Goal: Information Seeking & Learning: Check status

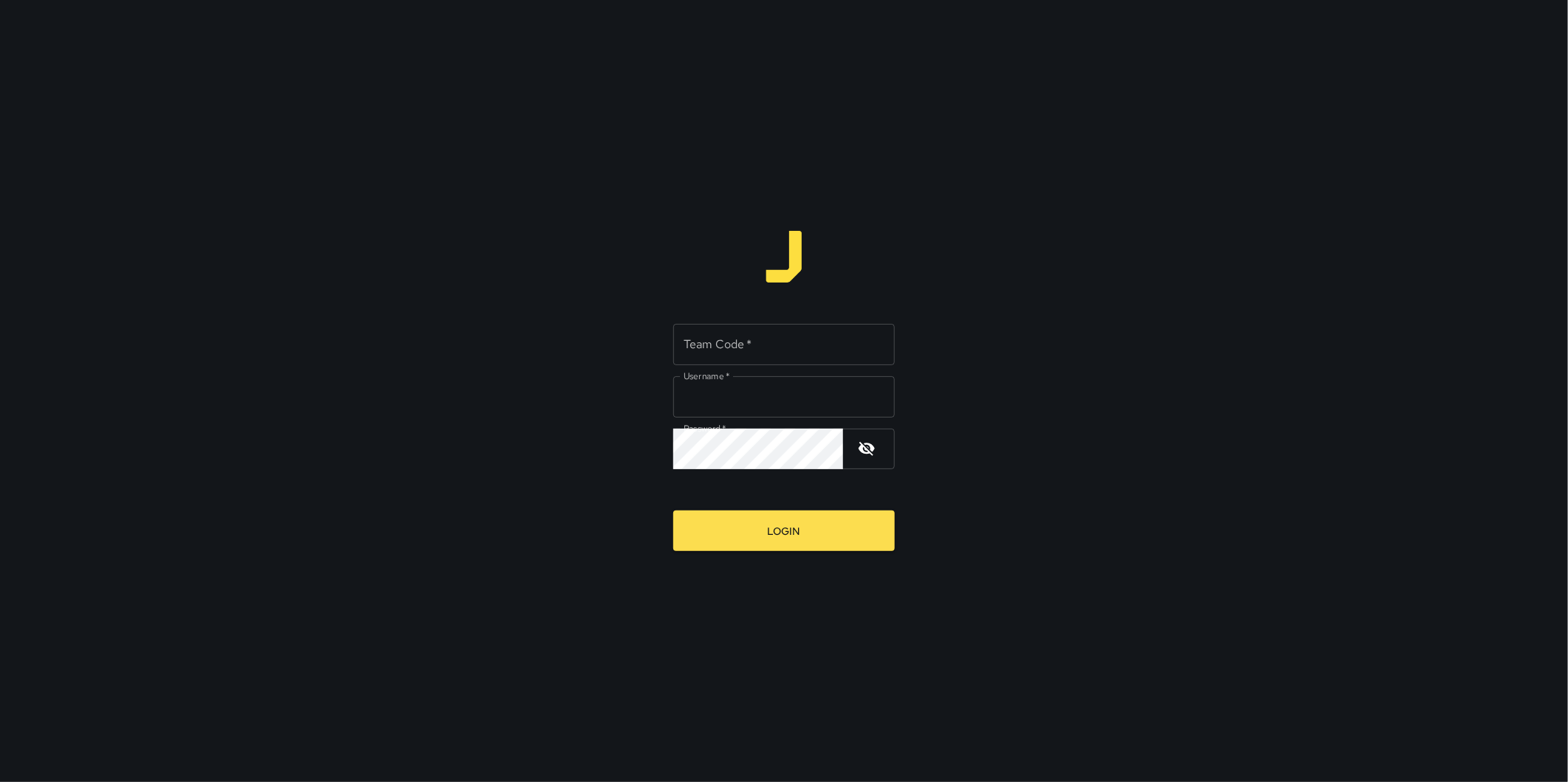
type input "**********"
click at [242, 450] on div "**********" at bounding box center [784, 391] width 1568 height 782
click at [737, 339] on input "Team Code   *" at bounding box center [783, 344] width 221 height 41
type input "****"
click at [673, 511] on button "Login" at bounding box center [783, 531] width 221 height 40
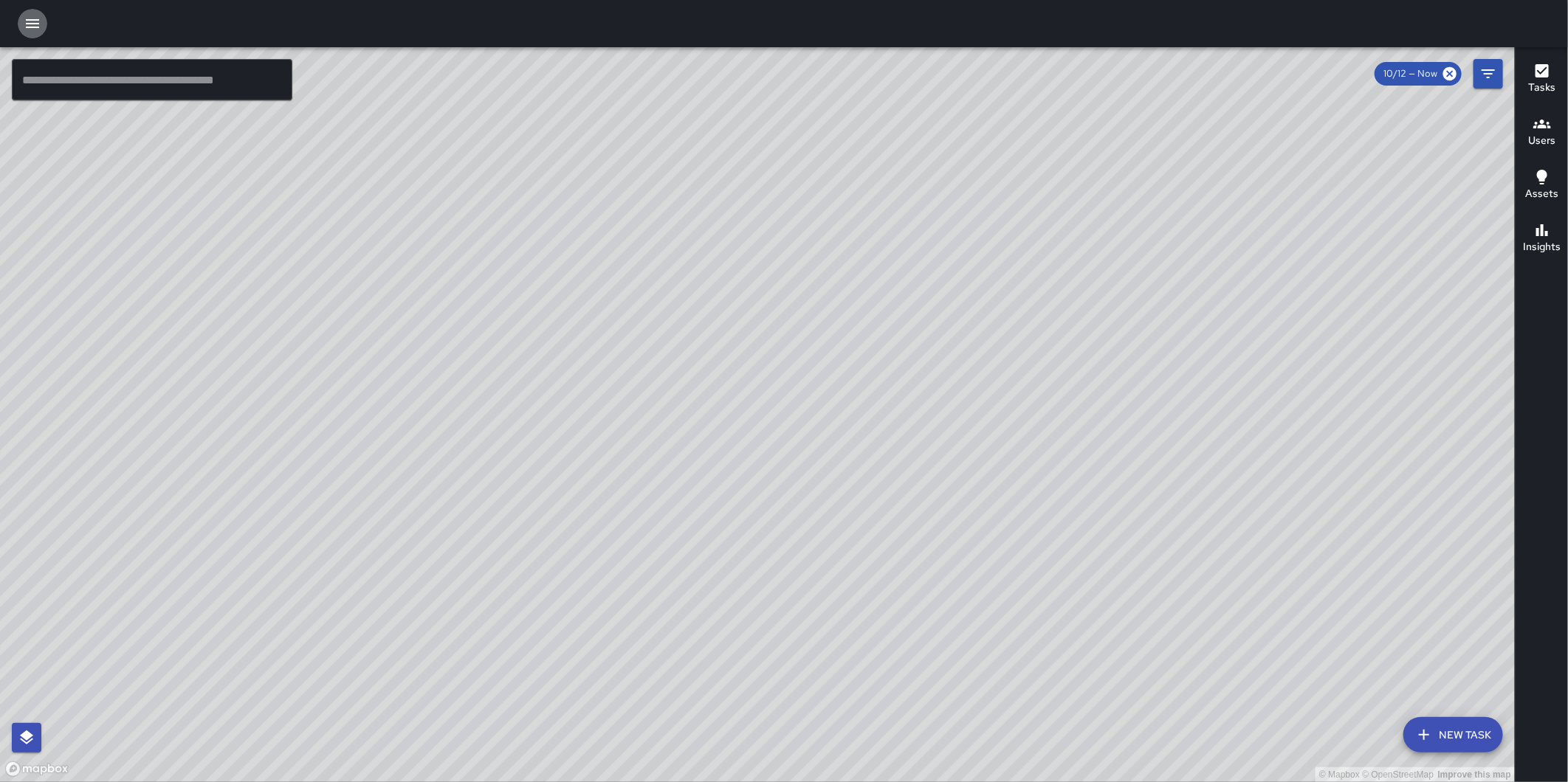
click at [24, 27] on icon "button" at bounding box center [32, 24] width 18 height 18
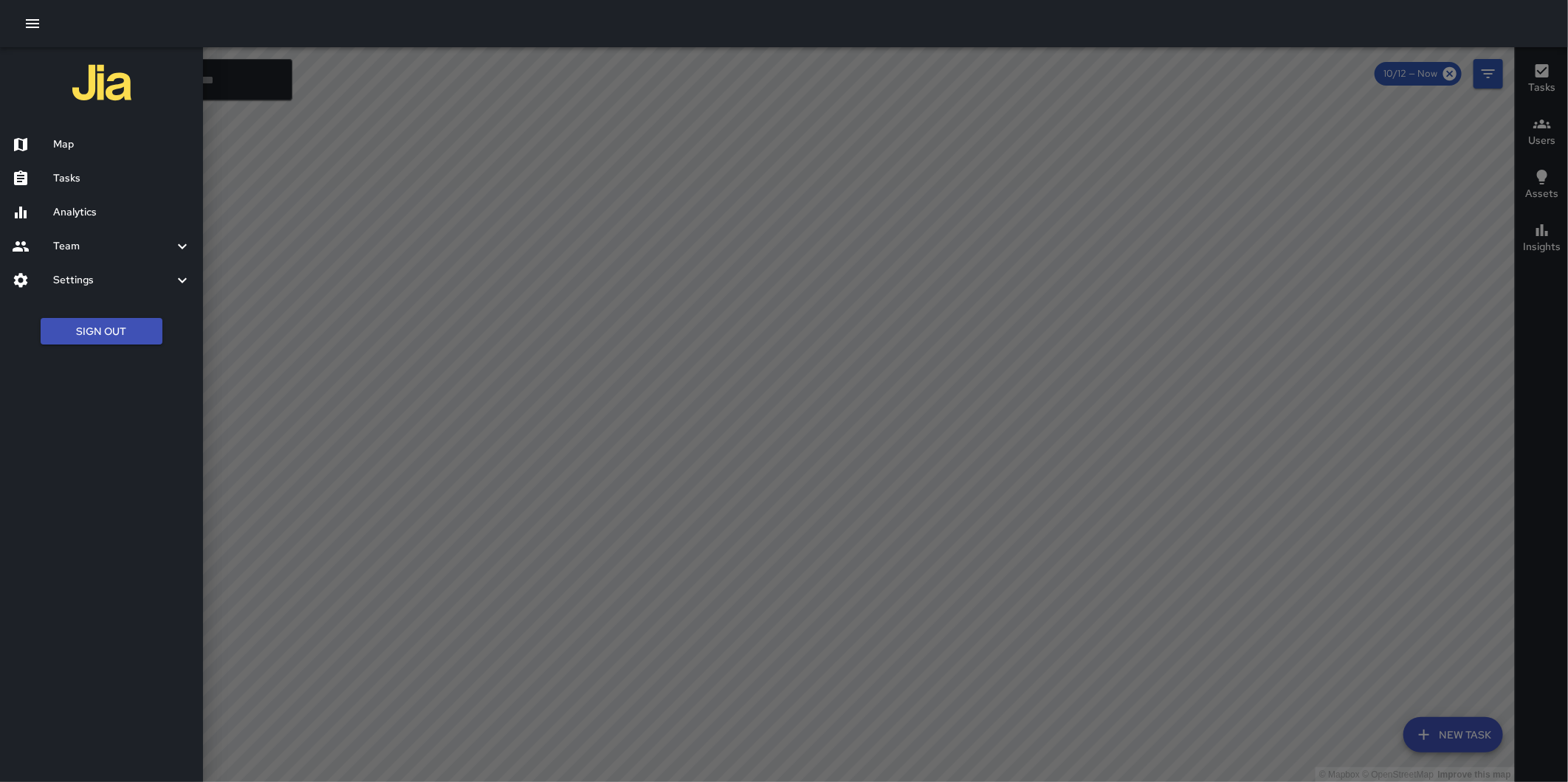
click at [93, 200] on div "Analytics" at bounding box center [101, 212] width 203 height 34
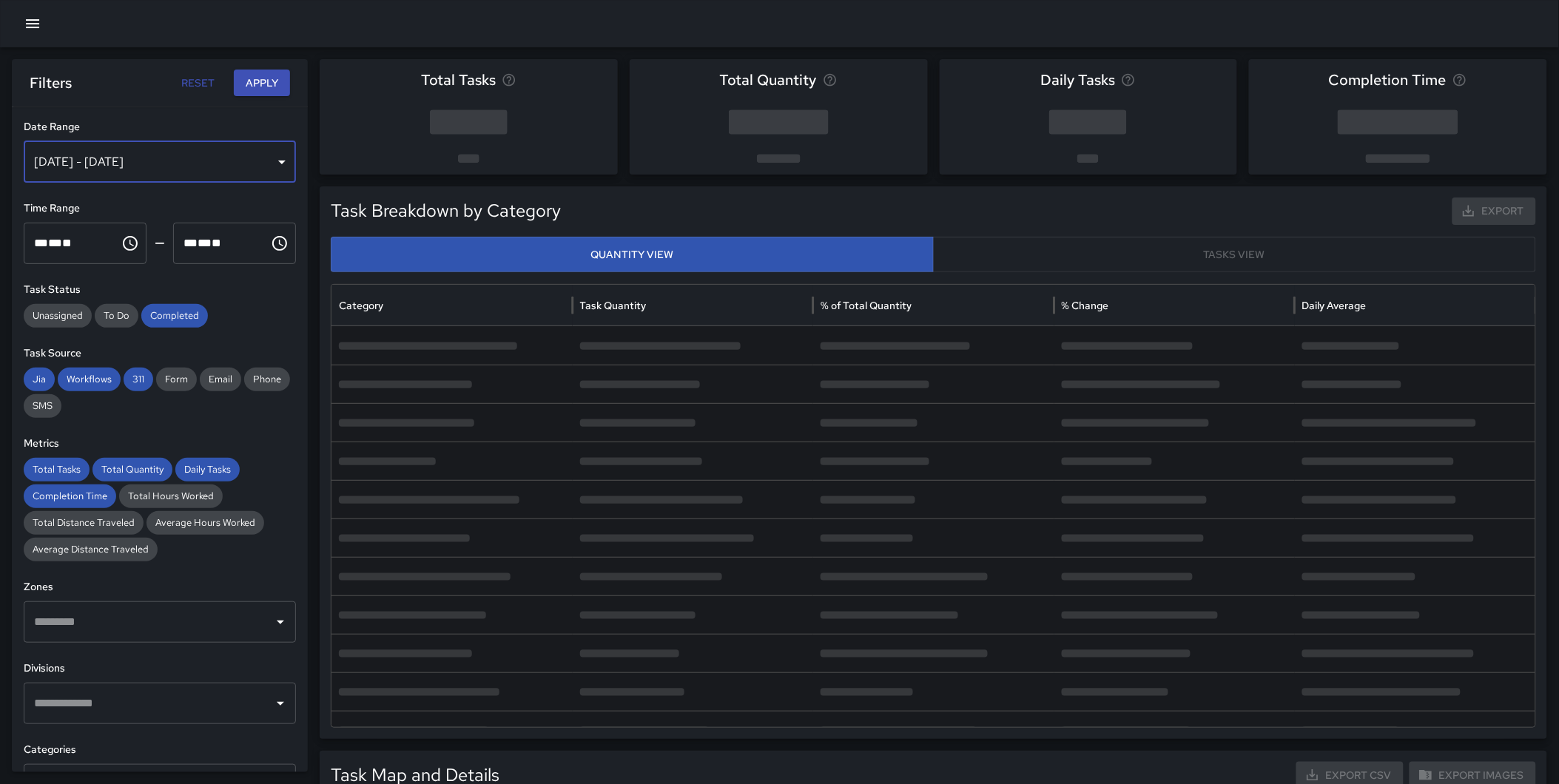
click at [111, 159] on div "[DATE] - [DATE]" at bounding box center [160, 161] width 273 height 41
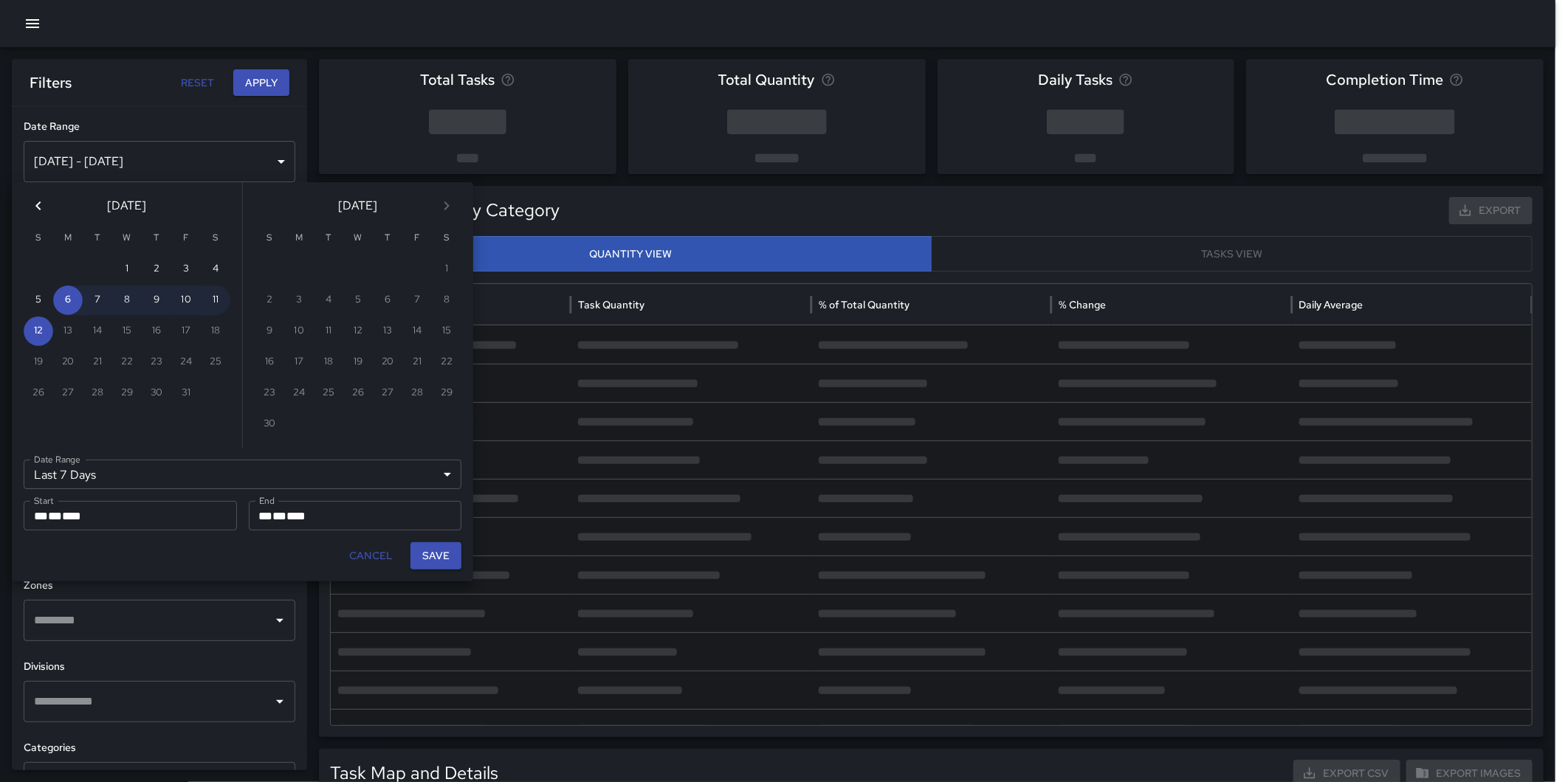
click at [22, 204] on div "[DATE]" at bounding box center [126, 202] width 230 height 41
click at [40, 204] on icon "Previous month" at bounding box center [38, 205] width 18 height 18
click at [39, 205] on icon "Previous month" at bounding box center [38, 205] width 18 height 18
click at [37, 210] on icon "Previous month" at bounding box center [38, 205] width 18 height 18
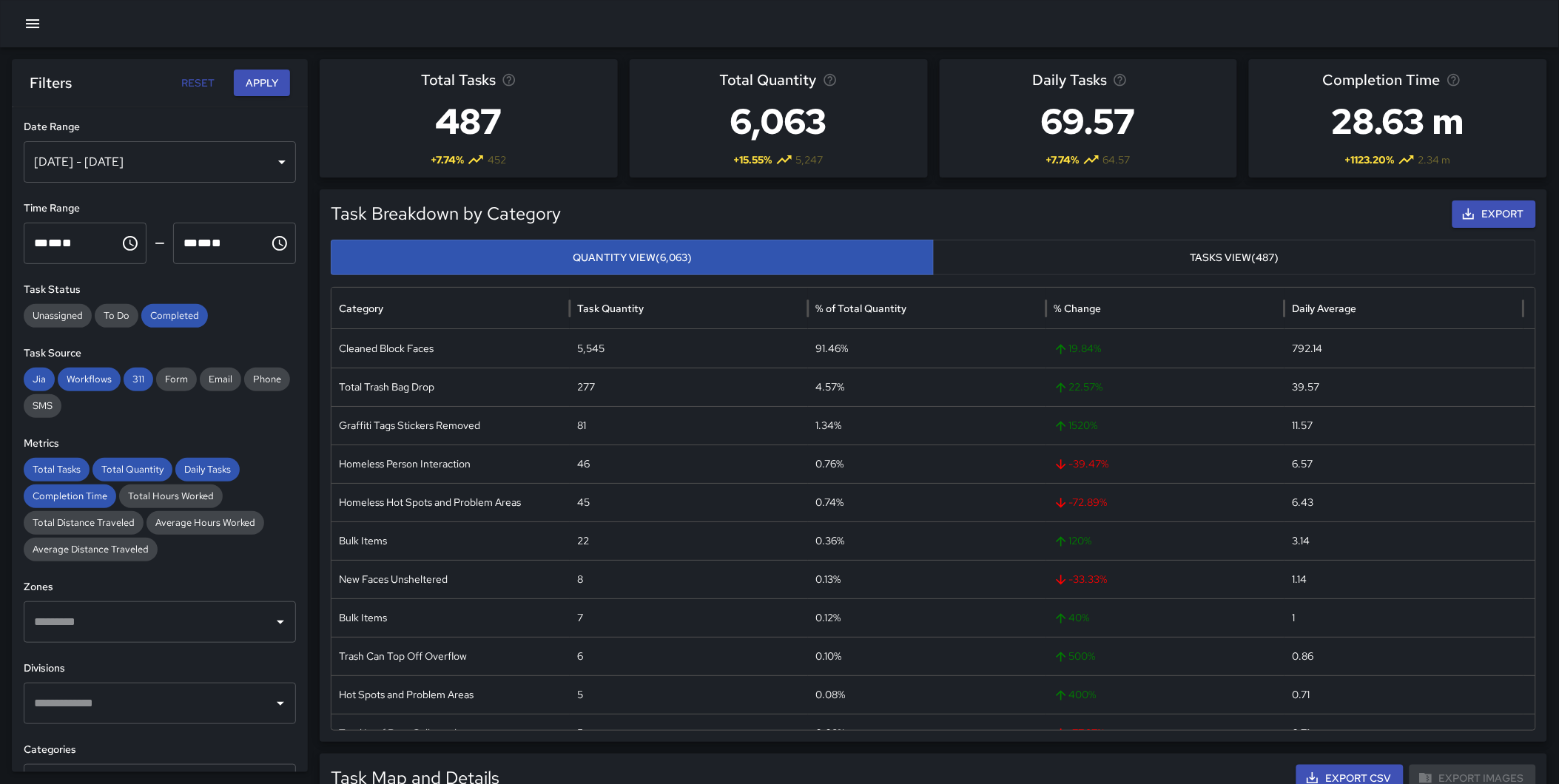
click at [111, 159] on div "[DATE] - [DATE]" at bounding box center [160, 161] width 273 height 41
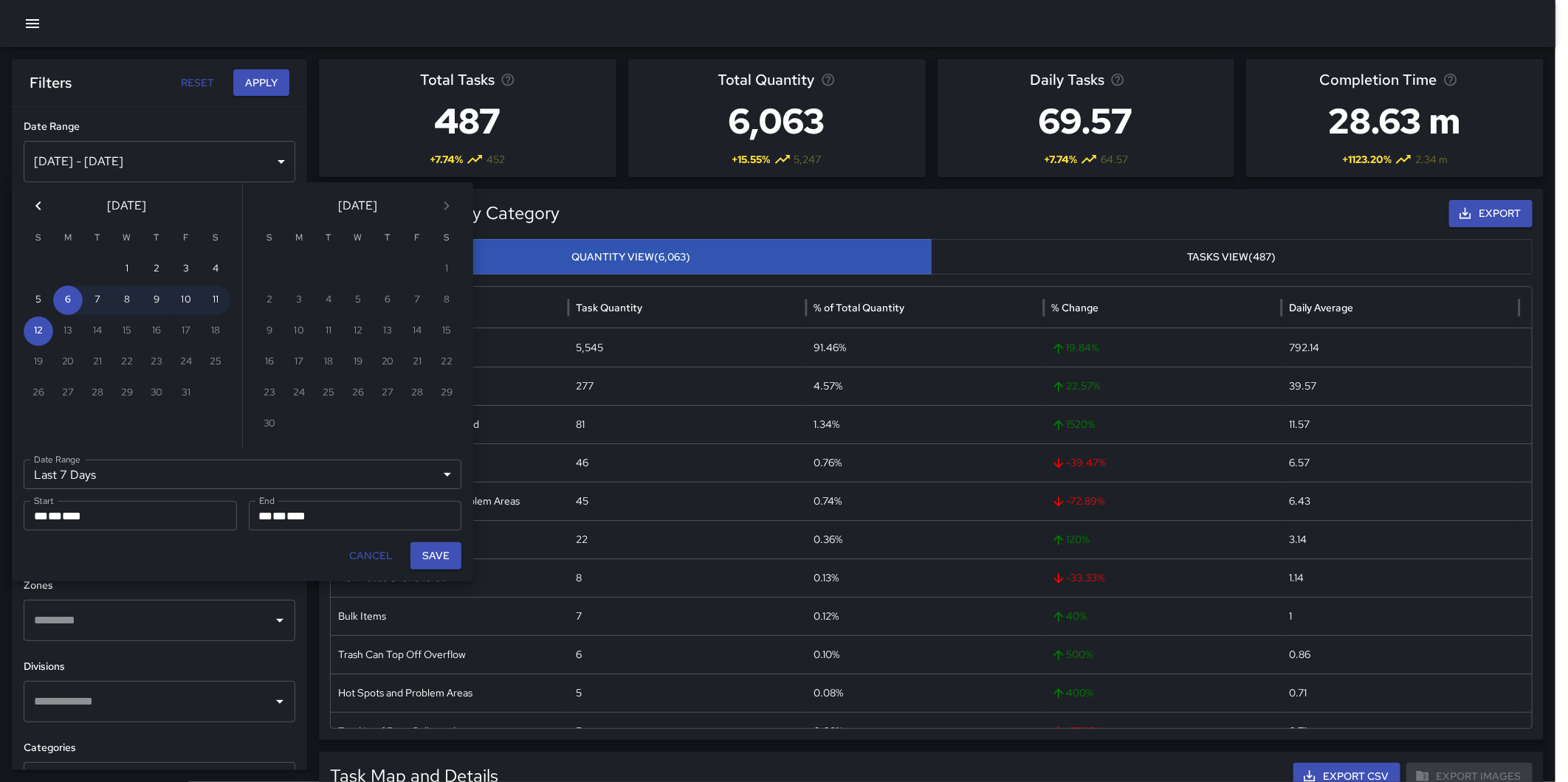
click at [37, 202] on icon "Previous month" at bounding box center [38, 205] width 18 height 18
click at [38, 266] on button "1" at bounding box center [38, 269] width 29 height 29
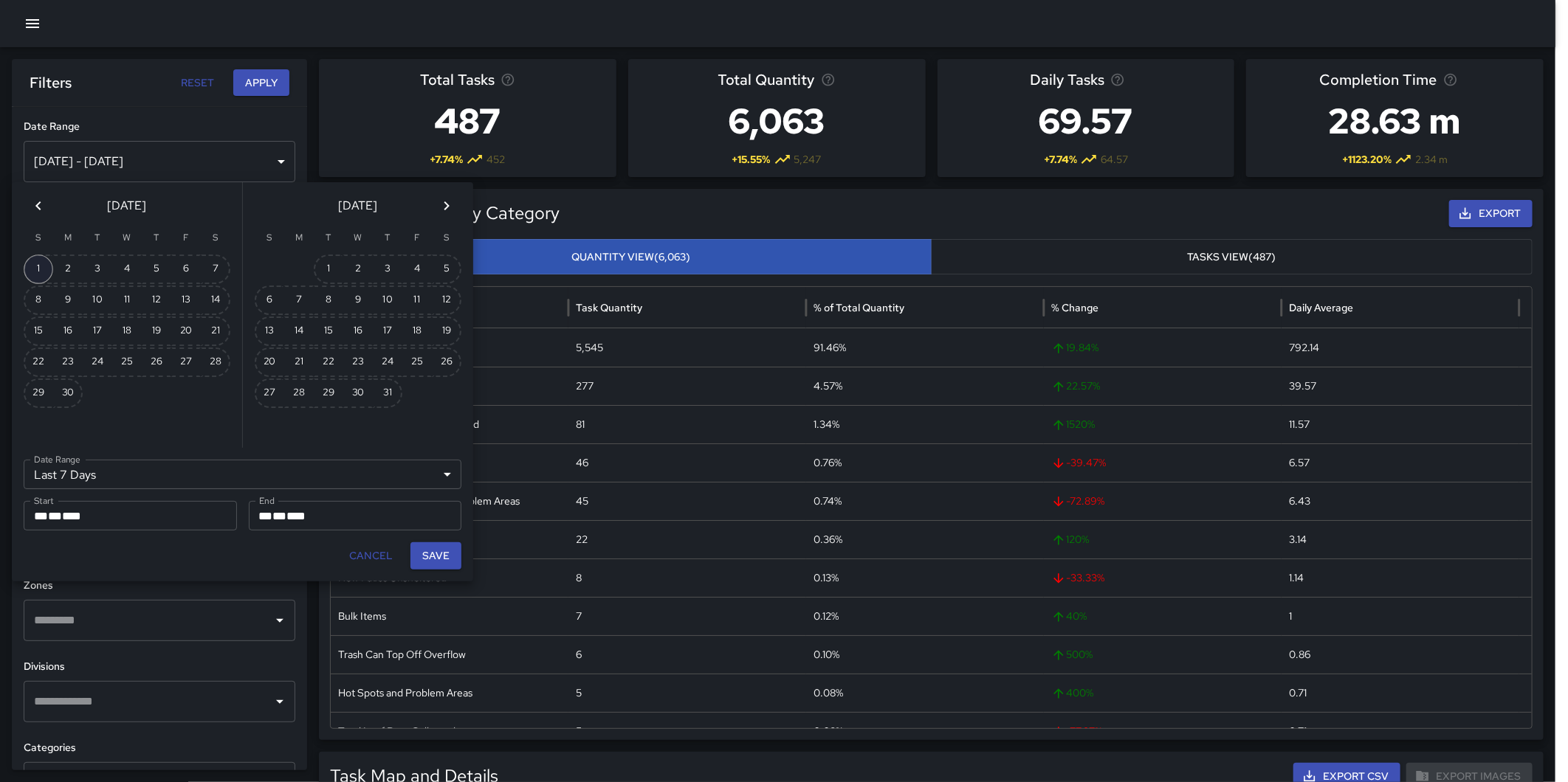
type input "******"
type input "**********"
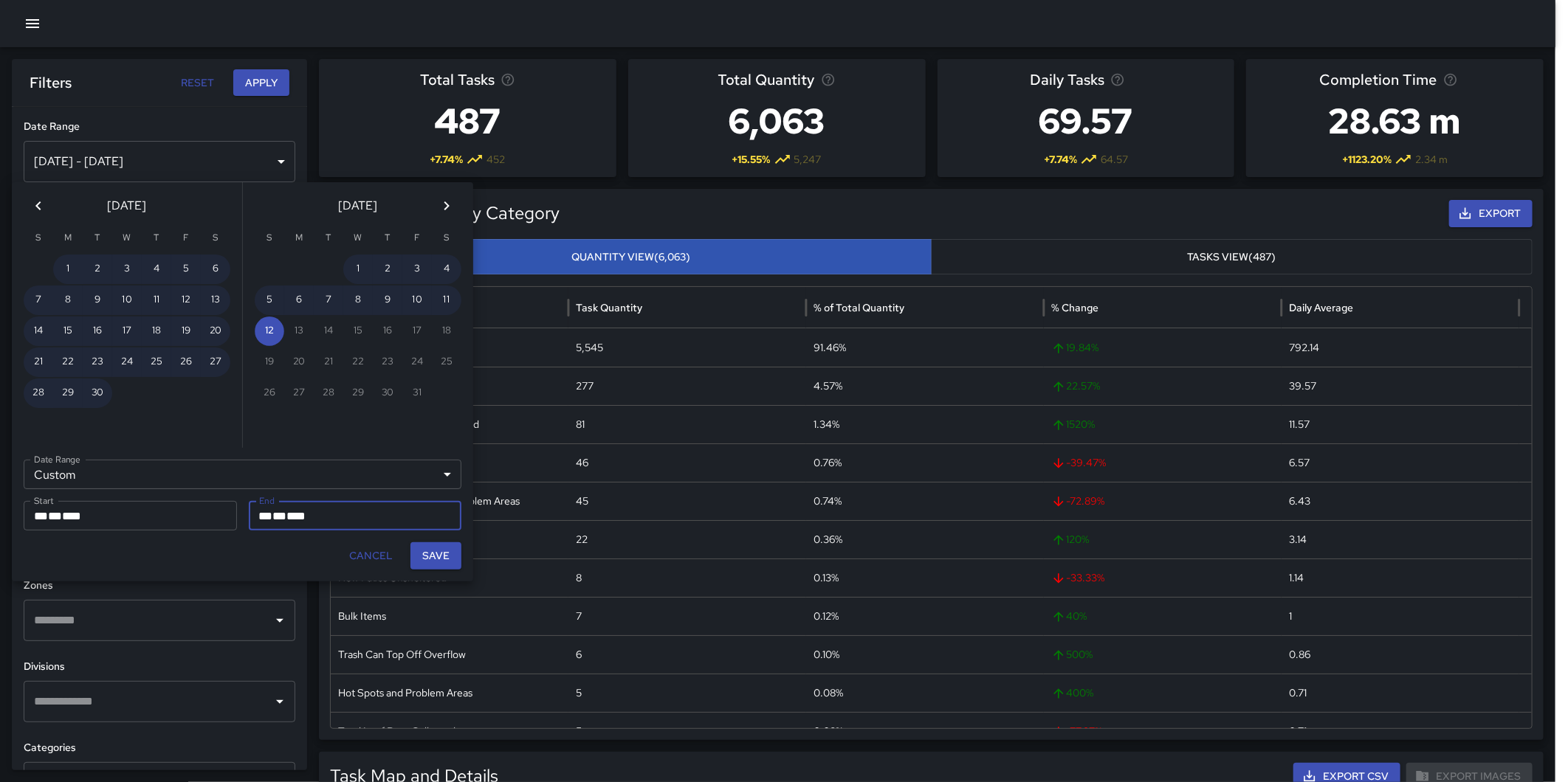
click at [30, 200] on icon "Previous month" at bounding box center [38, 205] width 18 height 18
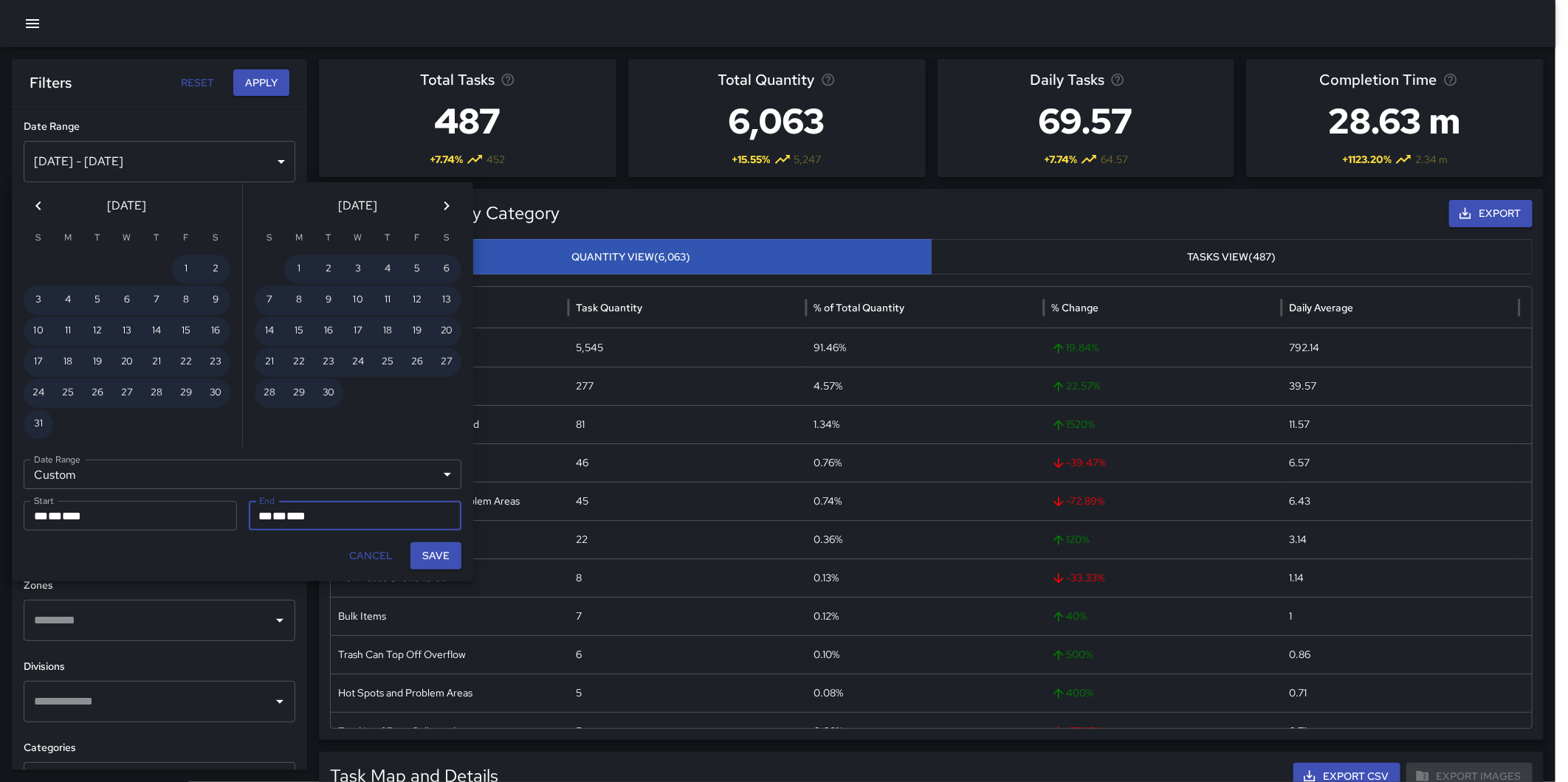
click at [30, 200] on icon "Previous month" at bounding box center [38, 205] width 18 height 18
click at [75, 391] on button "30" at bounding box center [67, 393] width 29 height 29
type input "**********"
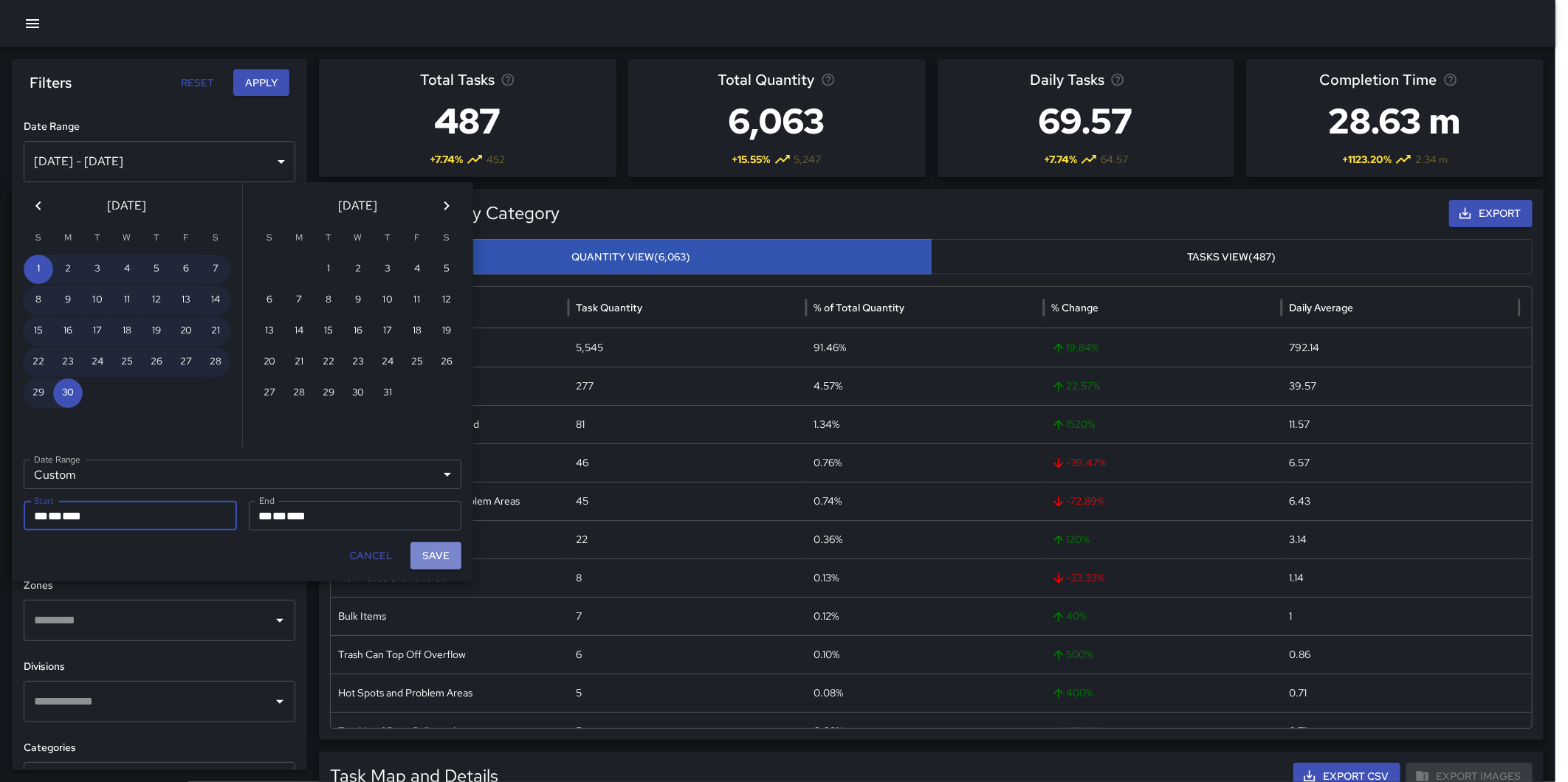
click at [435, 553] on button "Save" at bounding box center [435, 556] width 51 height 27
type input "**********"
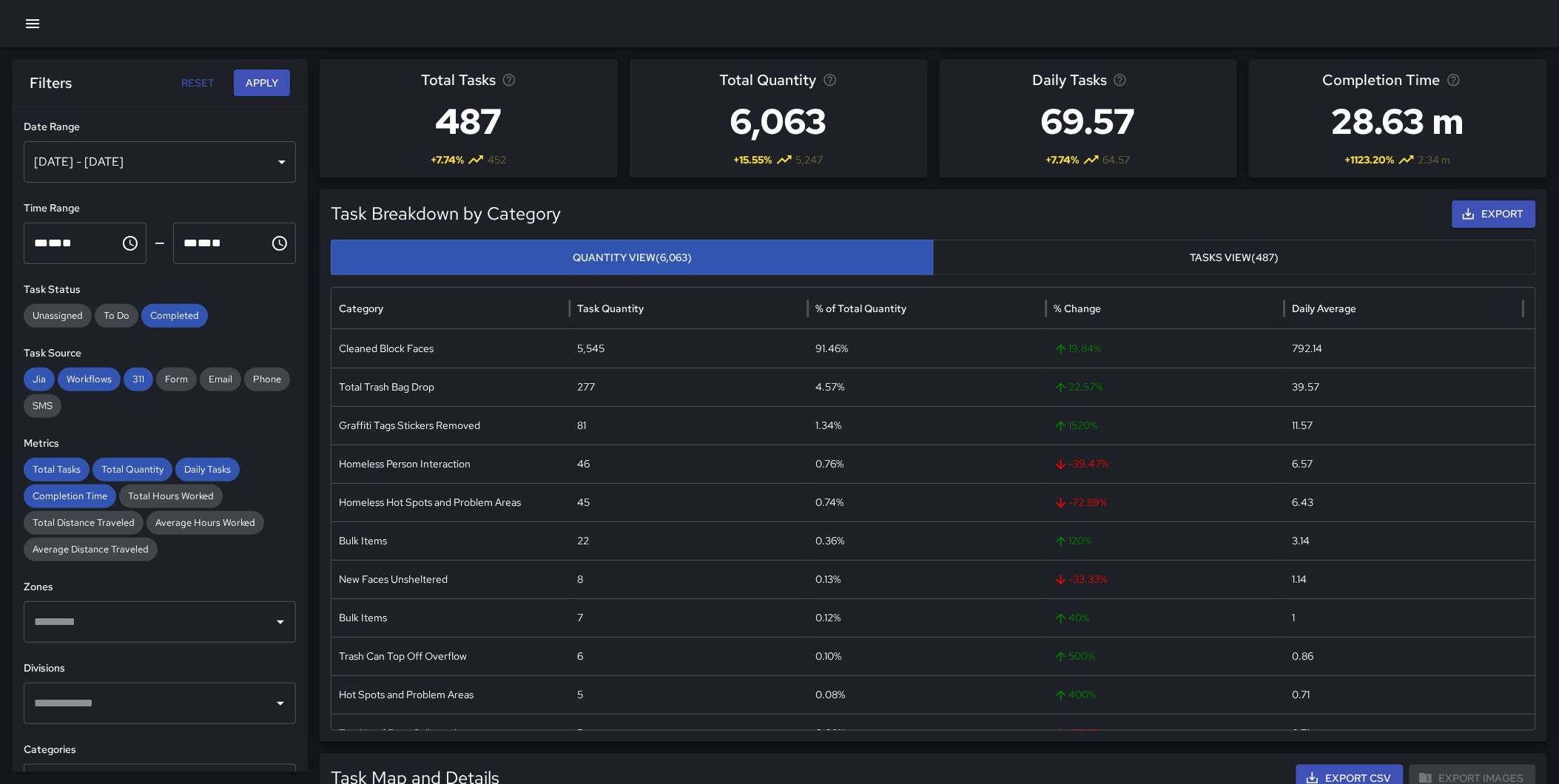
click at [257, 72] on button "Apply" at bounding box center [262, 83] width 57 height 27
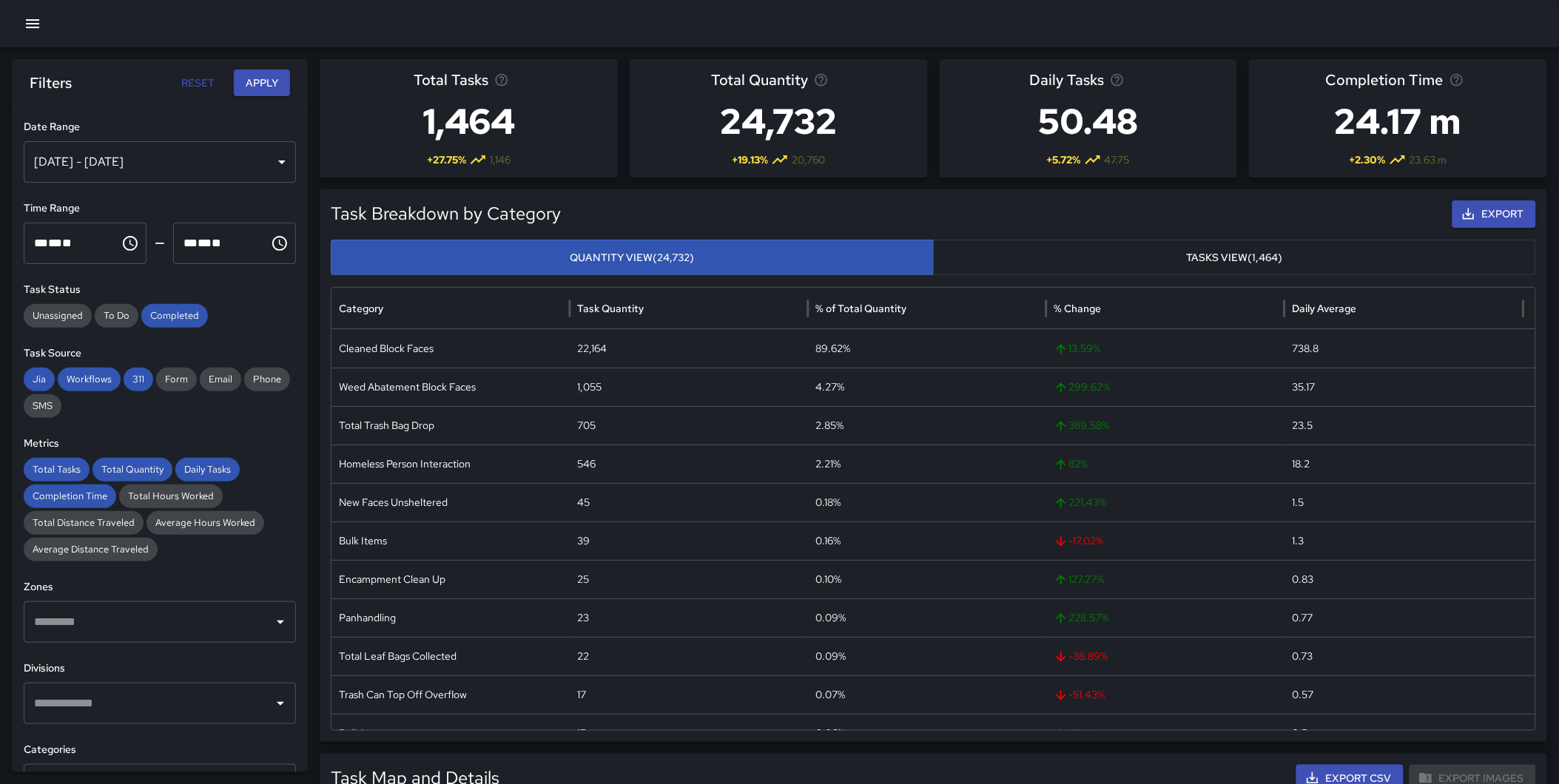
click at [267, 27] on div at bounding box center [779, 24] width 1559 height 47
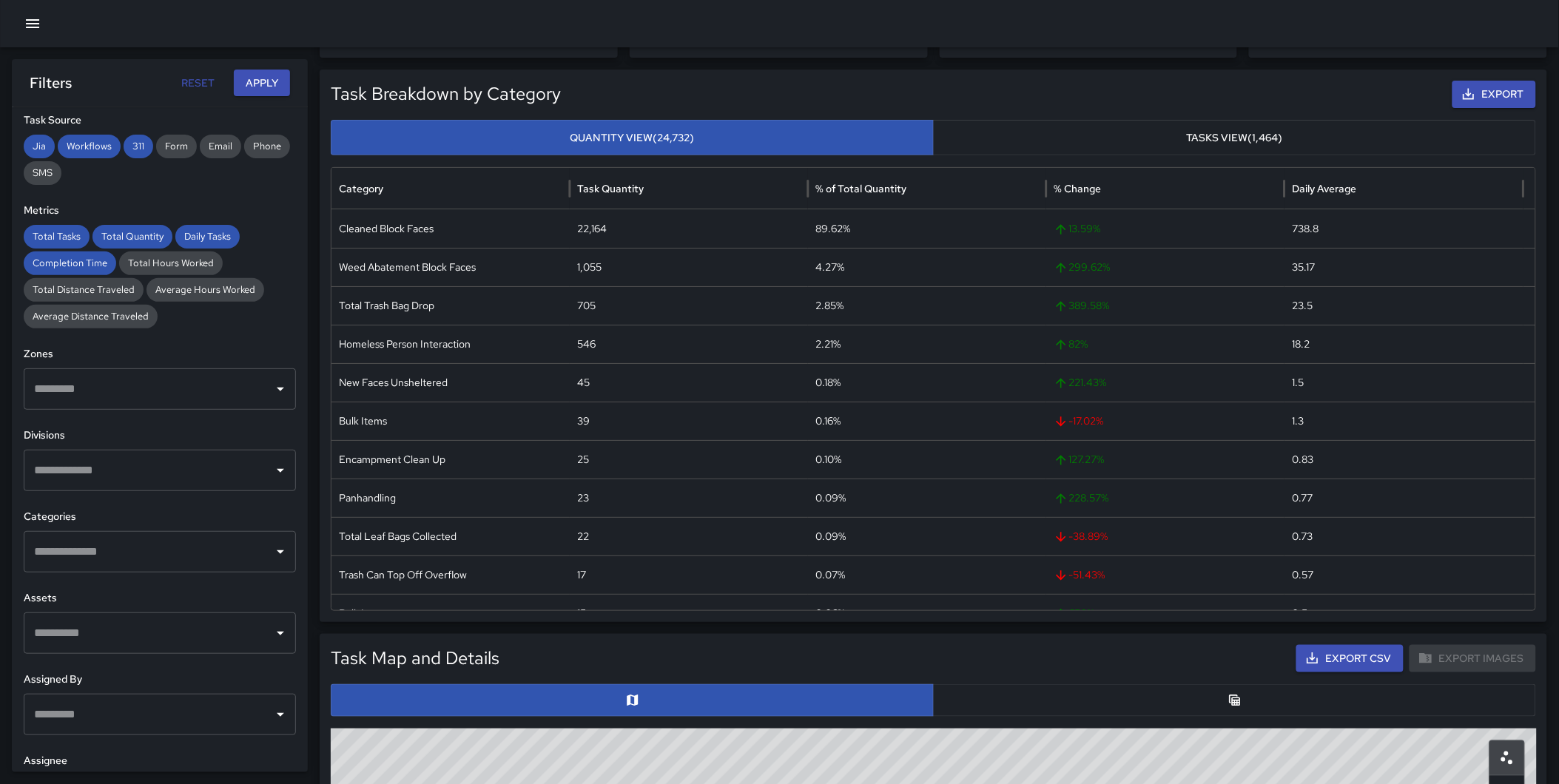
scroll to position [289, 0]
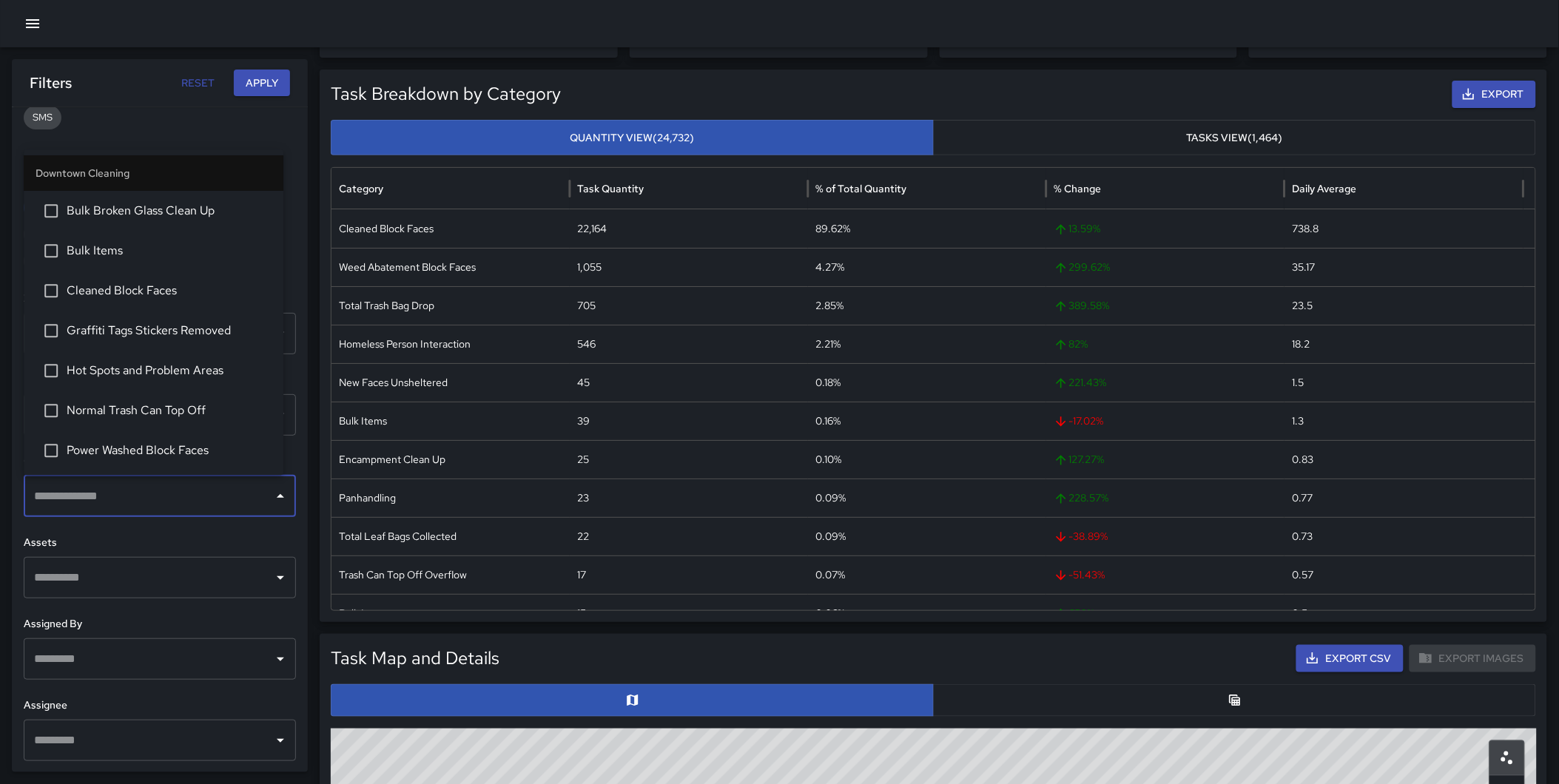
click at [132, 500] on input "text" at bounding box center [149, 495] width 236 height 28
type input "****"
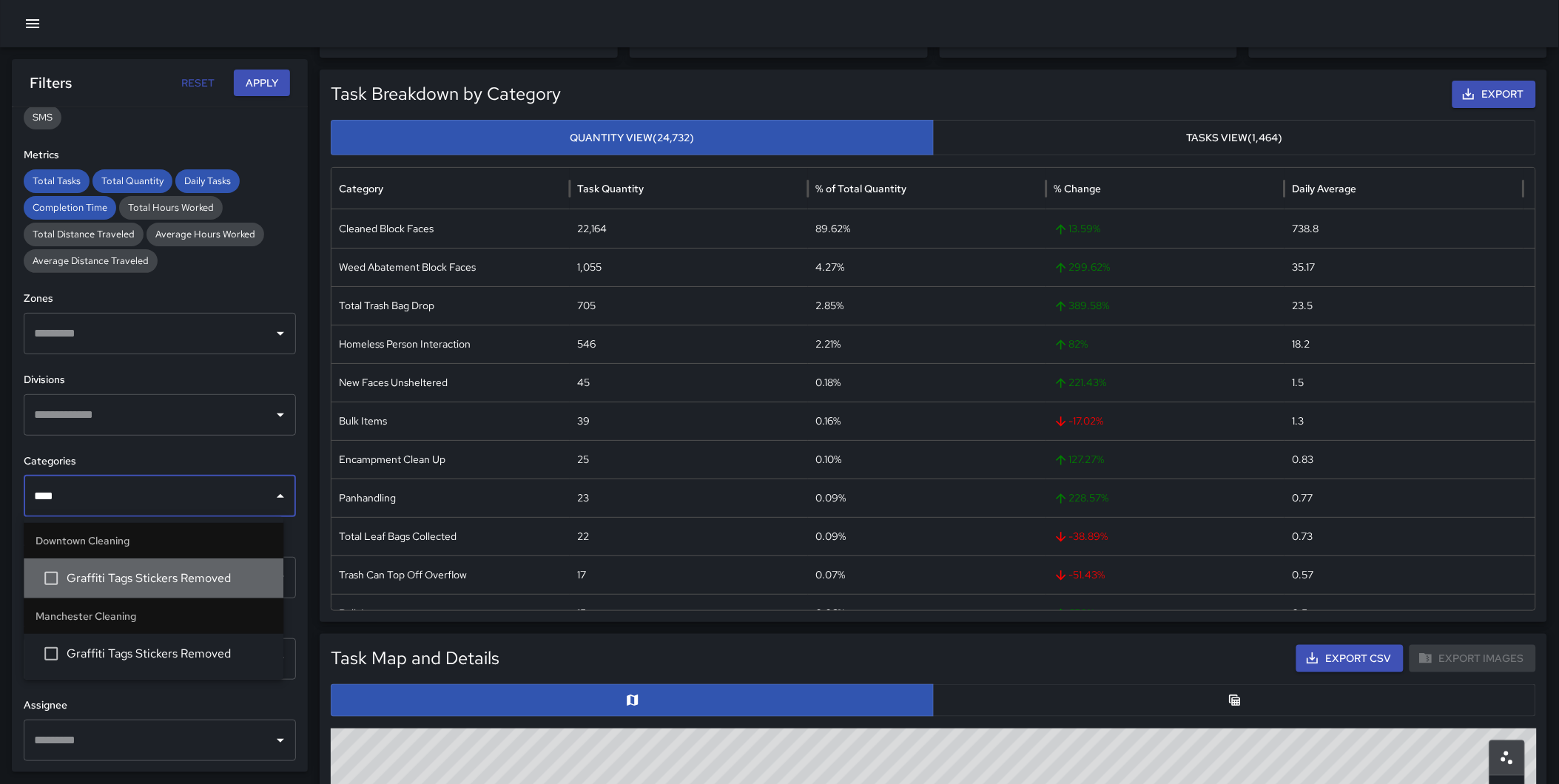
click at [165, 571] on span "Graffiti Tags Stickers Removed" at bounding box center [169, 578] width 205 height 18
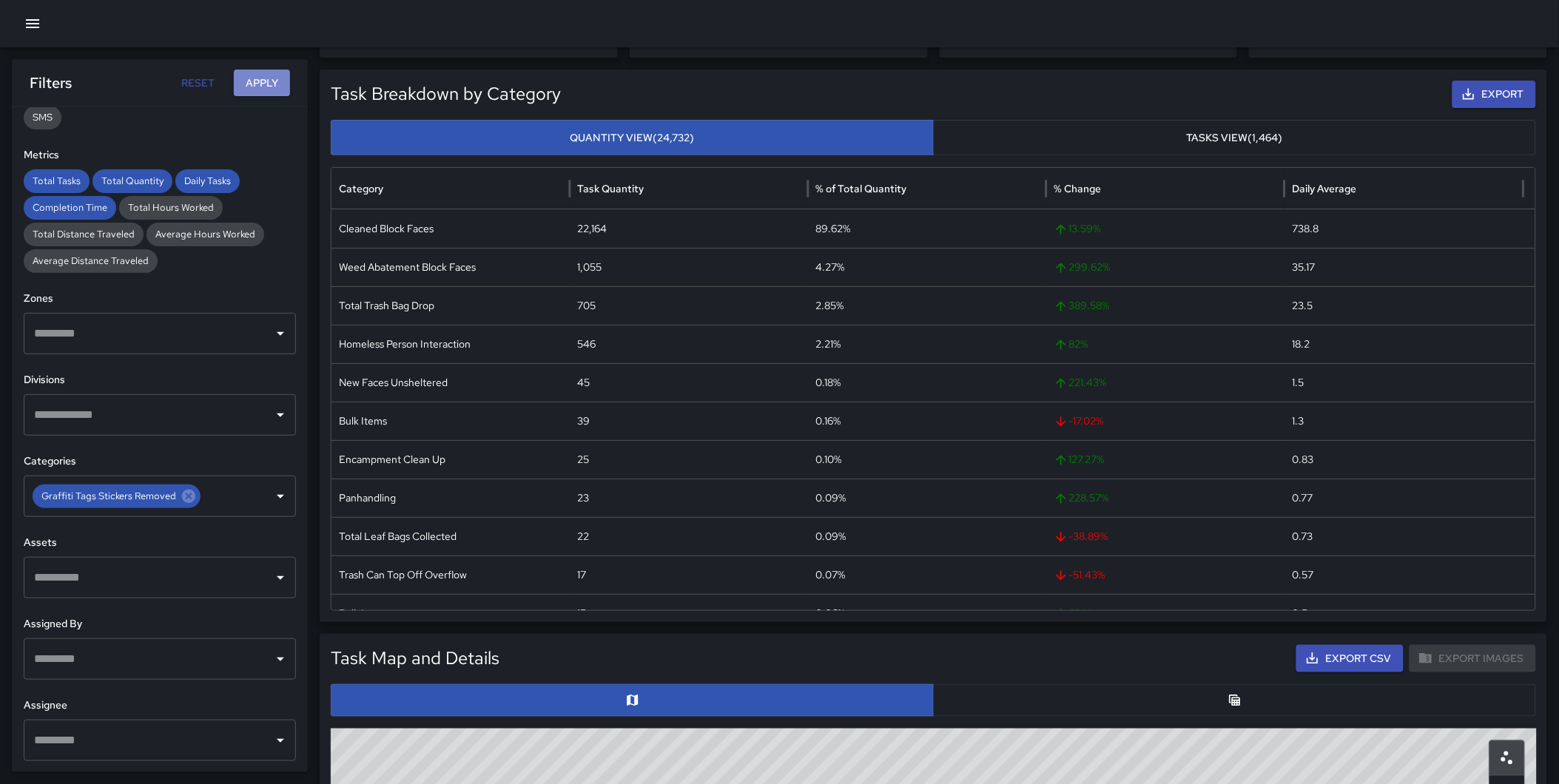
click at [254, 72] on button "Apply" at bounding box center [262, 83] width 57 height 27
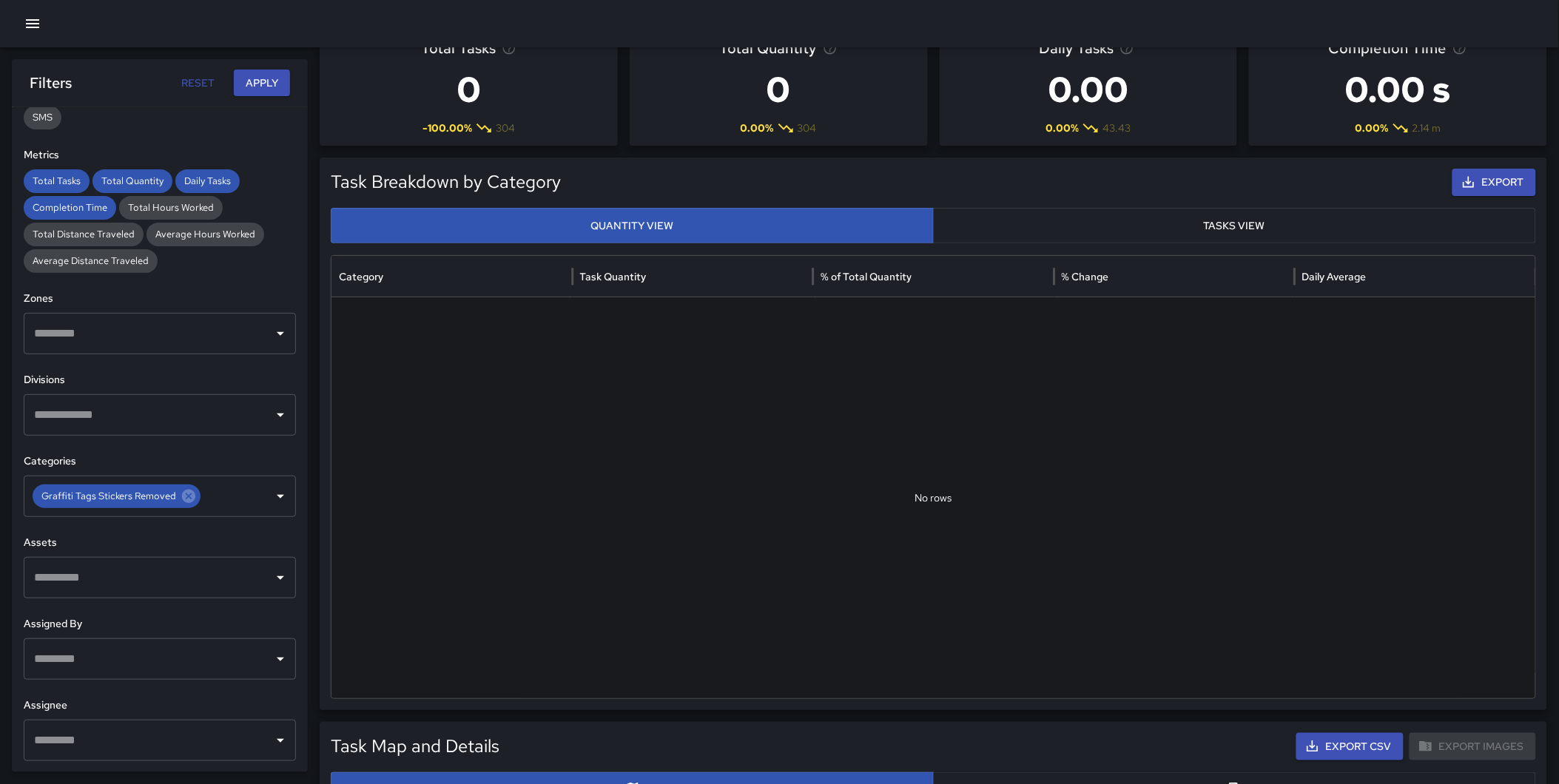
scroll to position [0, 0]
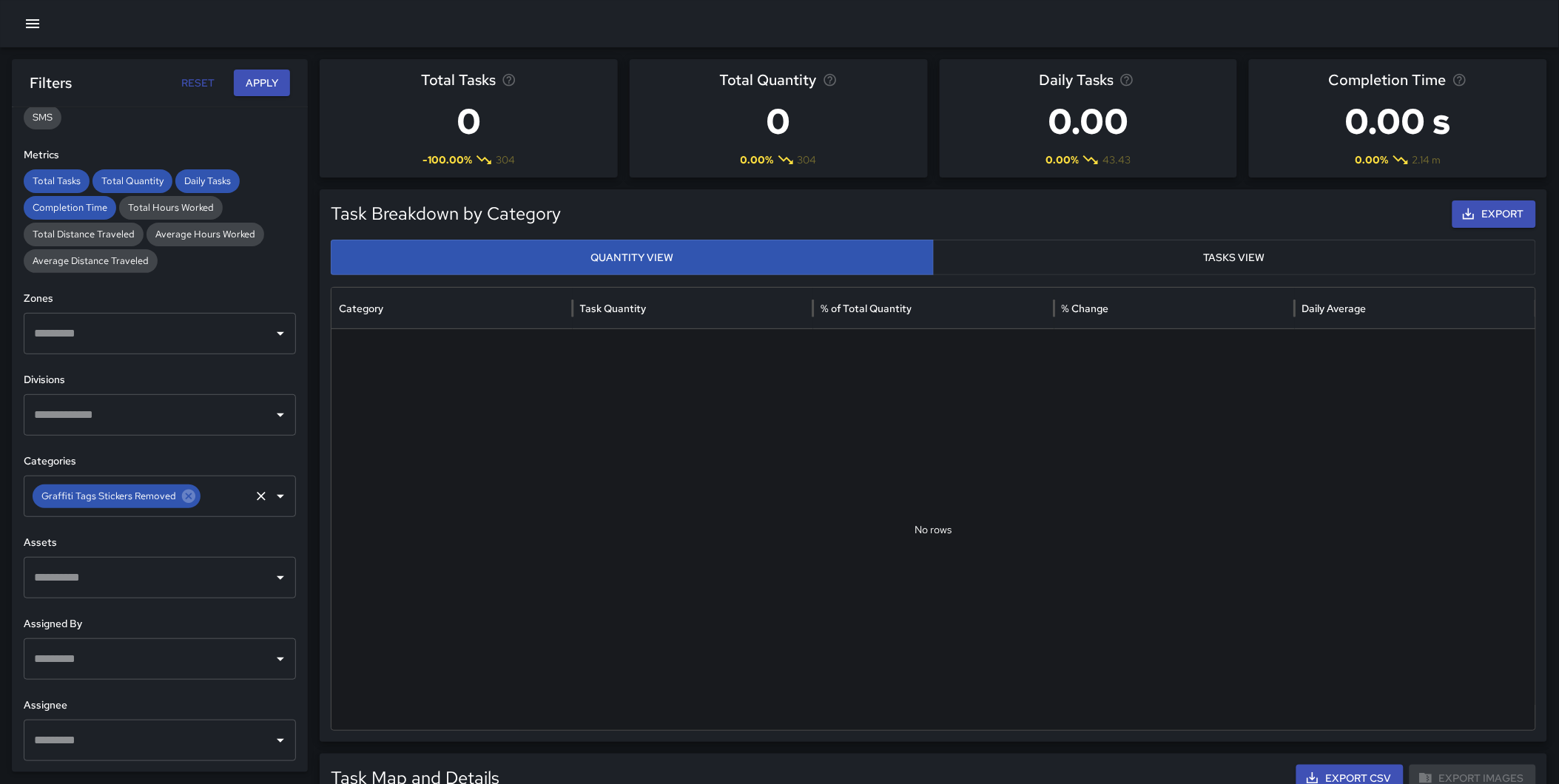
click at [195, 489] on div "Graffiti Tags Stickers Removed" at bounding box center [116, 496] width 168 height 24
click at [181, 496] on icon at bounding box center [188, 495] width 16 height 16
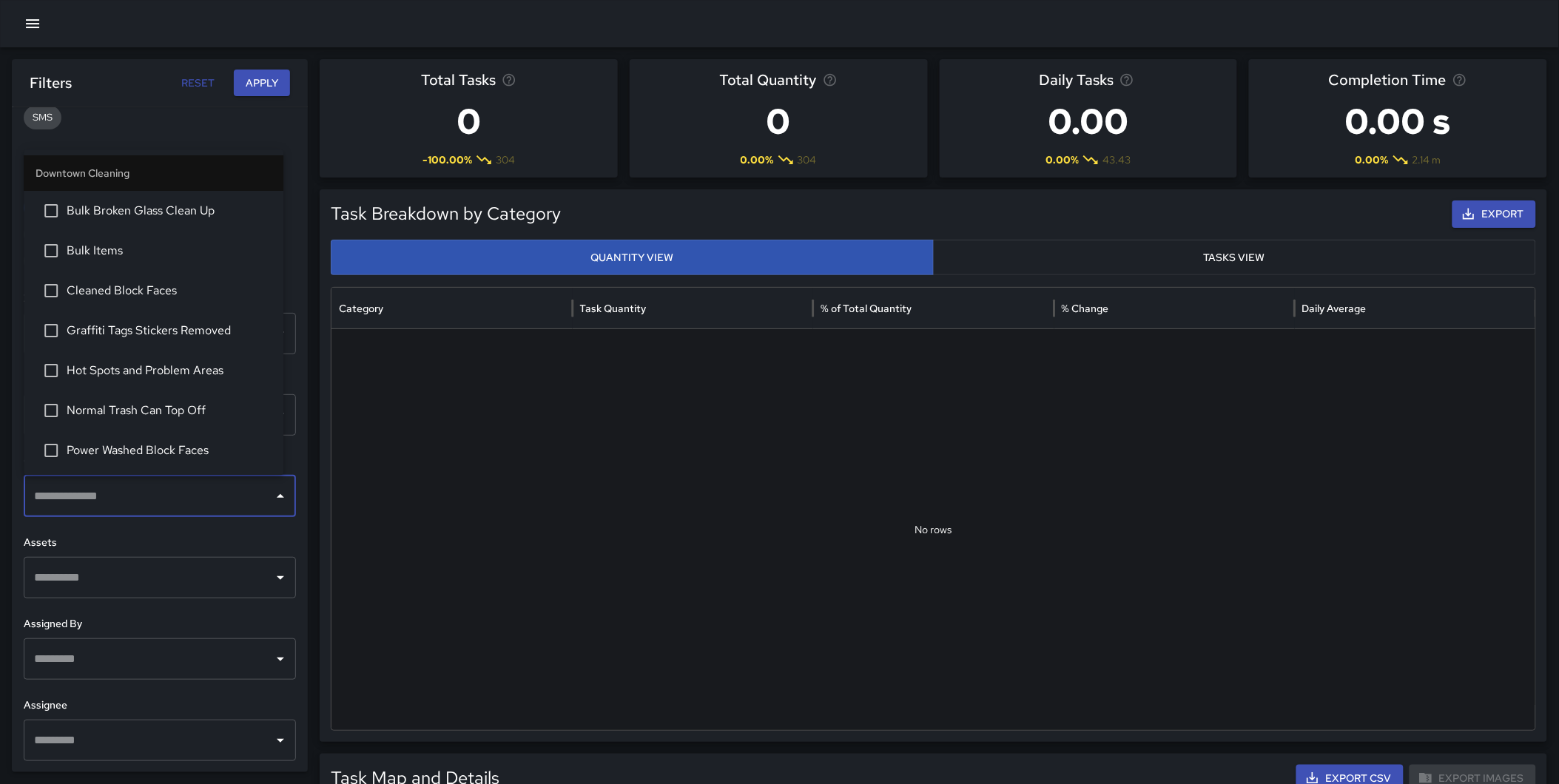
click at [178, 496] on input "text" at bounding box center [149, 495] width 236 height 28
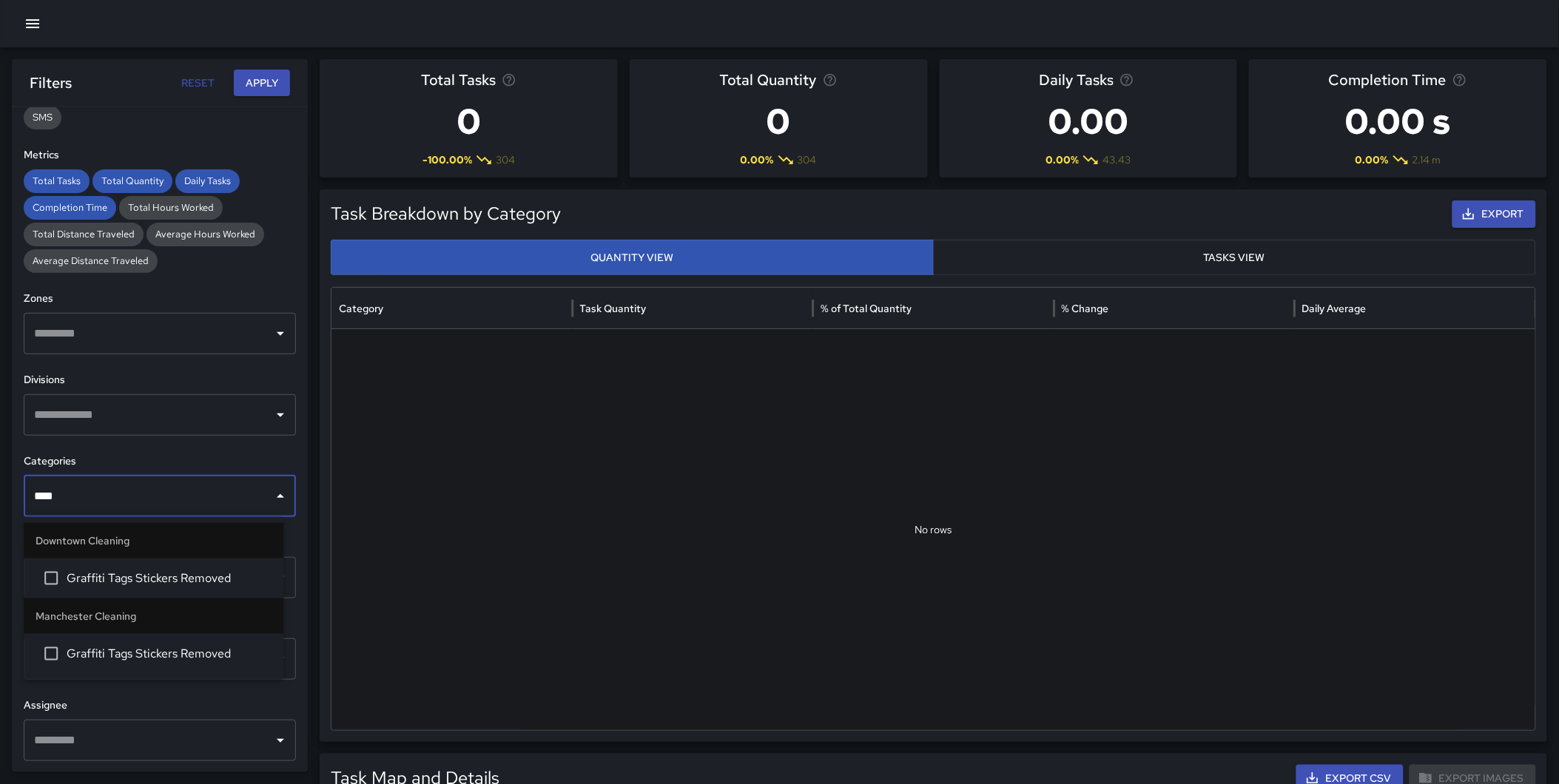
type input "*****"
click at [180, 647] on span "Graffiti Tags Stickers Removed" at bounding box center [169, 653] width 205 height 18
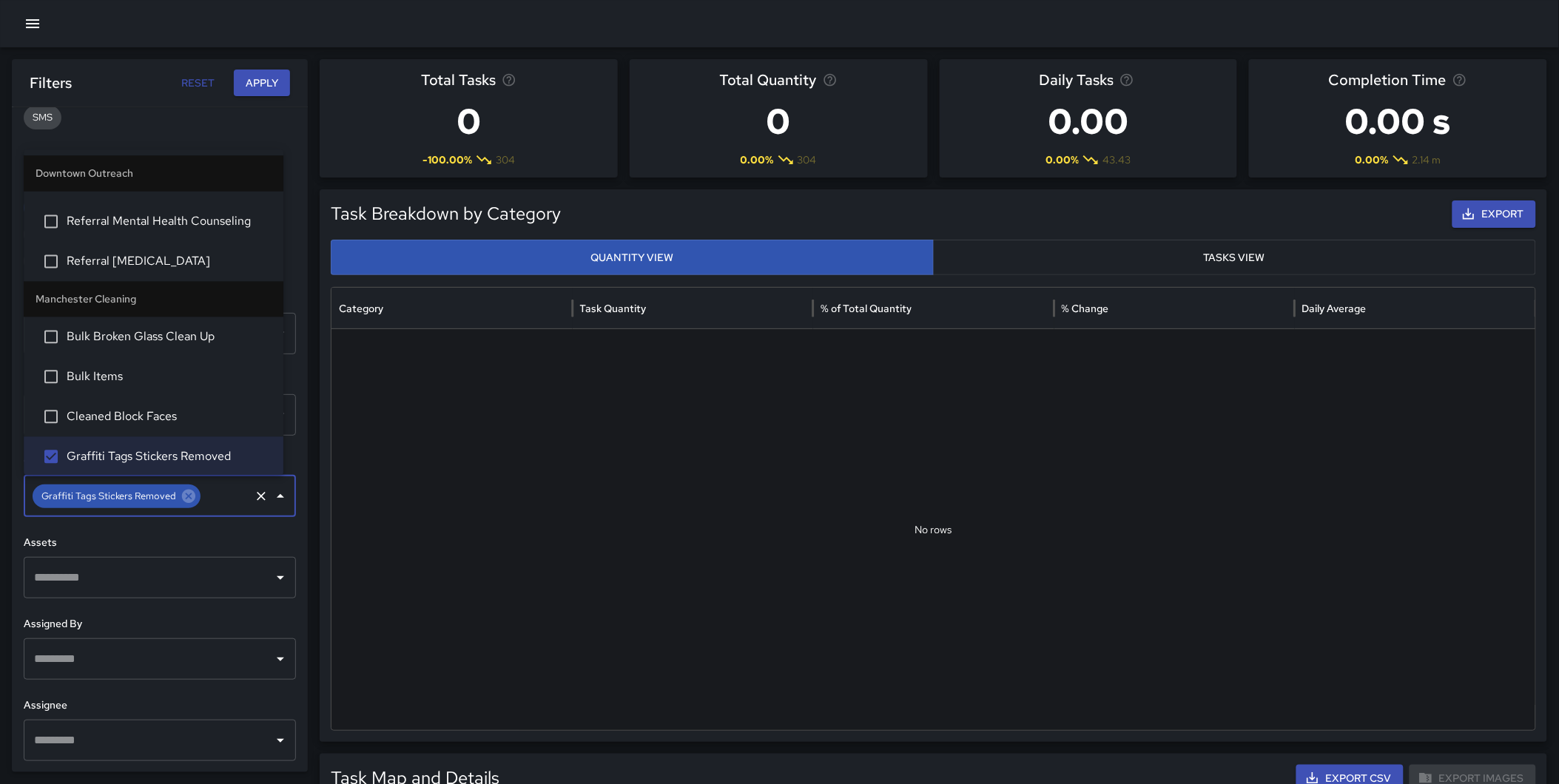
click at [256, 81] on button "Apply" at bounding box center [262, 83] width 57 height 27
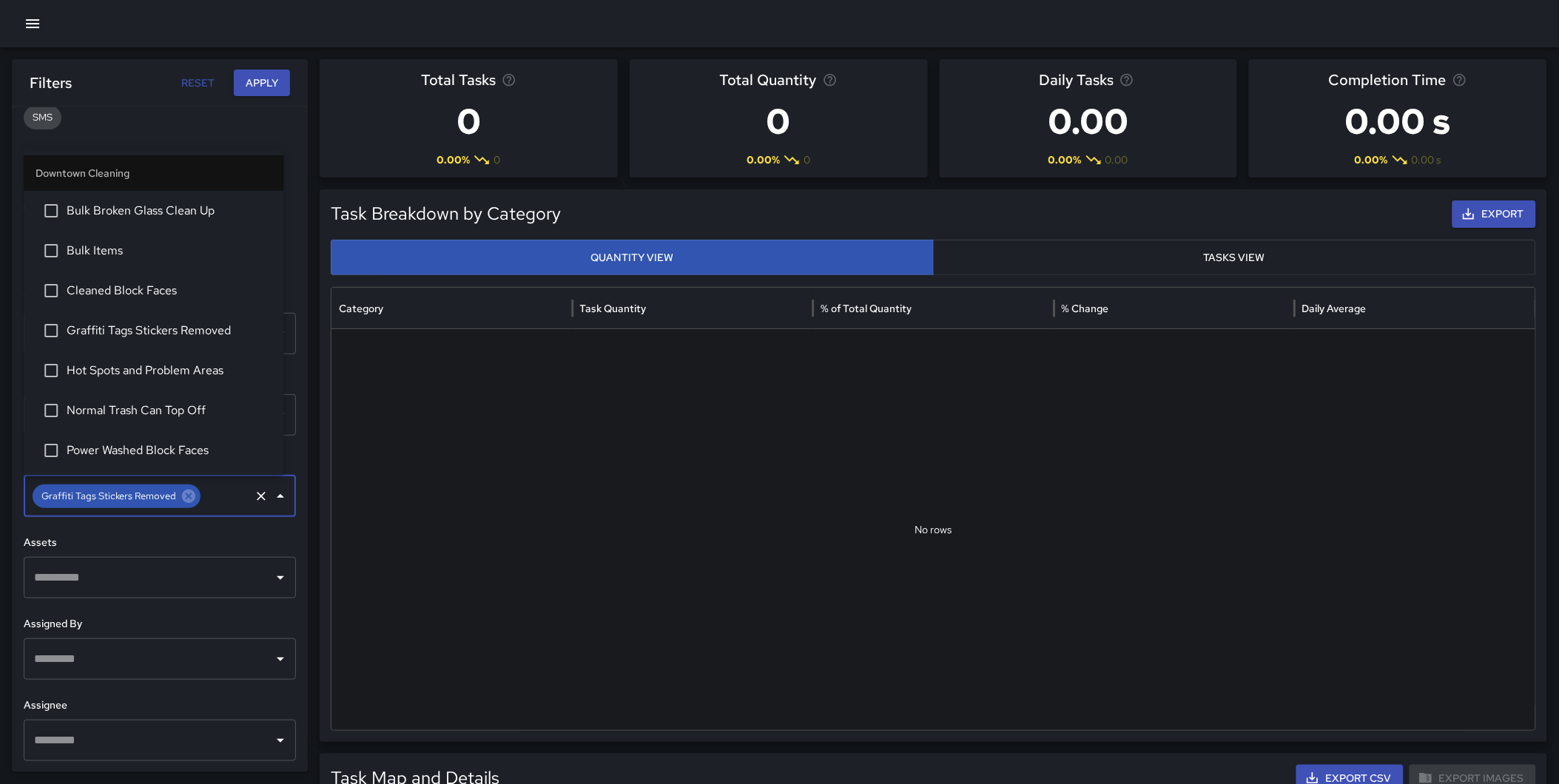
click at [212, 496] on input "text" at bounding box center [225, 495] width 45 height 28
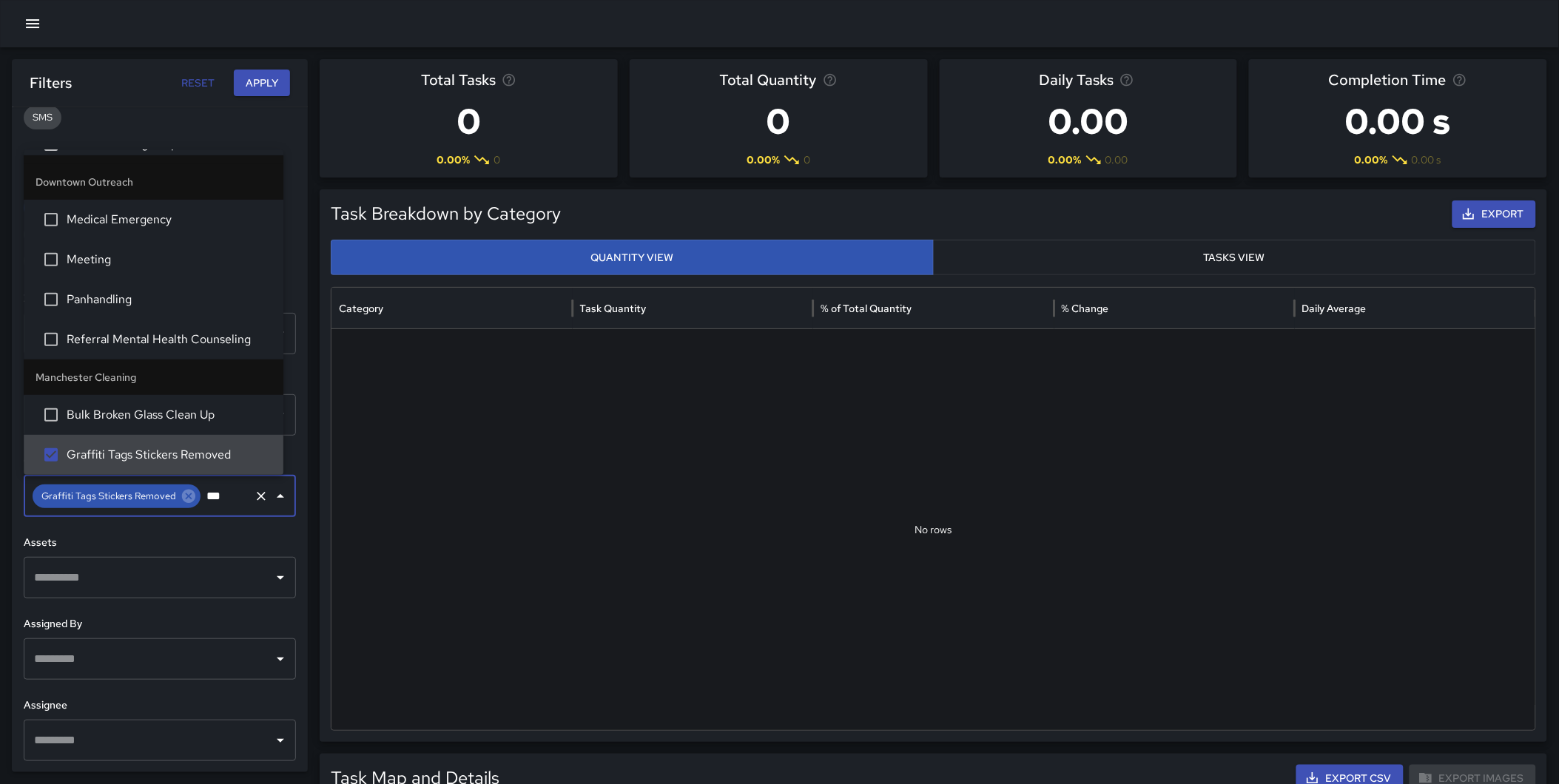
scroll to position [0, 0]
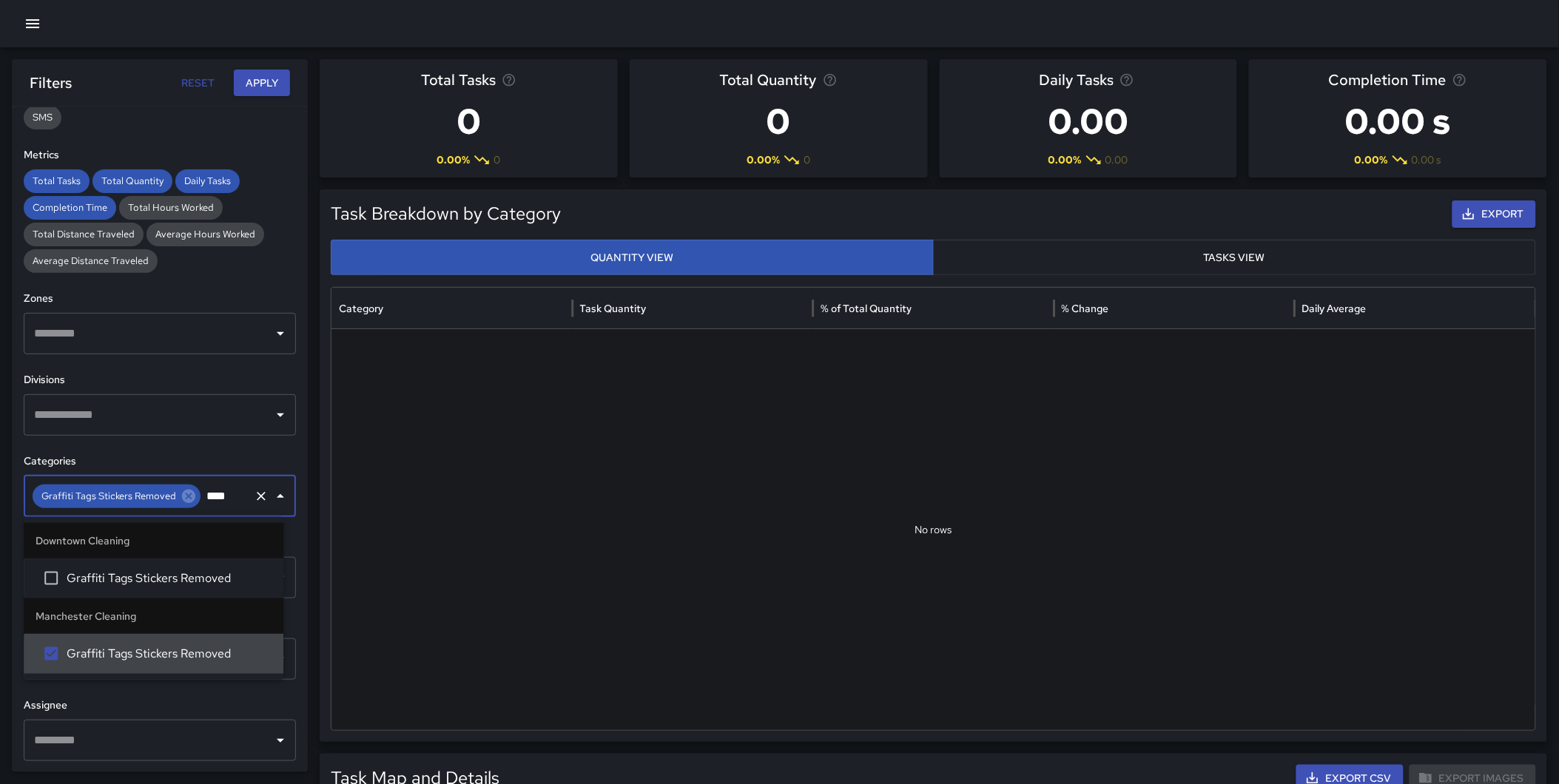
type input "*****"
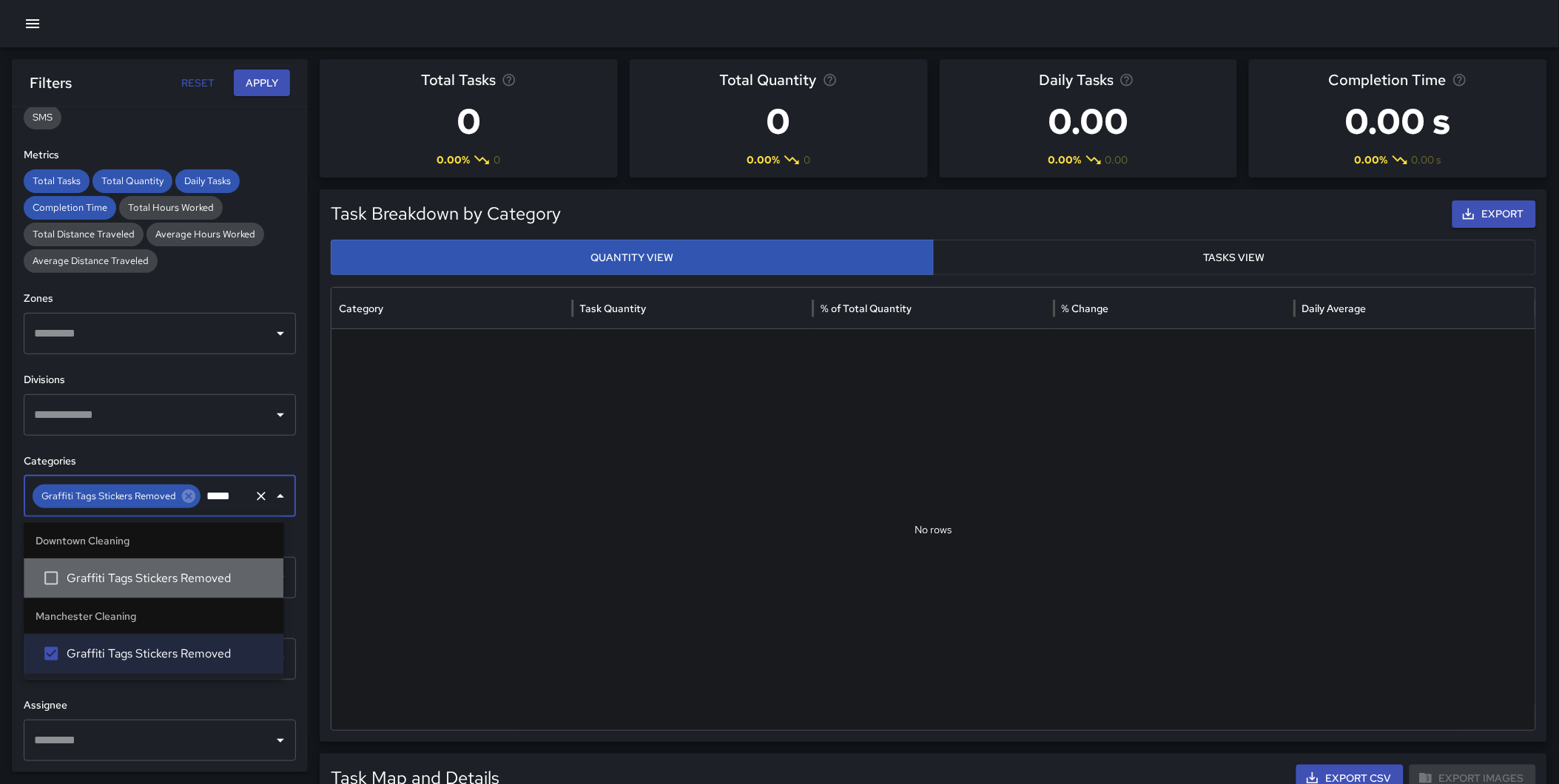
click at [196, 572] on span "Graffiti Tags Stickers Removed" at bounding box center [169, 578] width 205 height 18
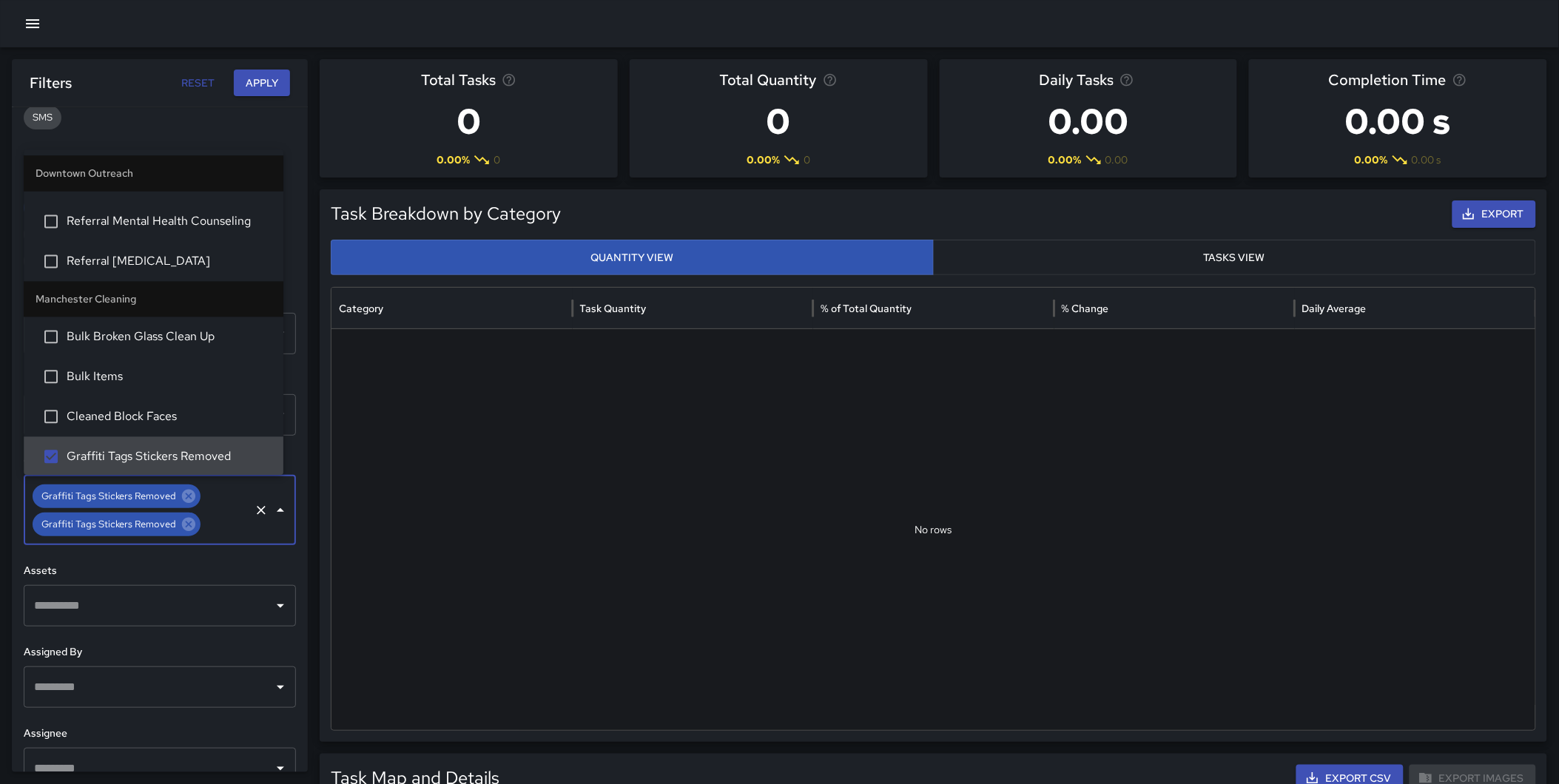
click at [282, 563] on h6 "Assets" at bounding box center [160, 570] width 273 height 16
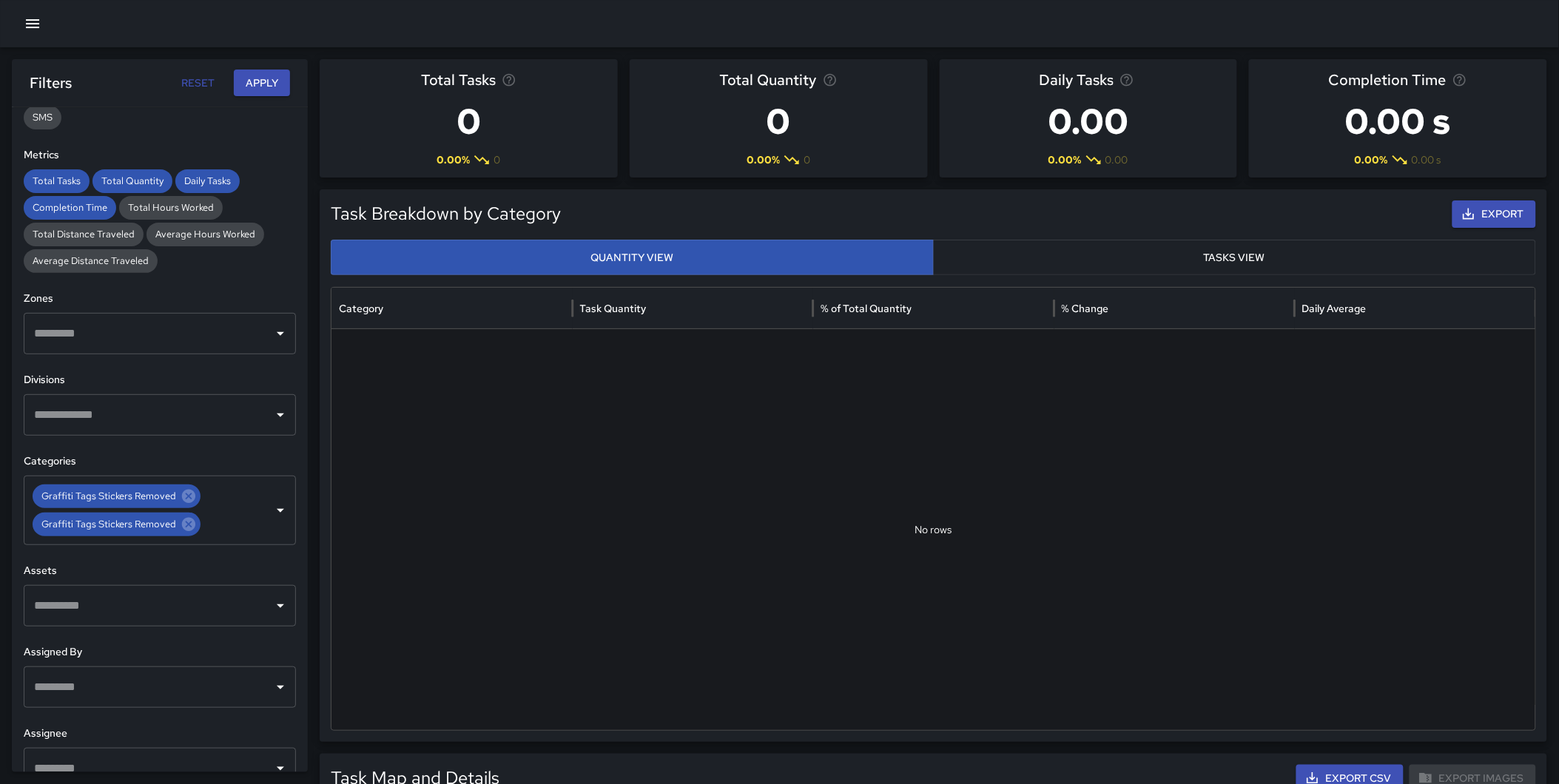
click at [242, 72] on button "Apply" at bounding box center [262, 83] width 57 height 27
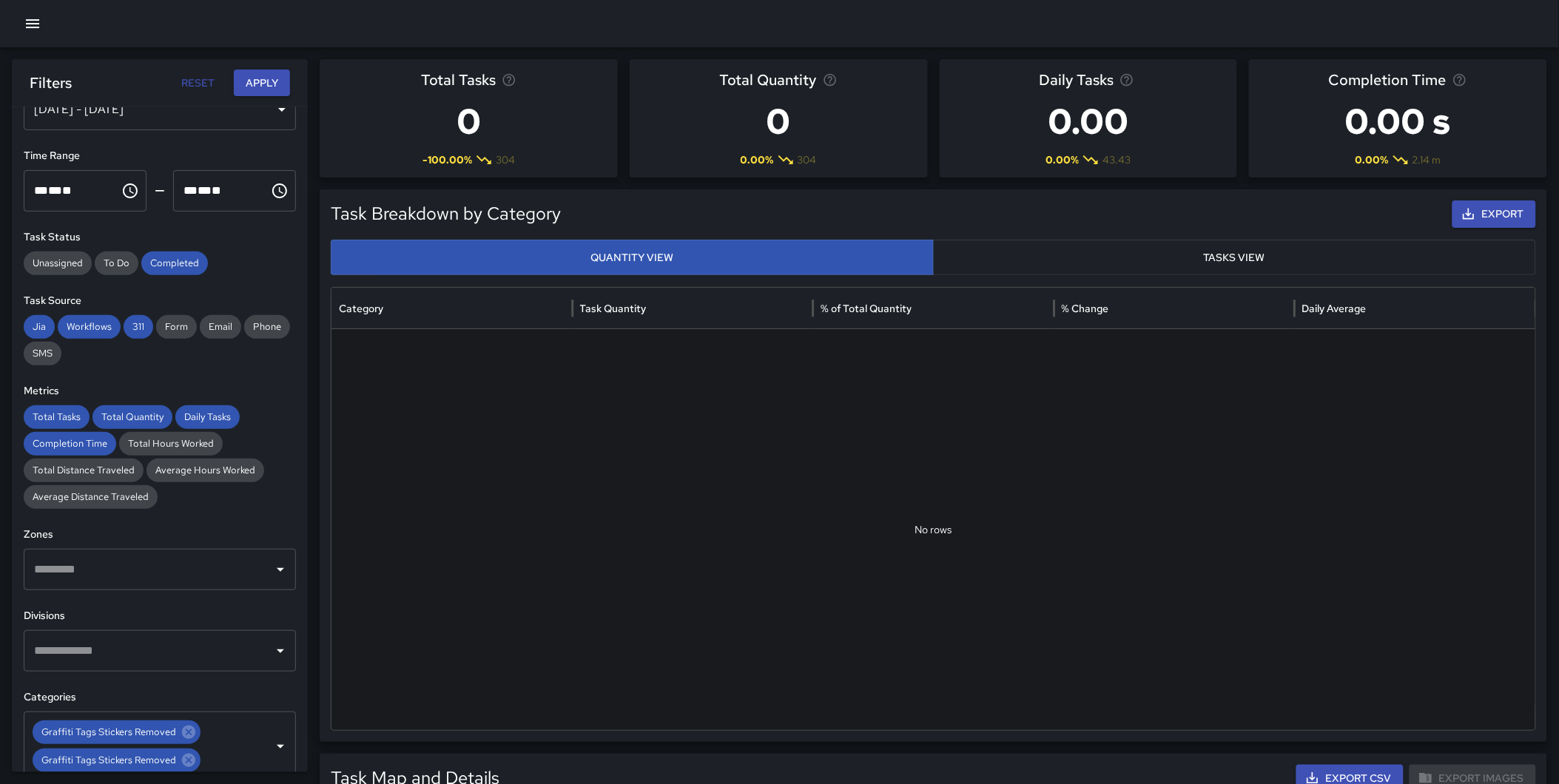
scroll to position [0, 0]
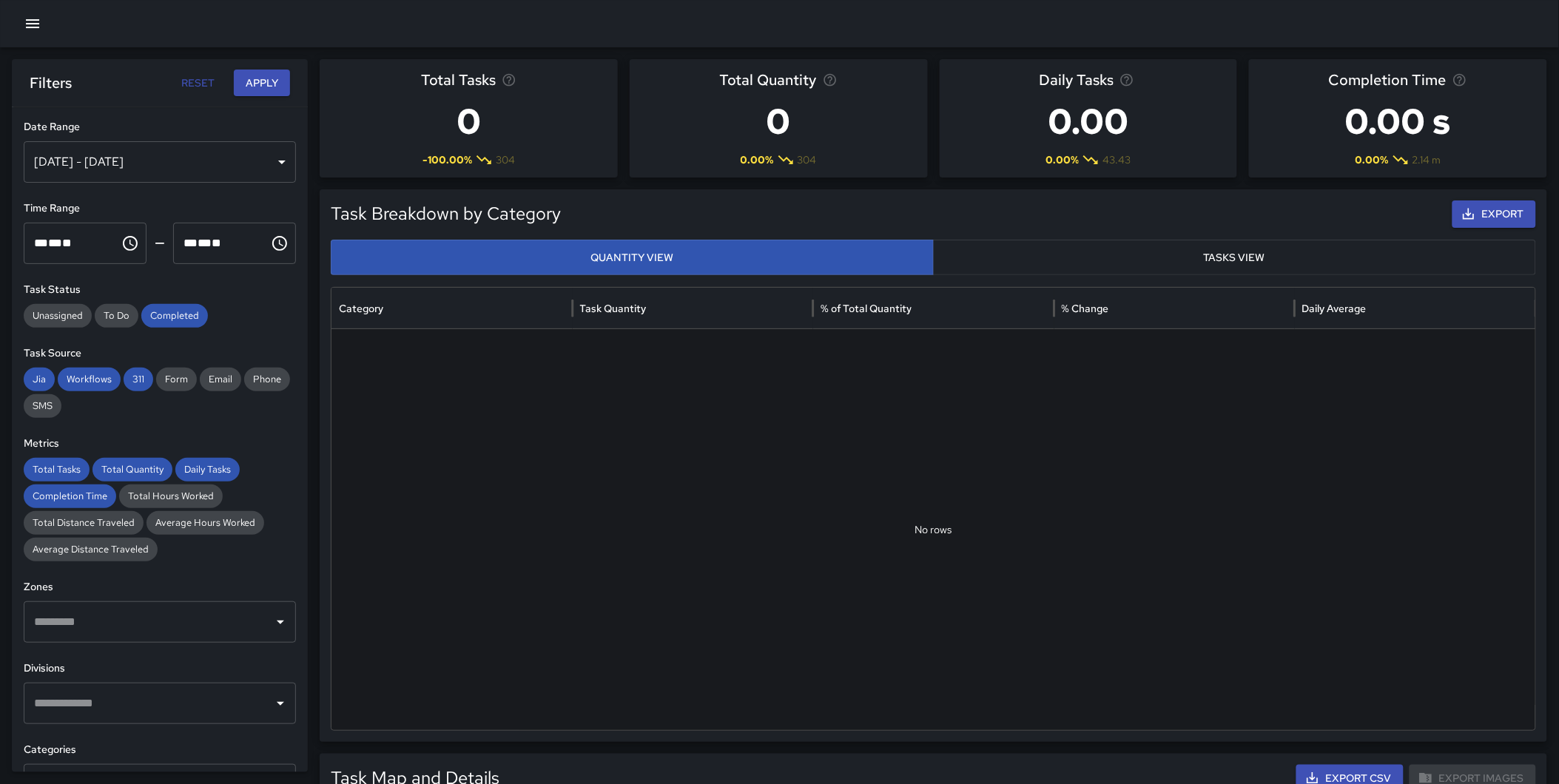
click at [96, 158] on div "[DATE] - [DATE]" at bounding box center [160, 161] width 273 height 41
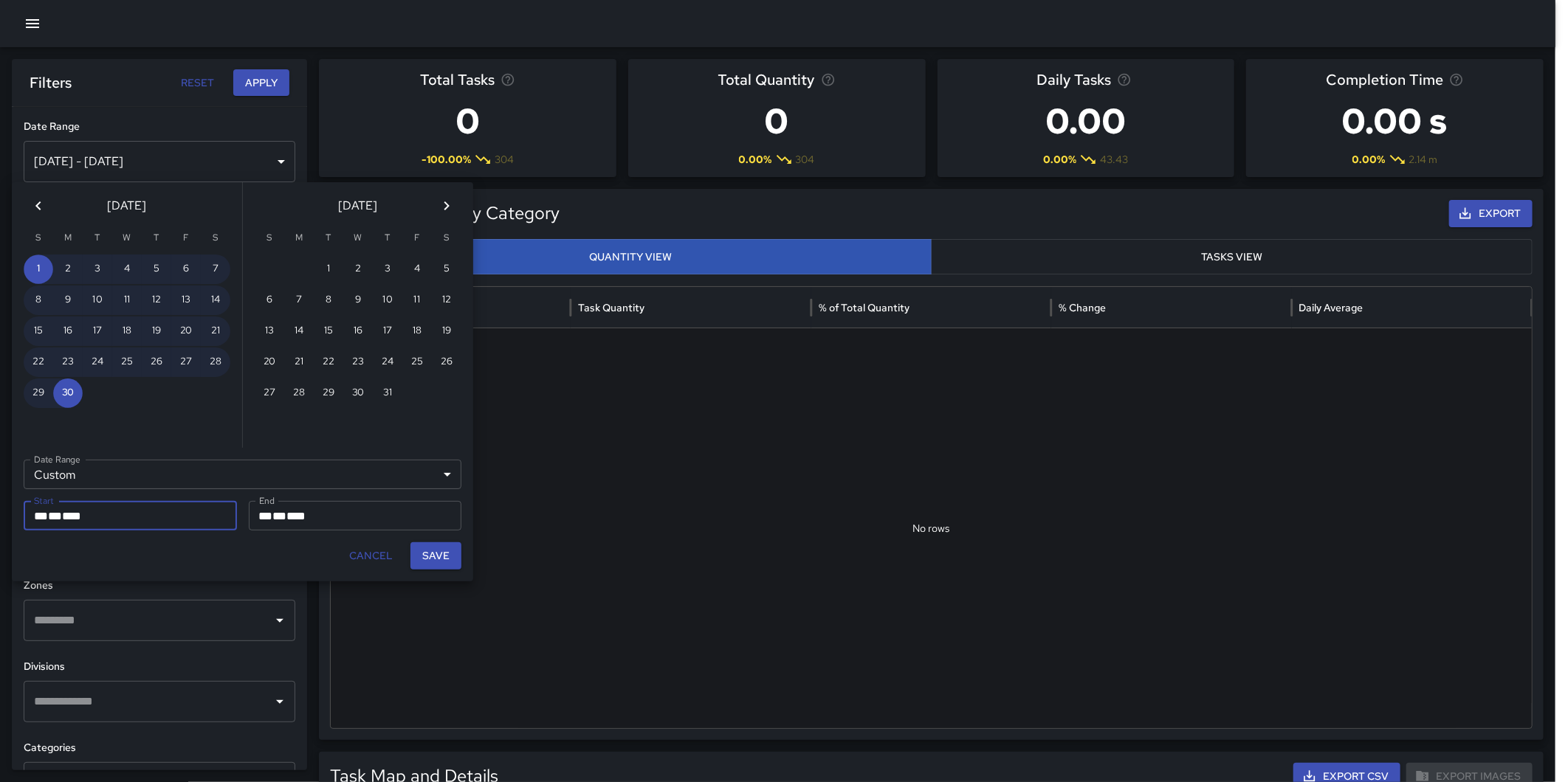
click at [41, 205] on icon "Previous month" at bounding box center [38, 205] width 18 height 18
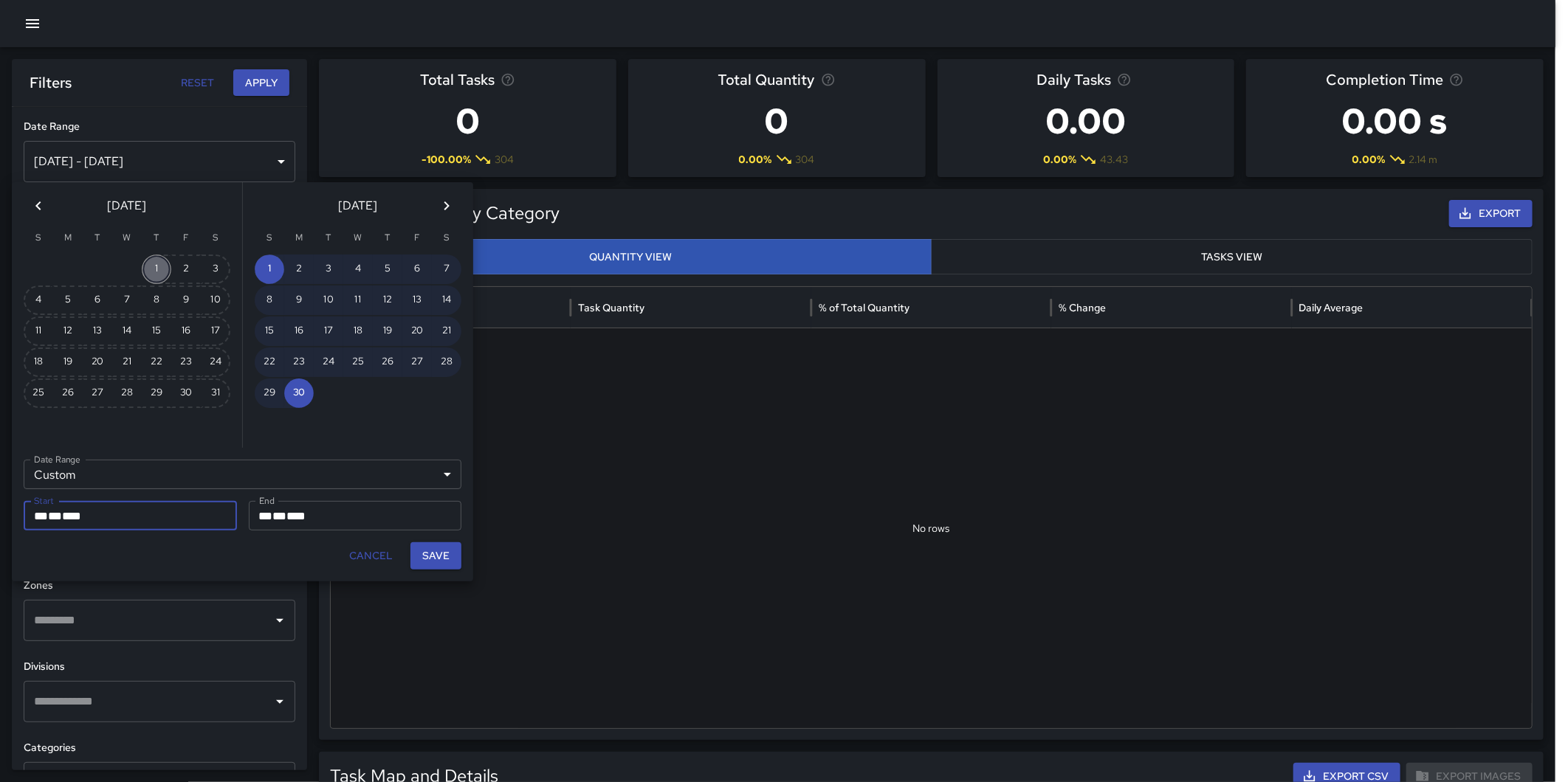
click at [164, 269] on button "1" at bounding box center [156, 269] width 29 height 29
type input "**********"
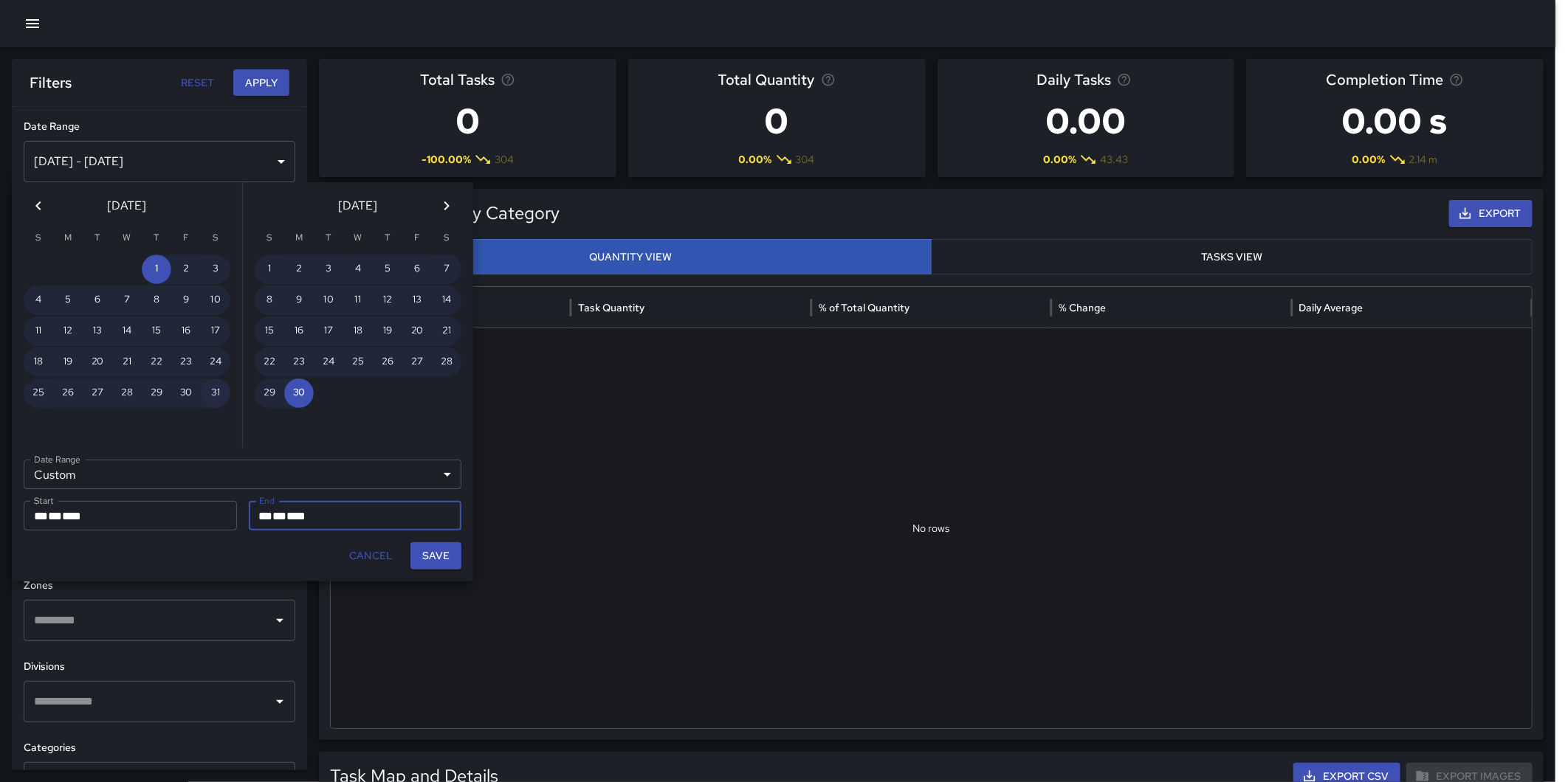
click at [205, 387] on button "31" at bounding box center [215, 393] width 29 height 29
type input "**********"
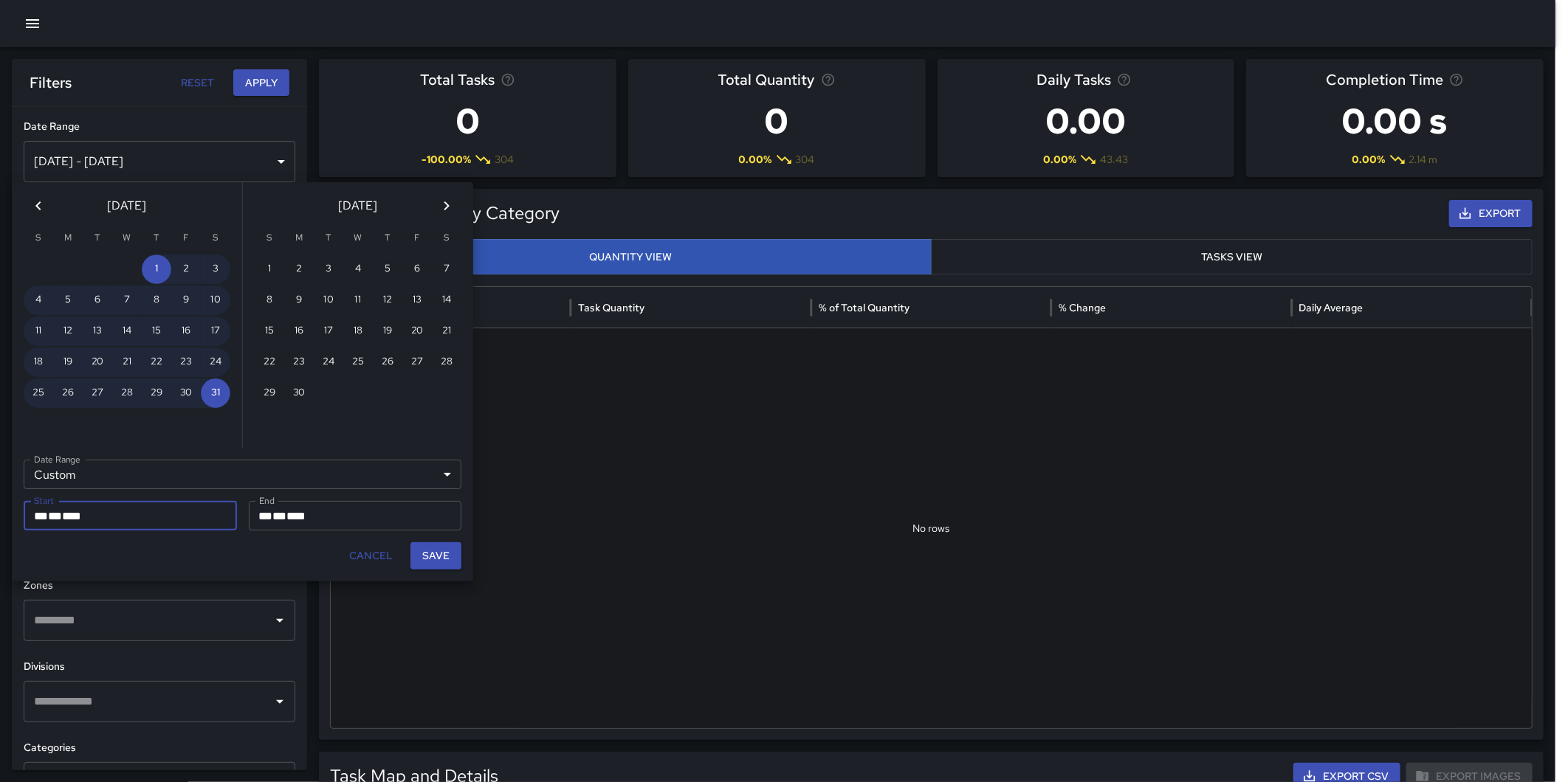
click at [424, 551] on button "Save" at bounding box center [435, 556] width 51 height 27
type input "**********"
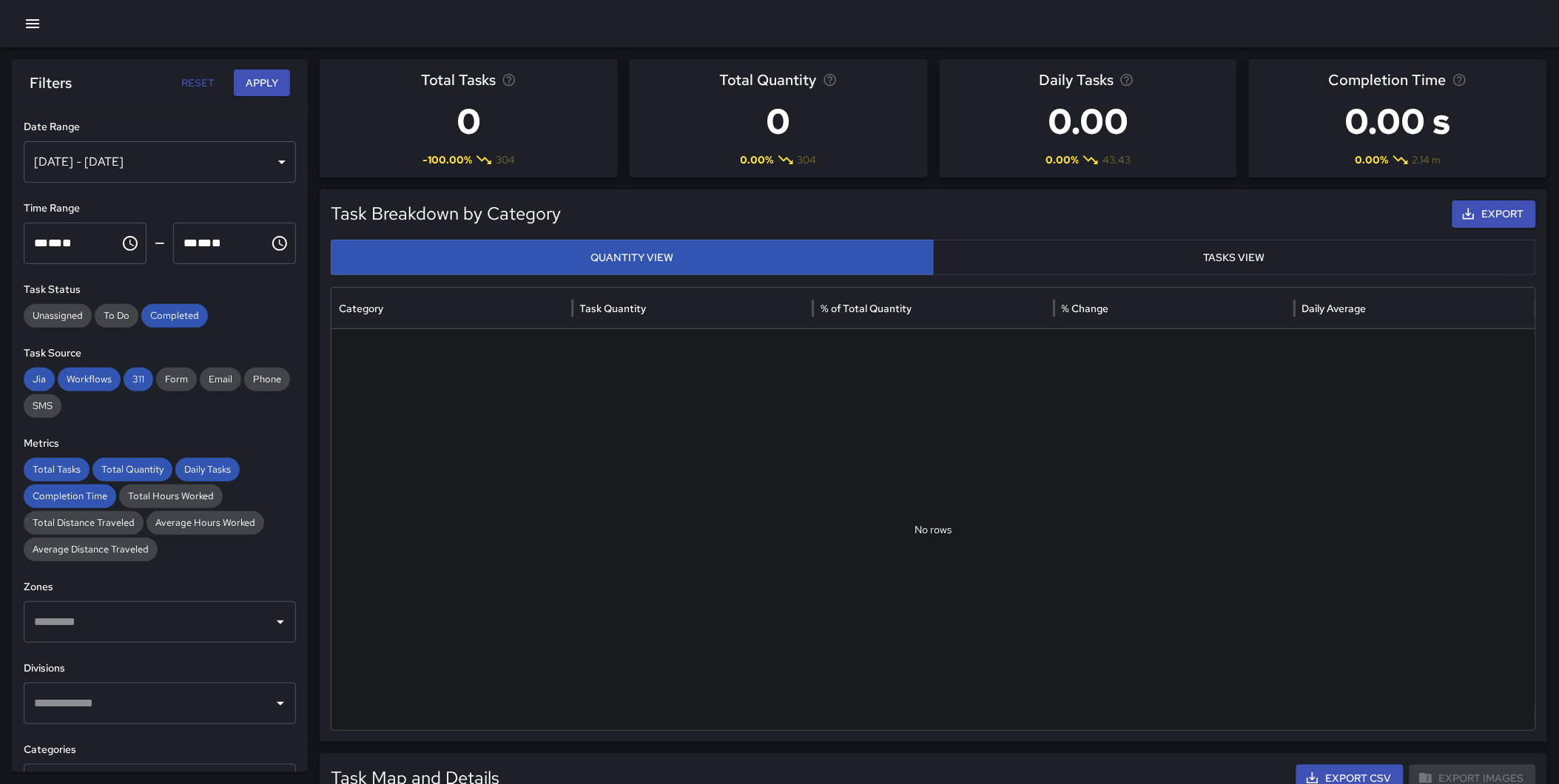
click at [265, 87] on button "Apply" at bounding box center [262, 83] width 57 height 27
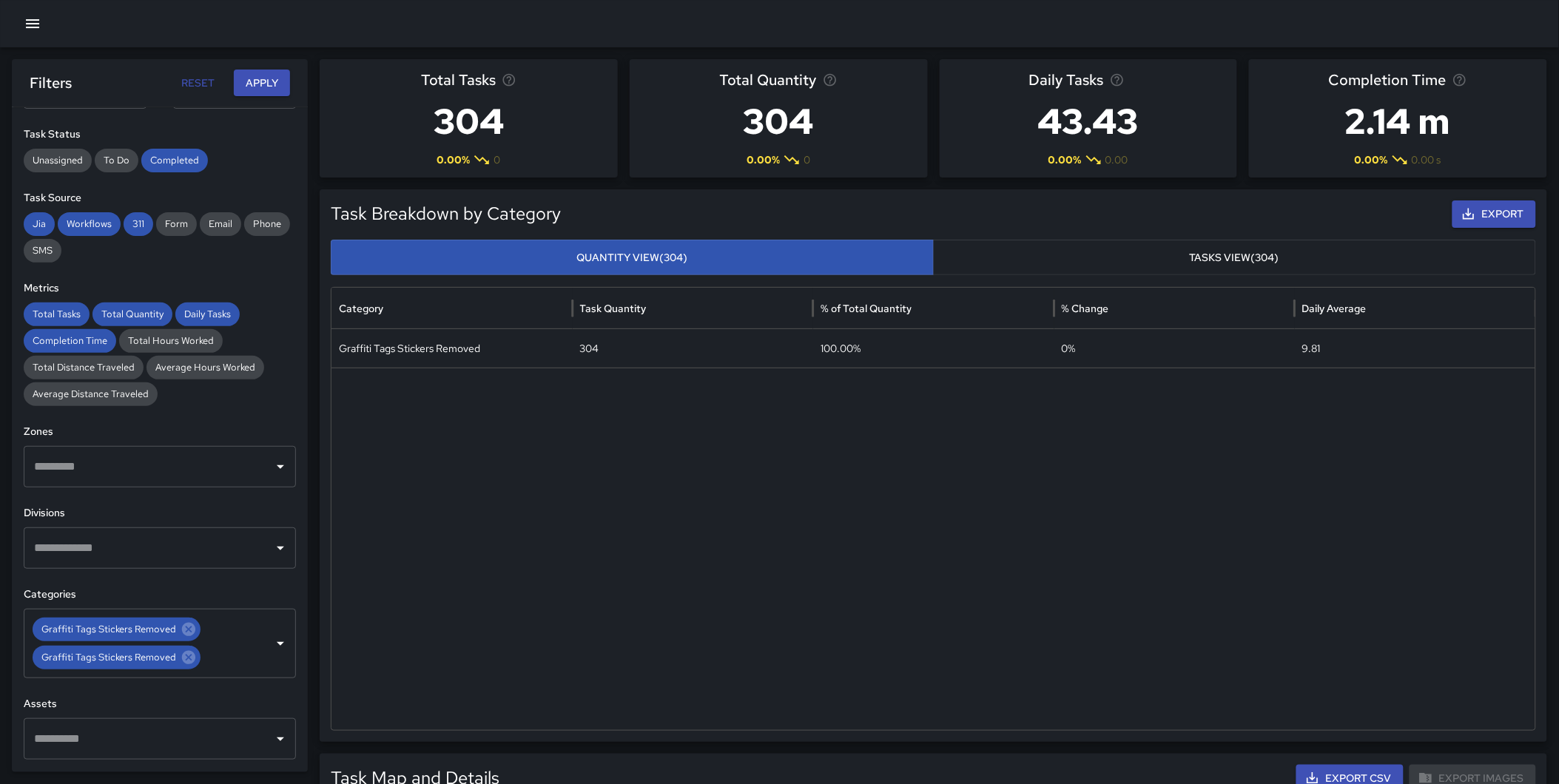
scroll to position [316, 0]
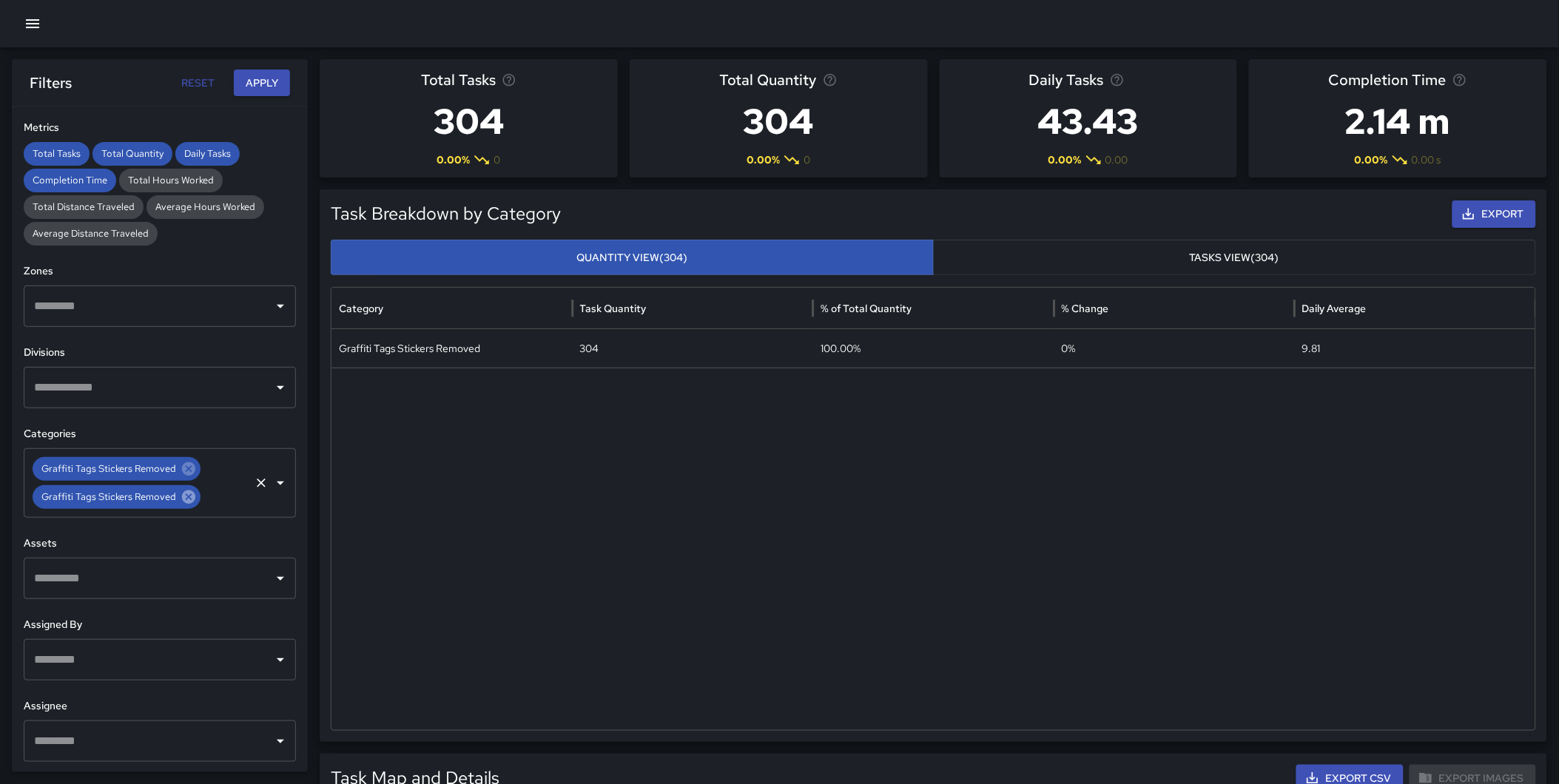
click at [187, 494] on icon at bounding box center [188, 496] width 16 height 16
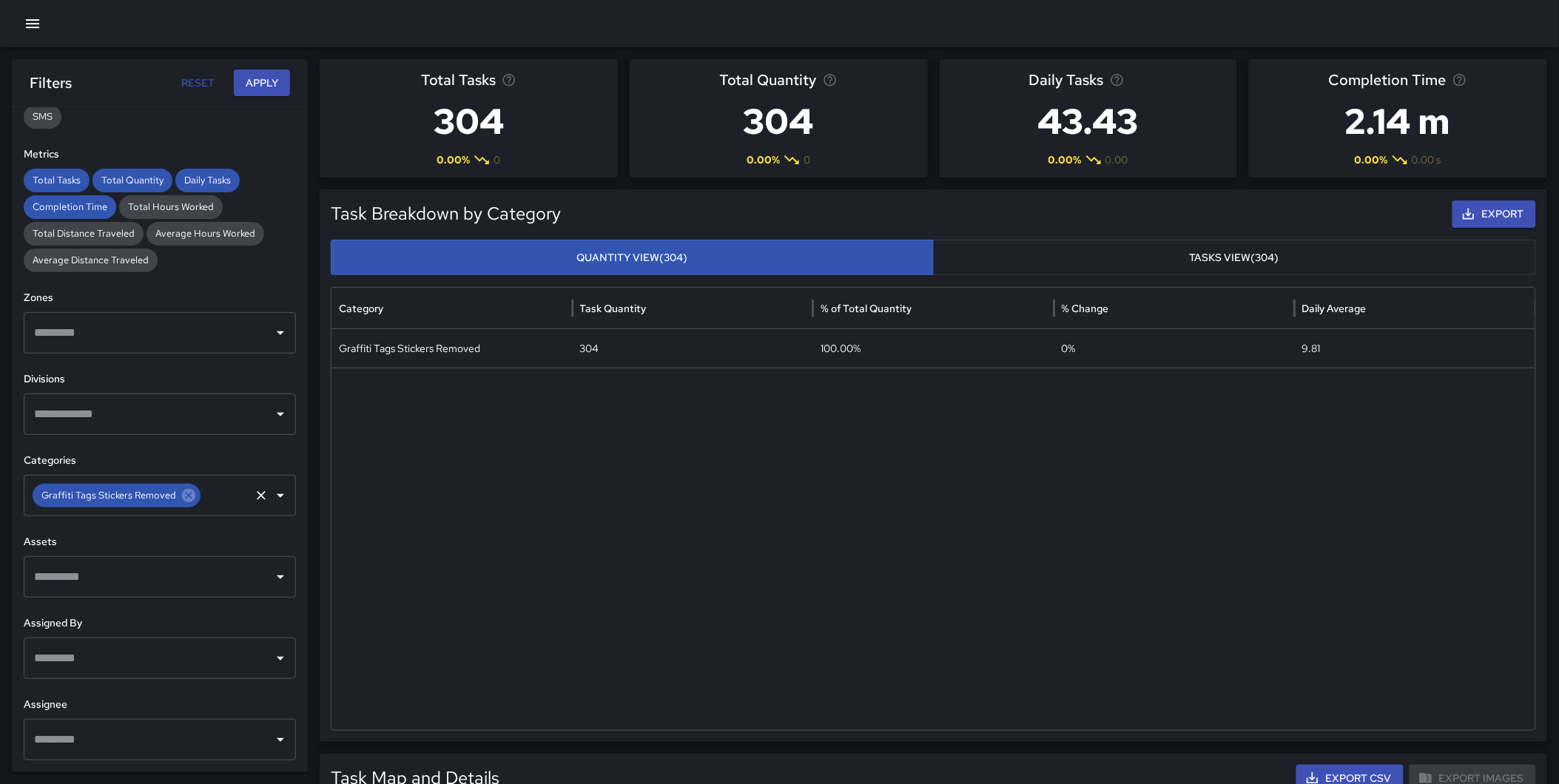
scroll to position [289, 0]
click at [189, 494] on icon at bounding box center [189, 496] width 14 height 14
click at [181, 495] on input "text" at bounding box center [149, 495] width 236 height 28
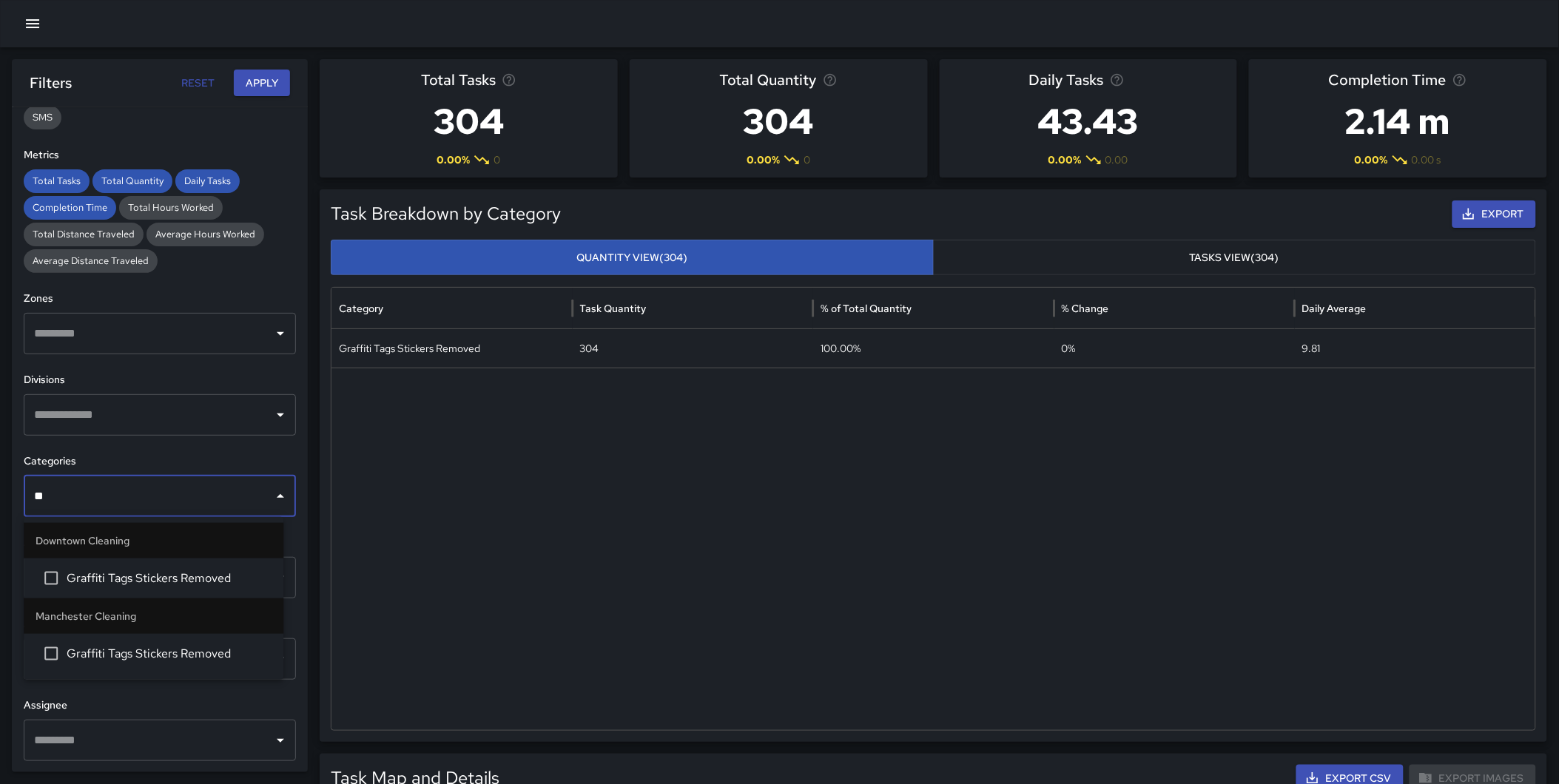
type input "***"
click at [171, 573] on li "Graffiti Tags Stickers Removed" at bounding box center [154, 578] width 260 height 40
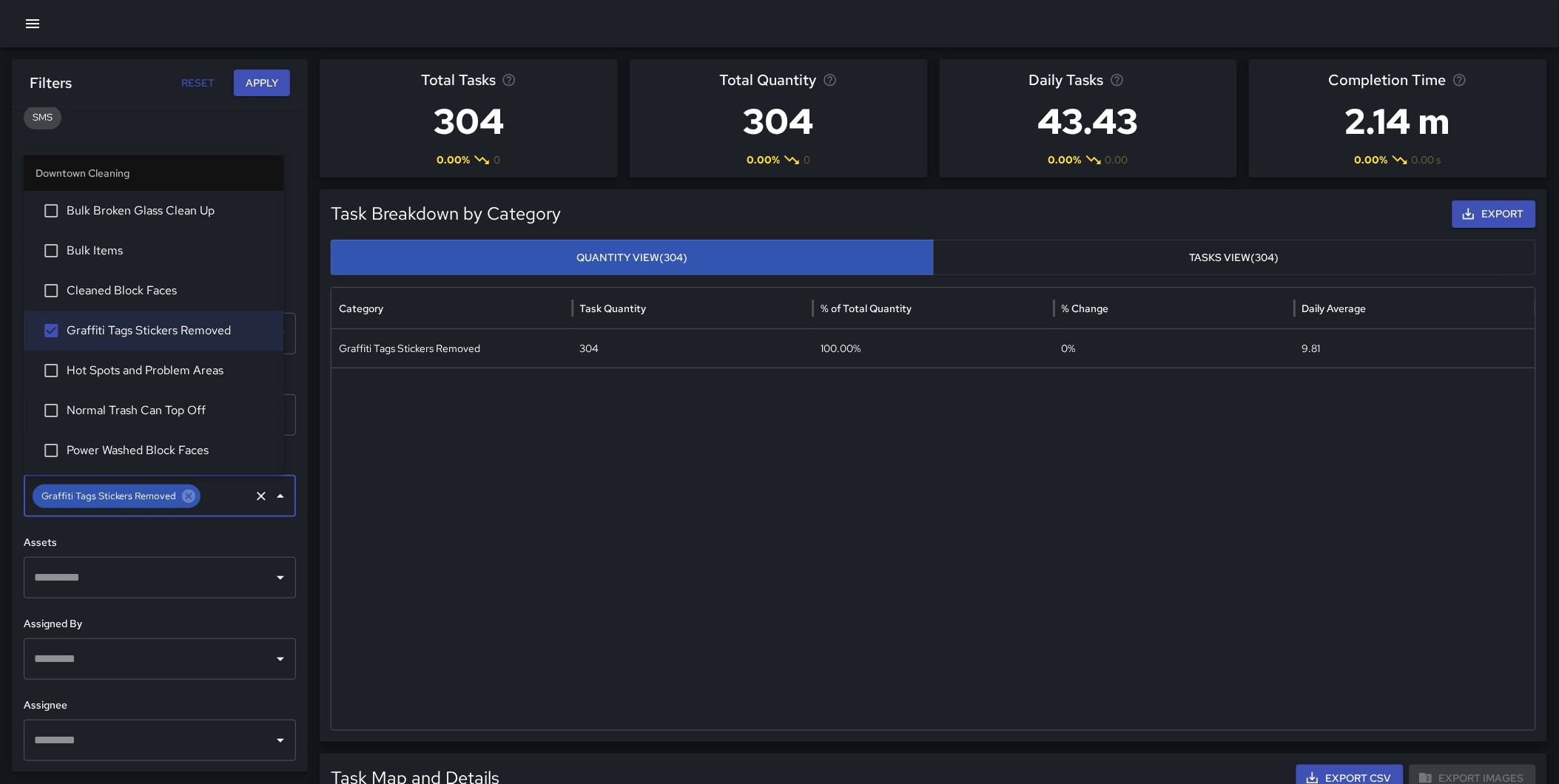
click at [242, 86] on button "Apply" at bounding box center [262, 83] width 57 height 27
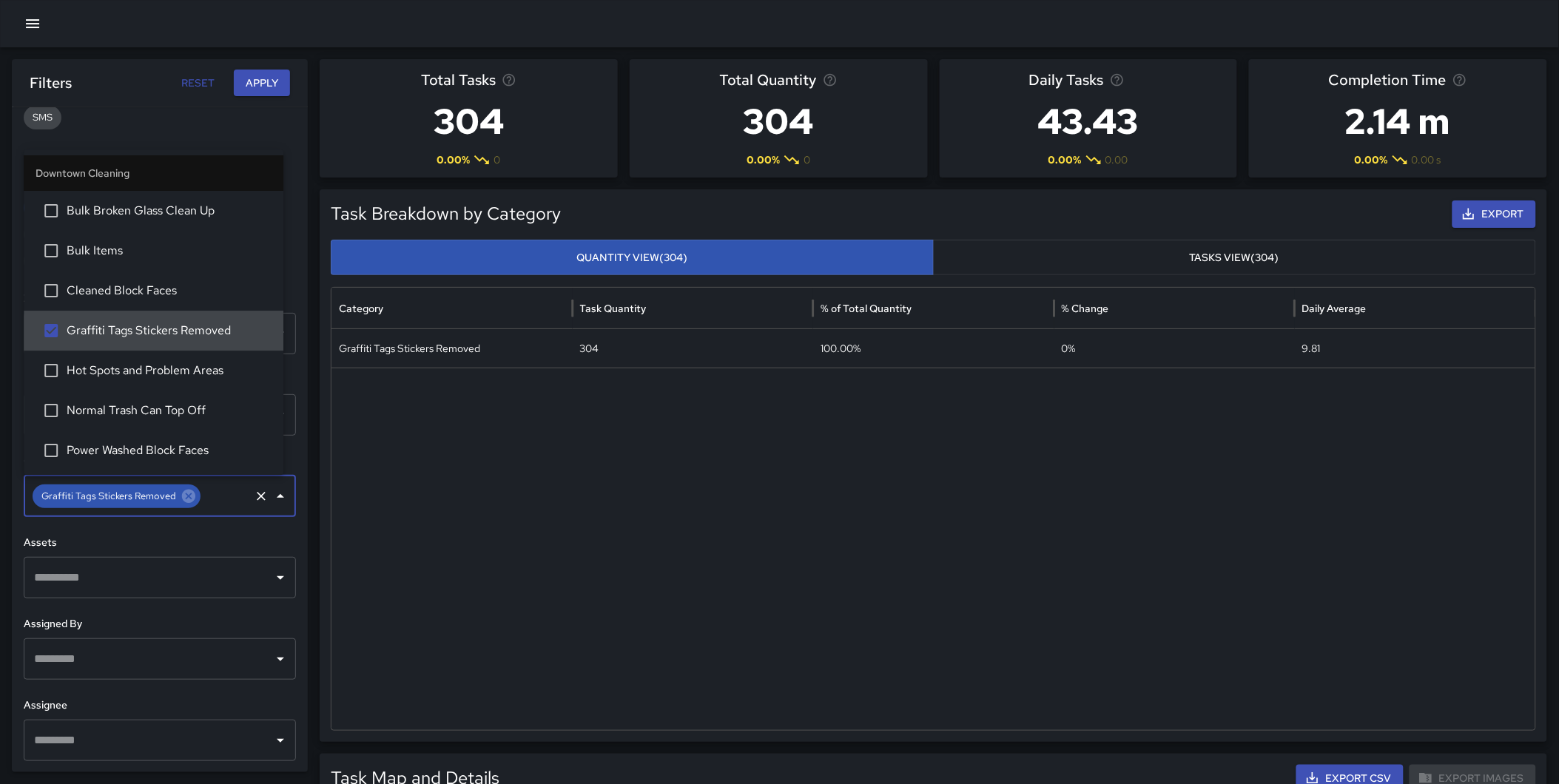
click at [219, 493] on input "text" at bounding box center [225, 495] width 45 height 28
click at [183, 497] on icon at bounding box center [188, 495] width 16 height 16
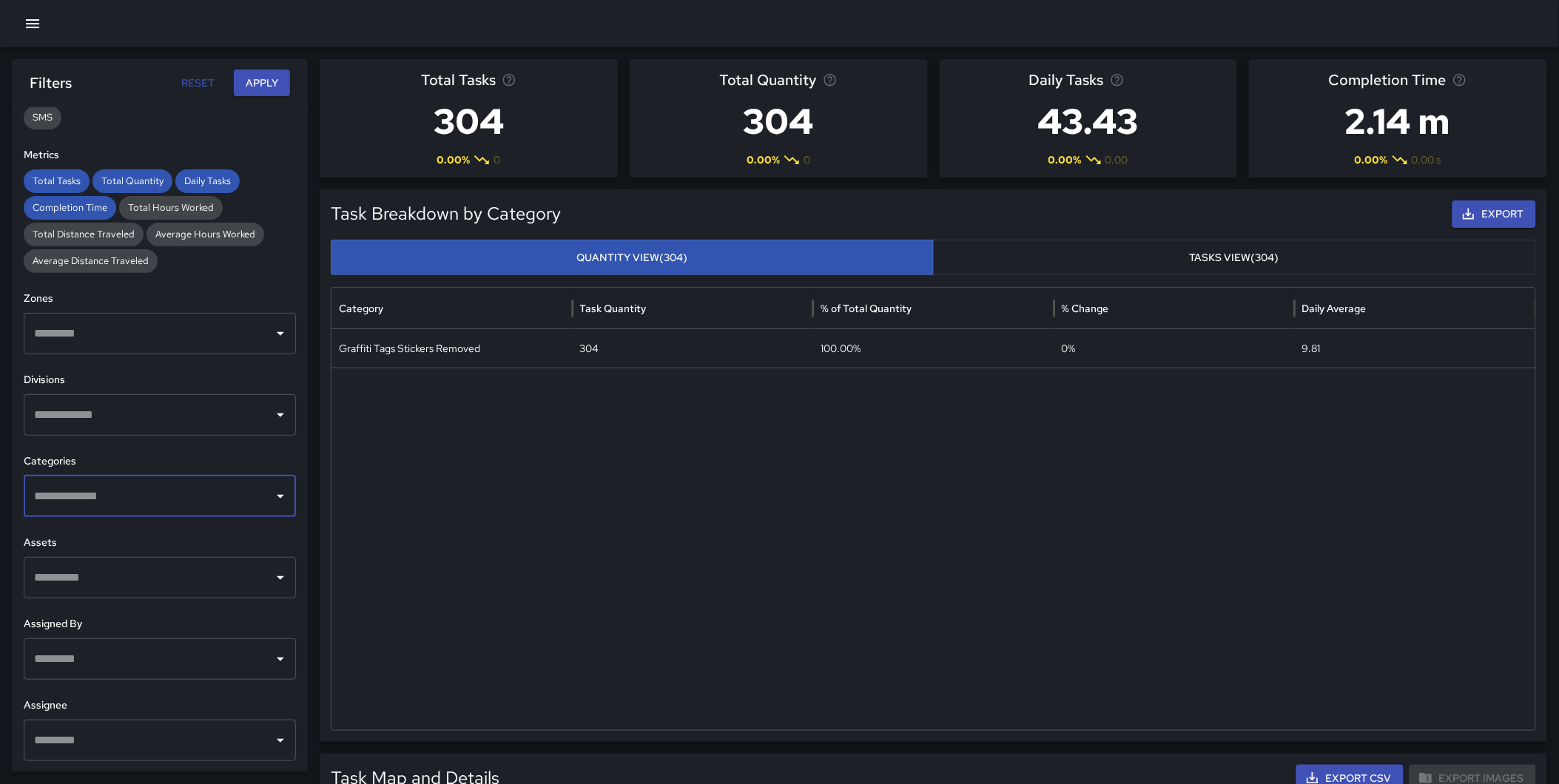
click at [167, 495] on input "text" at bounding box center [149, 495] width 236 height 28
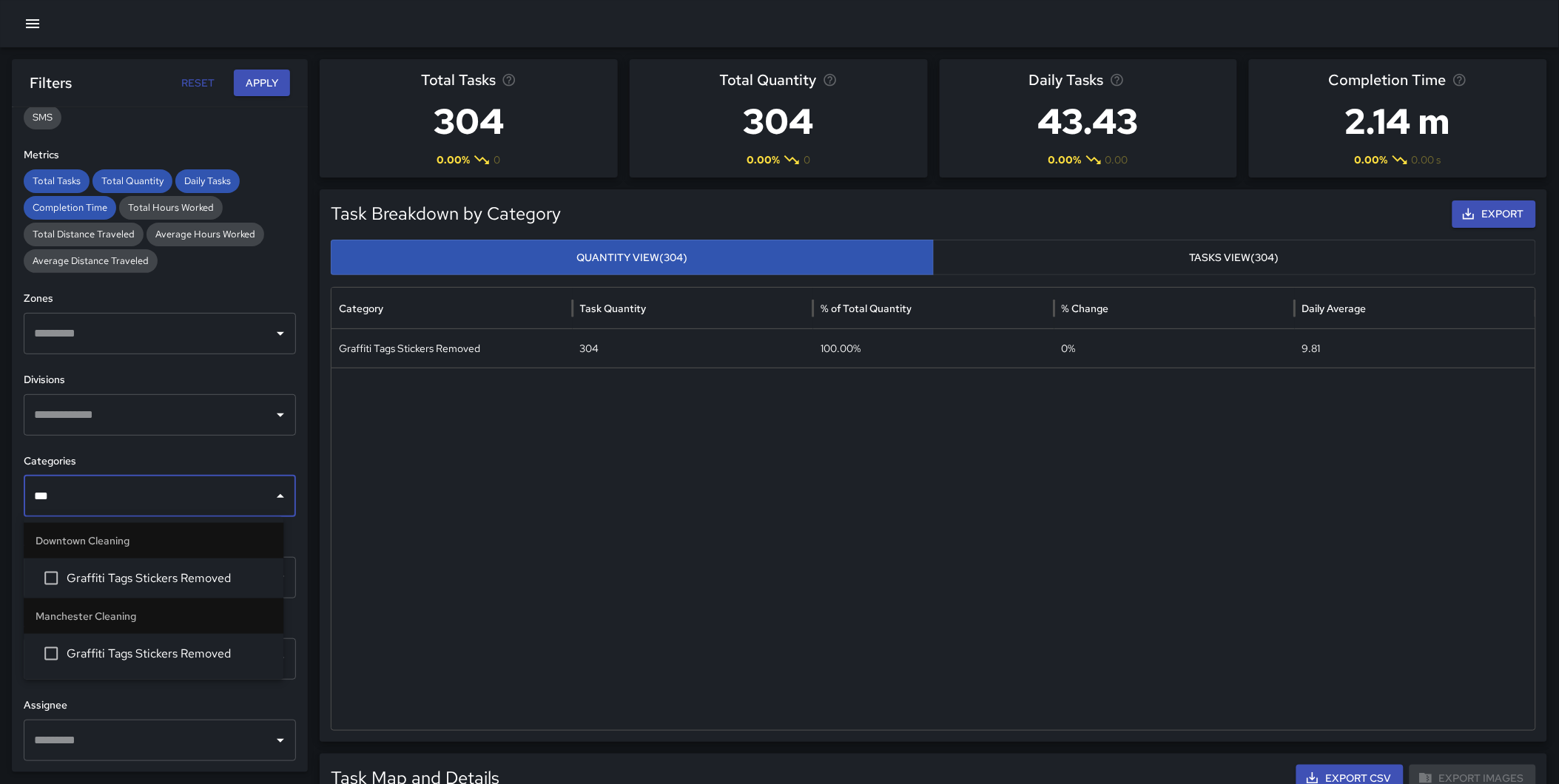
type input "****"
click at [176, 572] on span "Graffiti Tags Stickers Removed" at bounding box center [169, 578] width 205 height 18
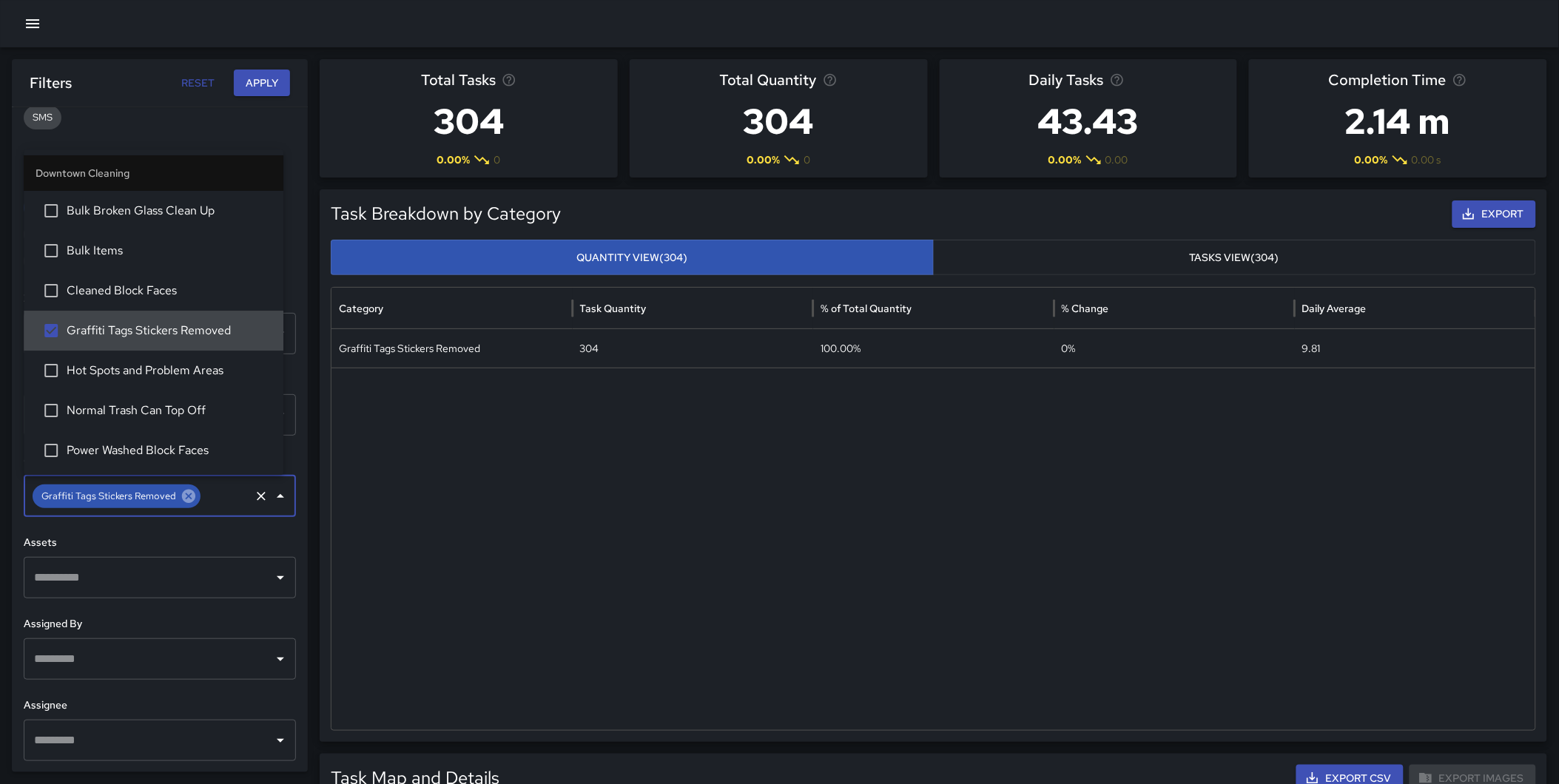
click at [182, 496] on icon at bounding box center [189, 496] width 14 height 14
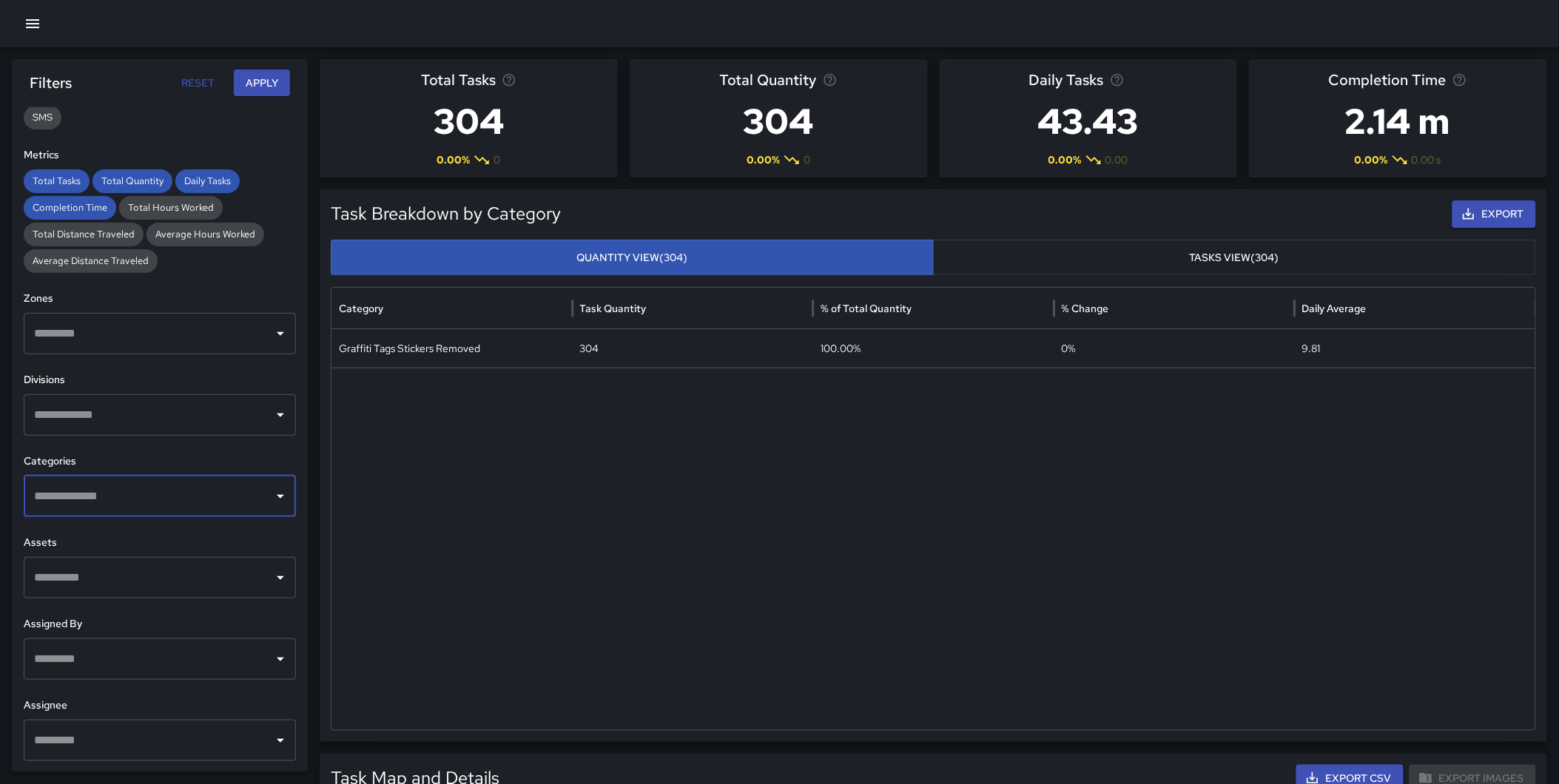
click at [146, 503] on input "text" at bounding box center [149, 495] width 236 height 28
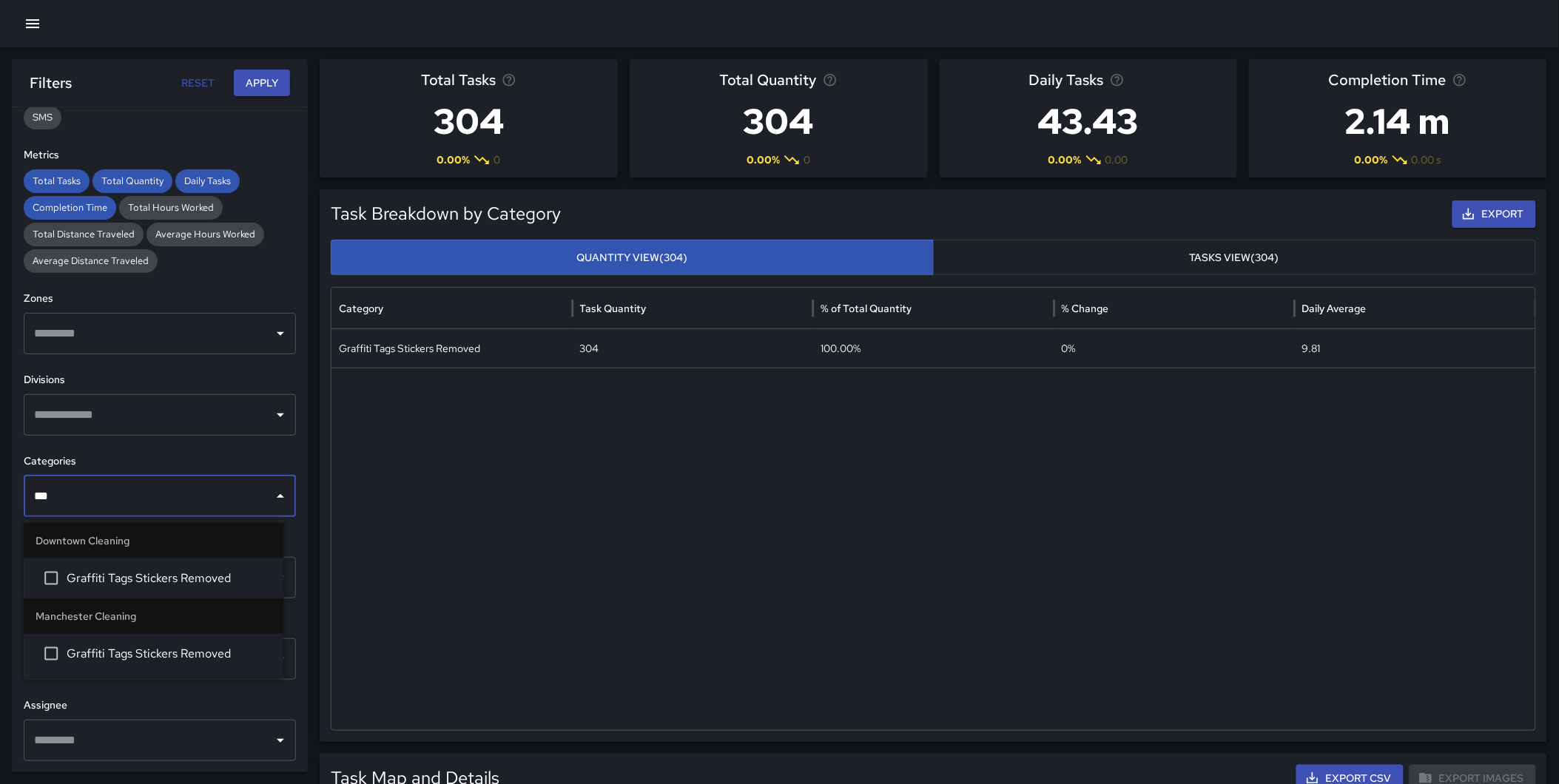
type input "****"
click at [150, 649] on span "Graffiti Tags Stickers Removed" at bounding box center [169, 653] width 205 height 18
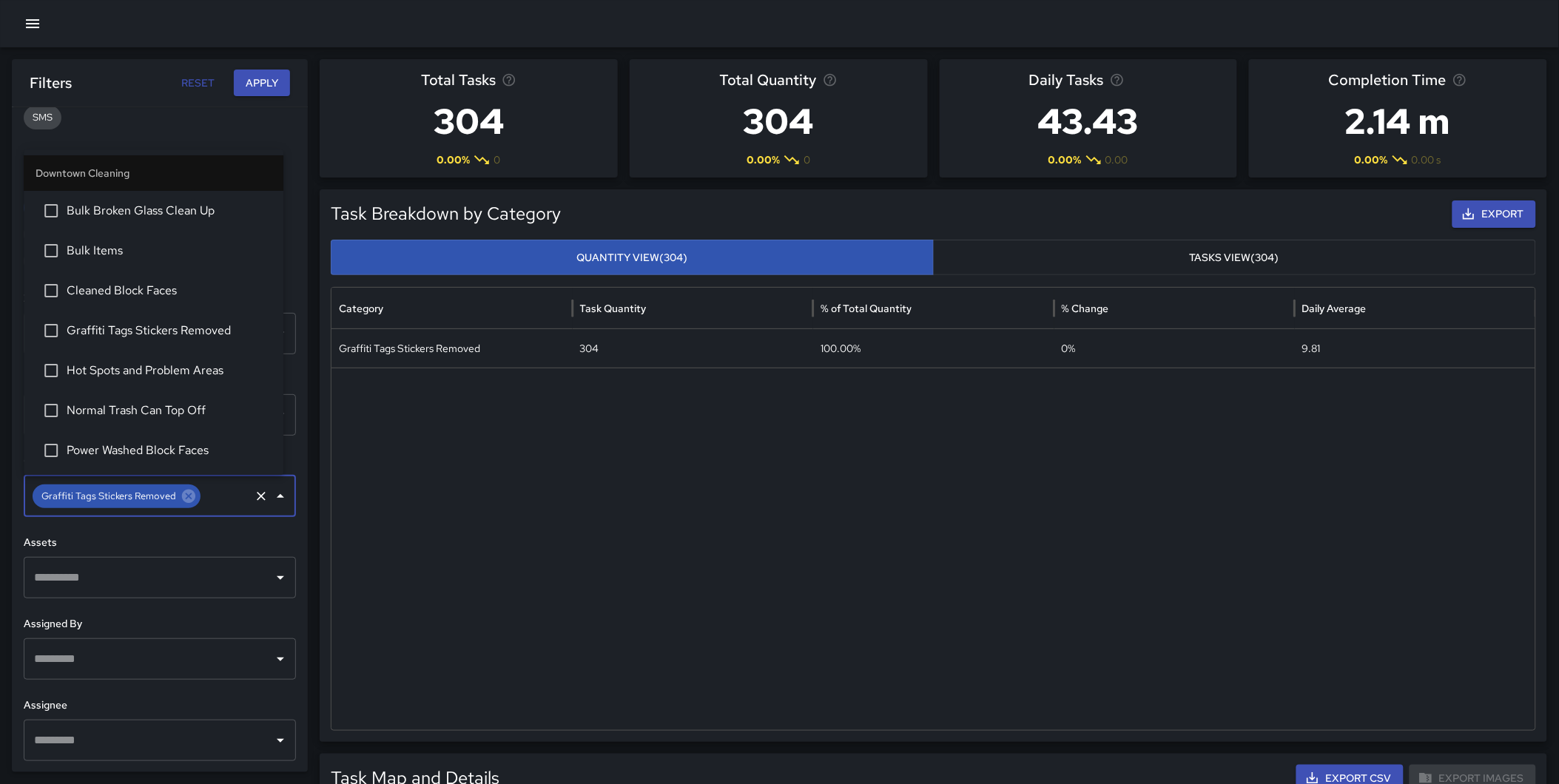
scroll to position [1063, 0]
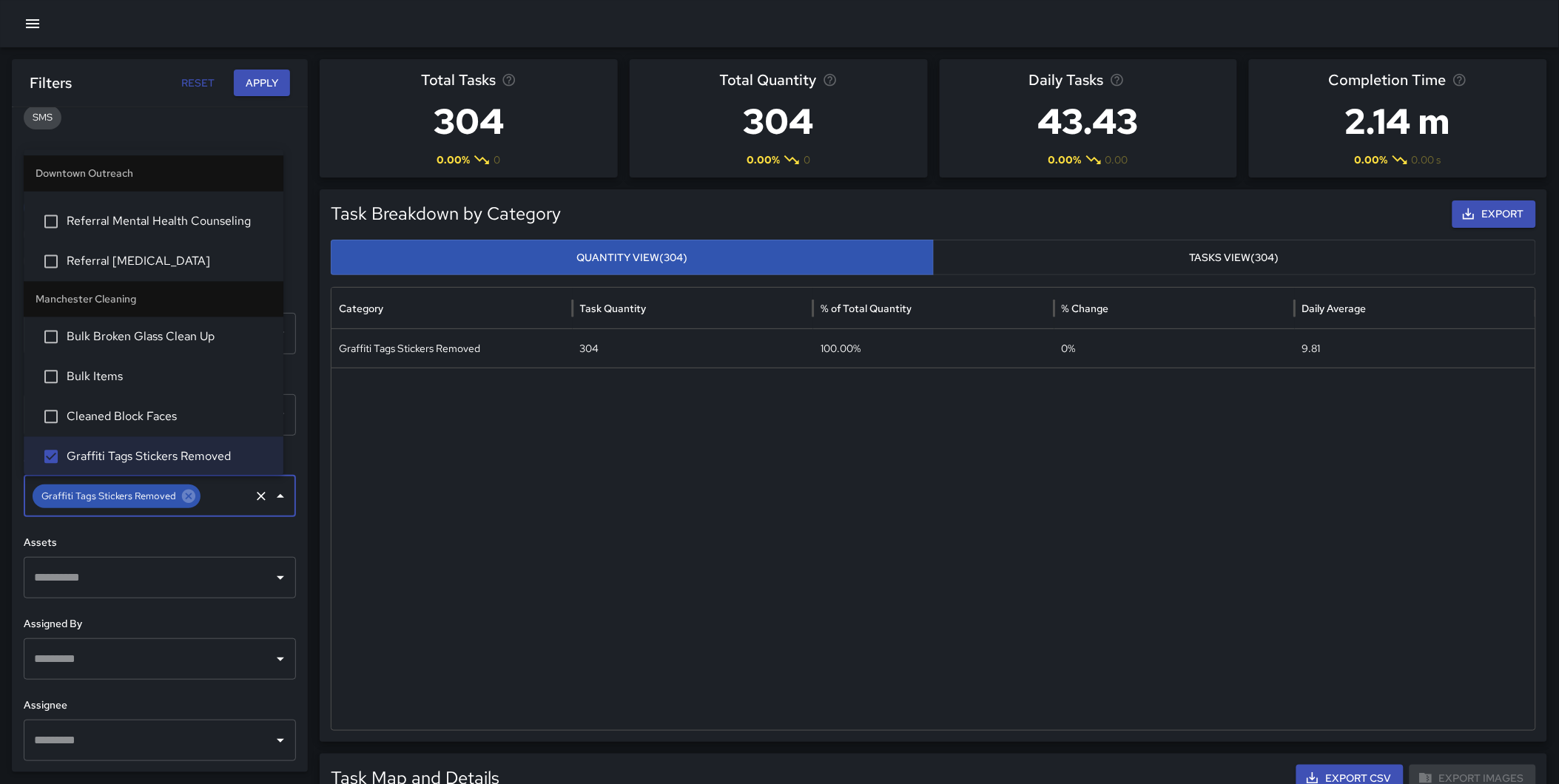
click at [252, 78] on button "Apply" at bounding box center [262, 83] width 57 height 27
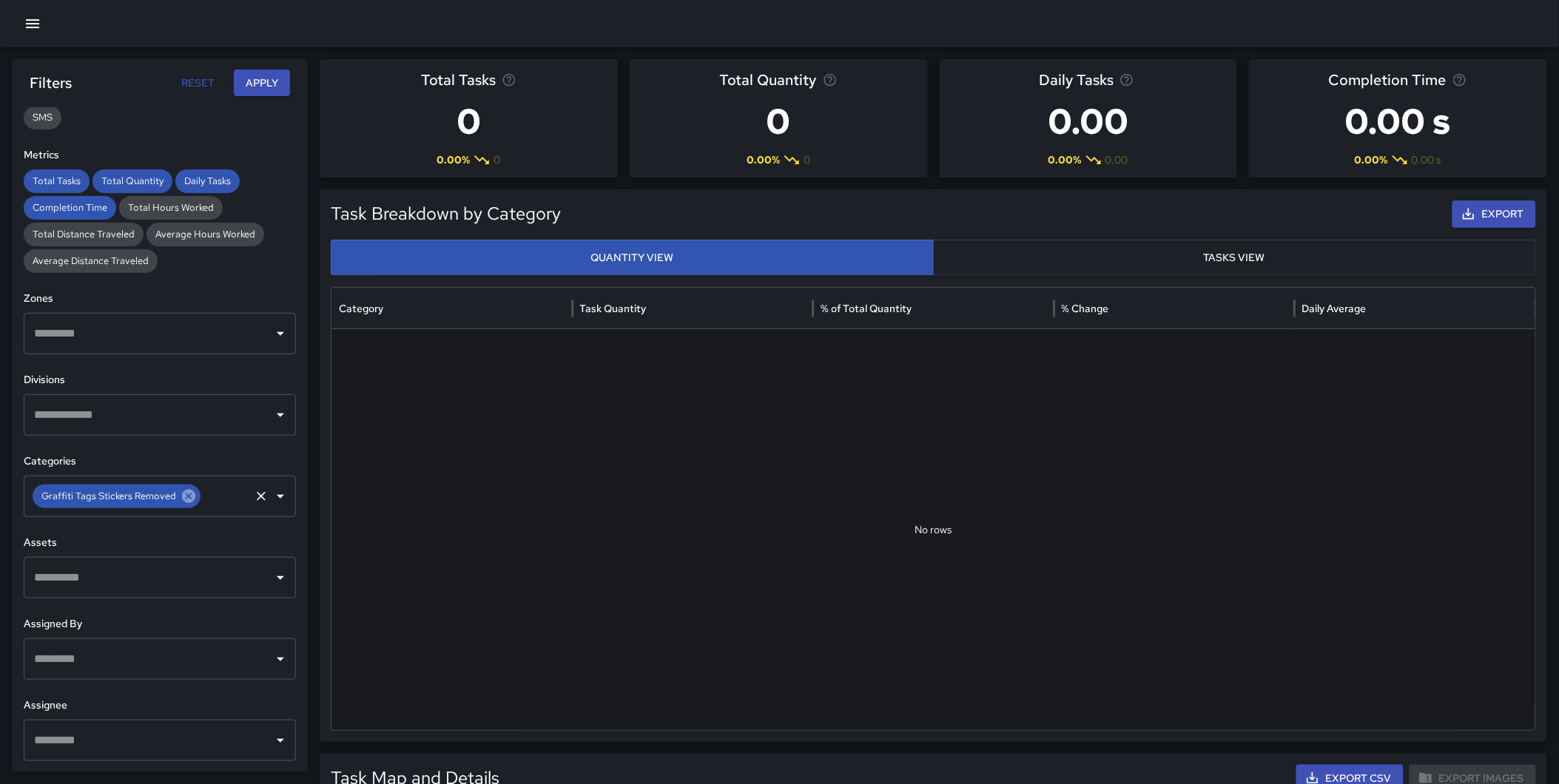
click at [182, 496] on icon at bounding box center [189, 496] width 14 height 14
click at [110, 500] on input "text" at bounding box center [149, 495] width 236 height 28
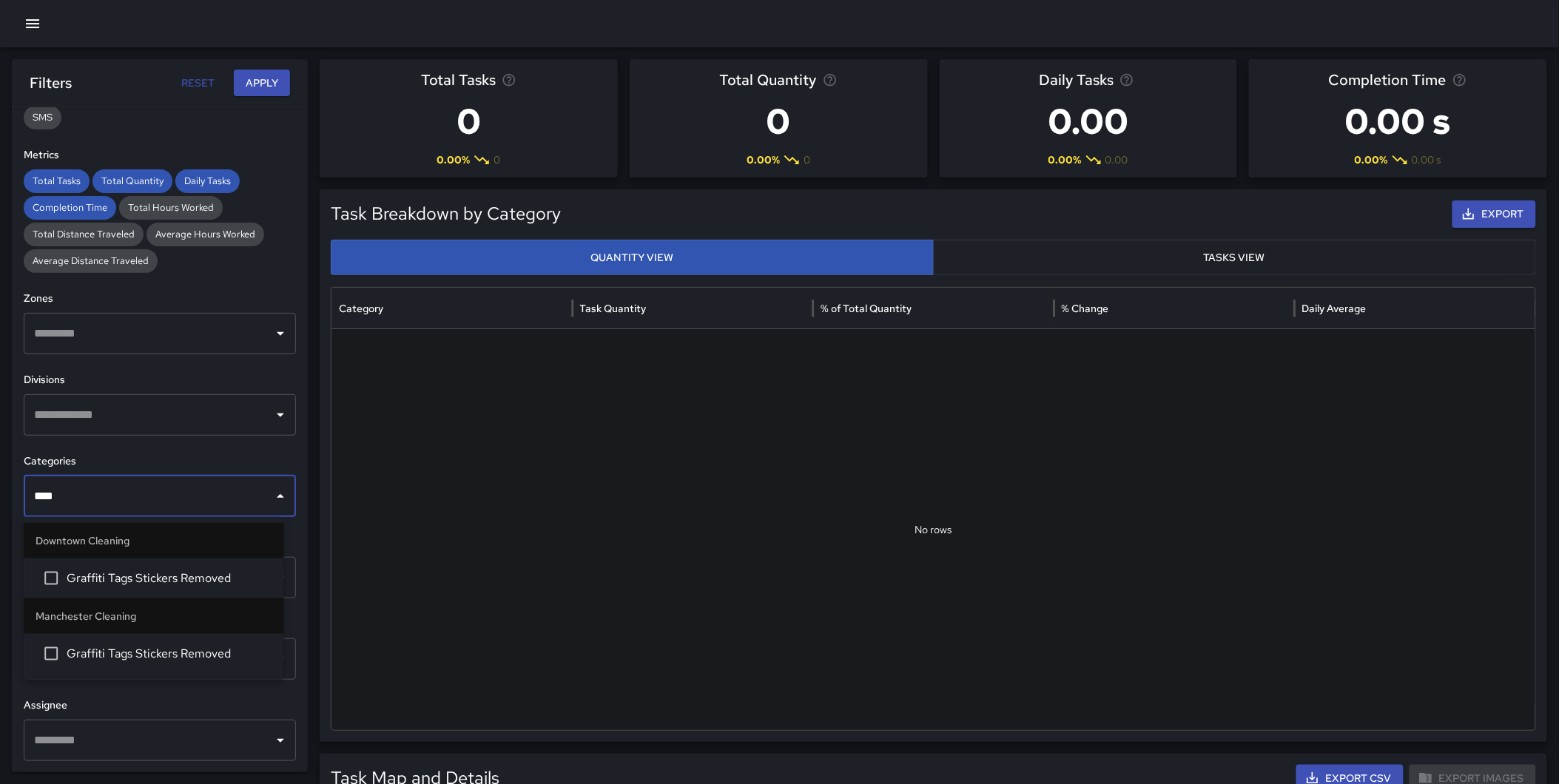
type input "*****"
click at [161, 570] on span "Graffiti Tags Stickers Removed" at bounding box center [169, 578] width 205 height 18
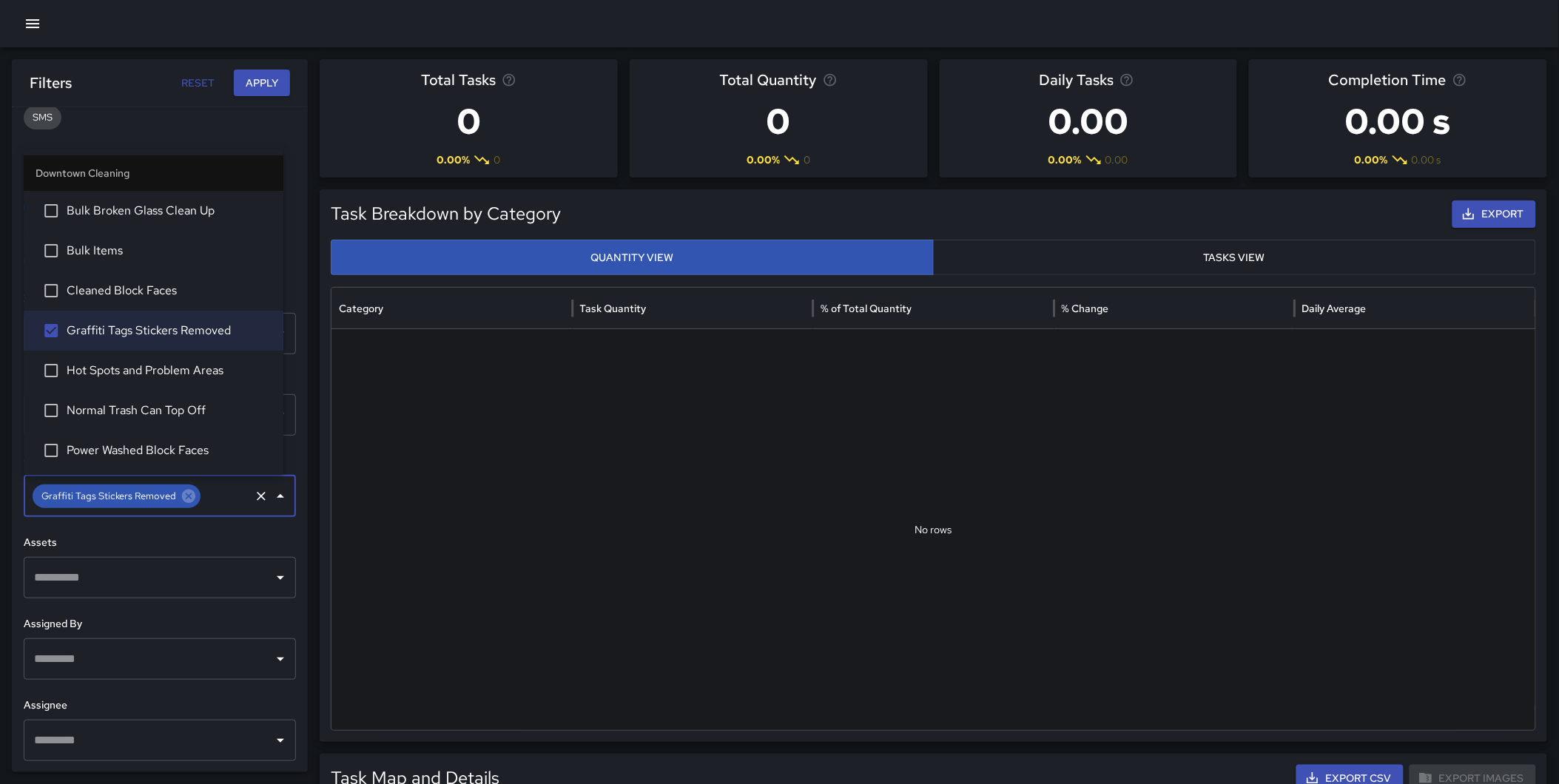
scroll to position [0, 0]
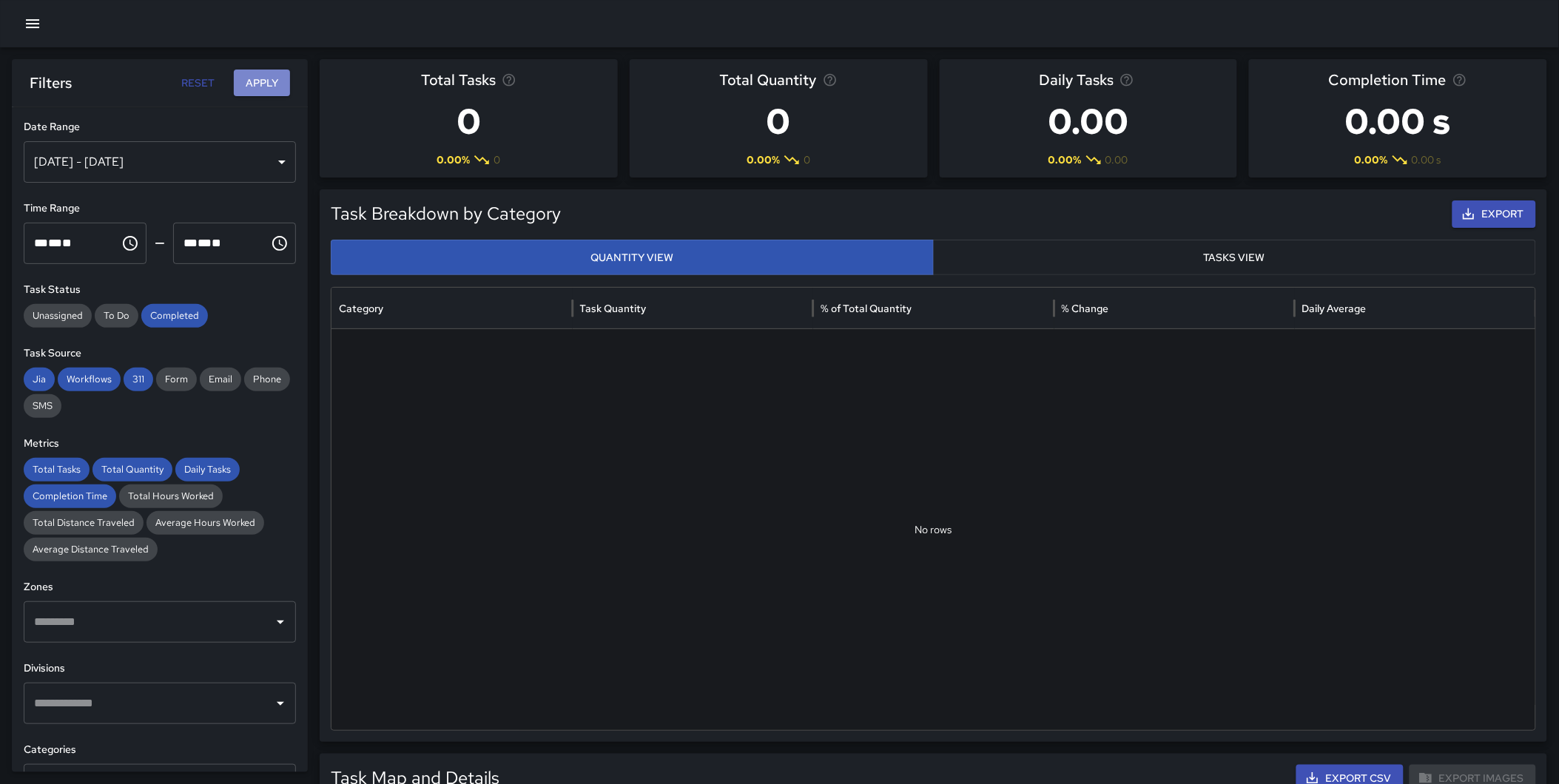
click at [261, 79] on button "Apply" at bounding box center [262, 83] width 57 height 27
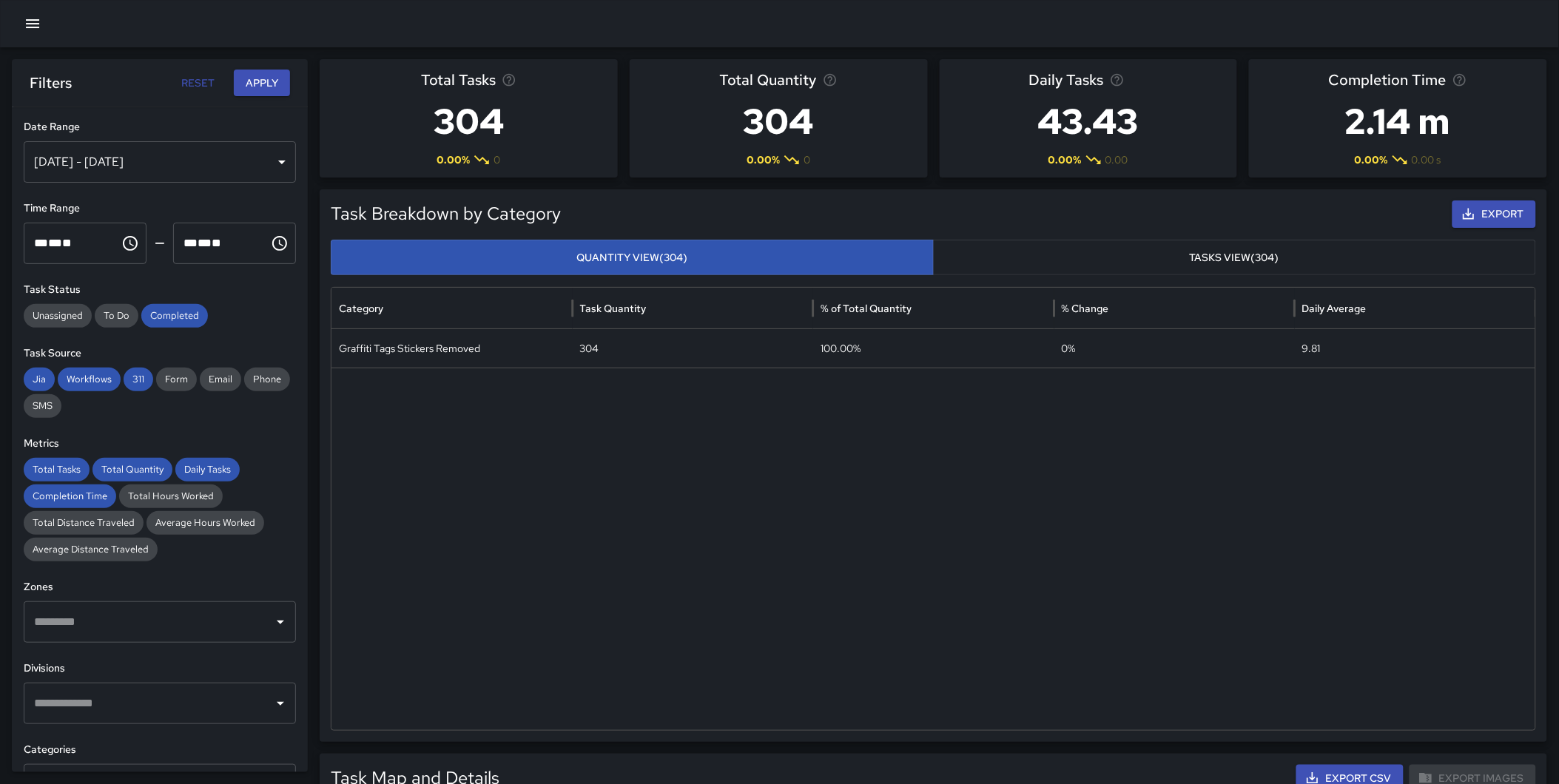
click at [130, 697] on input "text" at bounding box center [149, 703] width 236 height 28
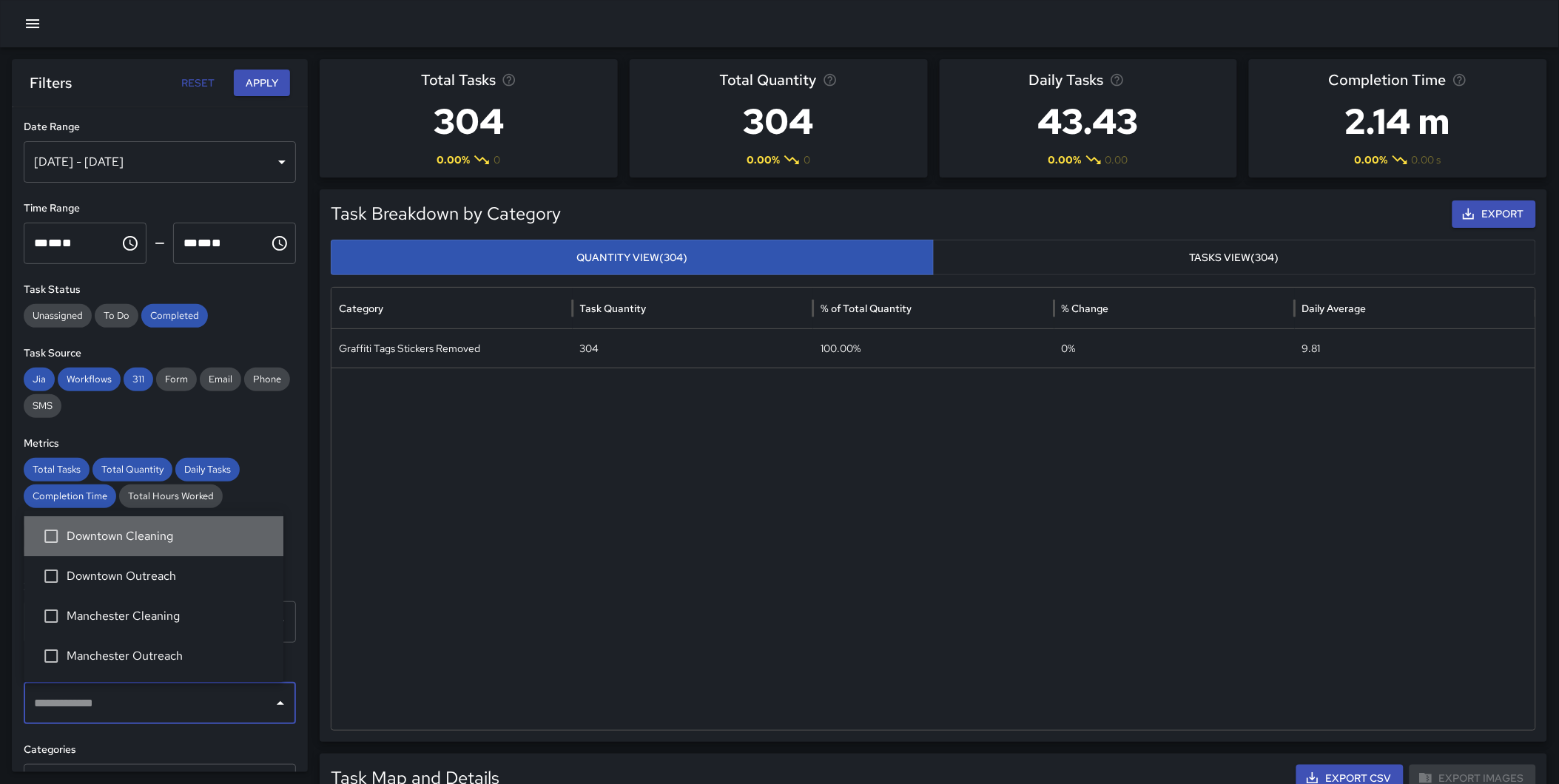
click at [172, 543] on span "Downtown Cleaning" at bounding box center [169, 536] width 205 height 18
click at [265, 89] on button "Apply" at bounding box center [262, 83] width 57 height 27
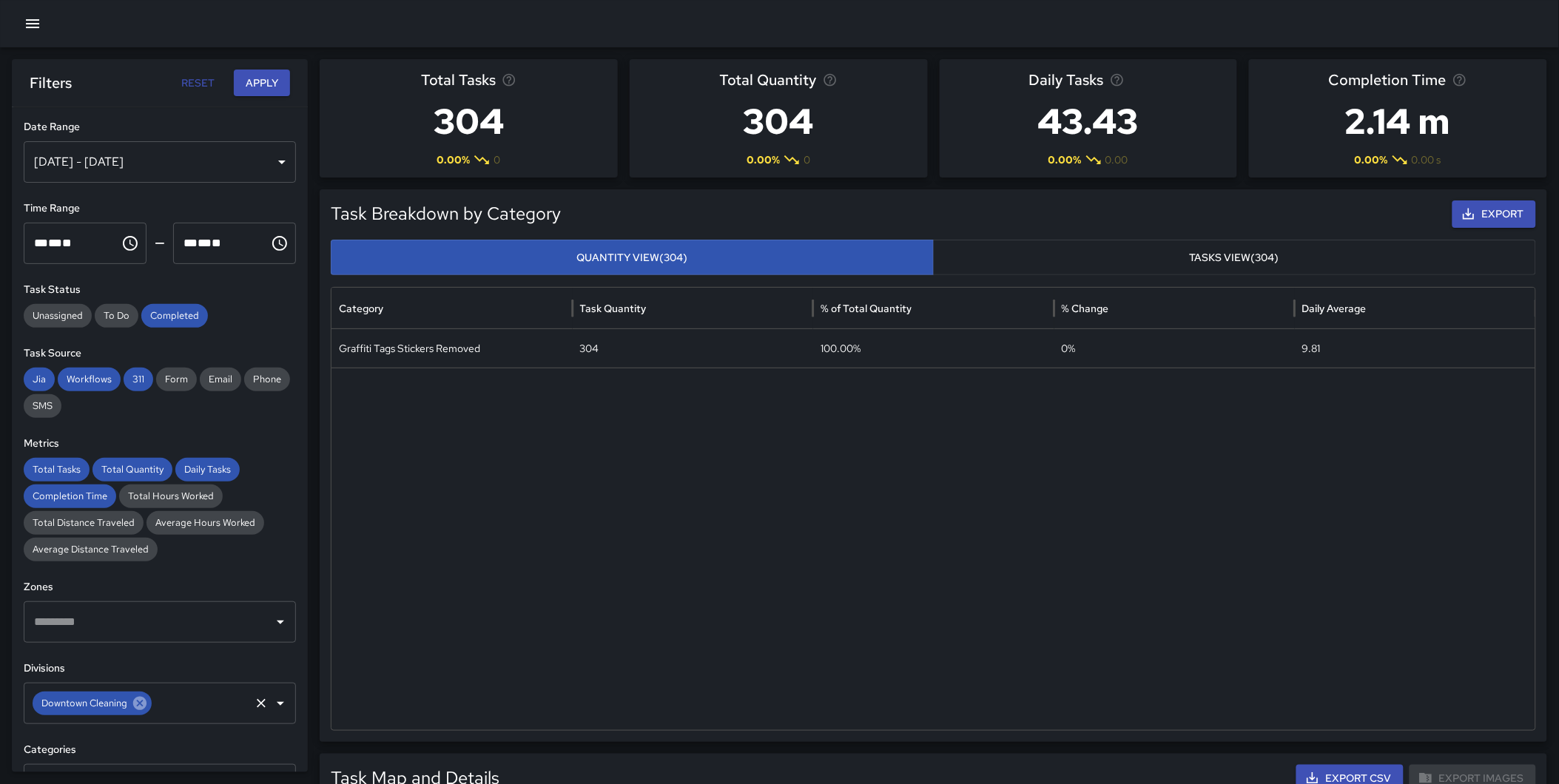
click at [138, 708] on icon at bounding box center [140, 704] width 14 height 14
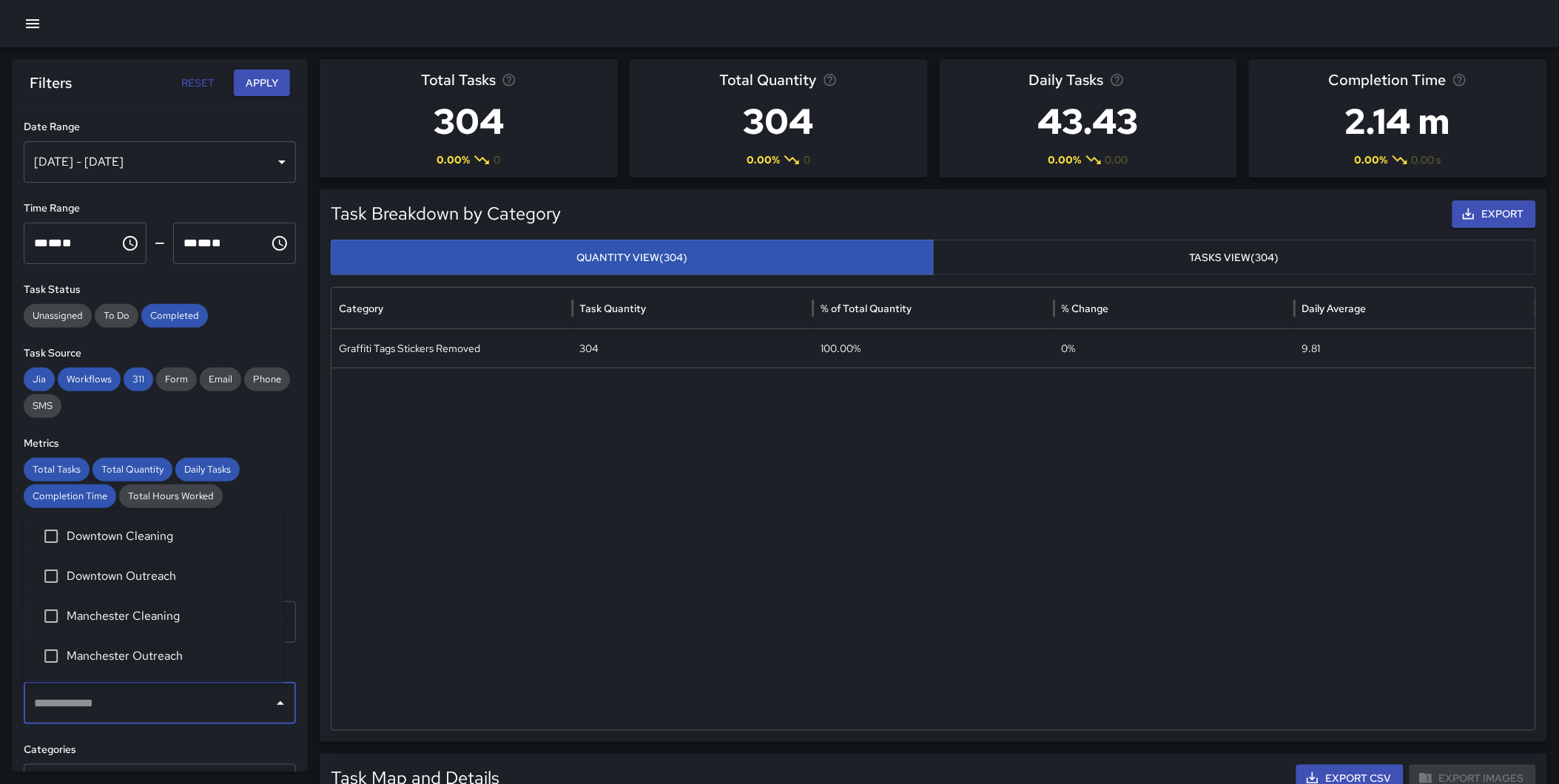
click at [165, 703] on input "text" at bounding box center [149, 703] width 236 height 28
click at [183, 622] on span "Manchester Cleaning" at bounding box center [169, 616] width 205 height 18
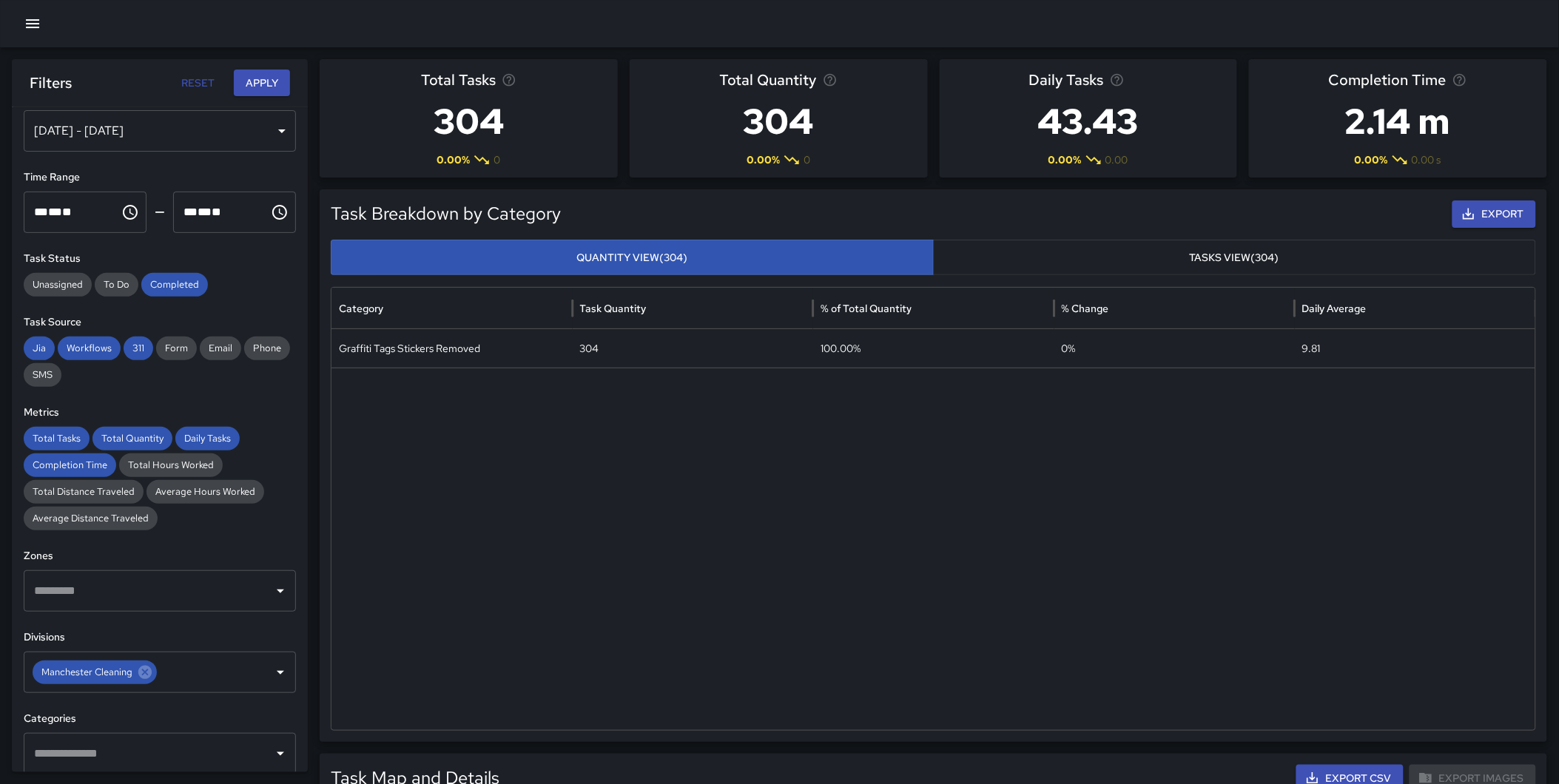
scroll to position [33, 0]
click at [116, 743] on input "text" at bounding box center [149, 752] width 236 height 28
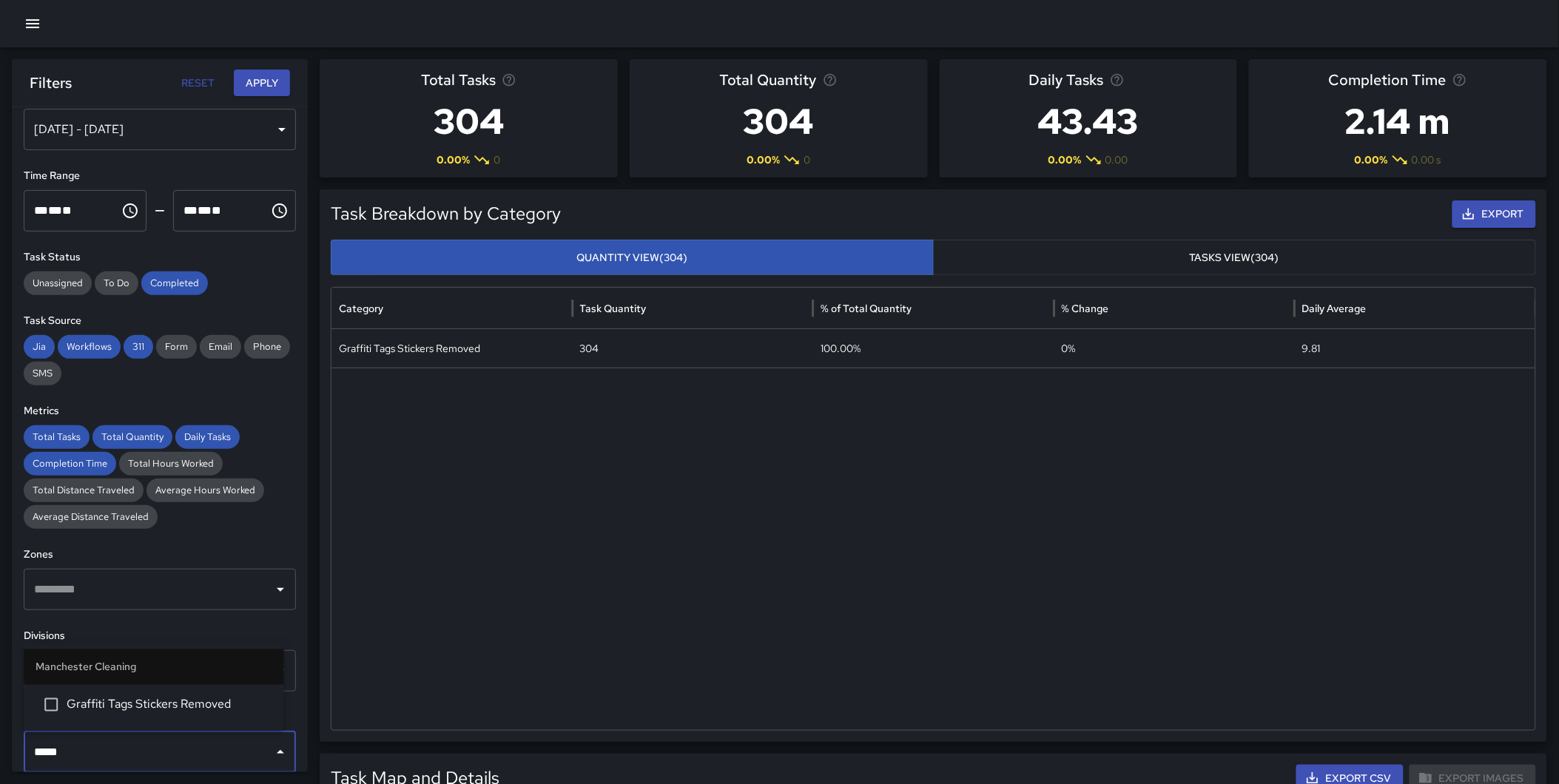
type input "******"
click at [200, 701] on span "Graffiti Tags Stickers Removed" at bounding box center [169, 705] width 205 height 18
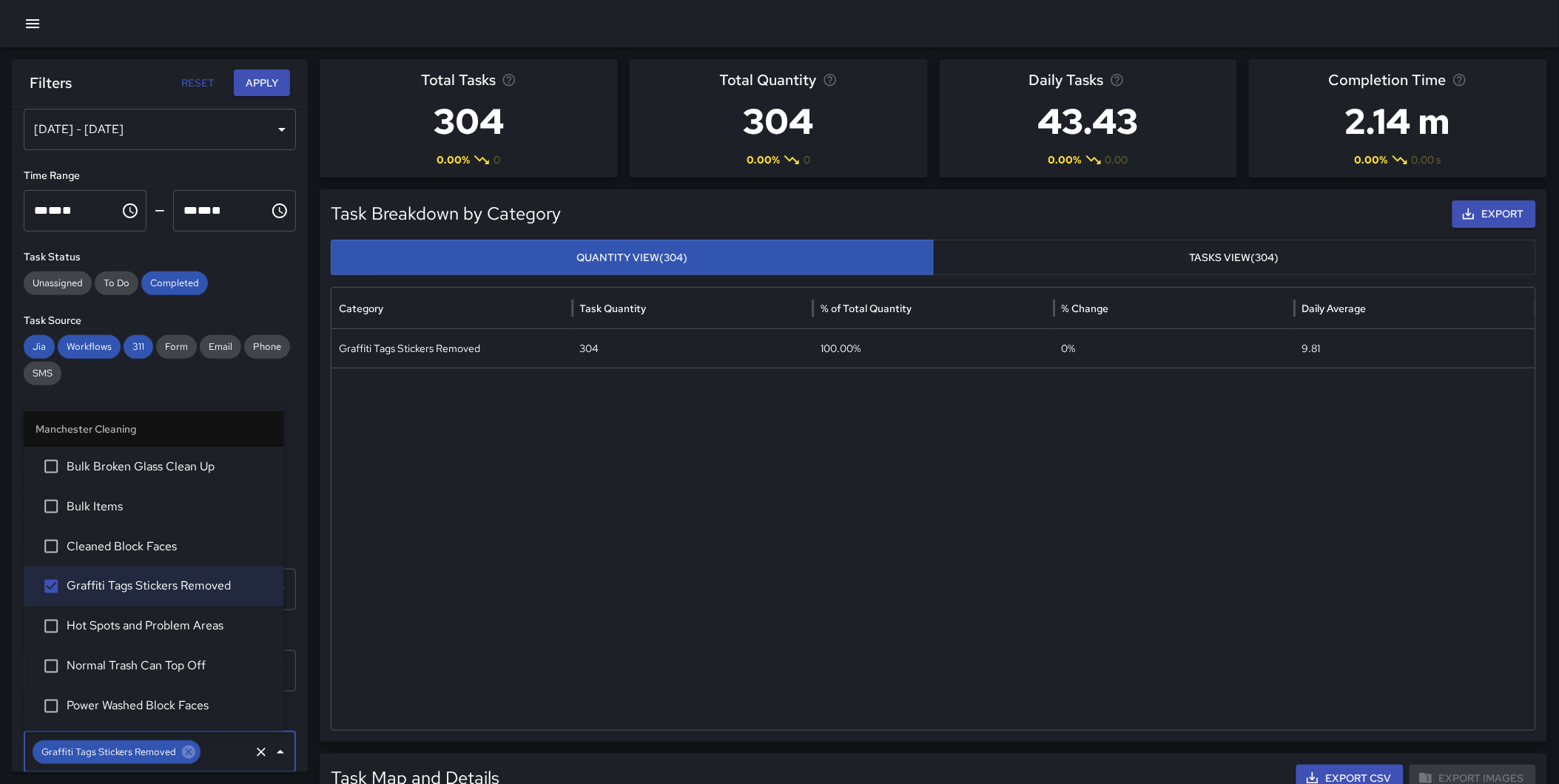
click at [253, 79] on button "Apply" at bounding box center [262, 83] width 57 height 27
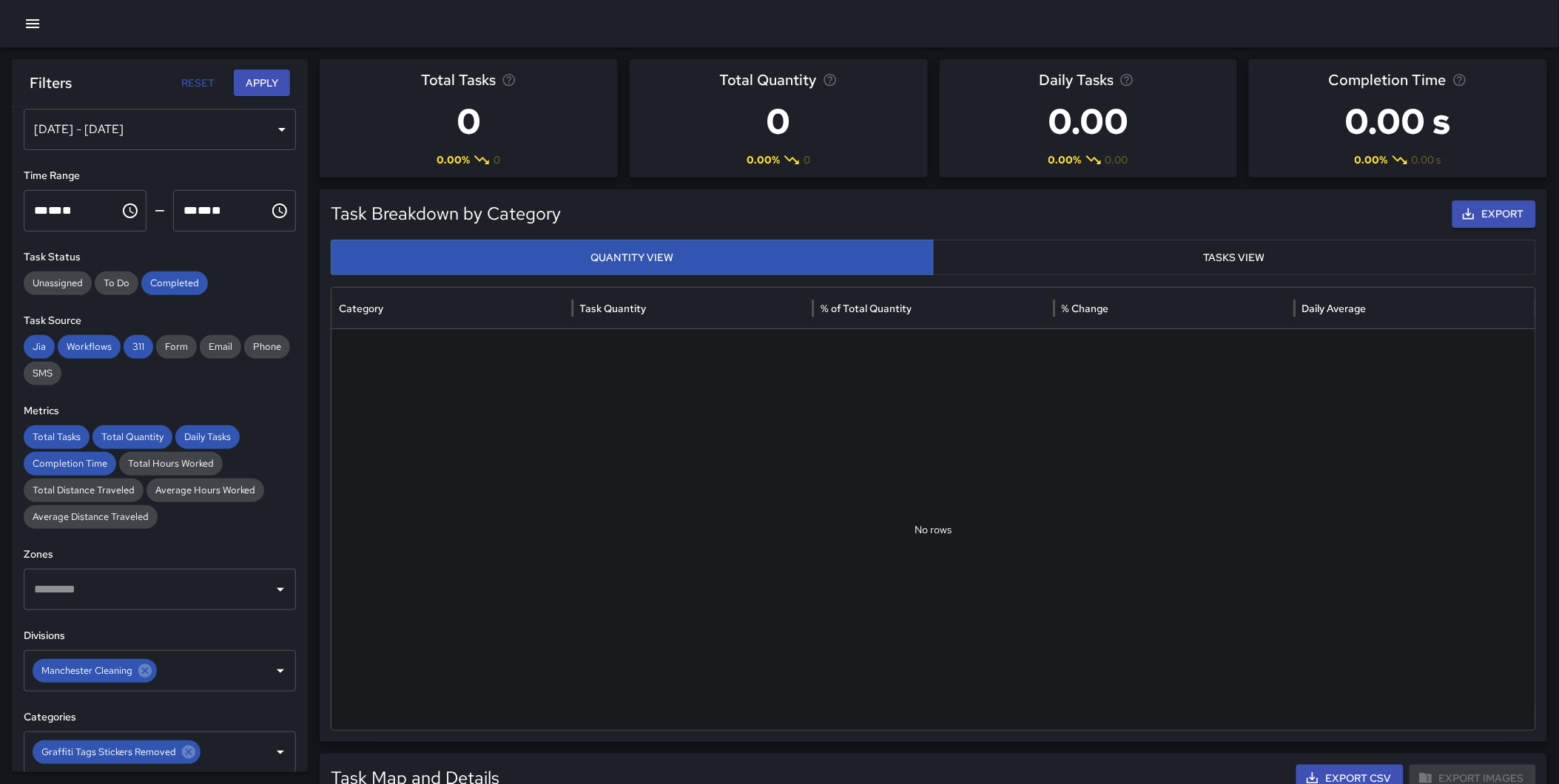
click at [145, 116] on div "[DATE] - [DATE]" at bounding box center [160, 129] width 273 height 41
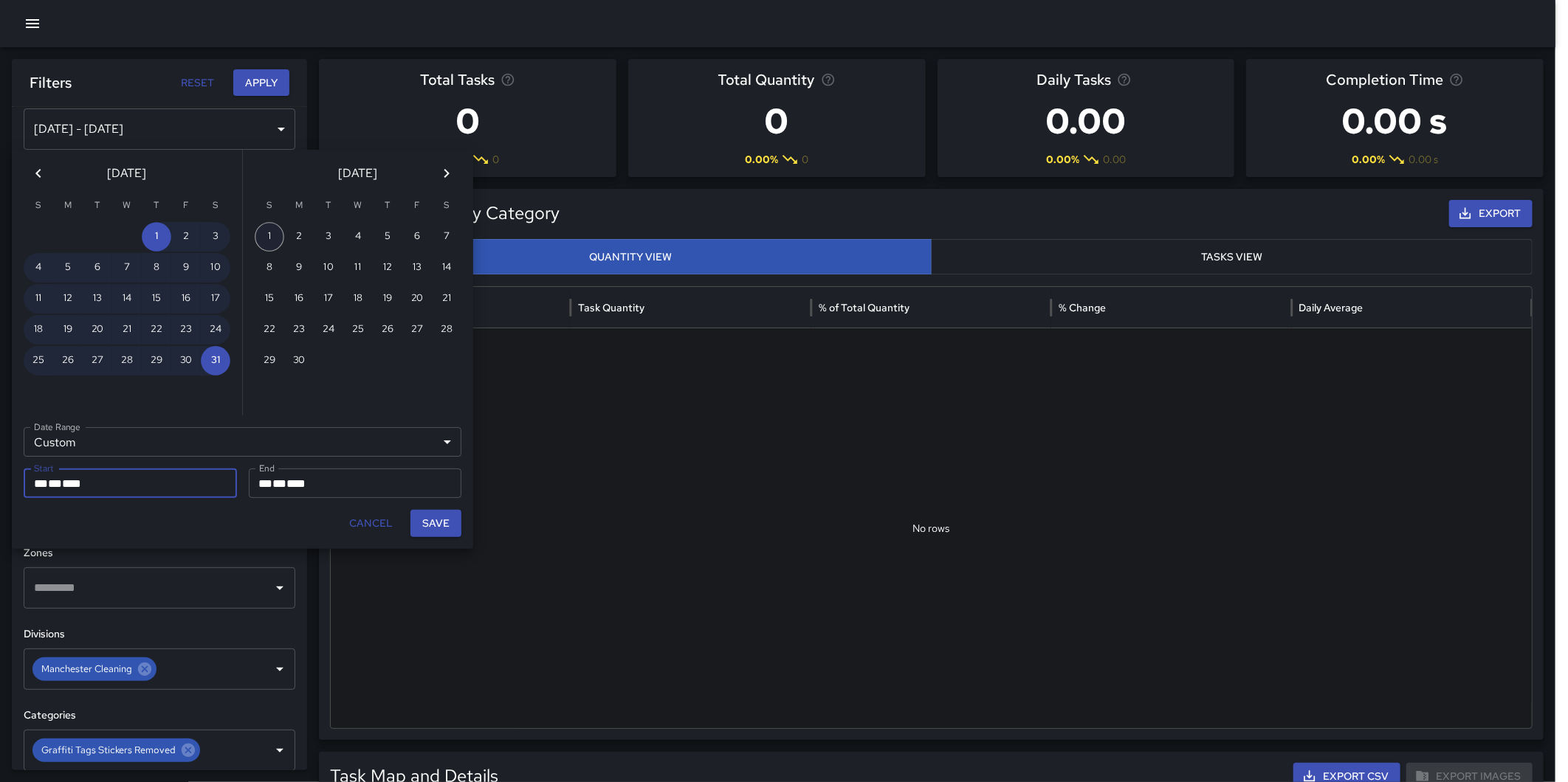
click at [278, 235] on button "1" at bounding box center [269, 237] width 29 height 29
type input "**********"
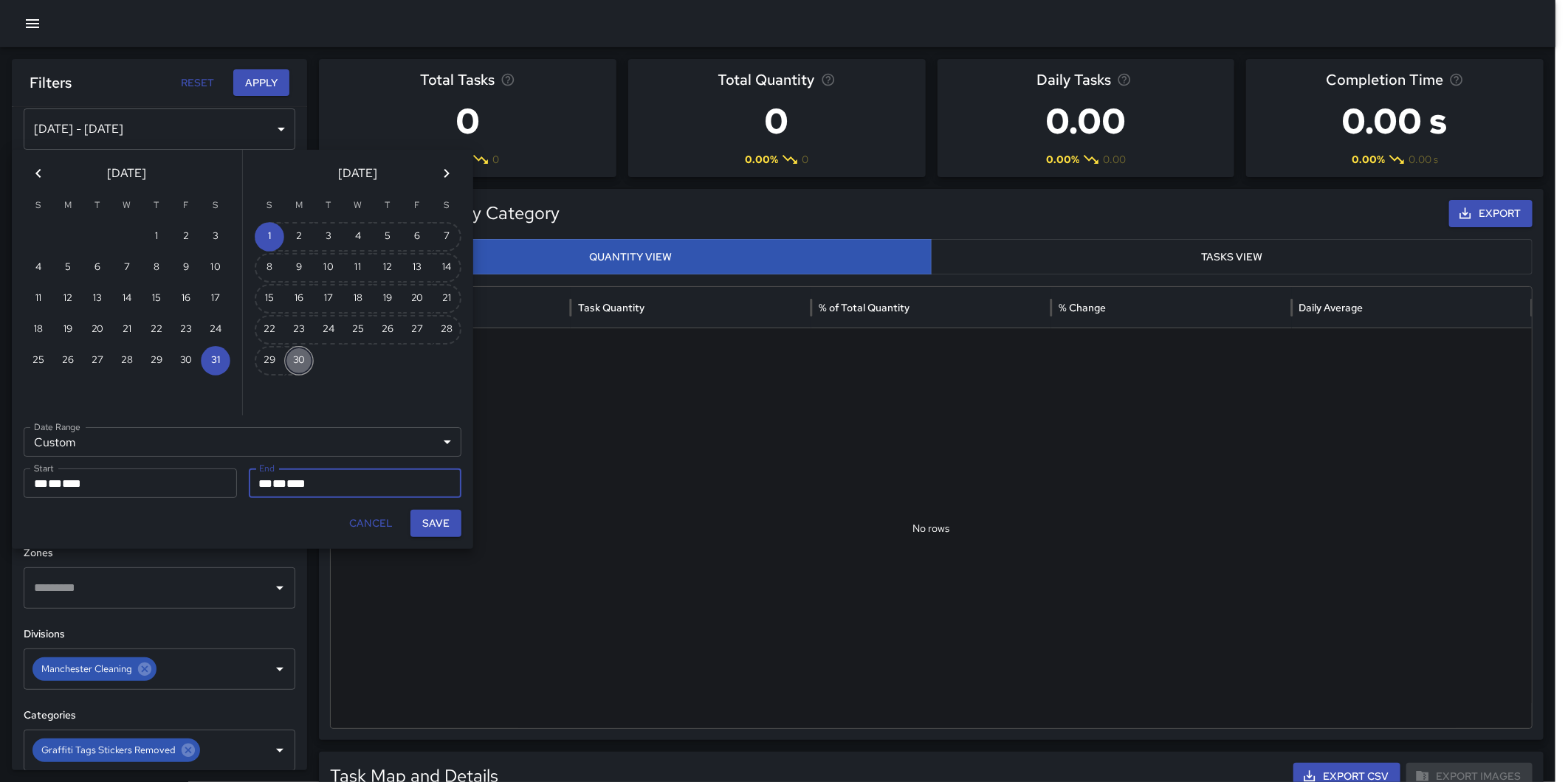
click at [305, 348] on button "30" at bounding box center [298, 360] width 29 height 29
type input "**********"
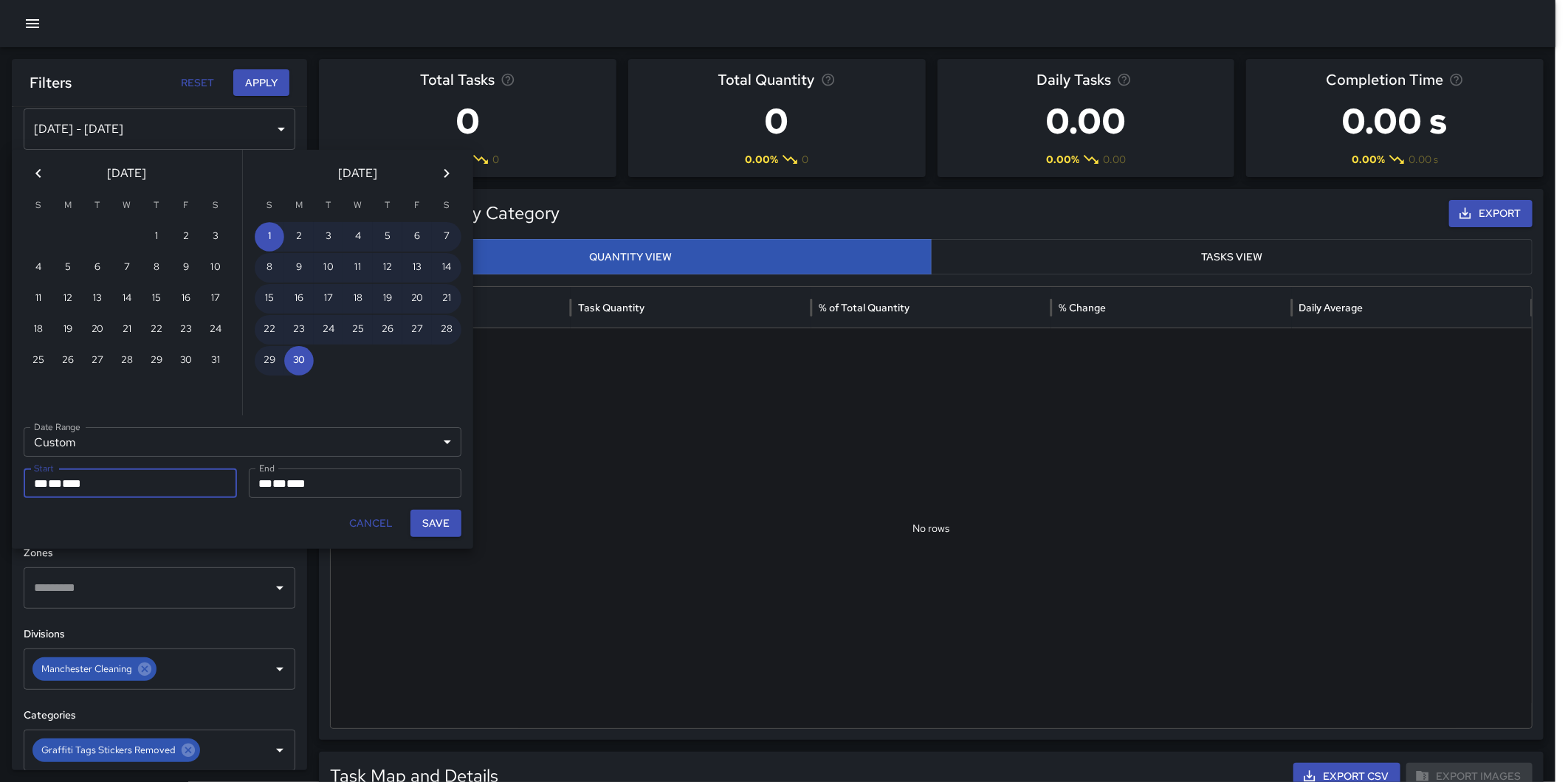
click at [437, 515] on button "Save" at bounding box center [435, 524] width 51 height 27
type input "**********"
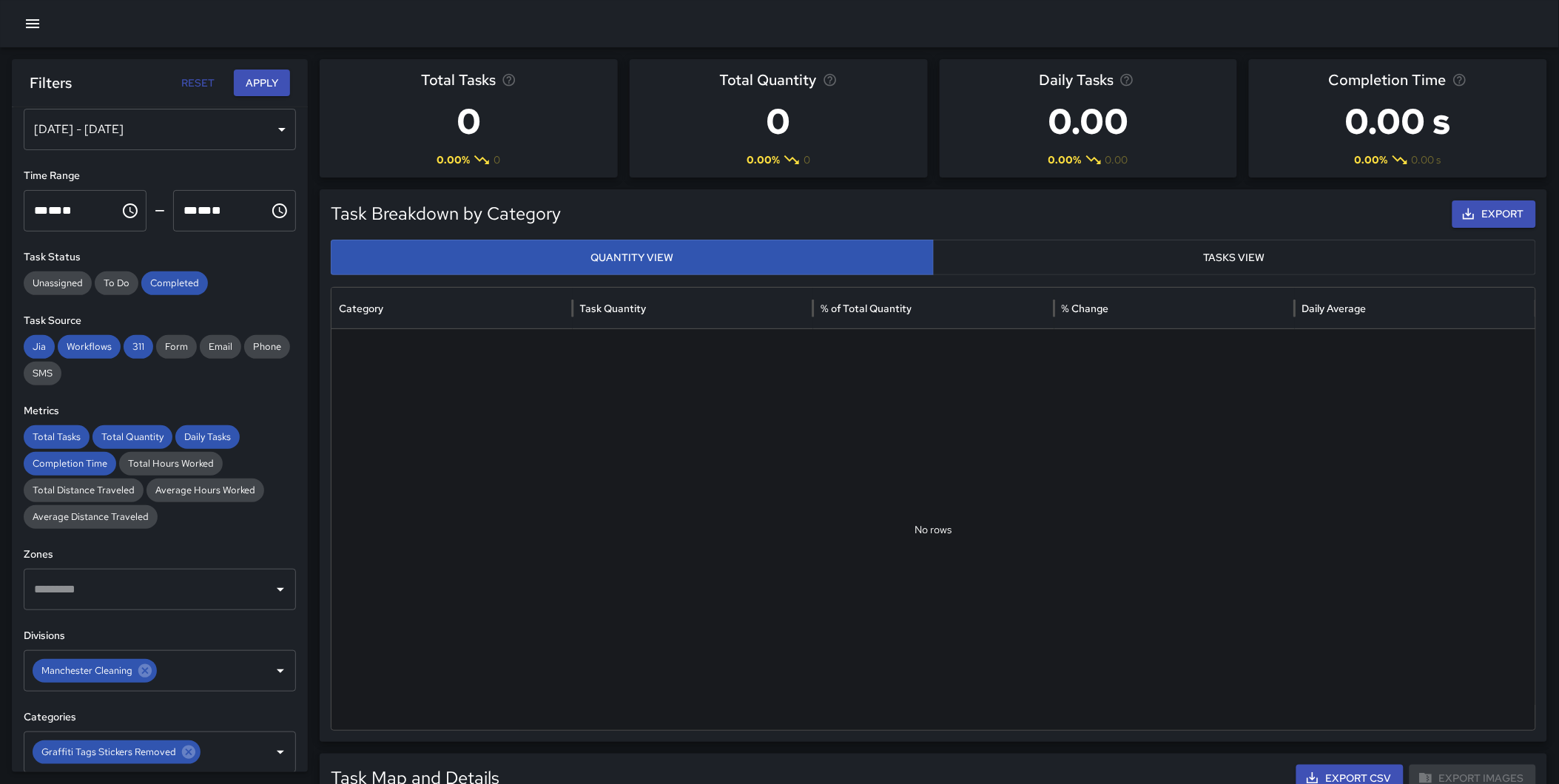
click at [261, 81] on button "Apply" at bounding box center [262, 83] width 57 height 27
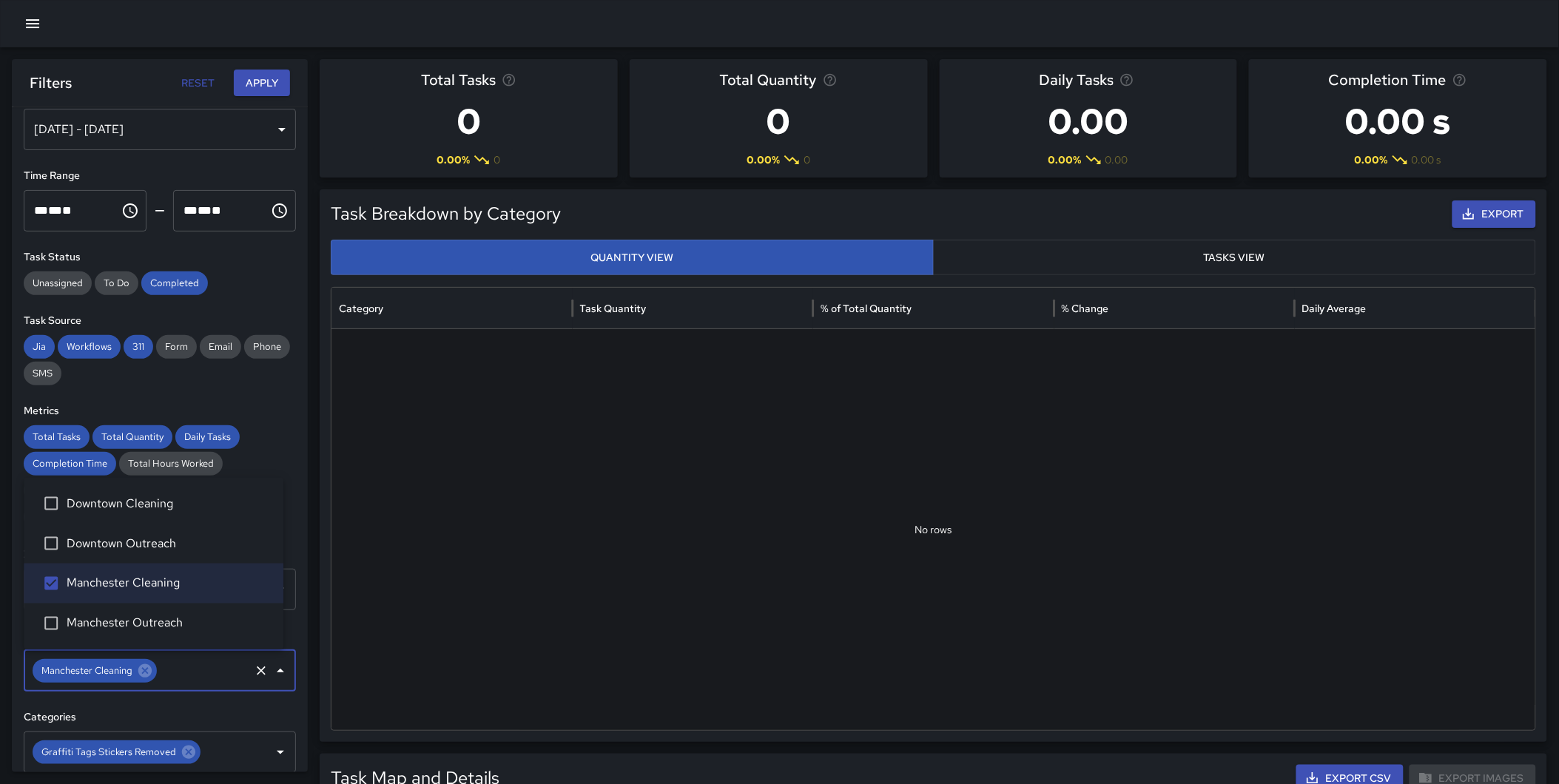
click at [196, 669] on input "text" at bounding box center [203, 670] width 89 height 28
click at [188, 508] on span "Downtown Cleaning" at bounding box center [169, 503] width 205 height 18
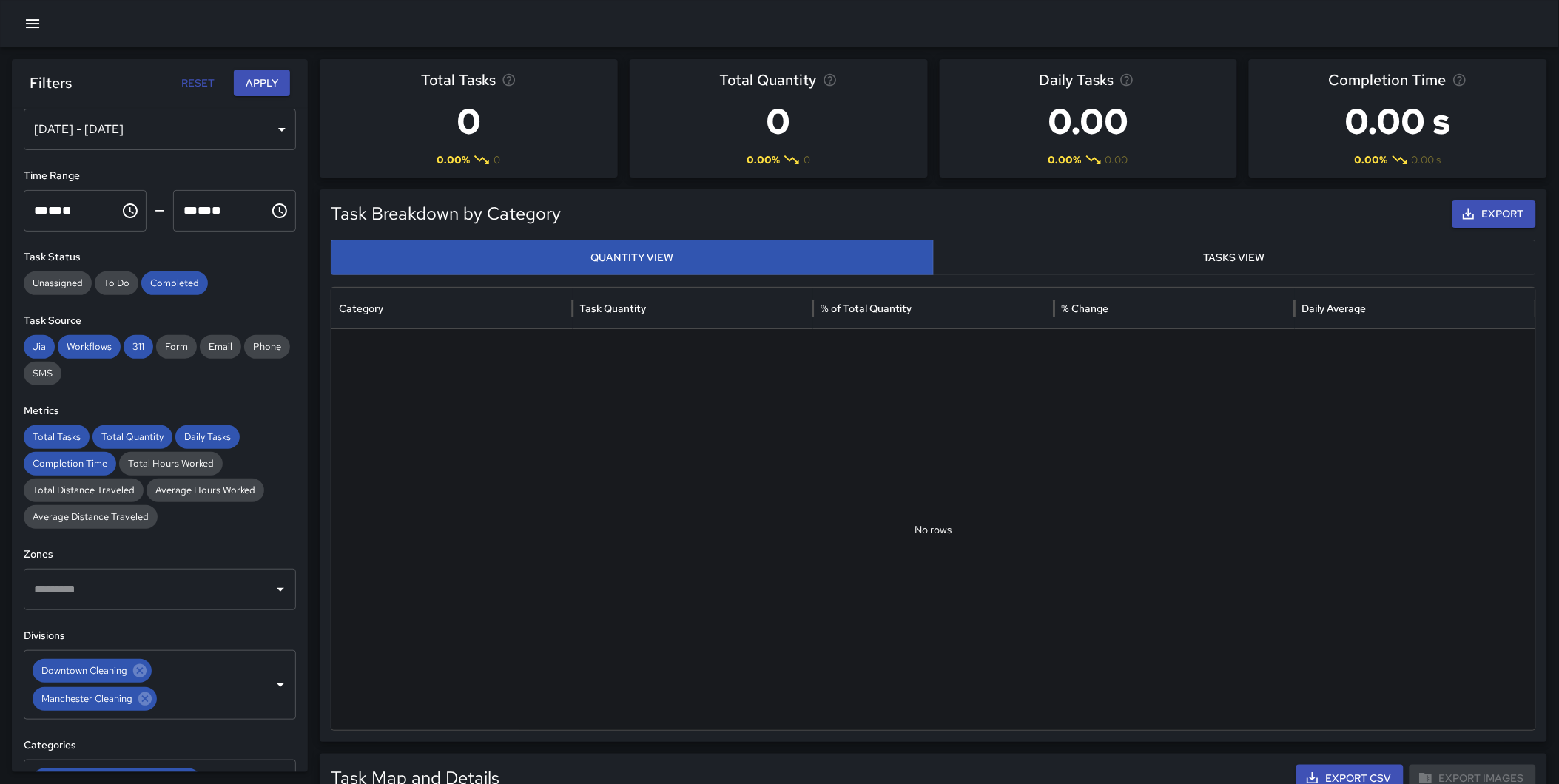
click at [291, 669] on div "**********" at bounding box center [160, 440] width 296 height 665
click at [149, 700] on icon at bounding box center [145, 699] width 14 height 14
click at [142, 668] on icon at bounding box center [139, 670] width 16 height 16
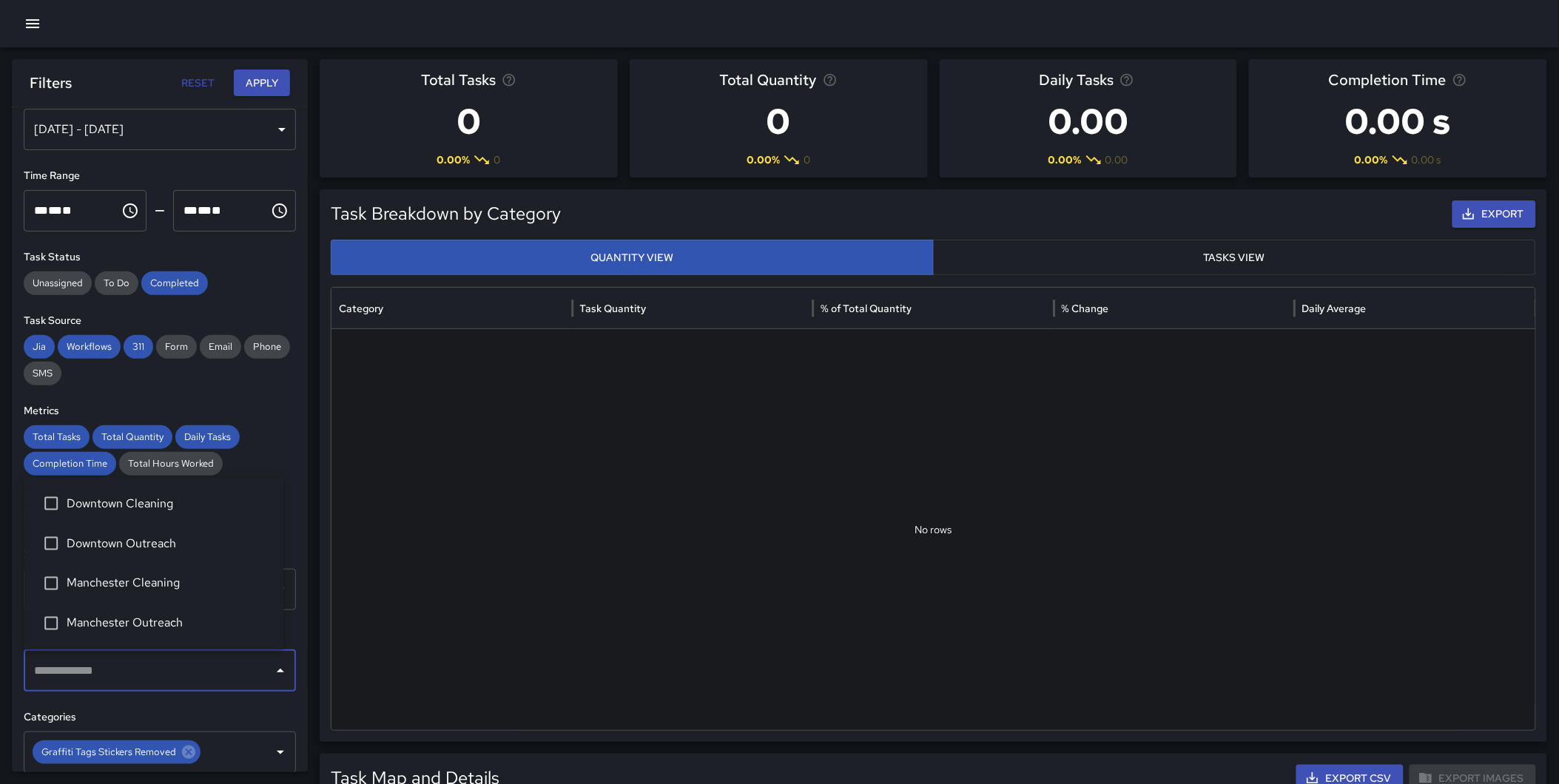
click at [127, 684] on input "text" at bounding box center [149, 670] width 236 height 28
click at [209, 756] on input "text" at bounding box center [225, 752] width 45 height 28
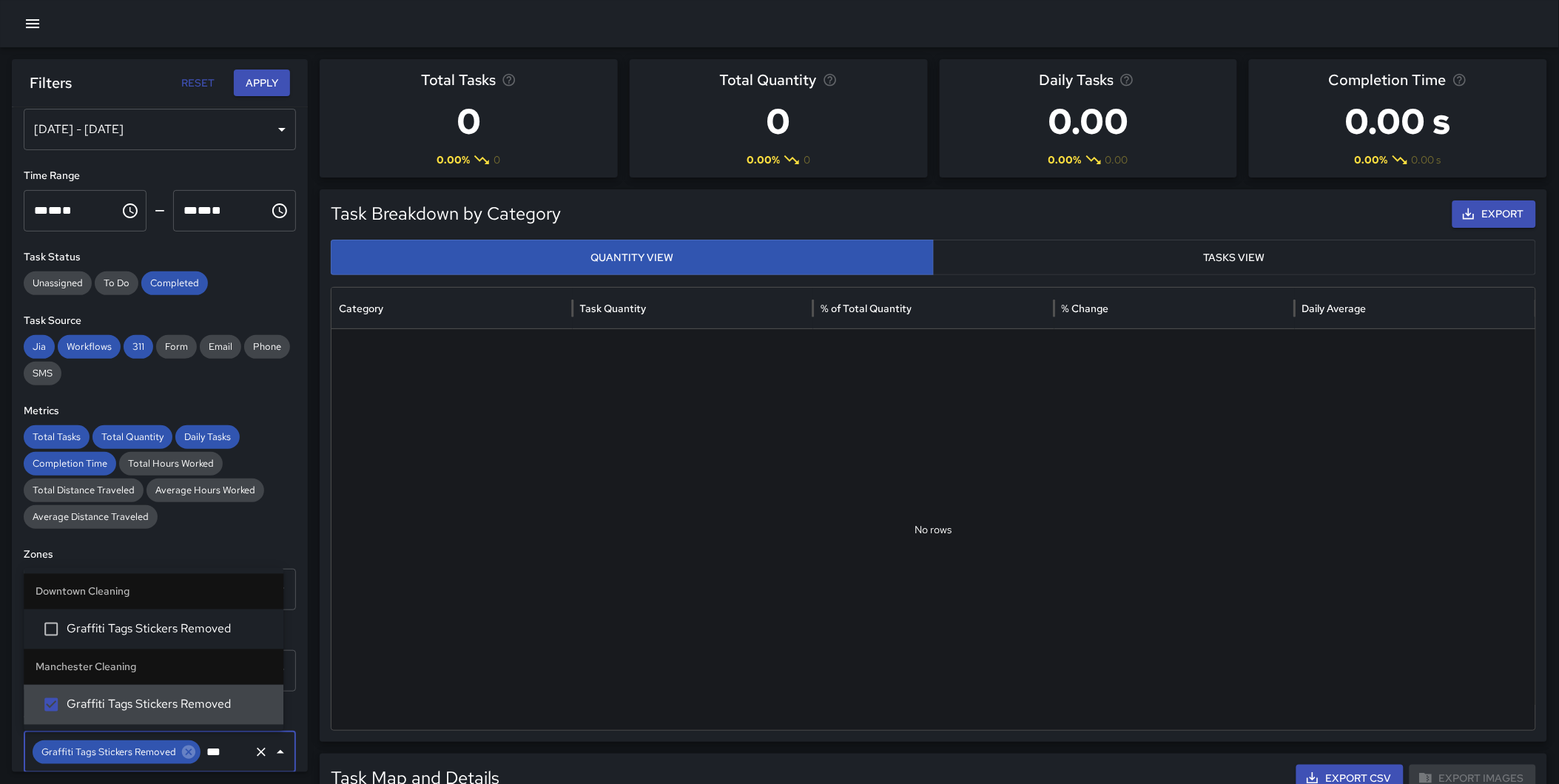
scroll to position [0, 0]
type input "*****"
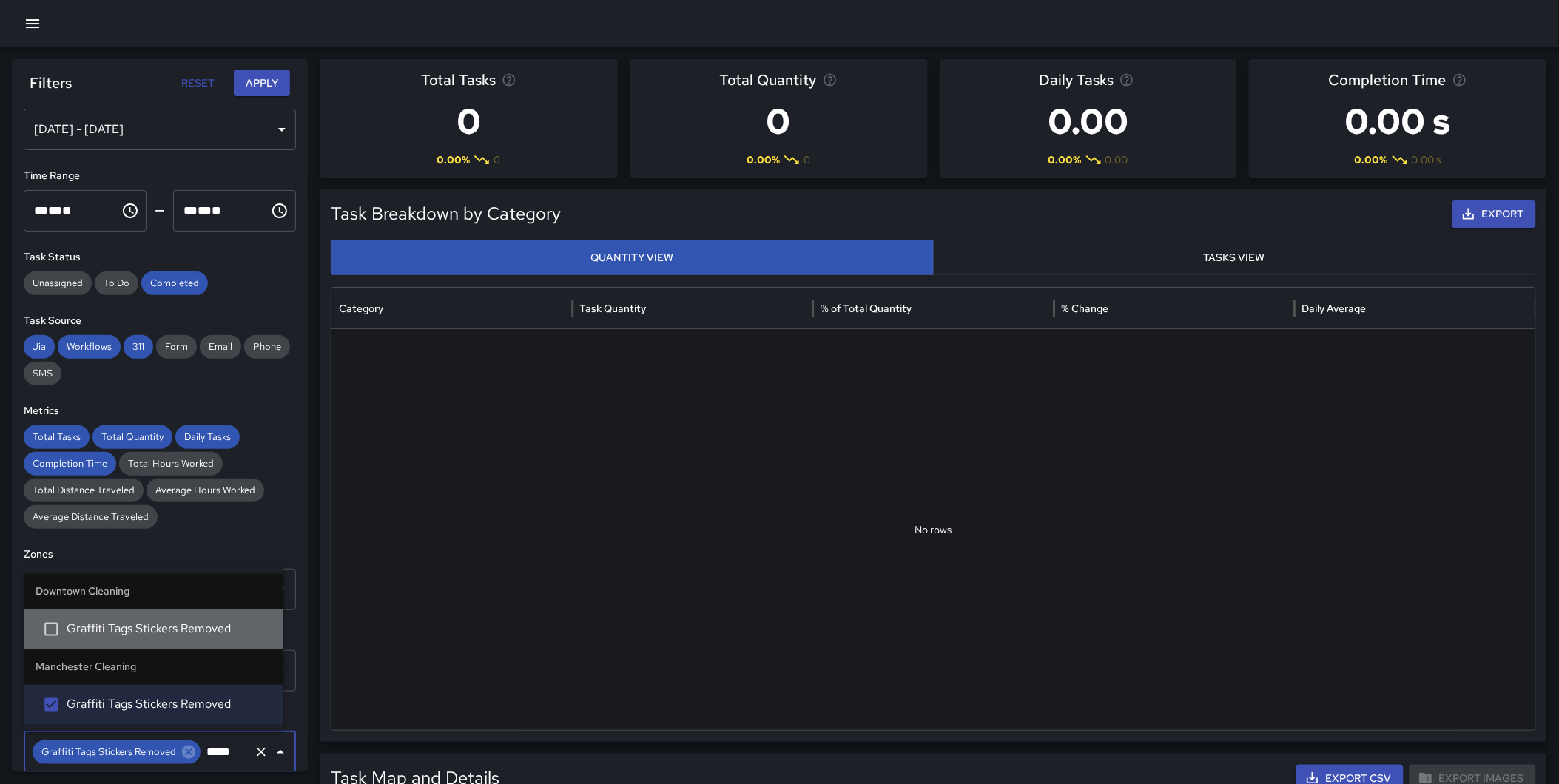
click at [182, 619] on li "Graffiti Tags Stickers Removed" at bounding box center [154, 629] width 260 height 40
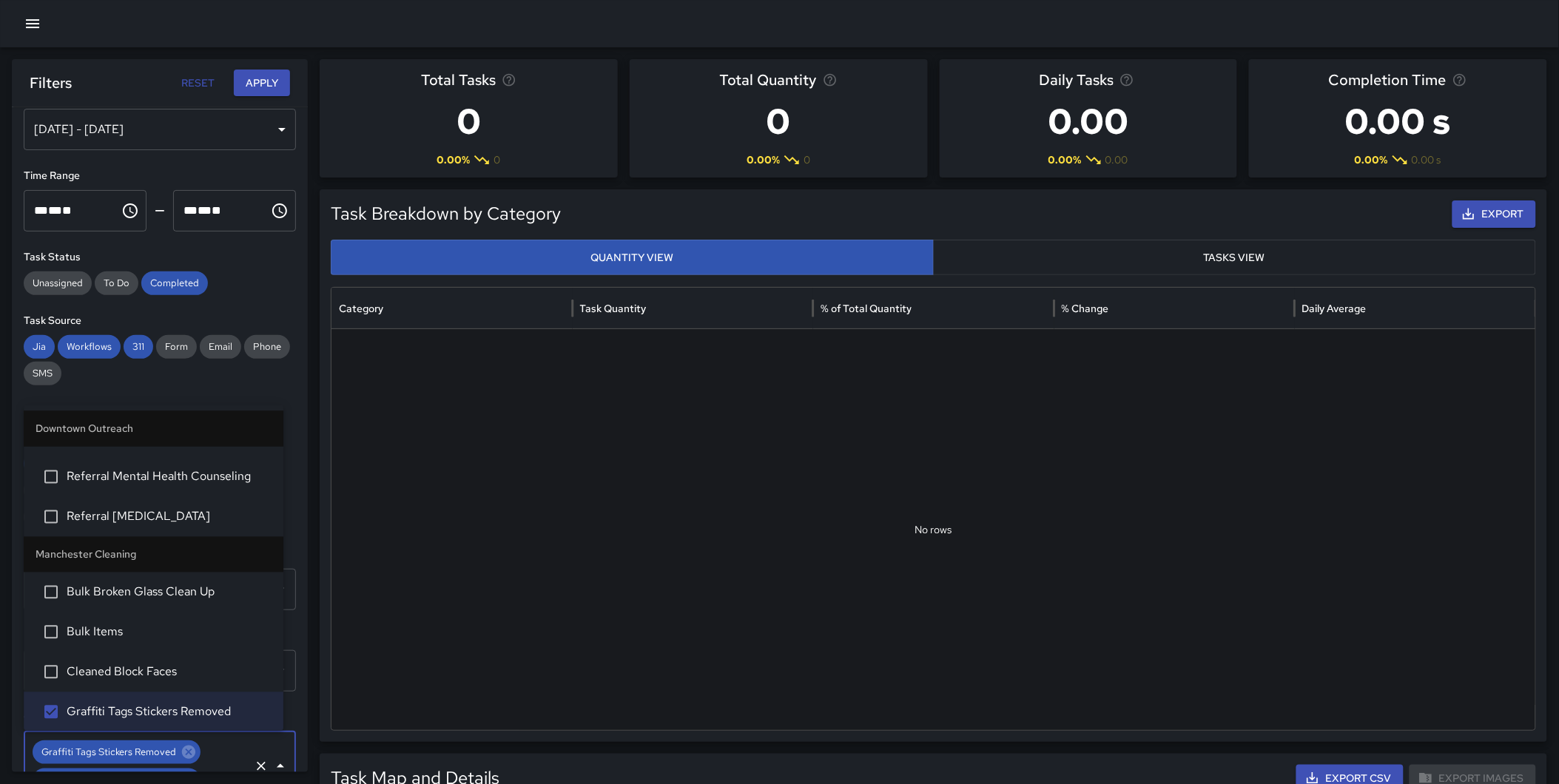
click at [259, 70] on button "Apply" at bounding box center [262, 83] width 57 height 27
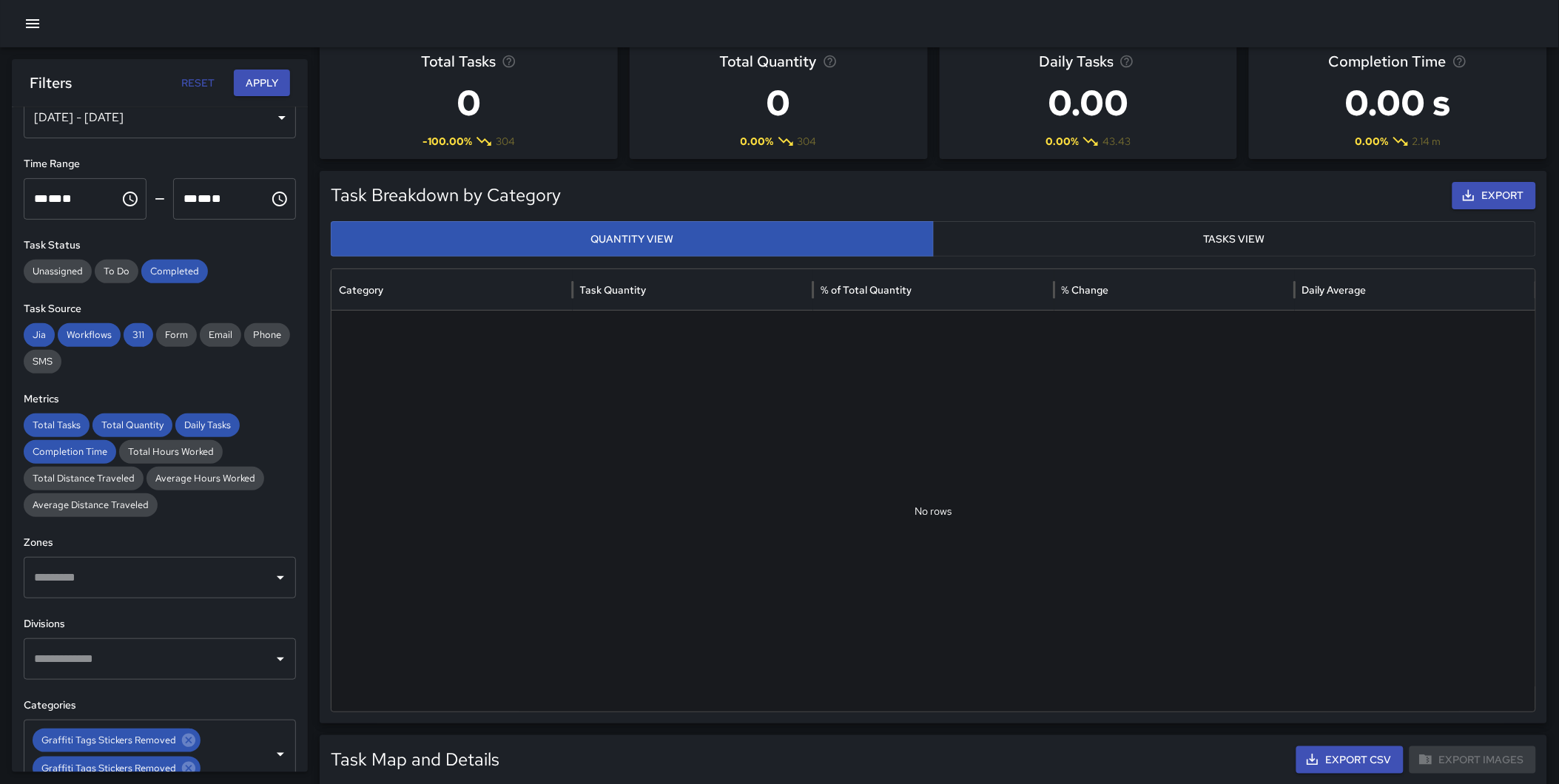
scroll to position [45, 0]
click at [176, 122] on div "[DATE] - [DATE]" at bounding box center [160, 116] width 273 height 41
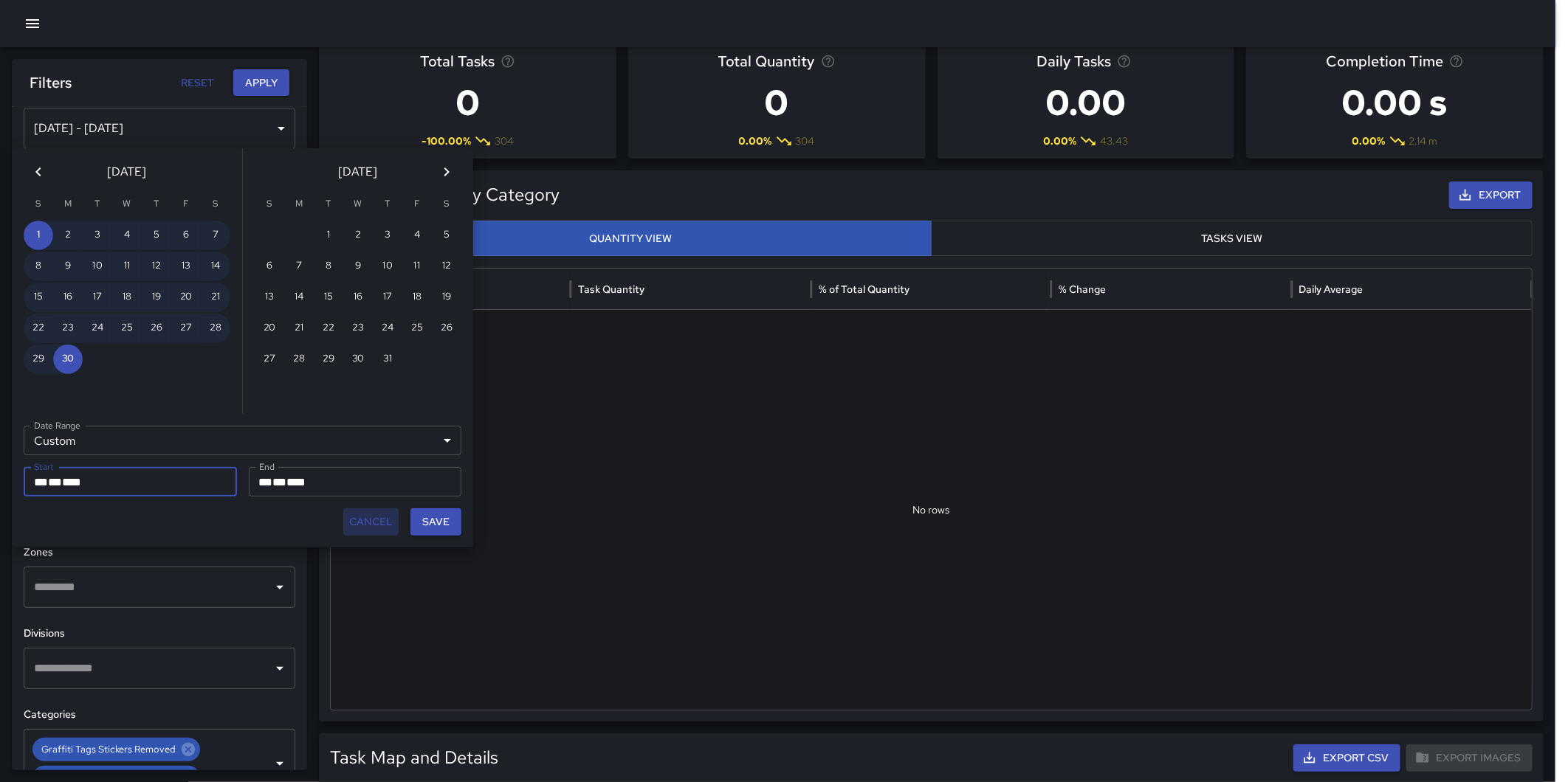
click at [376, 526] on button "Cancel" at bounding box center [371, 522] width 56 height 27
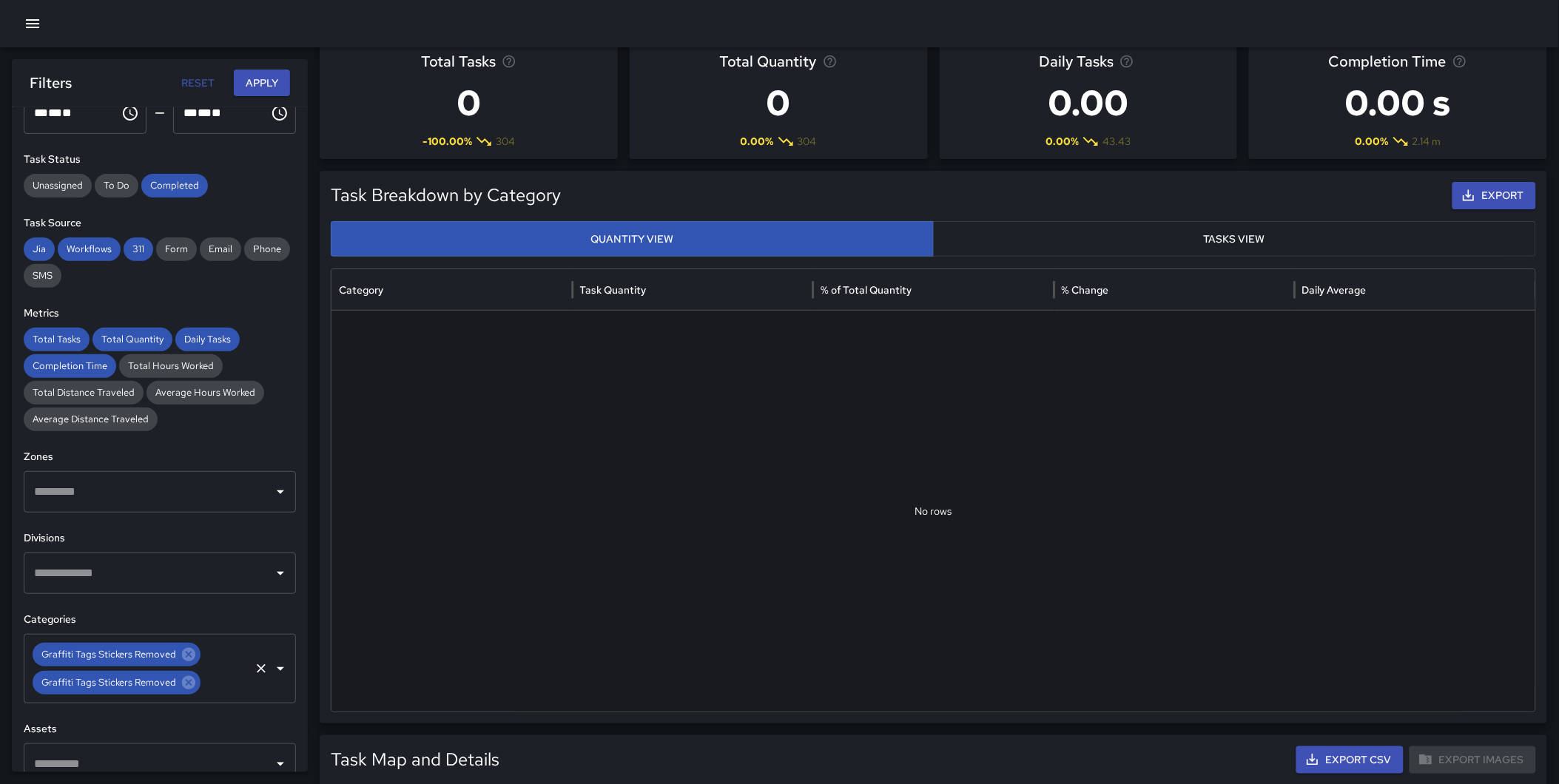
scroll to position [138, 0]
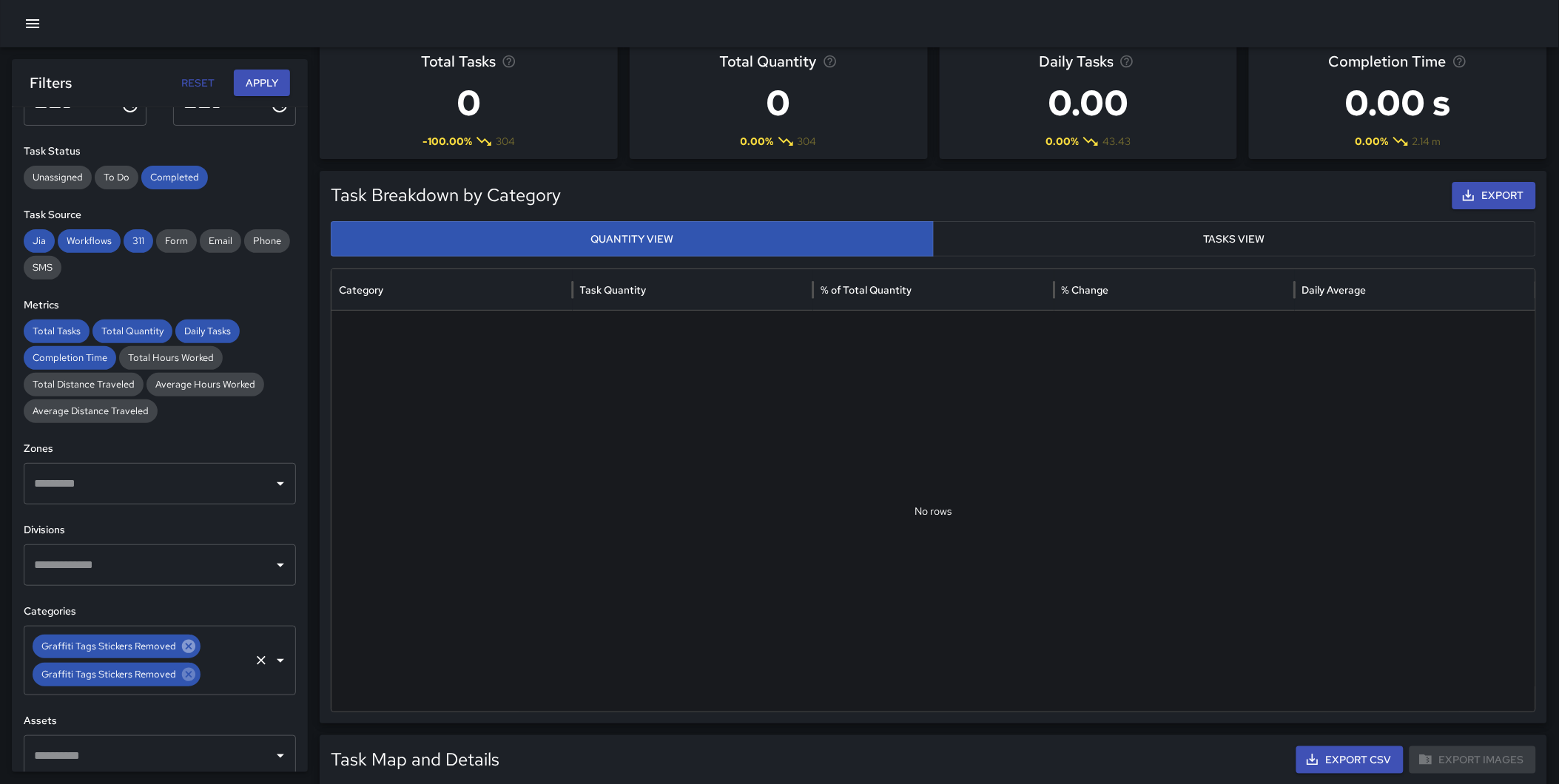
click at [189, 649] on icon at bounding box center [189, 646] width 14 height 14
click at [186, 647] on icon at bounding box center [189, 646] width 14 height 14
click at [307, 506] on div "**********" at bounding box center [160, 440] width 296 height 665
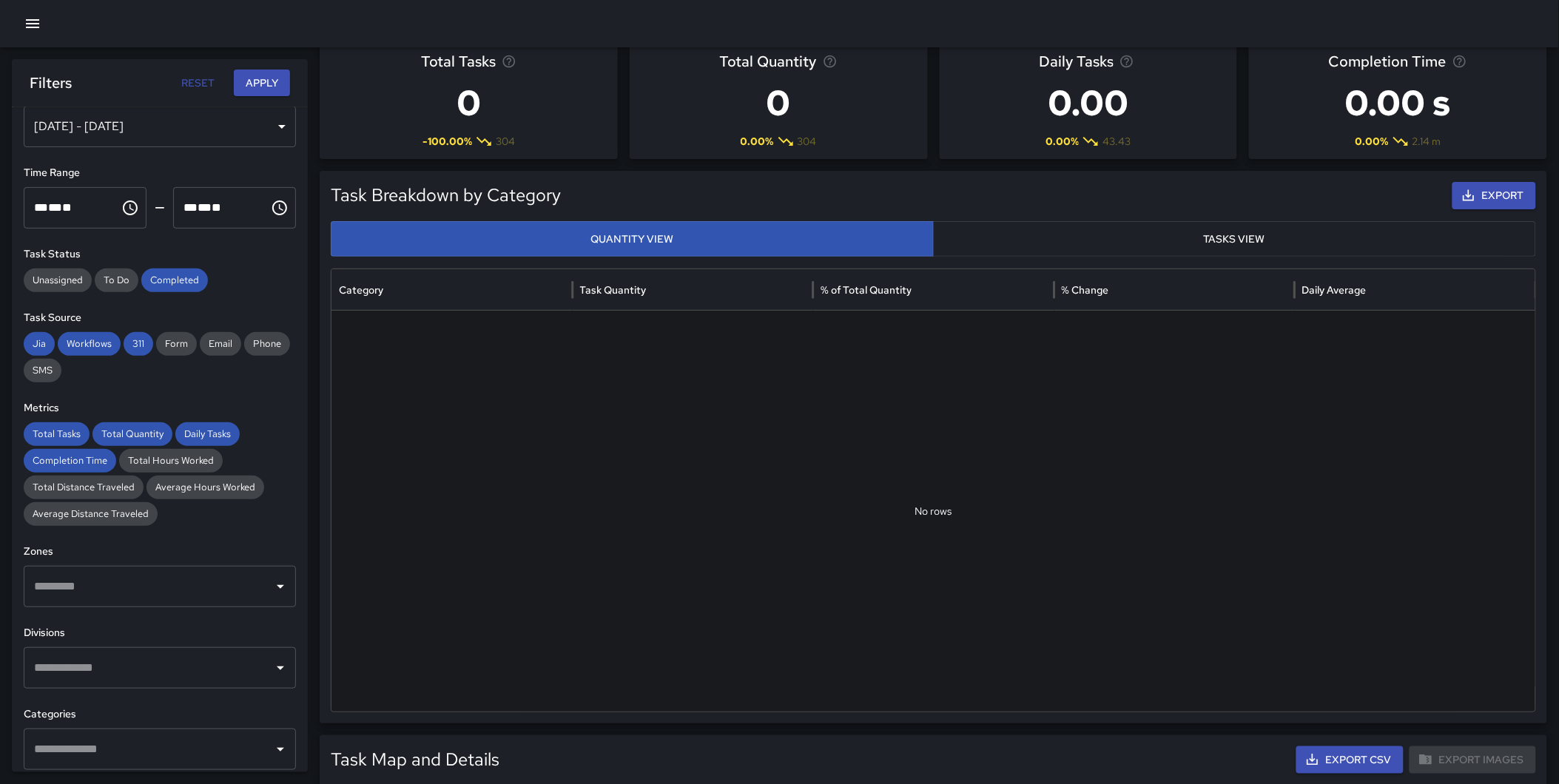
scroll to position [0, 0]
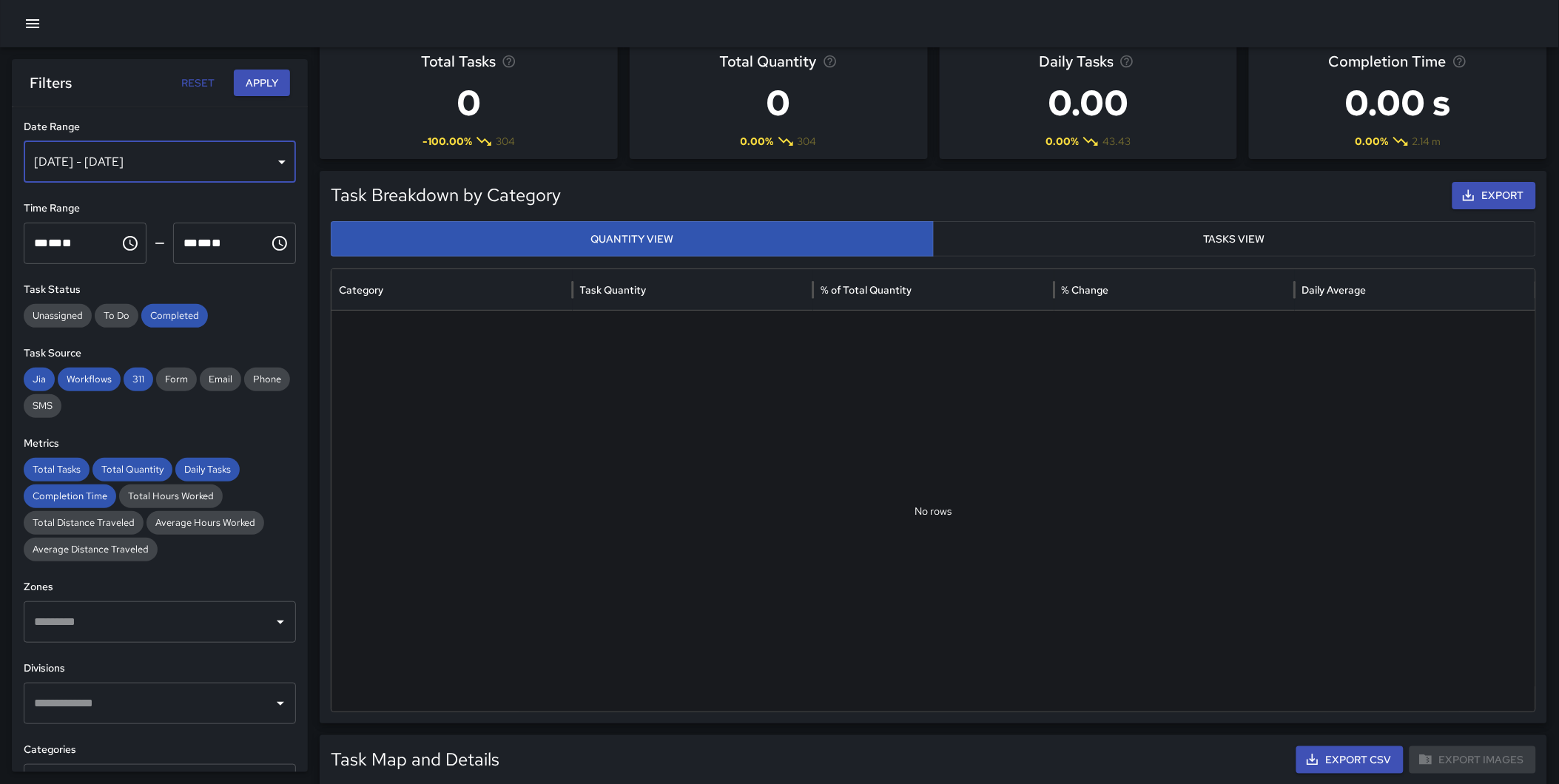
click at [181, 155] on div "[DATE] - [DATE]" at bounding box center [160, 161] width 273 height 41
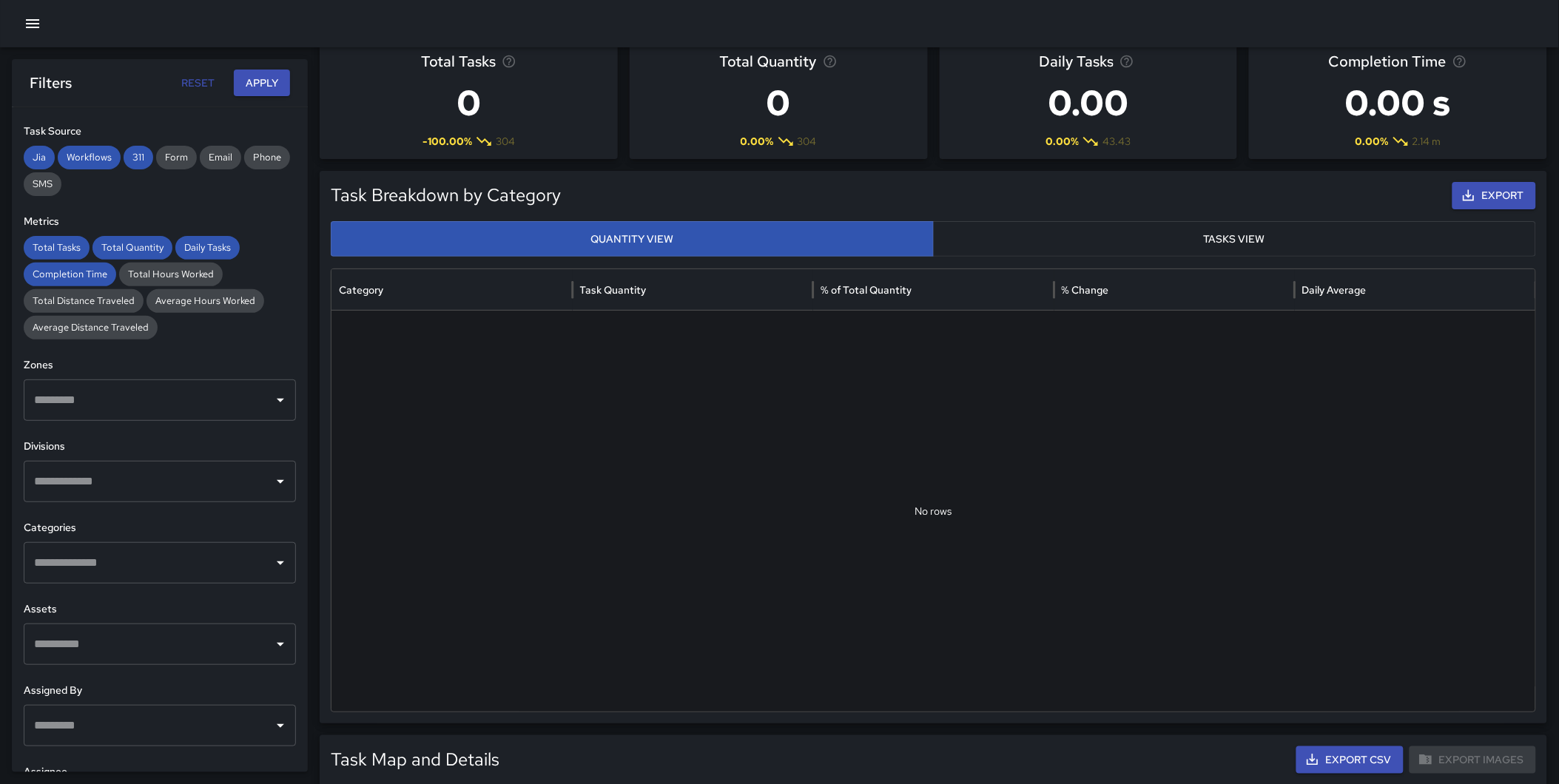
scroll to position [242, 0]
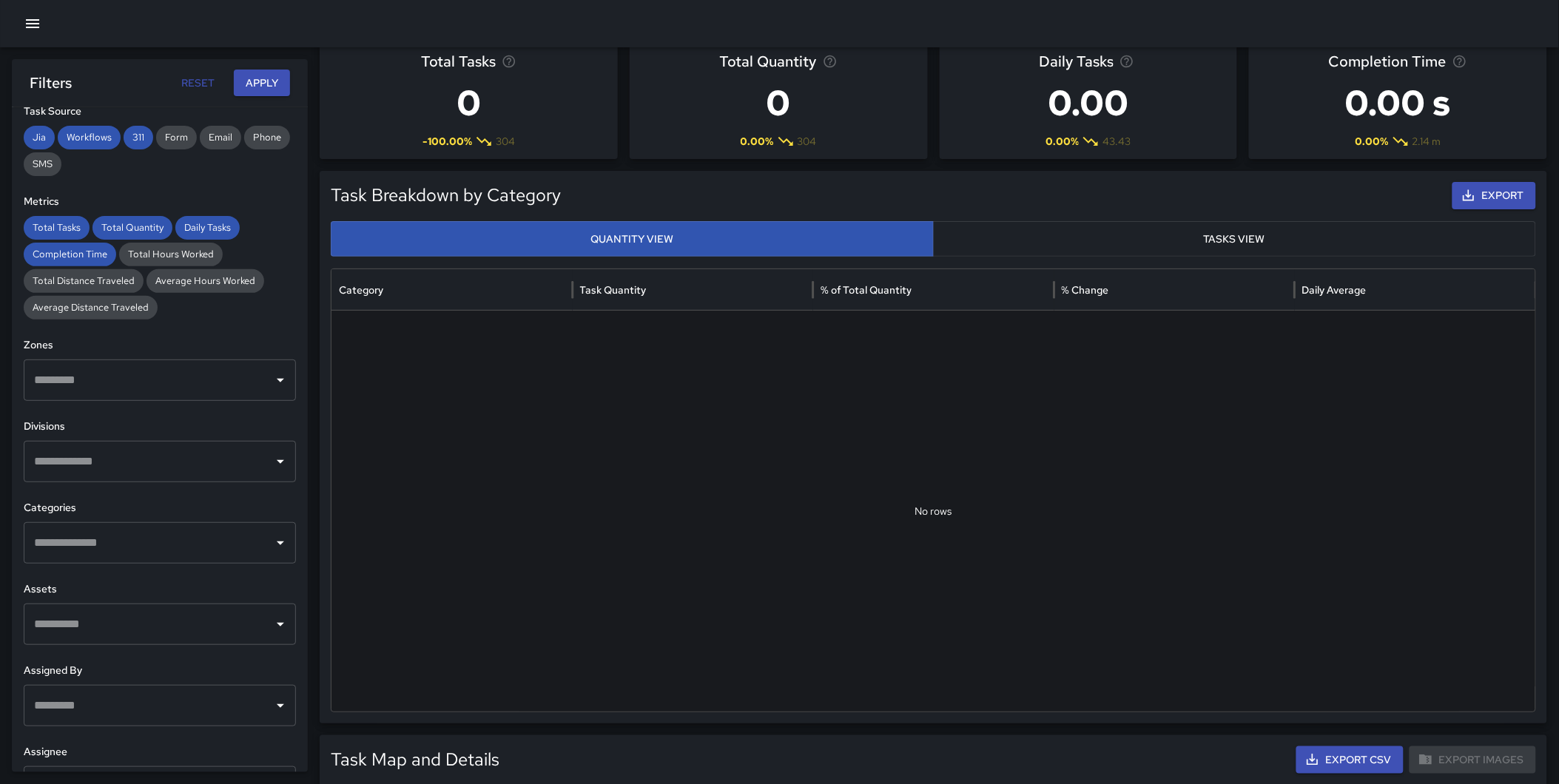
click at [153, 456] on input "text" at bounding box center [149, 461] width 236 height 28
click at [153, 512] on span "Downtown Cleaning" at bounding box center [169, 508] width 205 height 18
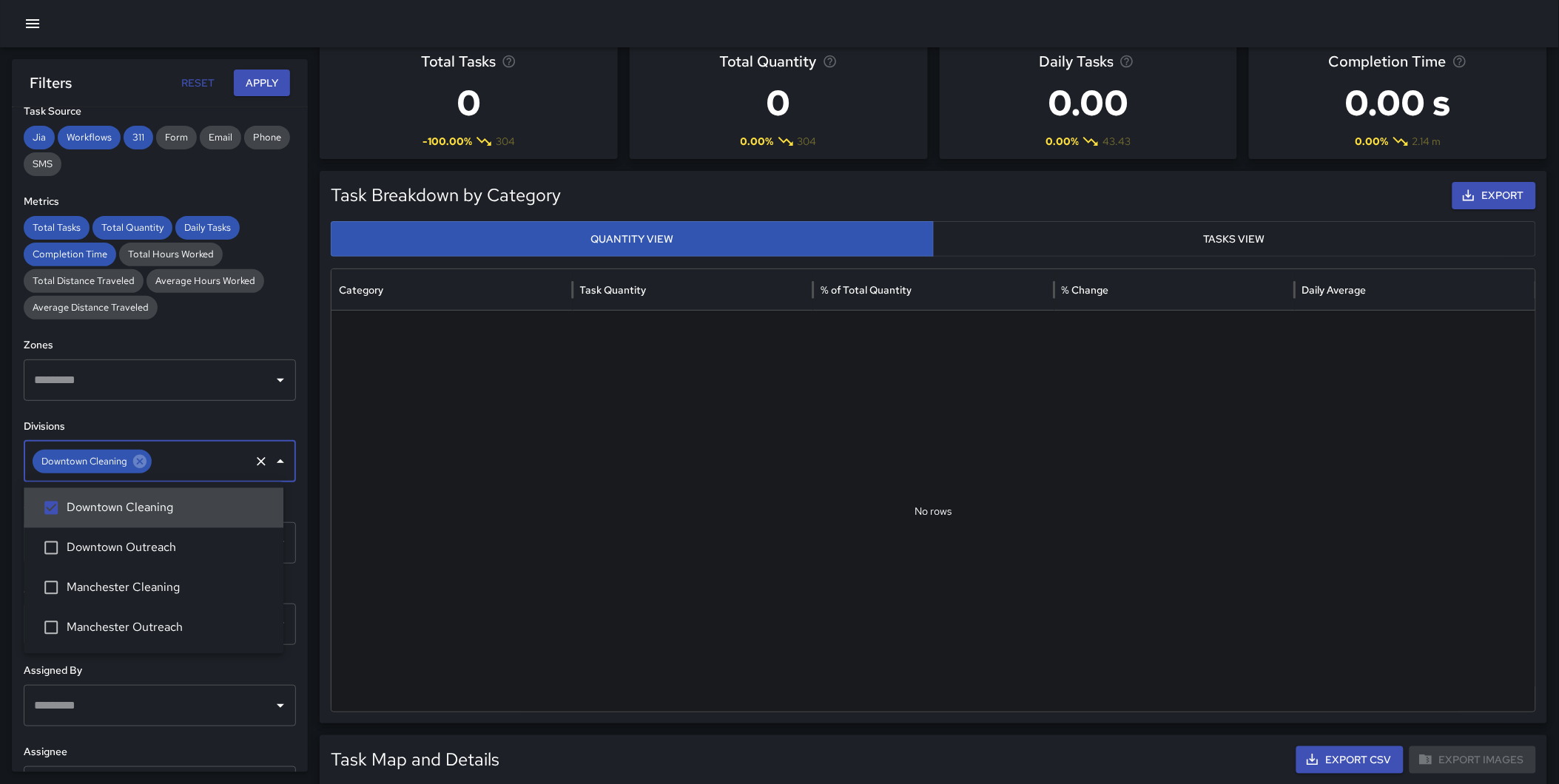
click at [259, 72] on button "Apply" at bounding box center [262, 83] width 57 height 27
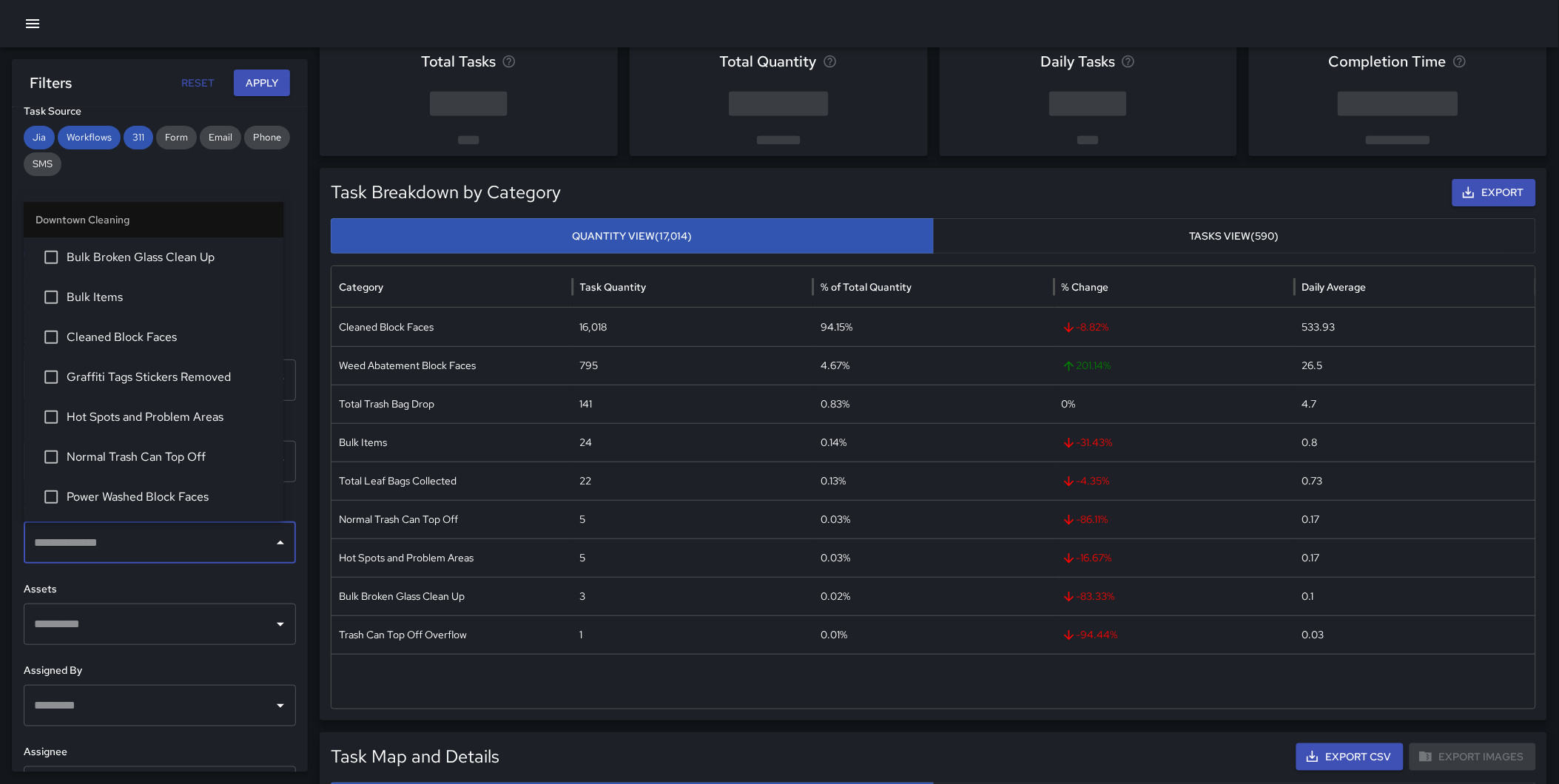
click at [127, 546] on input "text" at bounding box center [149, 543] width 236 height 28
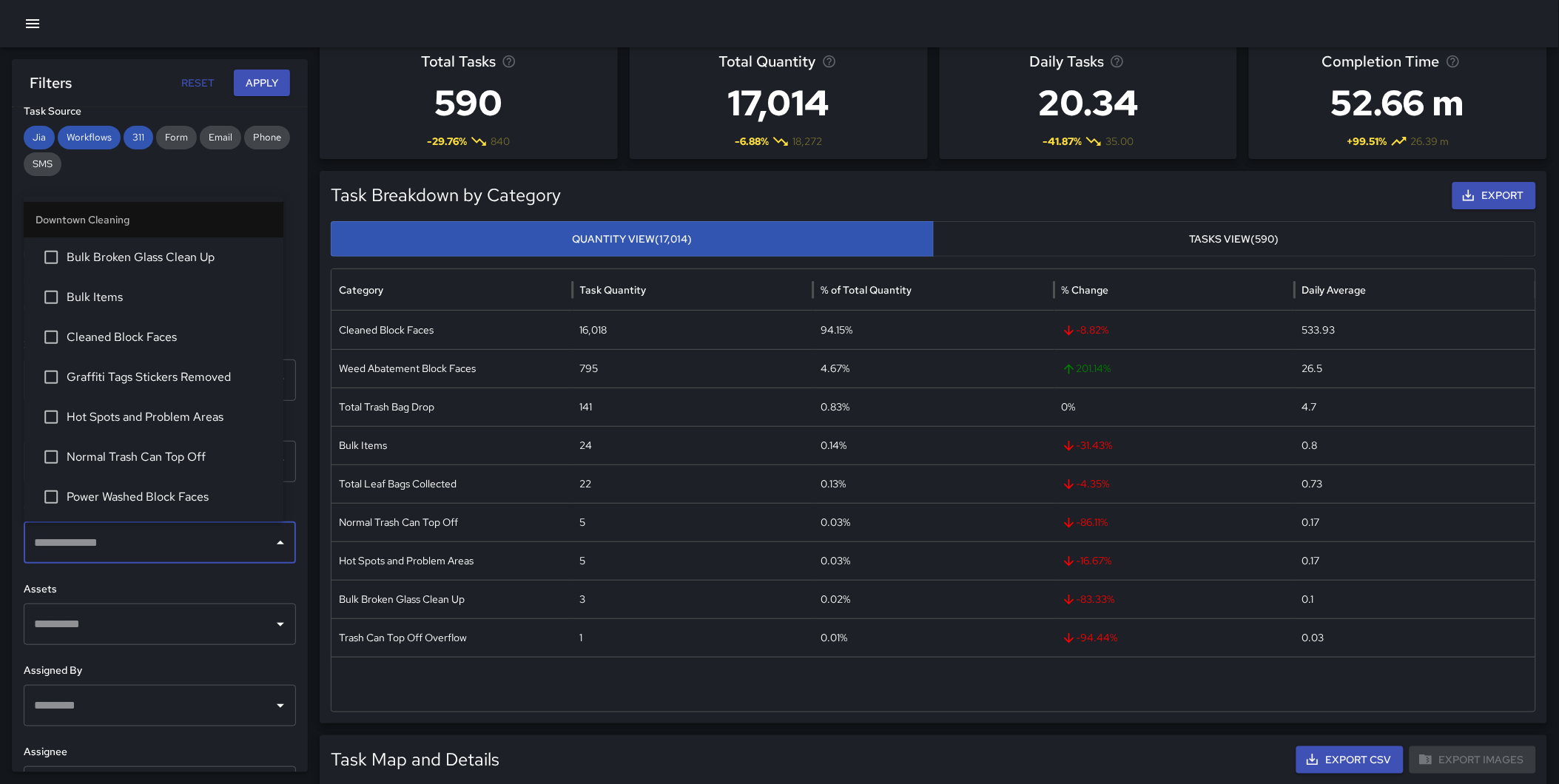
scroll to position [160, 0]
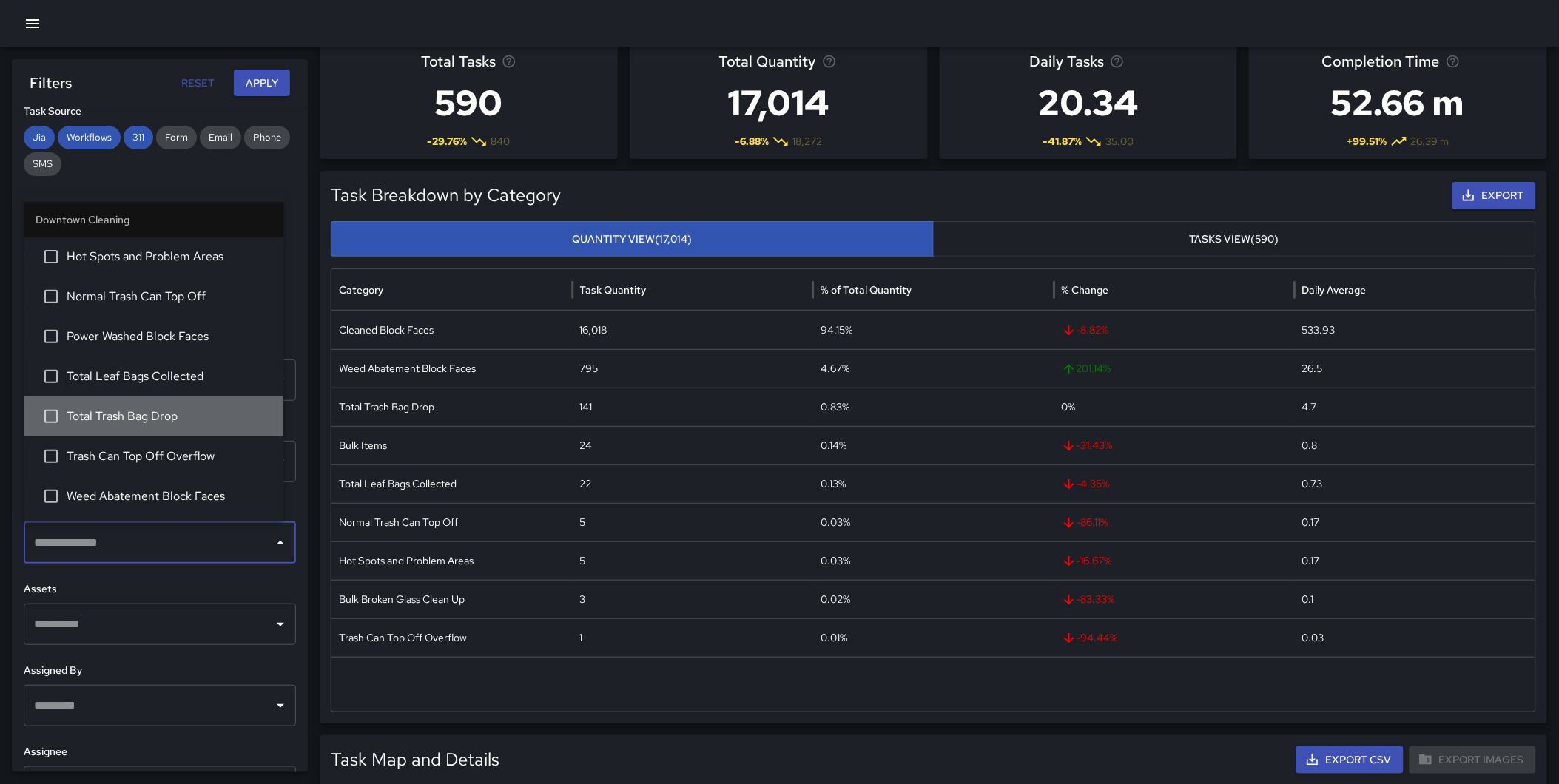
click at [203, 416] on span "Total Trash Bag Drop" at bounding box center [169, 416] width 205 height 18
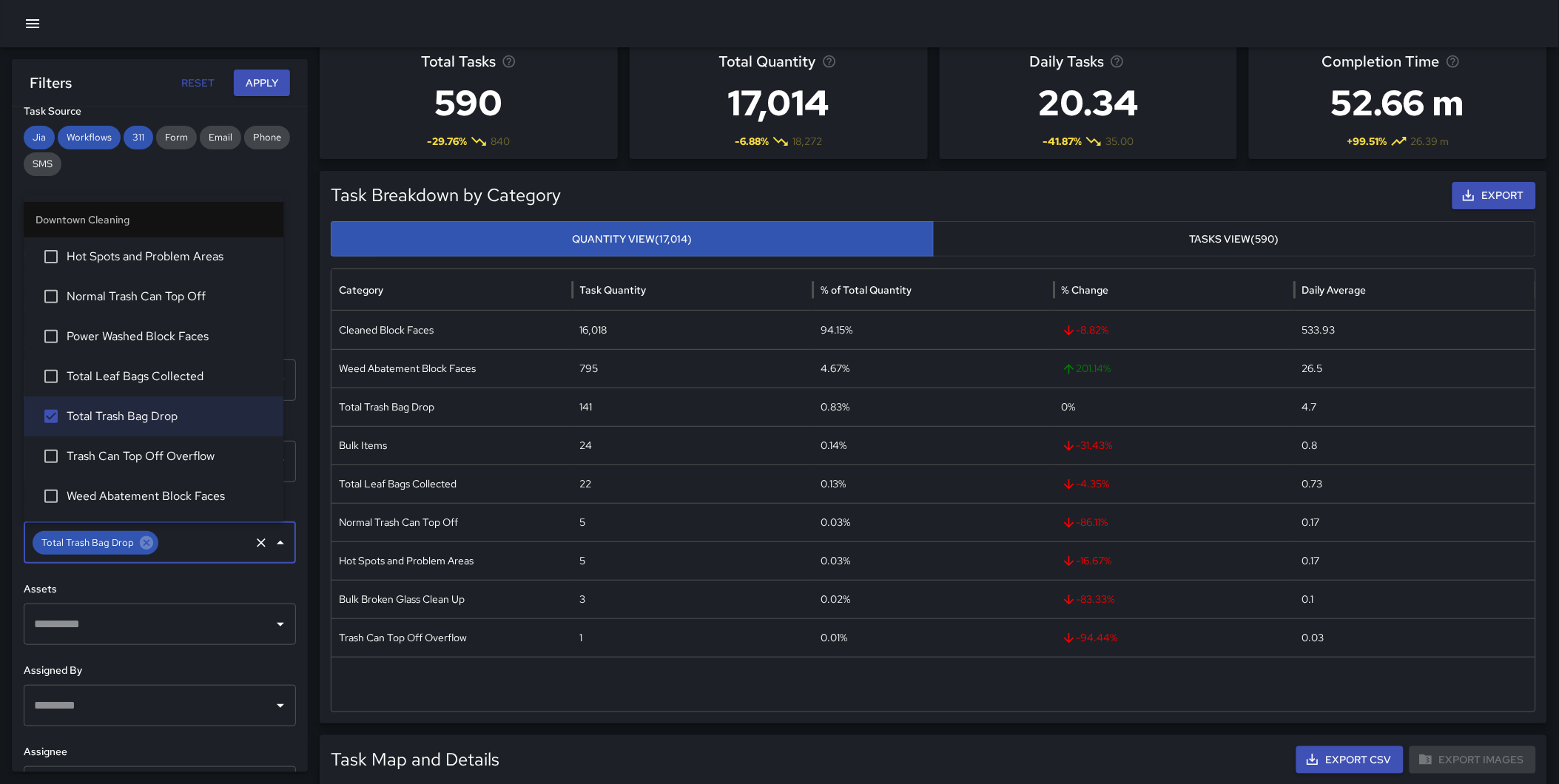
click at [270, 82] on button "Apply" at bounding box center [262, 83] width 57 height 27
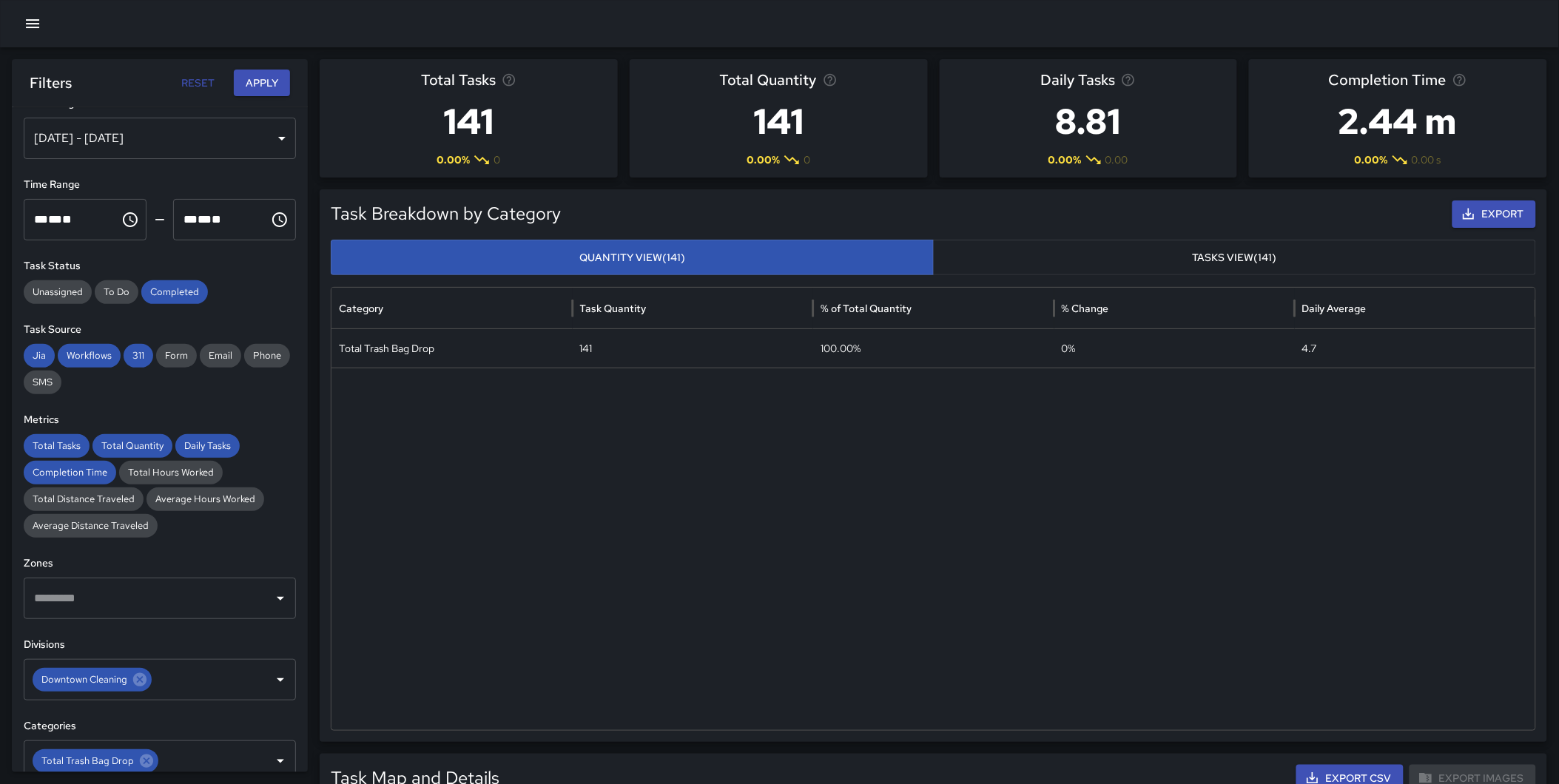
scroll to position [33, 0]
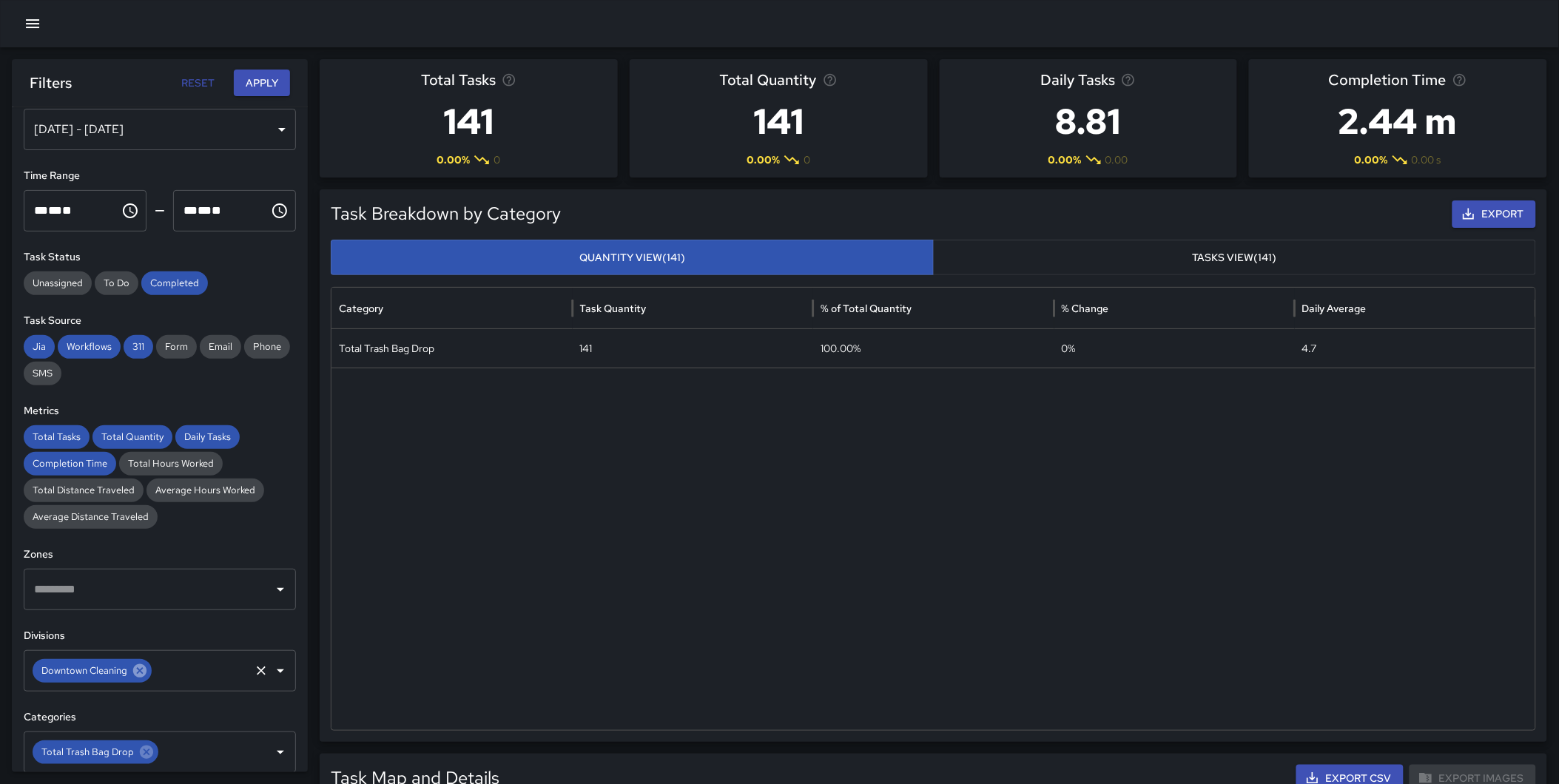
click at [141, 670] on icon at bounding box center [140, 671] width 14 height 14
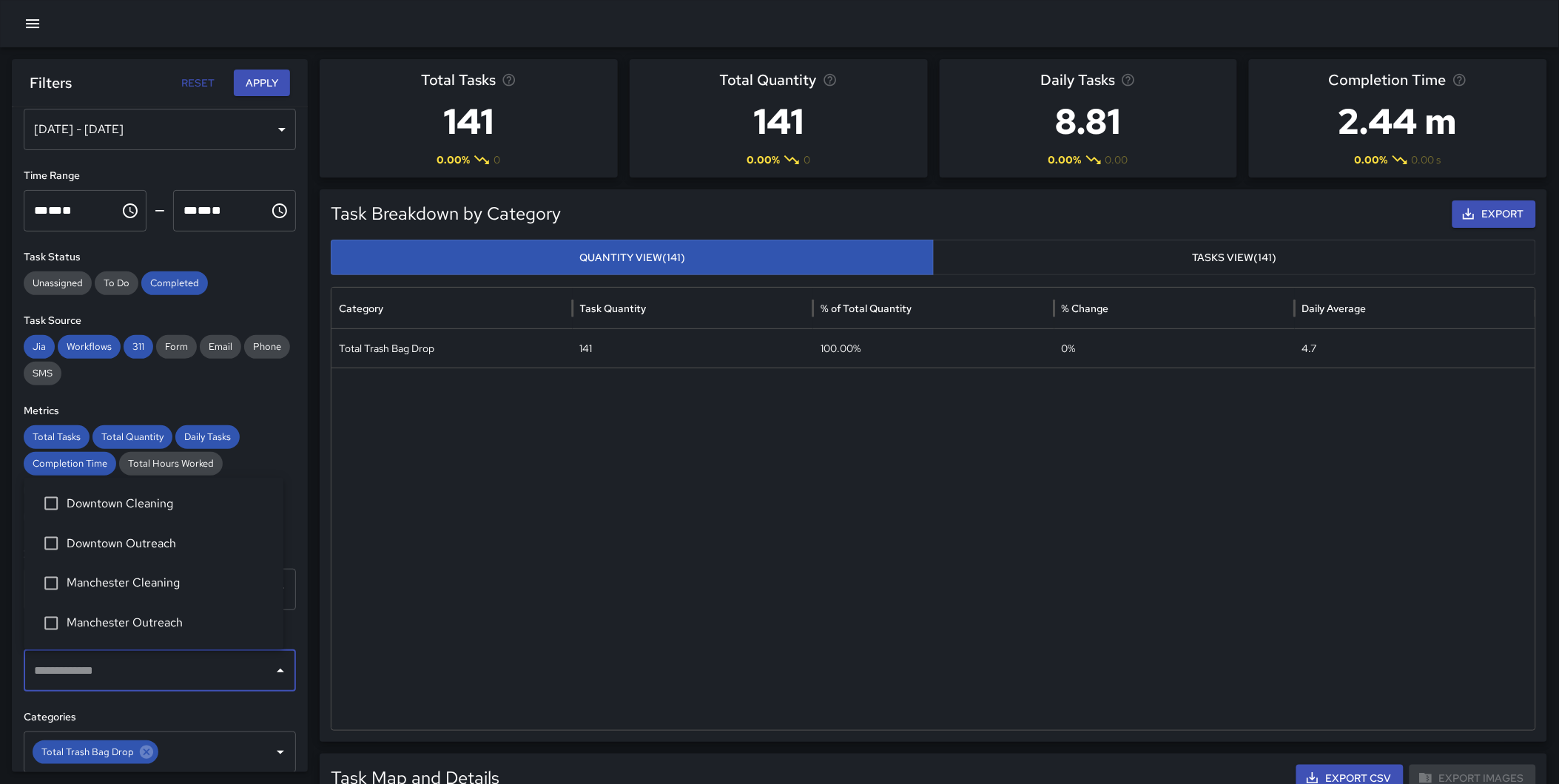
click at [138, 668] on input "text" at bounding box center [149, 670] width 236 height 28
click at [161, 580] on span "Manchester Cleaning" at bounding box center [169, 583] width 205 height 18
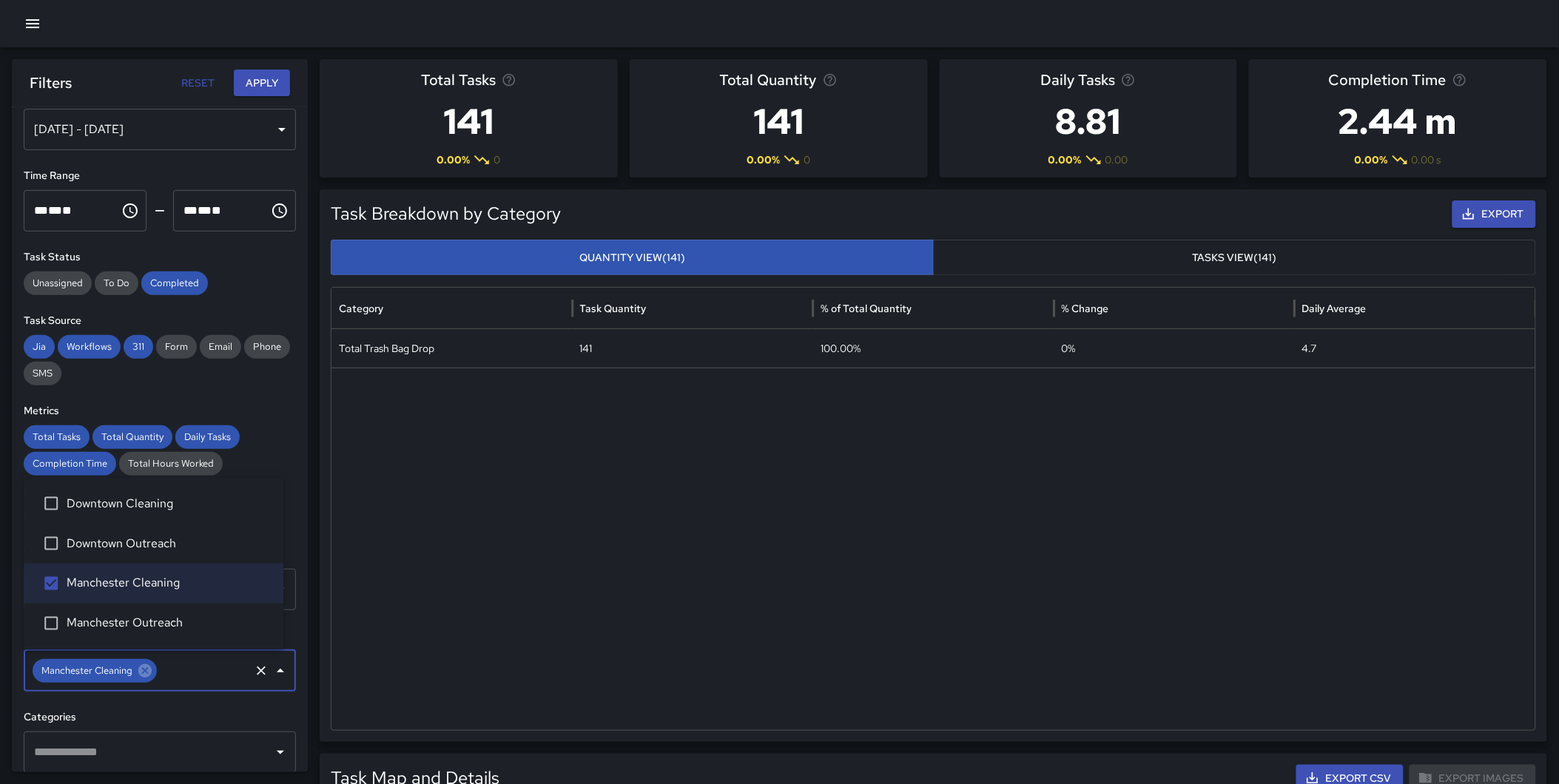
click at [136, 757] on input "text" at bounding box center [149, 752] width 236 height 28
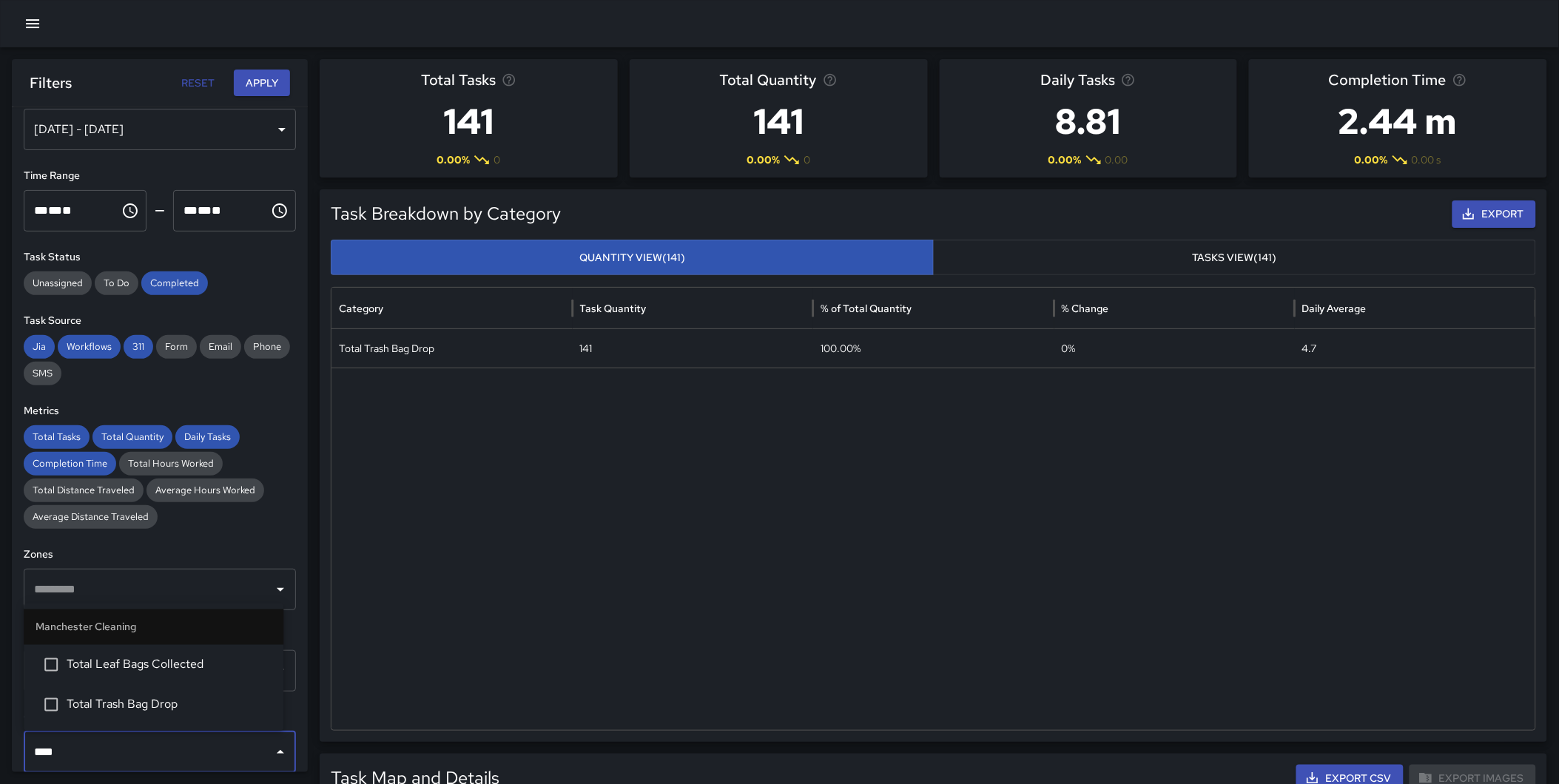
type input "*****"
click at [127, 712] on span "Total Trash Bag Drop" at bounding box center [169, 705] width 205 height 18
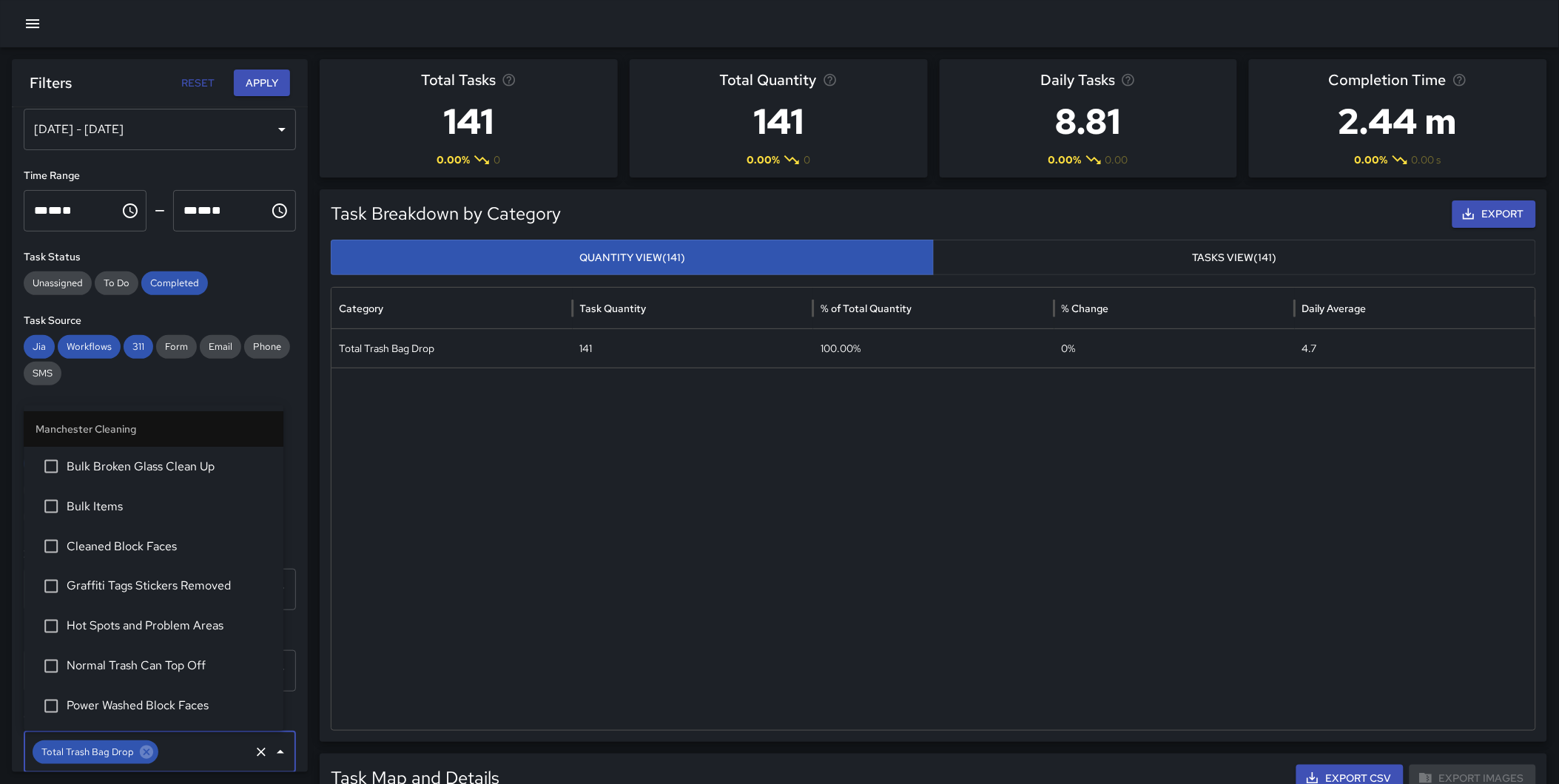
scroll to position [75, 0]
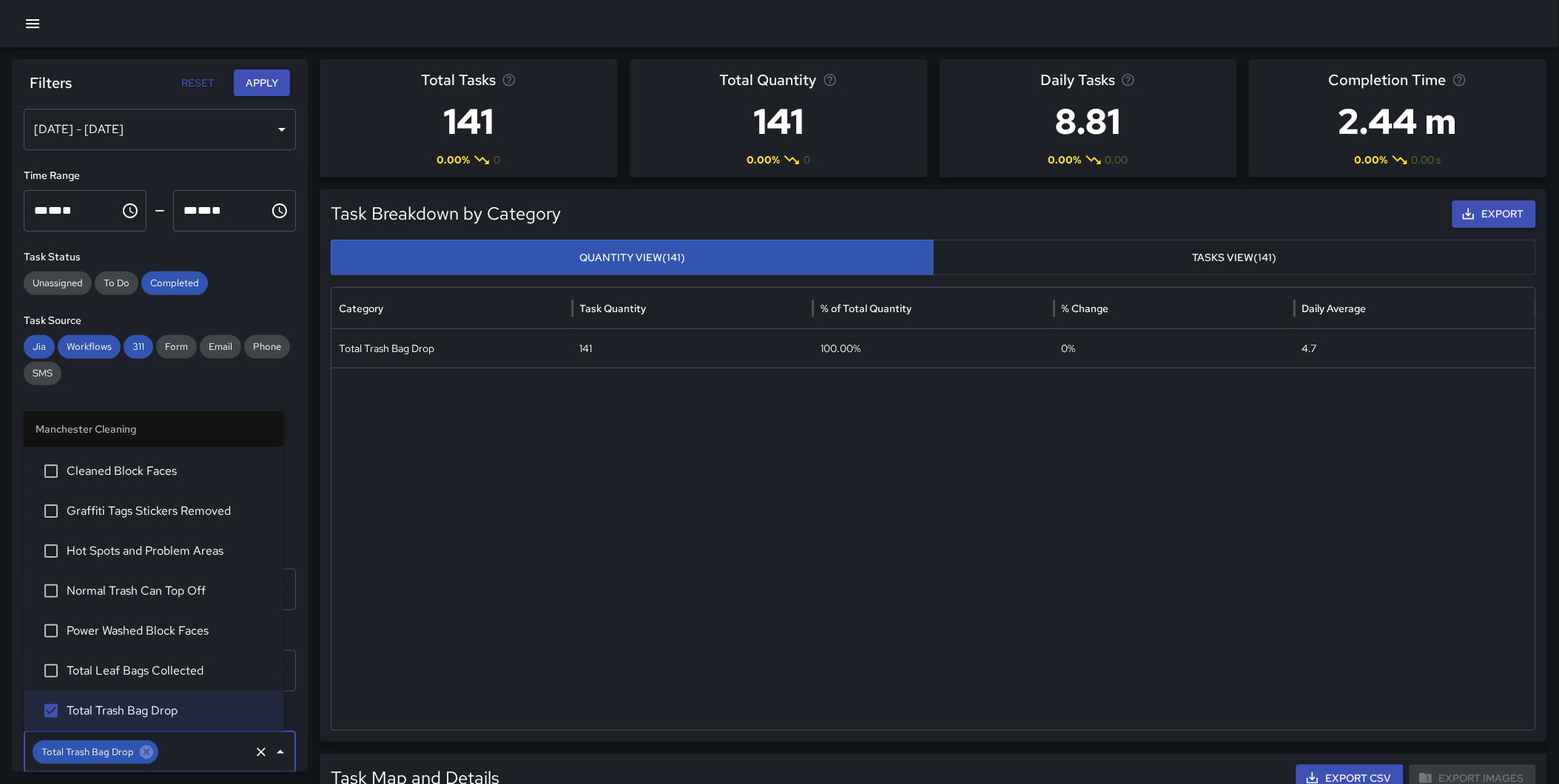
click at [274, 83] on button "Apply" at bounding box center [262, 83] width 57 height 27
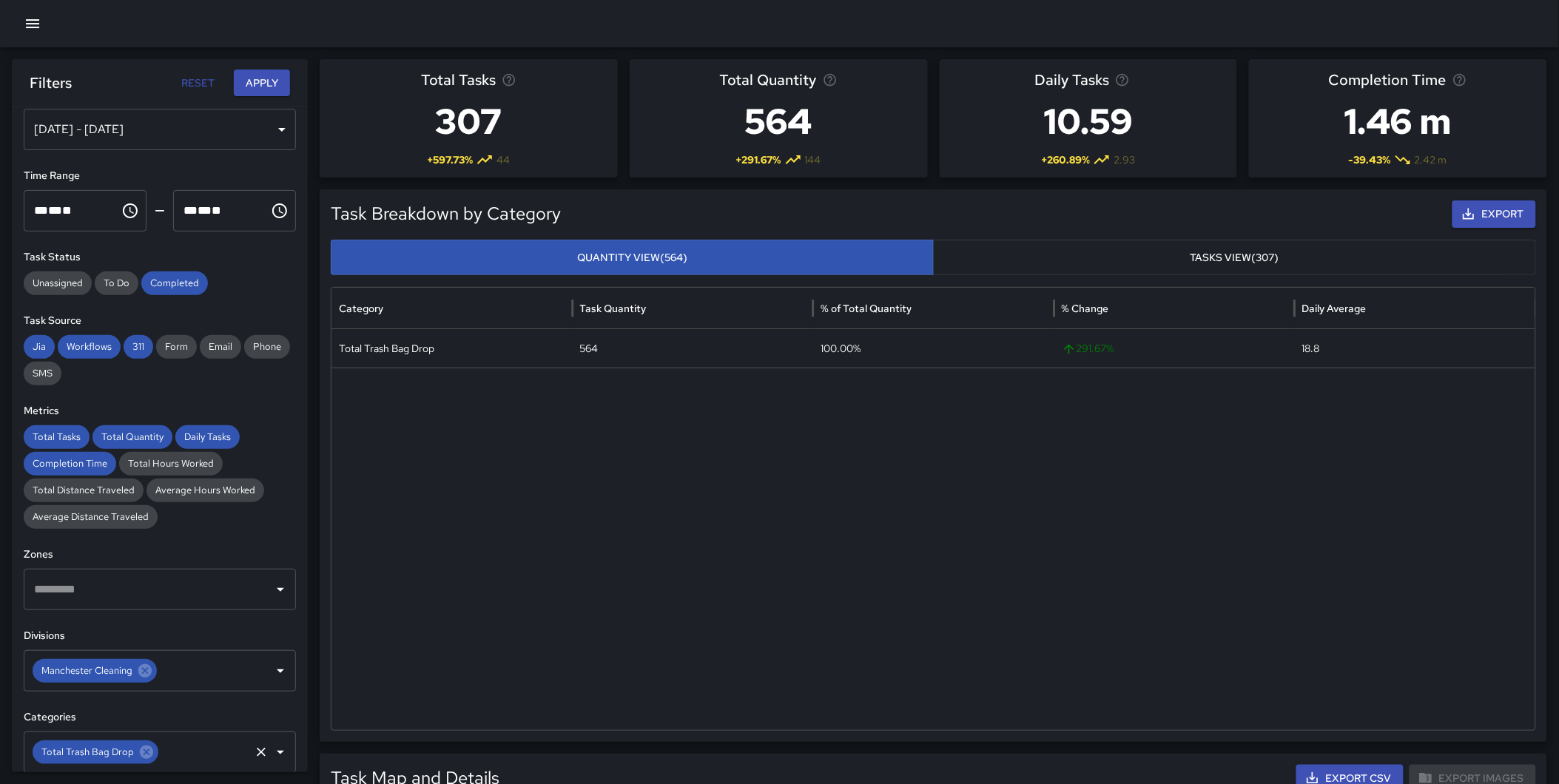
click at [143, 741] on div "Total Trash Bag Drop" at bounding box center [95, 752] width 126 height 24
click at [141, 754] on icon at bounding box center [146, 752] width 16 height 16
click at [141, 670] on icon at bounding box center [145, 671] width 14 height 14
click at [98, 669] on input "text" at bounding box center [149, 670] width 236 height 28
click at [89, 681] on input "text" at bounding box center [149, 670] width 236 height 28
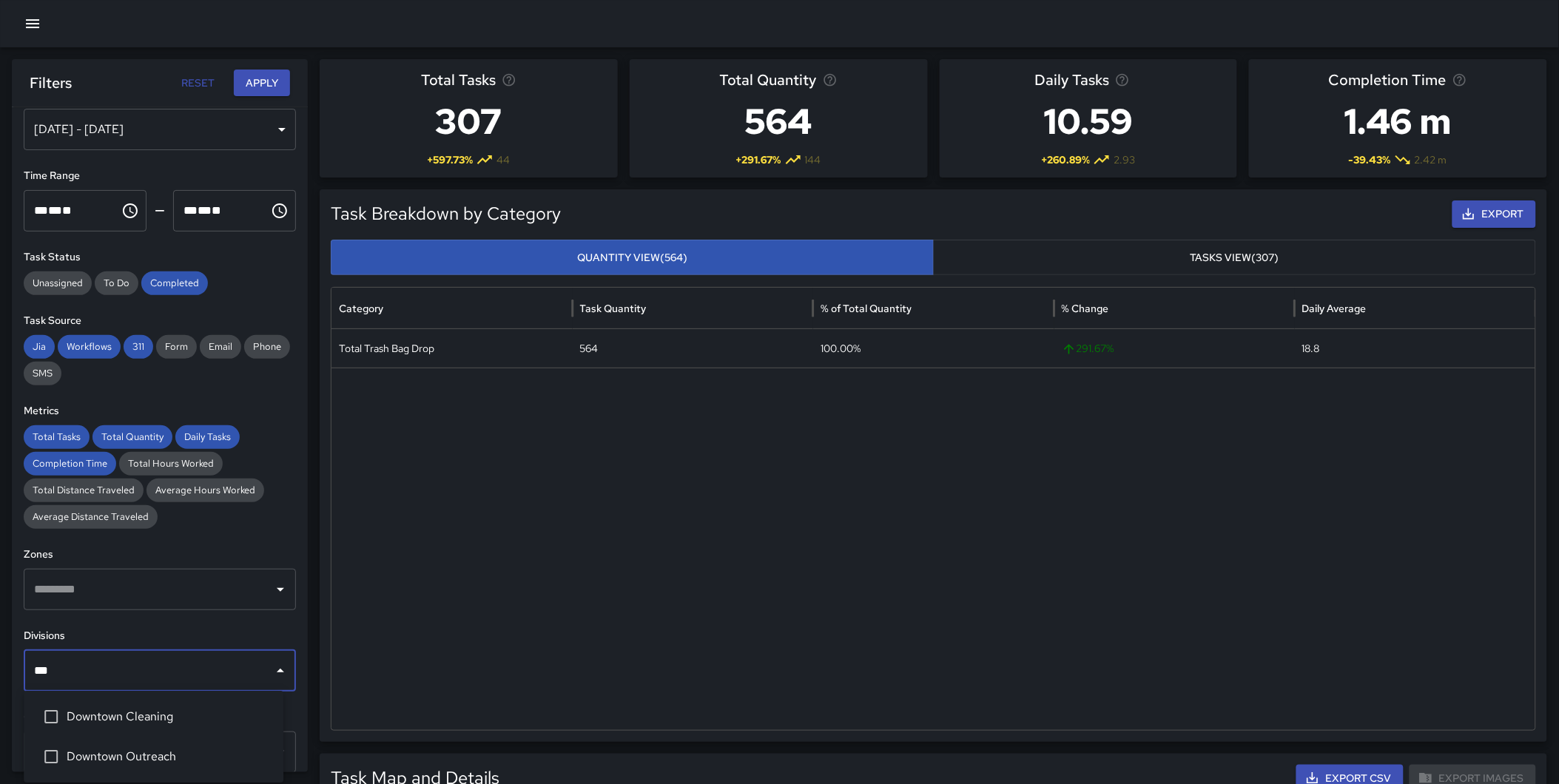
type input "****"
click at [106, 718] on span "Downtown Cleaning" at bounding box center [169, 716] width 205 height 18
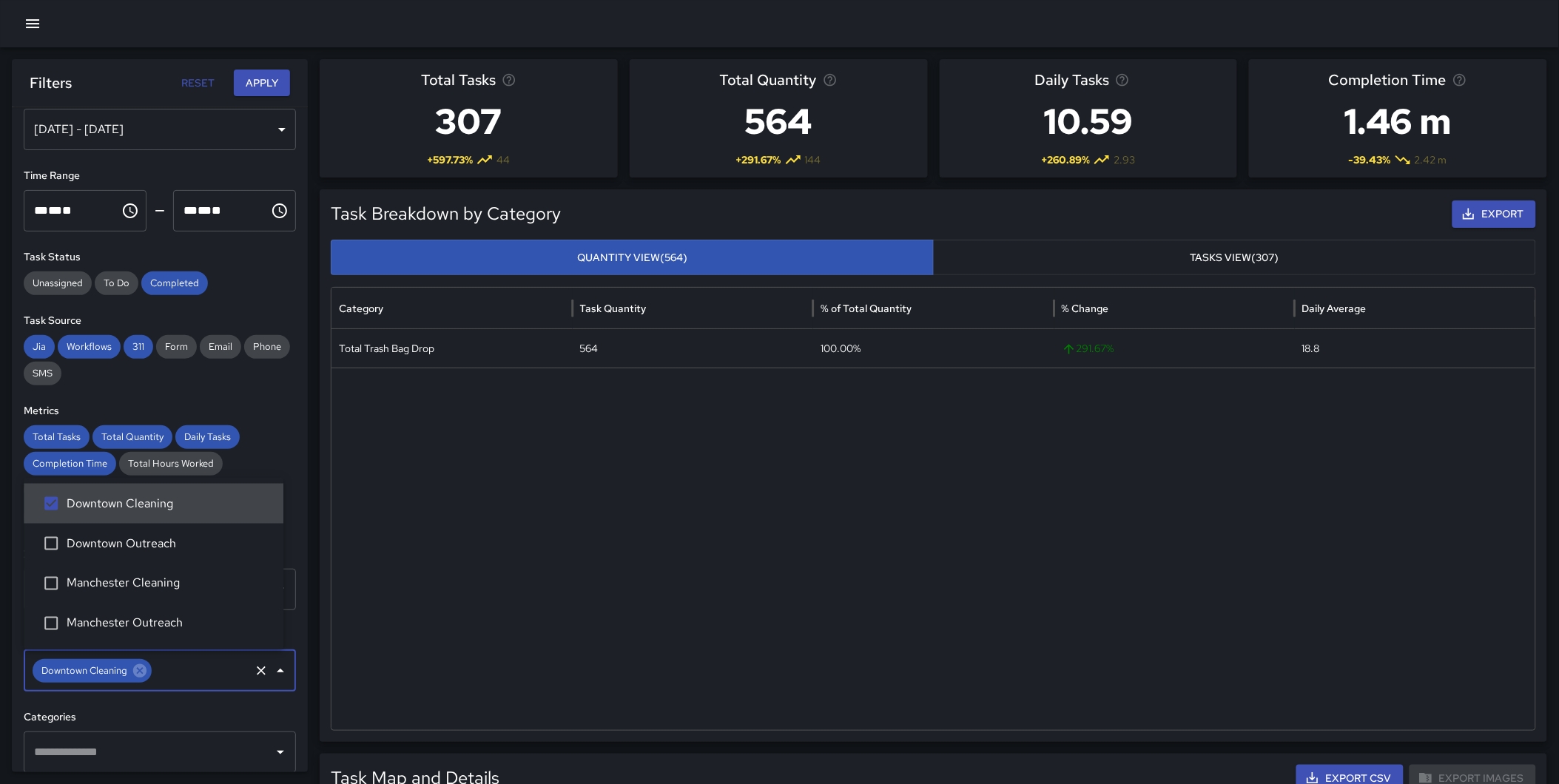
click at [275, 79] on button "Apply" at bounding box center [262, 83] width 57 height 27
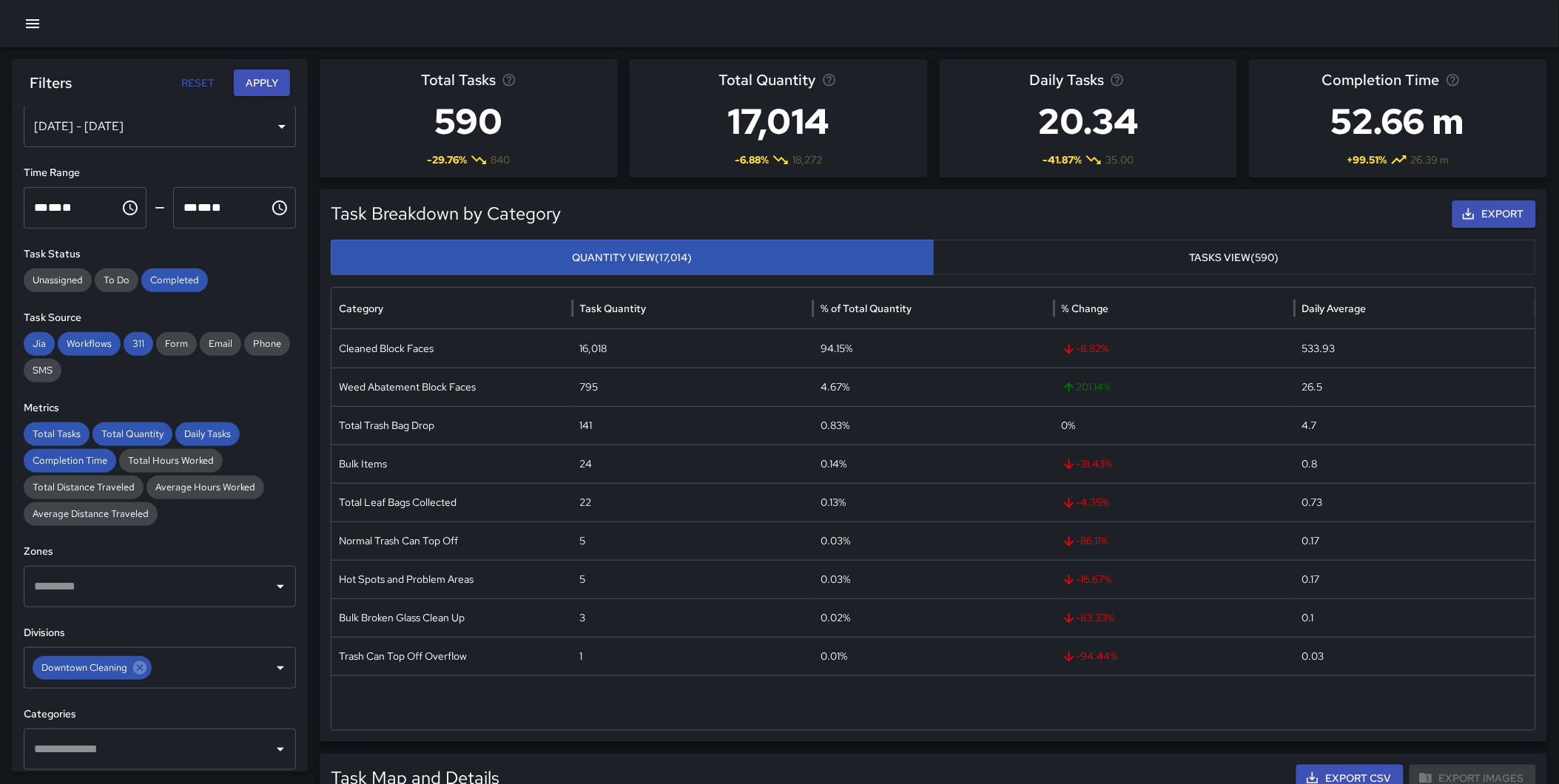
scroll to position [33, 0]
click at [73, 738] on input "text" at bounding box center [149, 751] width 236 height 28
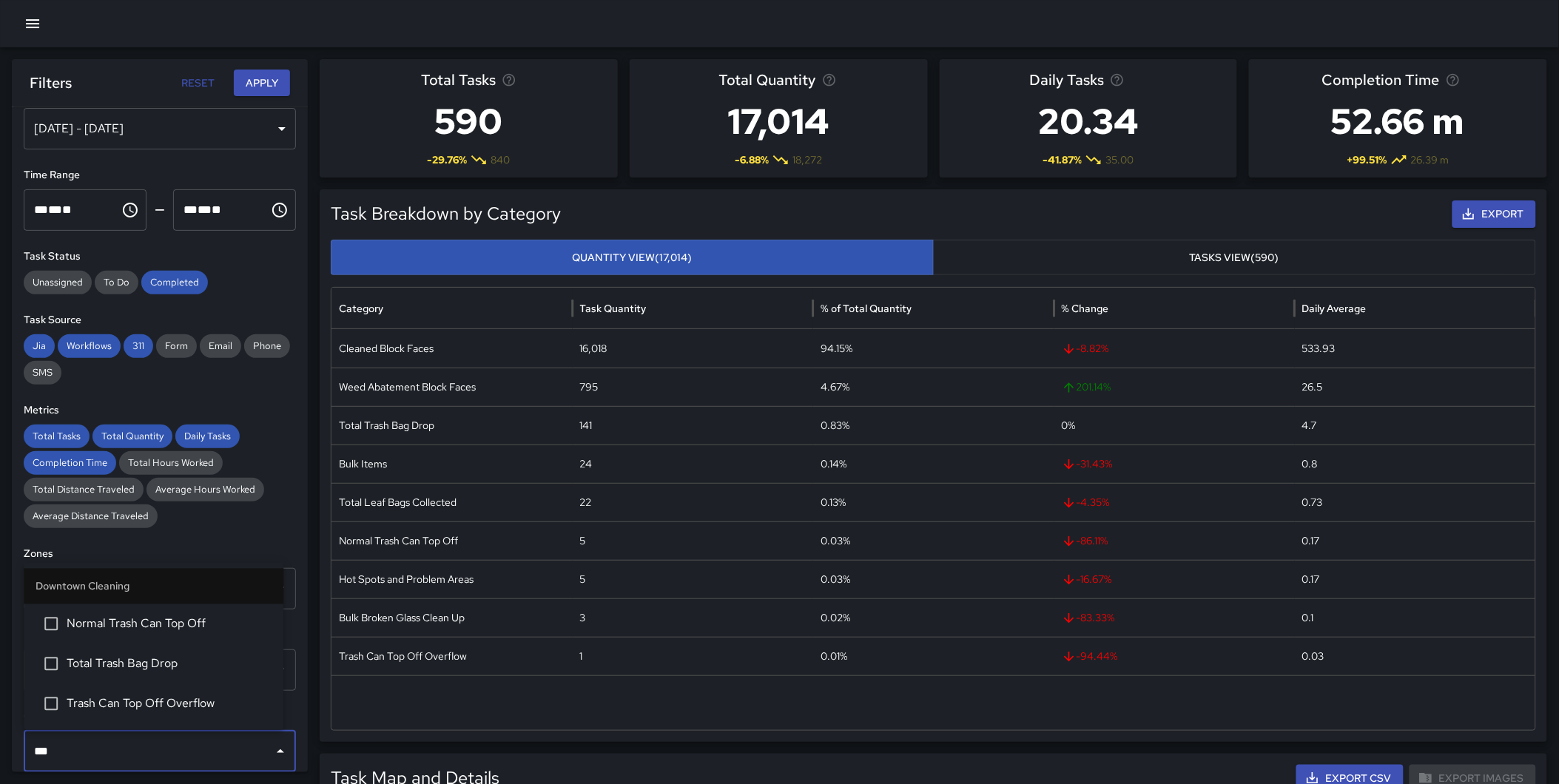
type input "****"
click at [138, 710] on span "Trash Can Top Off Overflow" at bounding box center [169, 704] width 205 height 18
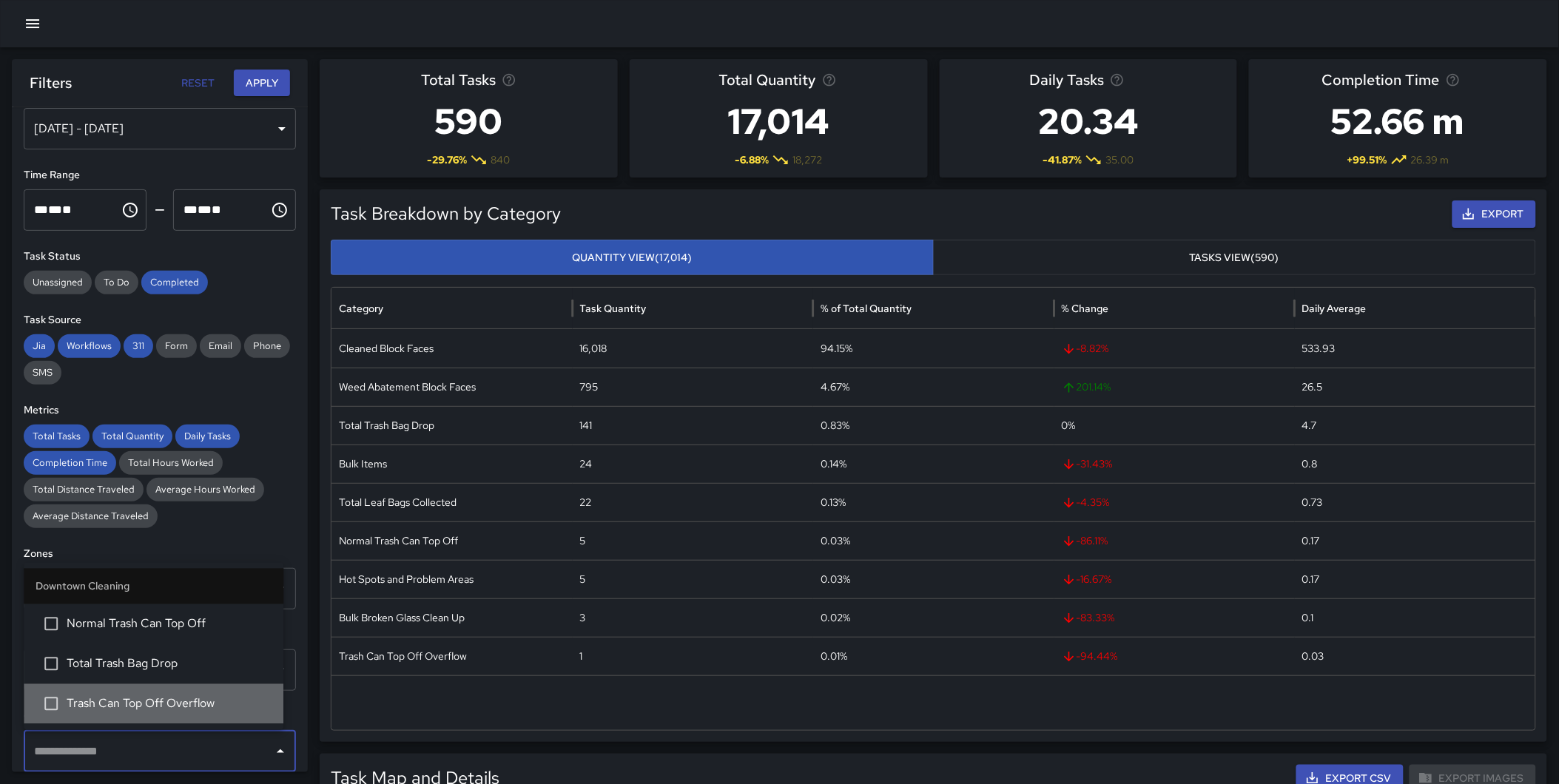
scroll to position [115, 0]
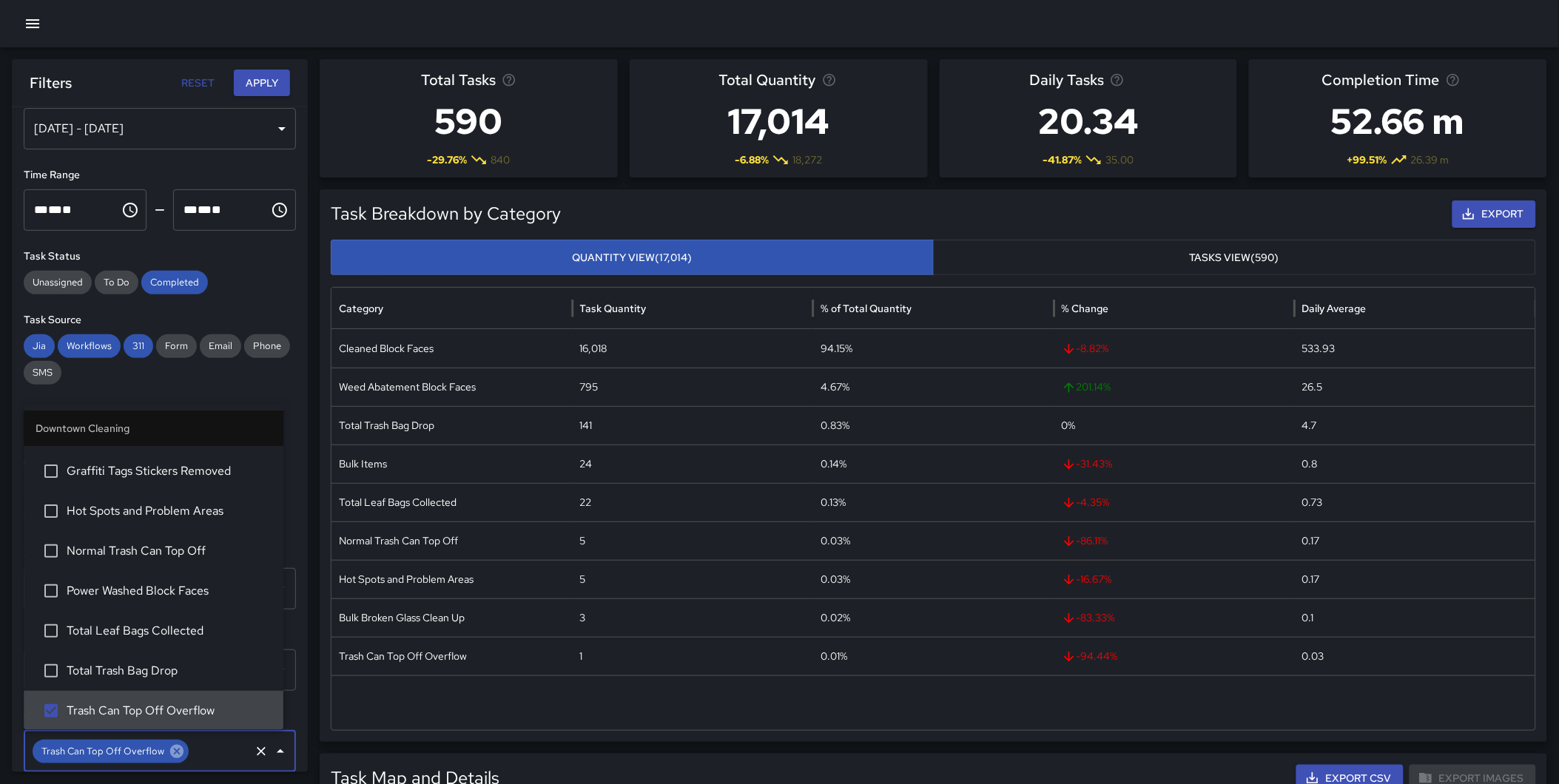
click at [174, 747] on icon at bounding box center [177, 752] width 14 height 14
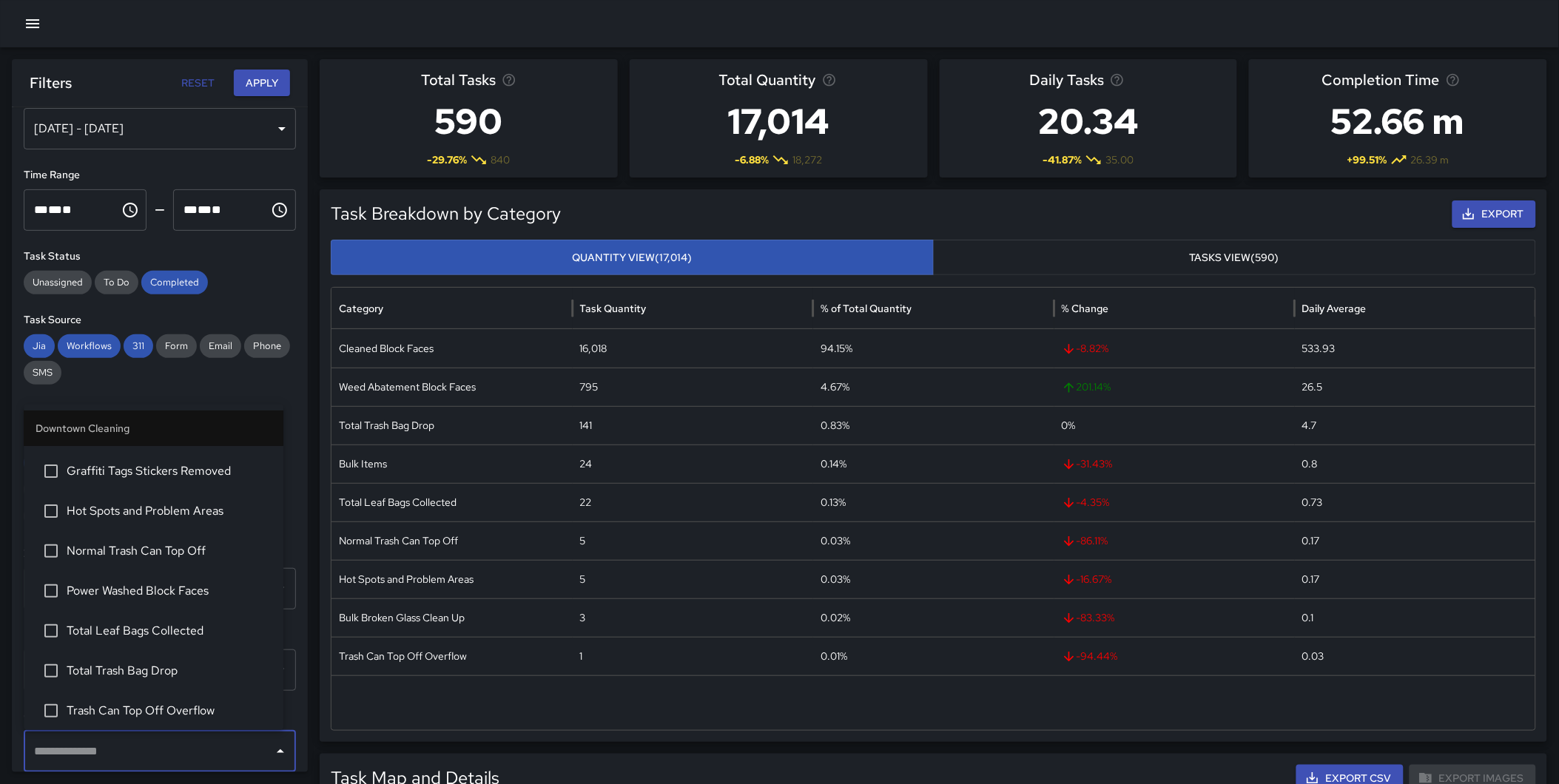
click at [108, 752] on input "text" at bounding box center [149, 751] width 236 height 28
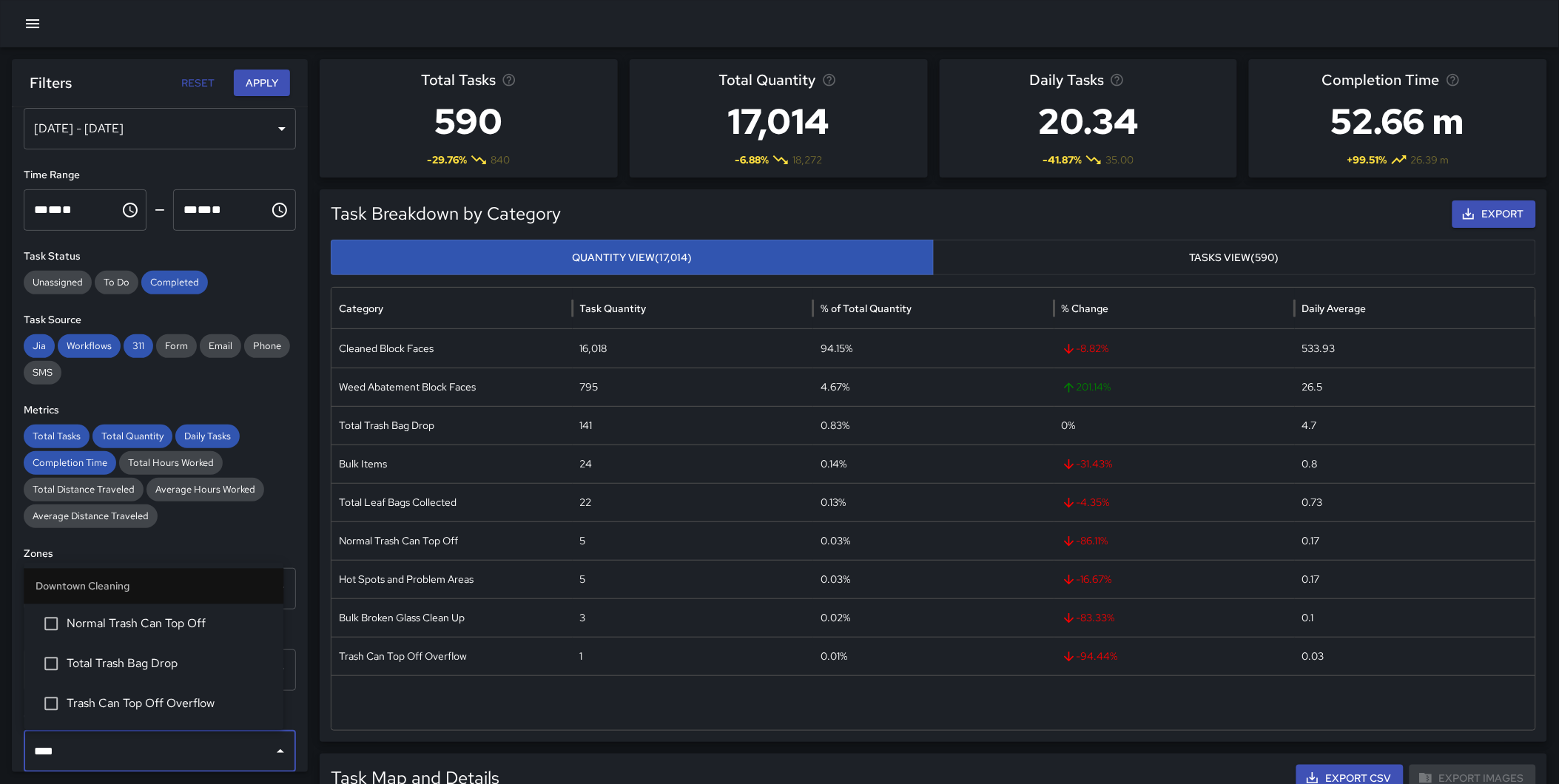
type input "****"
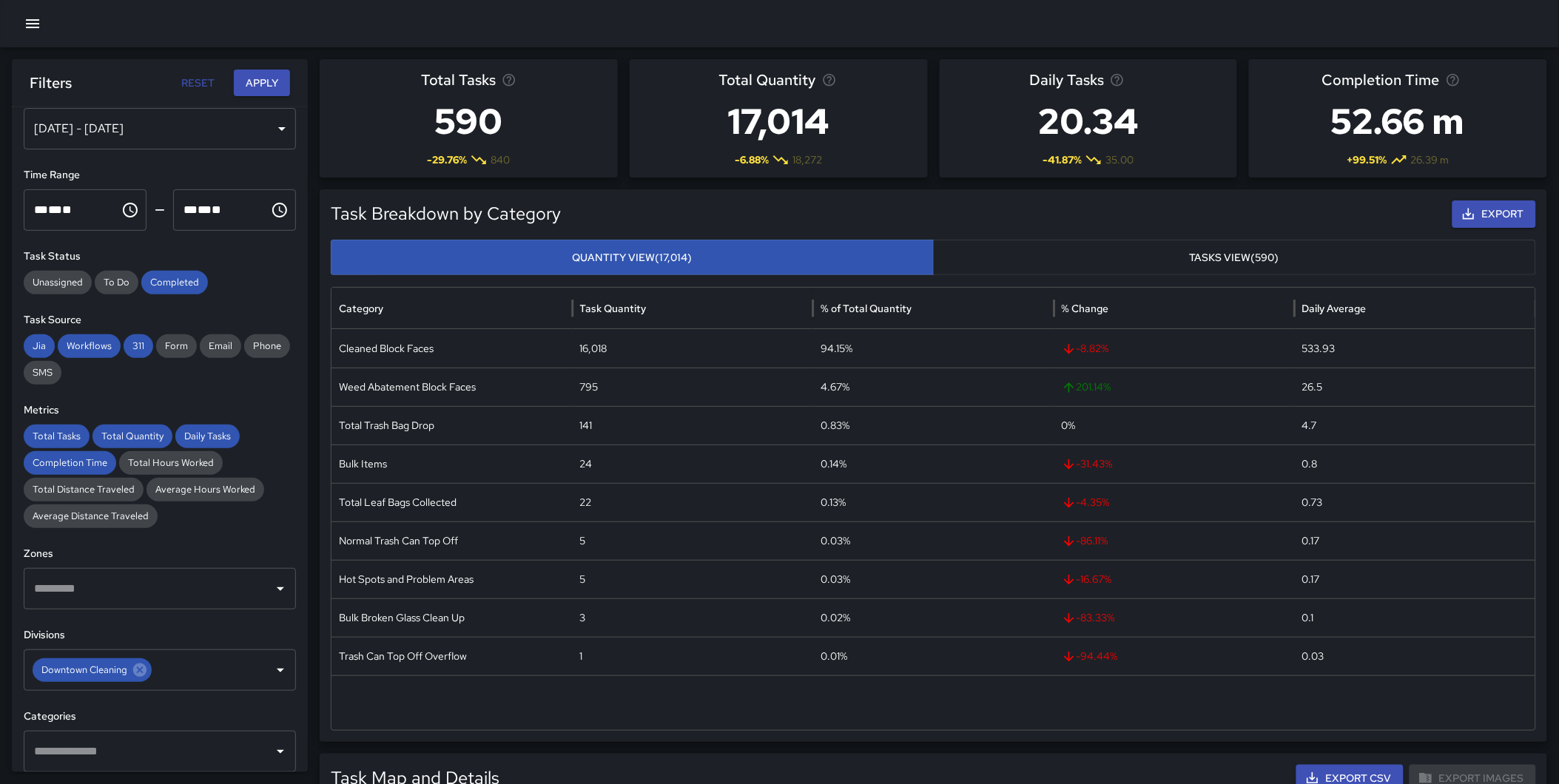
click at [176, 126] on div "[DATE] - [DATE]" at bounding box center [160, 128] width 273 height 41
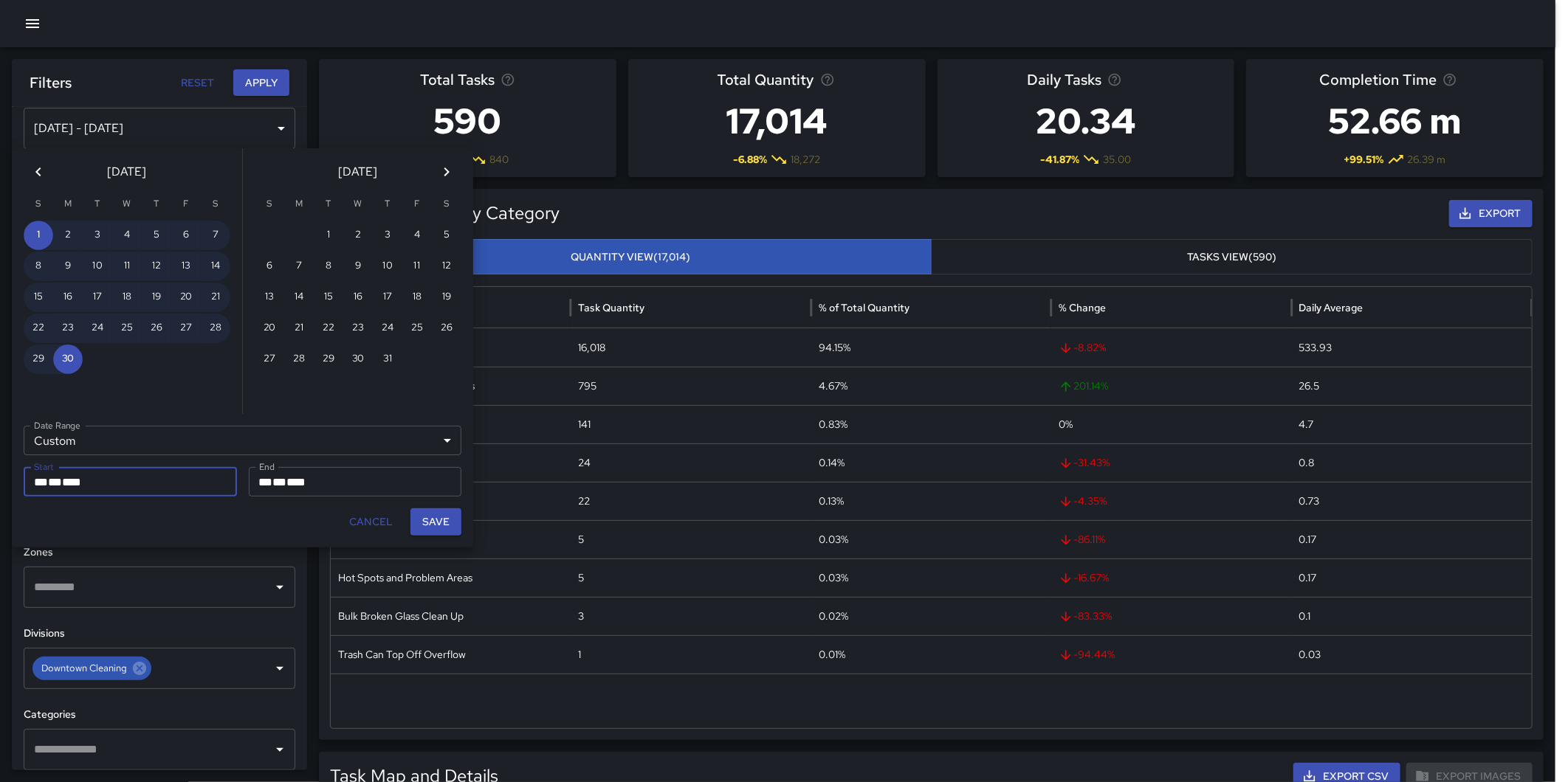
click at [33, 166] on icon "Previous month" at bounding box center [38, 172] width 18 height 18
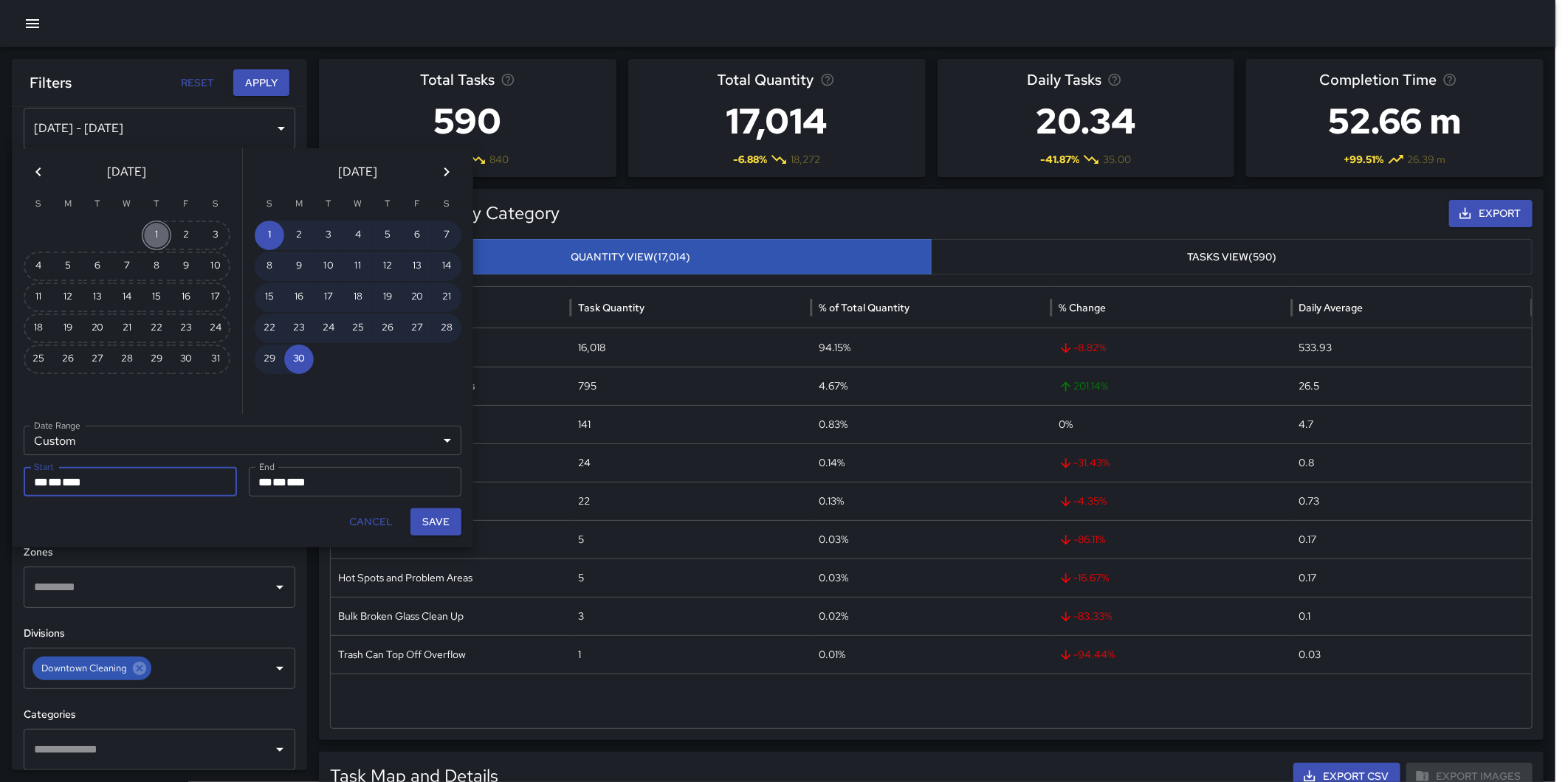
click at [148, 238] on button "1" at bounding box center [156, 235] width 29 height 29
type input "**********"
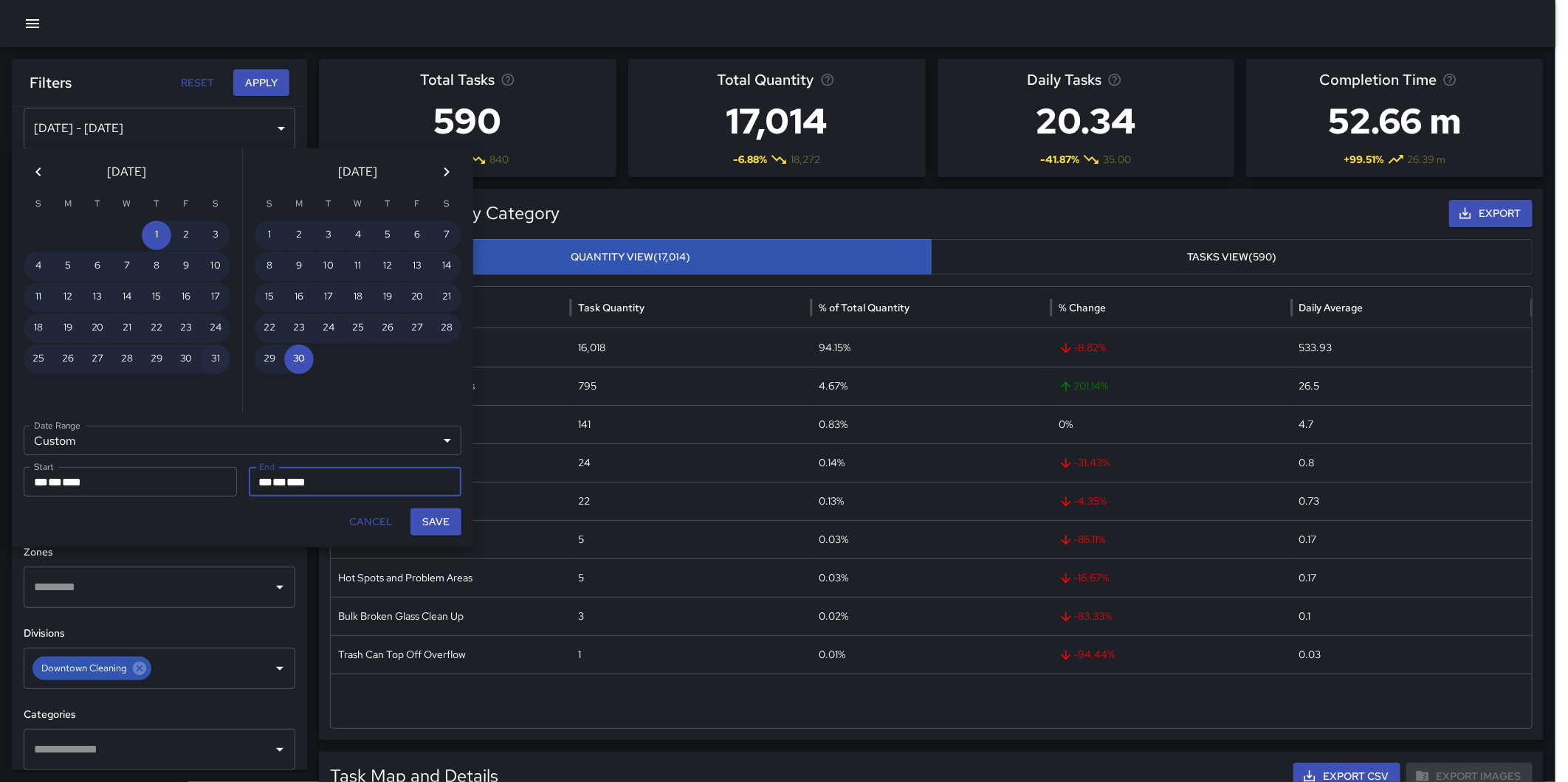
click at [217, 353] on button "31" at bounding box center [215, 359] width 29 height 29
type input "**********"
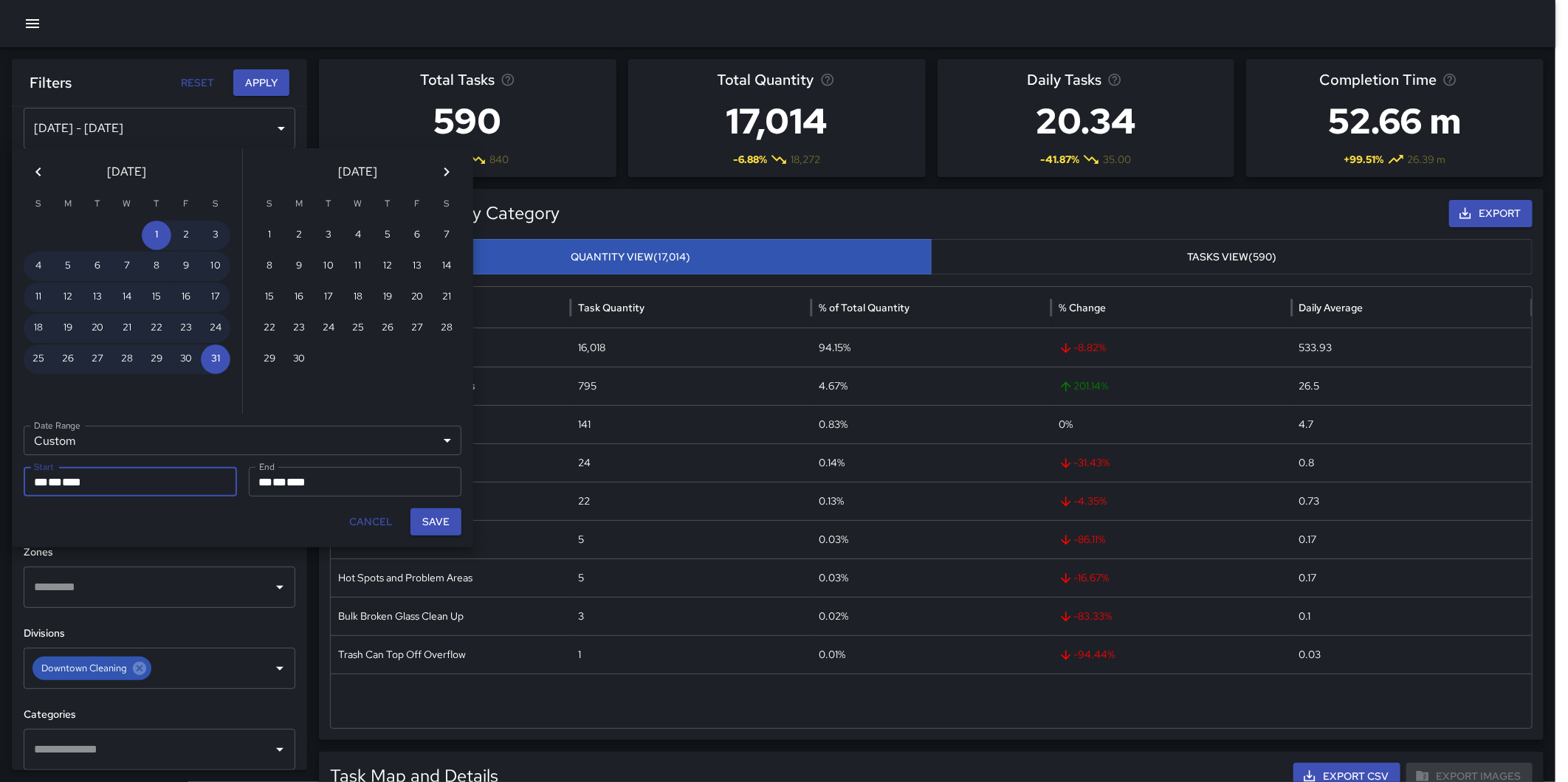
click at [439, 519] on button "Save" at bounding box center [435, 522] width 51 height 27
type input "**********"
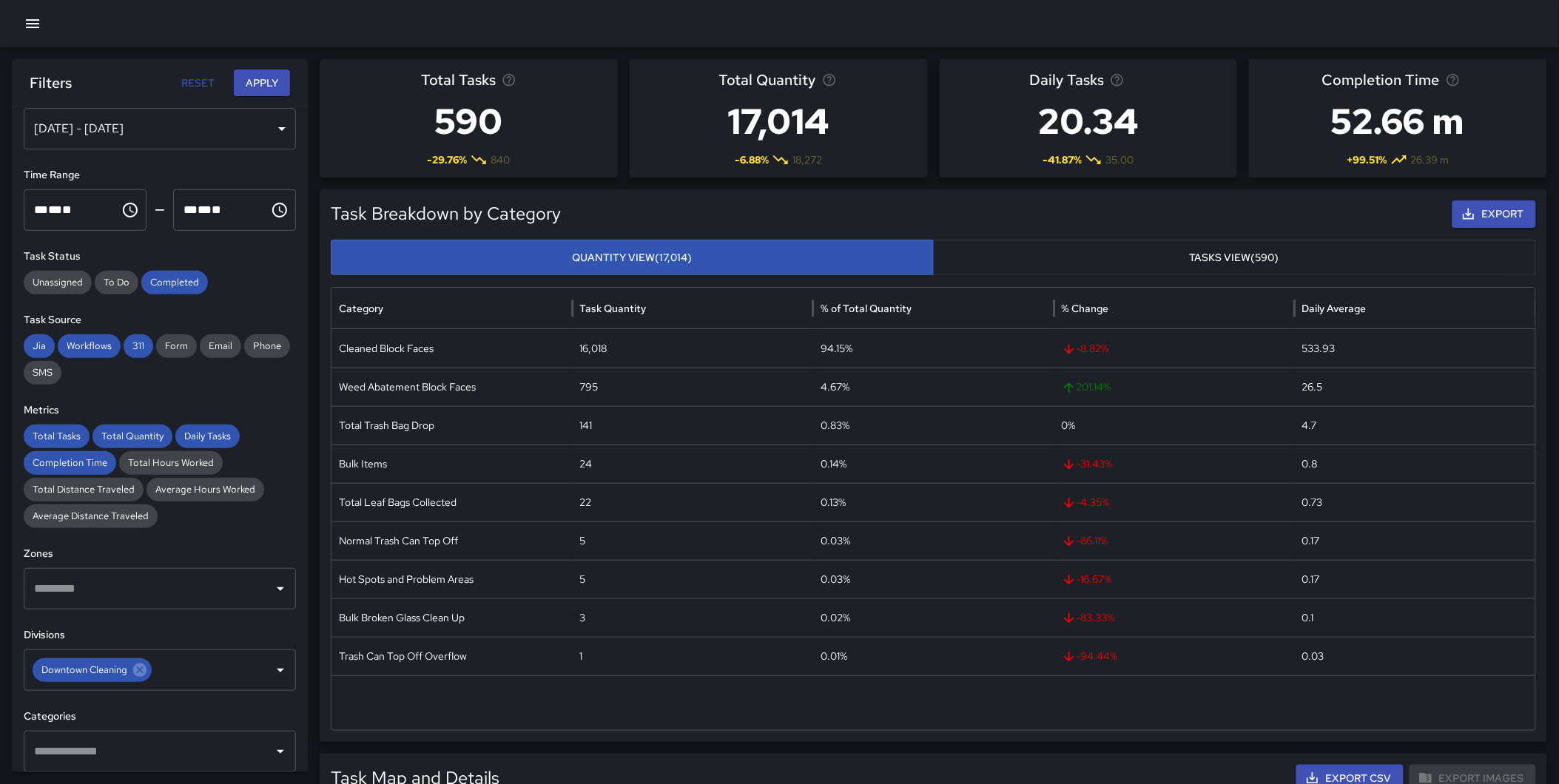
click at [257, 76] on button "Apply" at bounding box center [262, 83] width 57 height 27
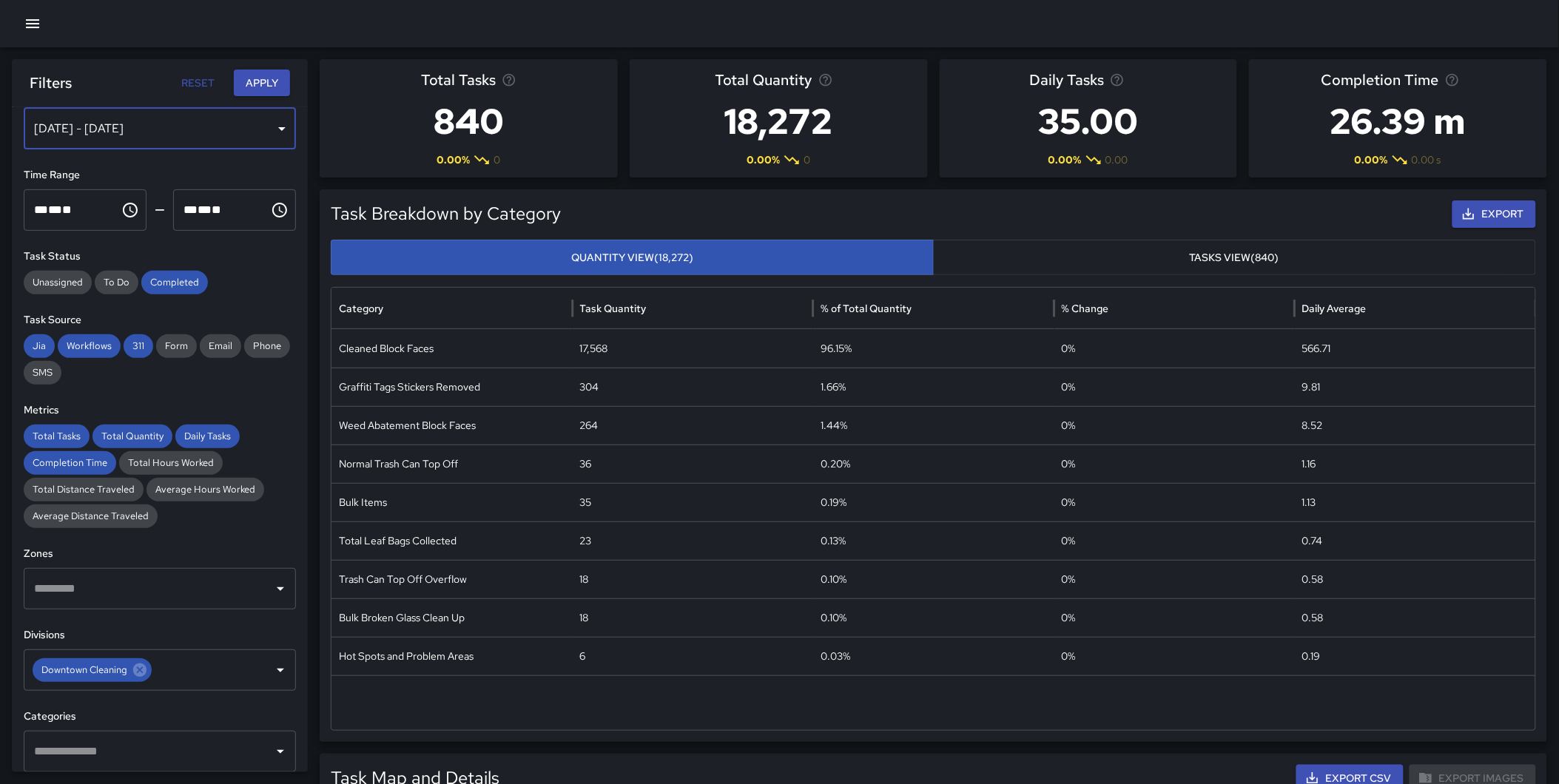
click at [216, 133] on div "[DATE] - [DATE]" at bounding box center [160, 128] width 273 height 41
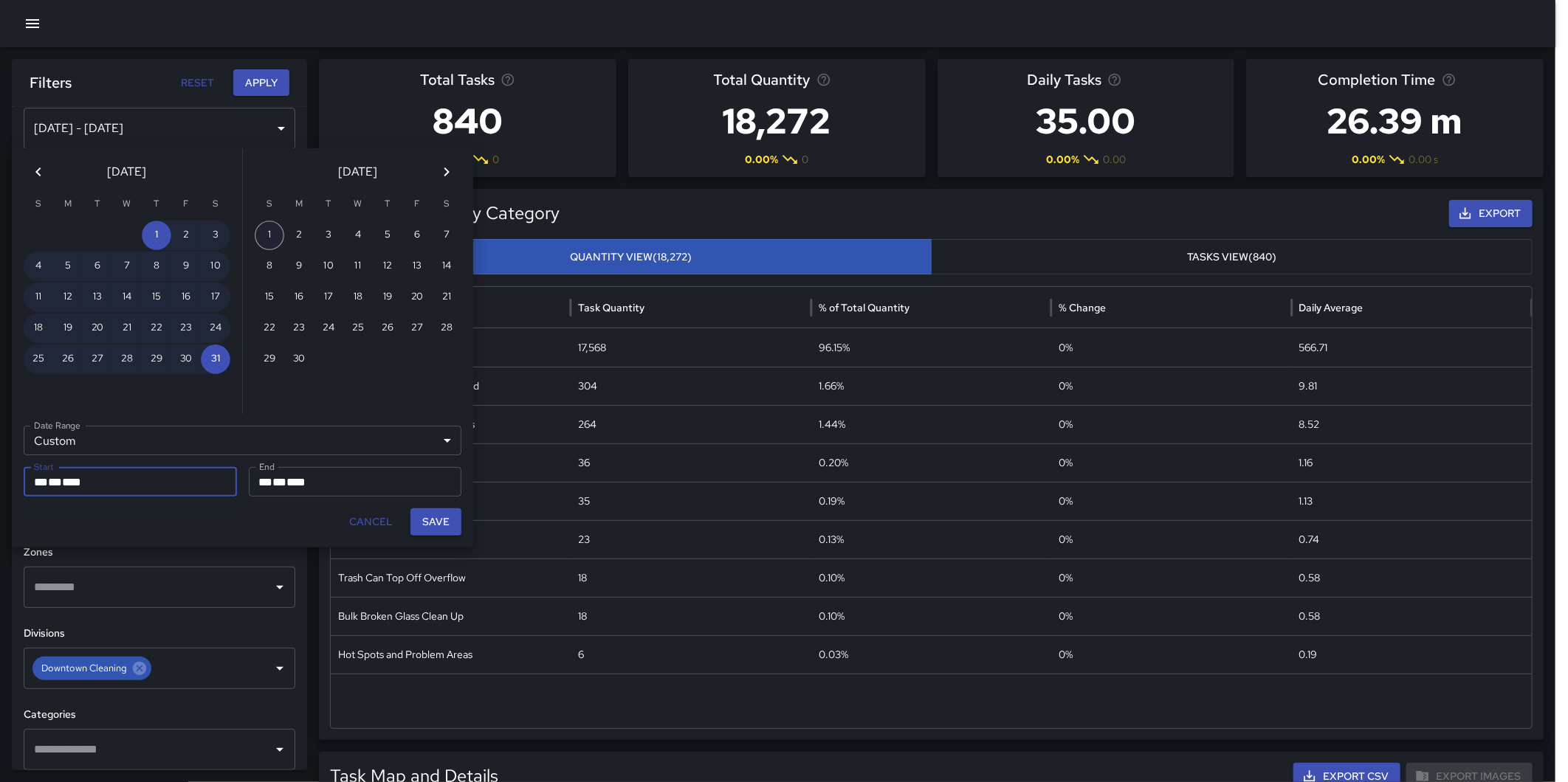
click at [266, 229] on button "1" at bounding box center [269, 235] width 29 height 29
type input "**********"
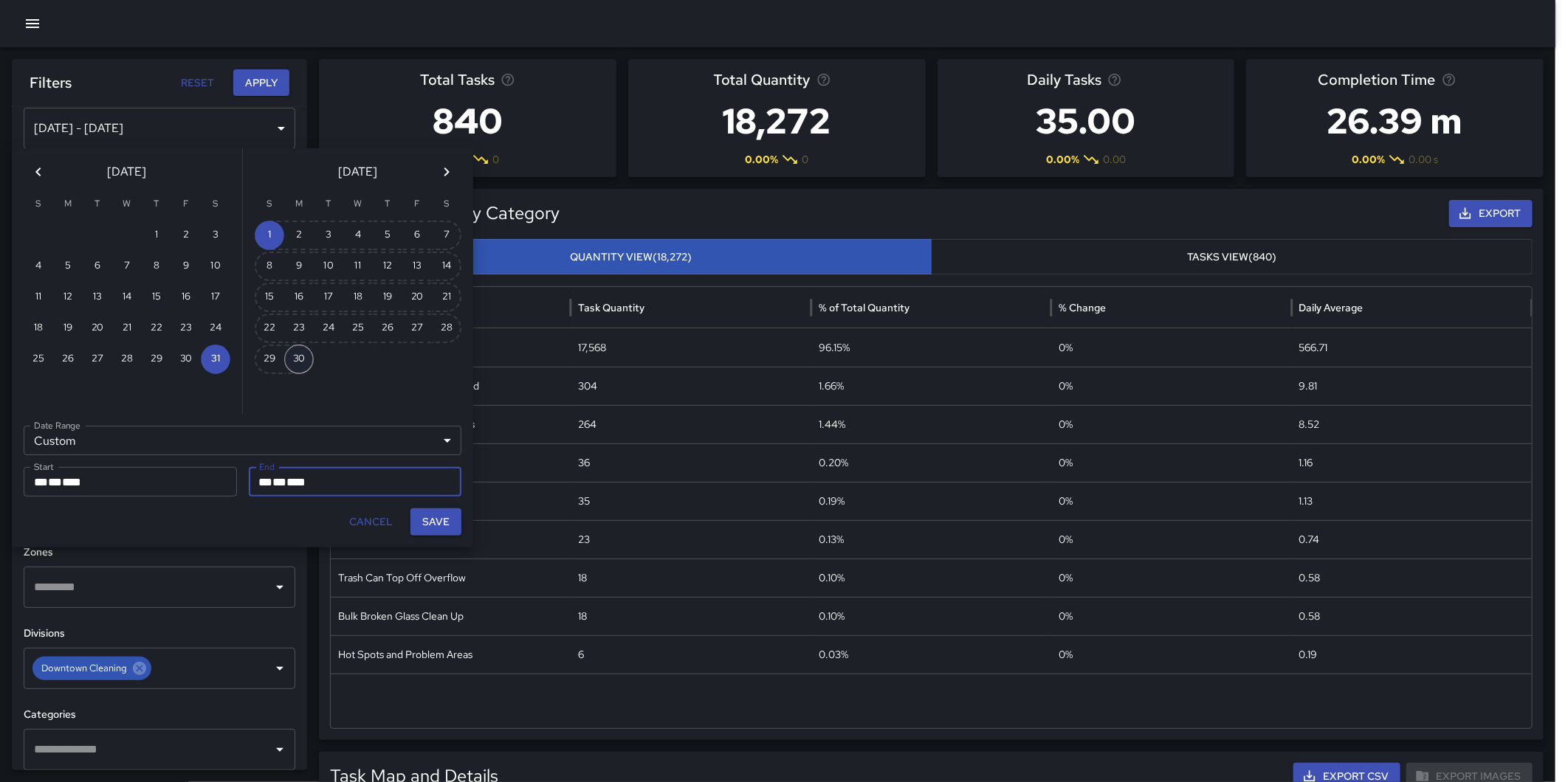
click at [301, 353] on button "30" at bounding box center [298, 359] width 29 height 29
type input "**********"
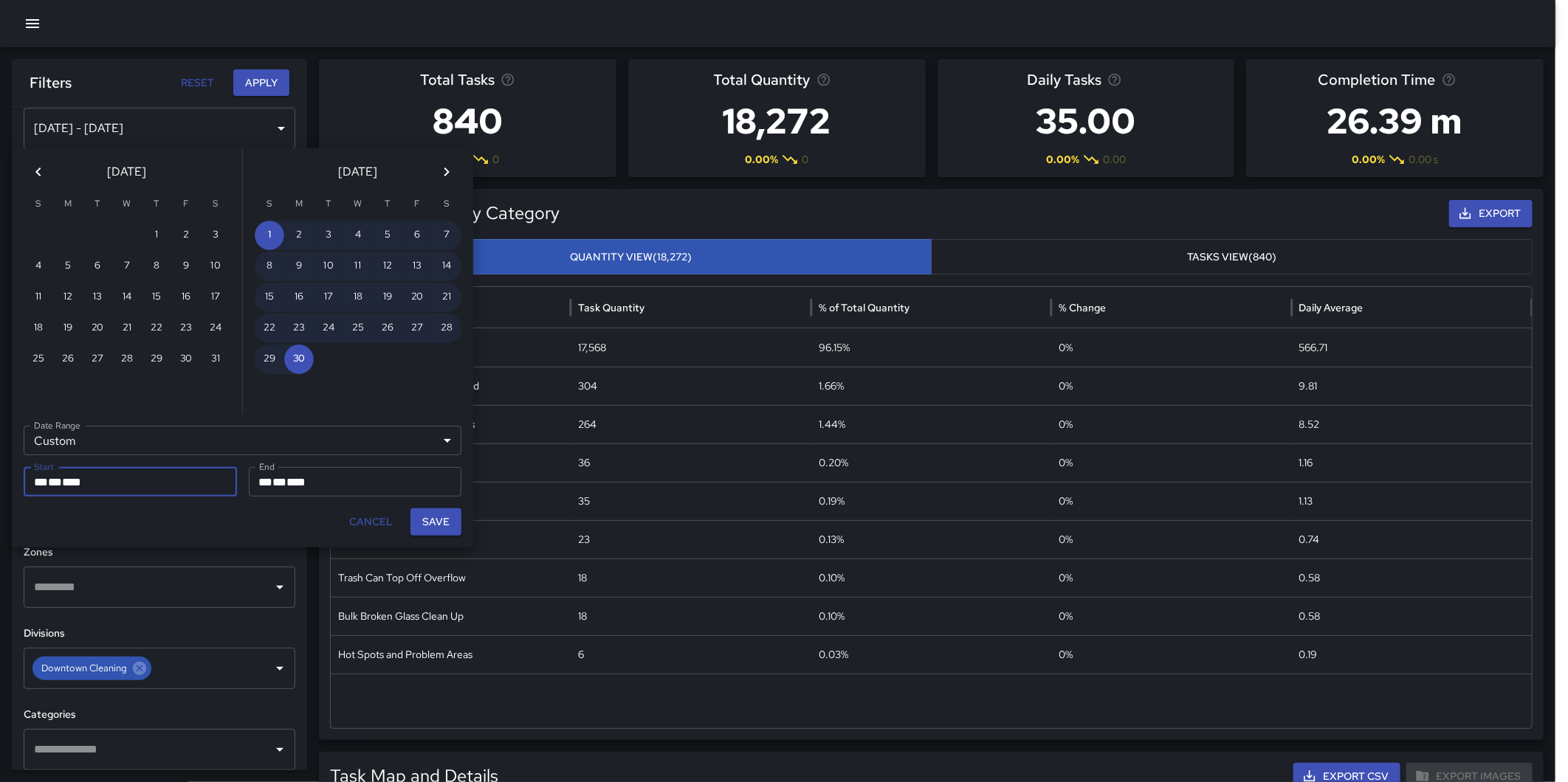
click at [440, 517] on button "Save" at bounding box center [435, 522] width 51 height 27
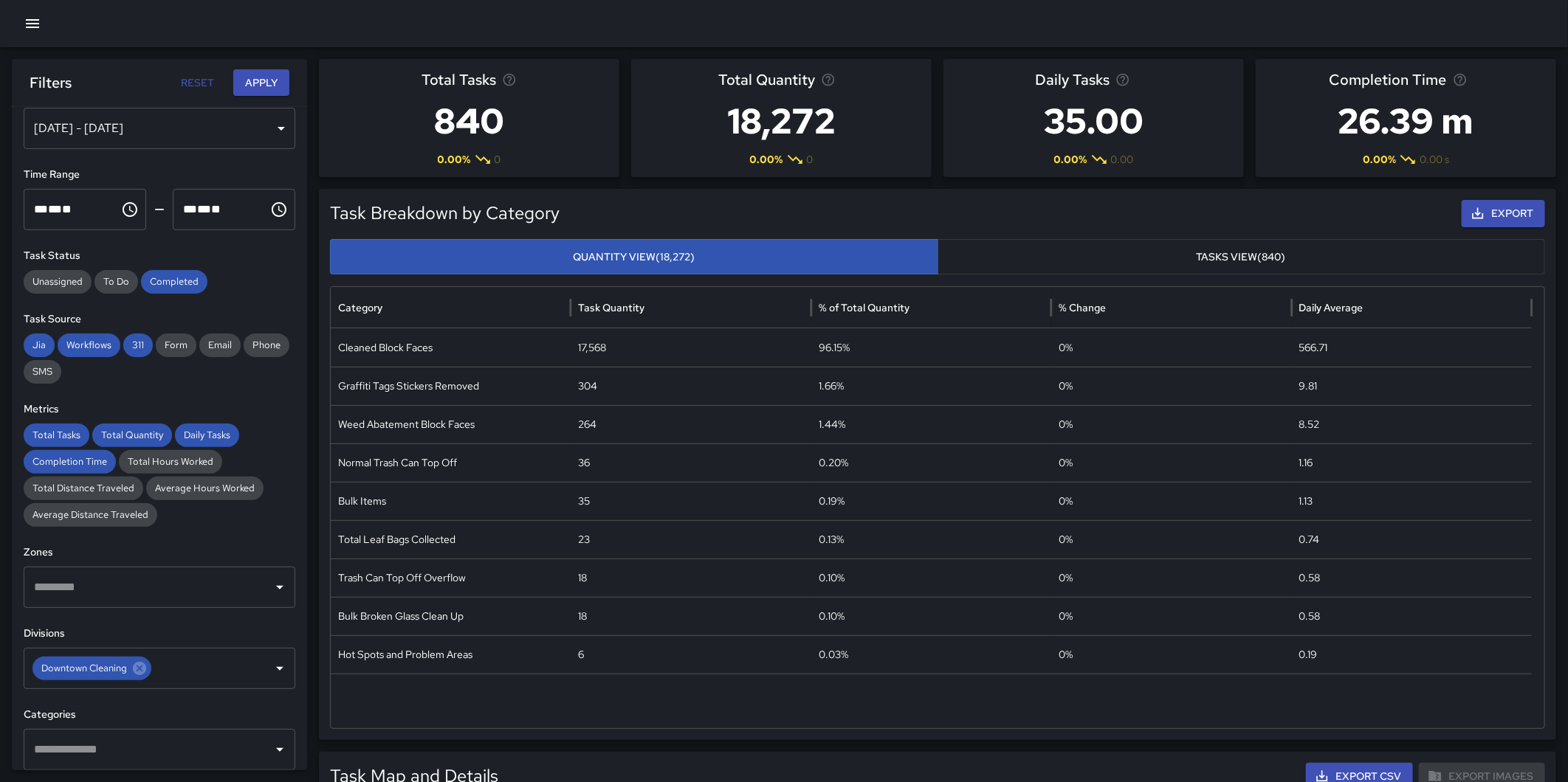
type input "**********"
click at [261, 78] on button "Apply" at bounding box center [261, 82] width 56 height 27
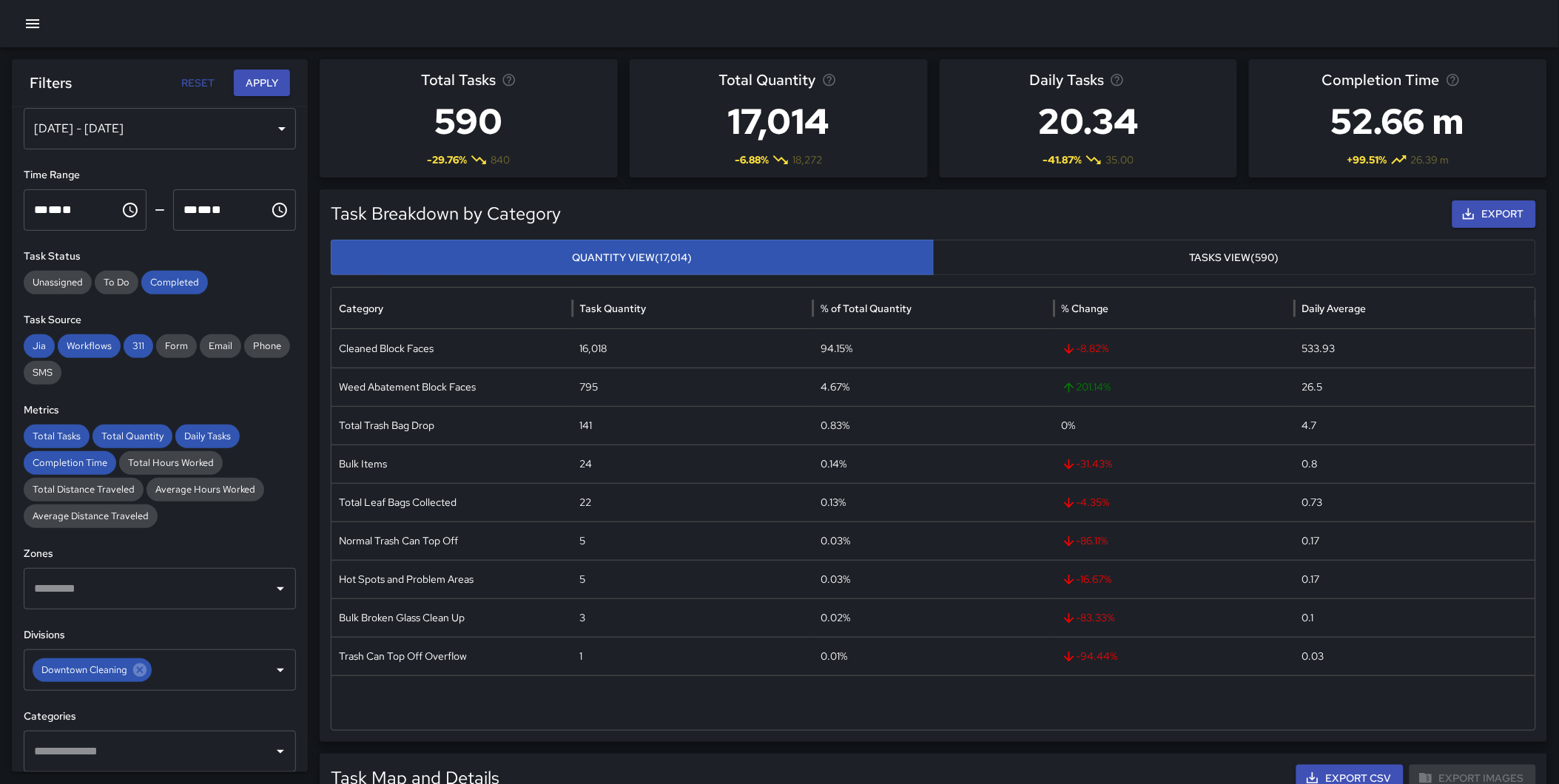
click at [123, 740] on input "text" at bounding box center [149, 751] width 236 height 28
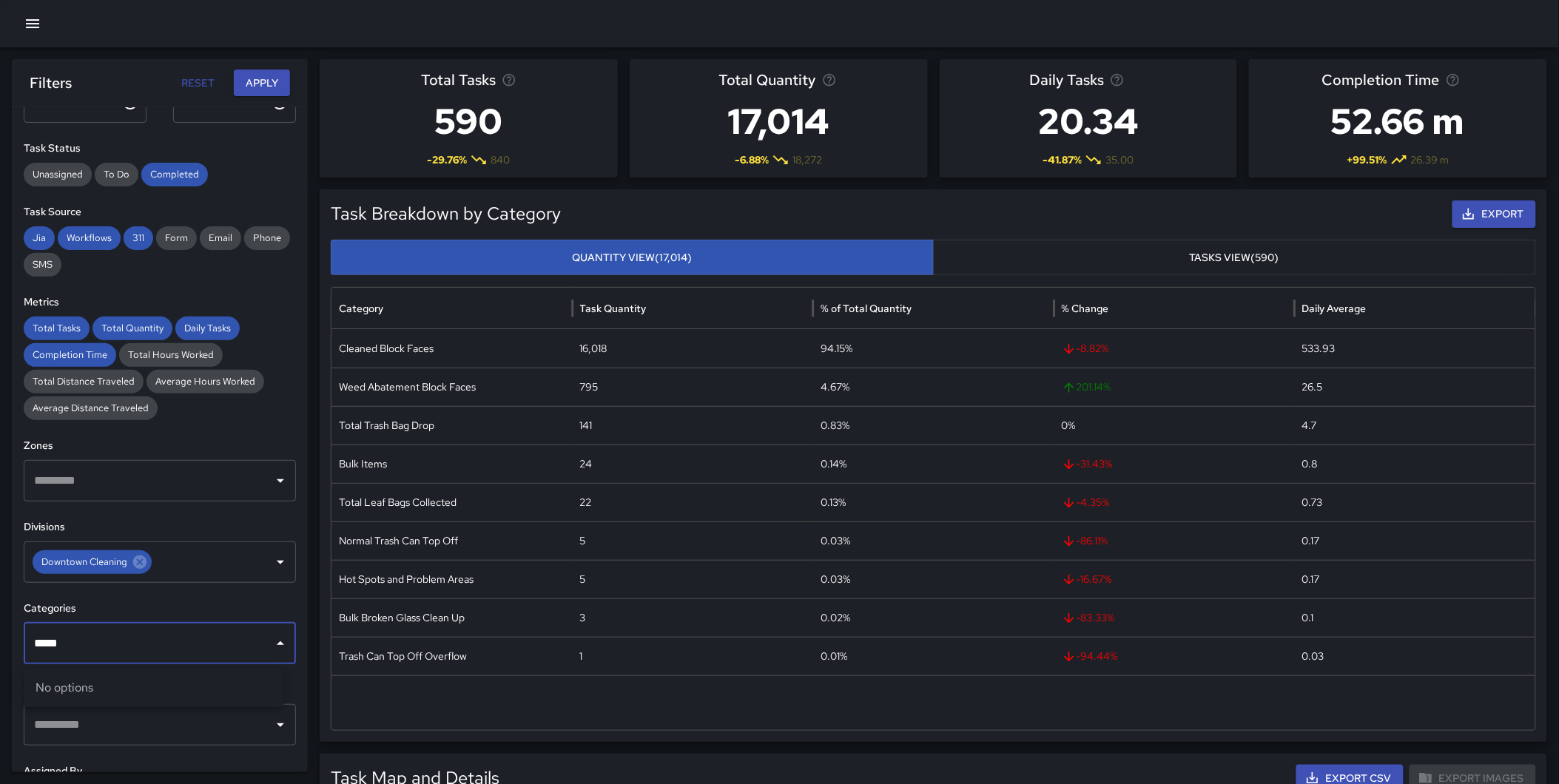
scroll to position [159, 0]
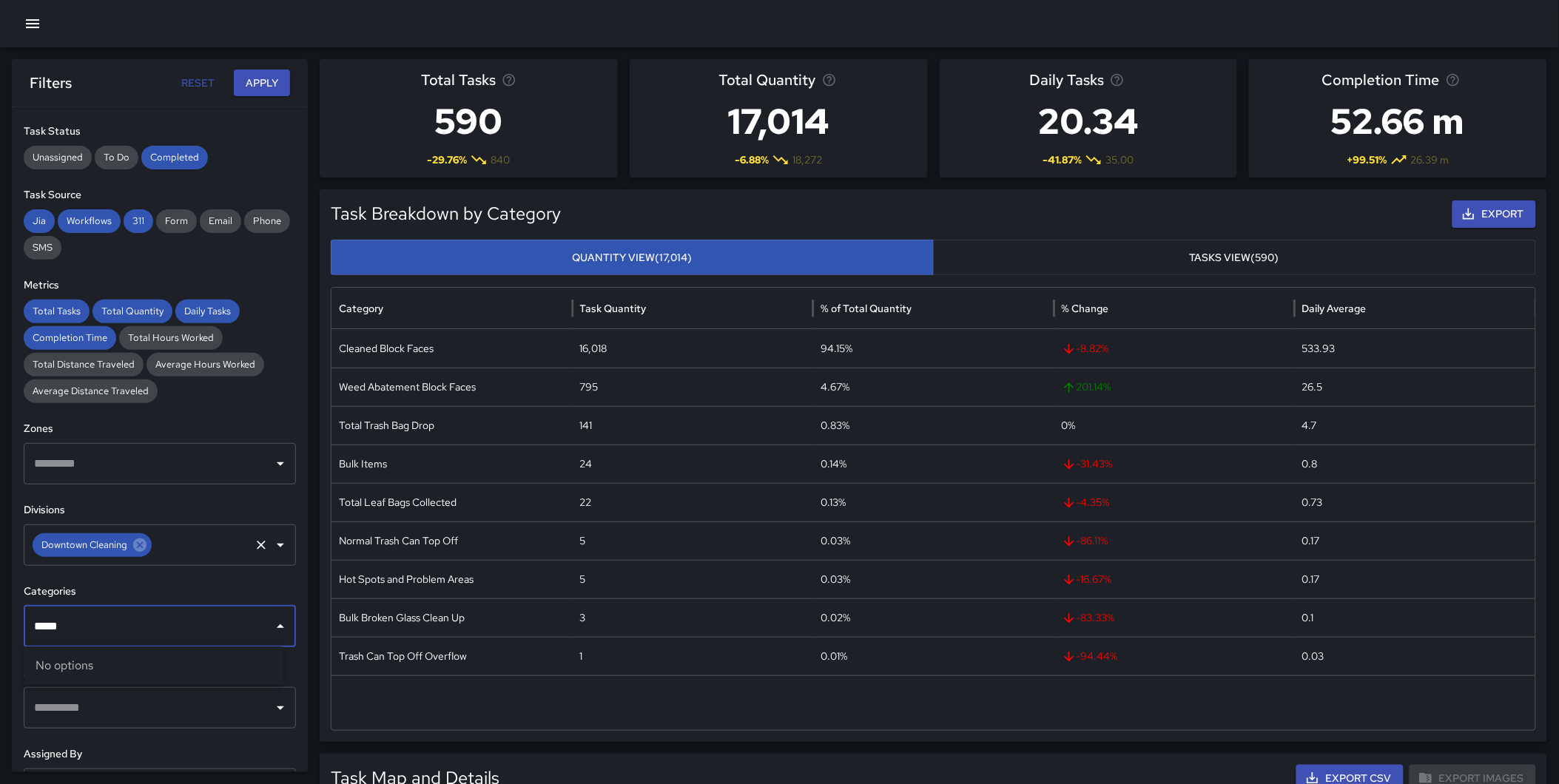
type input "*****"
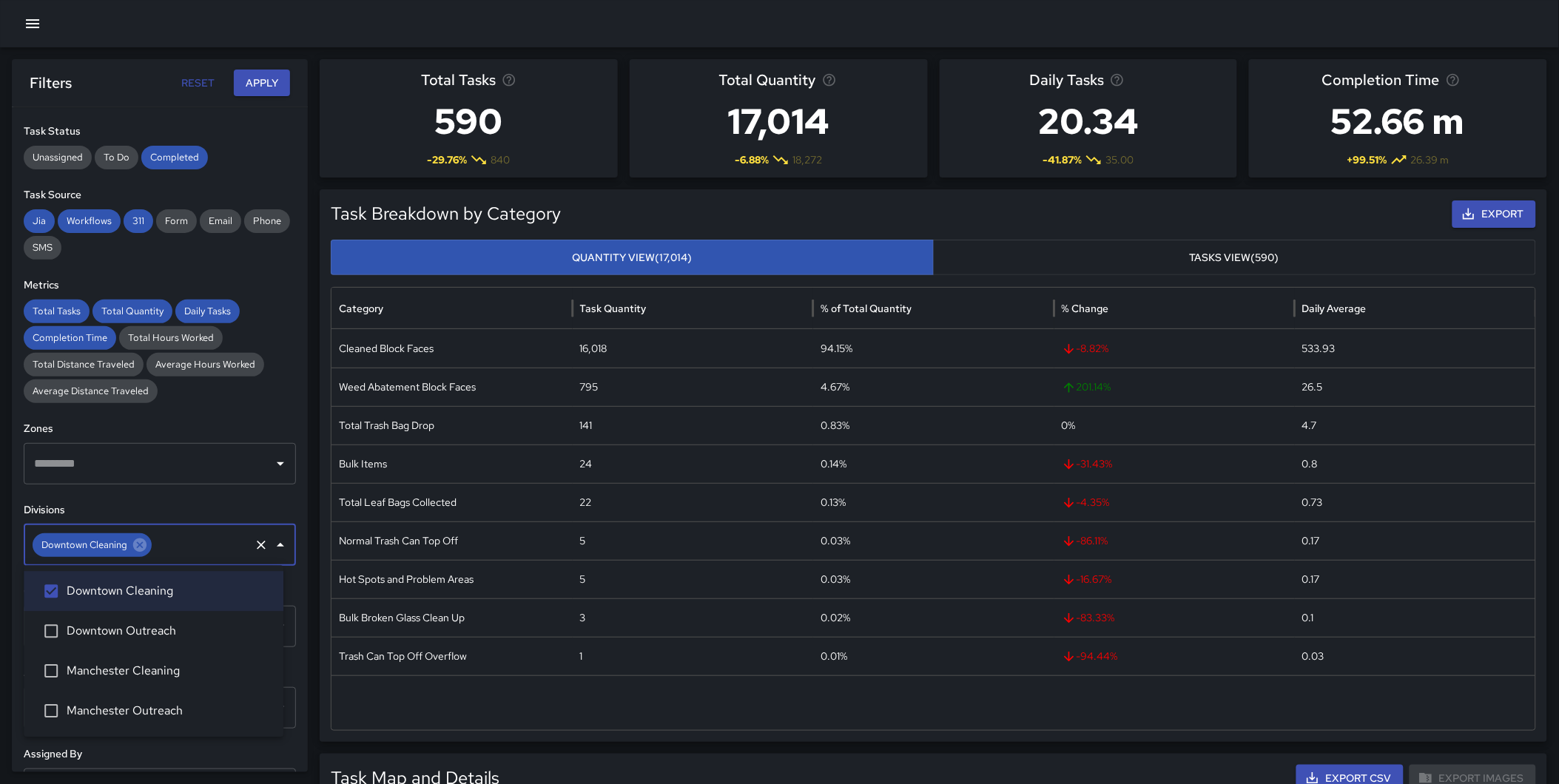
click at [154, 535] on input "text" at bounding box center [200, 544] width 94 height 28
click at [136, 543] on icon at bounding box center [140, 545] width 14 height 14
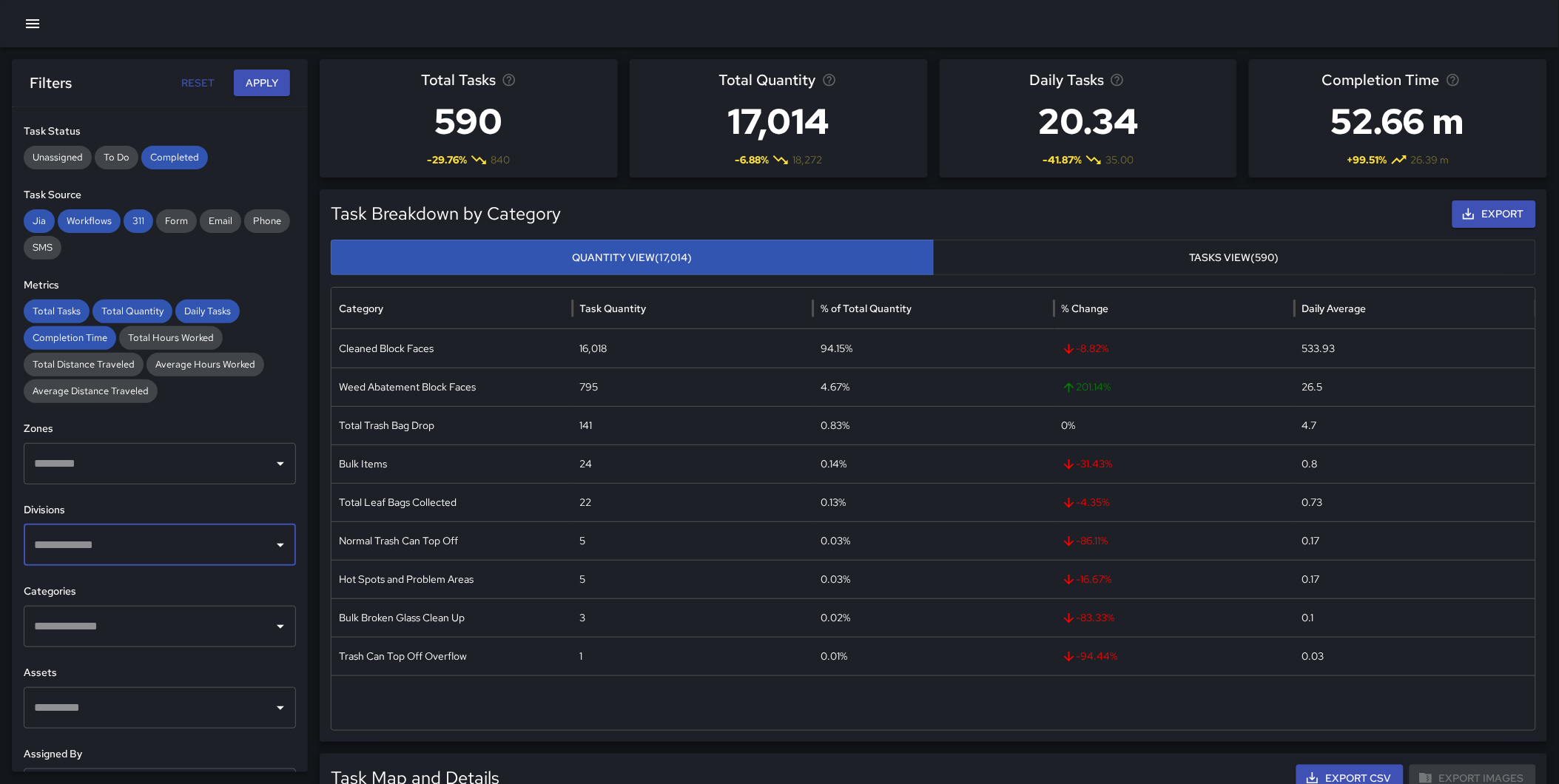
click at [112, 548] on input "text" at bounding box center [149, 544] width 236 height 28
click at [112, 543] on input "text" at bounding box center [149, 544] width 236 height 28
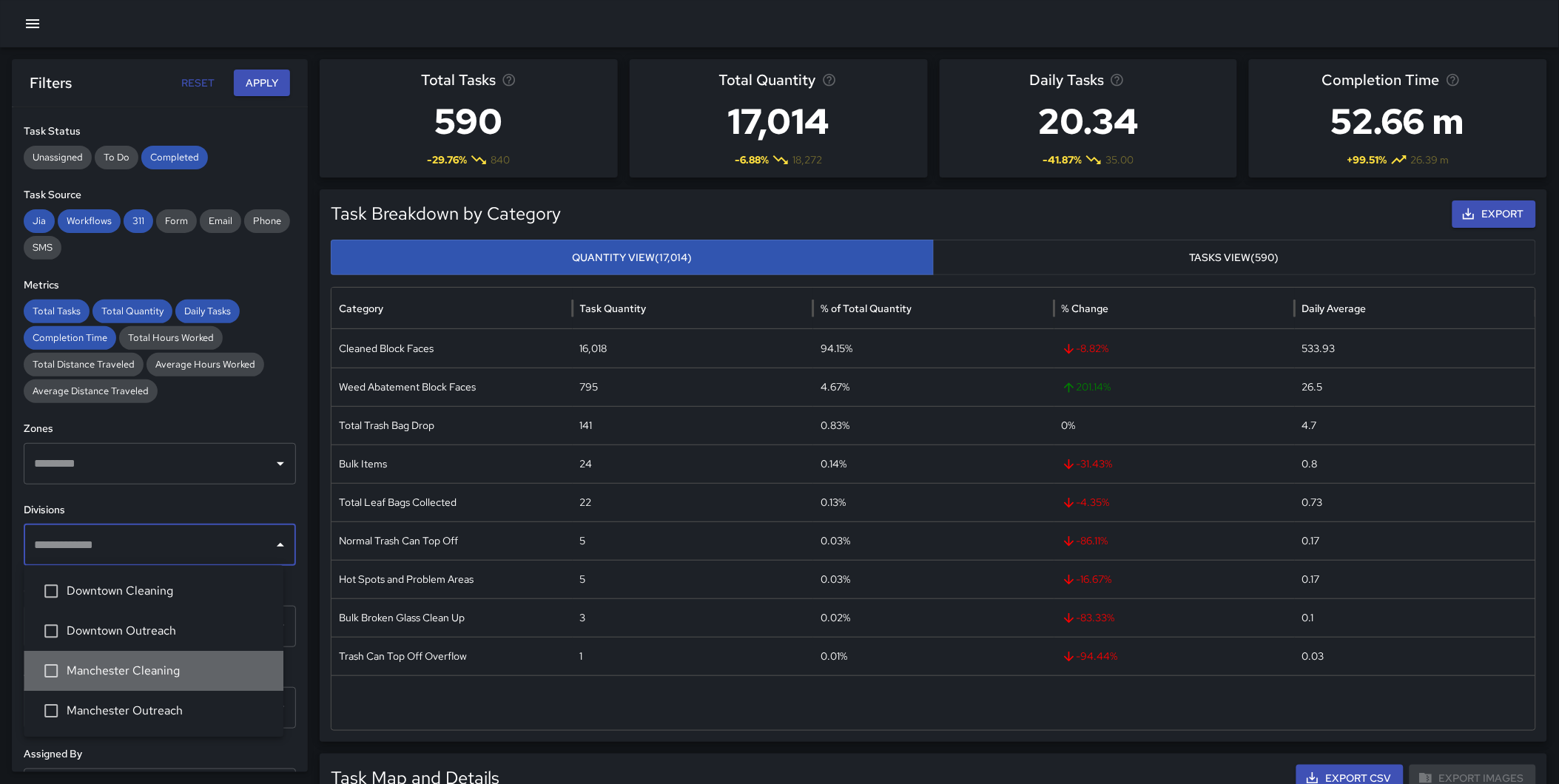
click at [151, 670] on span "Manchester Cleaning" at bounding box center [169, 670] width 205 height 18
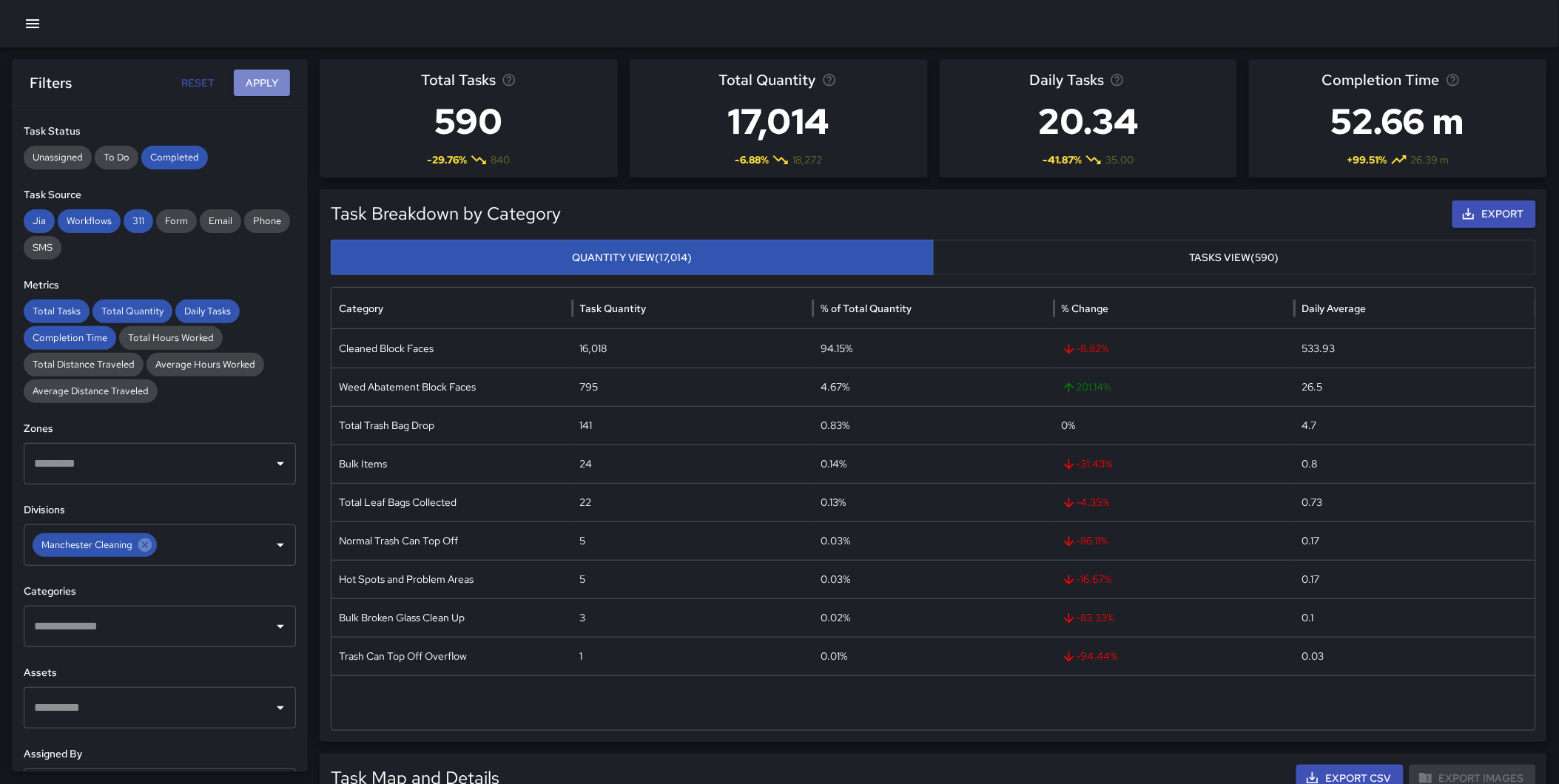
click at [273, 77] on button "Apply" at bounding box center [262, 83] width 57 height 27
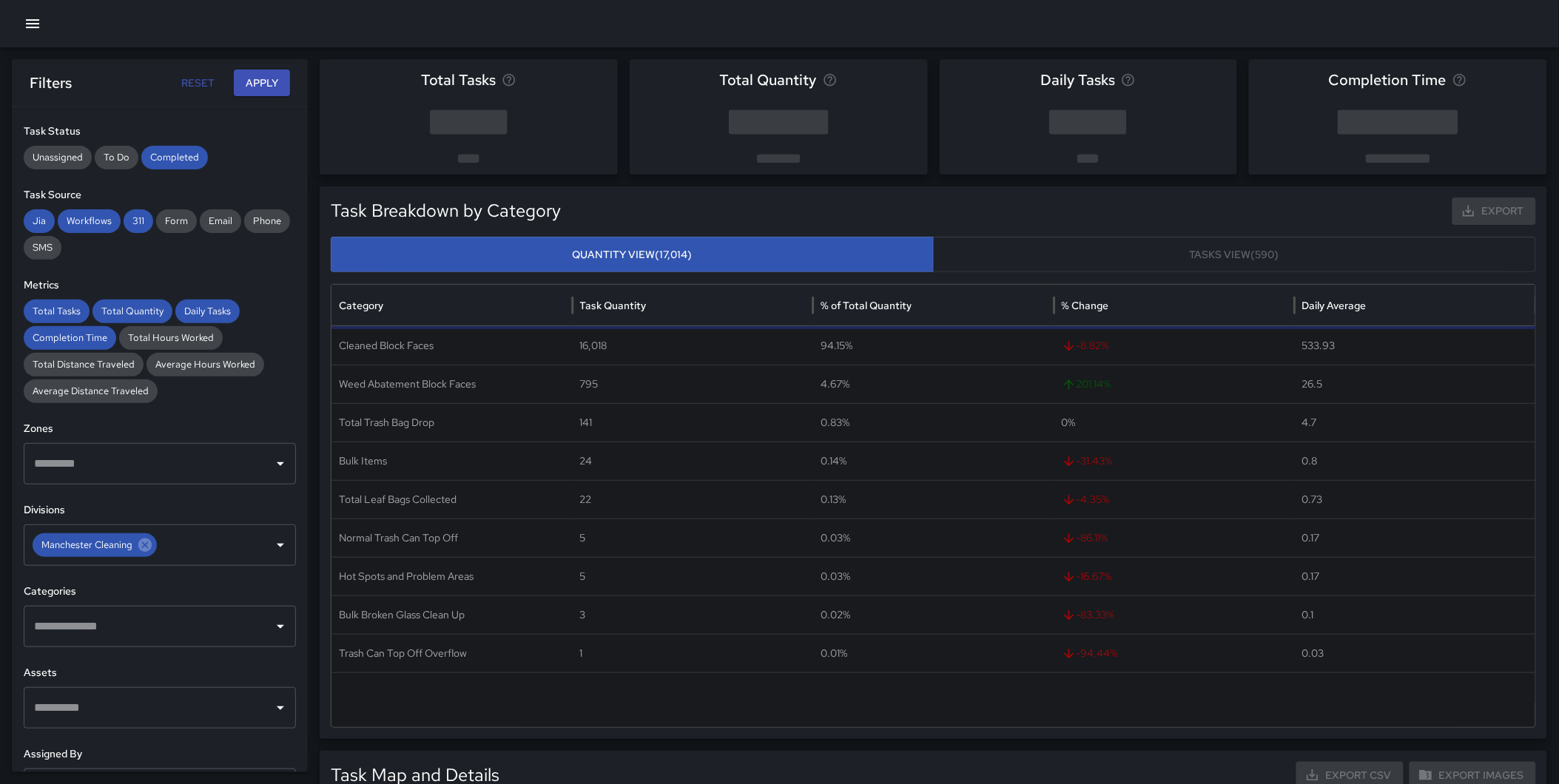
scroll to position [0, 0]
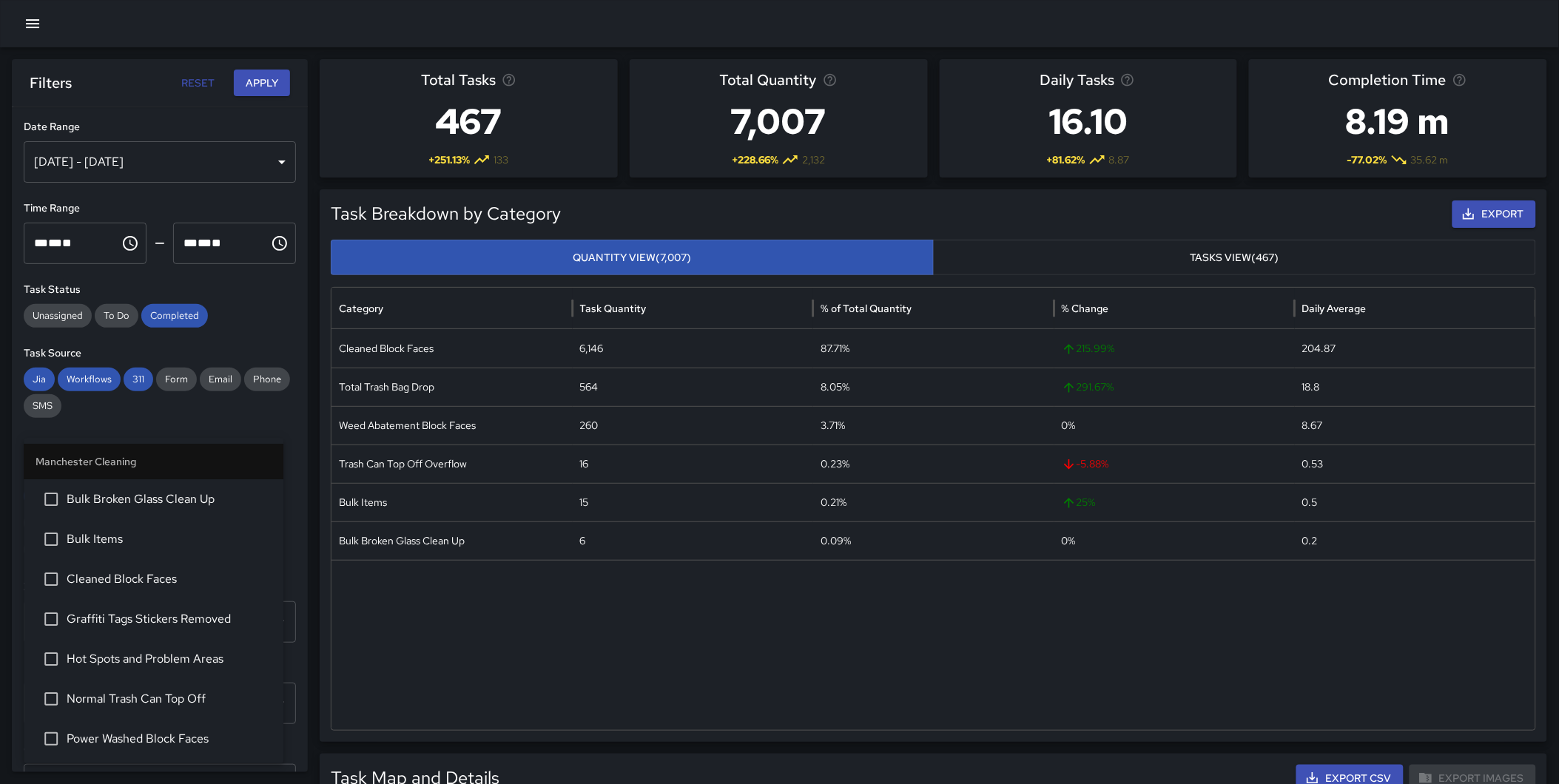
click at [171, 766] on div "​" at bounding box center [160, 784] width 273 height 41
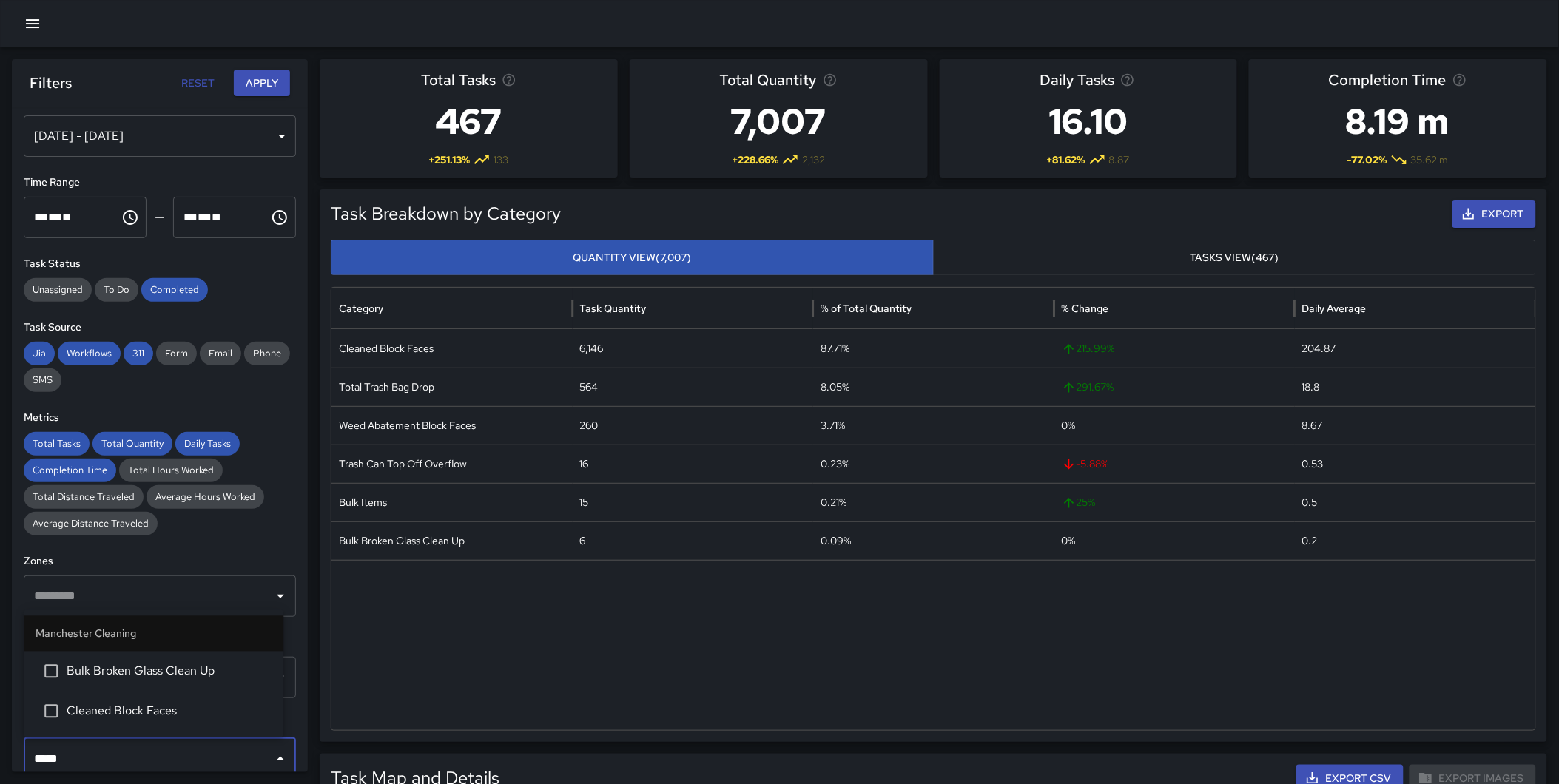
type input "******"
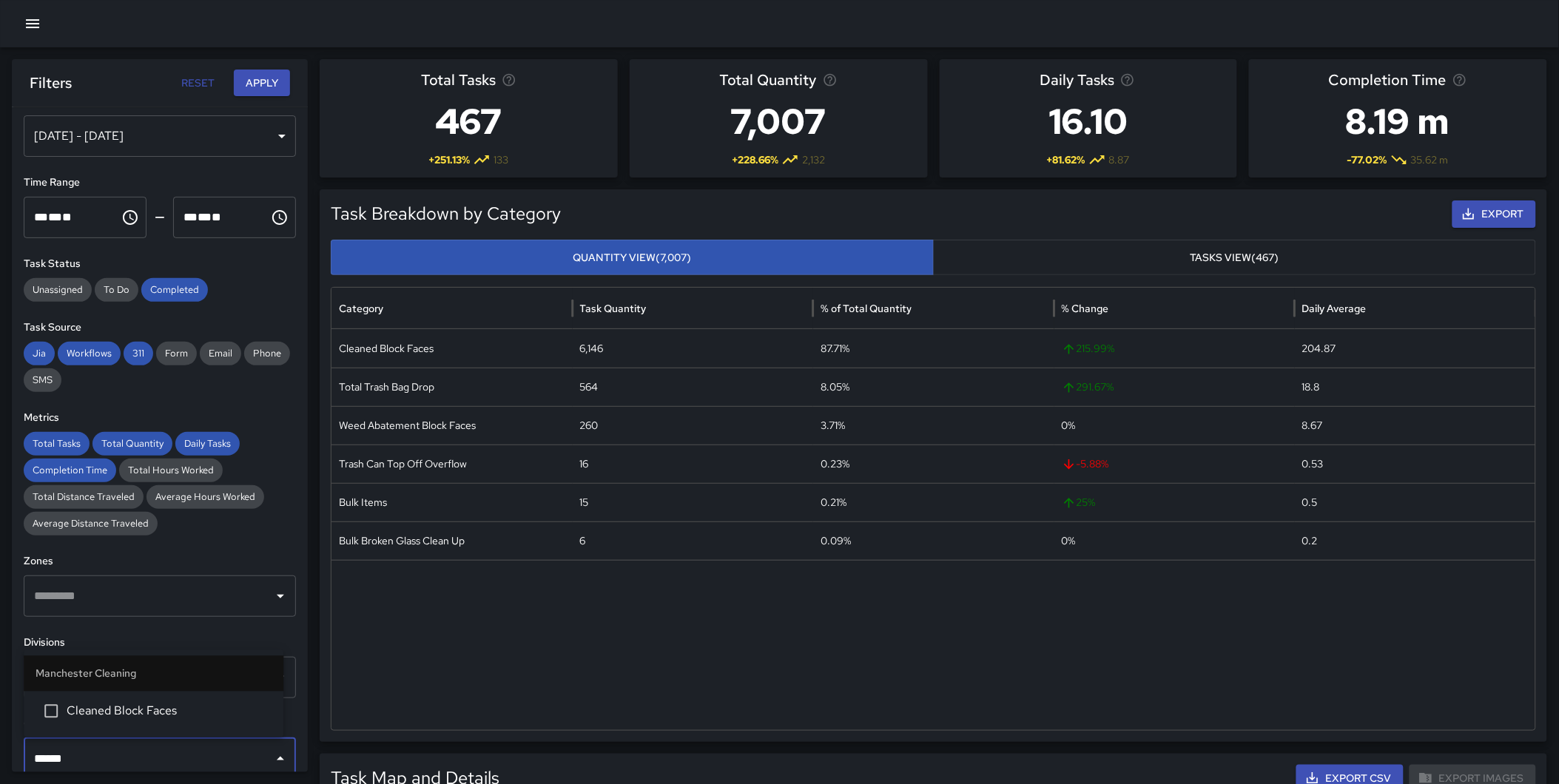
click at [159, 710] on span "Cleaned Block Faces" at bounding box center [169, 711] width 205 height 18
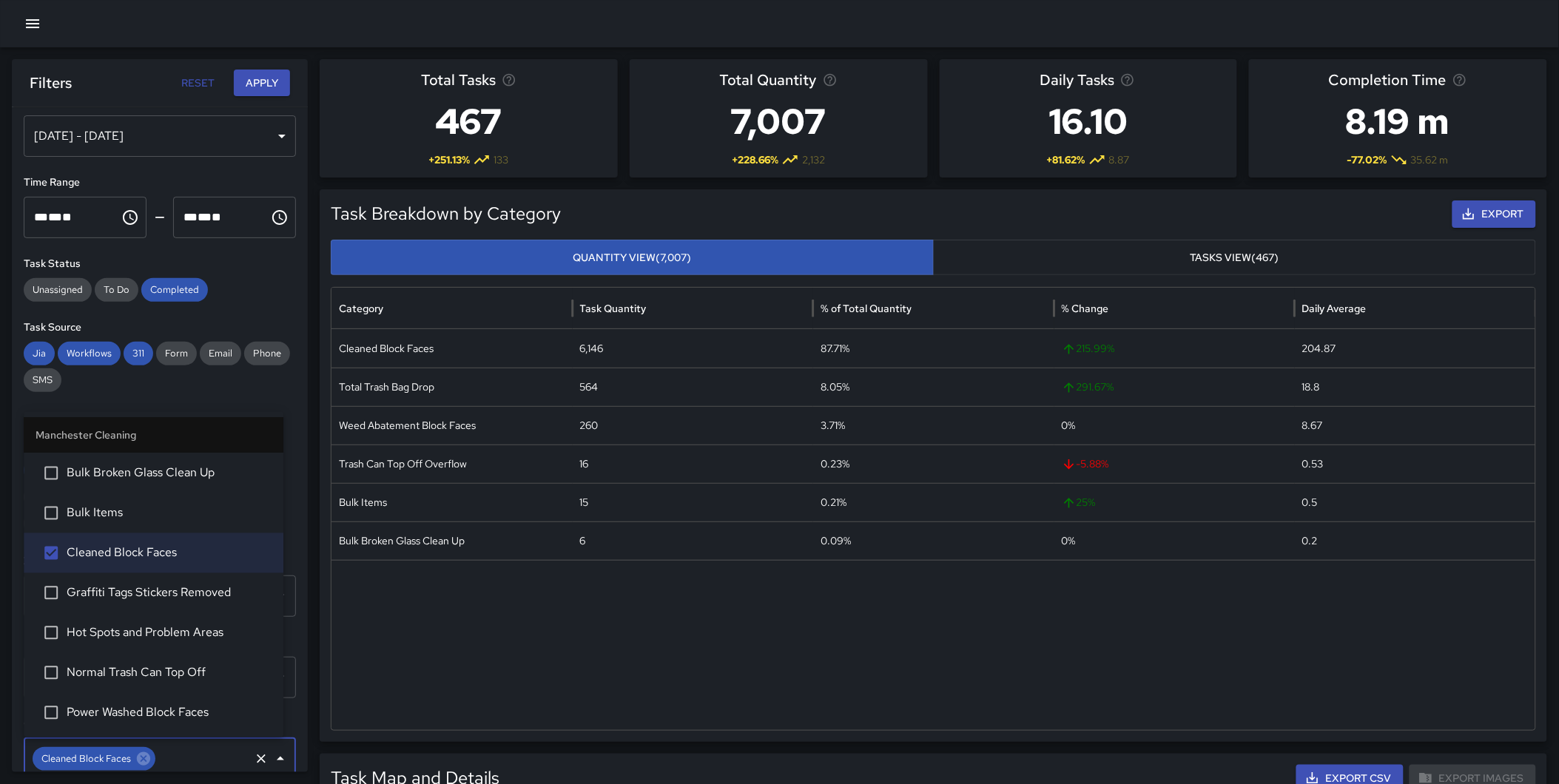
click at [261, 84] on button "Apply" at bounding box center [262, 83] width 57 height 27
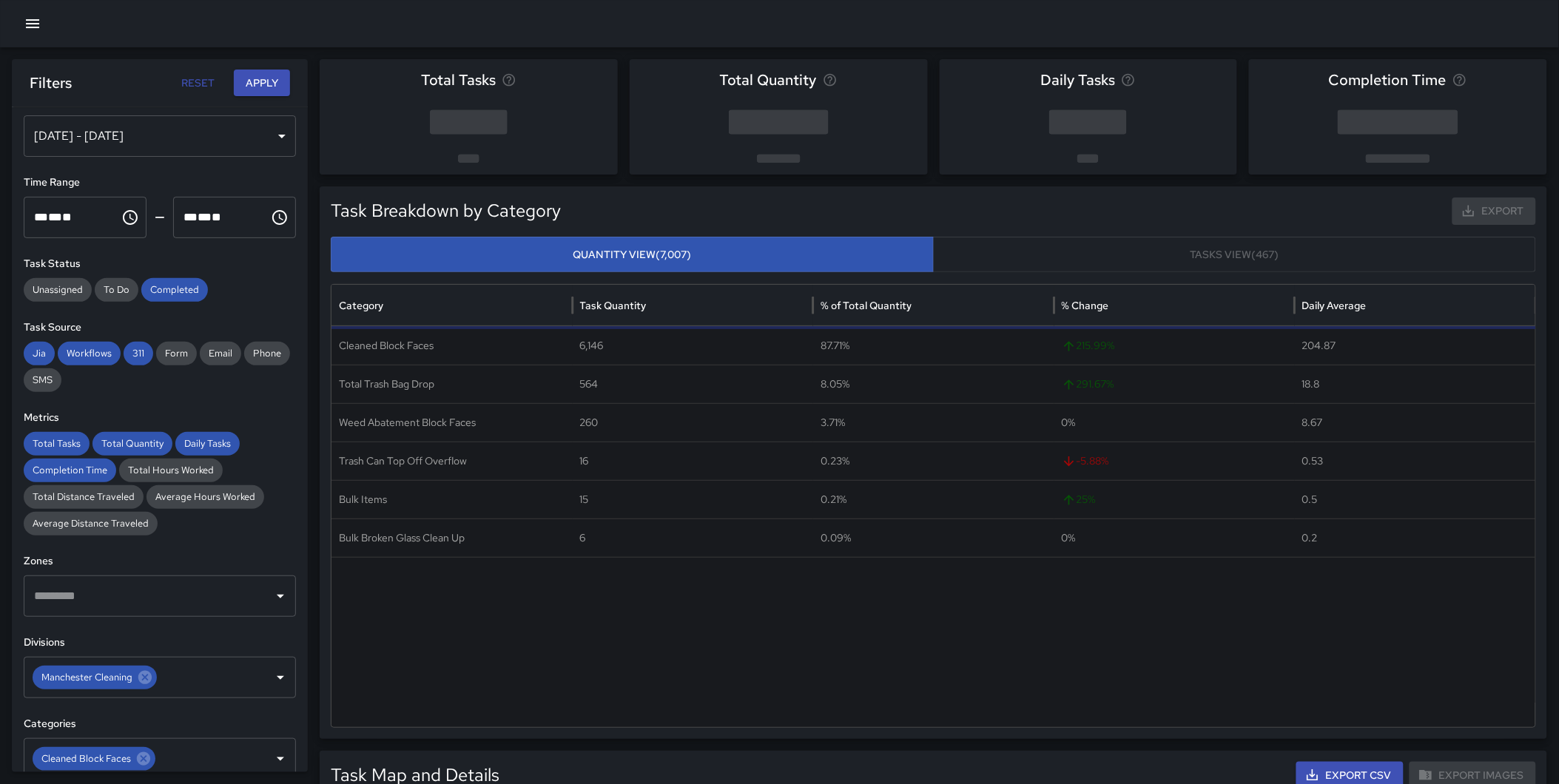
scroll to position [14, 0]
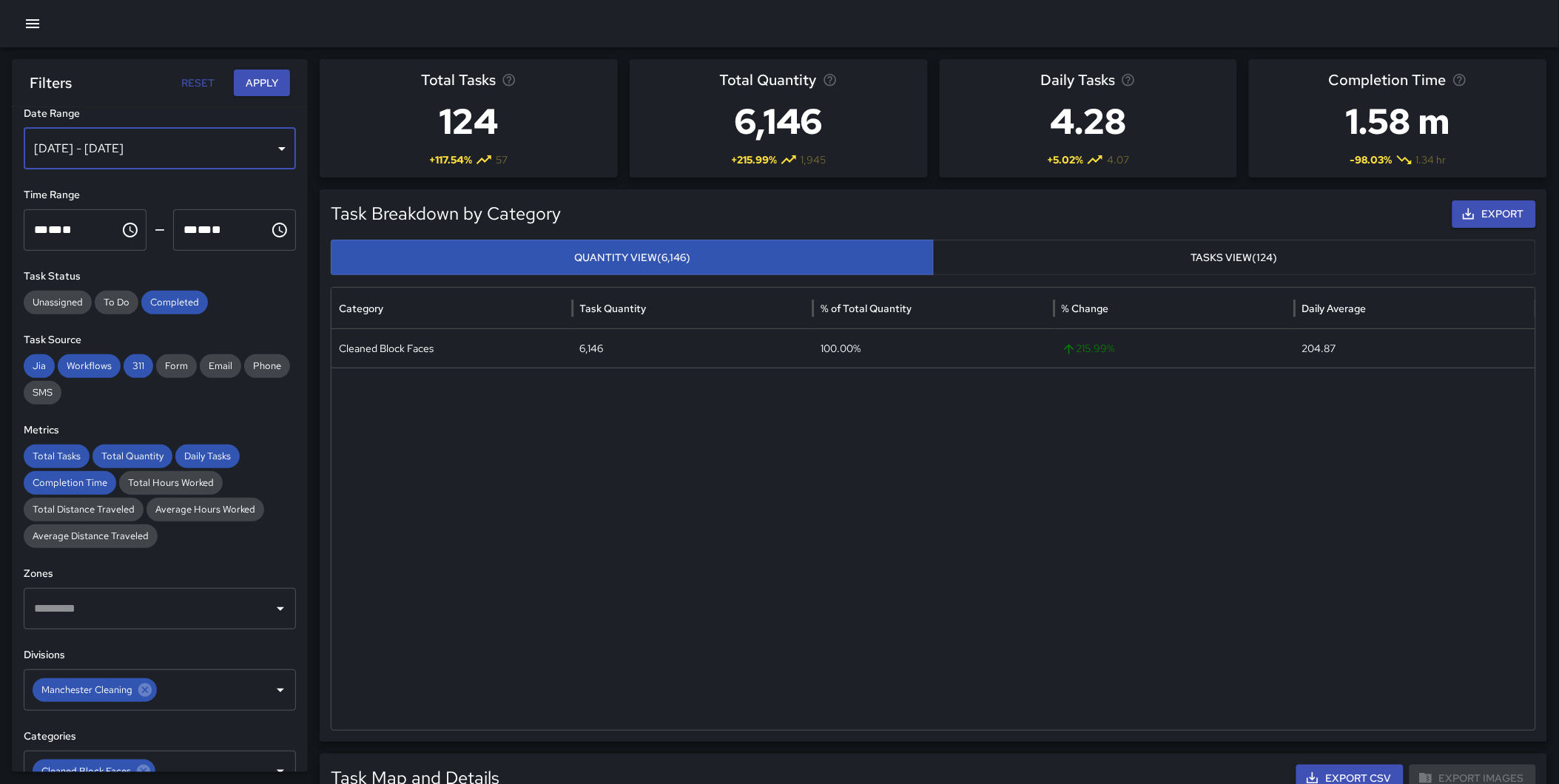
click at [157, 139] on div "[DATE] - [DATE]" at bounding box center [160, 149] width 273 height 41
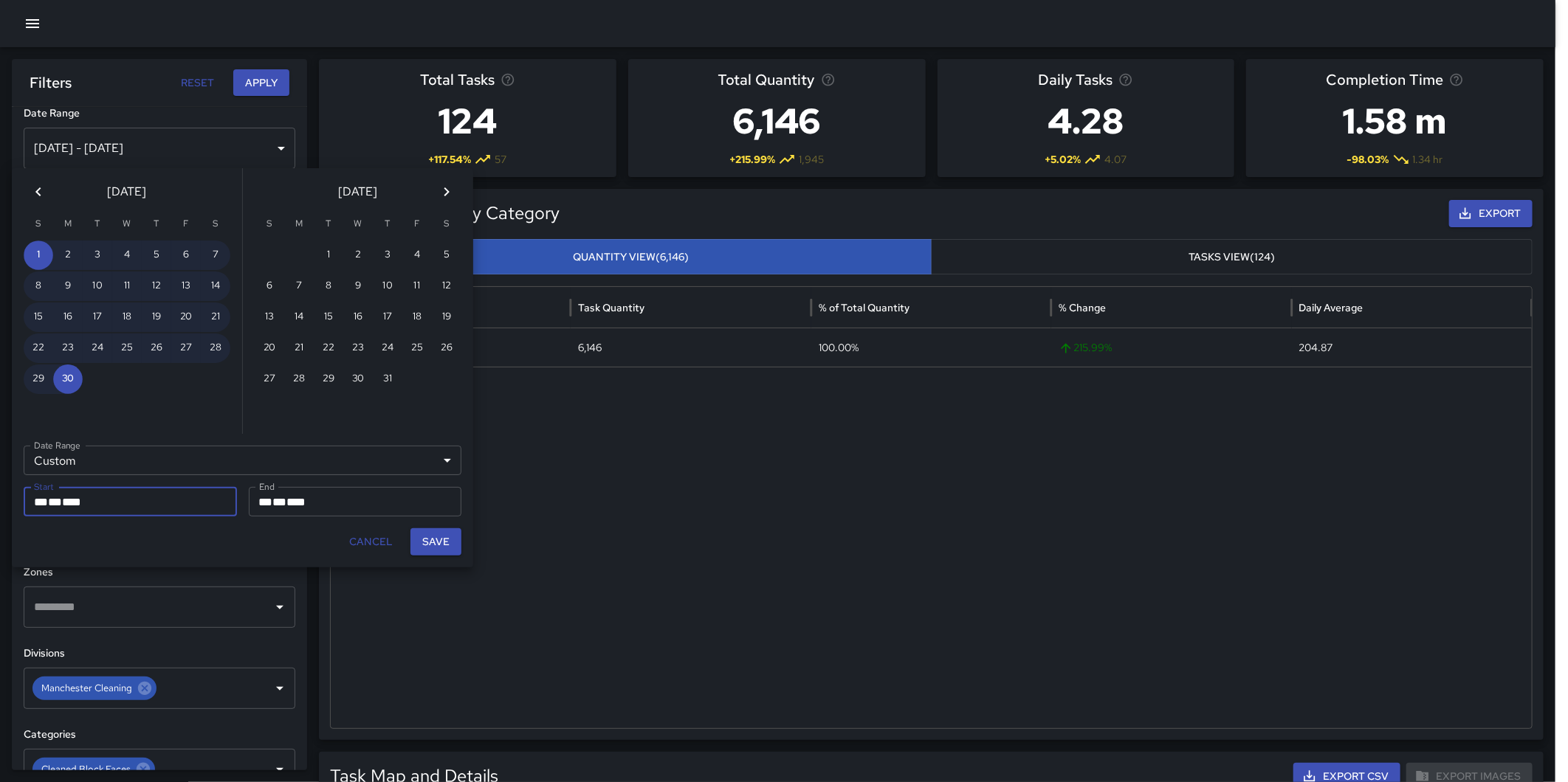
click at [39, 193] on icon "Previous month" at bounding box center [38, 191] width 18 height 18
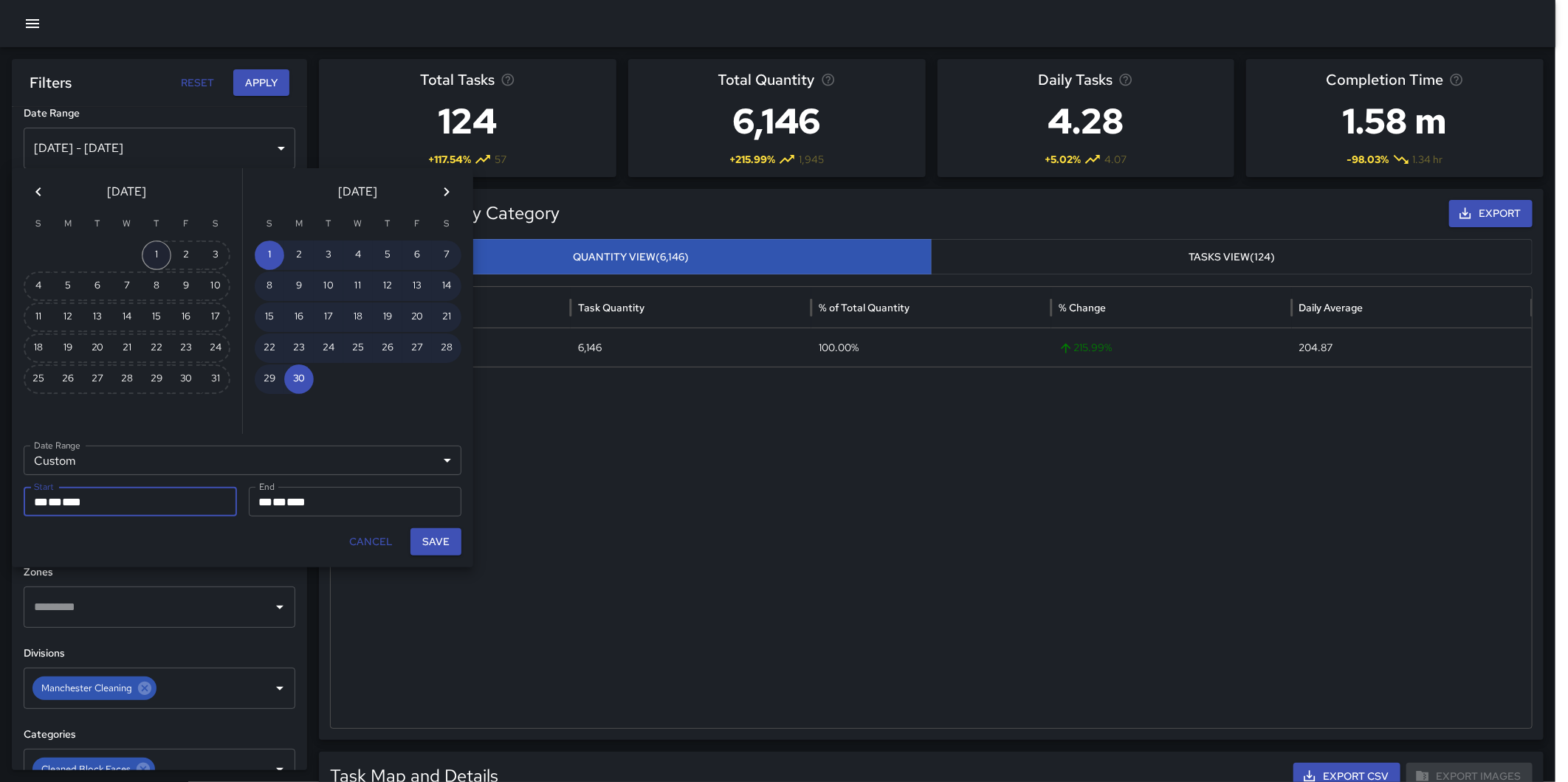
click at [152, 249] on button "1" at bounding box center [156, 255] width 29 height 29
type input "**********"
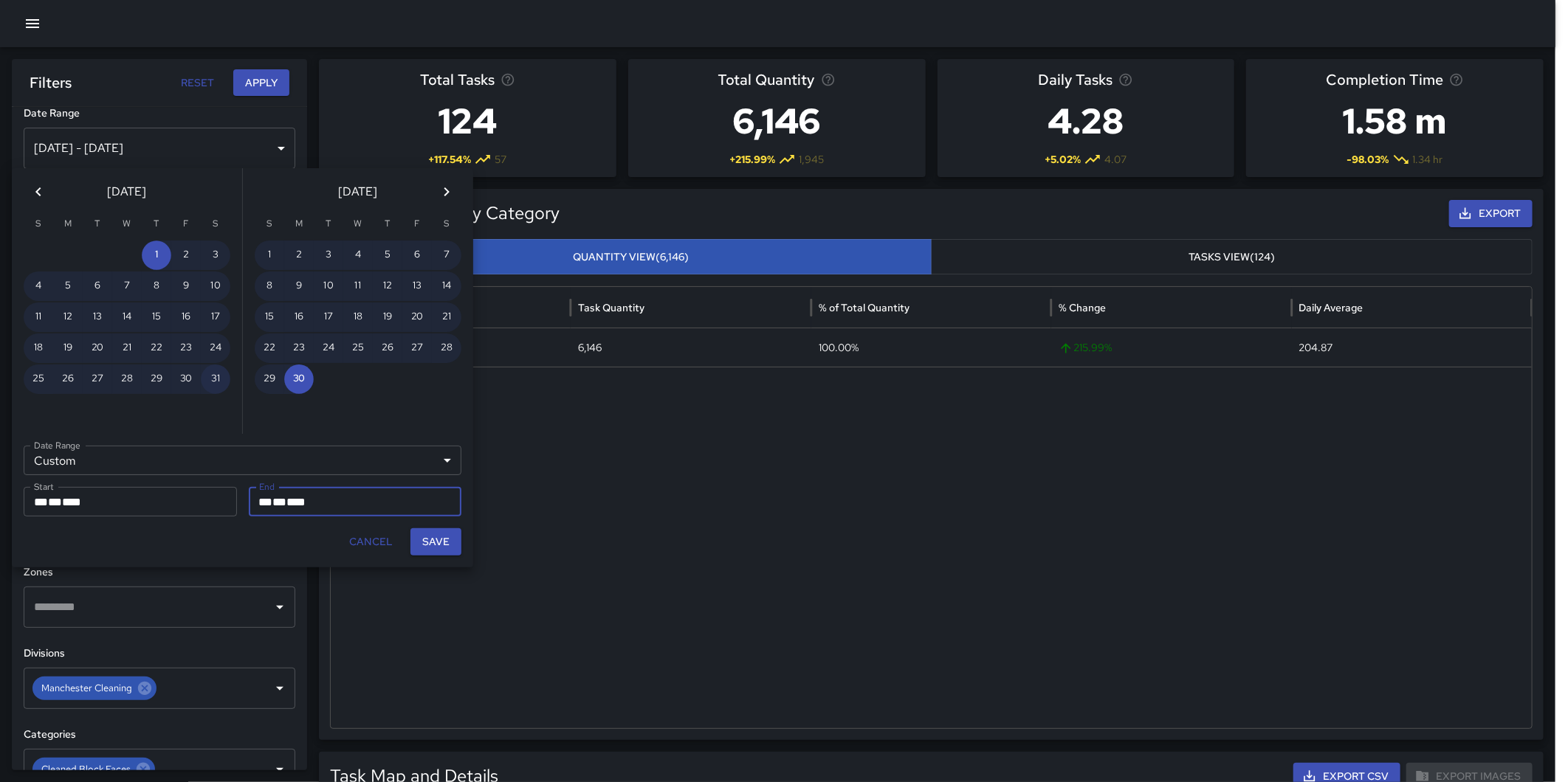
drag, startPoint x: 214, startPoint y: 367, endPoint x: 224, endPoint y: 381, distance: 17.2
click at [215, 367] on button "31" at bounding box center [215, 379] width 29 height 29
type input "**********"
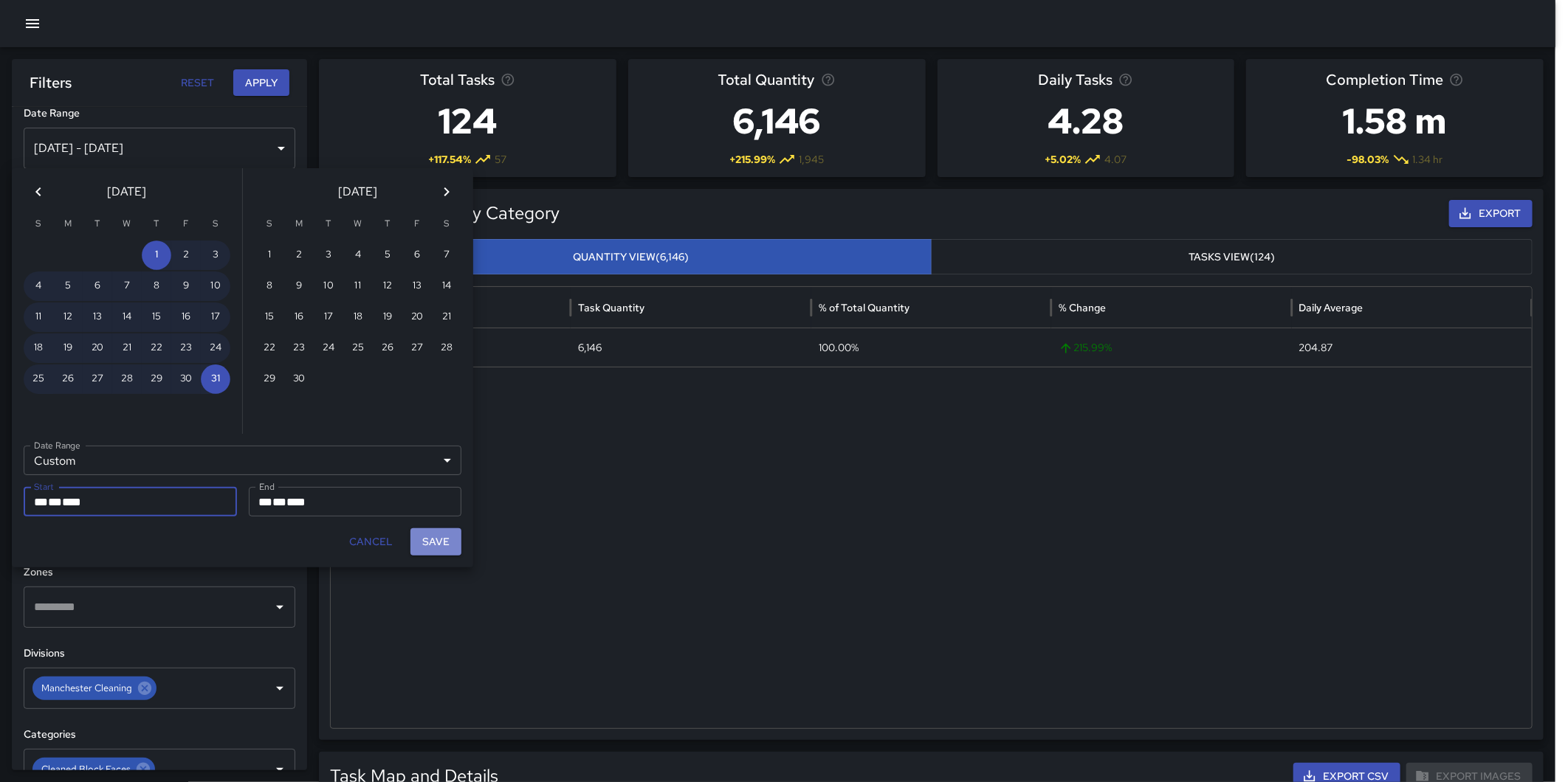
click at [431, 536] on button "Save" at bounding box center [435, 542] width 51 height 27
type input "**********"
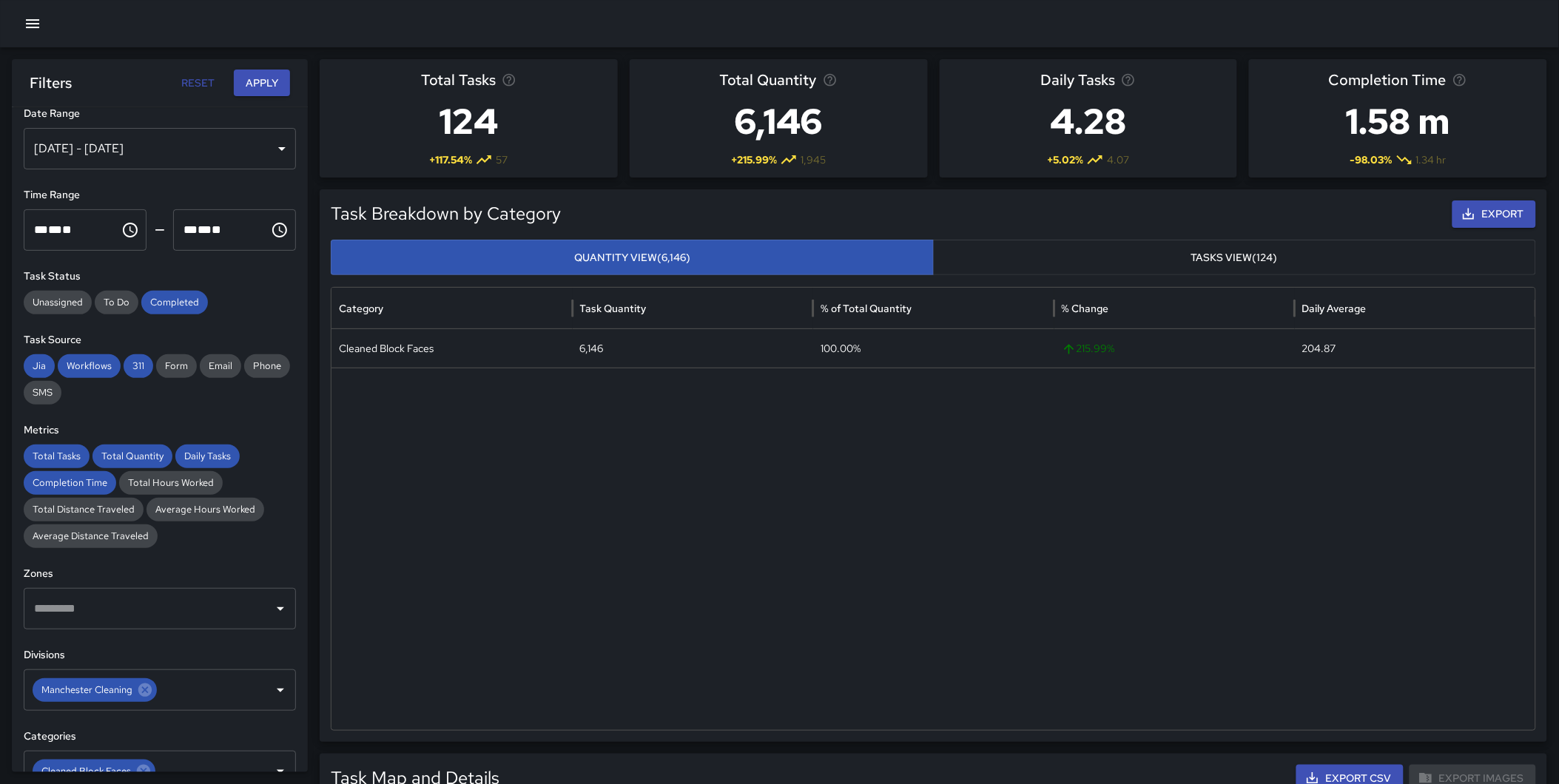
click at [247, 78] on button "Apply" at bounding box center [262, 83] width 57 height 27
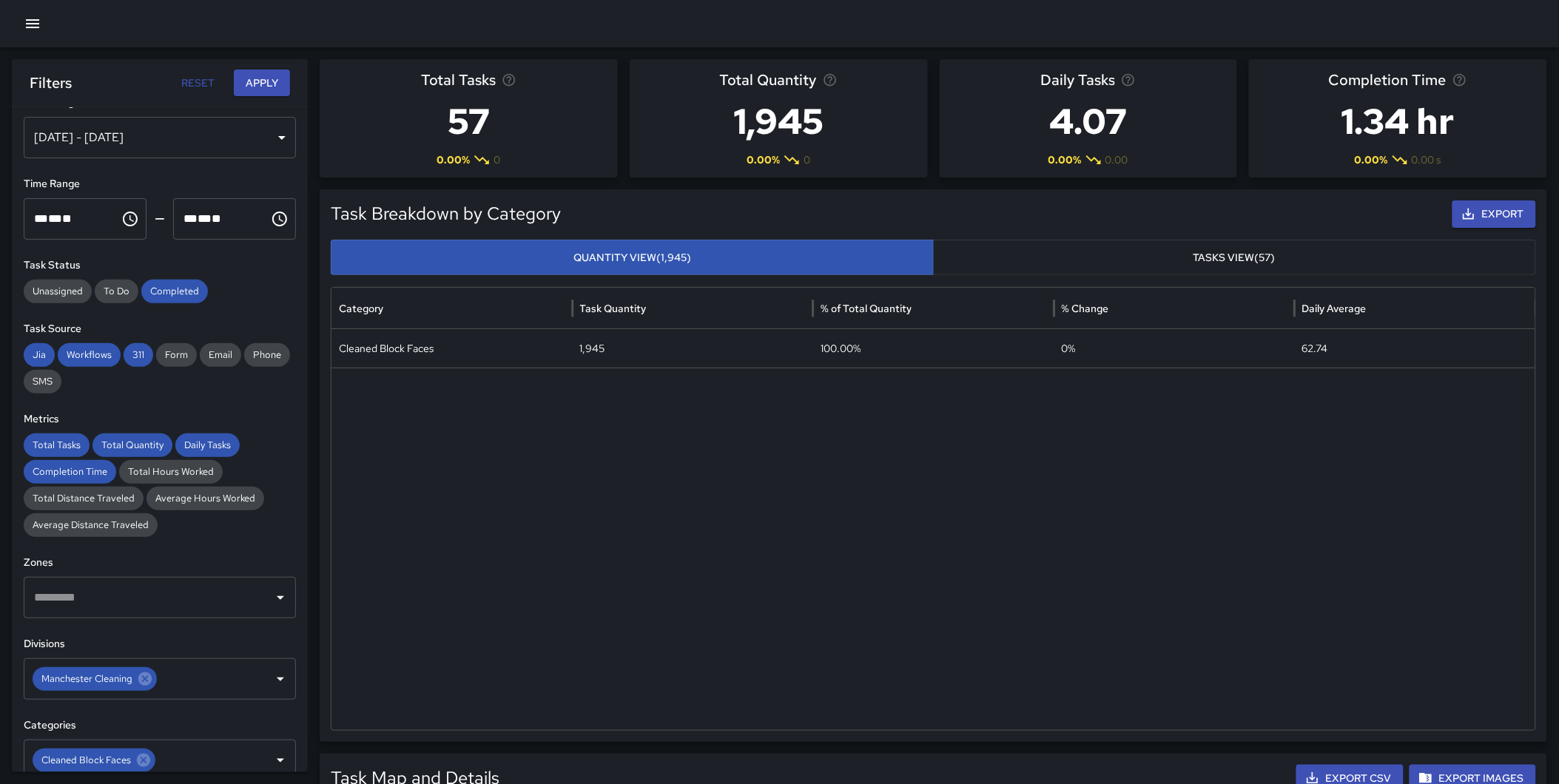
scroll to position [28, 0]
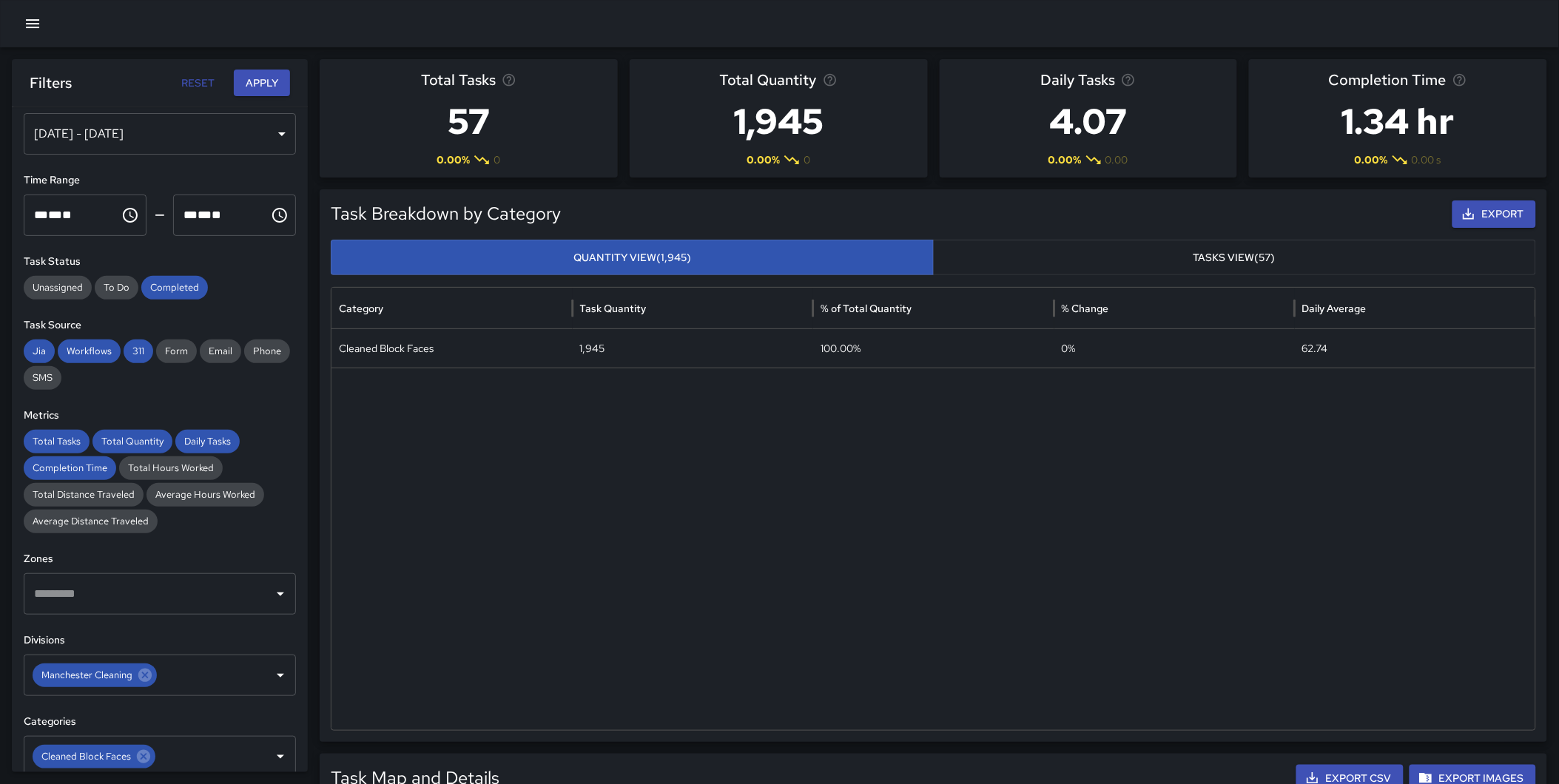
click at [156, 129] on div "[DATE] - [DATE]" at bounding box center [160, 133] width 273 height 41
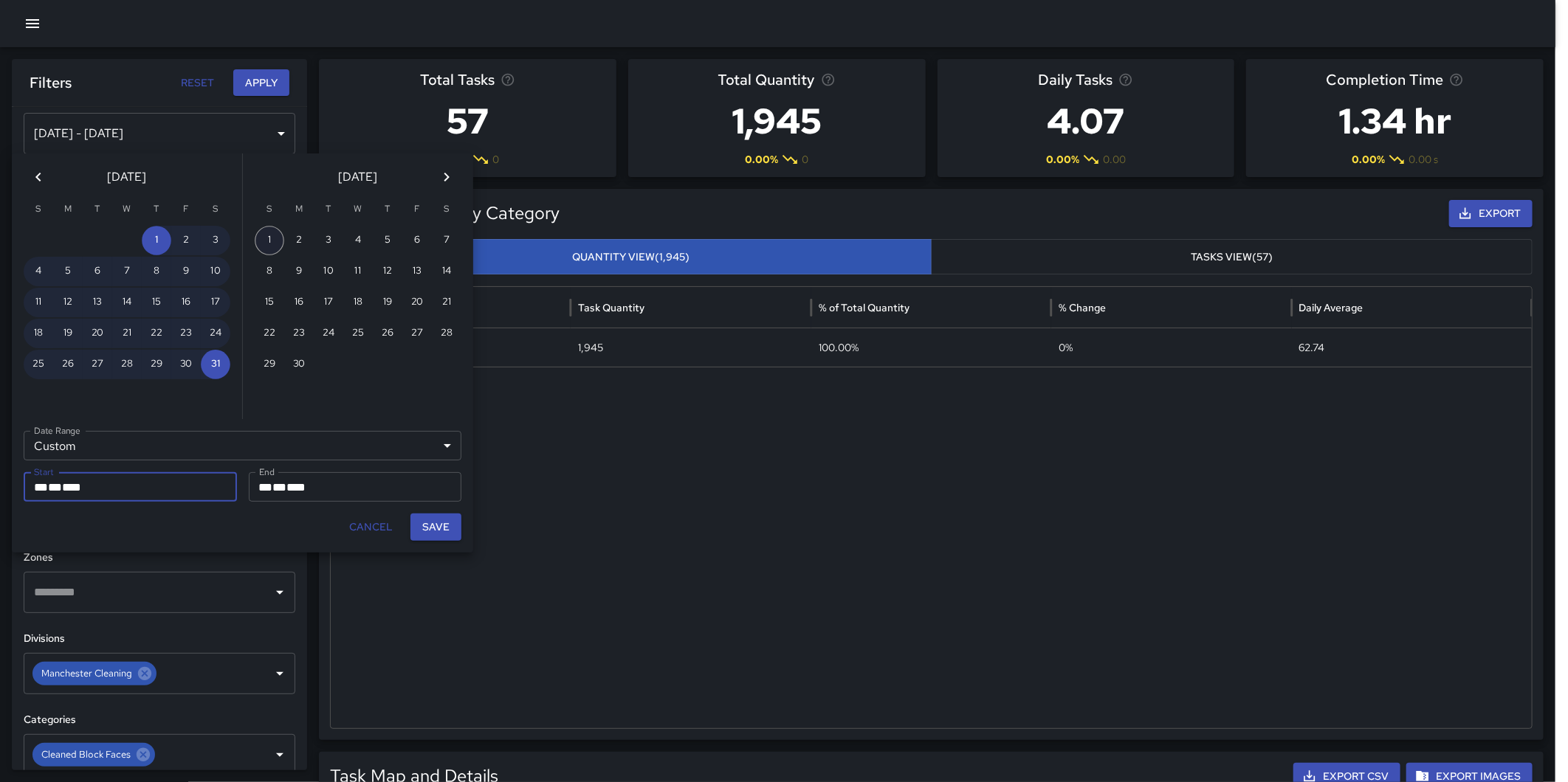
click at [269, 236] on button "1" at bounding box center [269, 240] width 29 height 29
type input "**********"
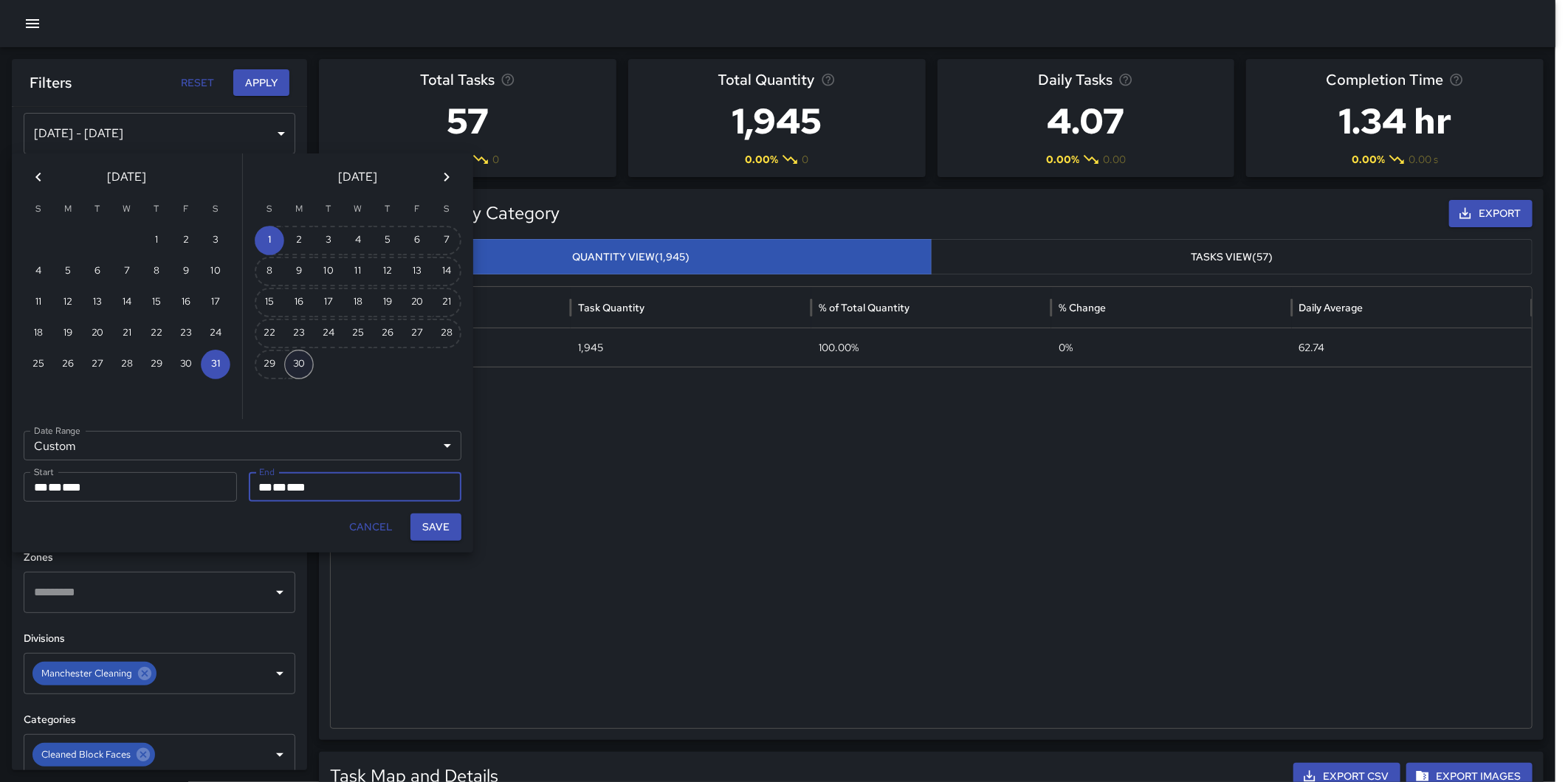
click at [305, 355] on button "30" at bounding box center [298, 364] width 29 height 29
type input "**********"
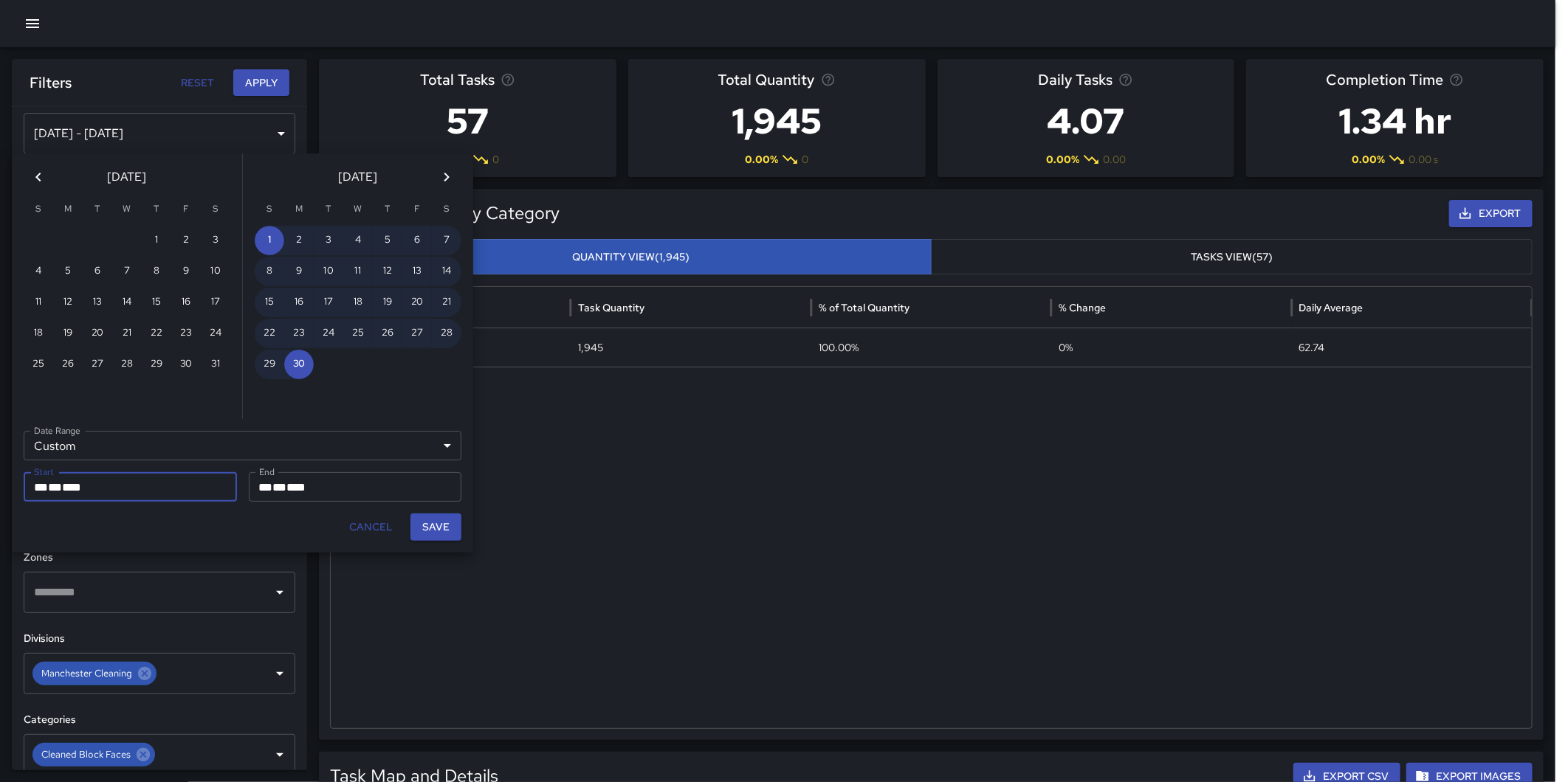
click at [453, 531] on button "Save" at bounding box center [435, 527] width 51 height 27
type input "**********"
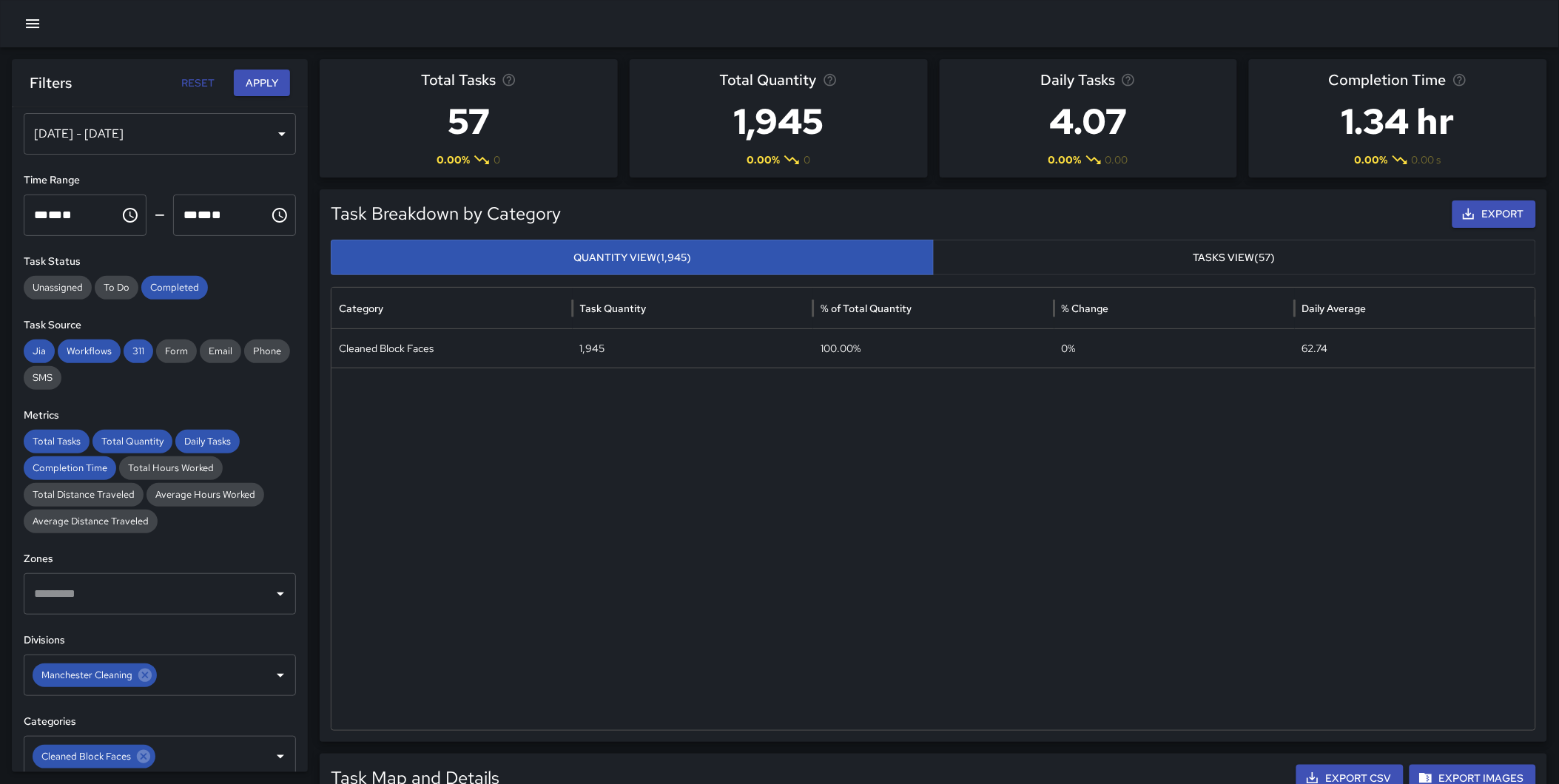
click at [262, 79] on button "Apply" at bounding box center [262, 83] width 57 height 27
click at [142, 757] on icon at bounding box center [143, 756] width 16 height 16
click at [134, 749] on input "text" at bounding box center [149, 756] width 236 height 28
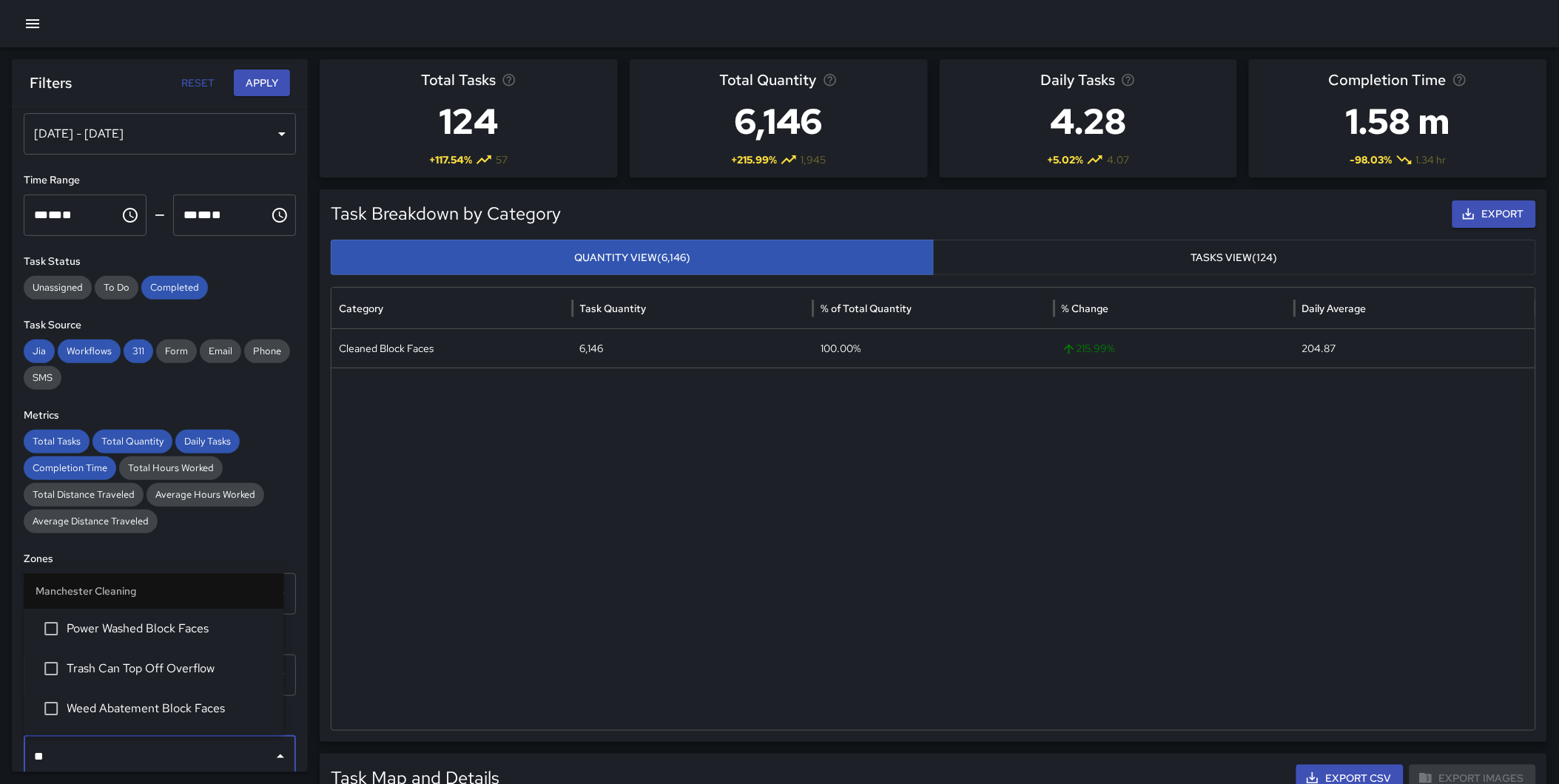
type input "***"
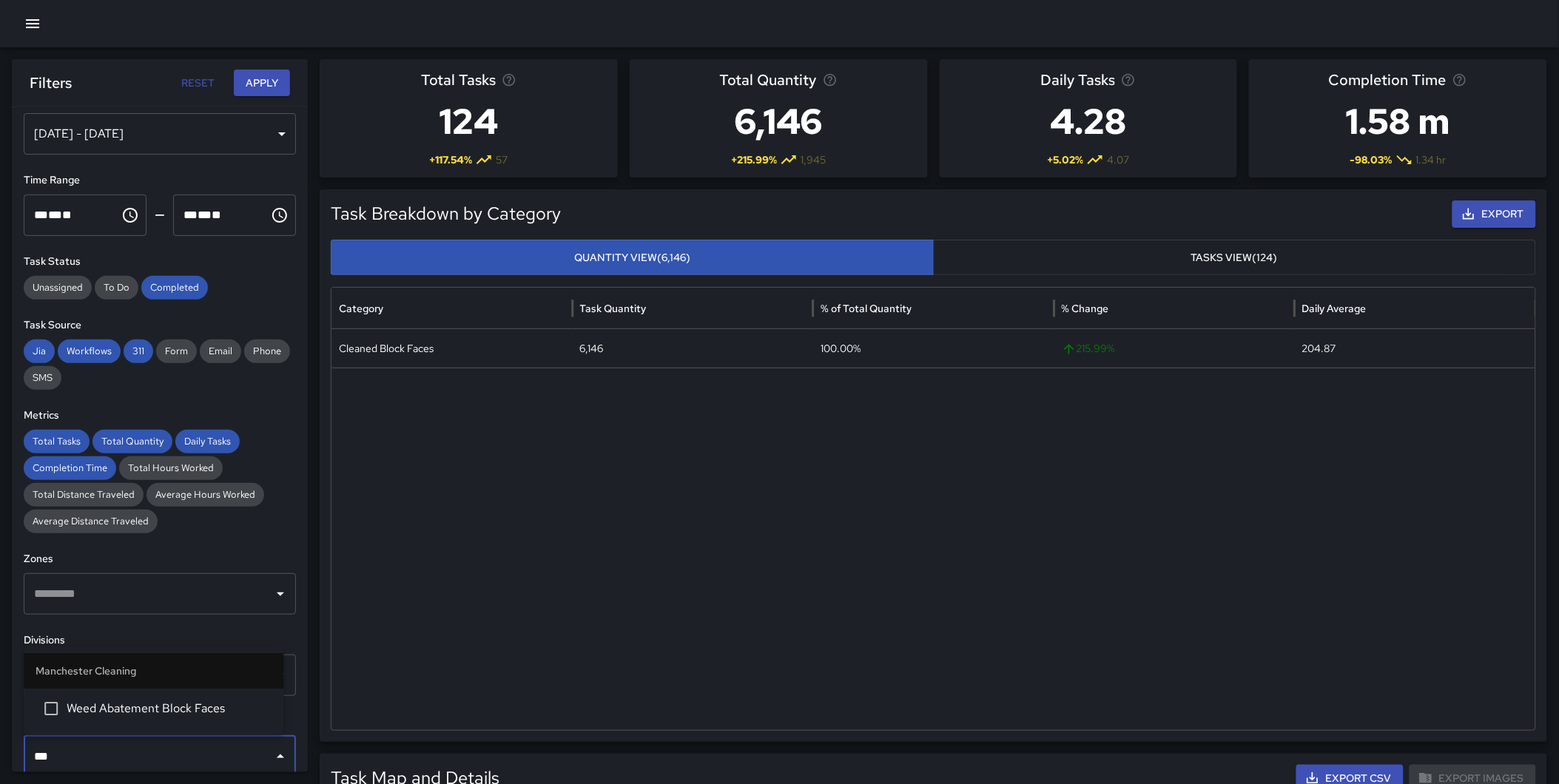
click at [164, 711] on span "Weed Abatement Block Faces" at bounding box center [169, 708] width 205 height 18
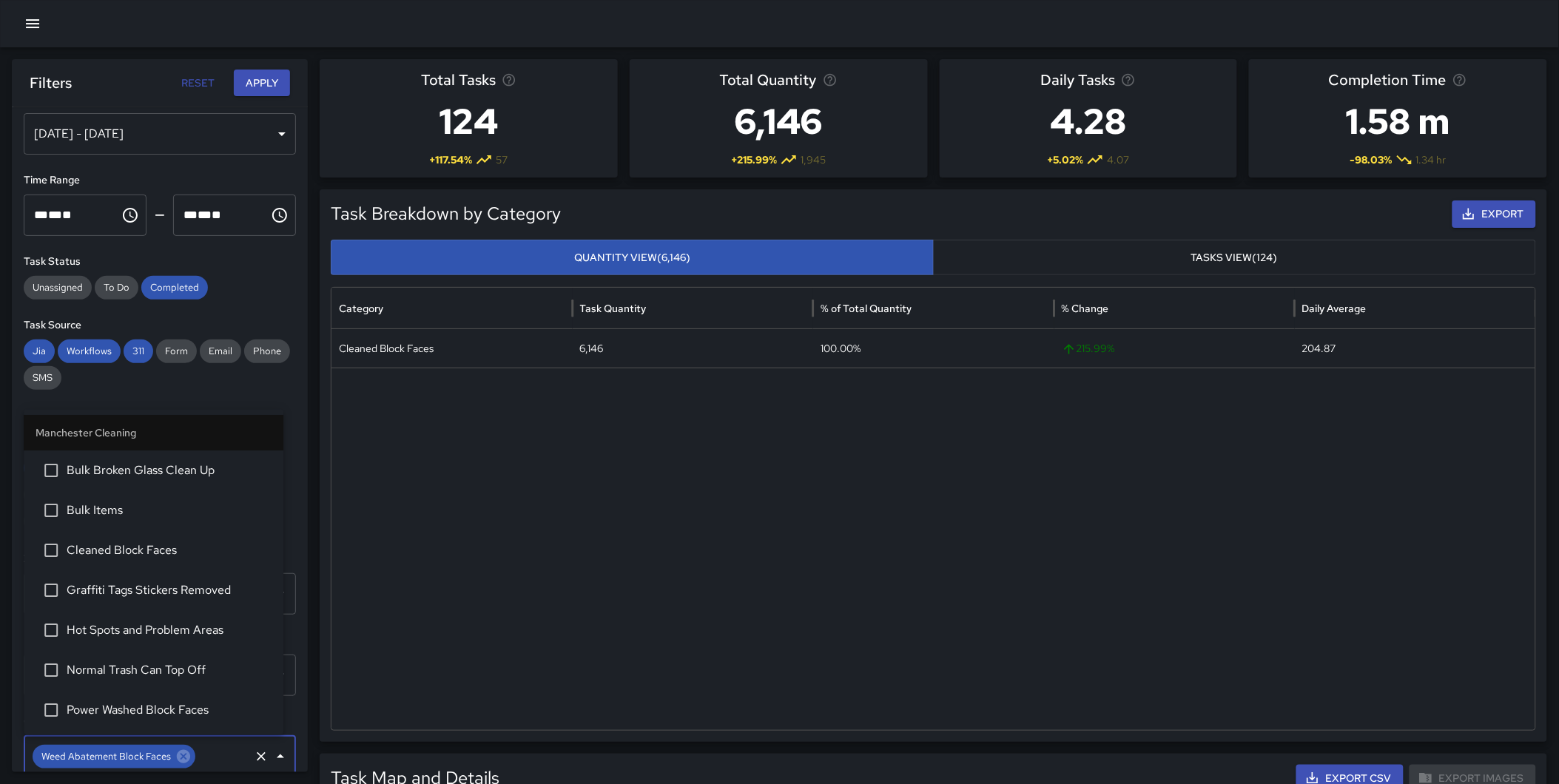
scroll to position [155, 0]
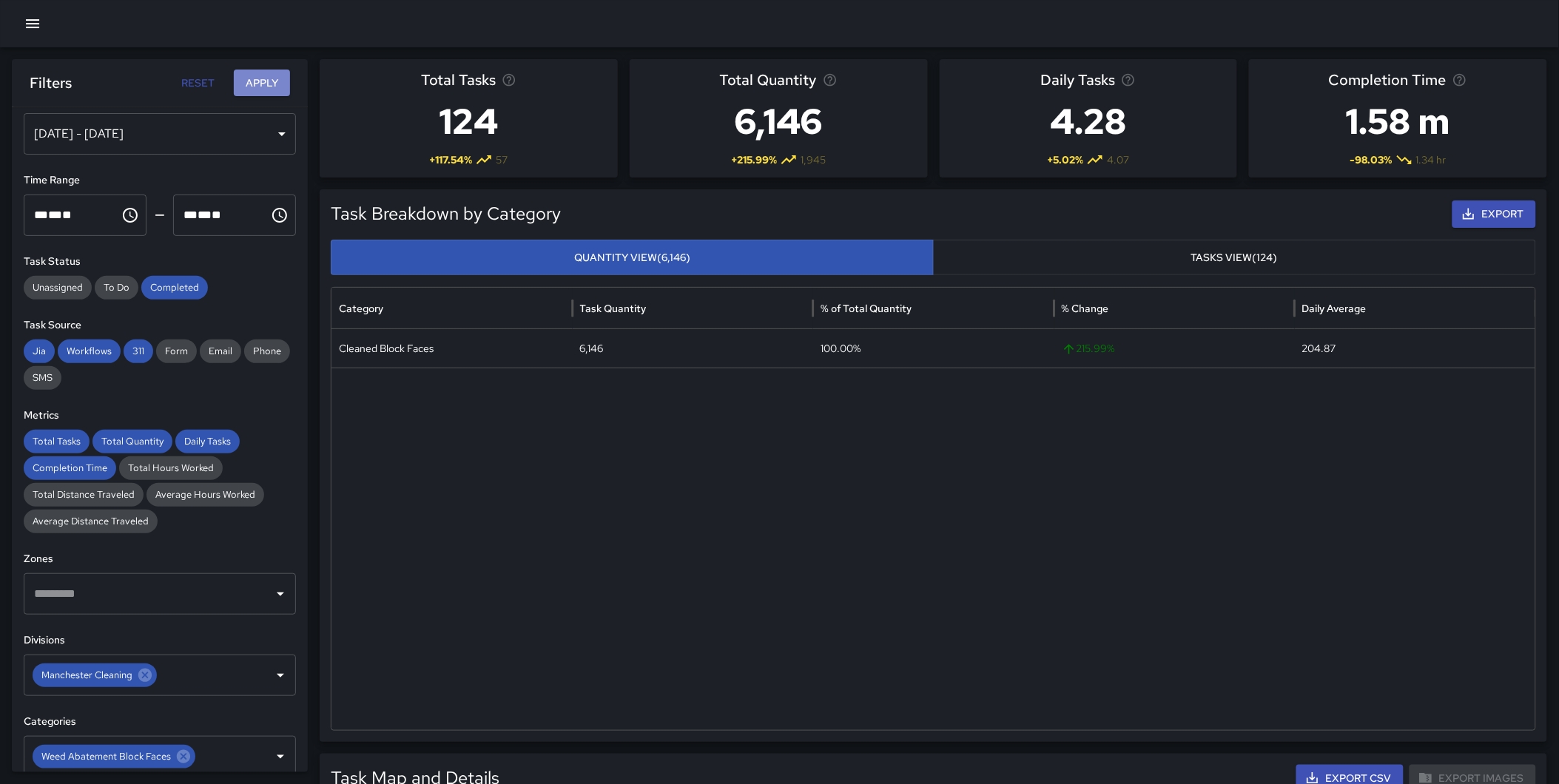
click at [264, 84] on button "Apply" at bounding box center [262, 83] width 57 height 27
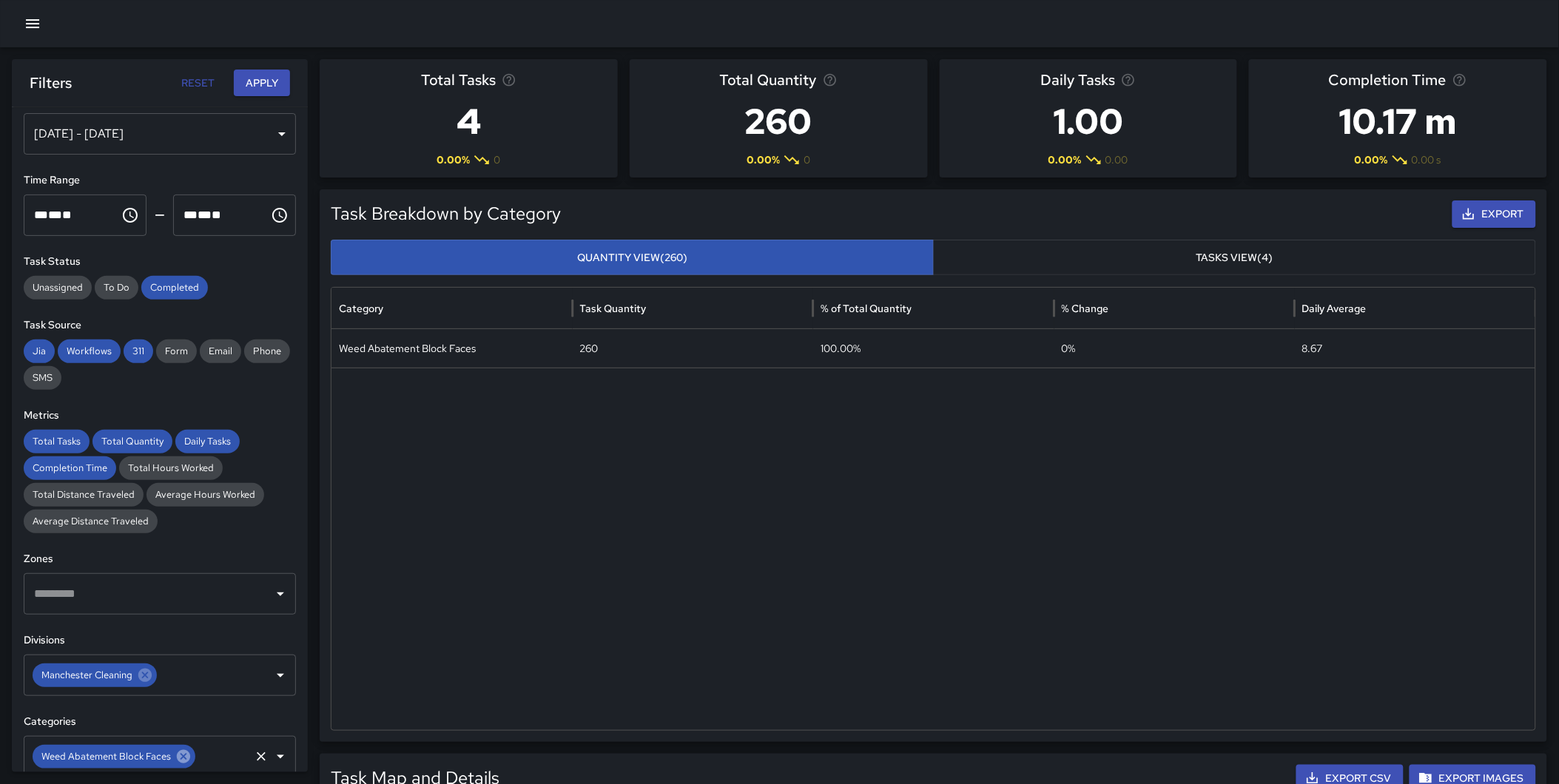
click at [185, 755] on icon at bounding box center [183, 757] width 14 height 14
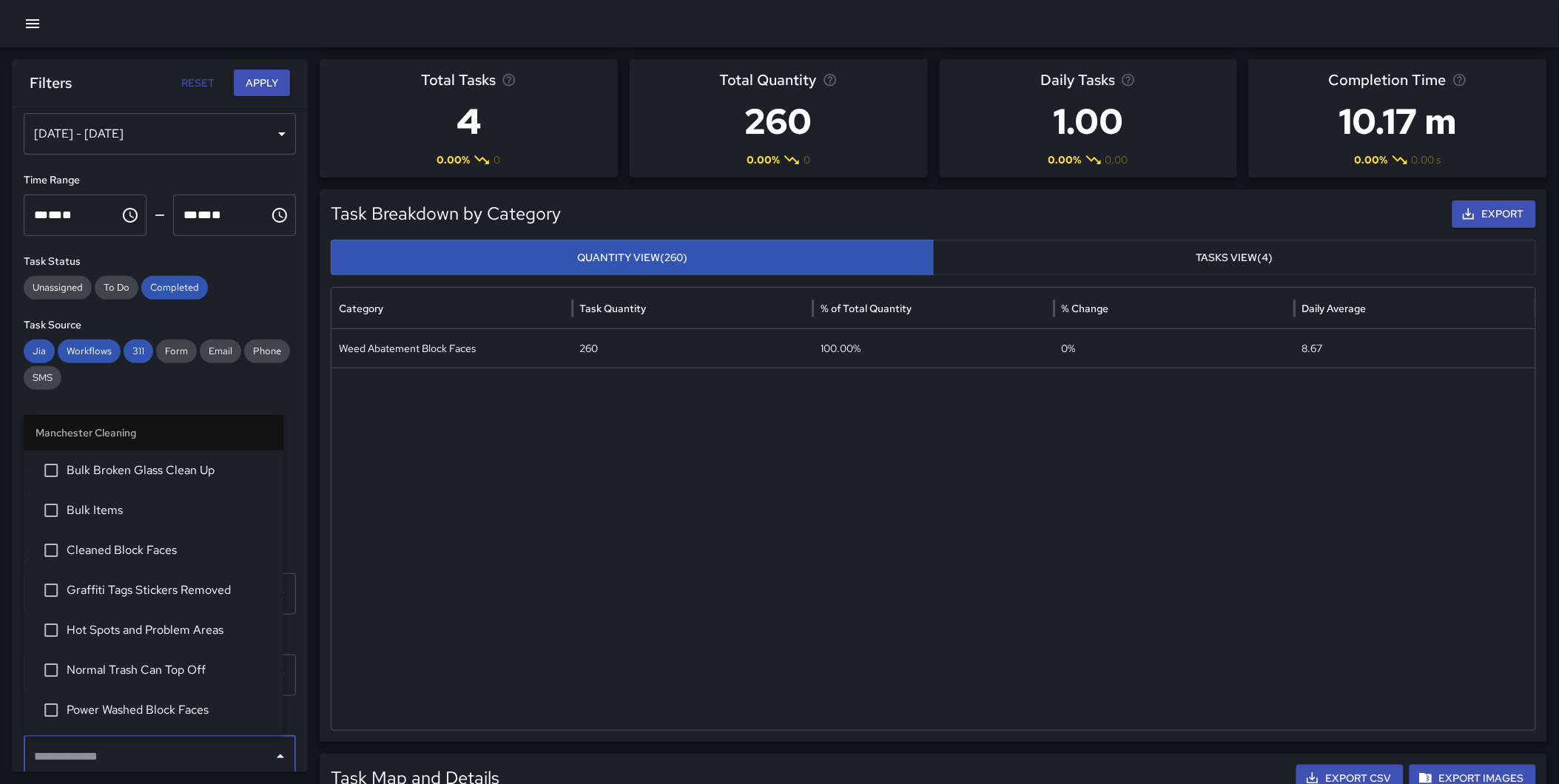
click at [155, 765] on input "text" at bounding box center [149, 756] width 236 height 28
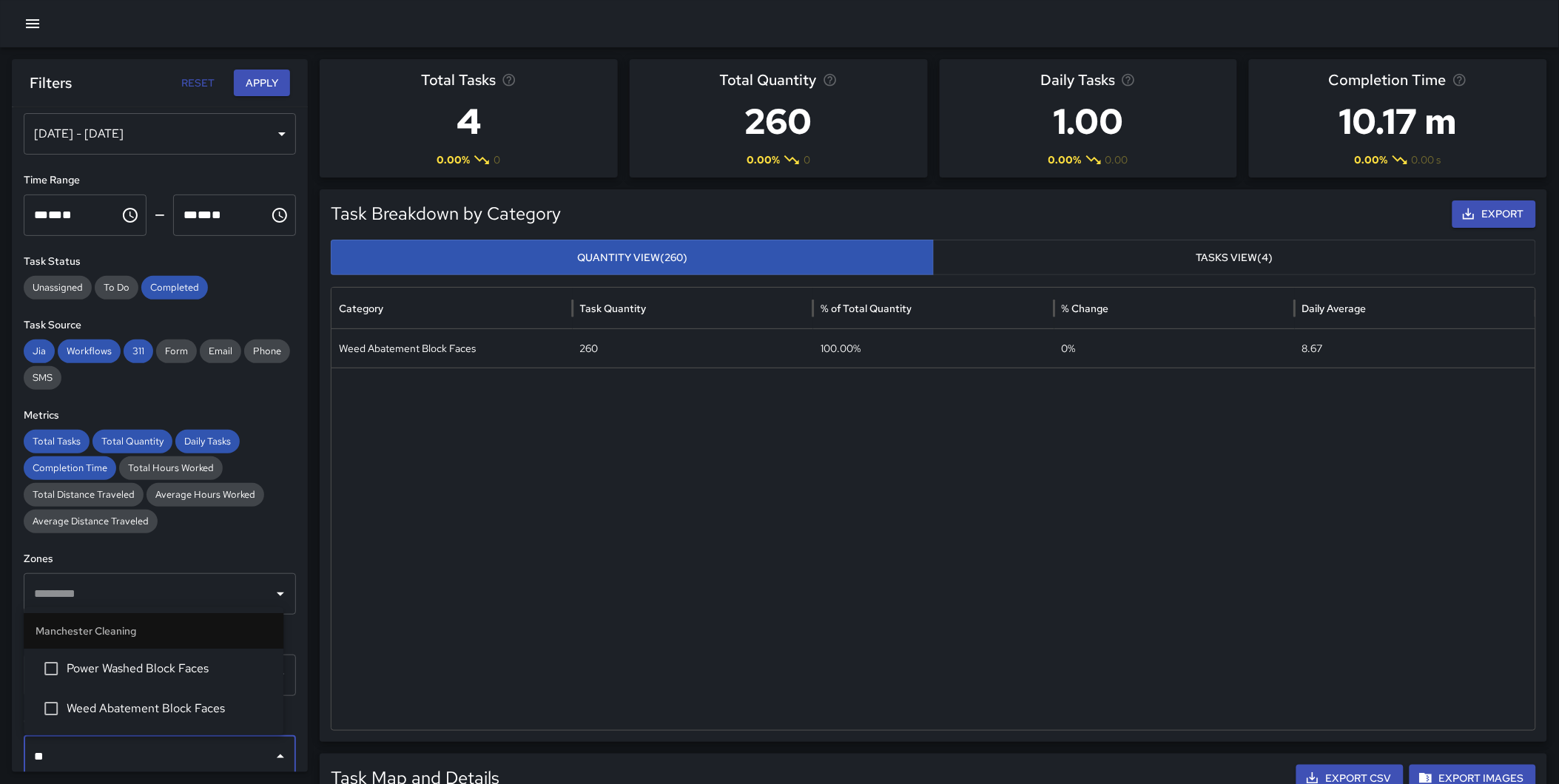
type input "***"
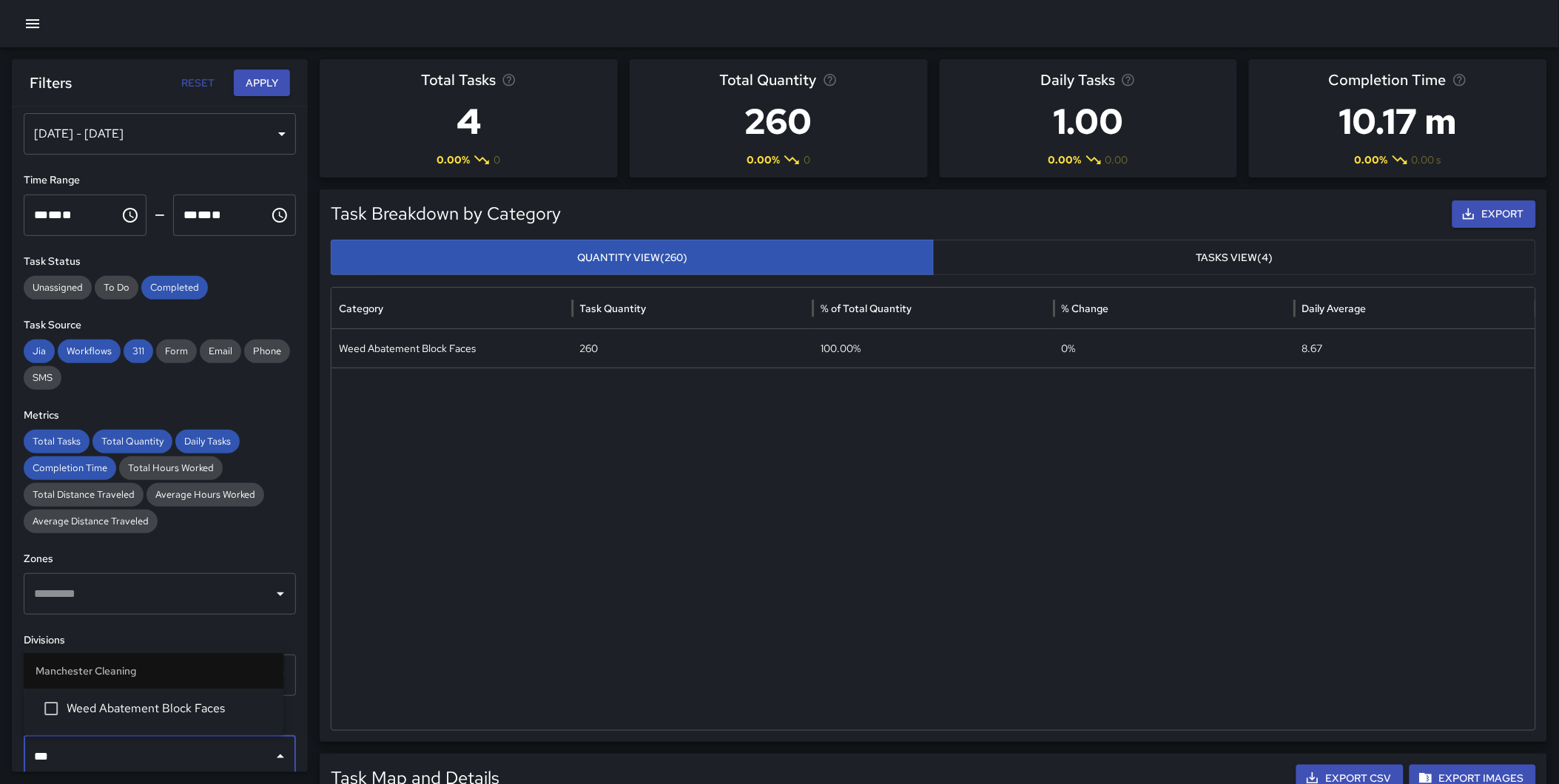
click at [141, 711] on span "Weed Abatement Block Faces" at bounding box center [169, 708] width 205 height 18
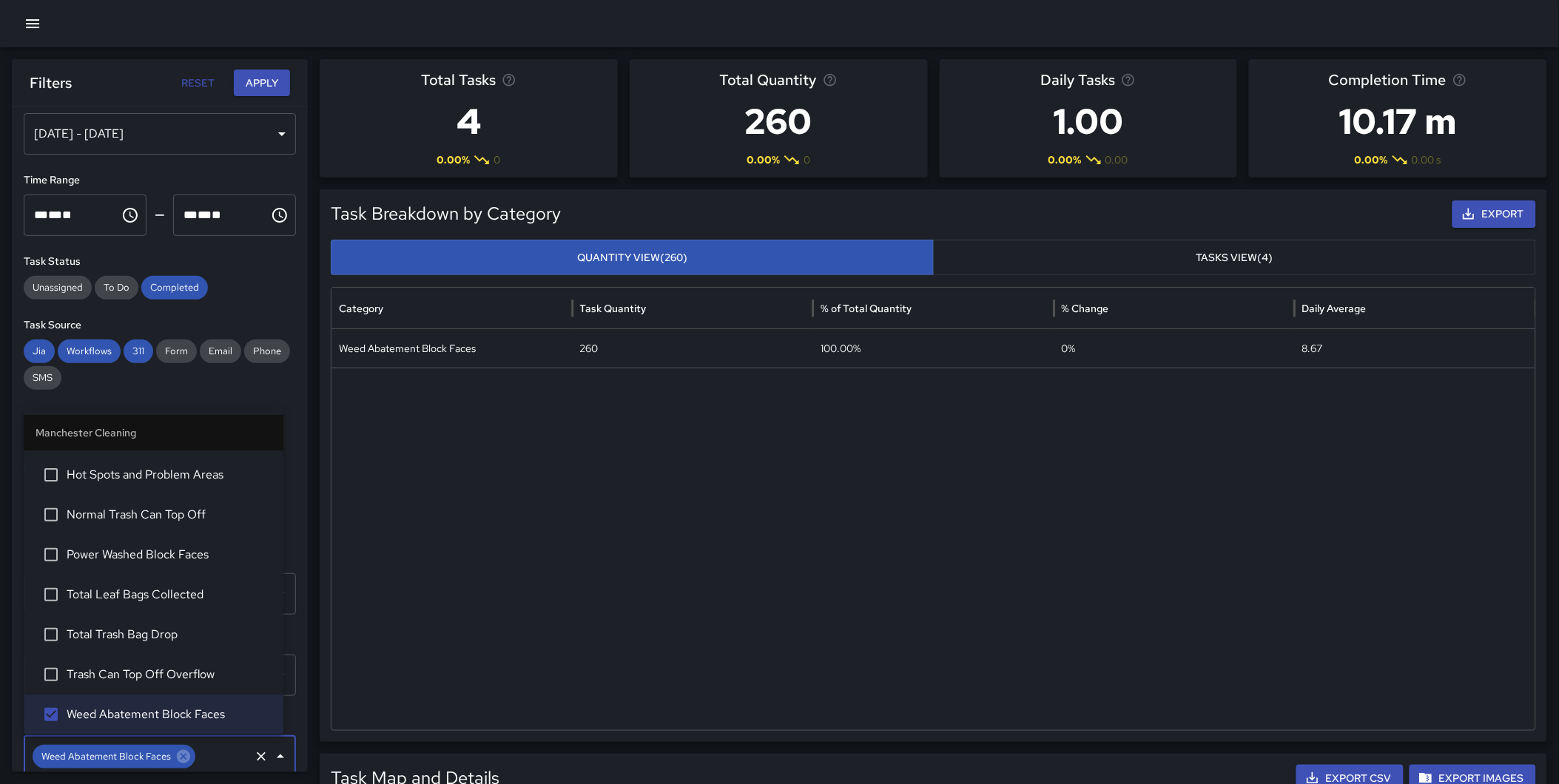
click at [256, 89] on button "Apply" at bounding box center [262, 83] width 57 height 27
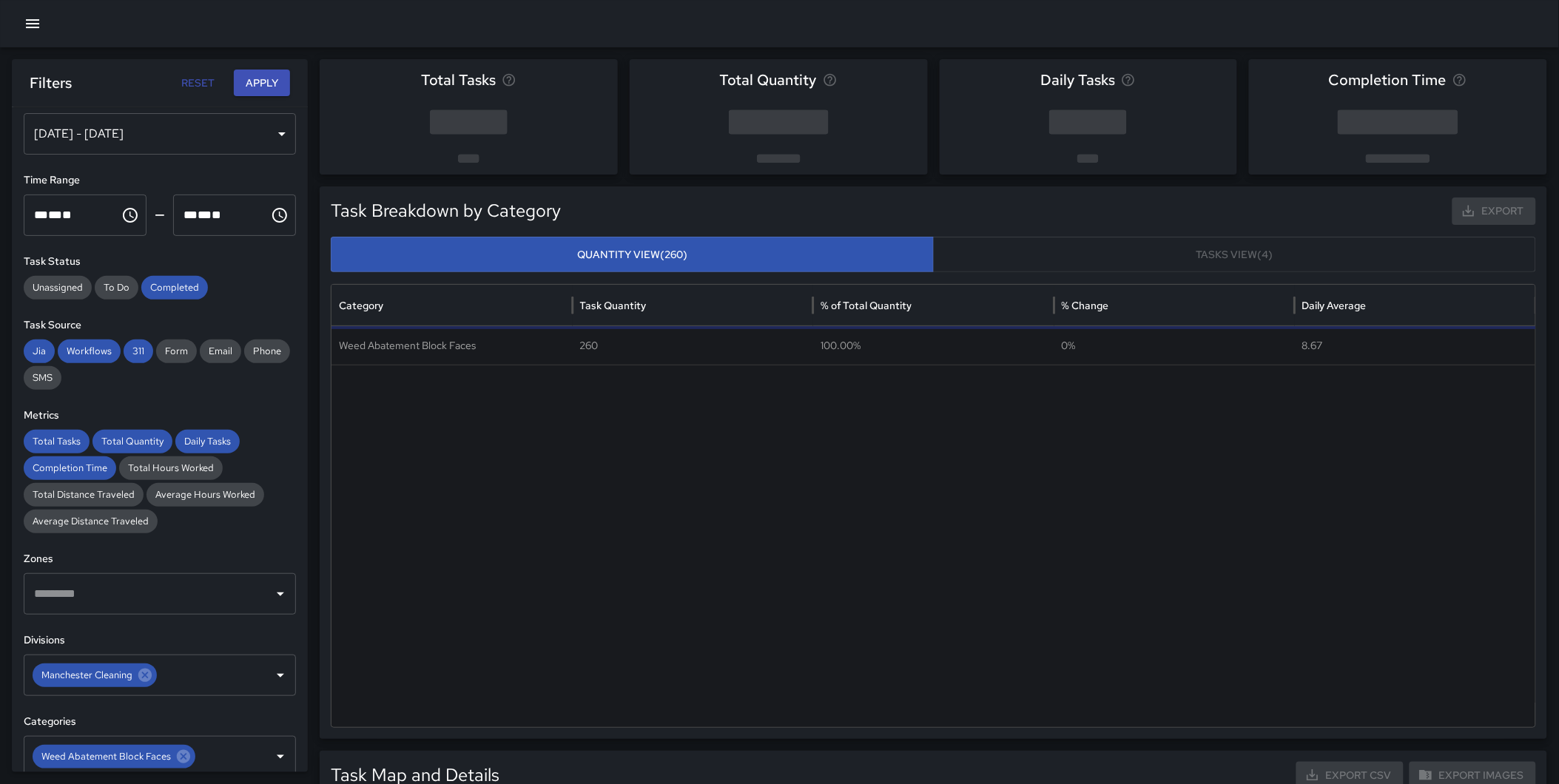
click at [149, 131] on div "[DATE] - [DATE]" at bounding box center [160, 133] width 273 height 41
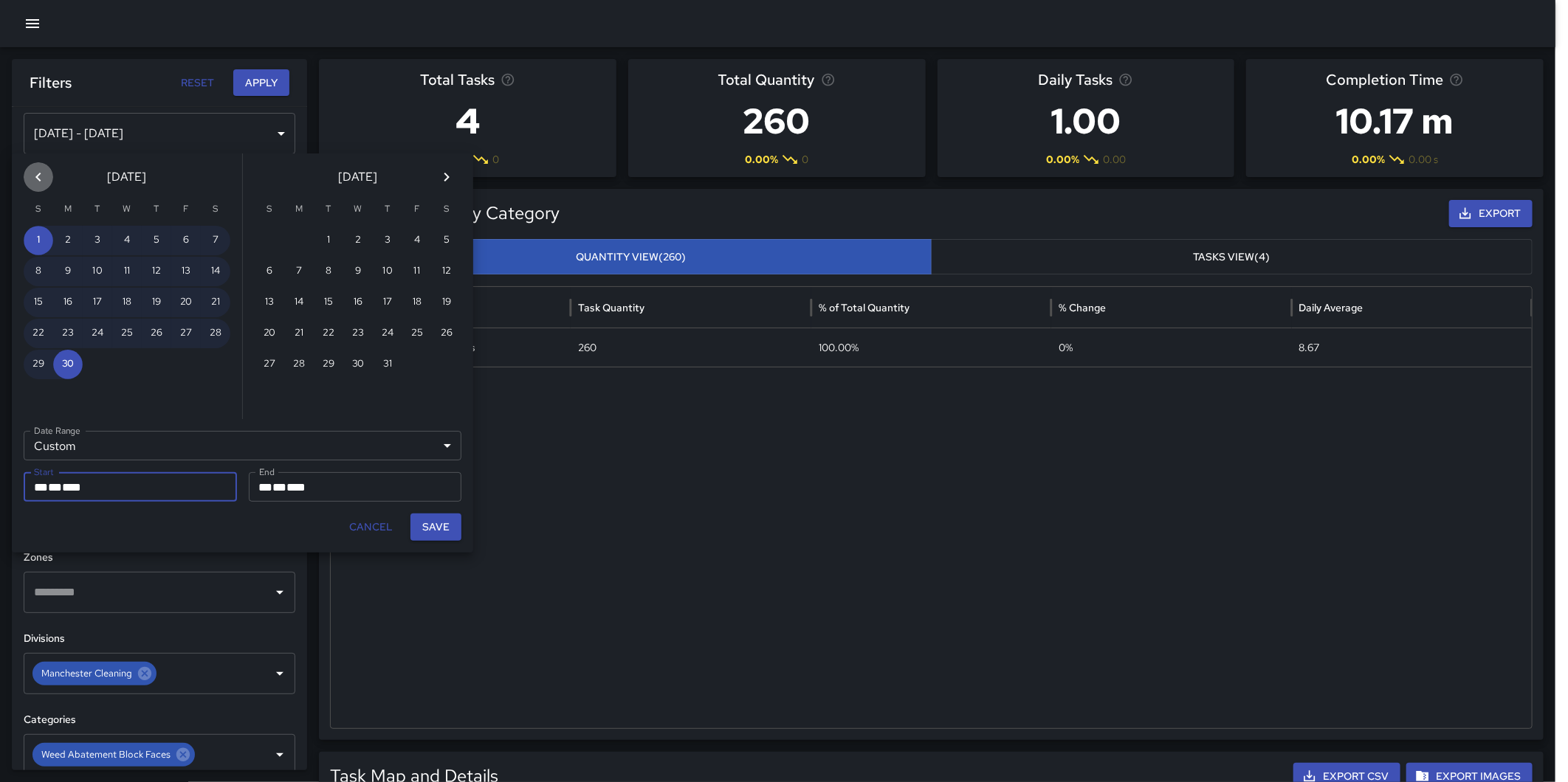
click at [42, 176] on icon "Previous month" at bounding box center [38, 177] width 18 height 18
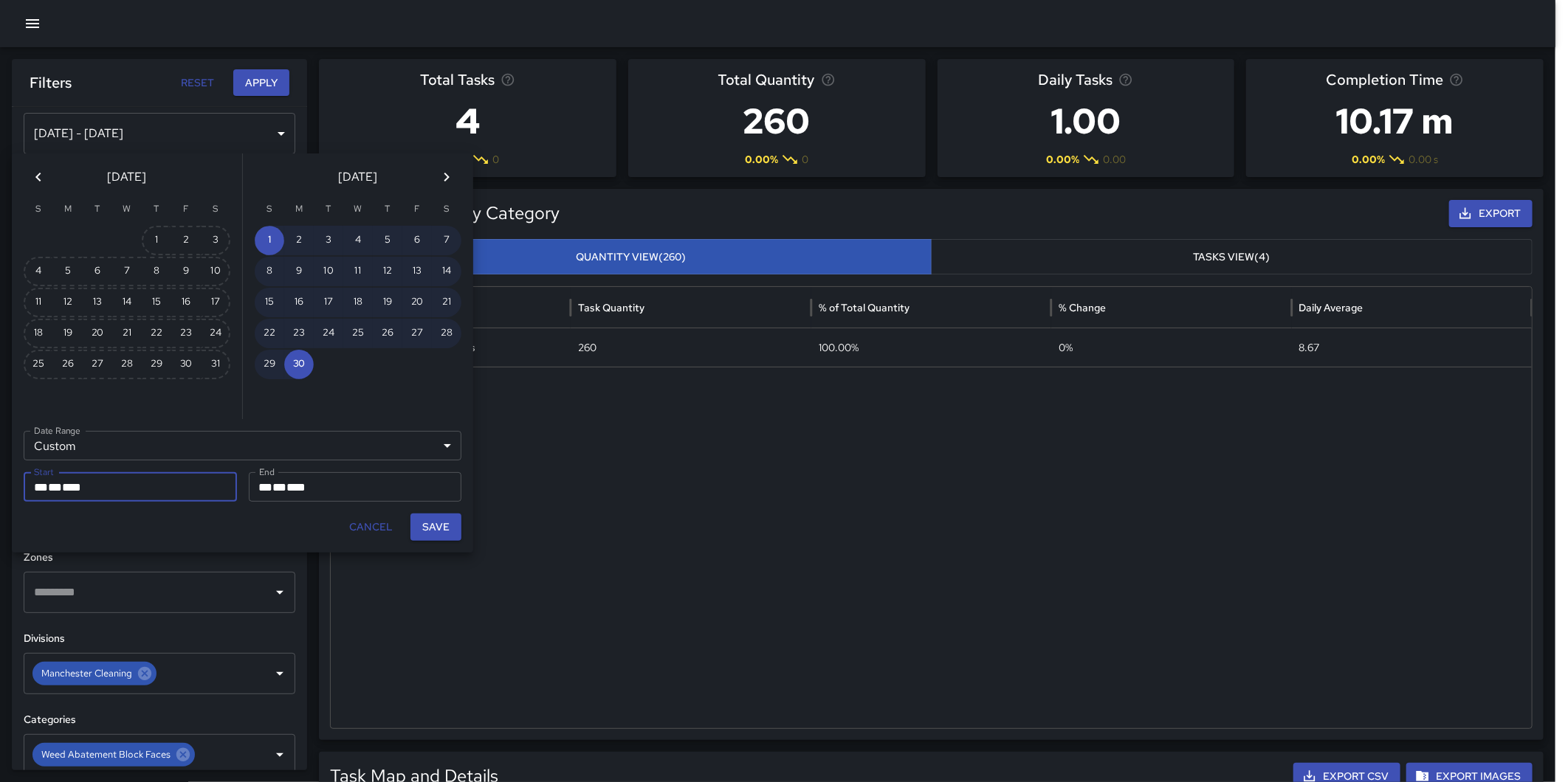
click at [136, 233] on div at bounding box center [126, 240] width 29 height 29
click at [152, 238] on button "1" at bounding box center [156, 240] width 29 height 29
type input "**********"
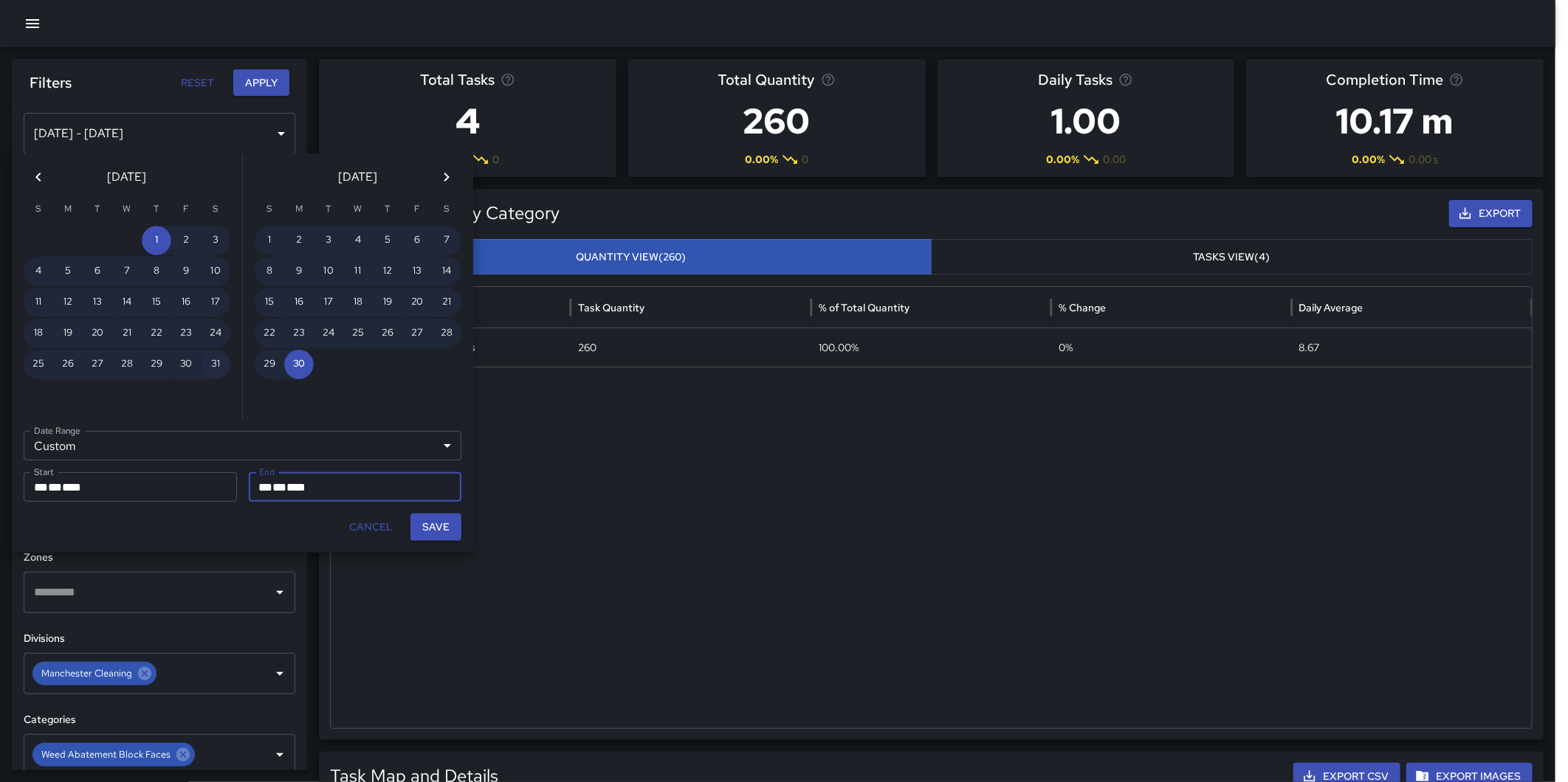
click at [210, 355] on button "31" at bounding box center [215, 364] width 29 height 29
type input "**********"
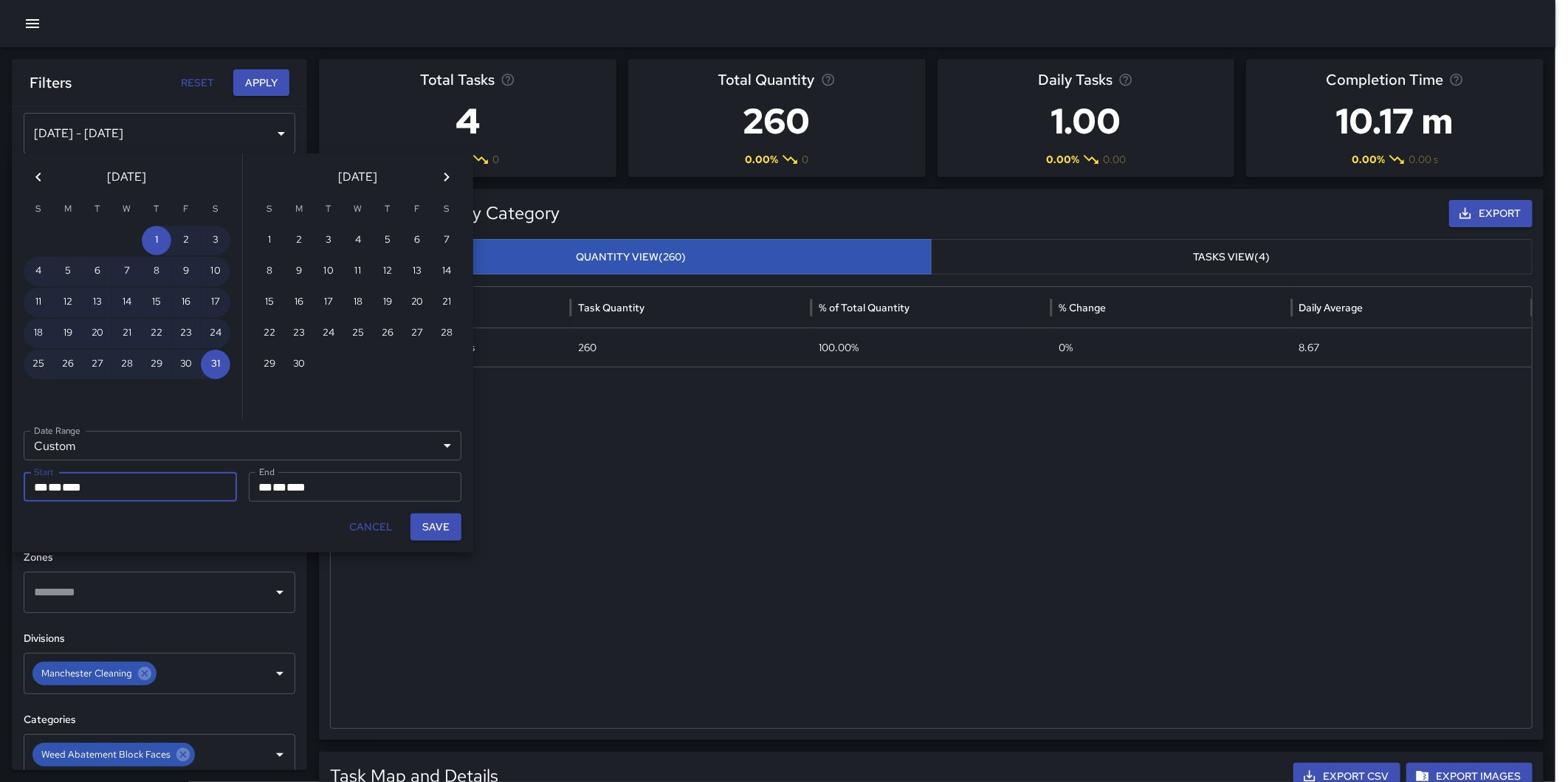
click at [438, 524] on button "Save" at bounding box center [435, 527] width 51 height 27
type input "**********"
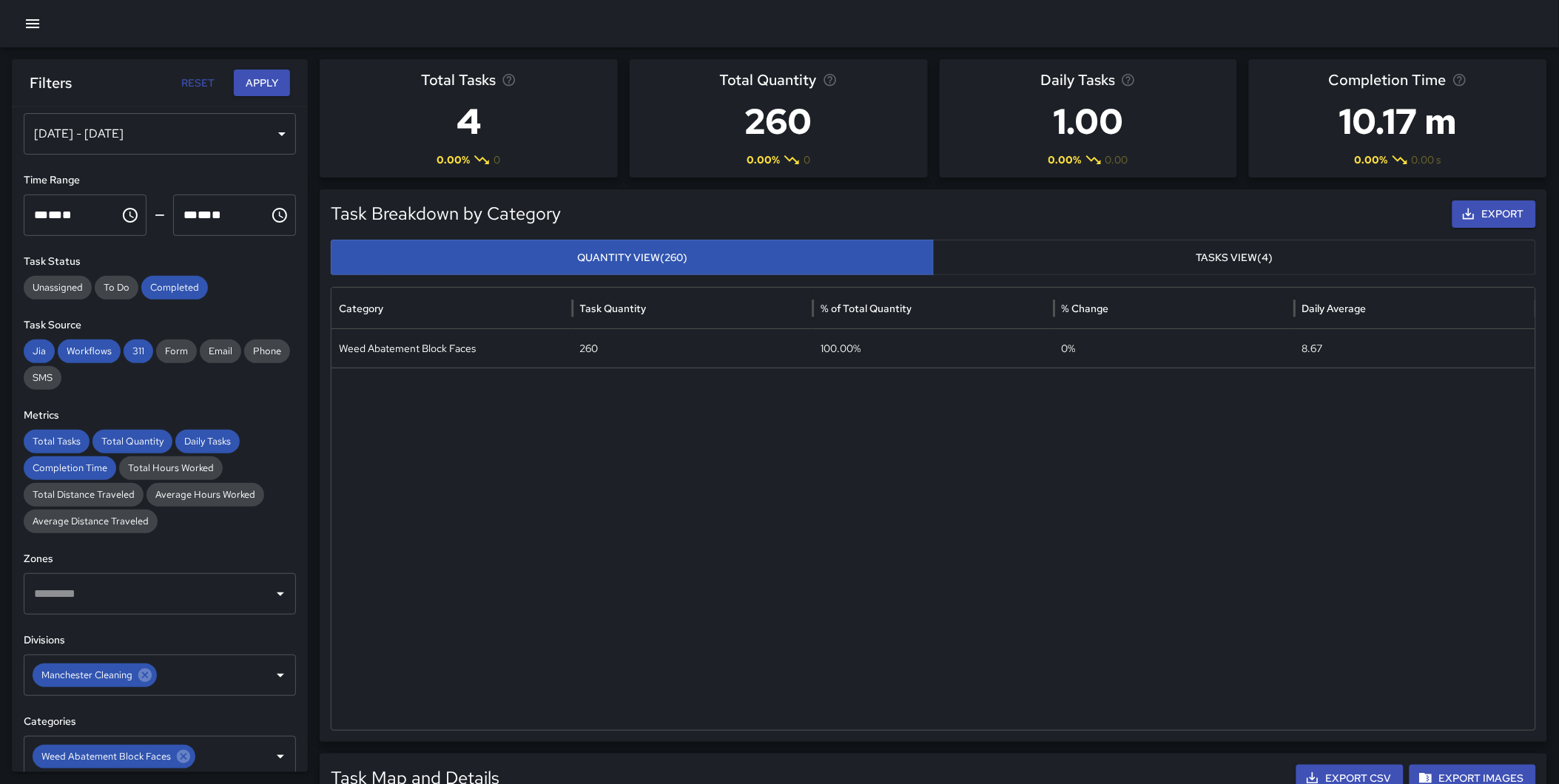
click at [255, 75] on button "Apply" at bounding box center [262, 83] width 57 height 27
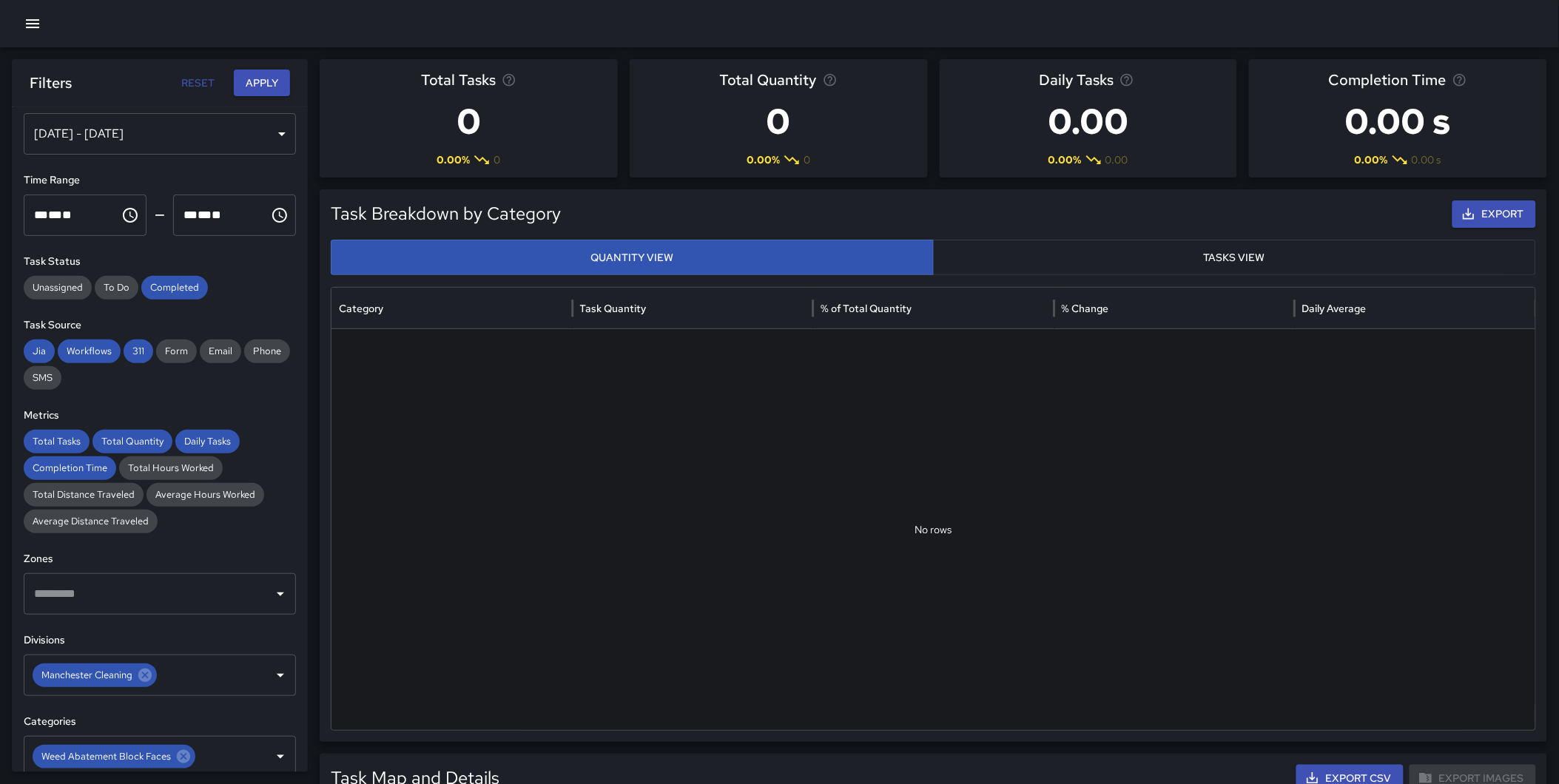
click at [144, 134] on div "[DATE] - [DATE]" at bounding box center [160, 133] width 273 height 41
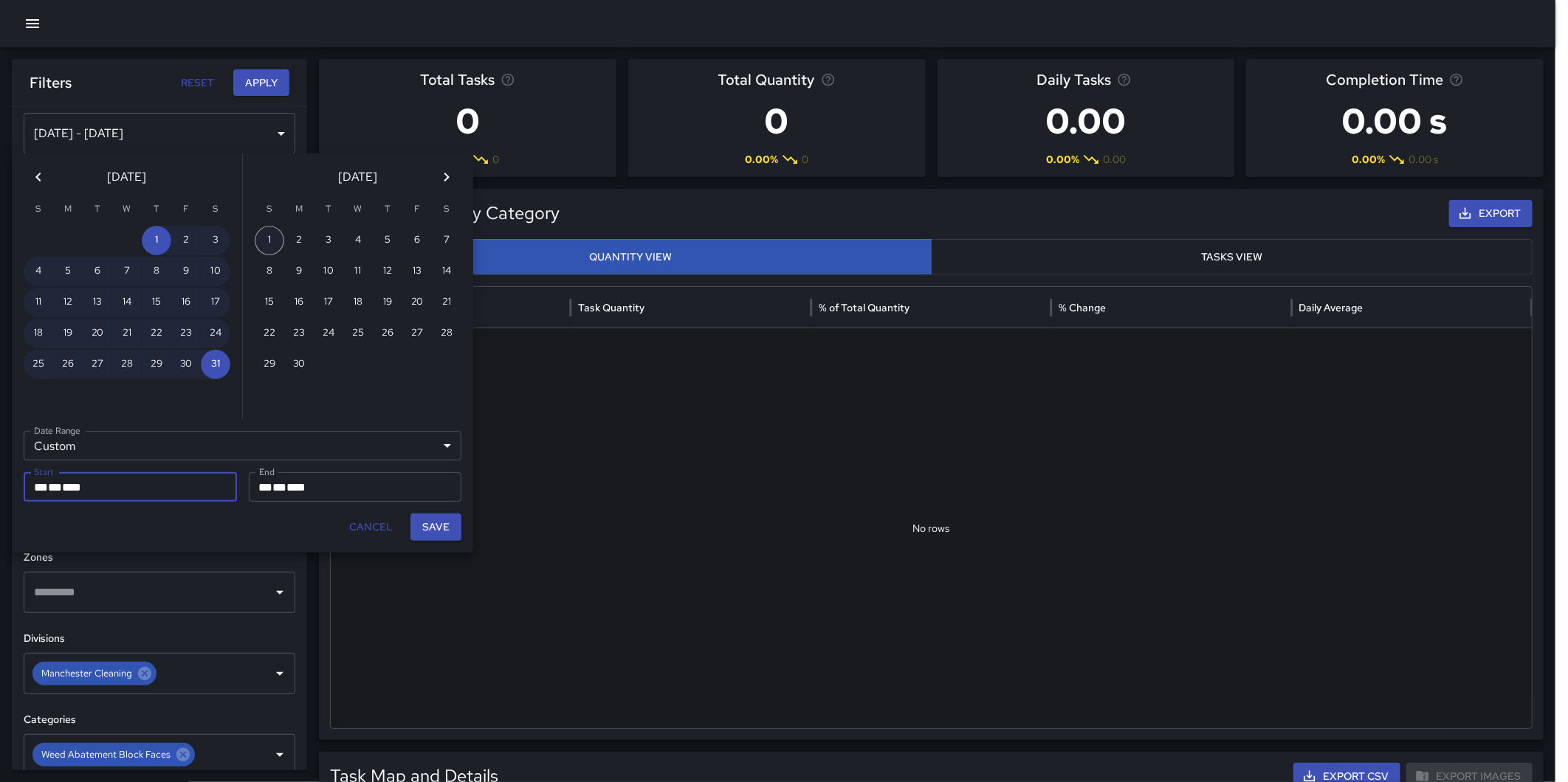
click at [274, 237] on button "1" at bounding box center [269, 240] width 29 height 29
type input "**********"
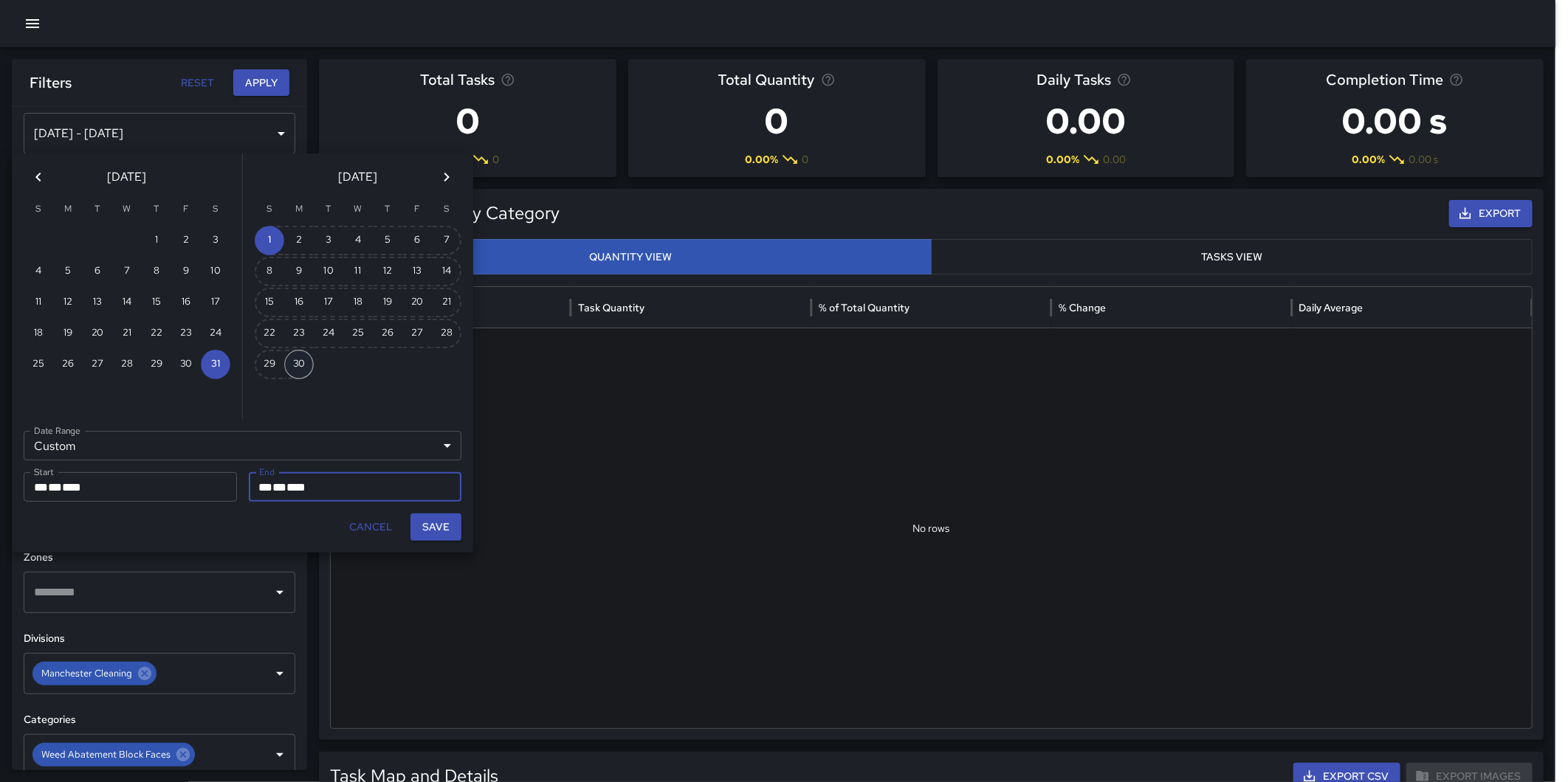
click at [303, 355] on button "30" at bounding box center [298, 364] width 29 height 29
type input "**********"
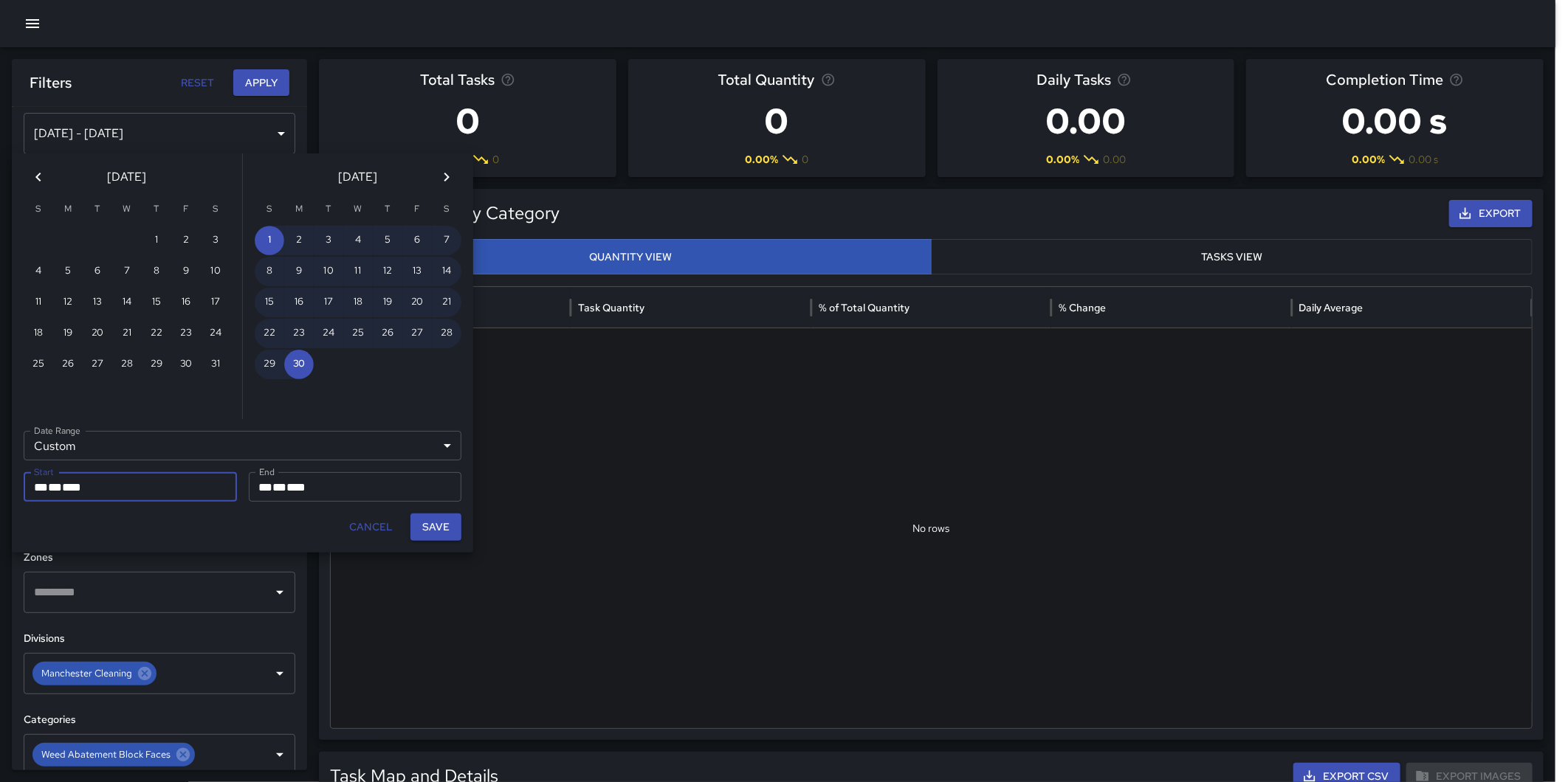
click at [429, 531] on button "Save" at bounding box center [435, 527] width 51 height 27
type input "**********"
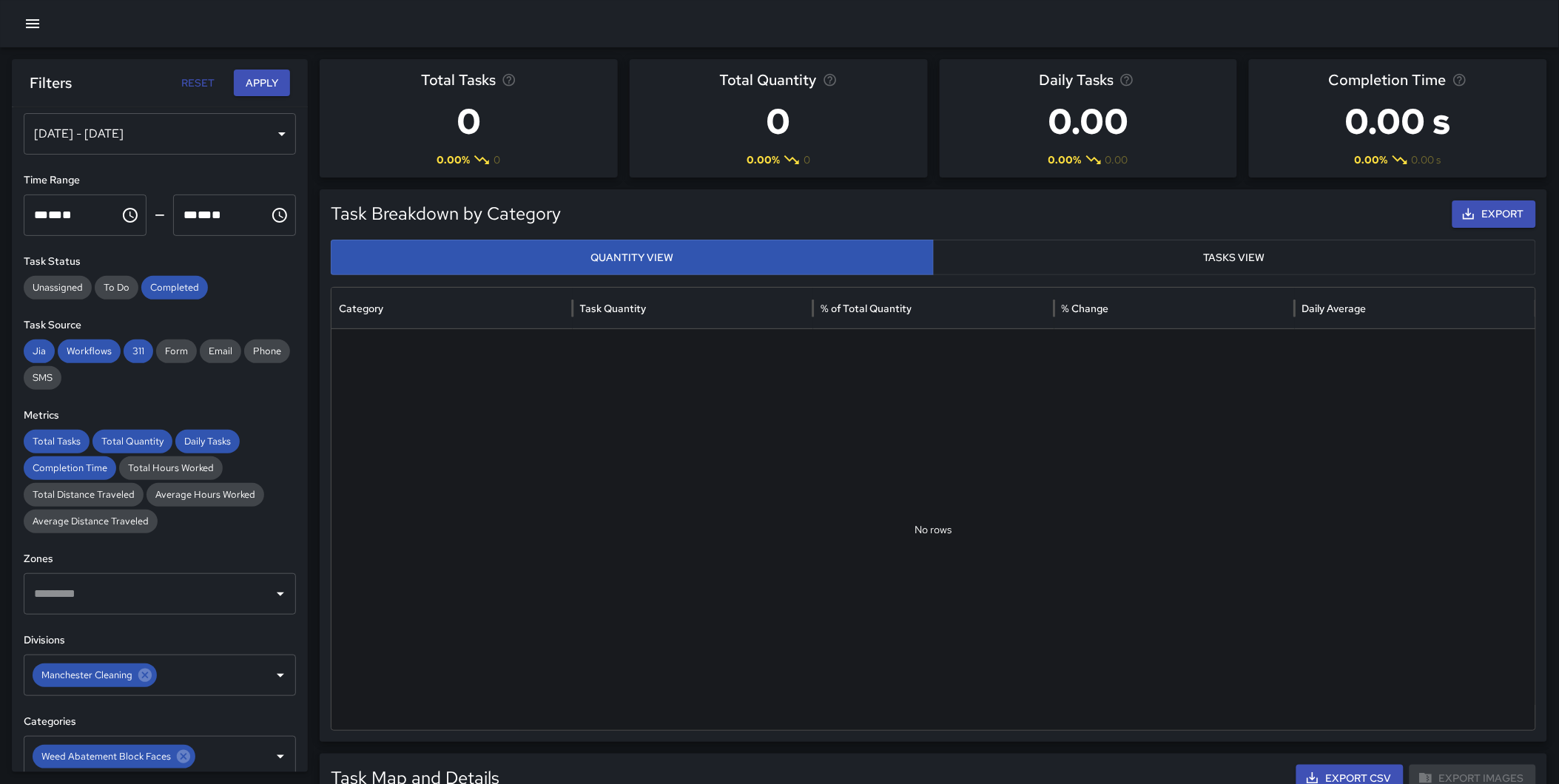
click at [267, 87] on button "Apply" at bounding box center [262, 83] width 57 height 27
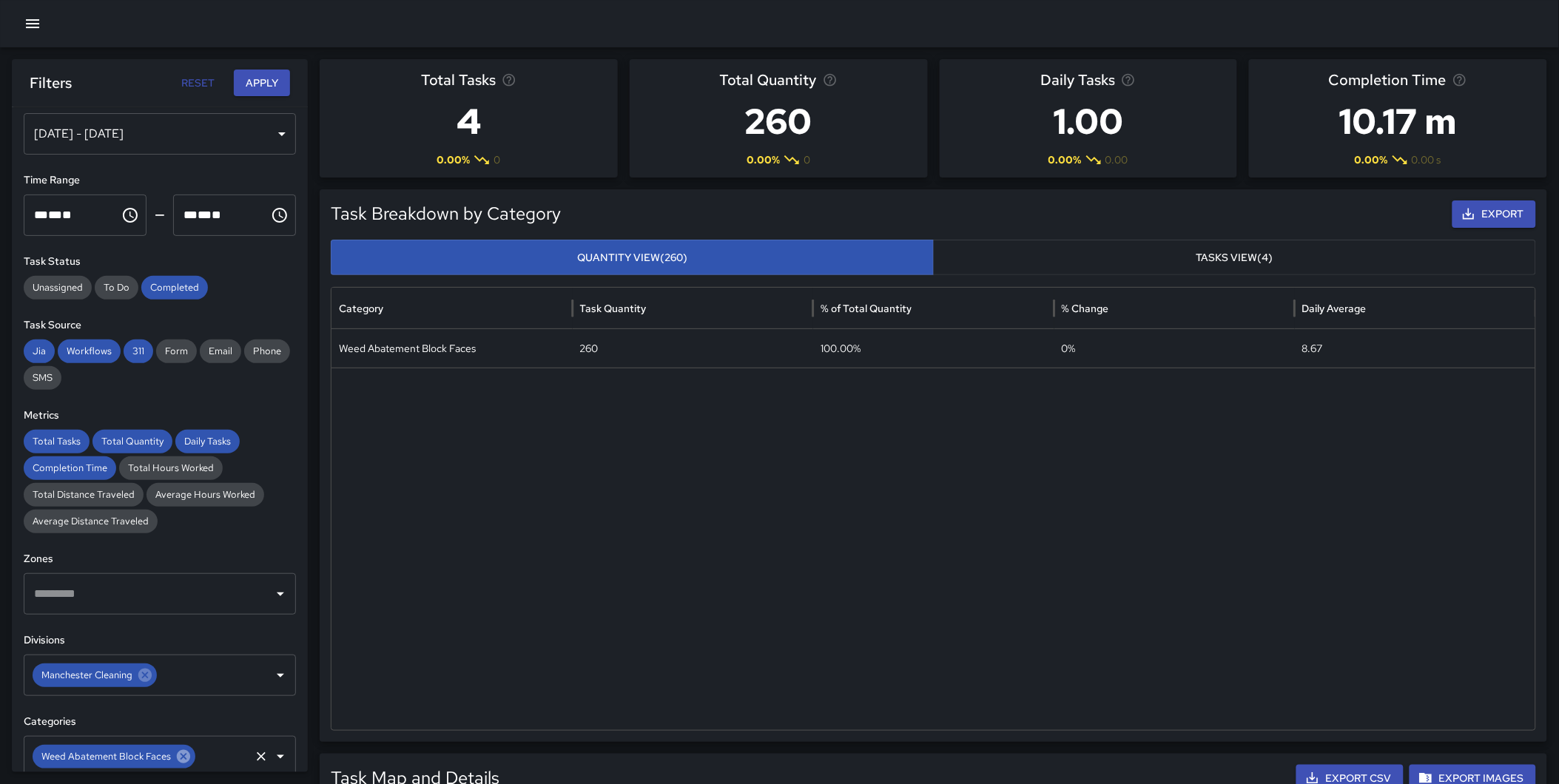
click at [177, 757] on icon at bounding box center [183, 757] width 14 height 14
click at [141, 682] on icon at bounding box center [144, 675] width 16 height 16
click at [264, 82] on button "Apply" at bounding box center [262, 83] width 57 height 27
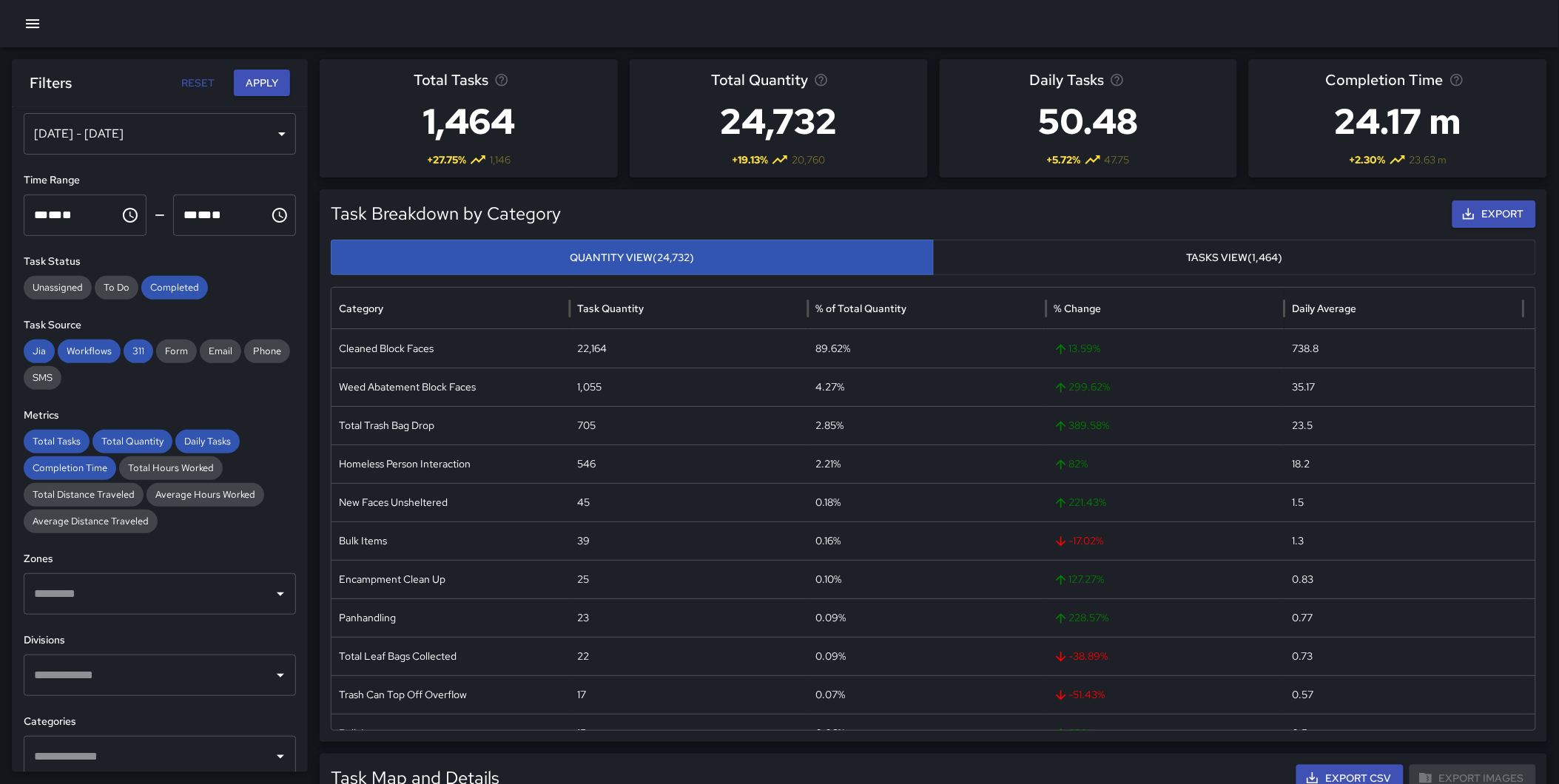
click at [126, 670] on input "text" at bounding box center [149, 675] width 236 height 28
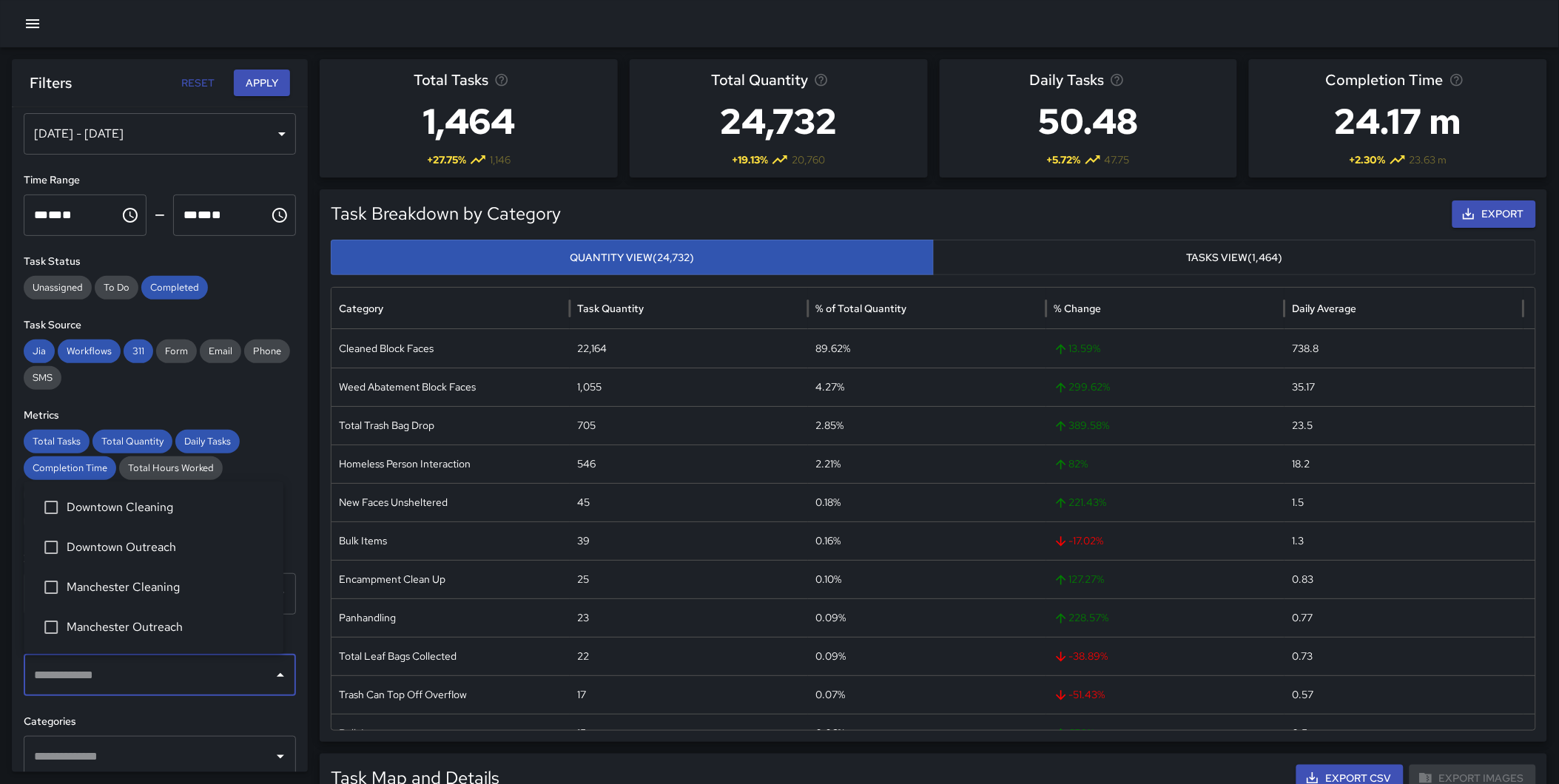
click at [307, 506] on div "**********" at bounding box center [160, 440] width 296 height 665
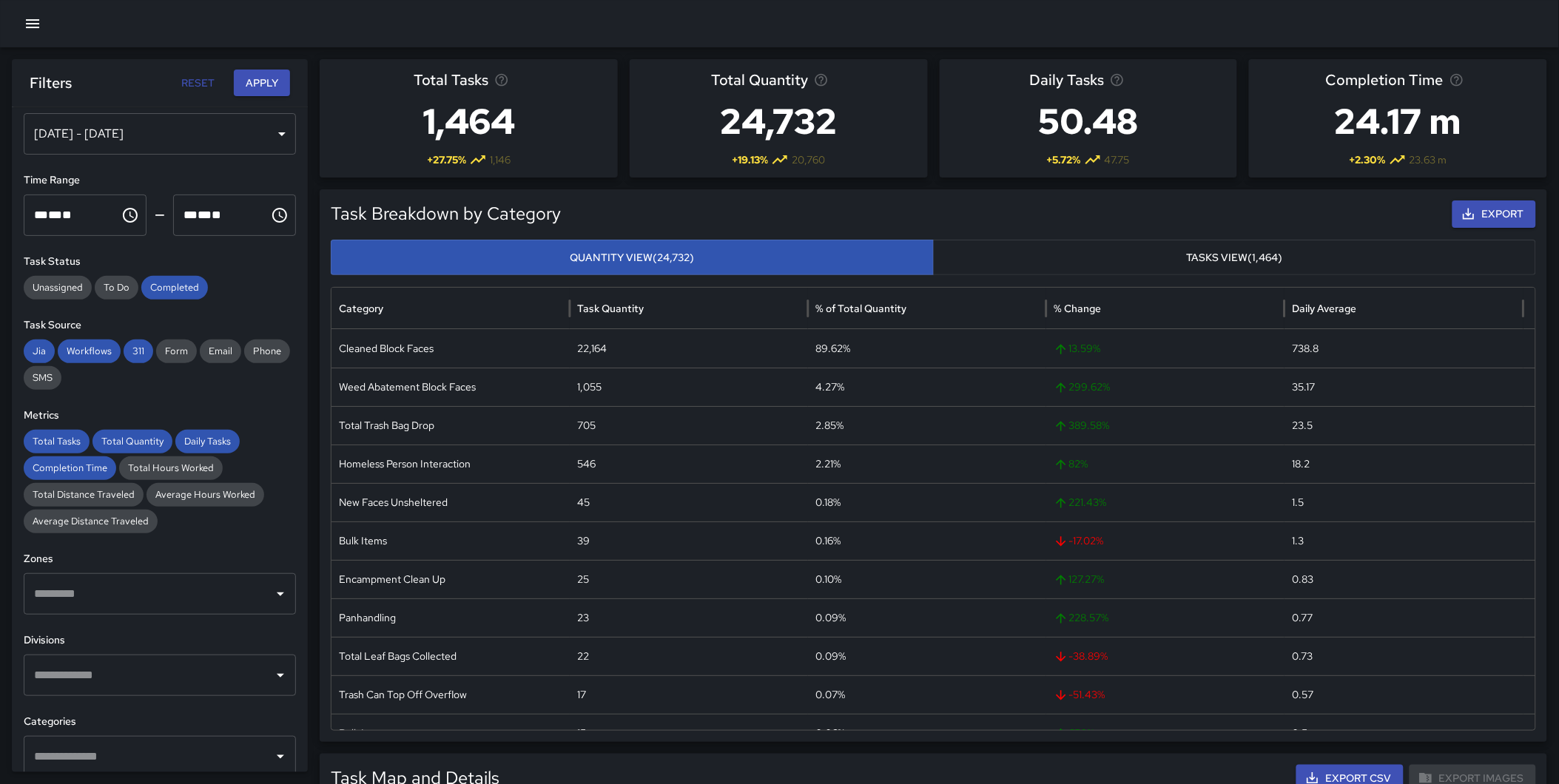
click at [195, 668] on input "text" at bounding box center [149, 675] width 236 height 28
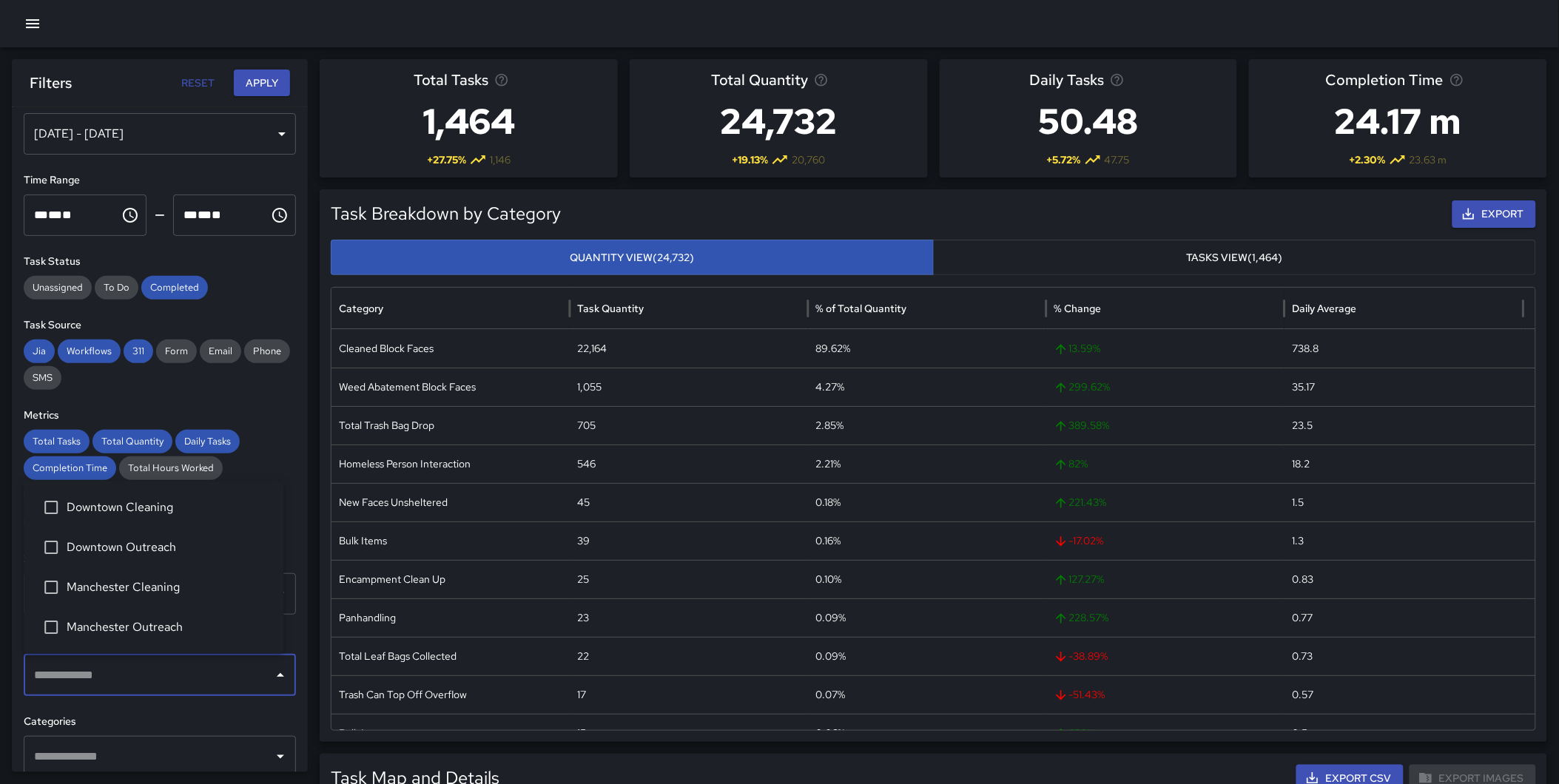
click at [175, 515] on span "Downtown Cleaning" at bounding box center [169, 507] width 205 height 18
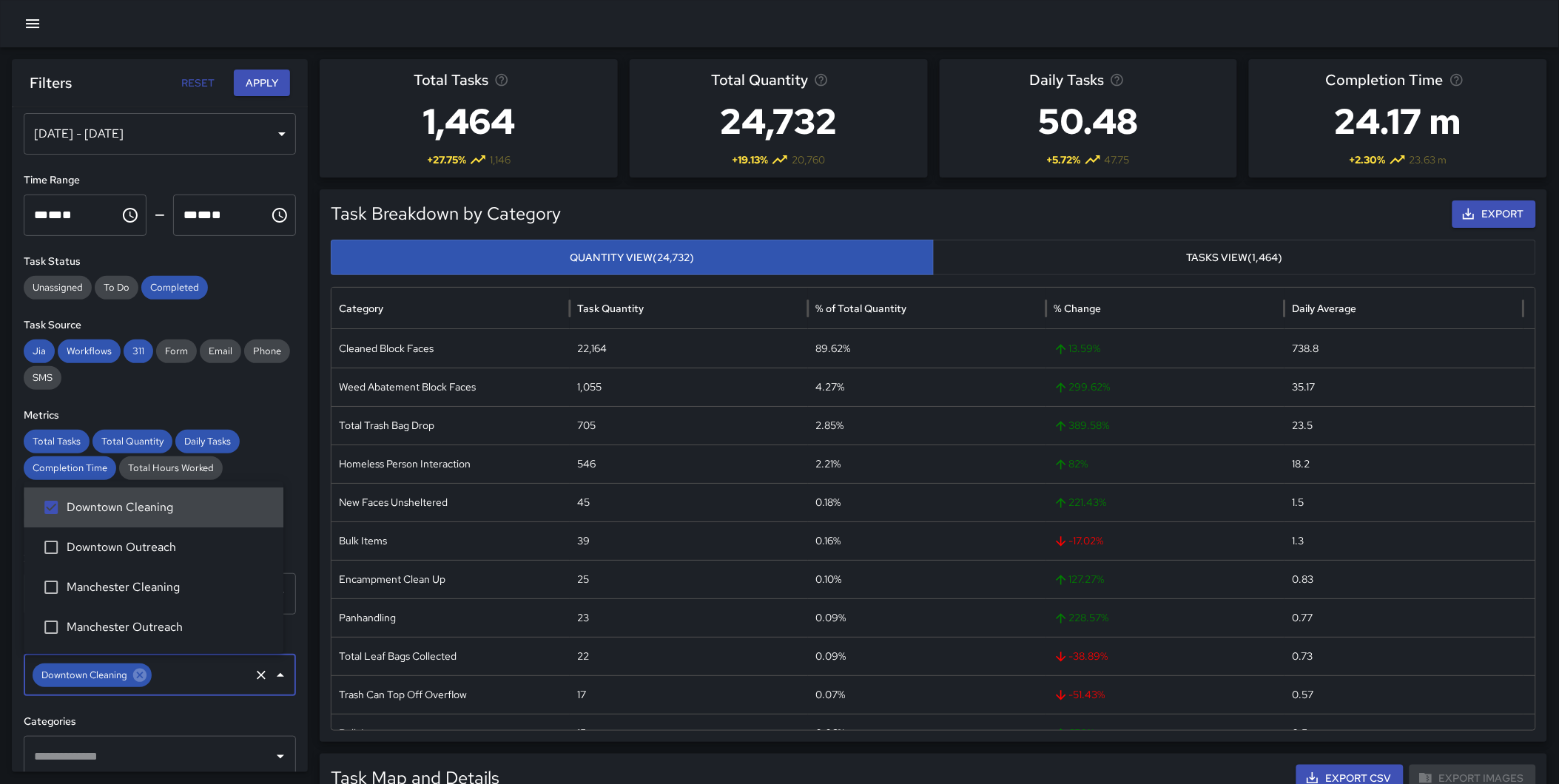
click at [260, 85] on button "Apply" at bounding box center [262, 83] width 57 height 27
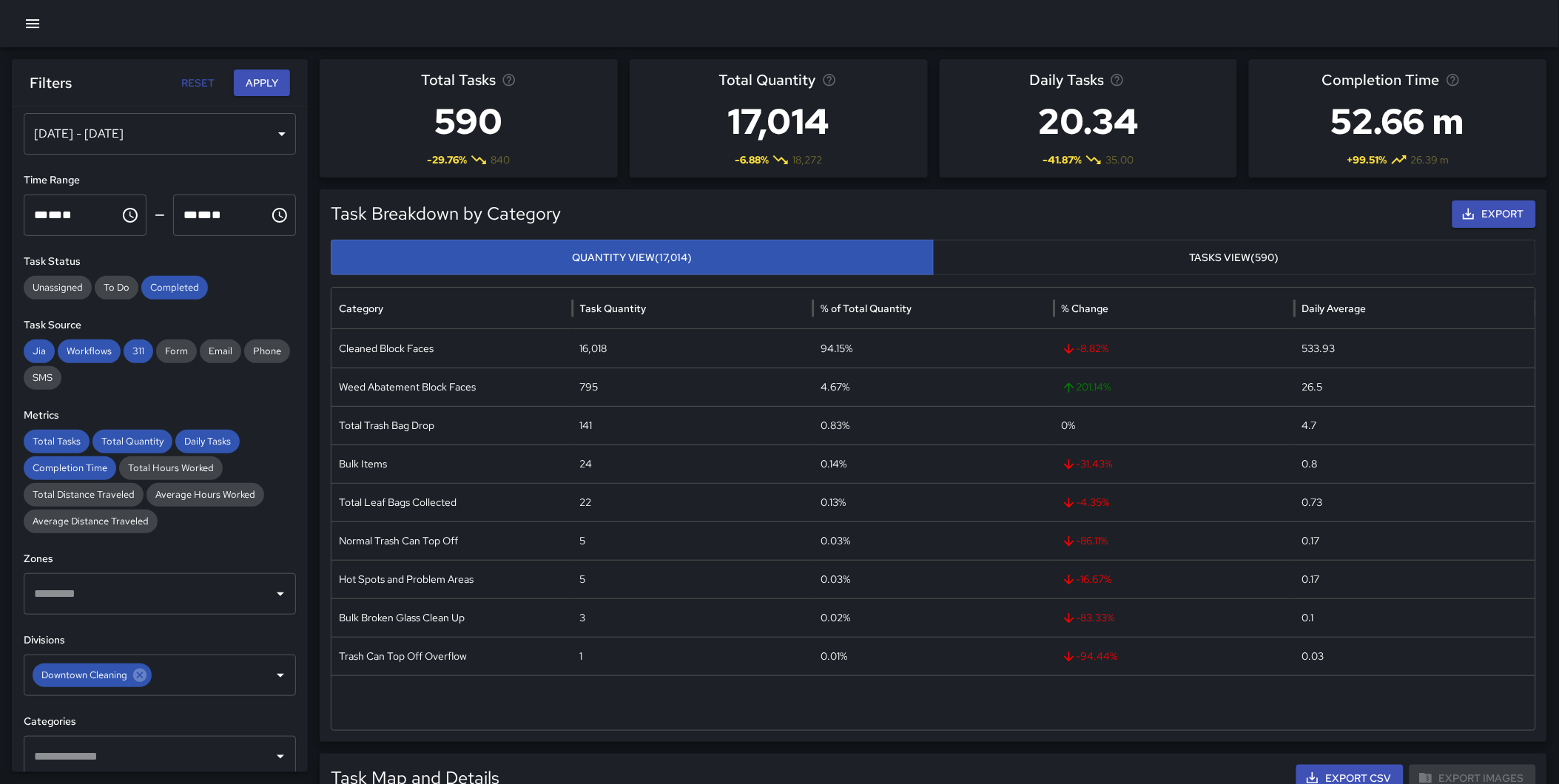
click at [164, 129] on div "[DATE] - [DATE]" at bounding box center [160, 133] width 273 height 41
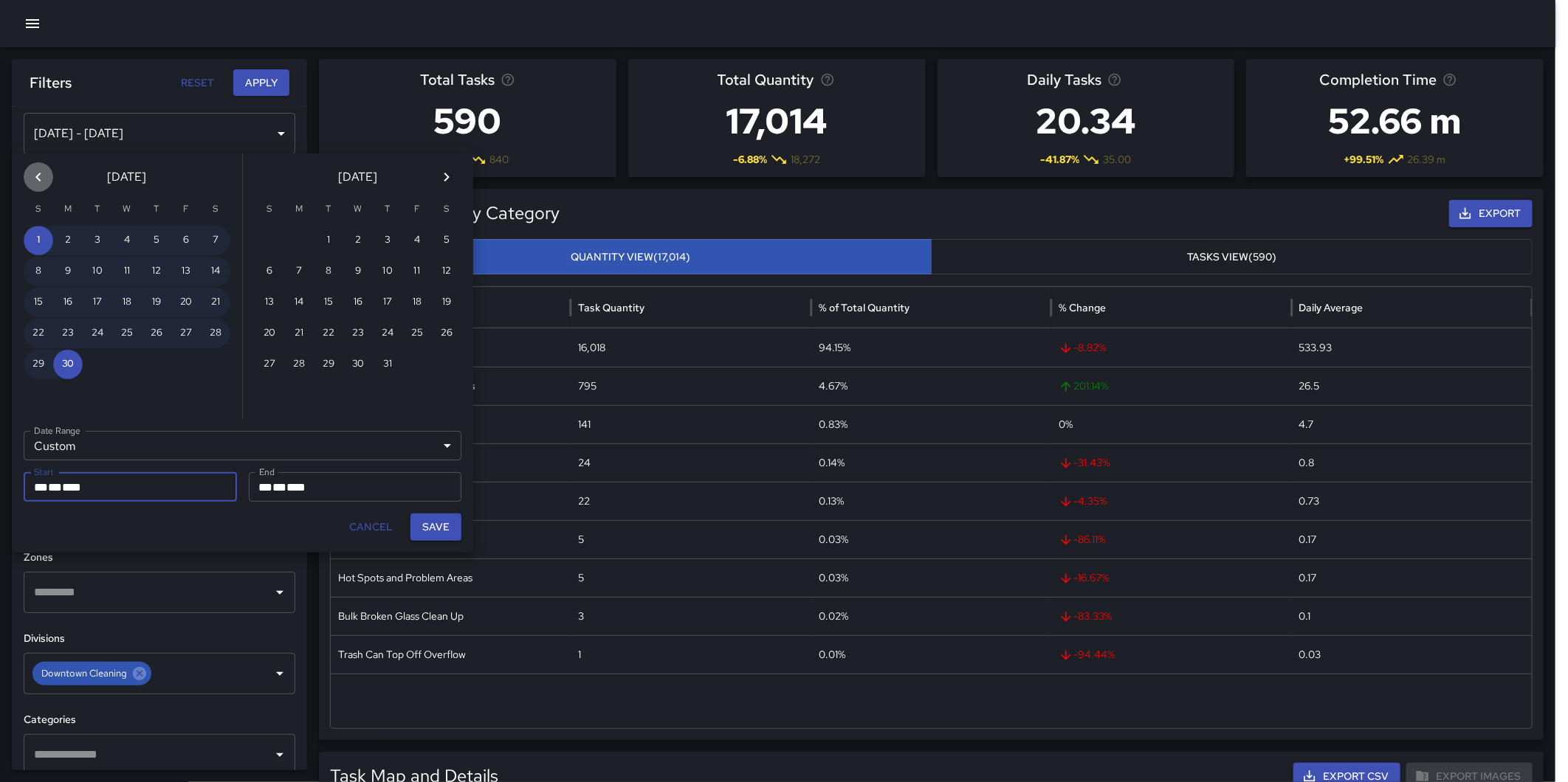
click at [45, 178] on icon "Previous month" at bounding box center [38, 177] width 18 height 18
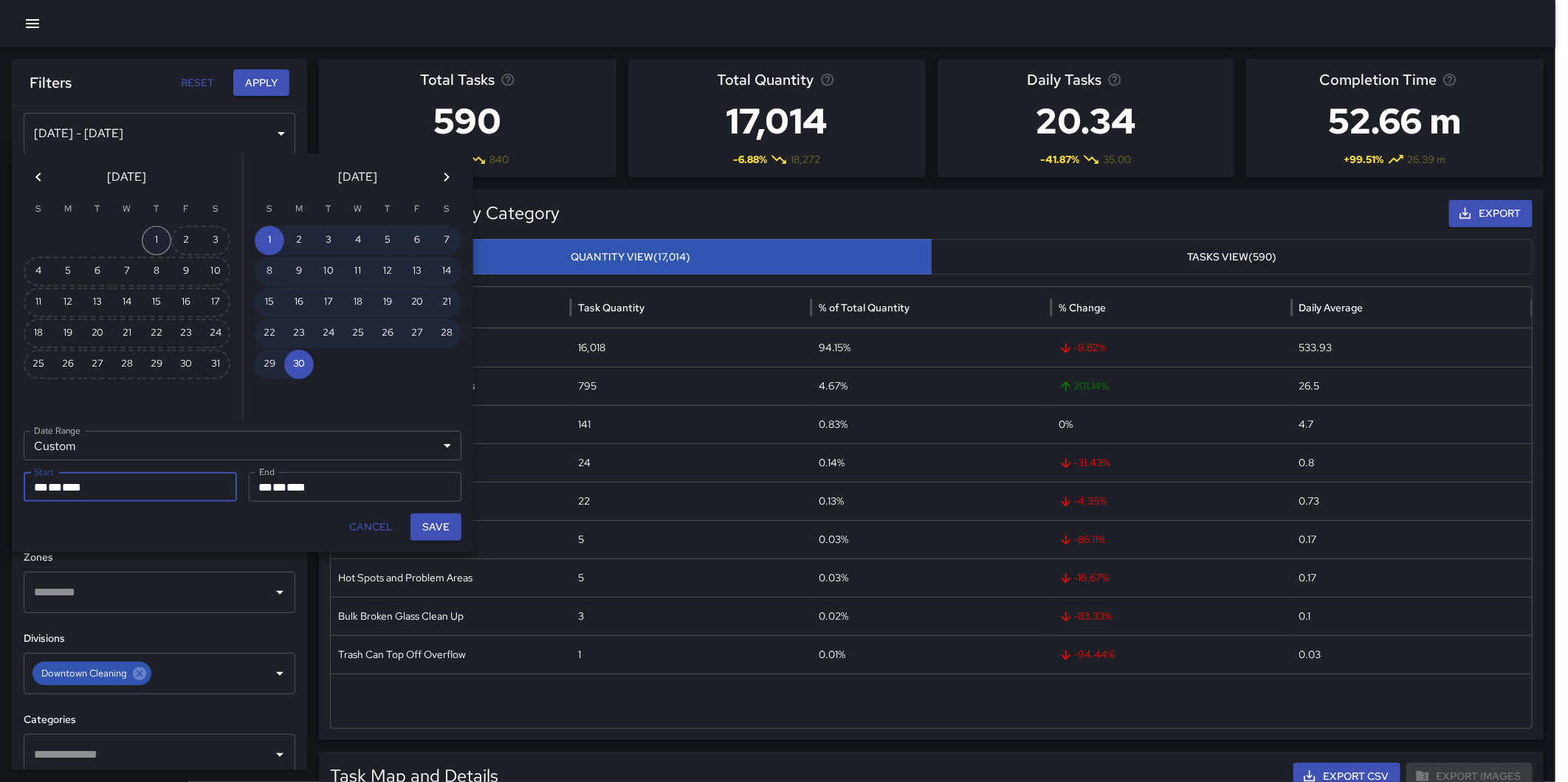
click at [148, 240] on button "1" at bounding box center [156, 240] width 29 height 29
type input "**********"
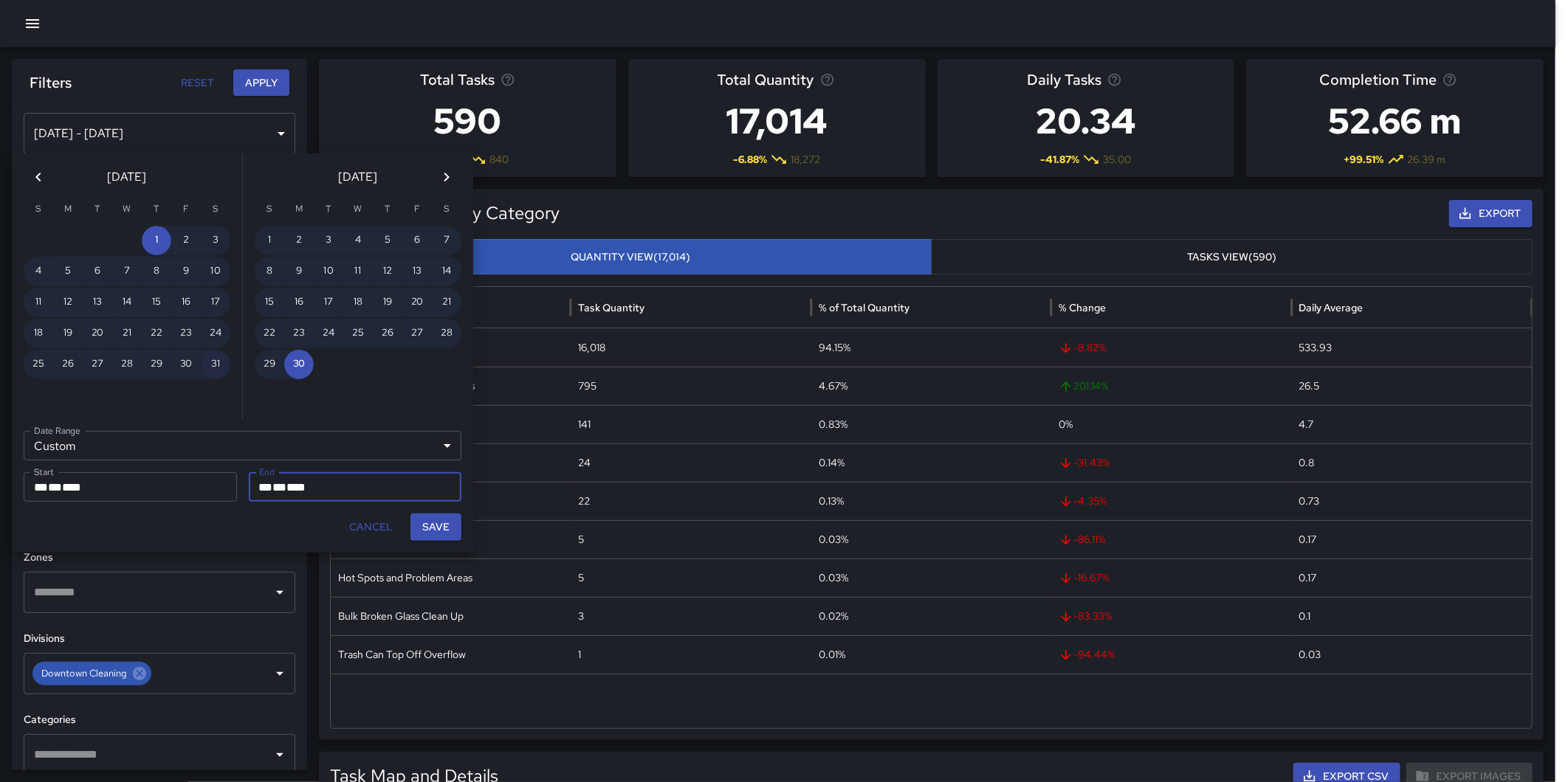
click at [202, 356] on button "31" at bounding box center [215, 364] width 29 height 29
type input "**********"
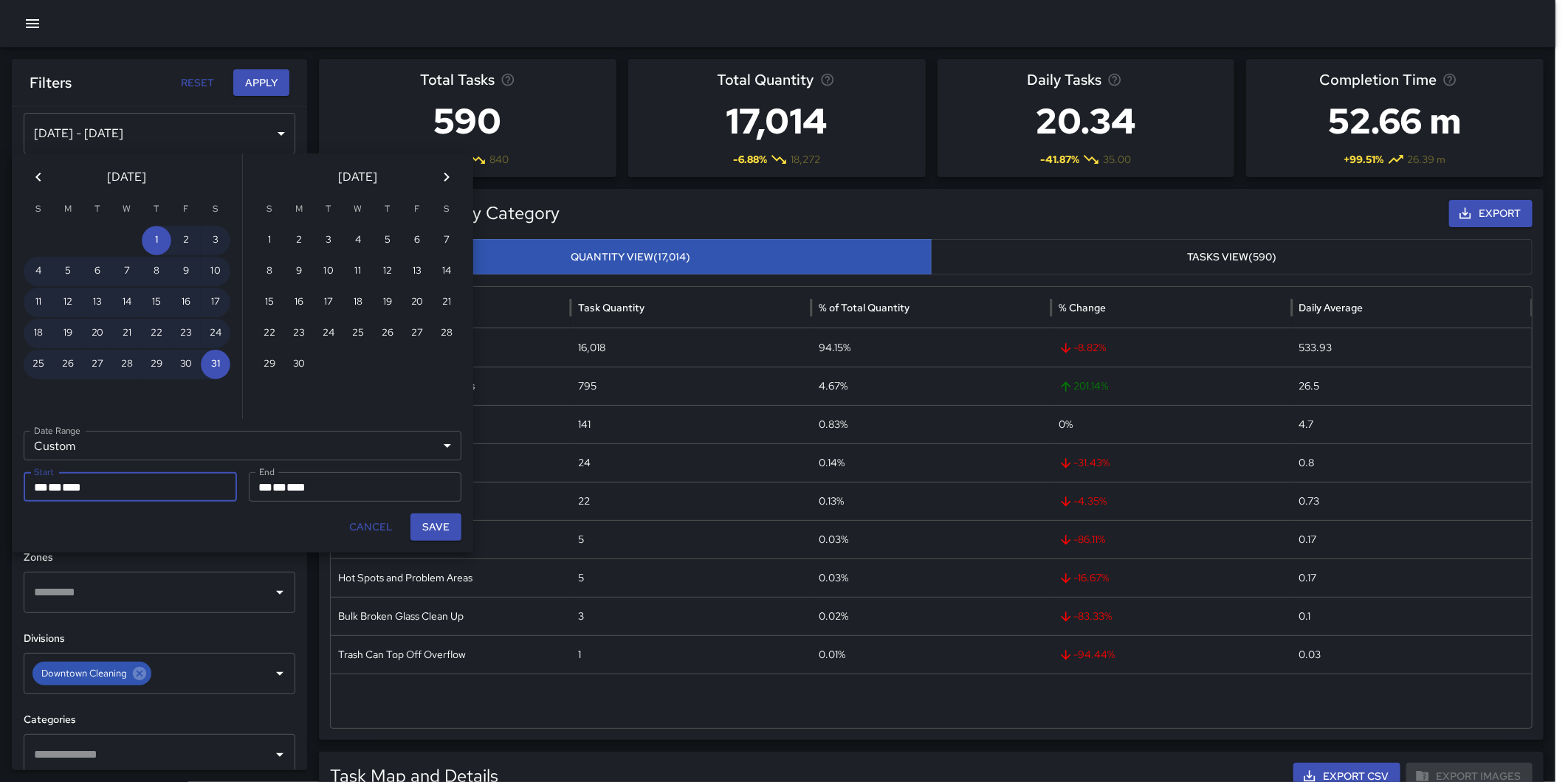
click at [446, 528] on button "Save" at bounding box center [435, 527] width 51 height 27
type input "**********"
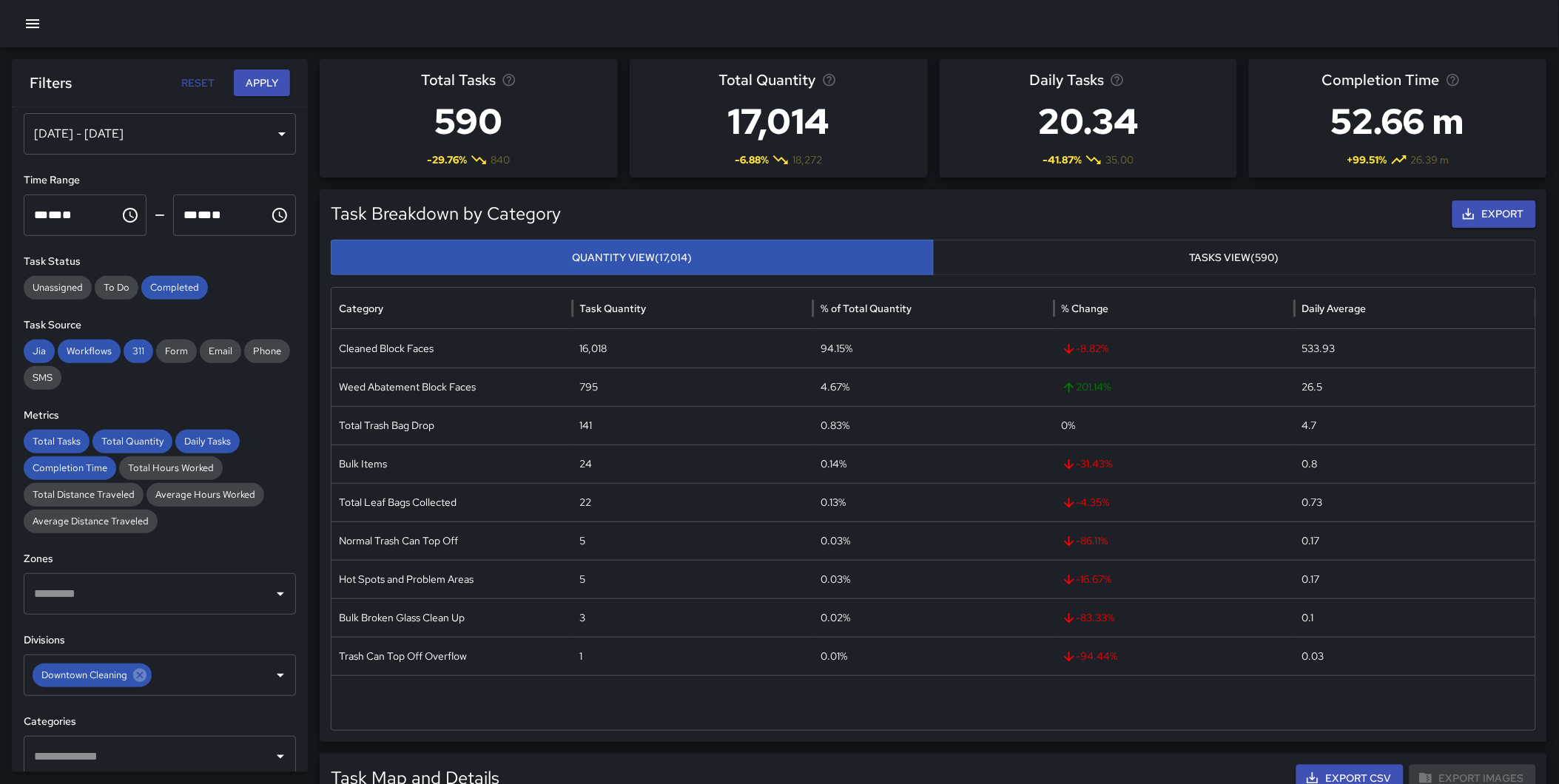
click at [249, 85] on button "Apply" at bounding box center [262, 83] width 57 height 27
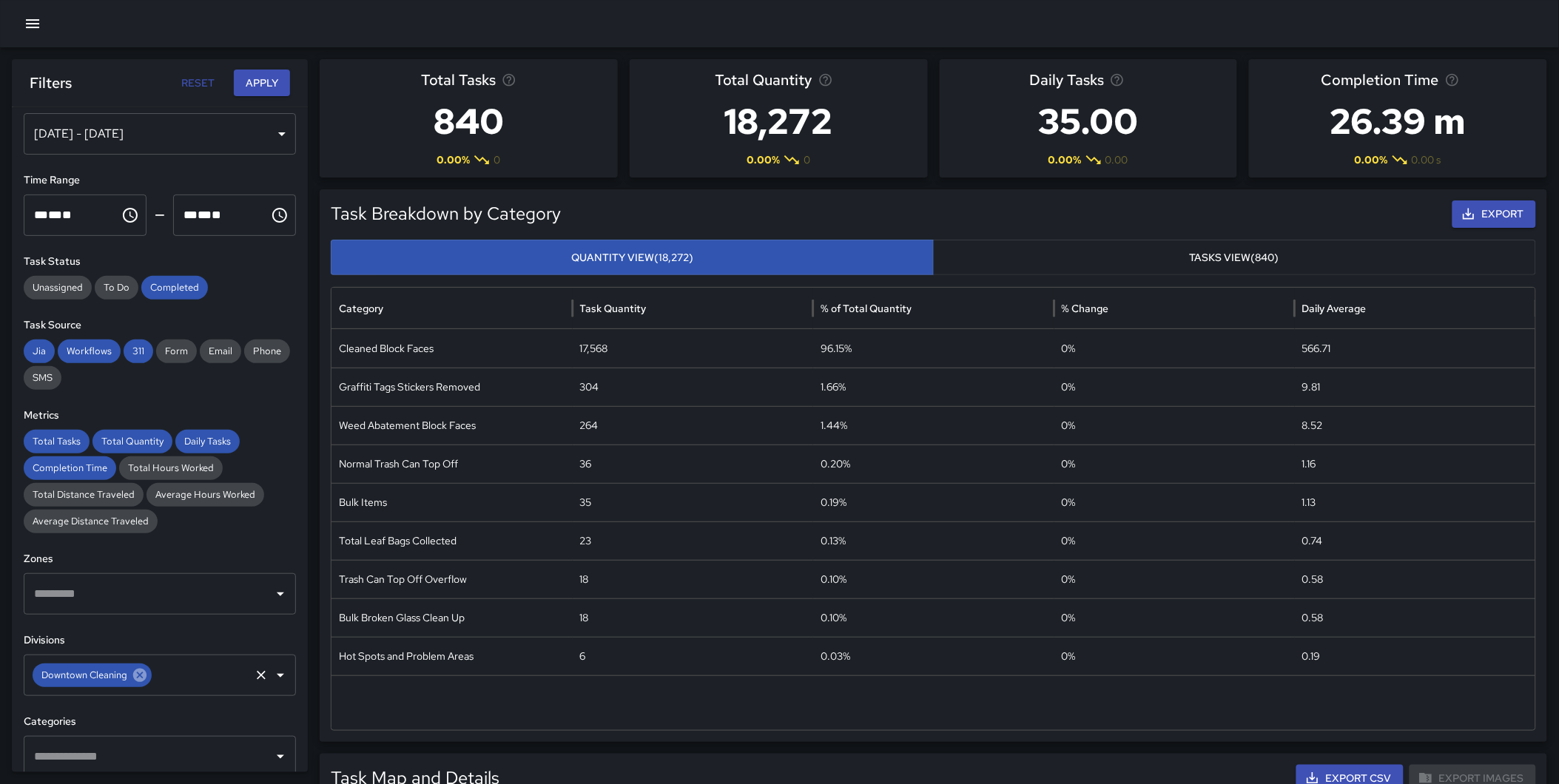
click at [138, 670] on icon at bounding box center [140, 675] width 14 height 14
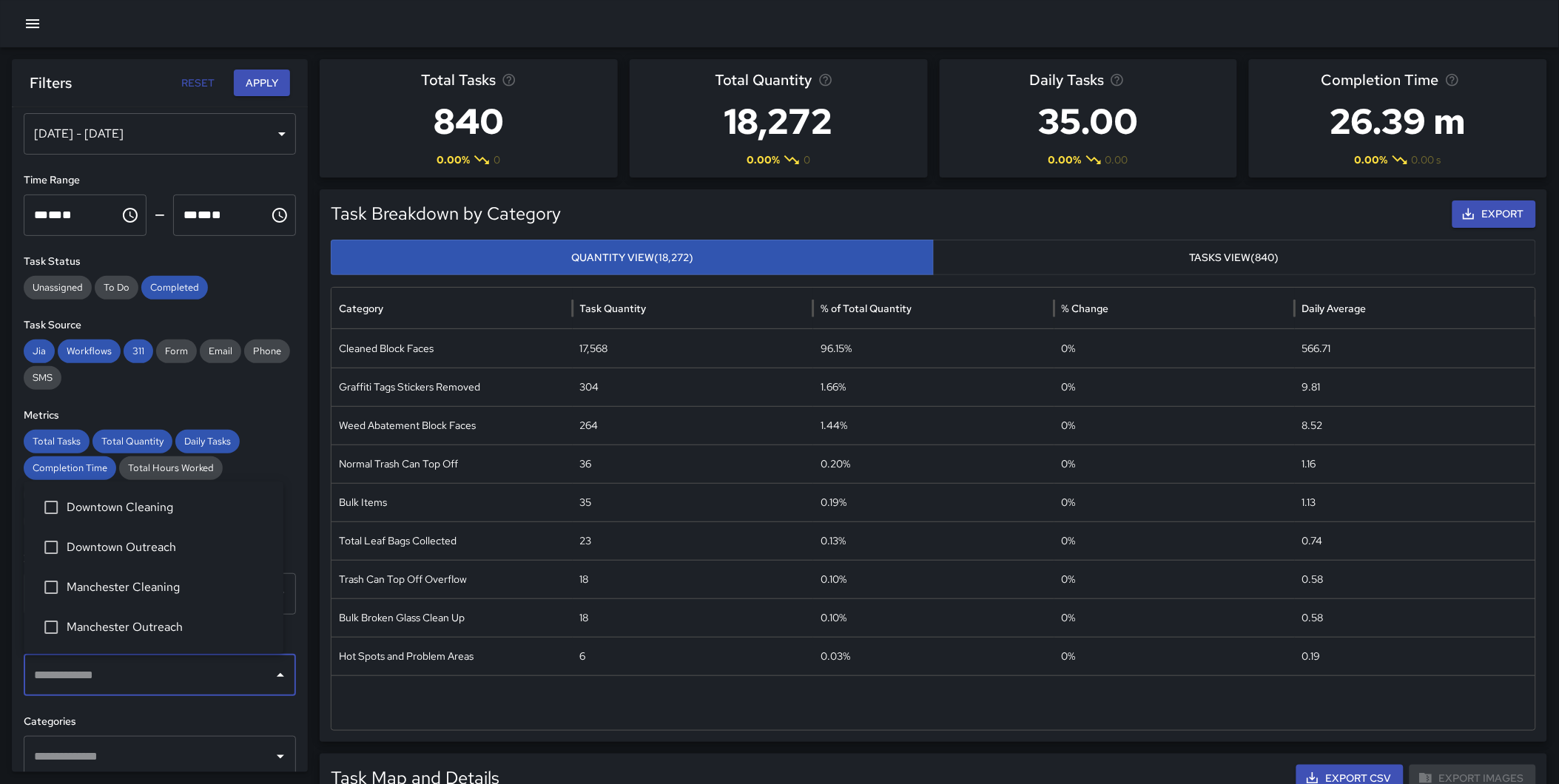
click at [128, 673] on input "text" at bounding box center [149, 675] width 236 height 28
click at [154, 590] on span "Manchester Cleaning" at bounding box center [169, 587] width 205 height 18
click at [263, 80] on button "Apply" at bounding box center [262, 83] width 57 height 27
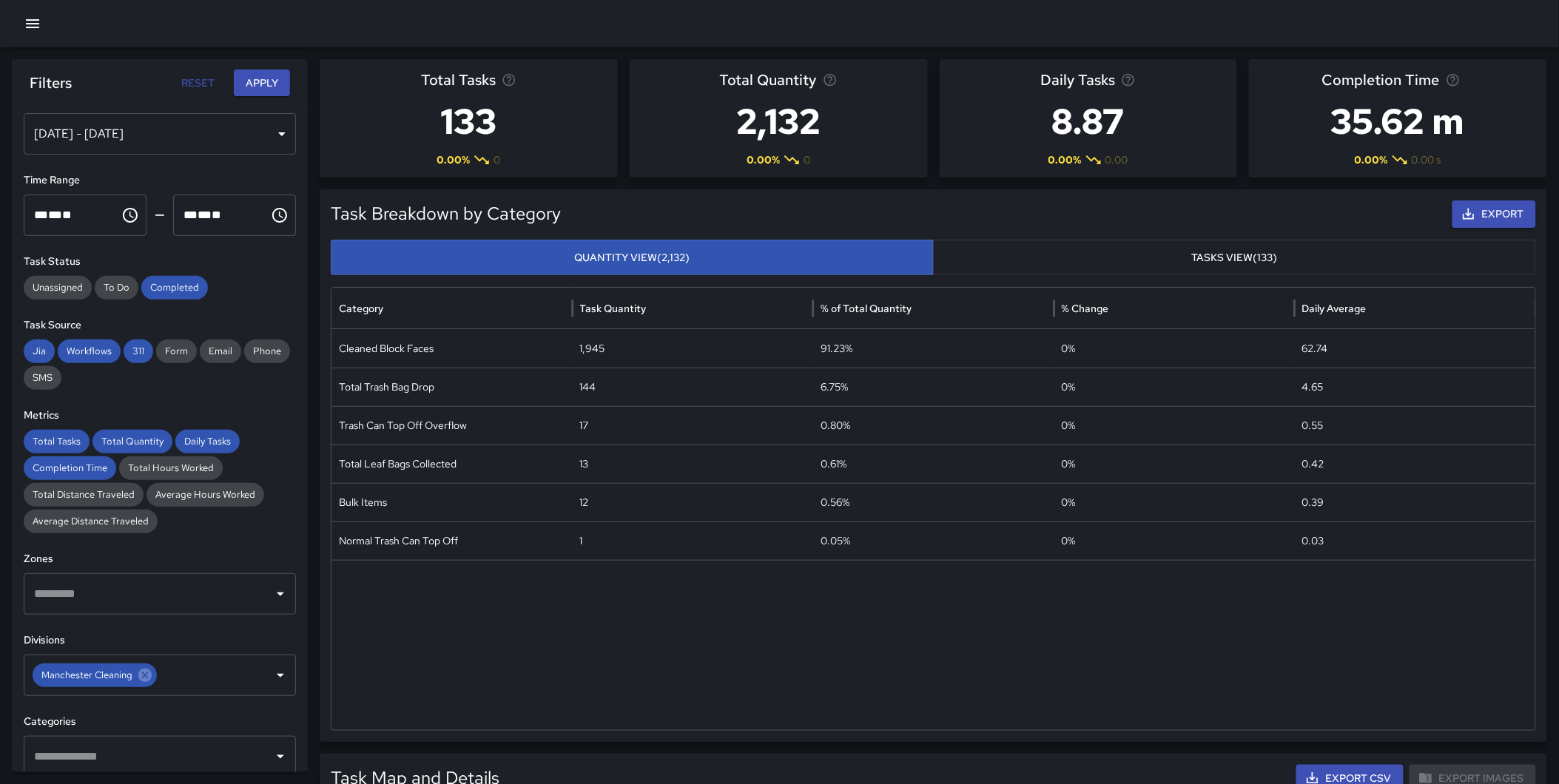
click at [181, 136] on div "[DATE] - [DATE]" at bounding box center [160, 133] width 273 height 41
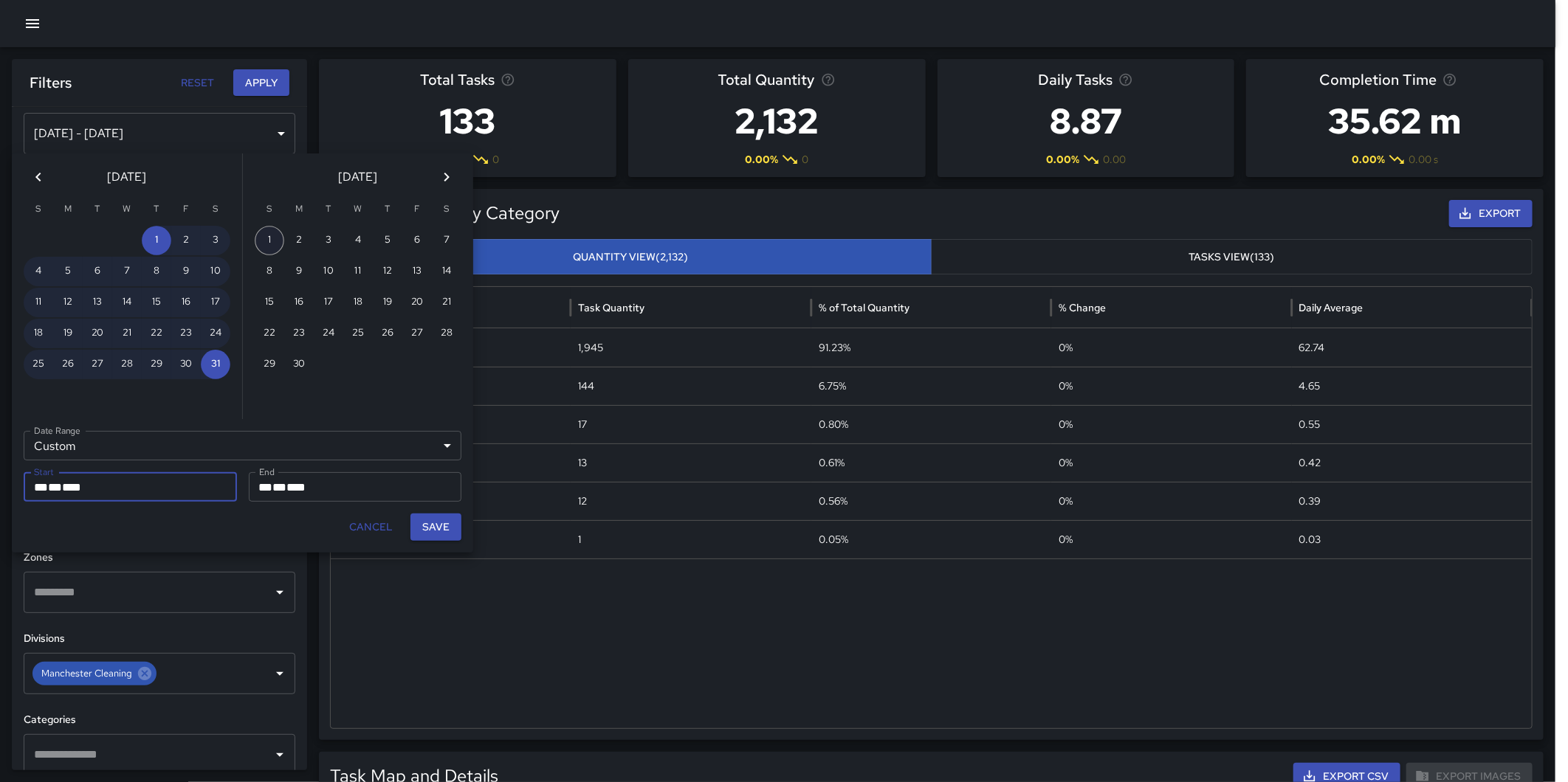
click at [278, 237] on button "1" at bounding box center [269, 240] width 29 height 29
type input "**********"
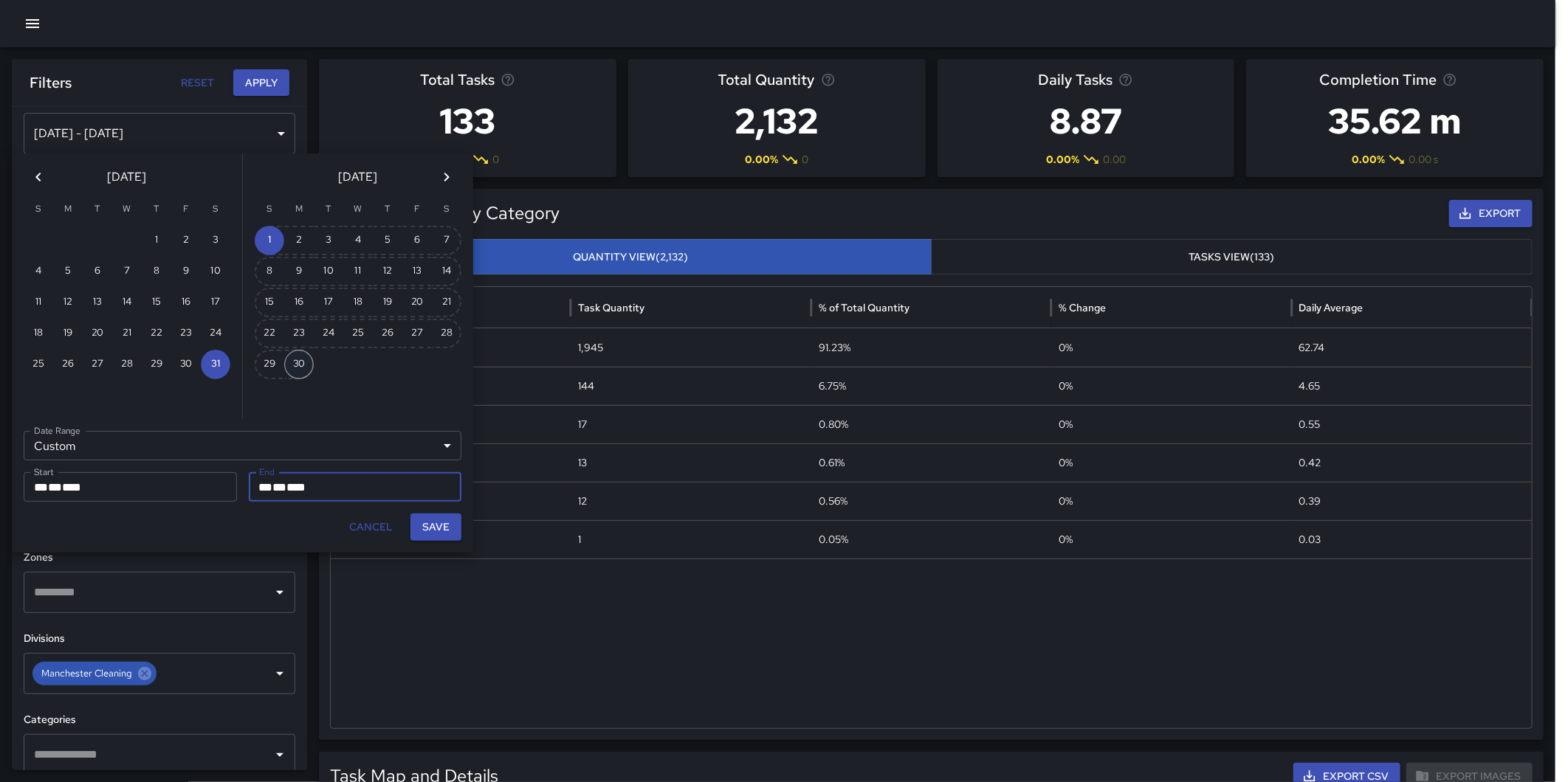
click at [296, 357] on button "30" at bounding box center [298, 364] width 29 height 29
type input "**********"
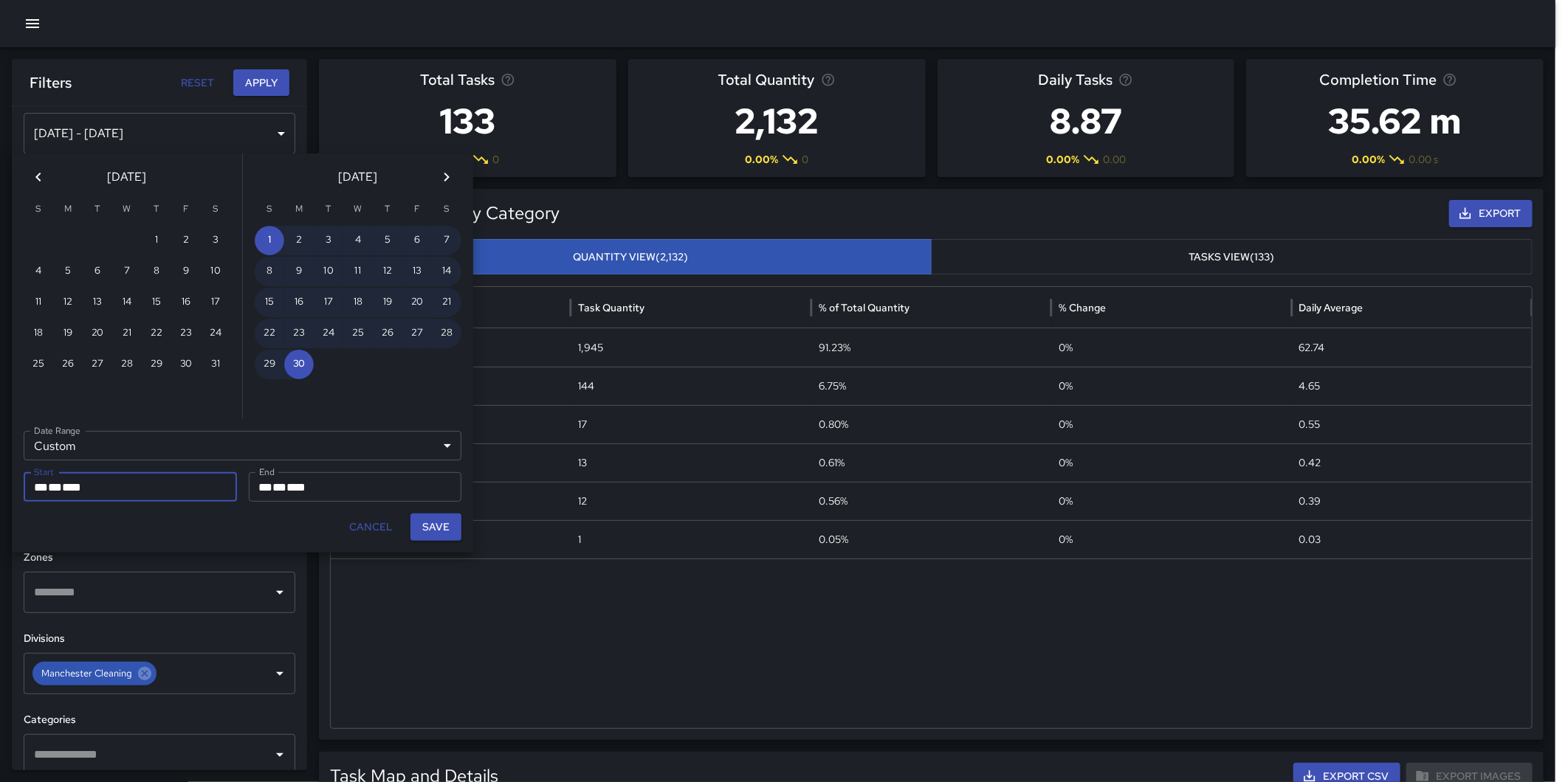
click at [435, 519] on button "Save" at bounding box center [435, 527] width 51 height 27
type input "**********"
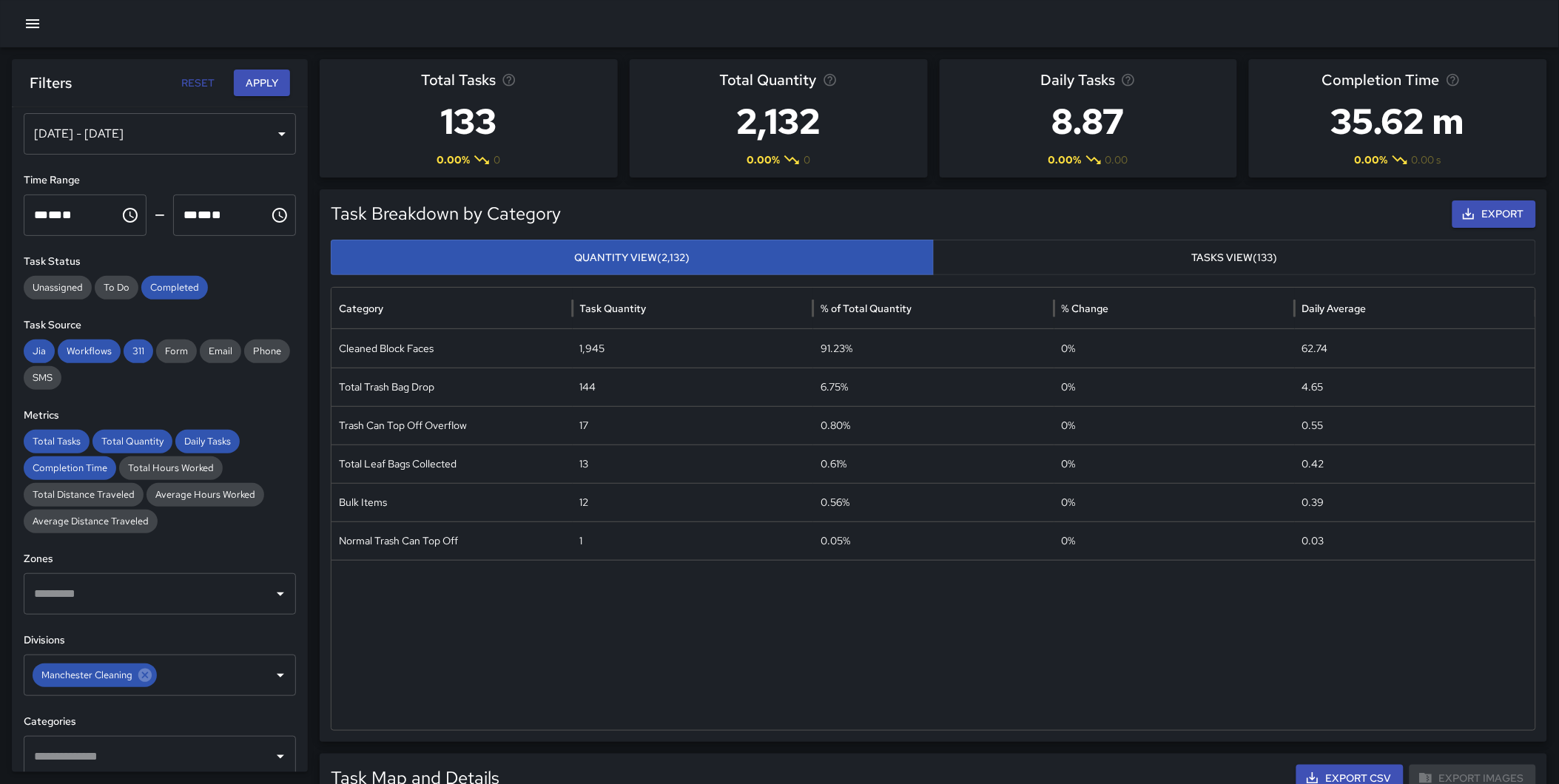
click at [268, 89] on button "Apply" at bounding box center [262, 83] width 57 height 27
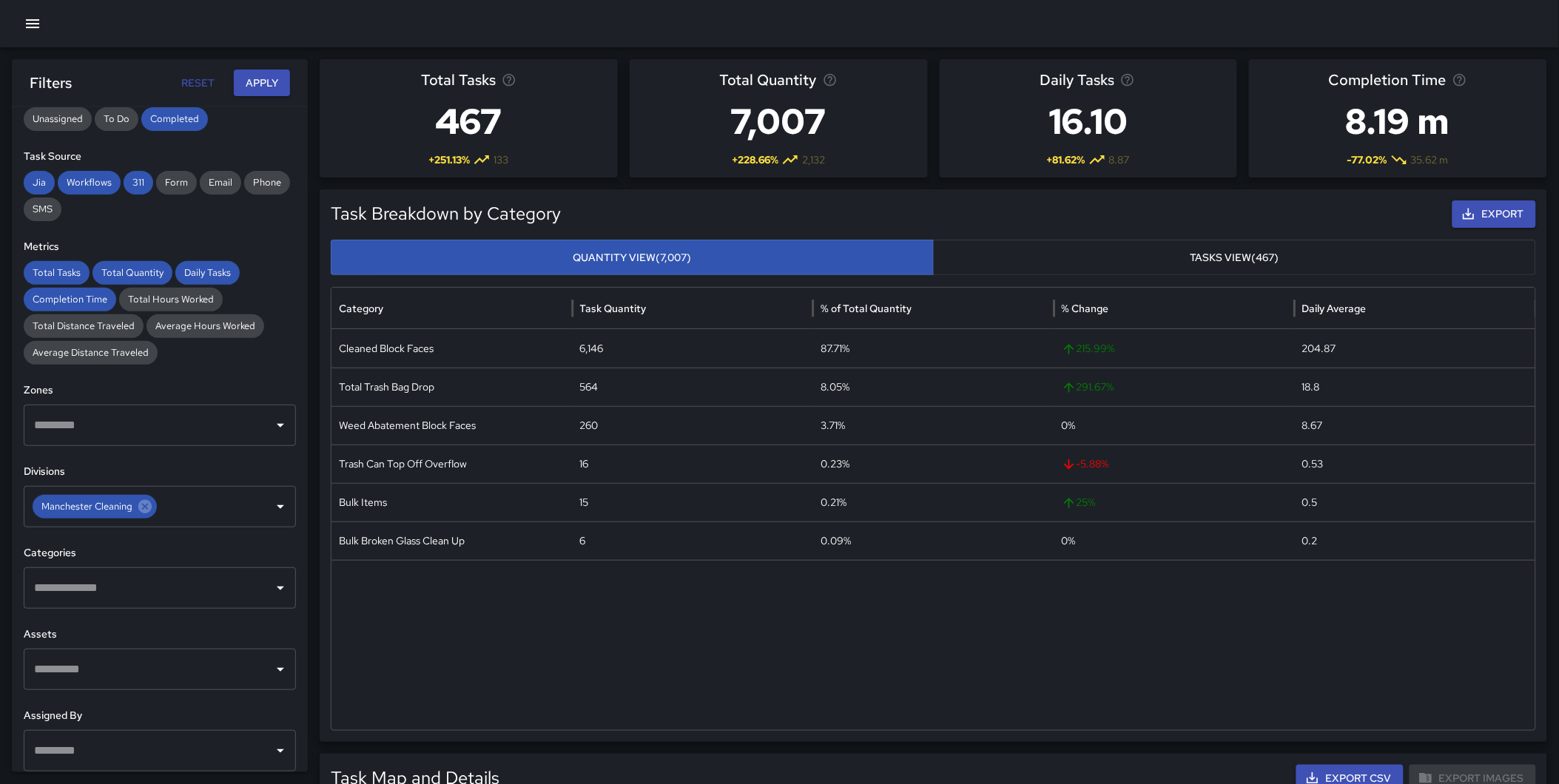
scroll to position [201, 0]
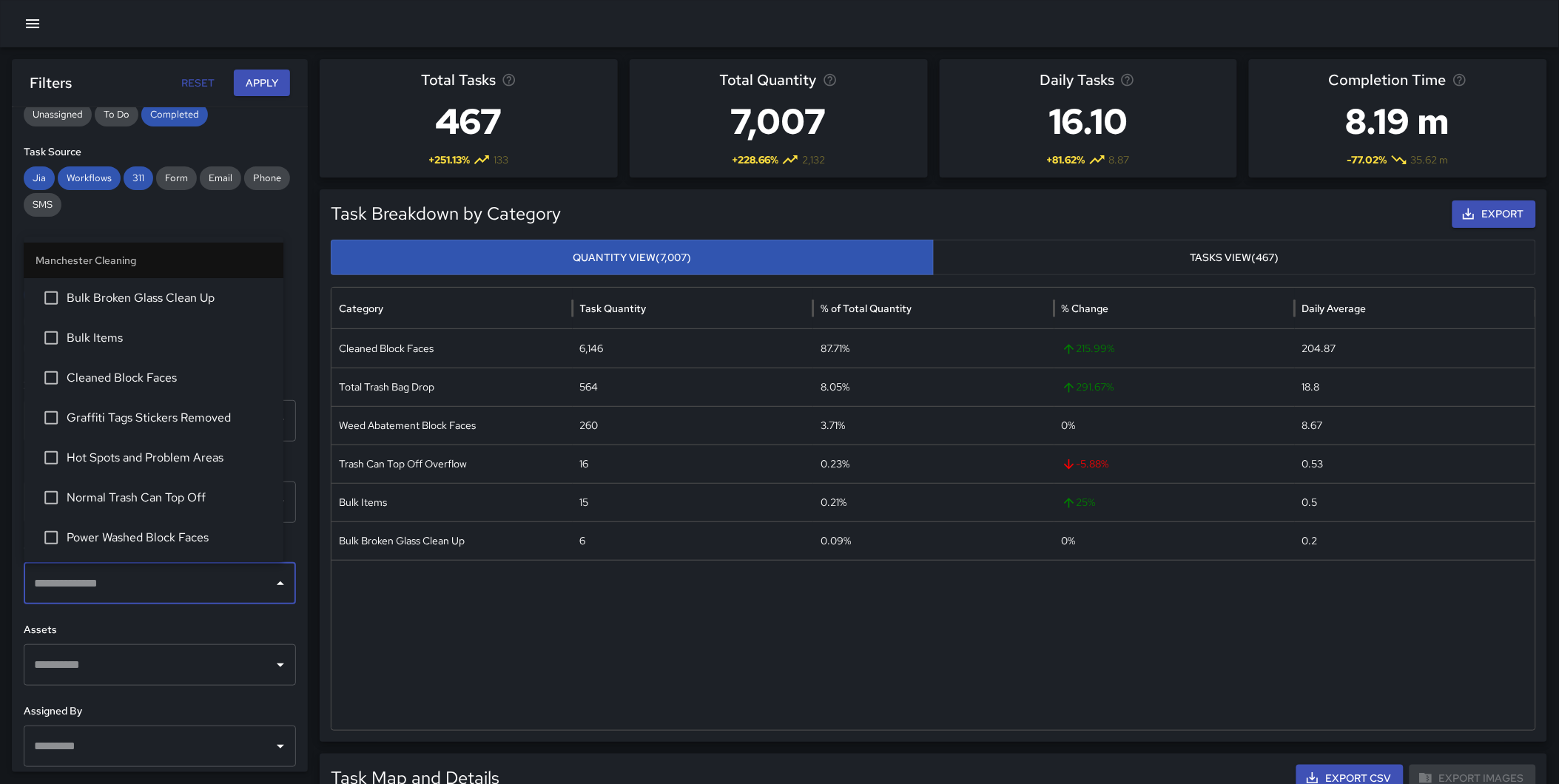
click at [144, 587] on input "text" at bounding box center [149, 583] width 236 height 28
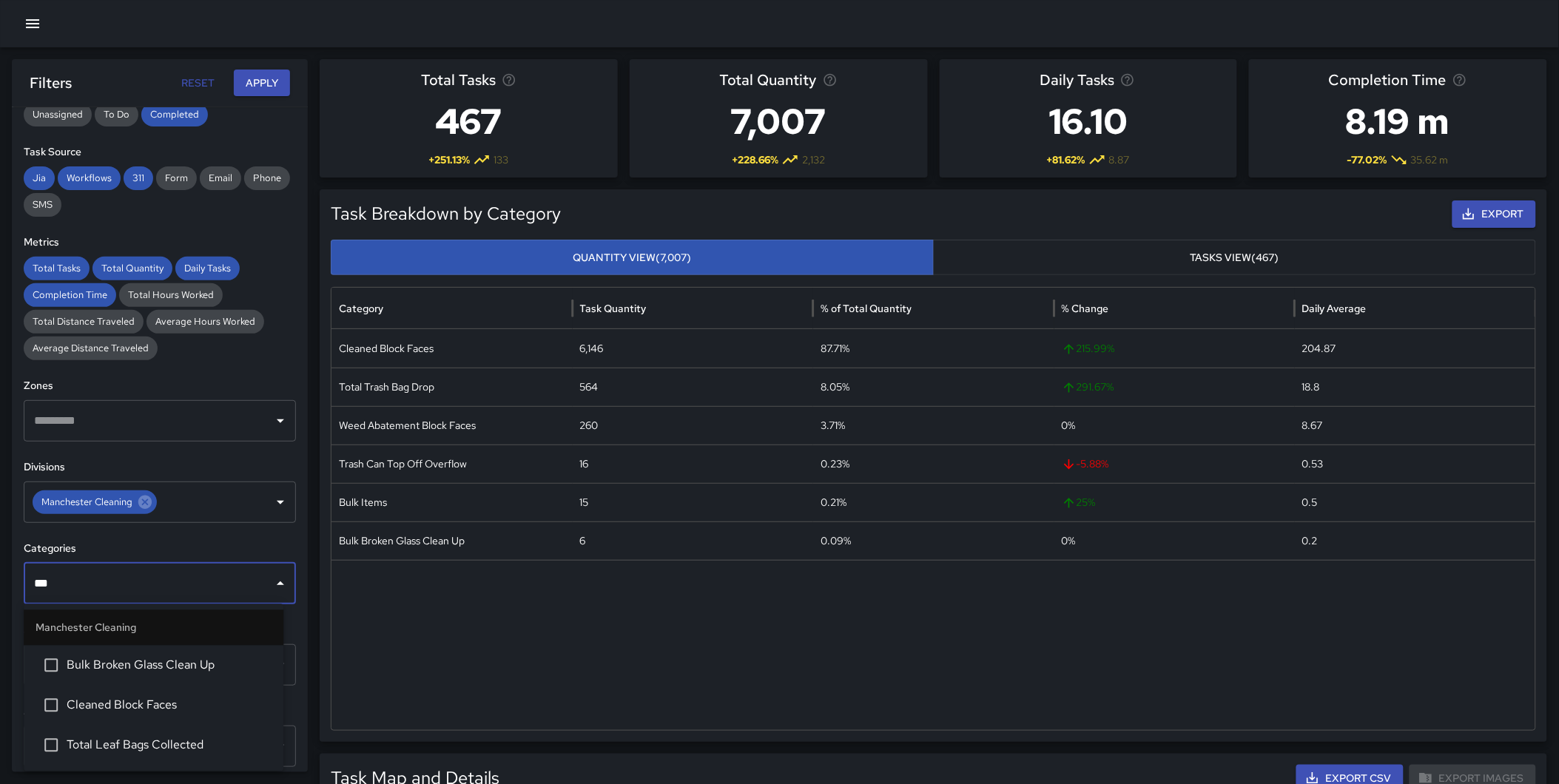
type input "****"
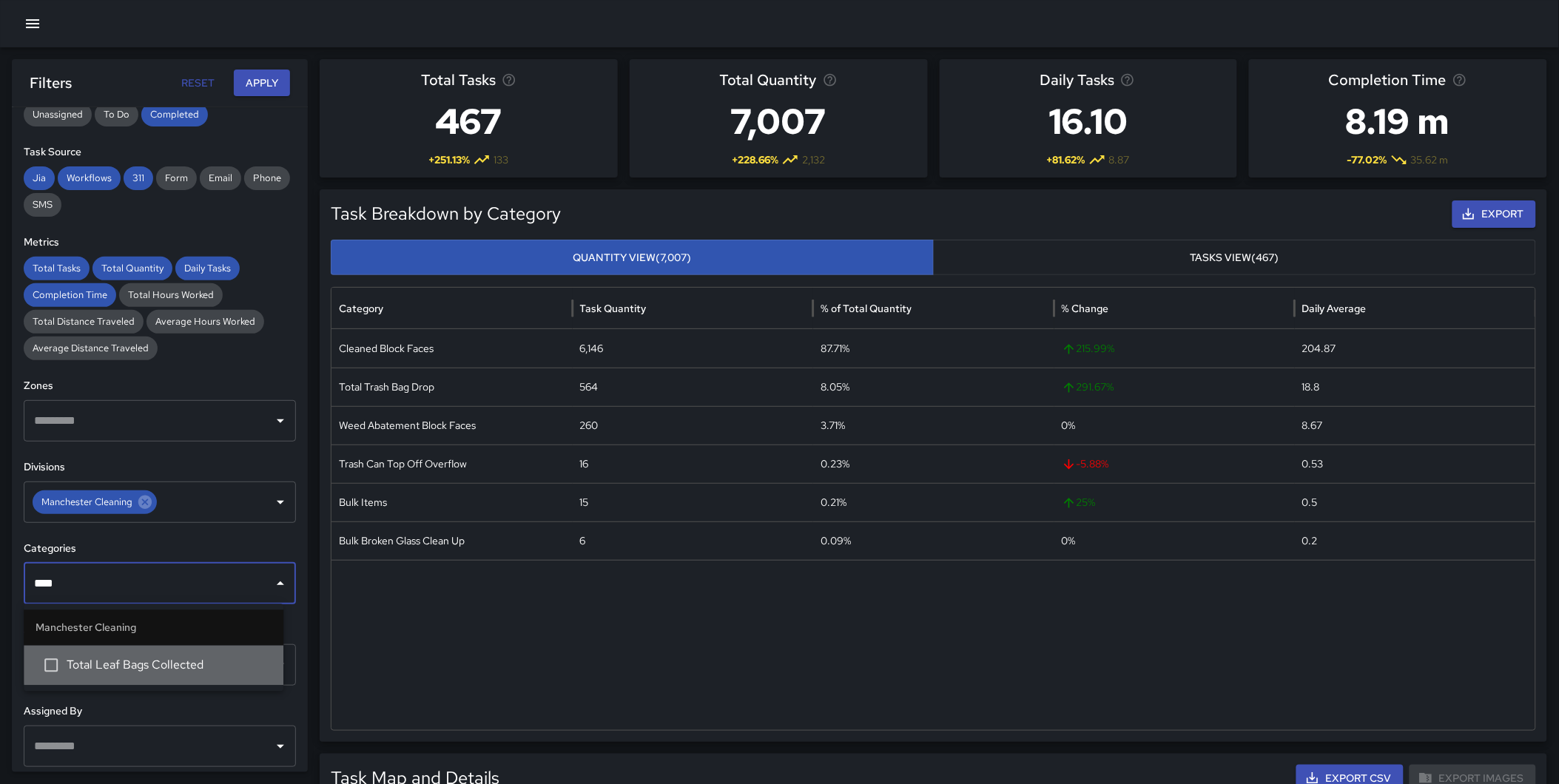
click at [160, 668] on span "Total Leaf Bags Collected" at bounding box center [169, 665] width 205 height 18
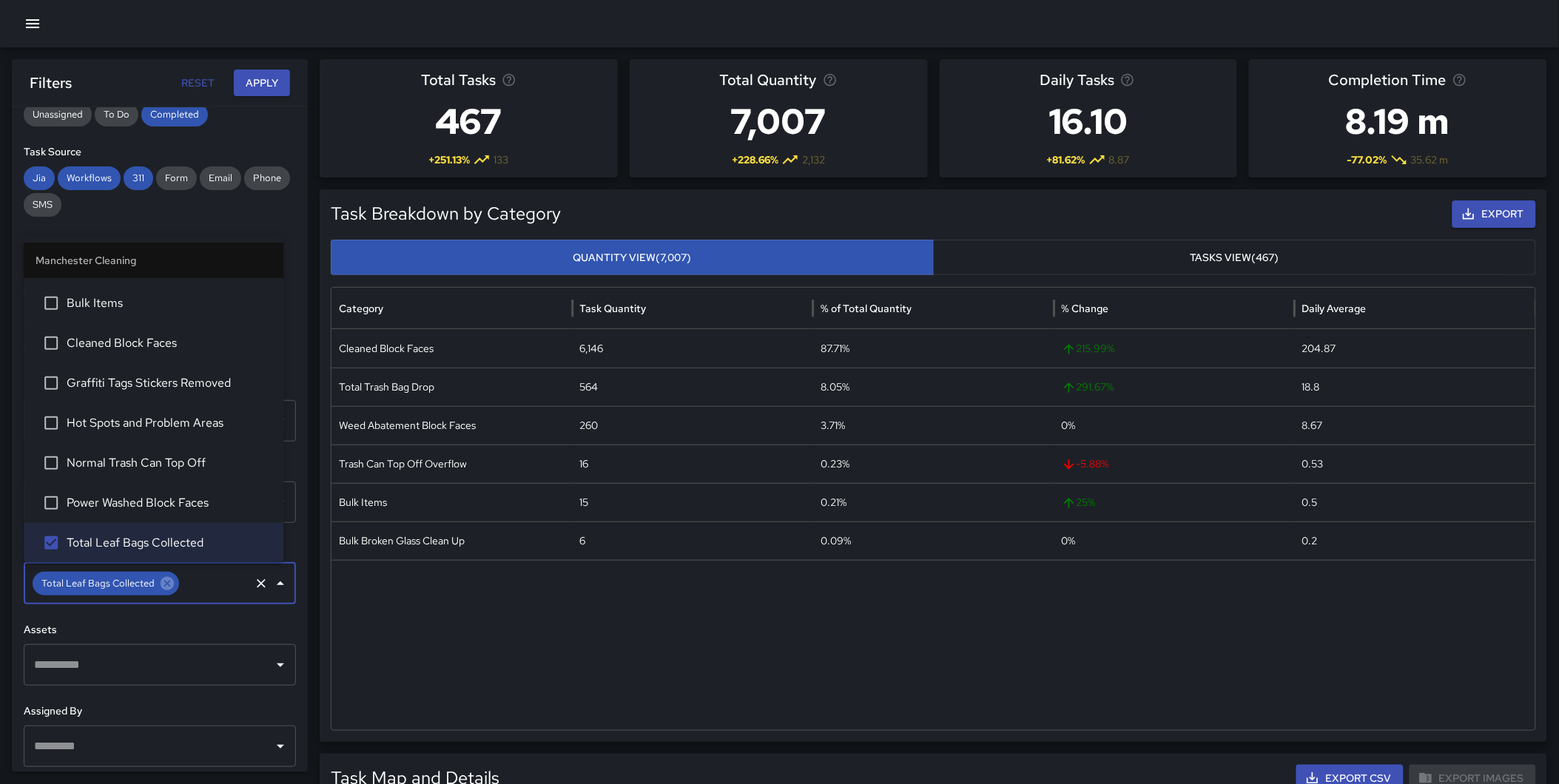
click at [262, 82] on button "Apply" at bounding box center [262, 83] width 57 height 27
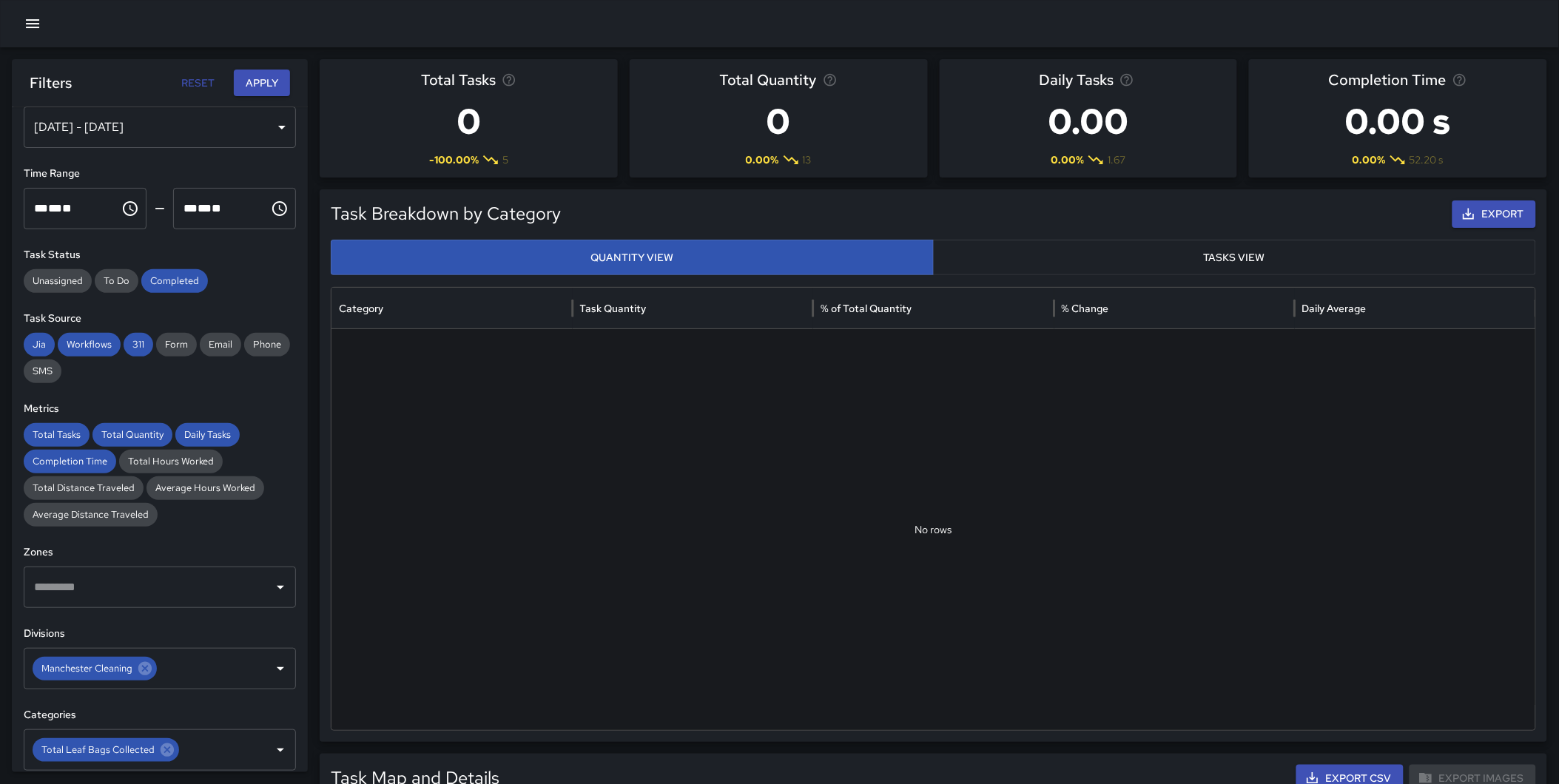
click at [153, 124] on div "[DATE] - [DATE]" at bounding box center [160, 127] width 273 height 41
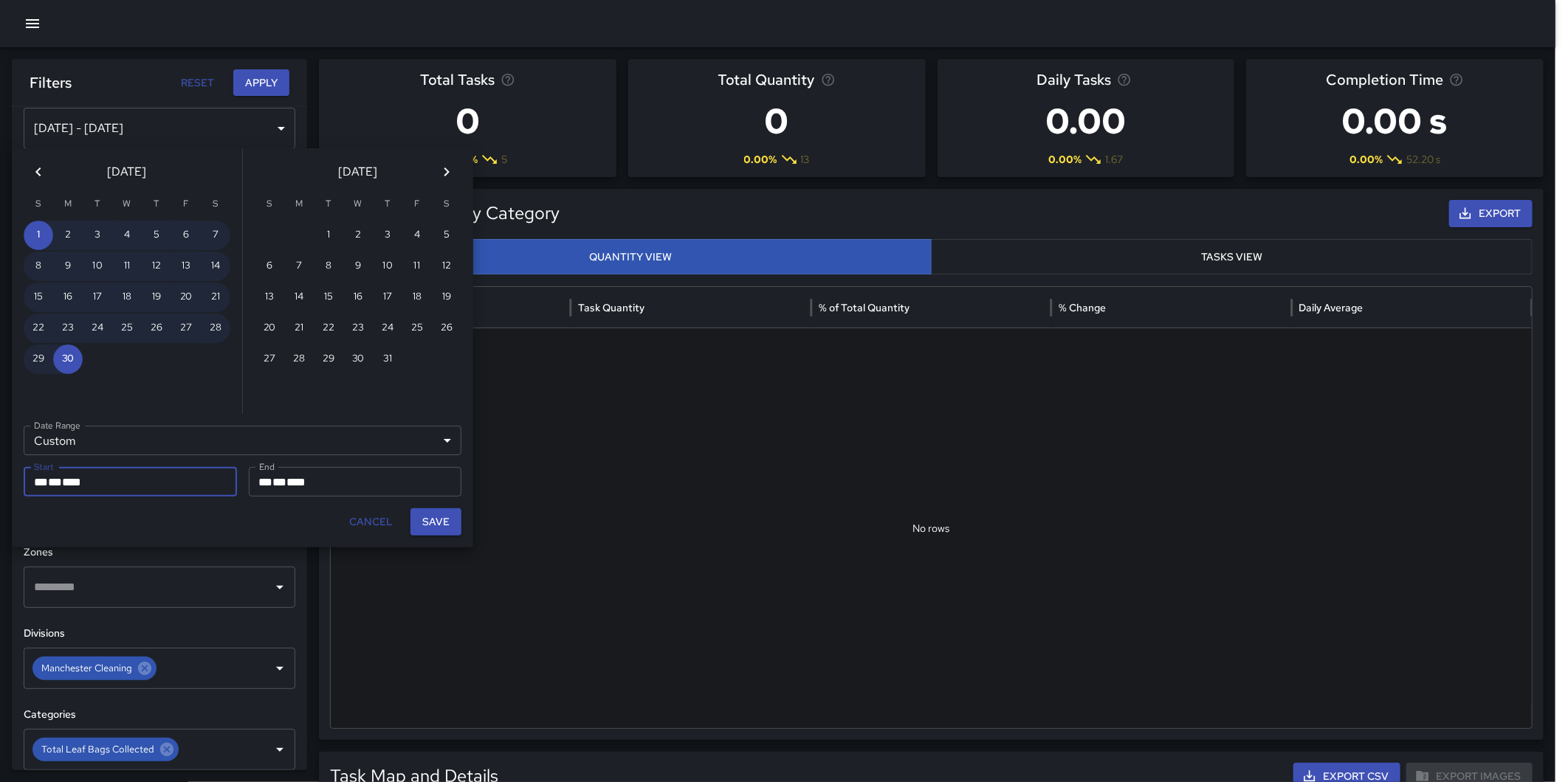
click at [35, 175] on icon "Previous month" at bounding box center [38, 172] width 18 height 18
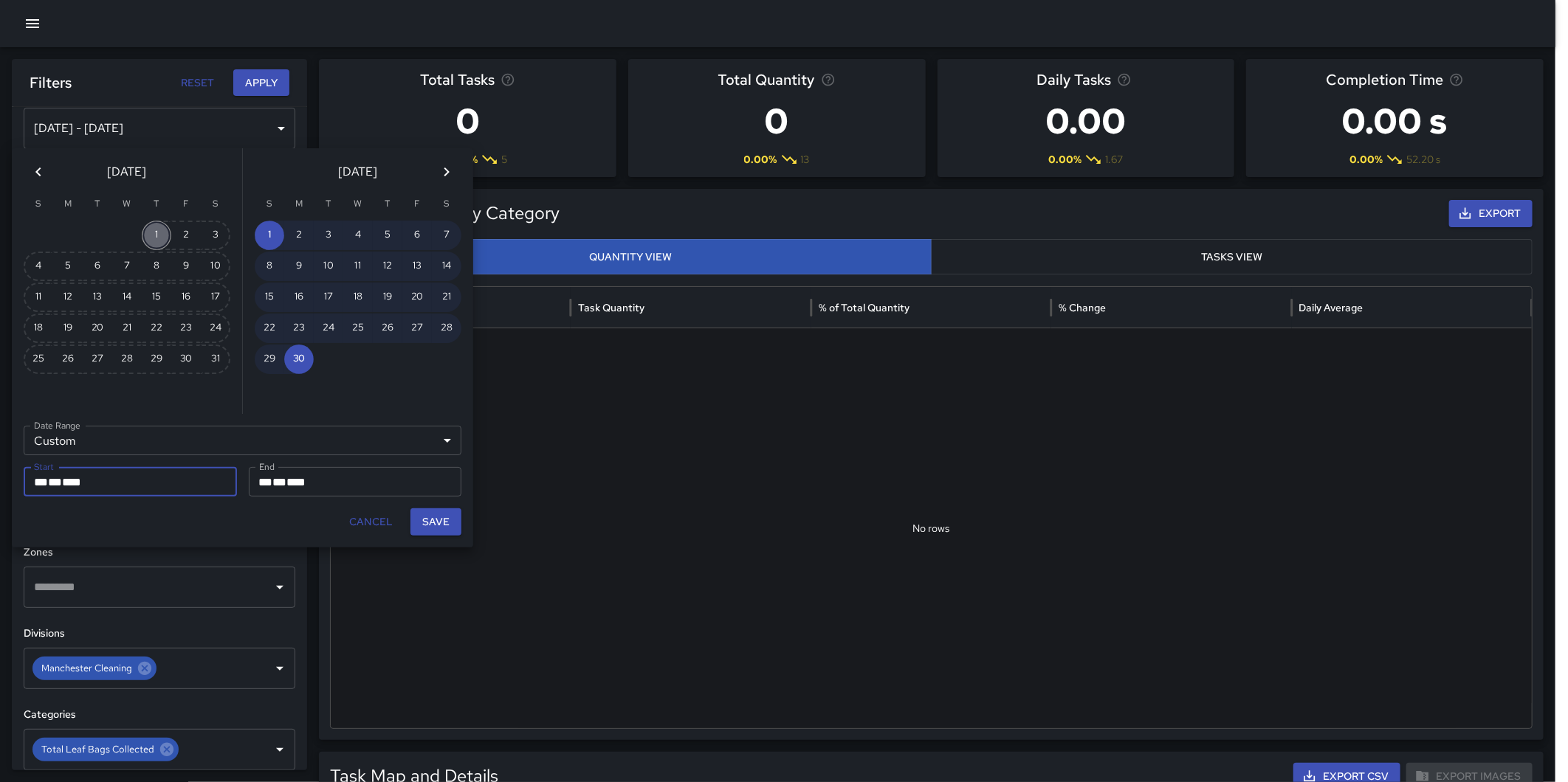
click at [148, 226] on button "1" at bounding box center [156, 235] width 29 height 29
type input "**********"
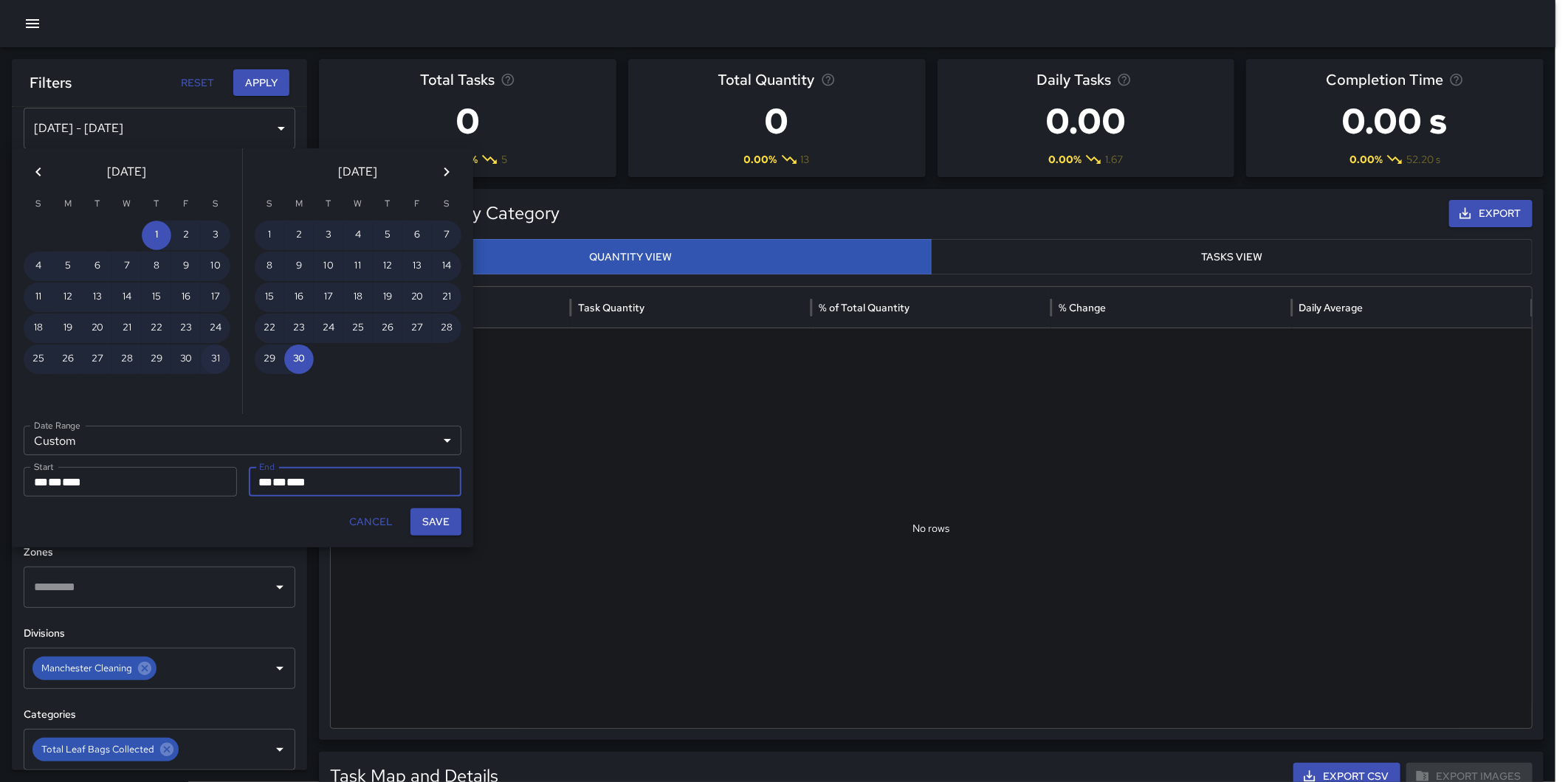
click at [209, 349] on button "31" at bounding box center [215, 359] width 29 height 29
type input "**********"
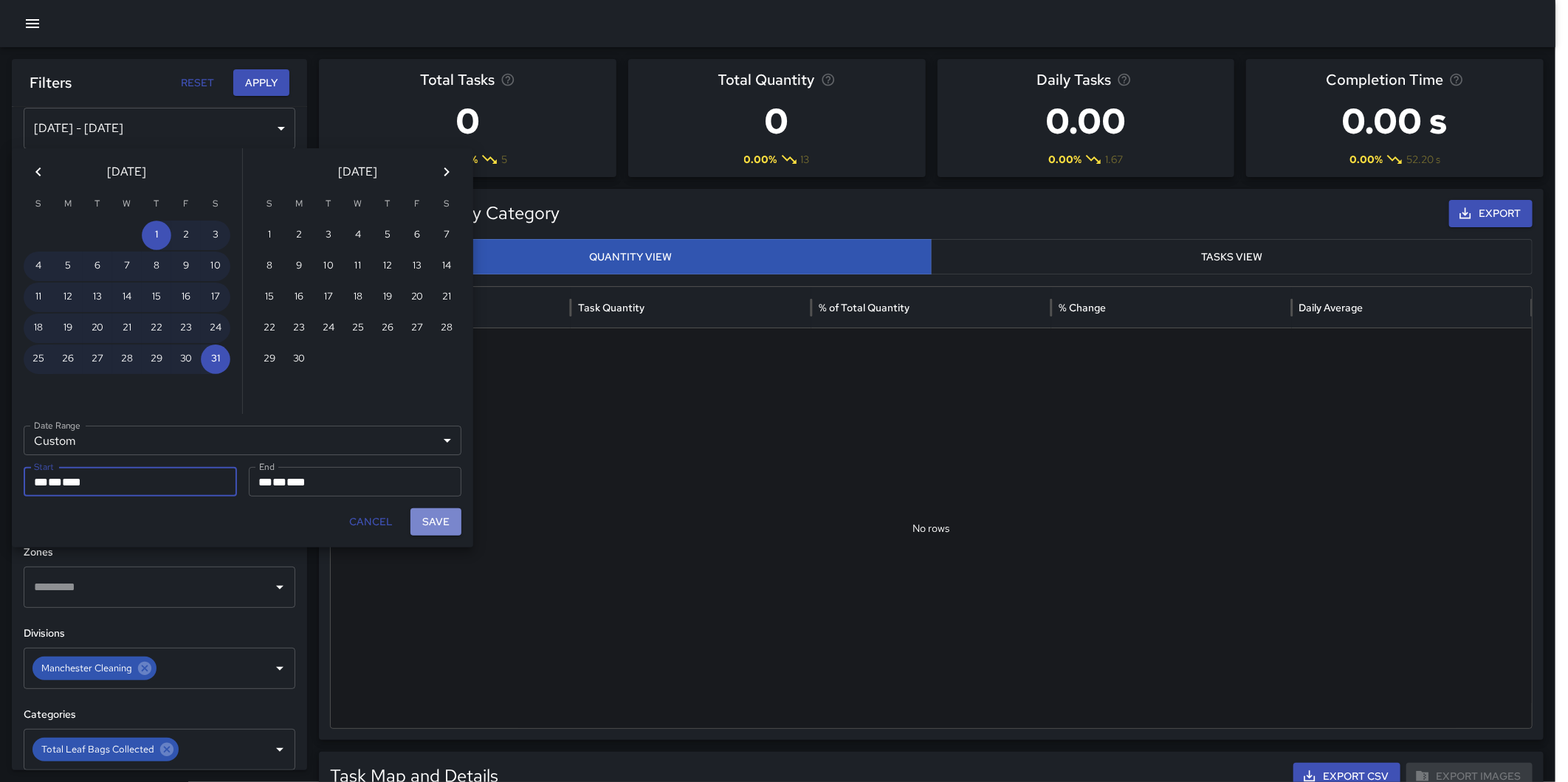
click at [440, 519] on button "Save" at bounding box center [435, 522] width 51 height 27
type input "**********"
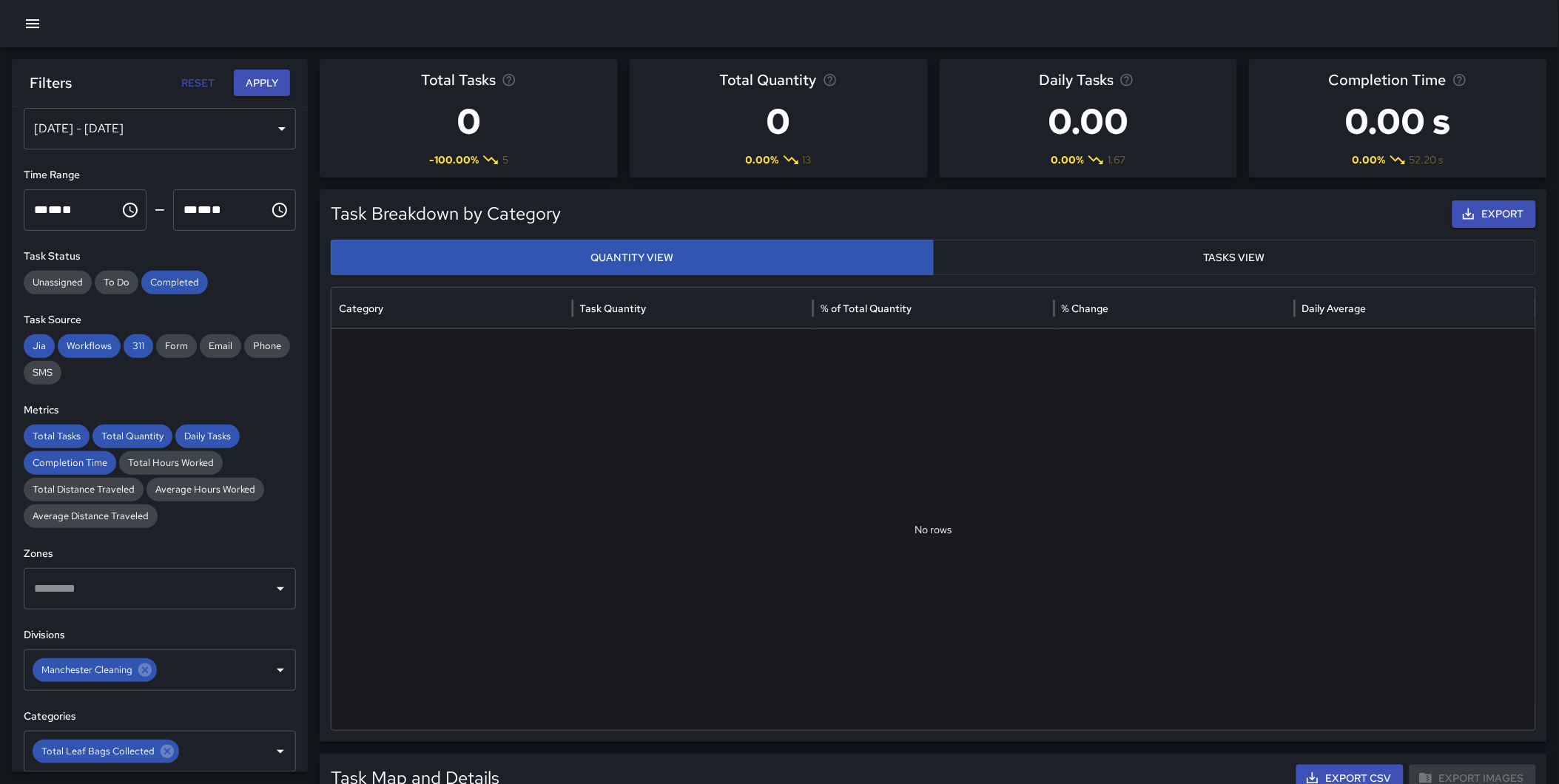
click at [255, 78] on button "Apply" at bounding box center [262, 83] width 57 height 27
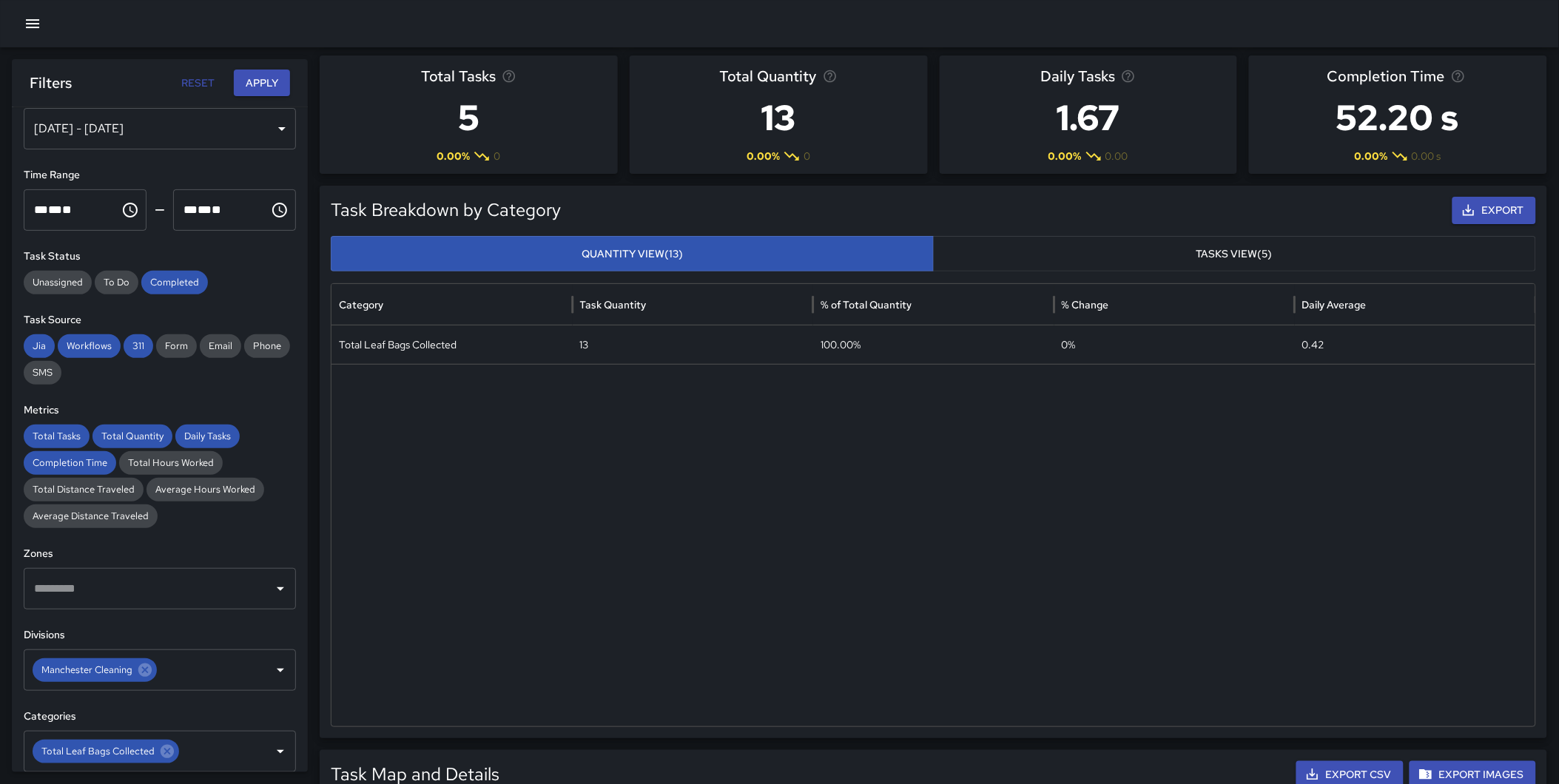
scroll to position [0, 0]
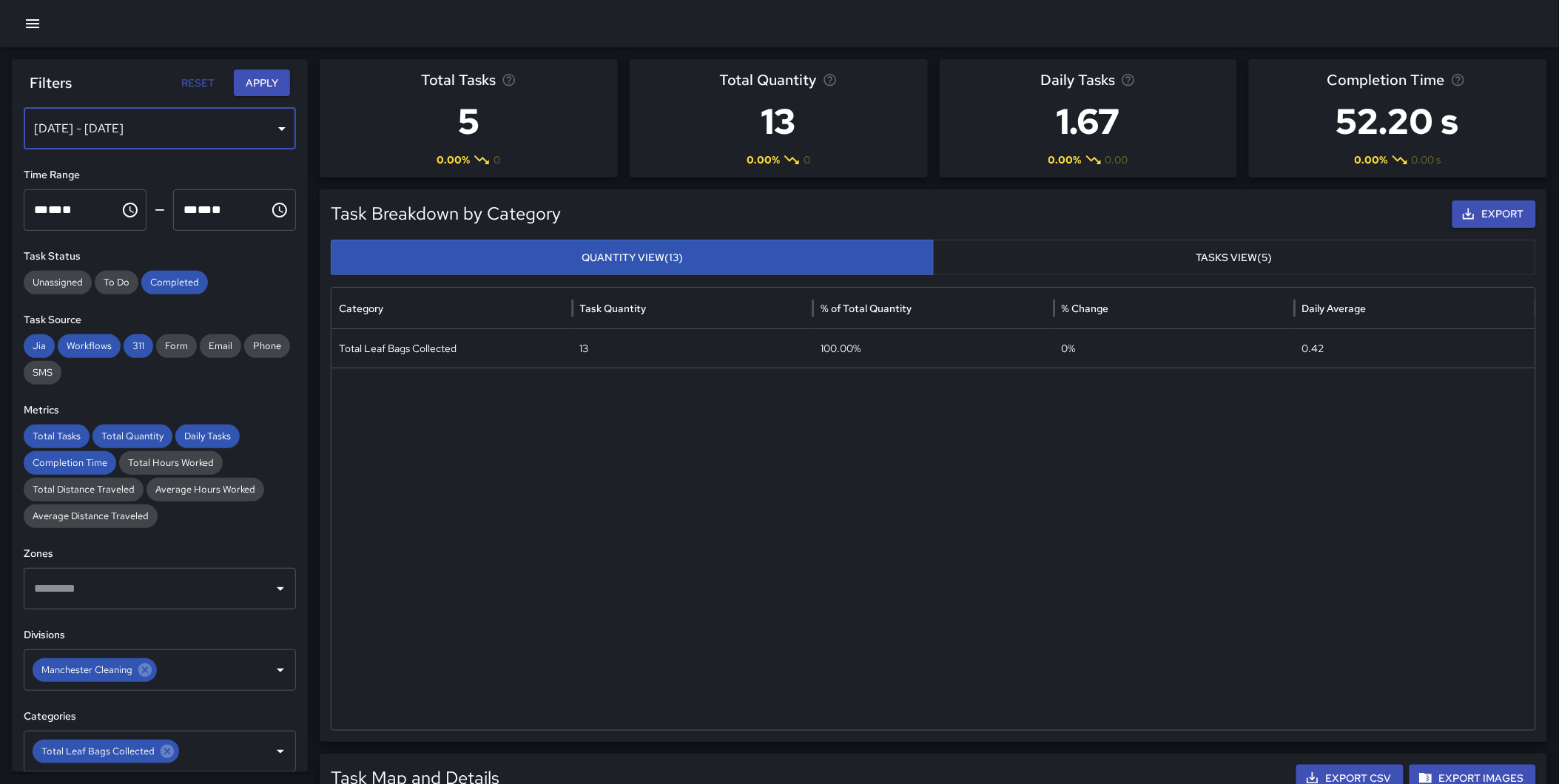
click at [139, 134] on div "[DATE] - [DATE]" at bounding box center [160, 128] width 273 height 41
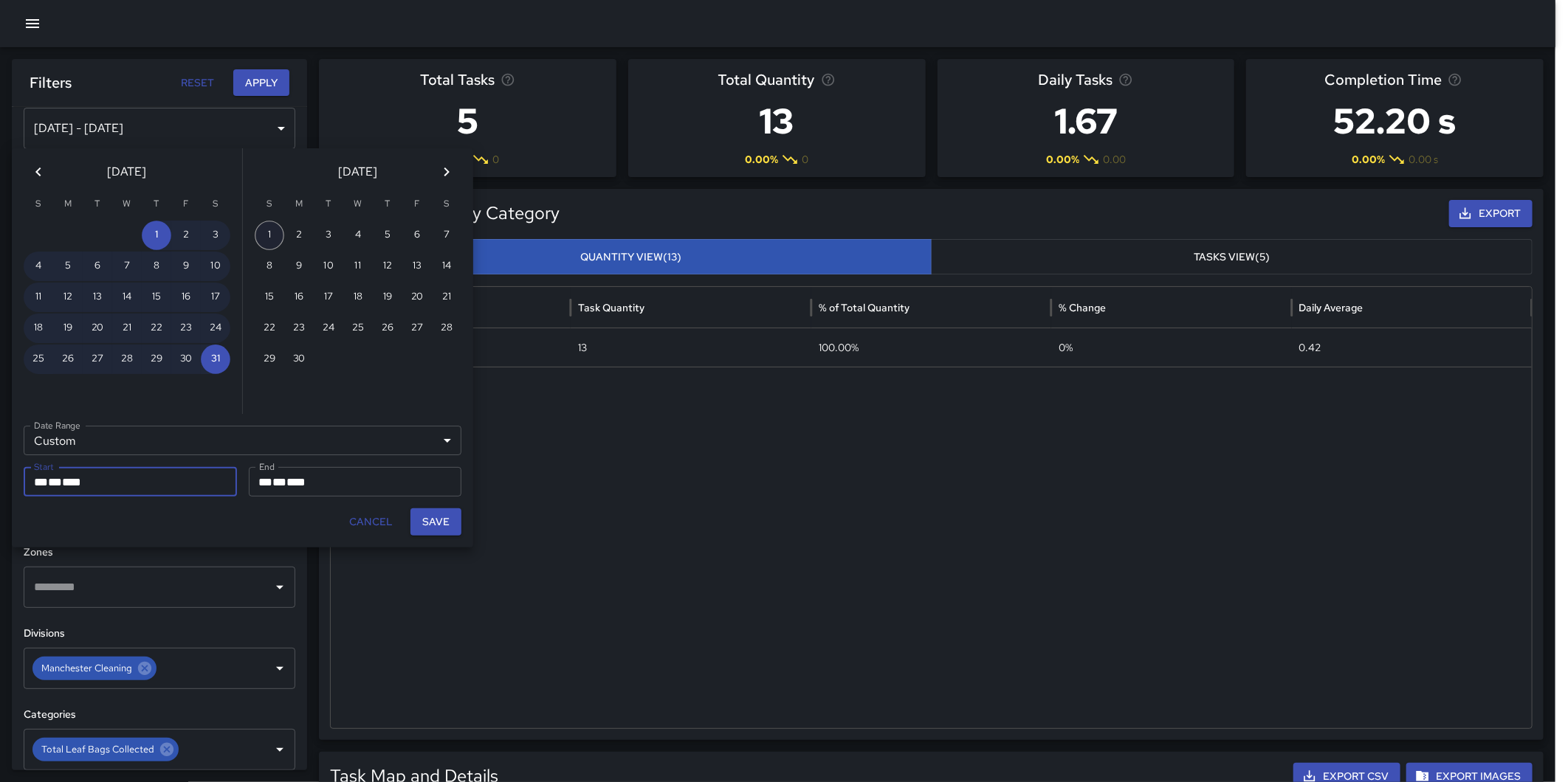
click at [277, 230] on button "1" at bounding box center [269, 235] width 29 height 29
type input "**********"
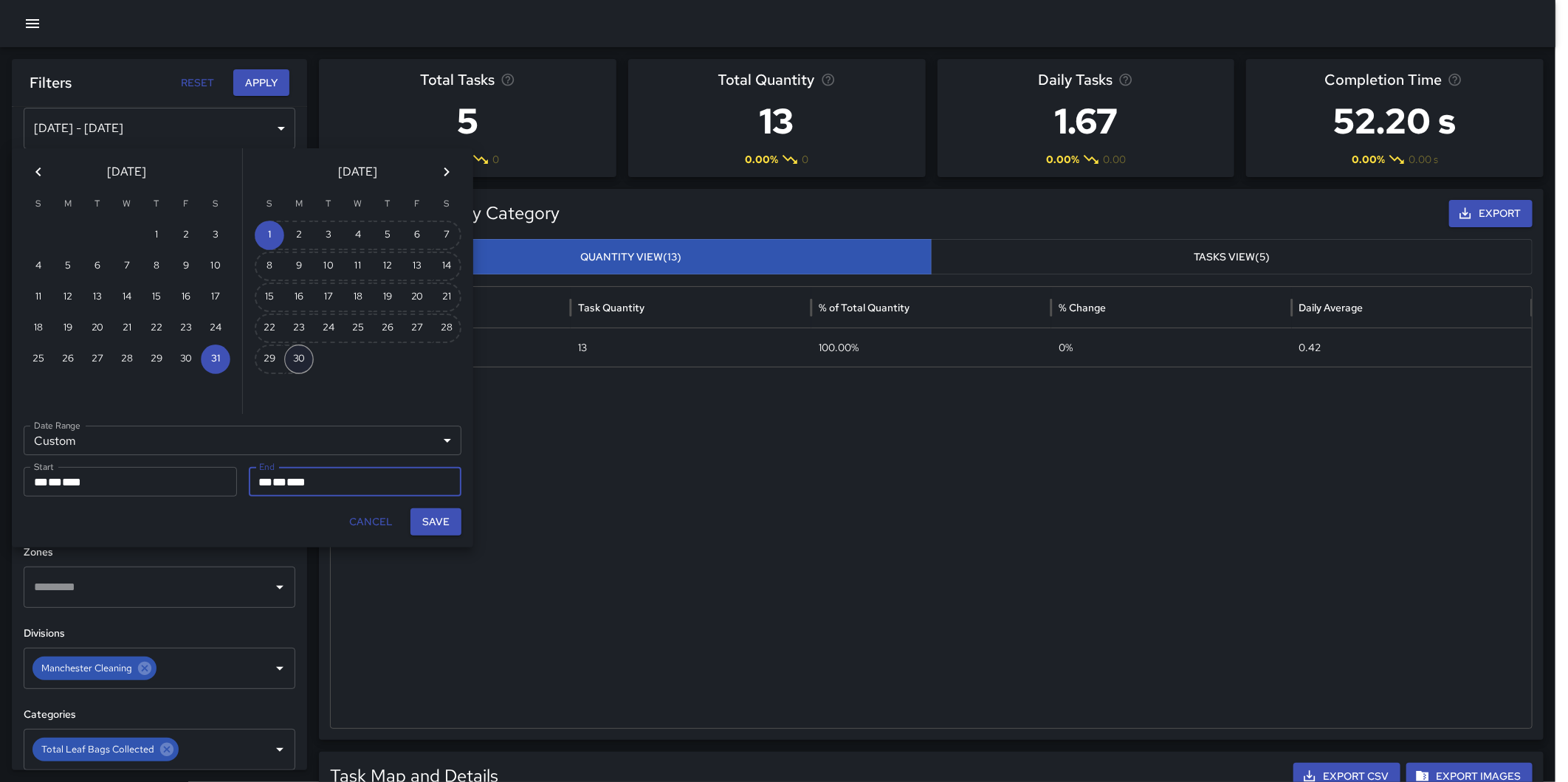
click at [297, 354] on button "30" at bounding box center [298, 359] width 29 height 29
type input "**********"
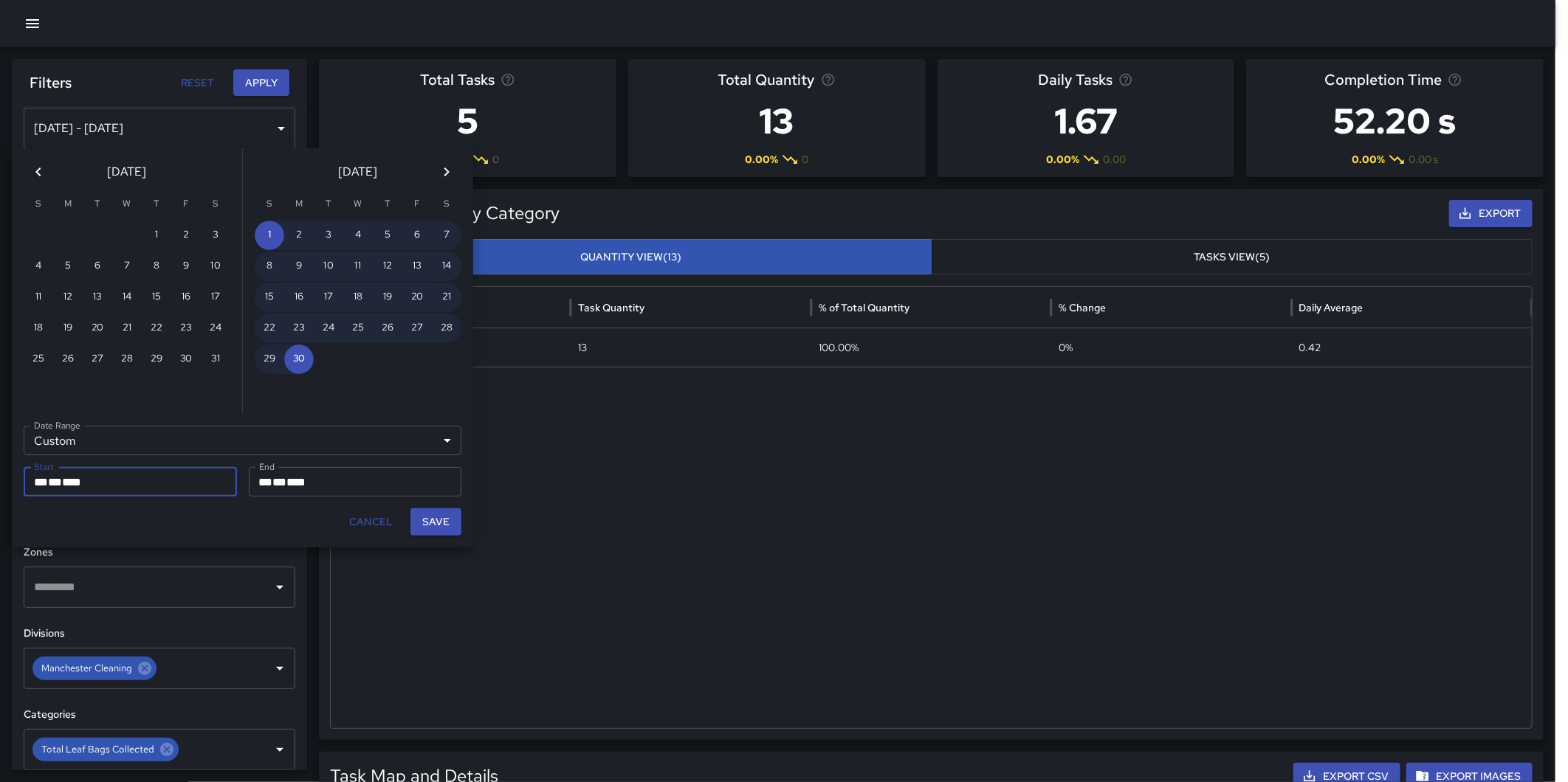
click at [443, 518] on button "Save" at bounding box center [435, 522] width 51 height 27
type input "**********"
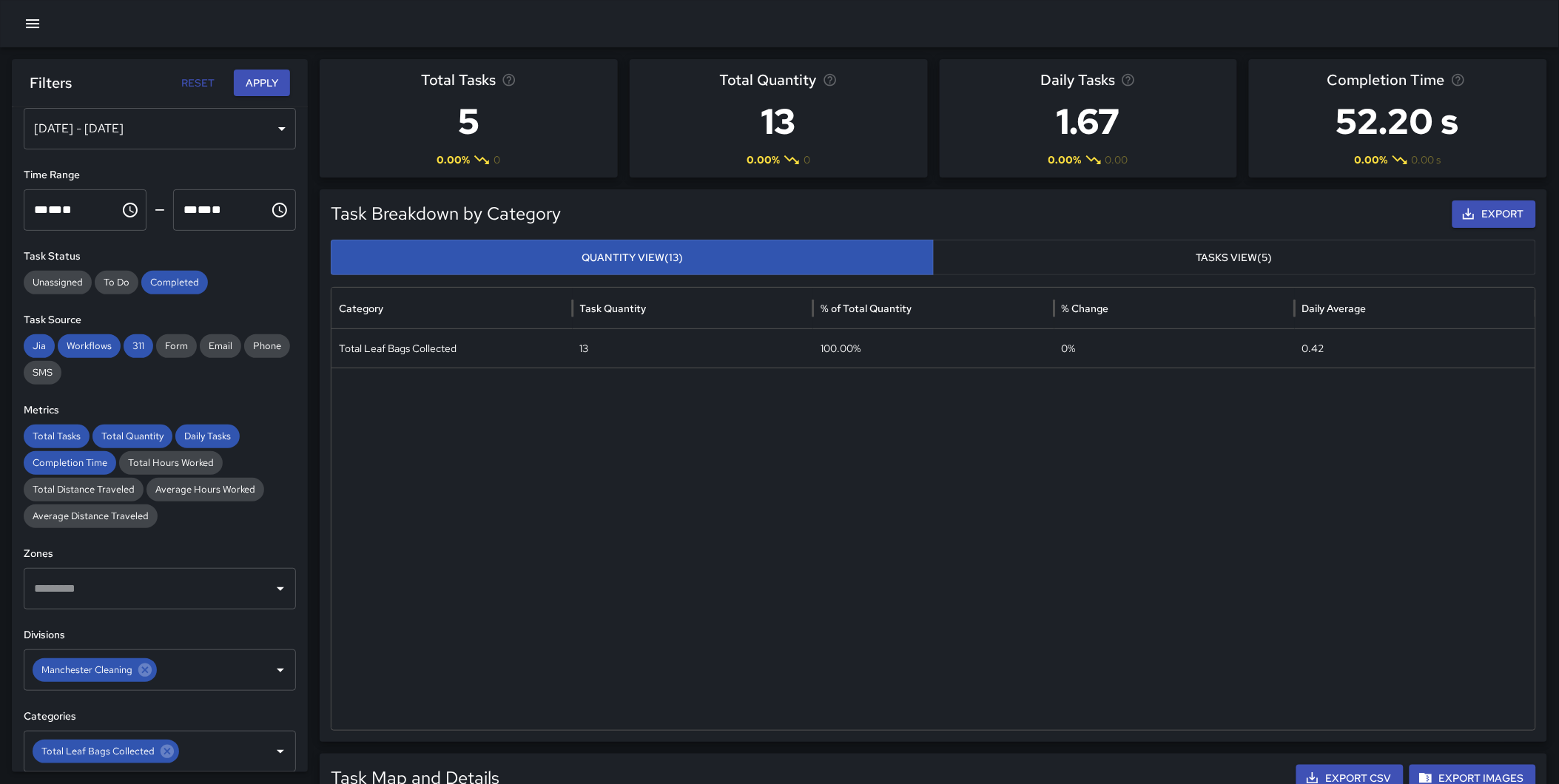
click at [252, 81] on button "Apply" at bounding box center [262, 83] width 57 height 27
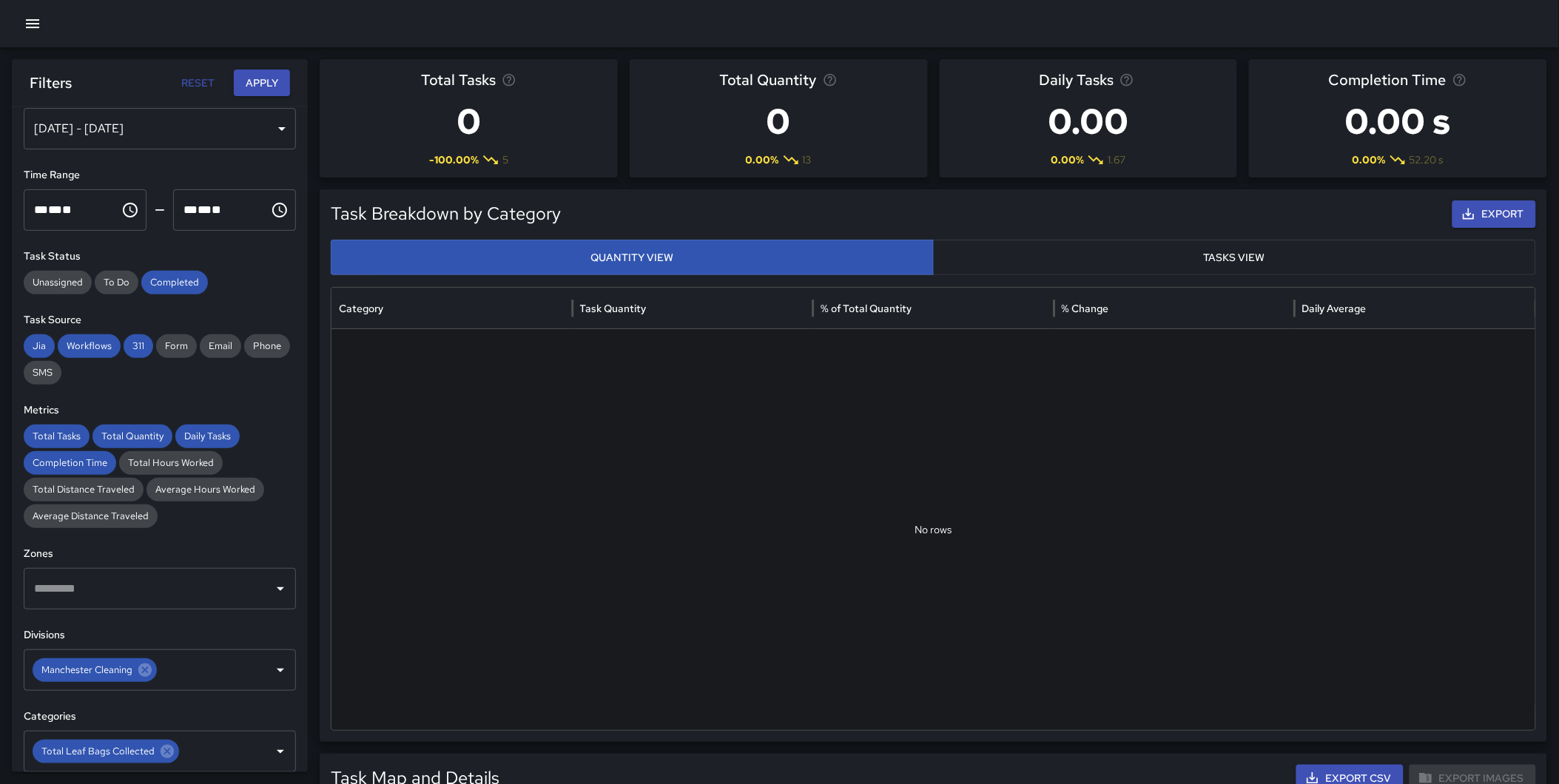
drag, startPoint x: 171, startPoint y: 749, endPoint x: 165, endPoint y: 691, distance: 58.3
click at [171, 748] on icon at bounding box center [166, 751] width 16 height 16
click at [144, 668] on icon at bounding box center [145, 670] width 14 height 14
drag, startPoint x: 264, startPoint y: 79, endPoint x: 173, endPoint y: 136, distance: 107.4
click at [264, 80] on button "Apply" at bounding box center [262, 83] width 57 height 27
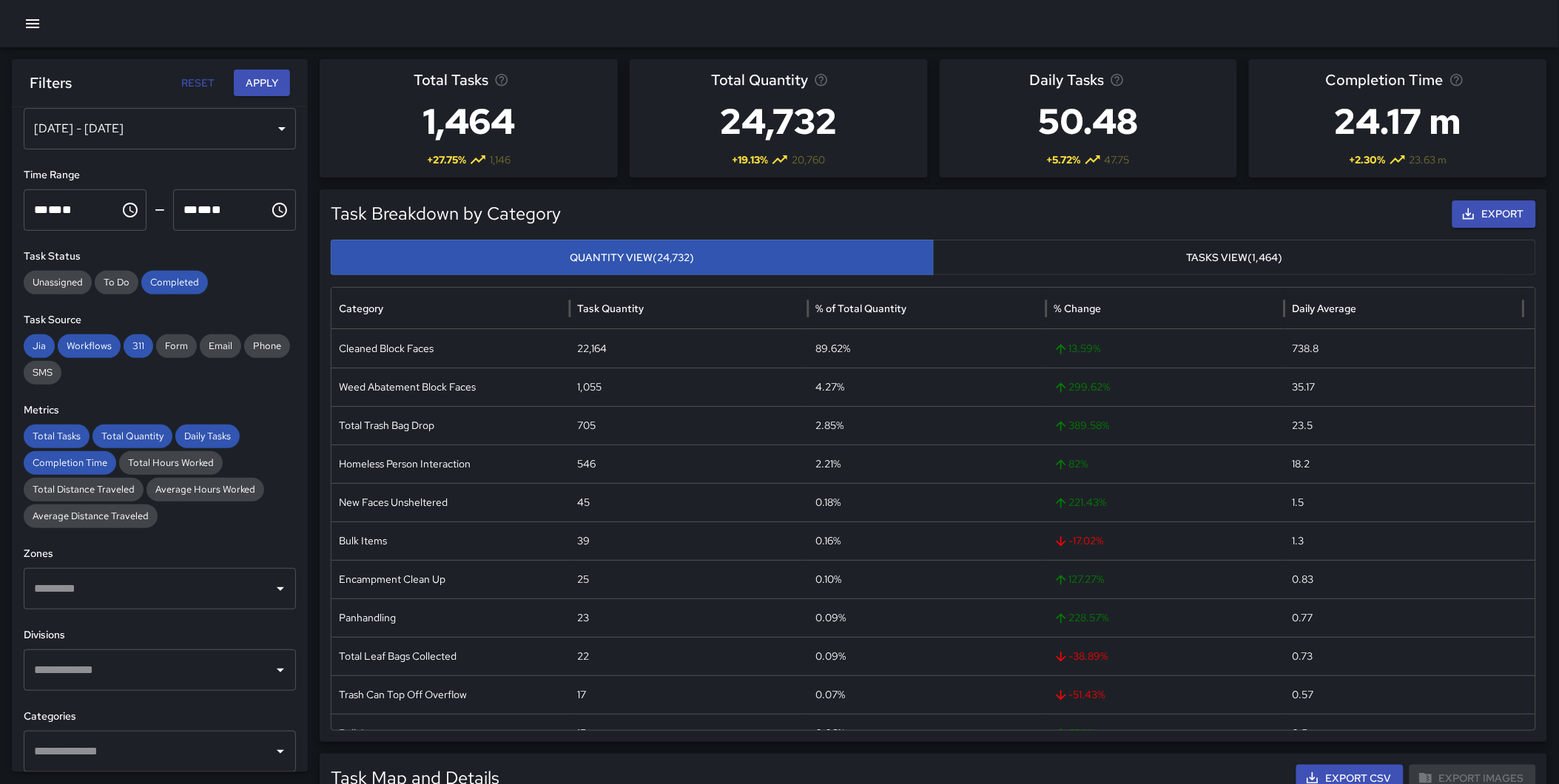
drag, startPoint x: 198, startPoint y: 688, endPoint x: 173, endPoint y: 672, distance: 29.7
click at [195, 686] on div "​" at bounding box center [160, 670] width 273 height 41
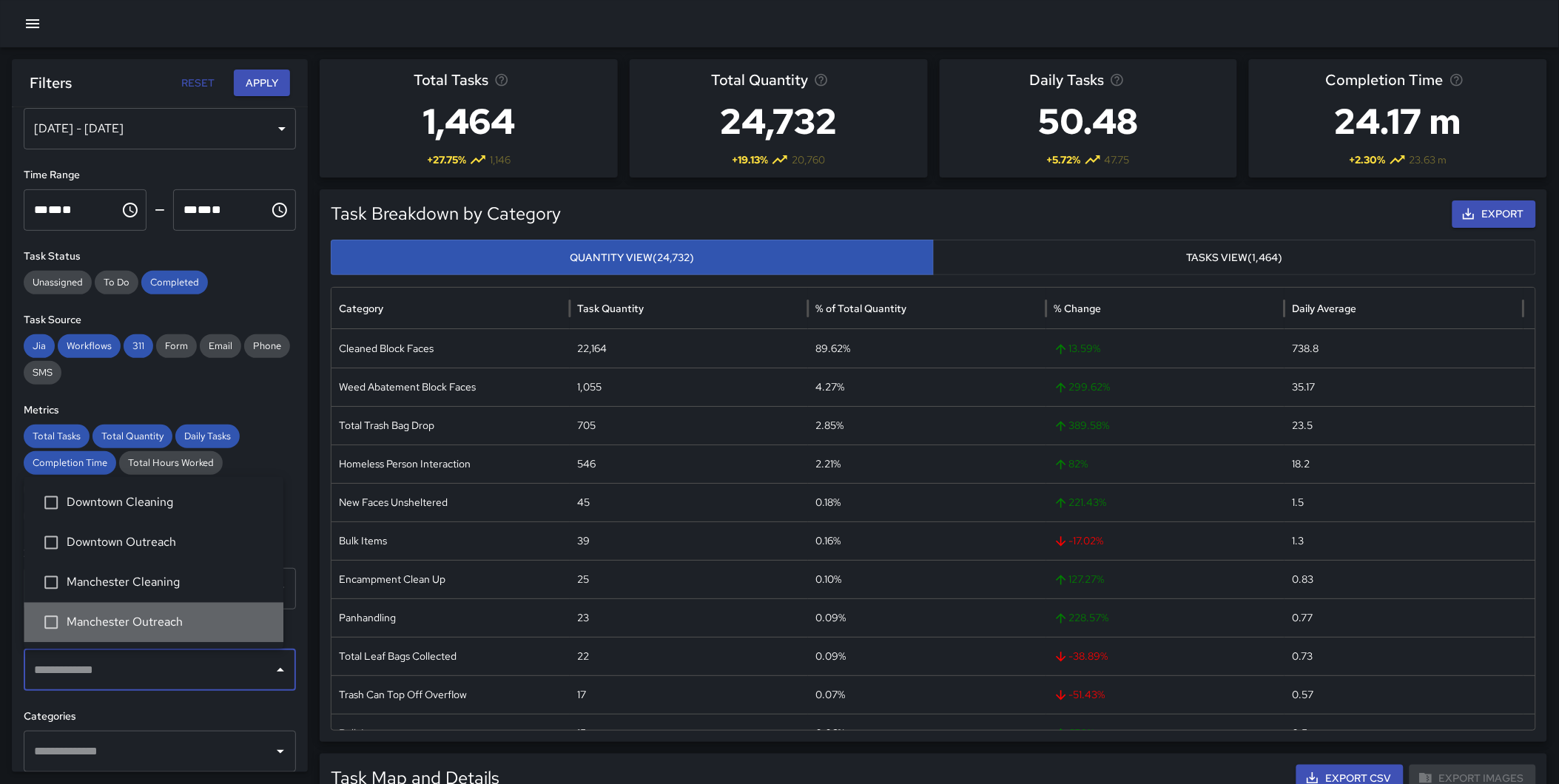
click at [171, 614] on span "Manchester Outreach" at bounding box center [169, 622] width 205 height 18
click at [150, 669] on icon at bounding box center [149, 670] width 14 height 14
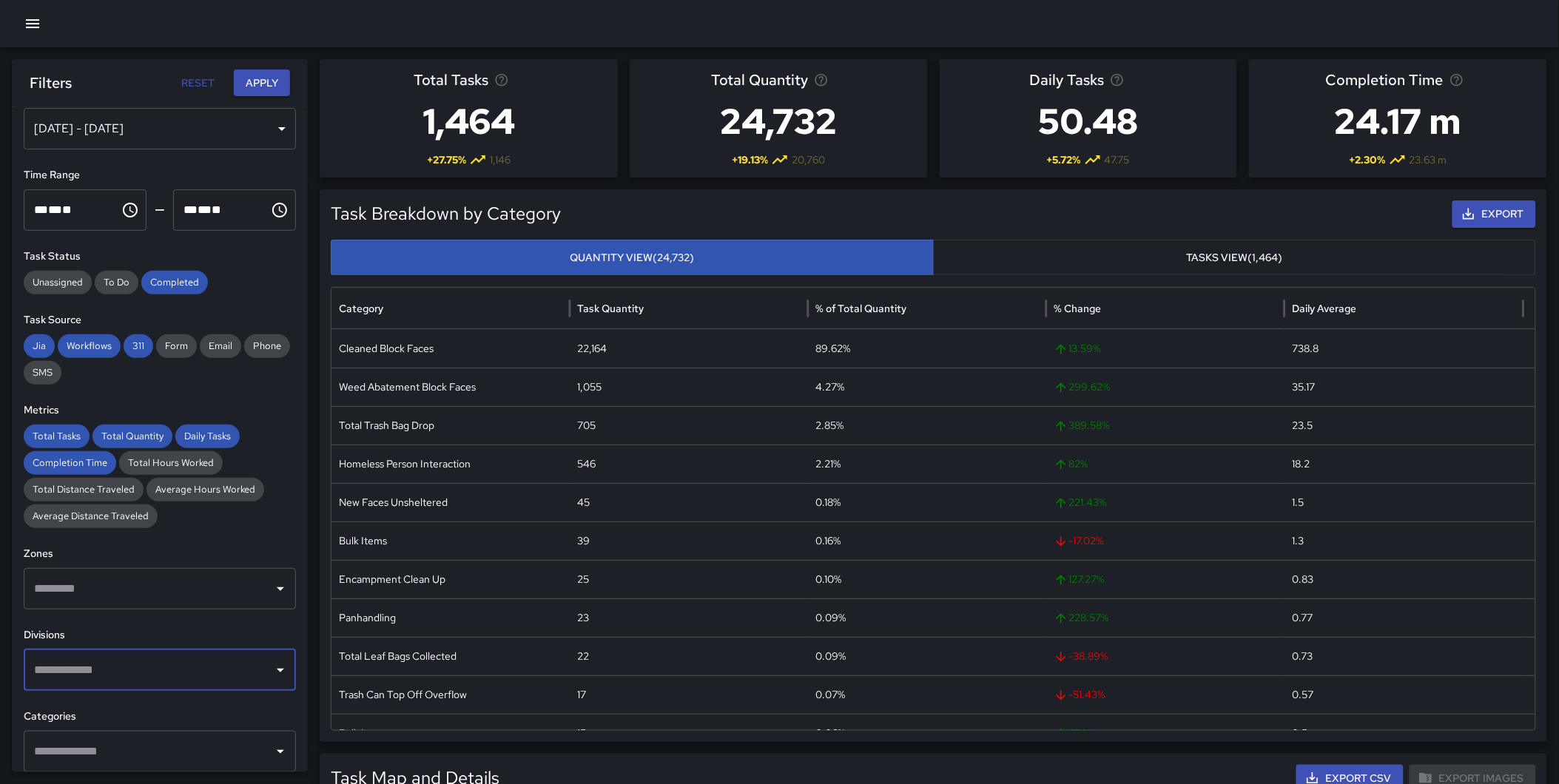
click at [150, 669] on input "text" at bounding box center [149, 669] width 236 height 28
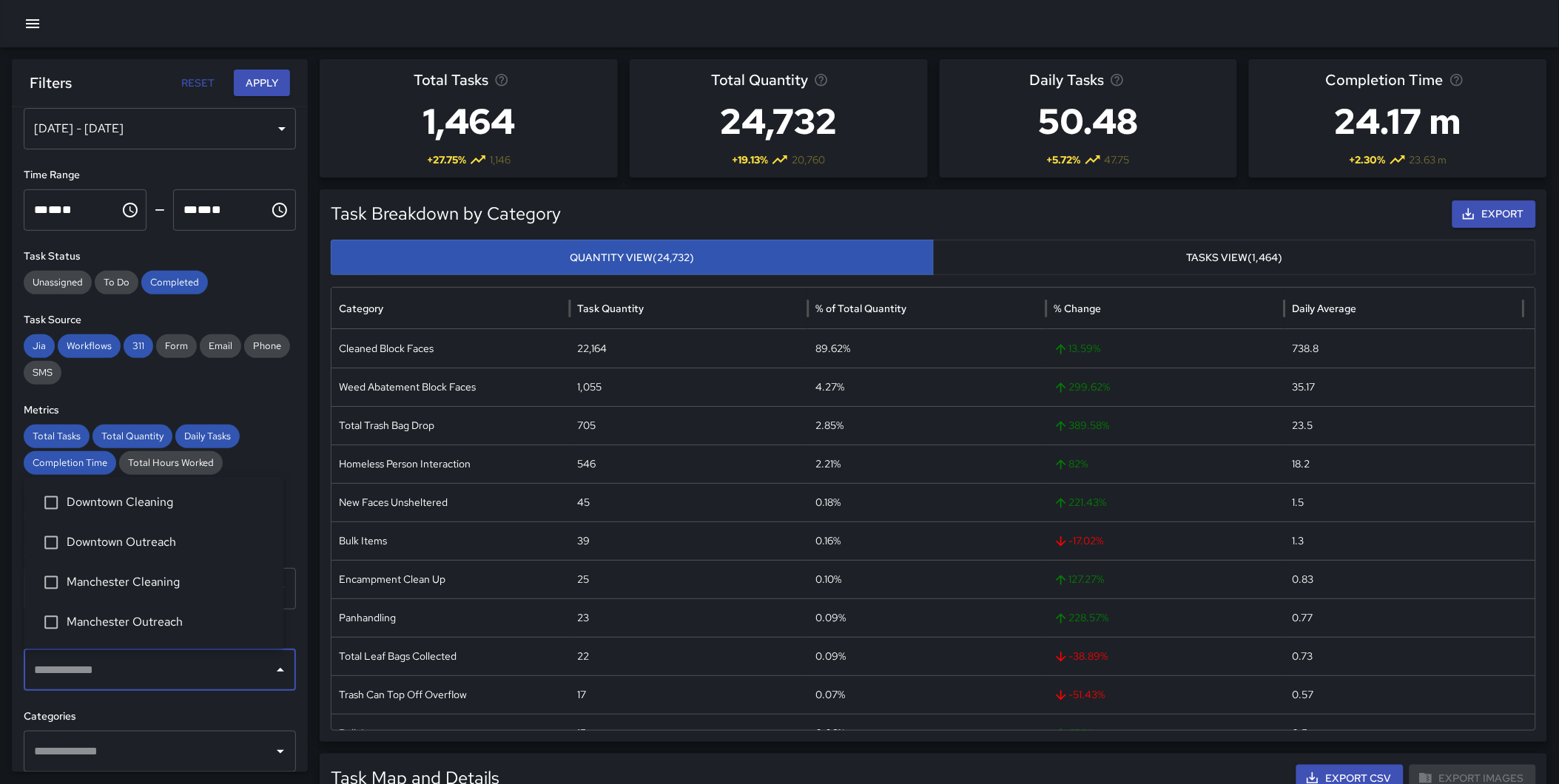
click at [147, 580] on span "Manchester Cleaning" at bounding box center [169, 582] width 205 height 18
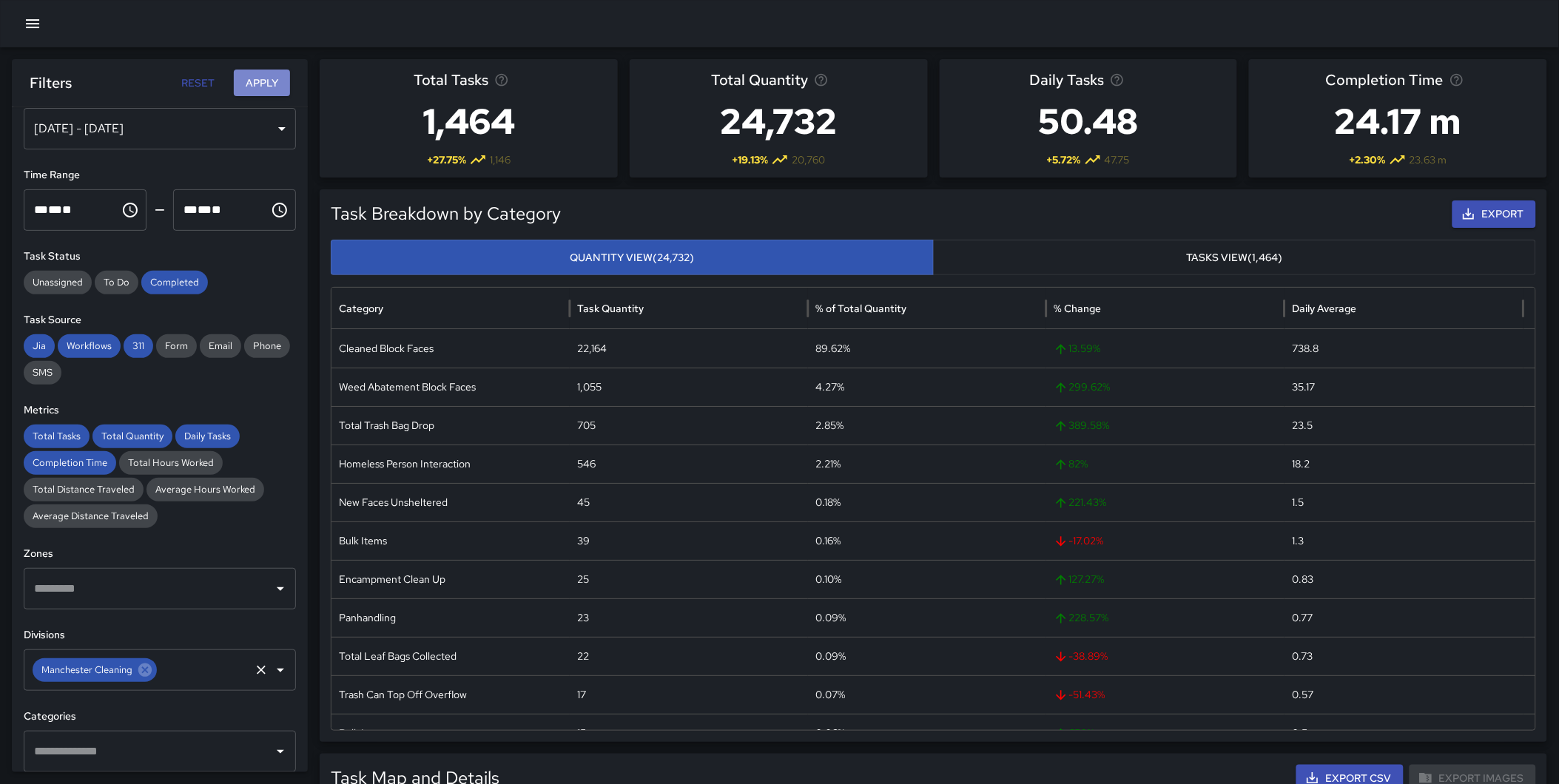
click at [252, 87] on button "Apply" at bounding box center [262, 83] width 57 height 27
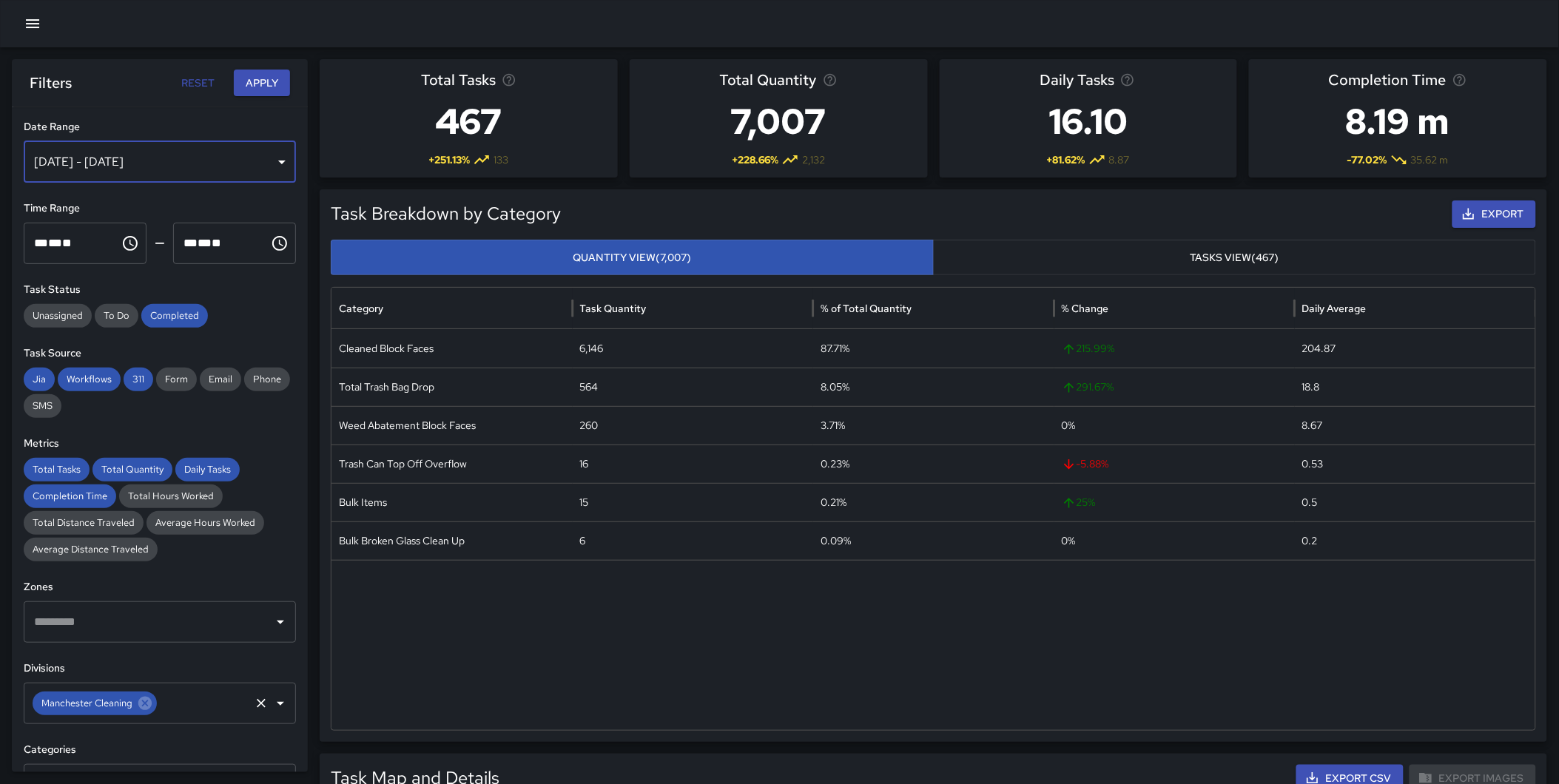
click at [147, 158] on div "[DATE] - [DATE]" at bounding box center [160, 161] width 273 height 41
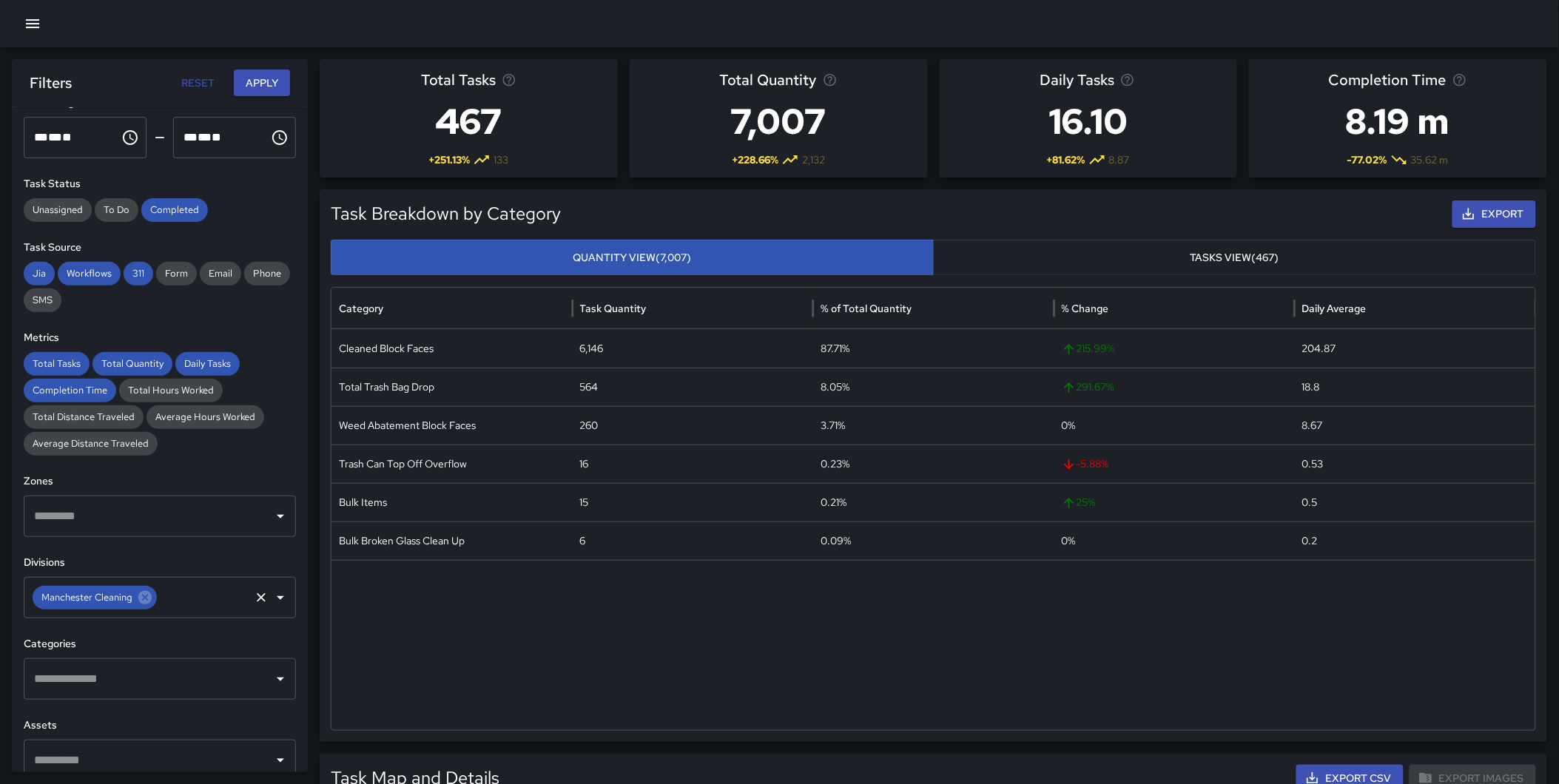
scroll to position [111, 0]
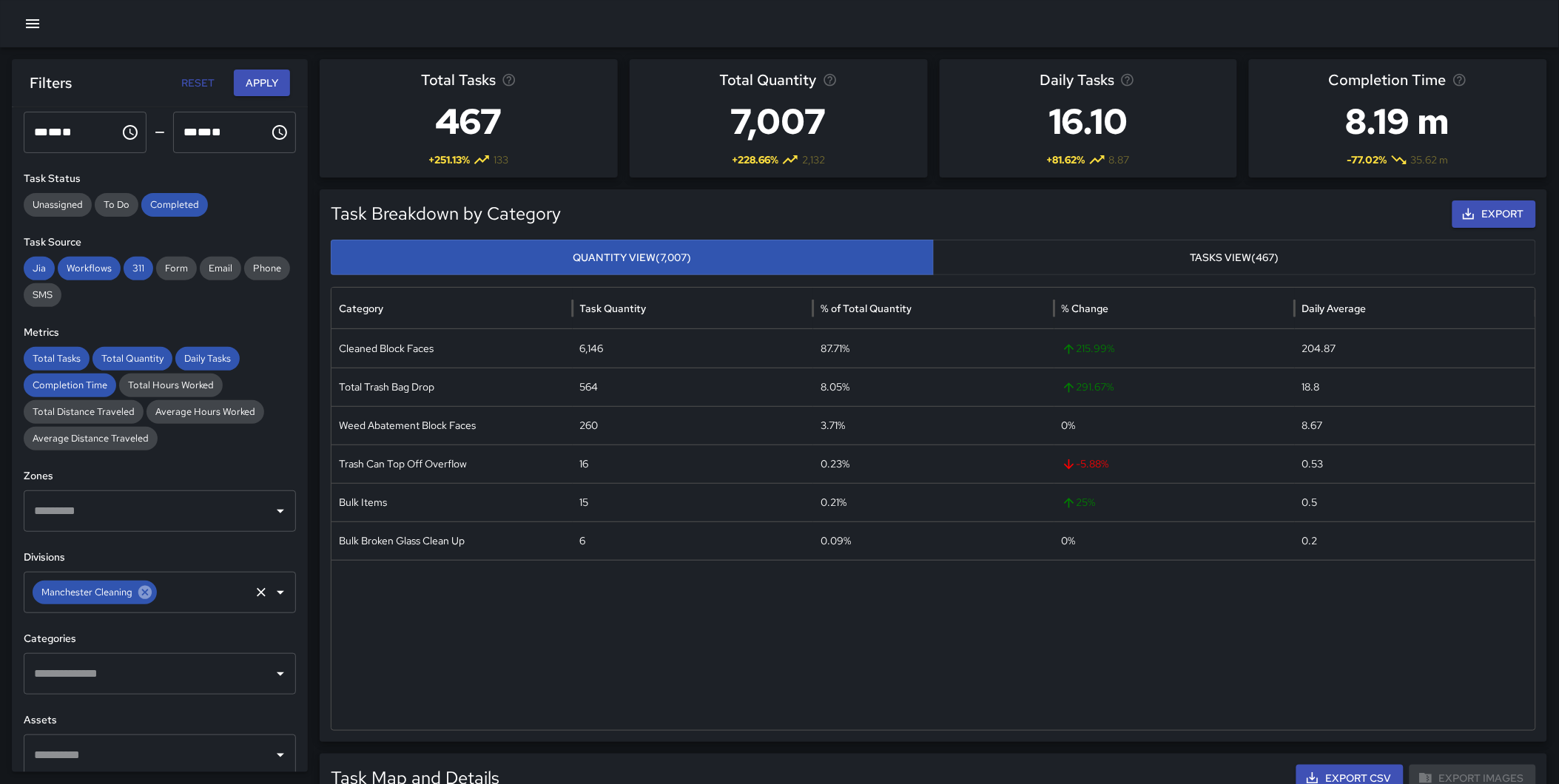
click at [139, 595] on icon at bounding box center [145, 592] width 14 height 14
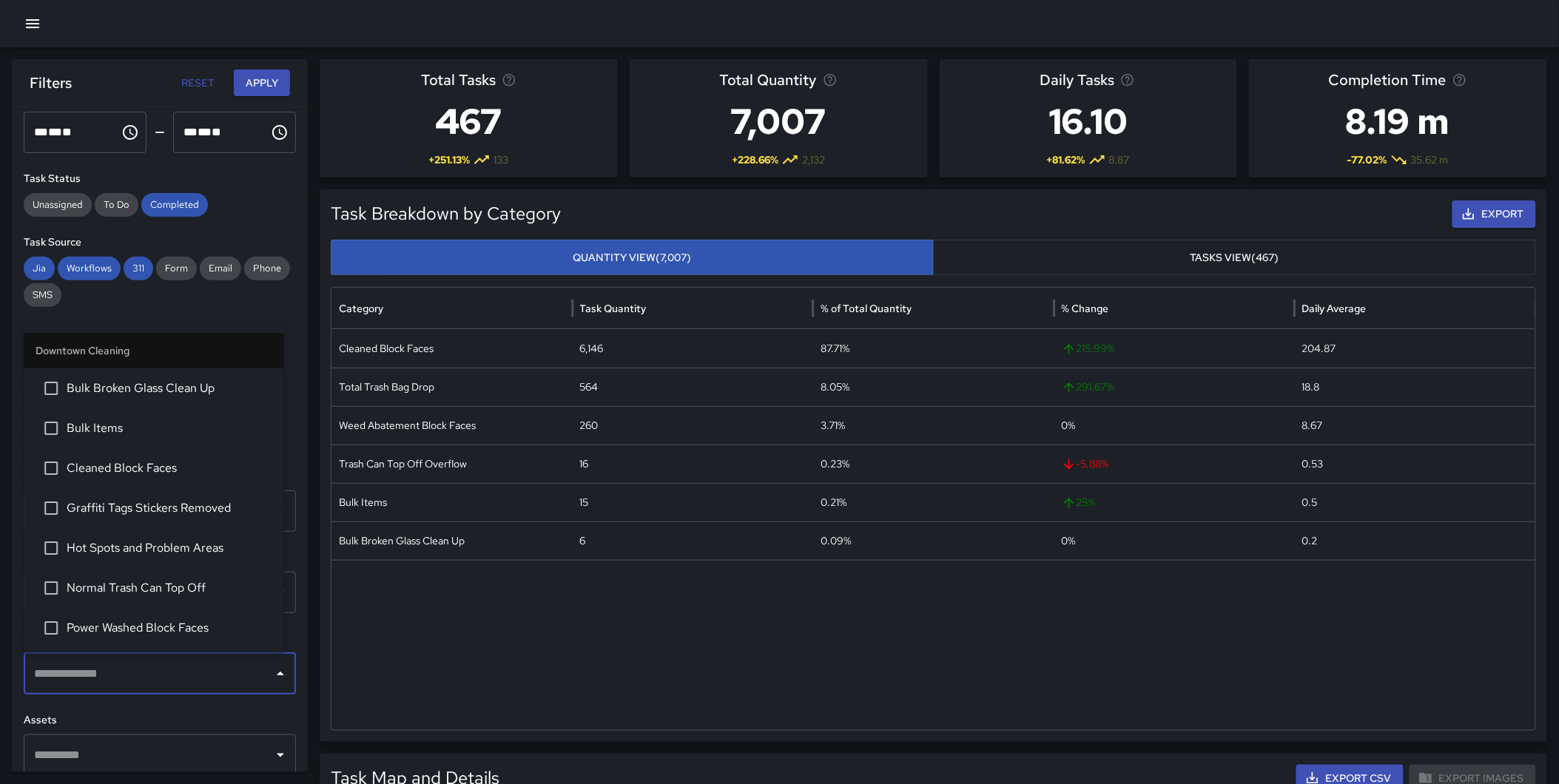
click at [115, 670] on input "text" at bounding box center [149, 673] width 236 height 28
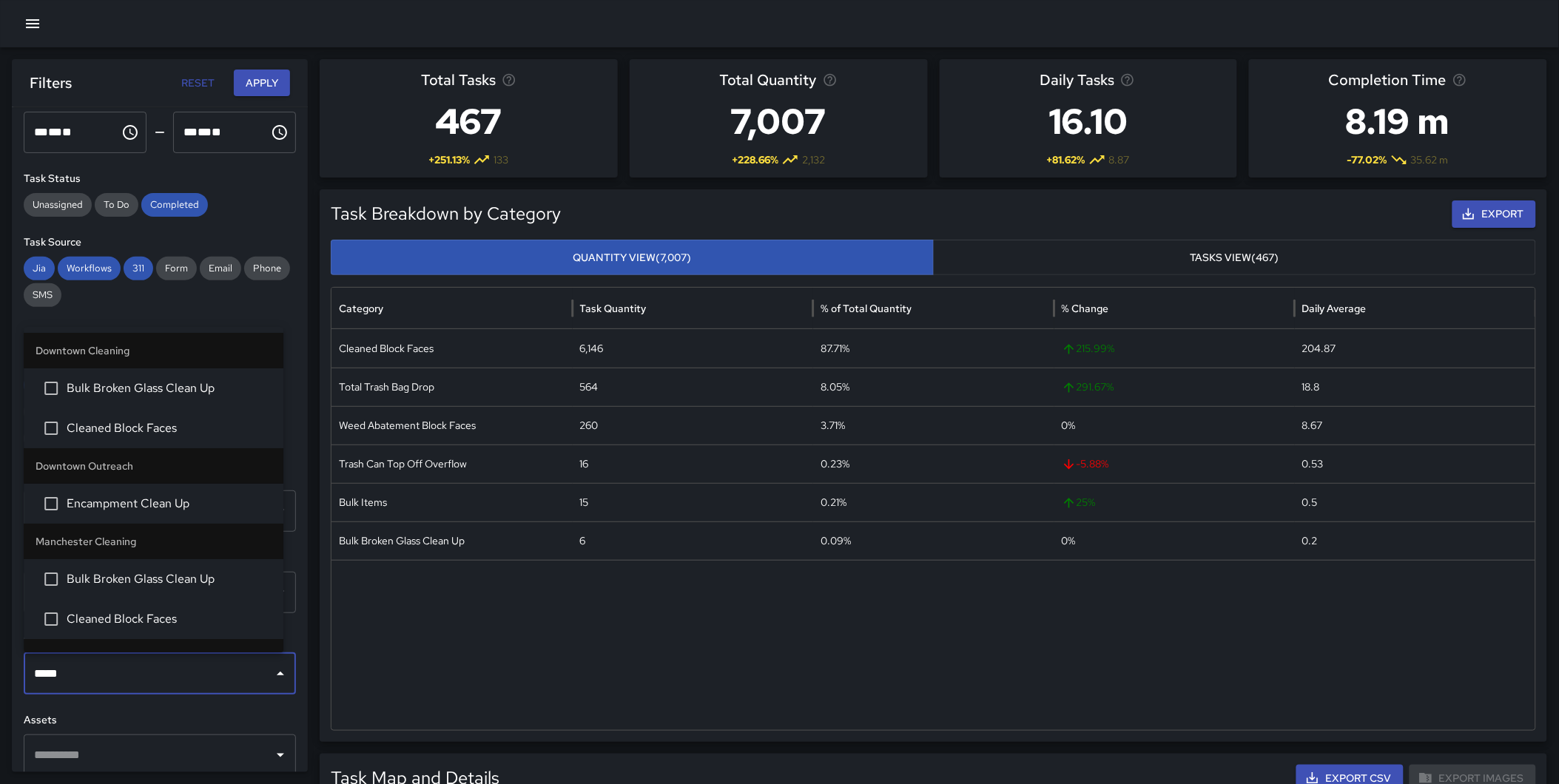
type input "******"
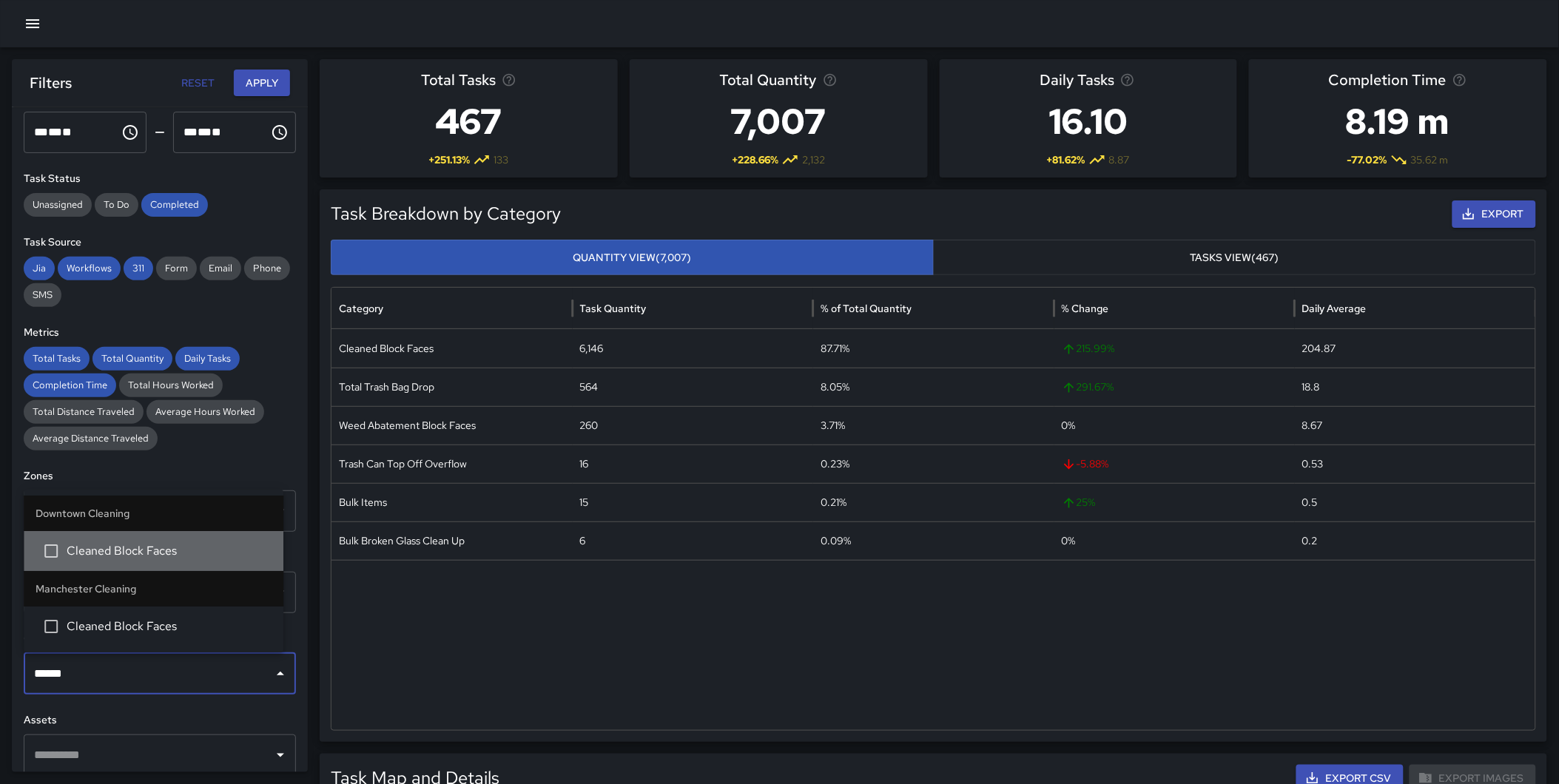
click at [135, 543] on span "Cleaned Block Faces" at bounding box center [169, 550] width 205 height 18
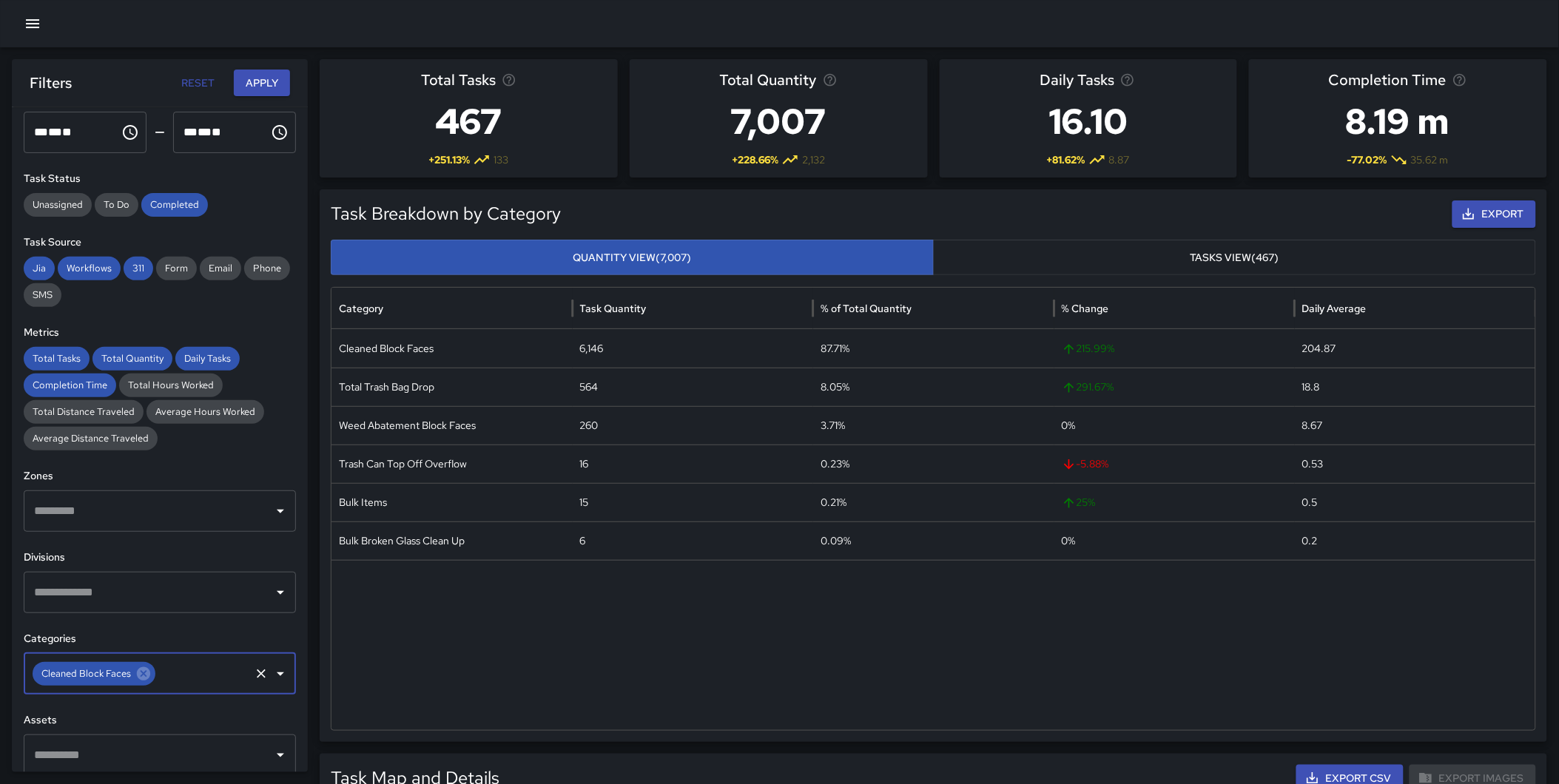
click at [176, 677] on input "text" at bounding box center [203, 673] width 90 height 28
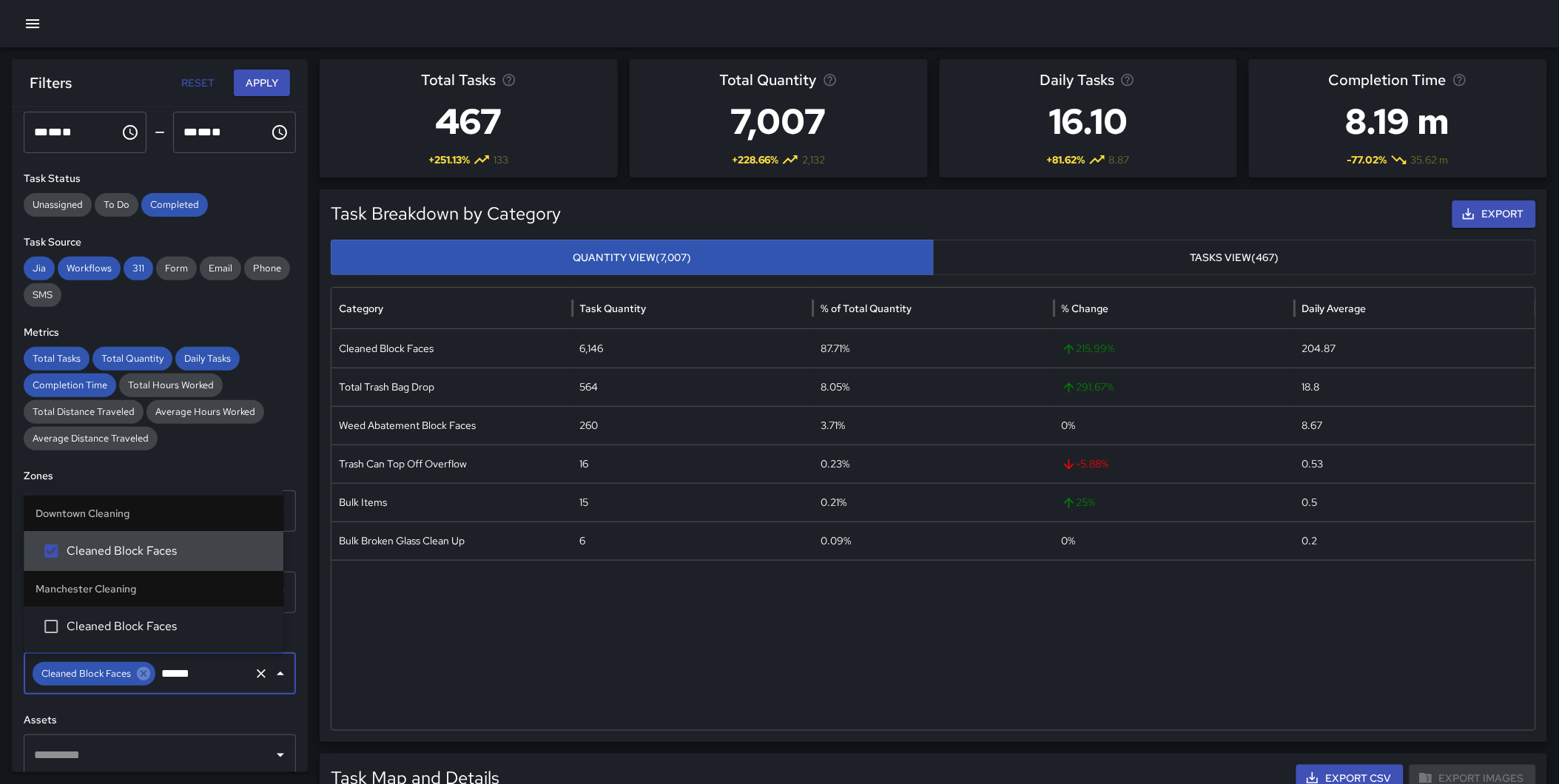
type input "*******"
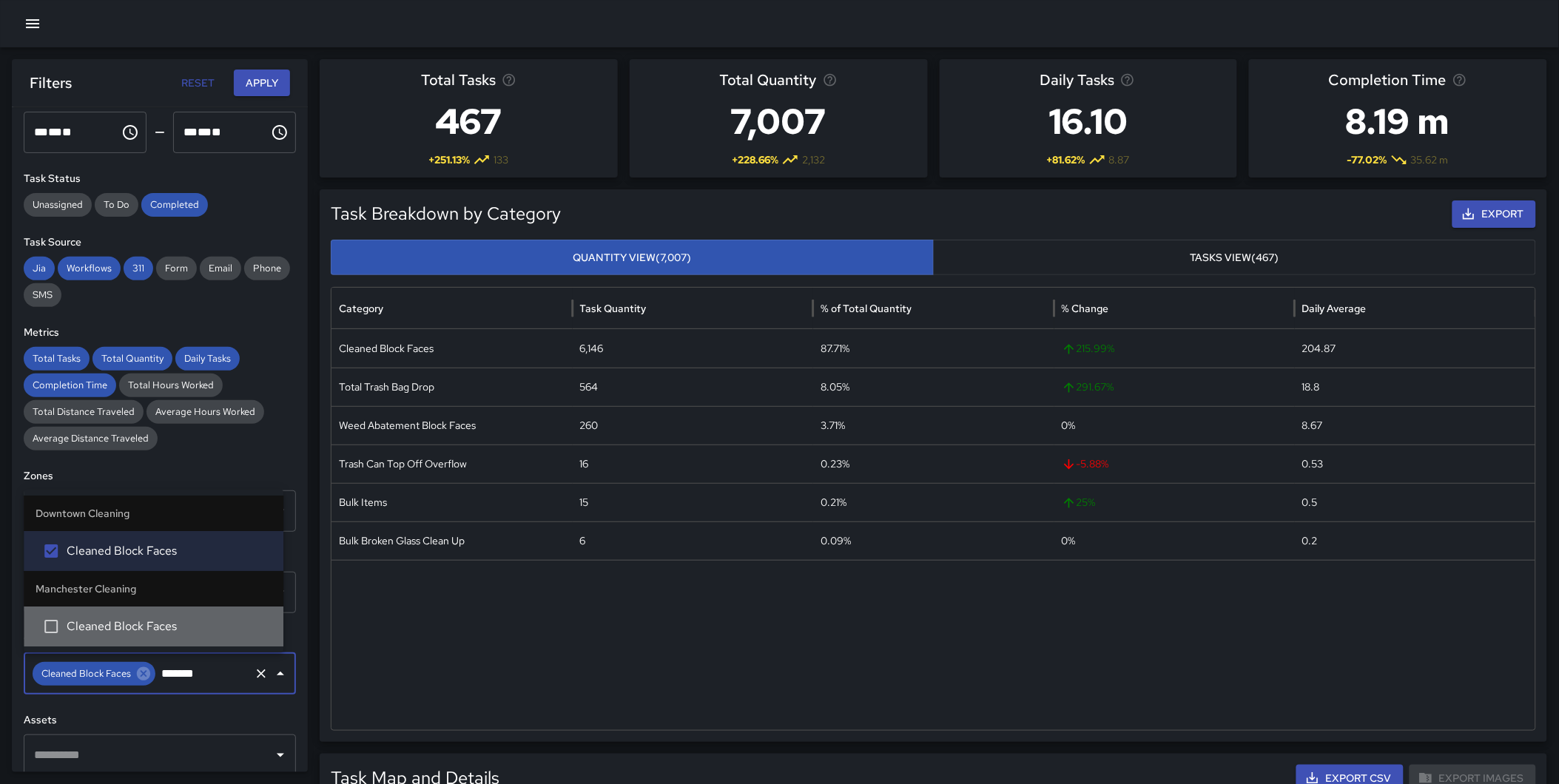
click at [195, 613] on li "Cleaned Block Faces" at bounding box center [154, 626] width 260 height 40
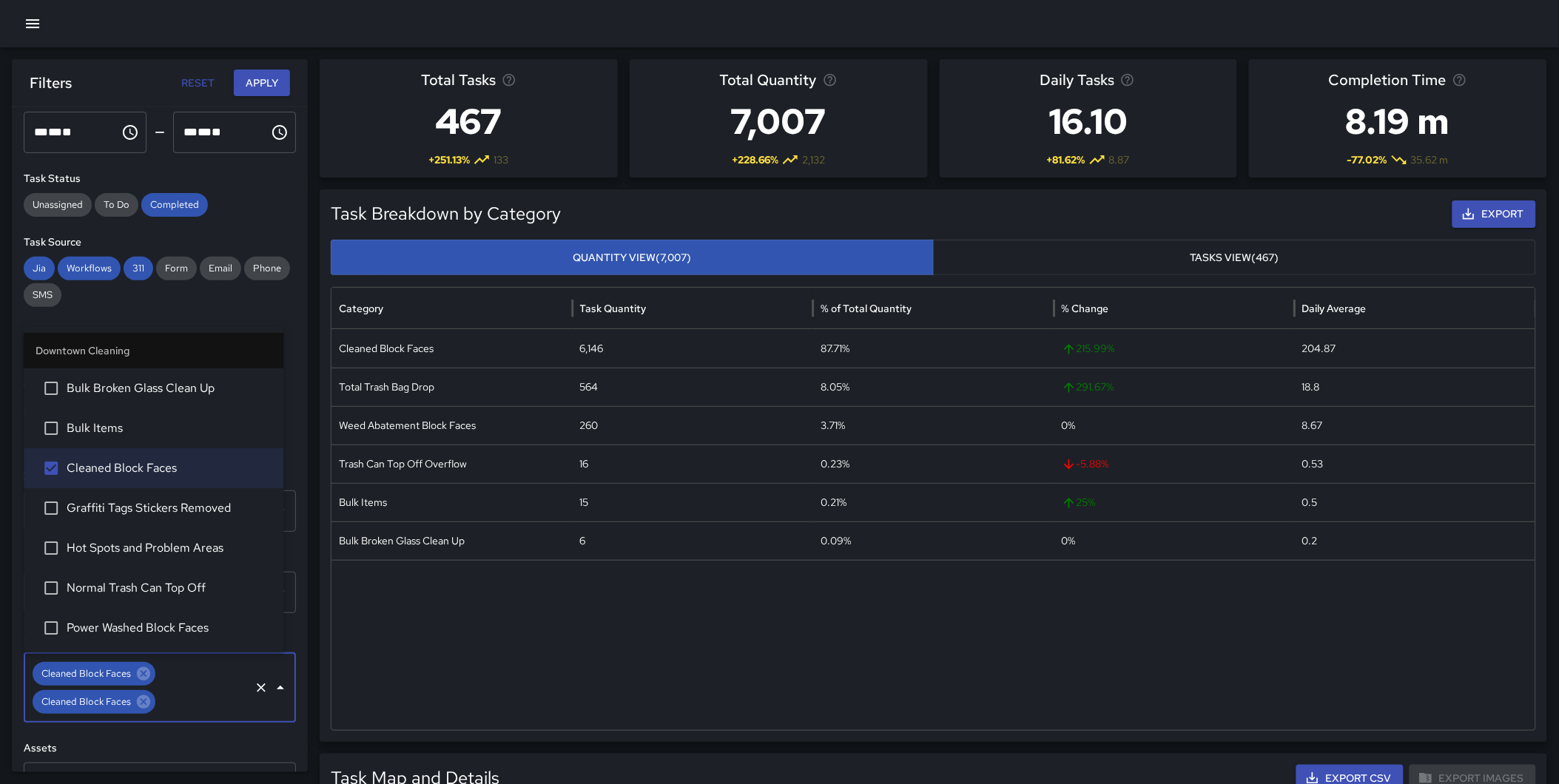
click at [257, 89] on button "Apply" at bounding box center [262, 83] width 57 height 27
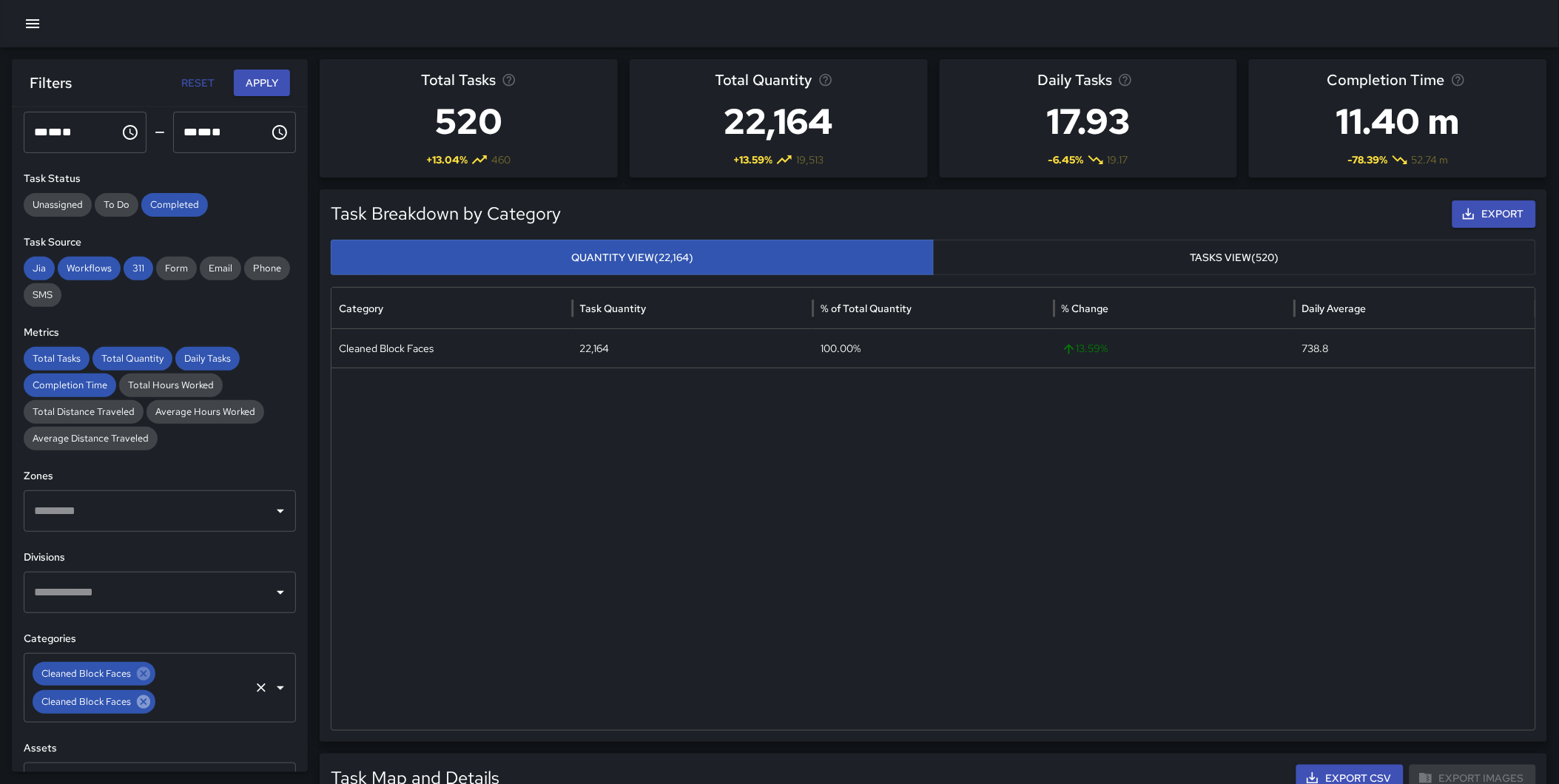
click at [138, 700] on icon at bounding box center [143, 702] width 14 height 14
click at [139, 679] on icon at bounding box center [143, 673] width 16 height 16
click at [106, 676] on input "text" at bounding box center [149, 673] width 236 height 28
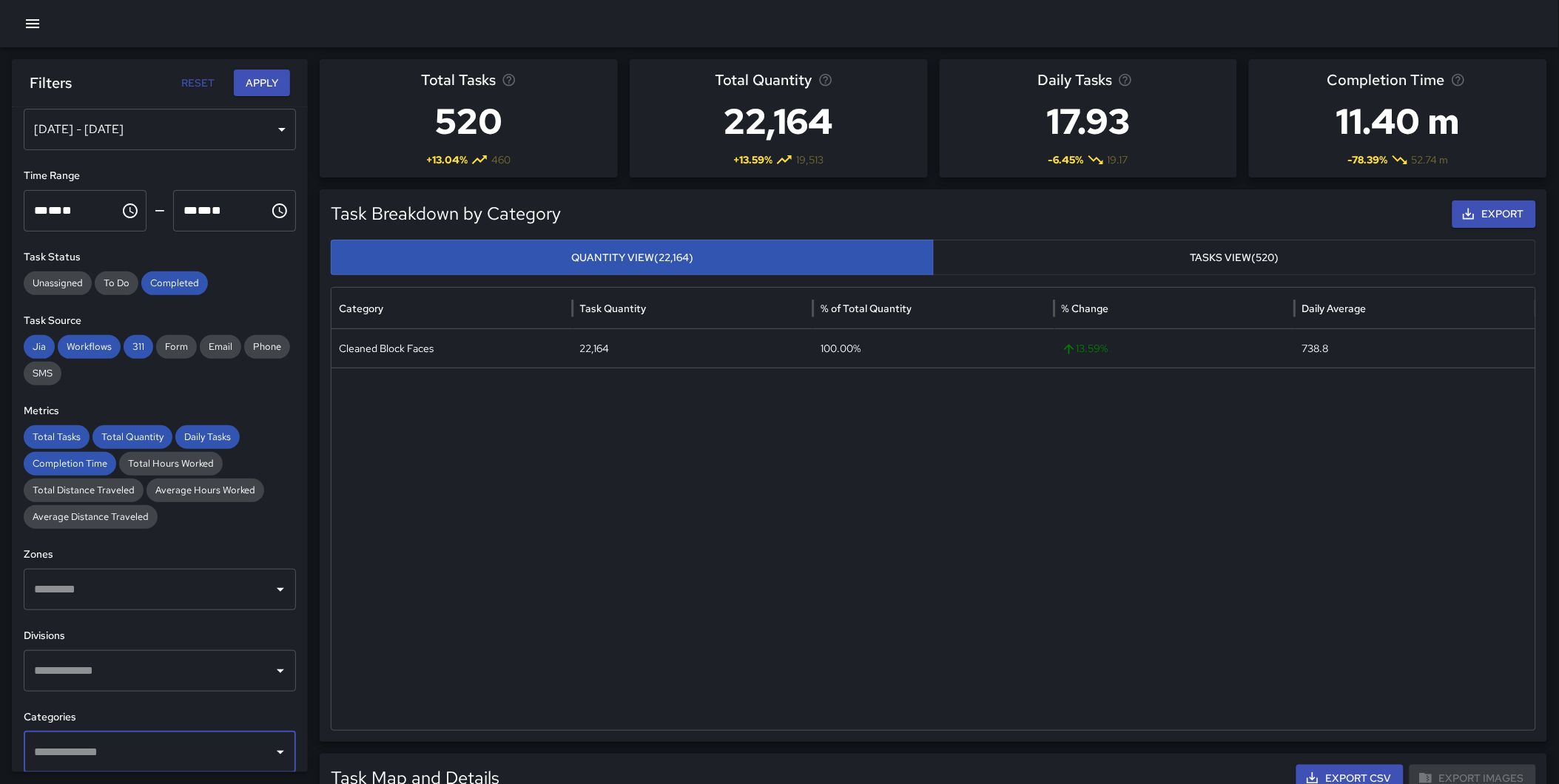
scroll to position [0, 0]
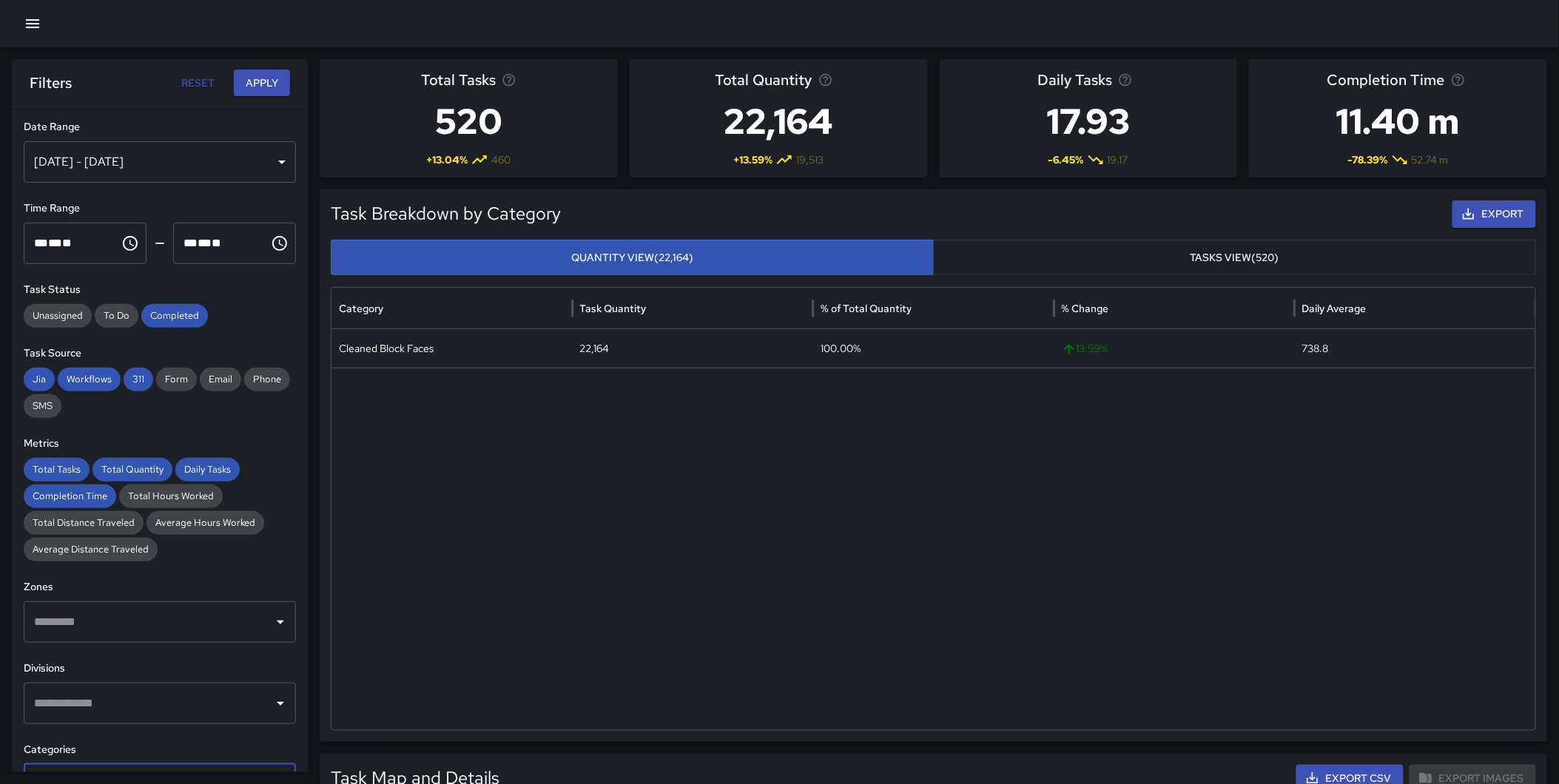
click at [253, 74] on button "Apply" at bounding box center [262, 83] width 57 height 27
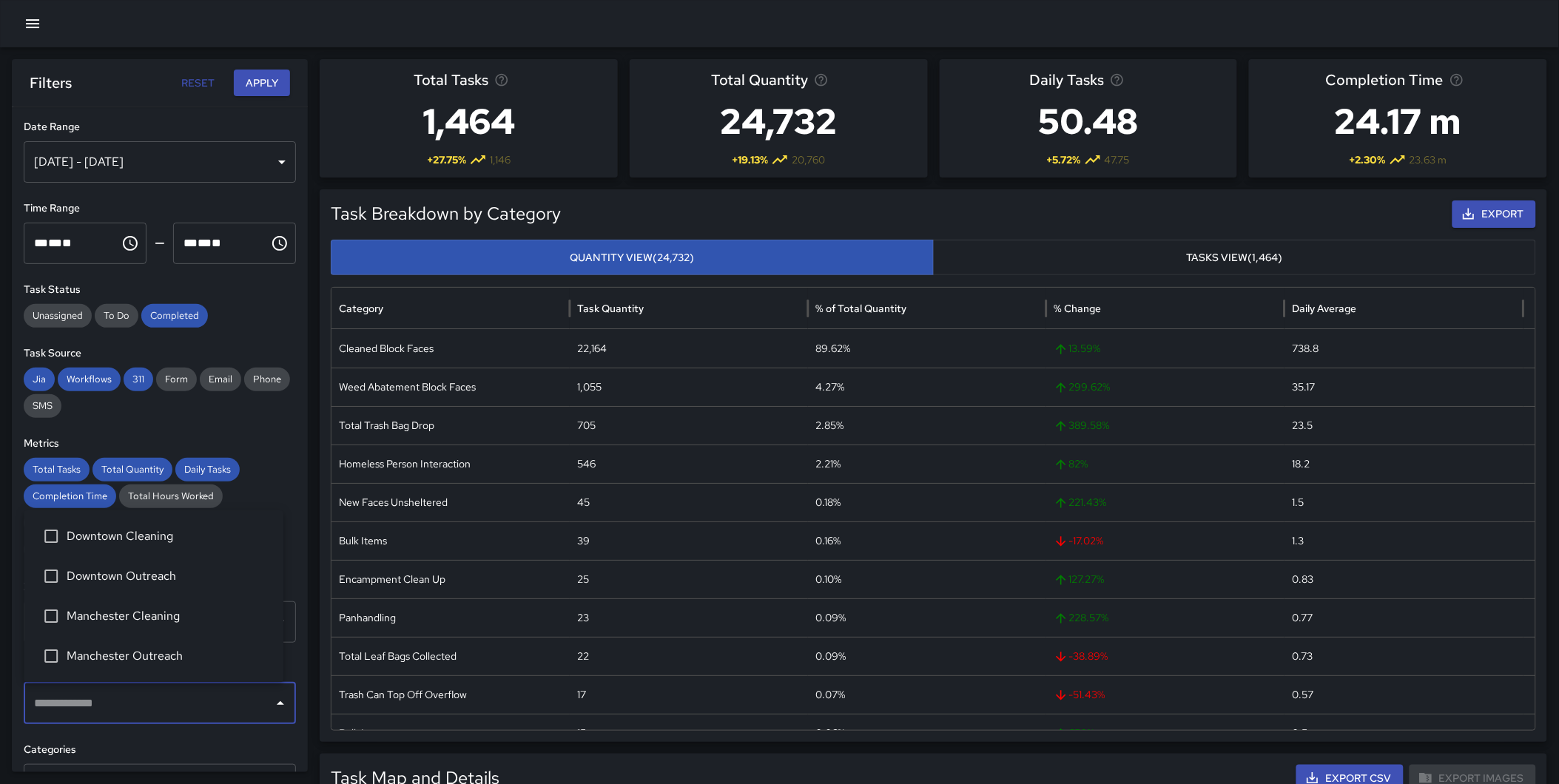
click at [112, 703] on input "text" at bounding box center [149, 703] width 236 height 28
click at [151, 530] on span "Downtown Cleaning" at bounding box center [169, 536] width 205 height 18
click at [270, 76] on button "Apply" at bounding box center [262, 83] width 57 height 27
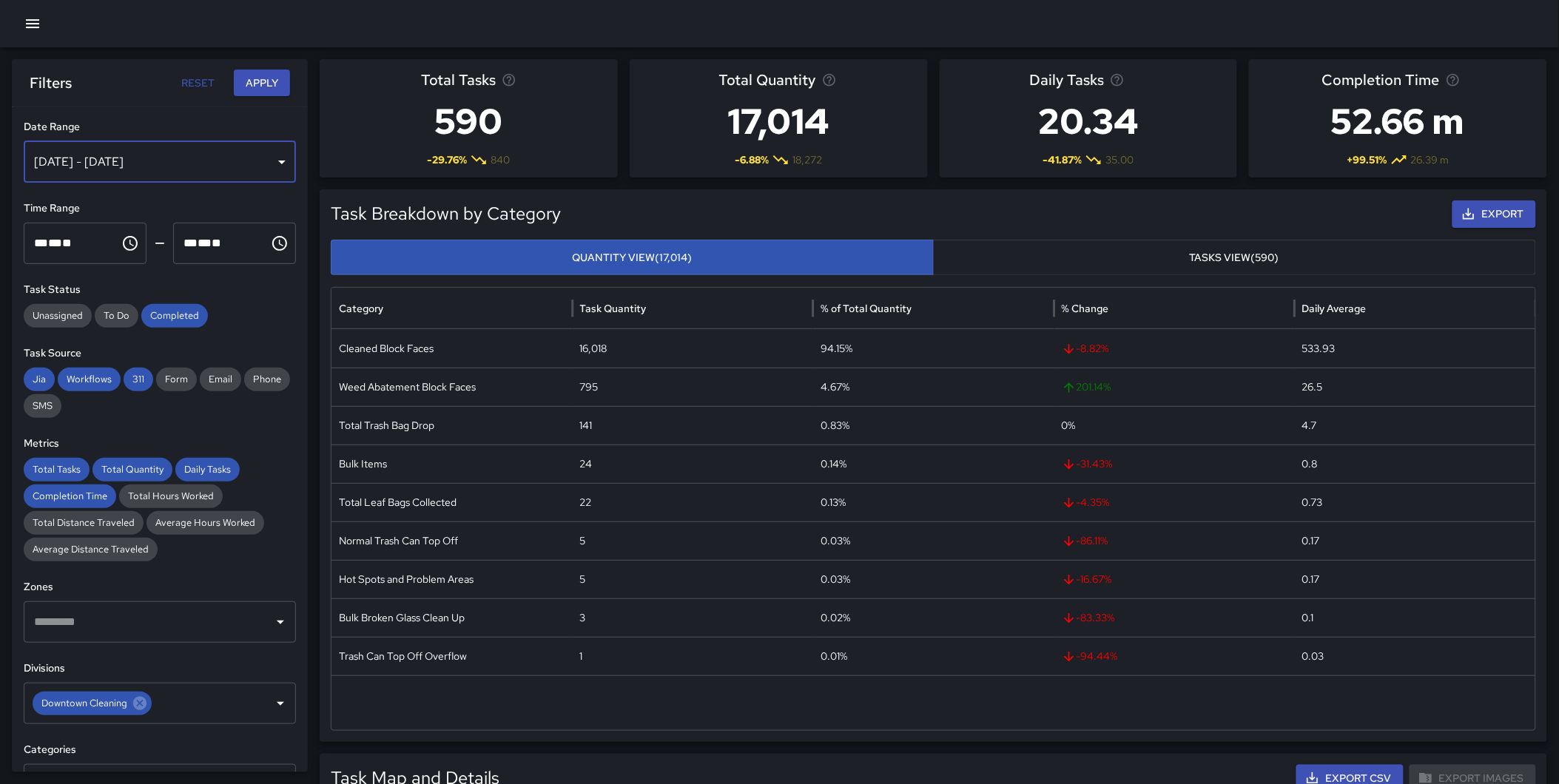
click at [177, 159] on div "[DATE] - [DATE]" at bounding box center [160, 161] width 273 height 41
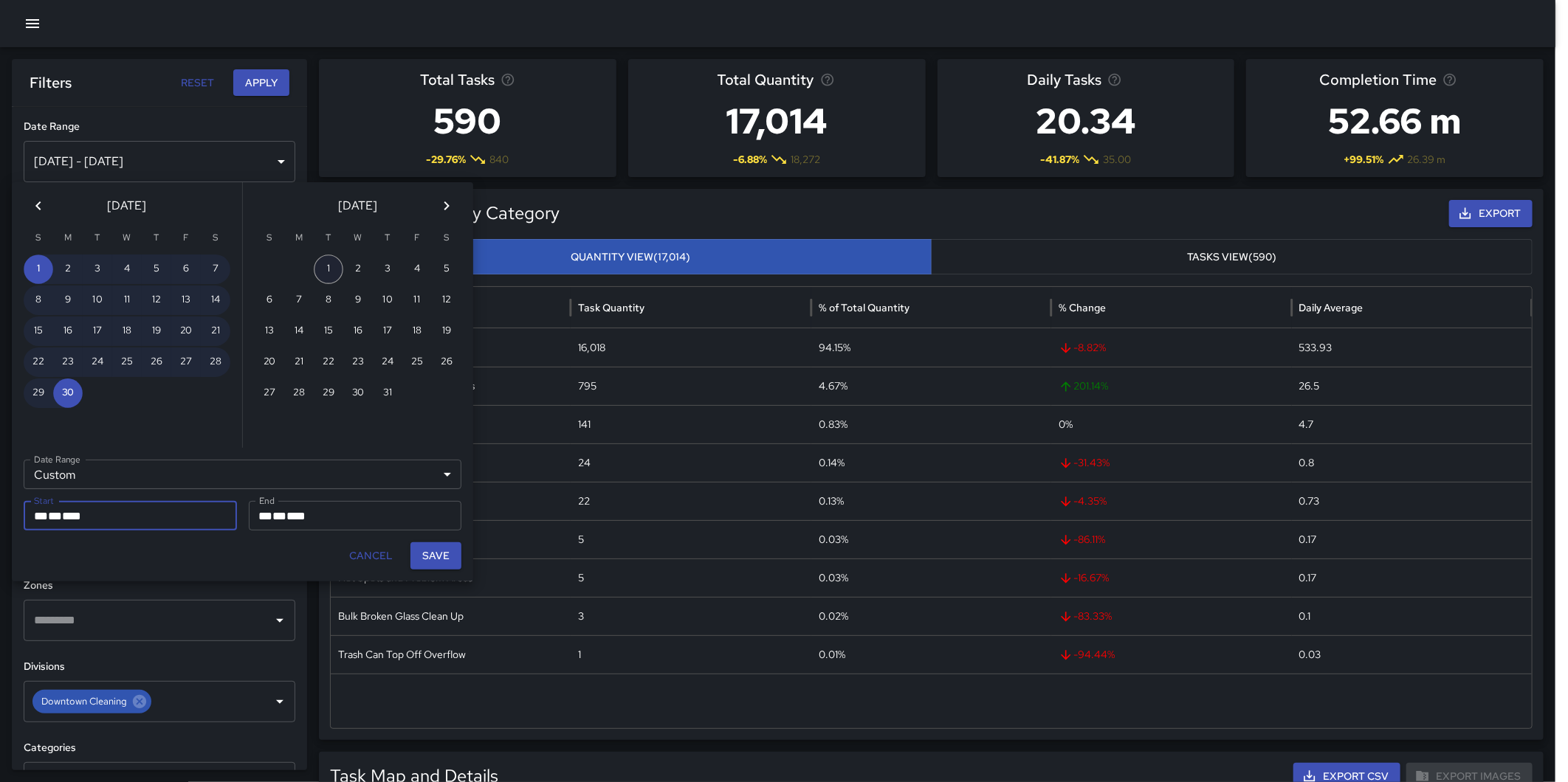
click at [328, 258] on button "1" at bounding box center [328, 269] width 29 height 29
type input "**********"
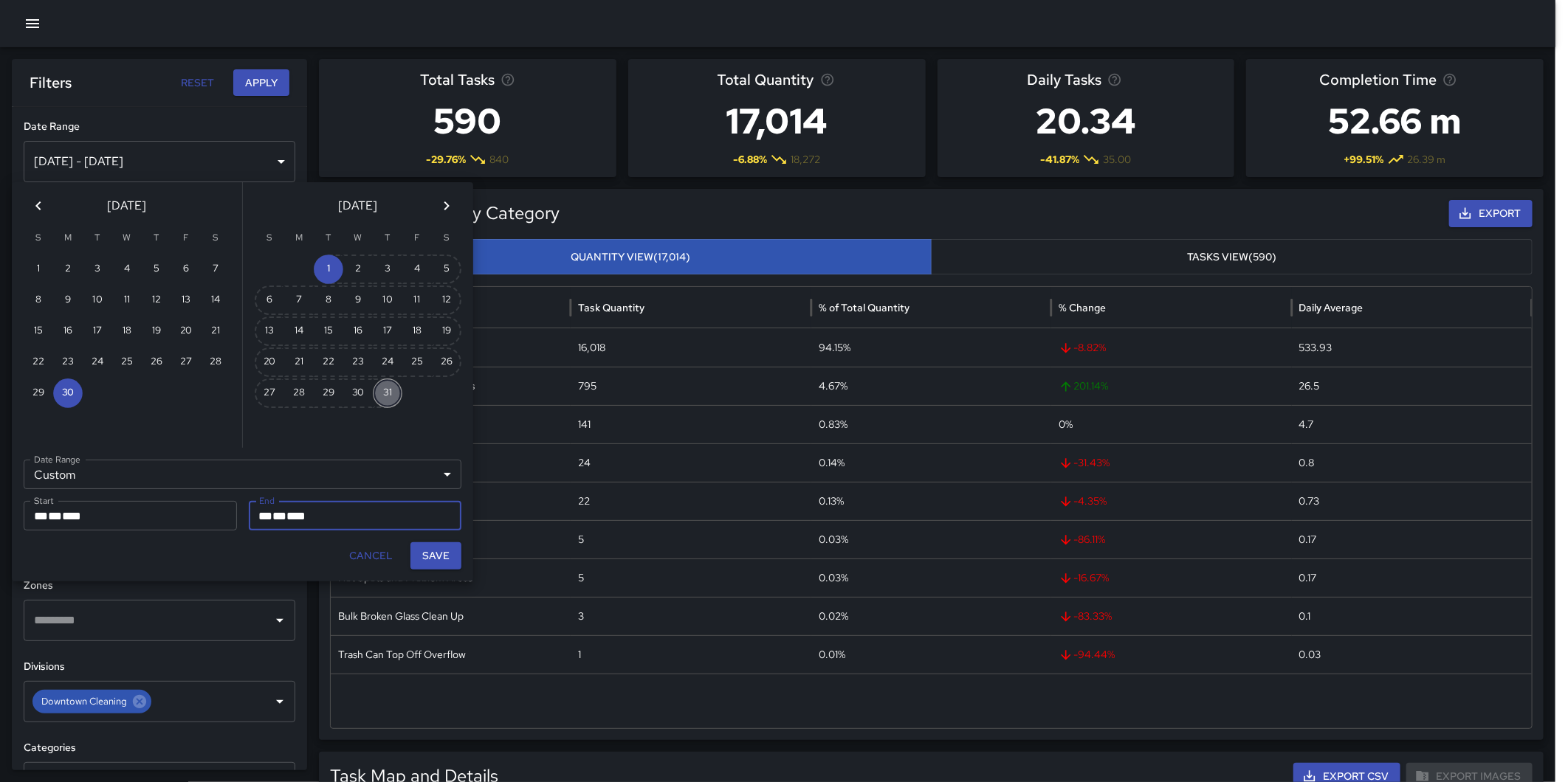
click at [392, 386] on button "31" at bounding box center [387, 393] width 29 height 29
type input "**********"
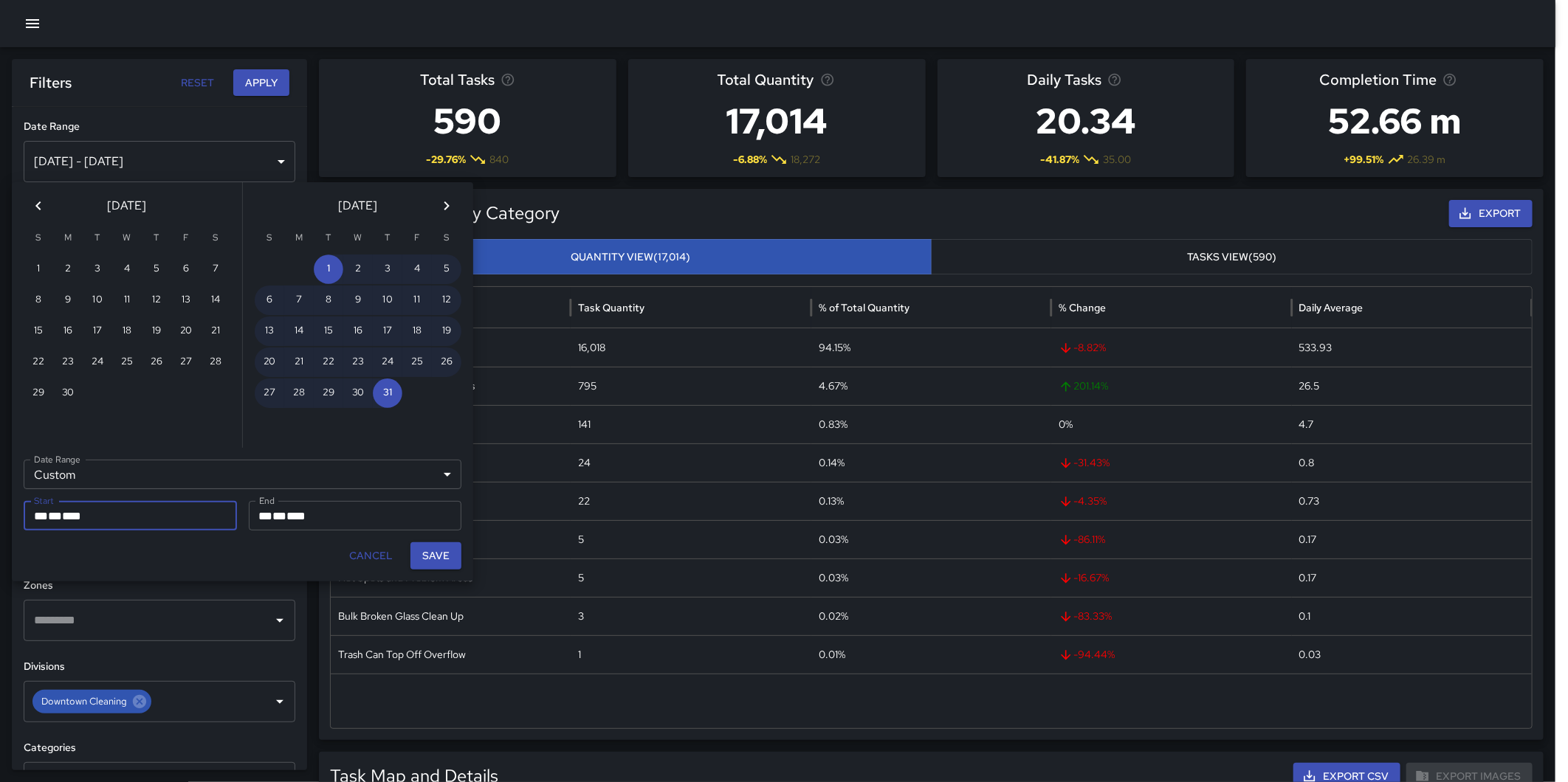
click at [444, 556] on button "Save" at bounding box center [435, 556] width 51 height 27
type input "**********"
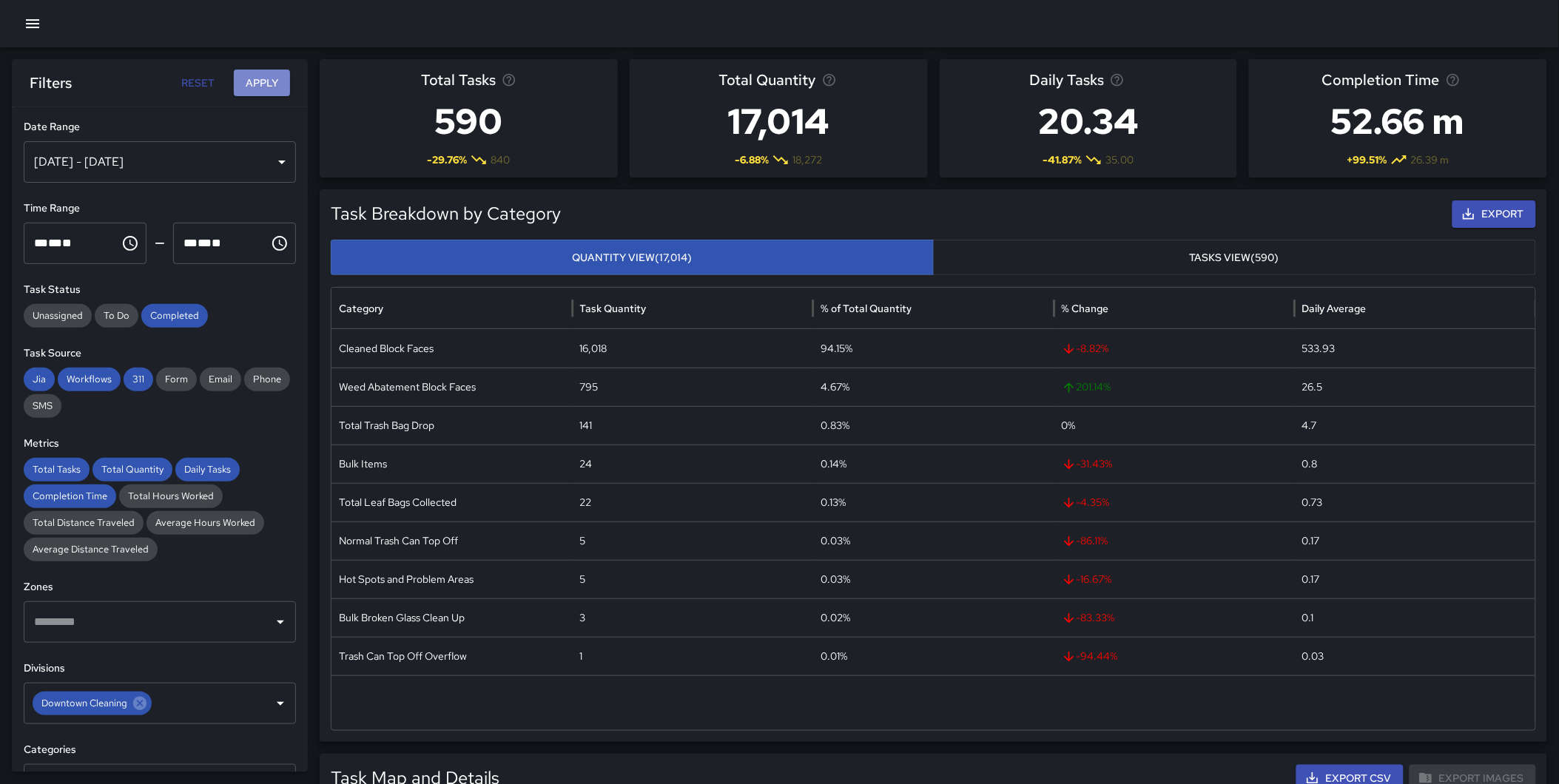
click at [247, 77] on button "Apply" at bounding box center [262, 83] width 57 height 27
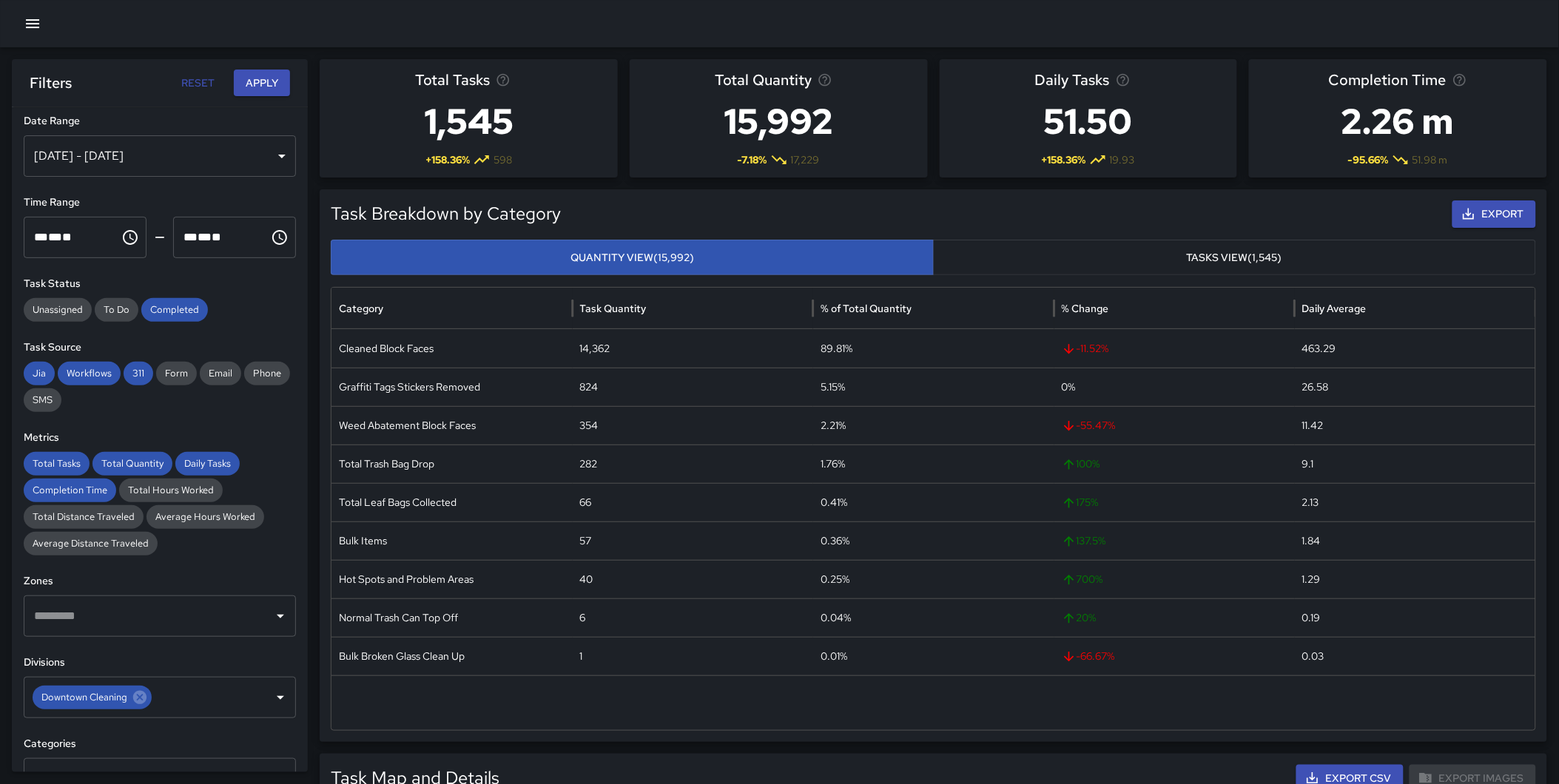
scroll to position [9, 0]
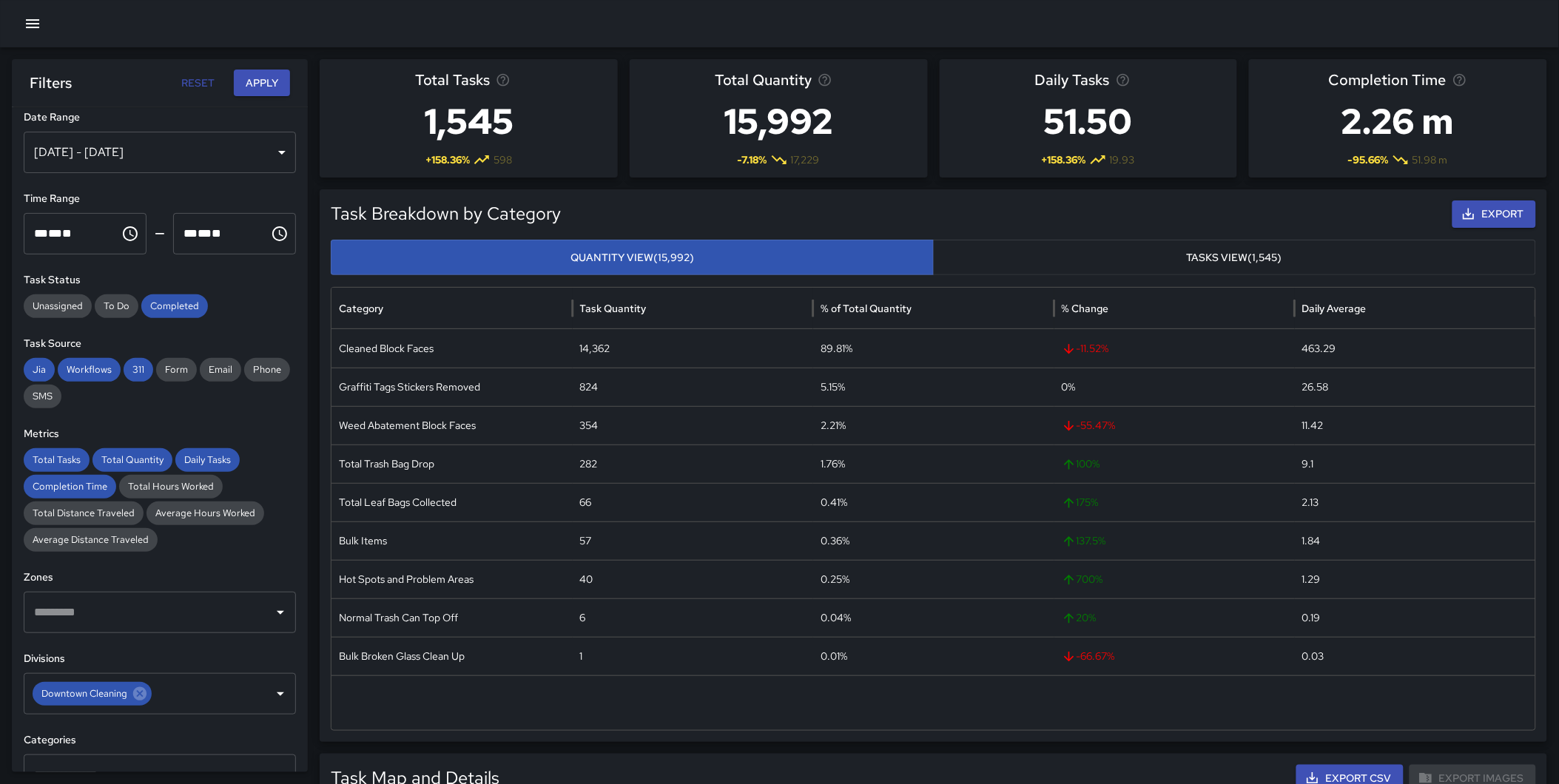
click at [121, 764] on input "text" at bounding box center [149, 775] width 236 height 28
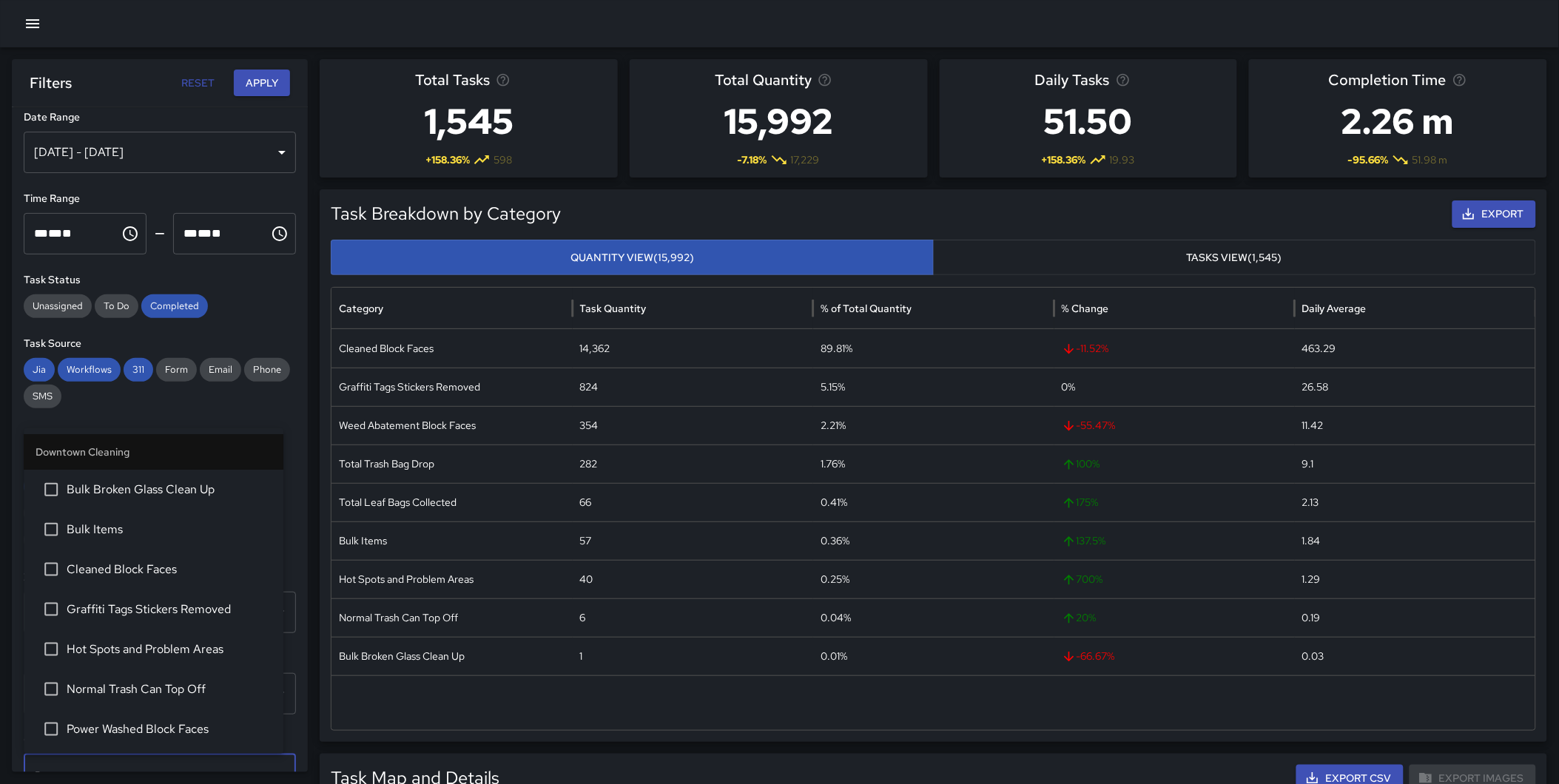
scroll to position [19, 0]
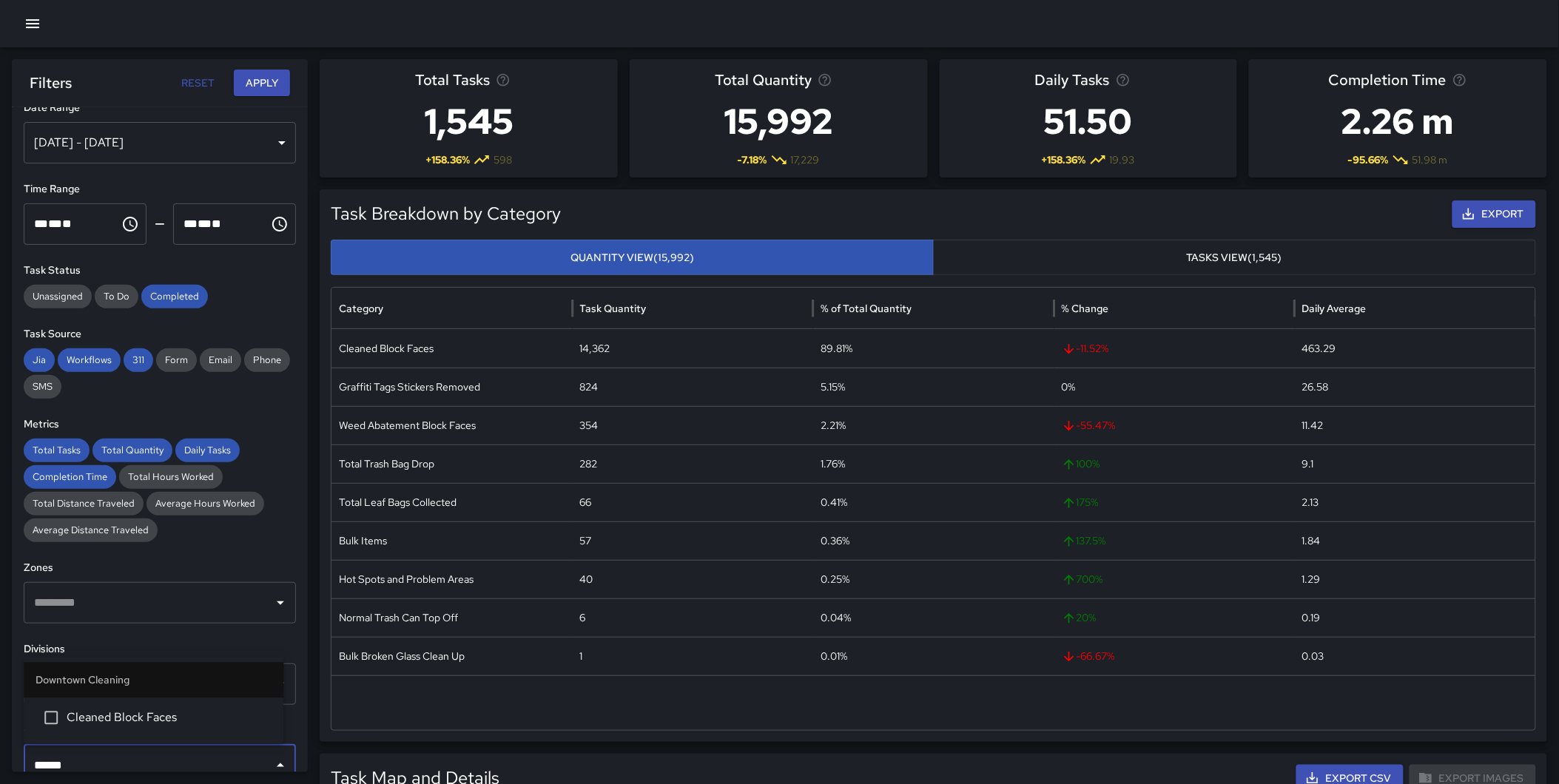
type input "*******"
click at [128, 719] on span "Cleaned Block Faces" at bounding box center [169, 718] width 205 height 18
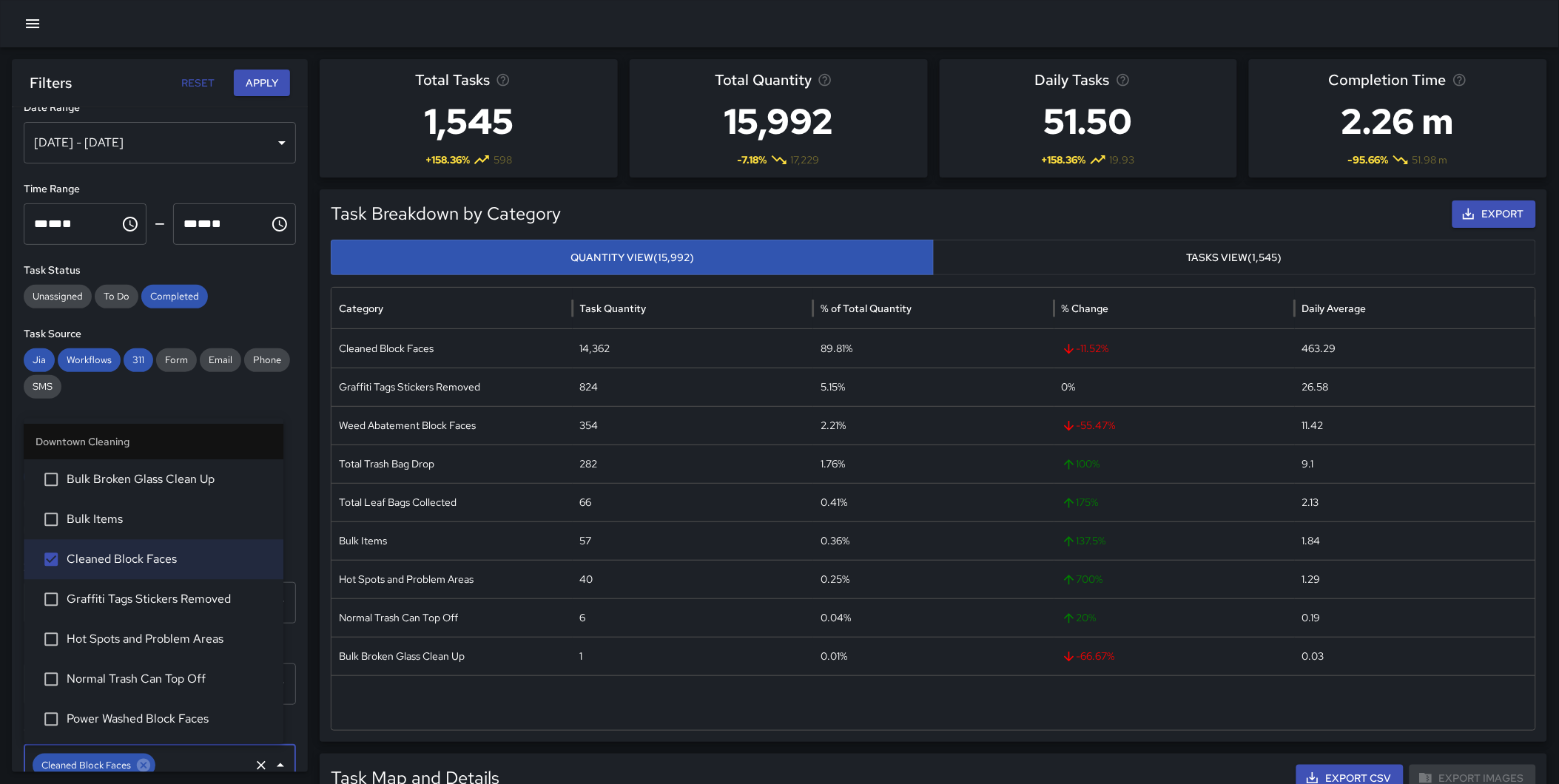
click at [273, 80] on button "Apply" at bounding box center [262, 83] width 57 height 27
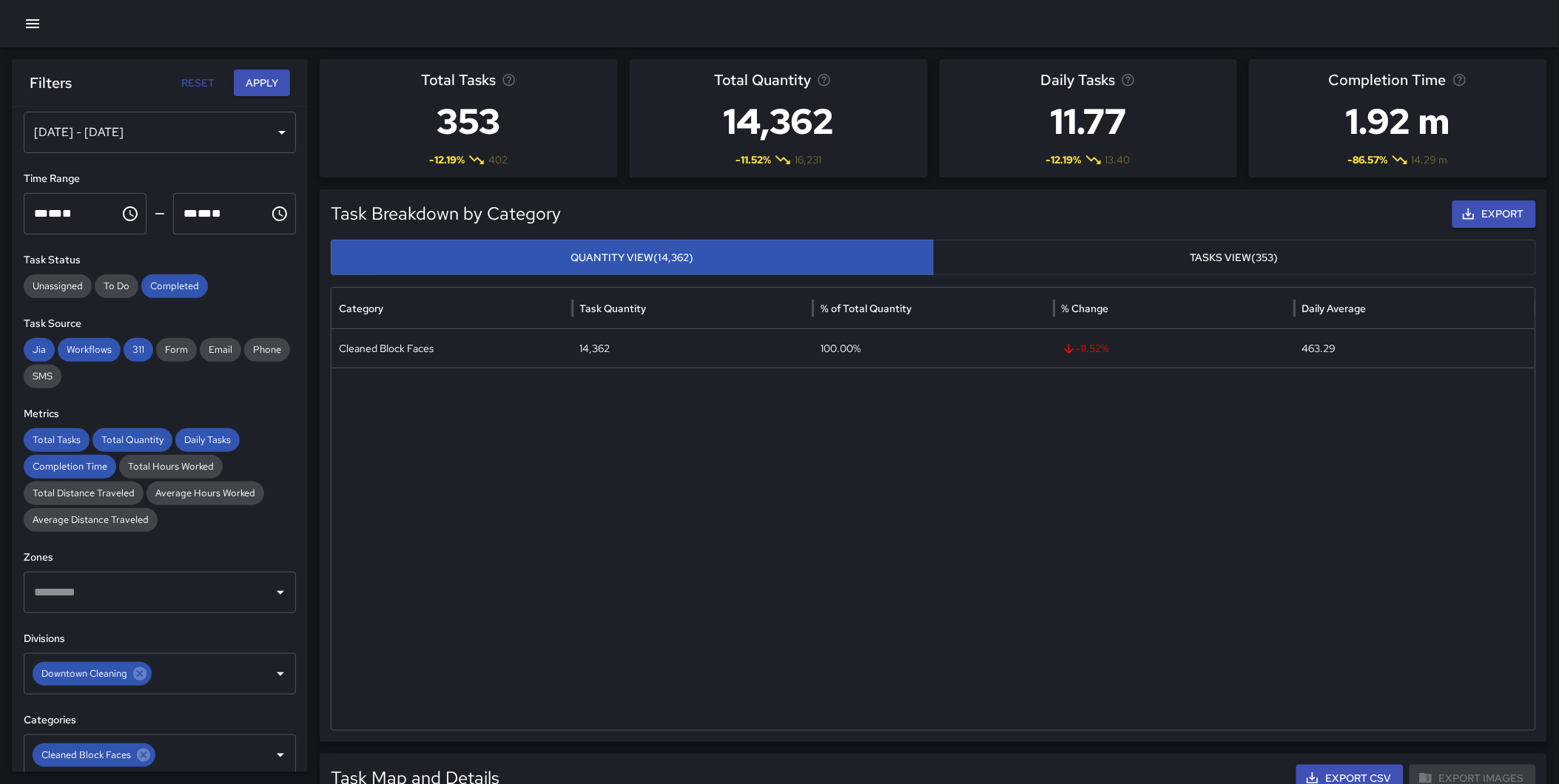
scroll to position [31, 0]
click at [151, 131] on div "[DATE] - [DATE]" at bounding box center [160, 131] width 273 height 41
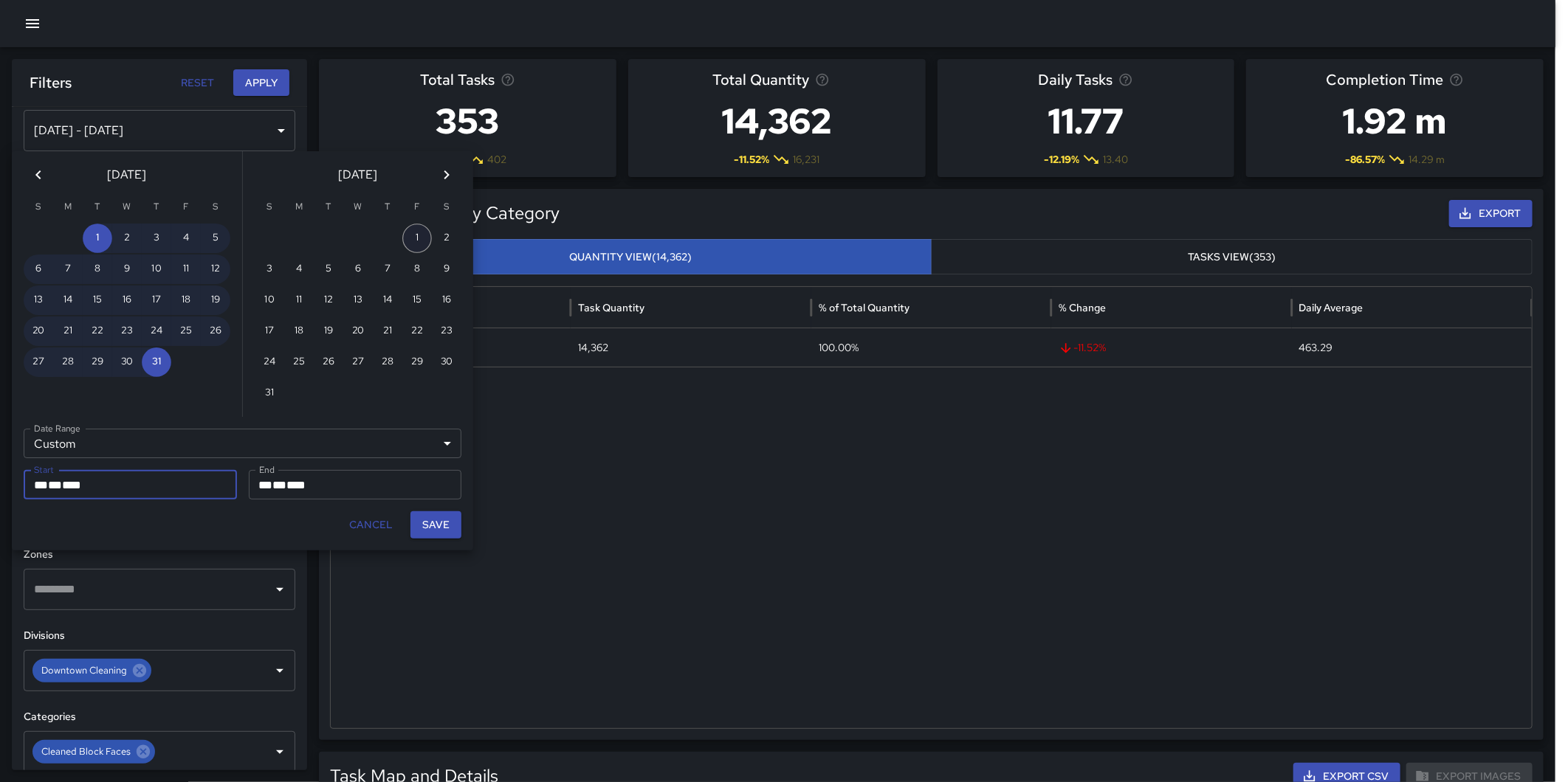
click at [409, 237] on button "1" at bounding box center [417, 238] width 29 height 29
type input "**********"
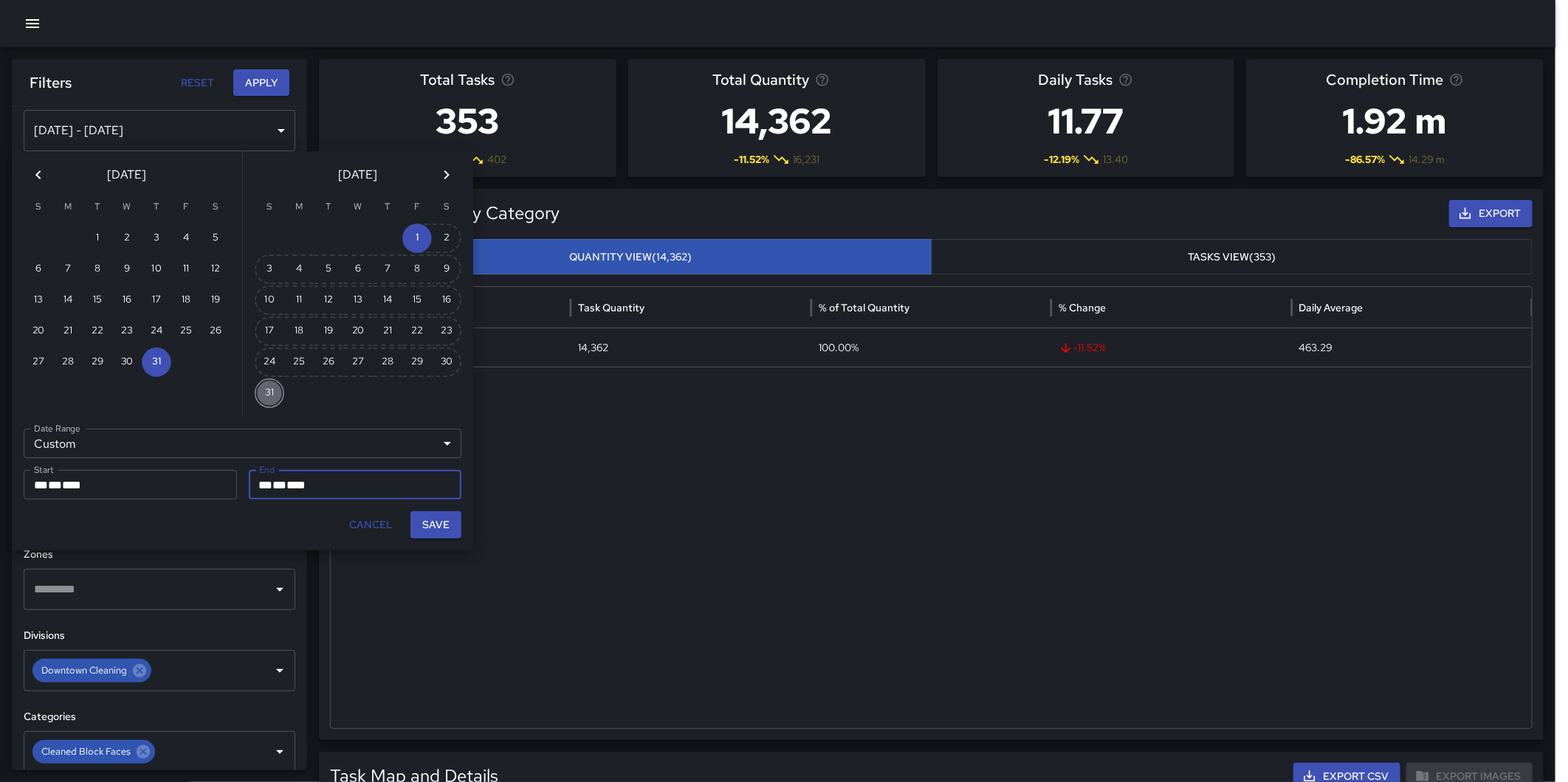
click at [261, 382] on button "31" at bounding box center [269, 393] width 29 height 29
type input "**********"
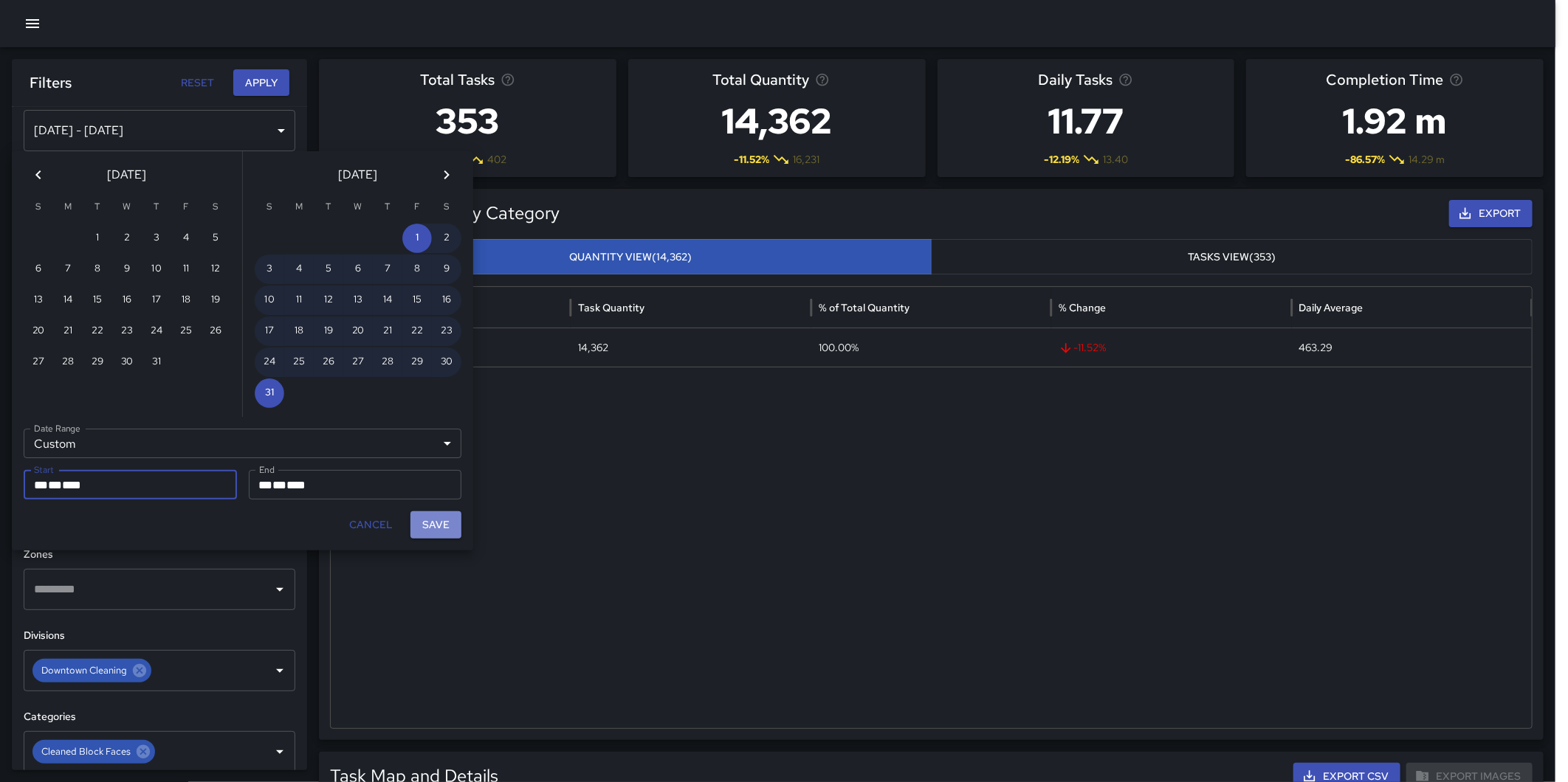
click at [436, 518] on button "Save" at bounding box center [435, 524] width 51 height 27
type input "**********"
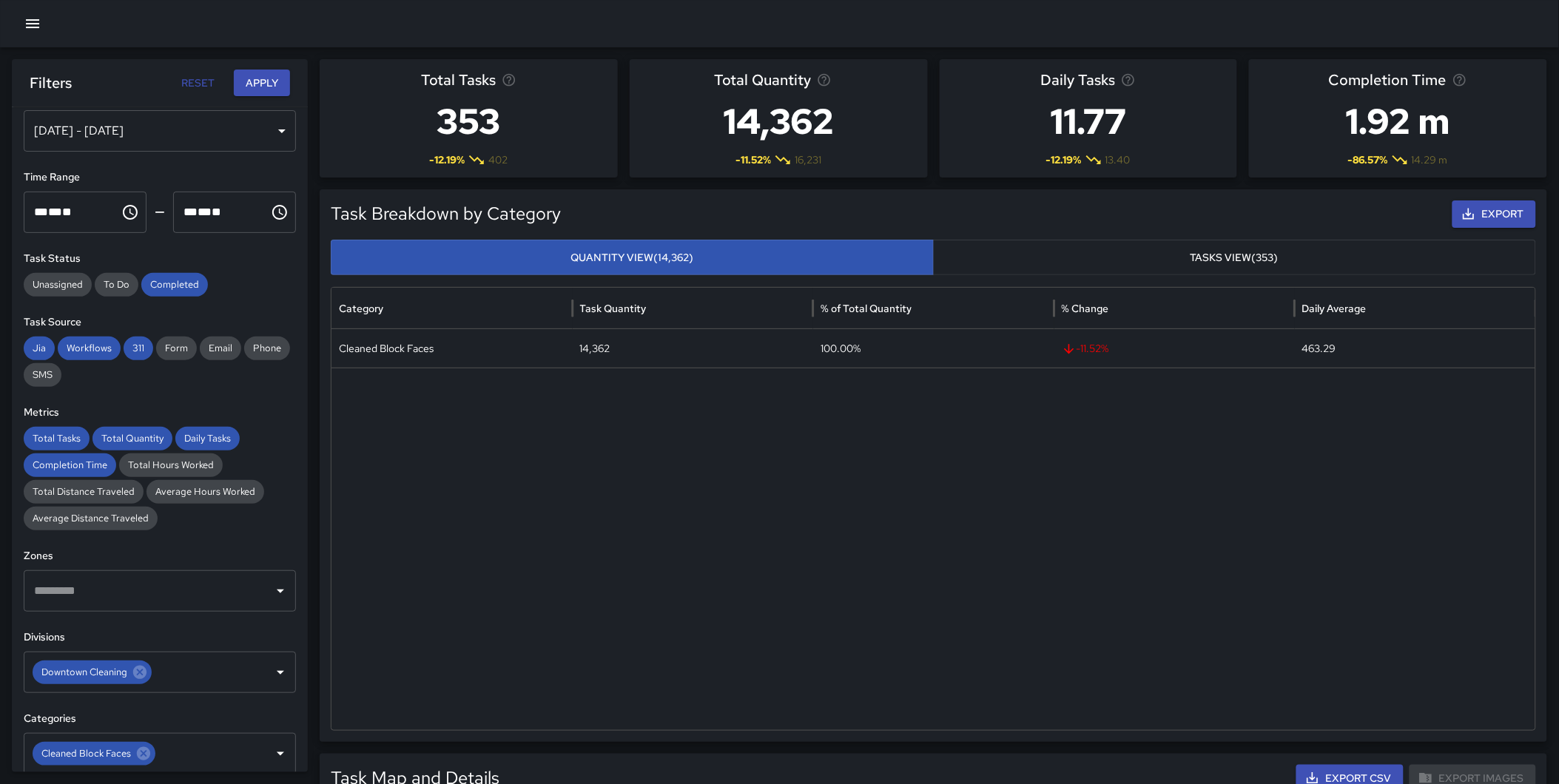
click at [267, 89] on button "Apply" at bounding box center [262, 83] width 57 height 27
drag, startPoint x: 144, startPoint y: 753, endPoint x: 142, endPoint y: 741, distance: 12.2
click at [144, 753] on icon at bounding box center [143, 754] width 14 height 14
click at [143, 675] on icon at bounding box center [140, 673] width 14 height 14
click at [121, 669] on input "text" at bounding box center [149, 672] width 236 height 28
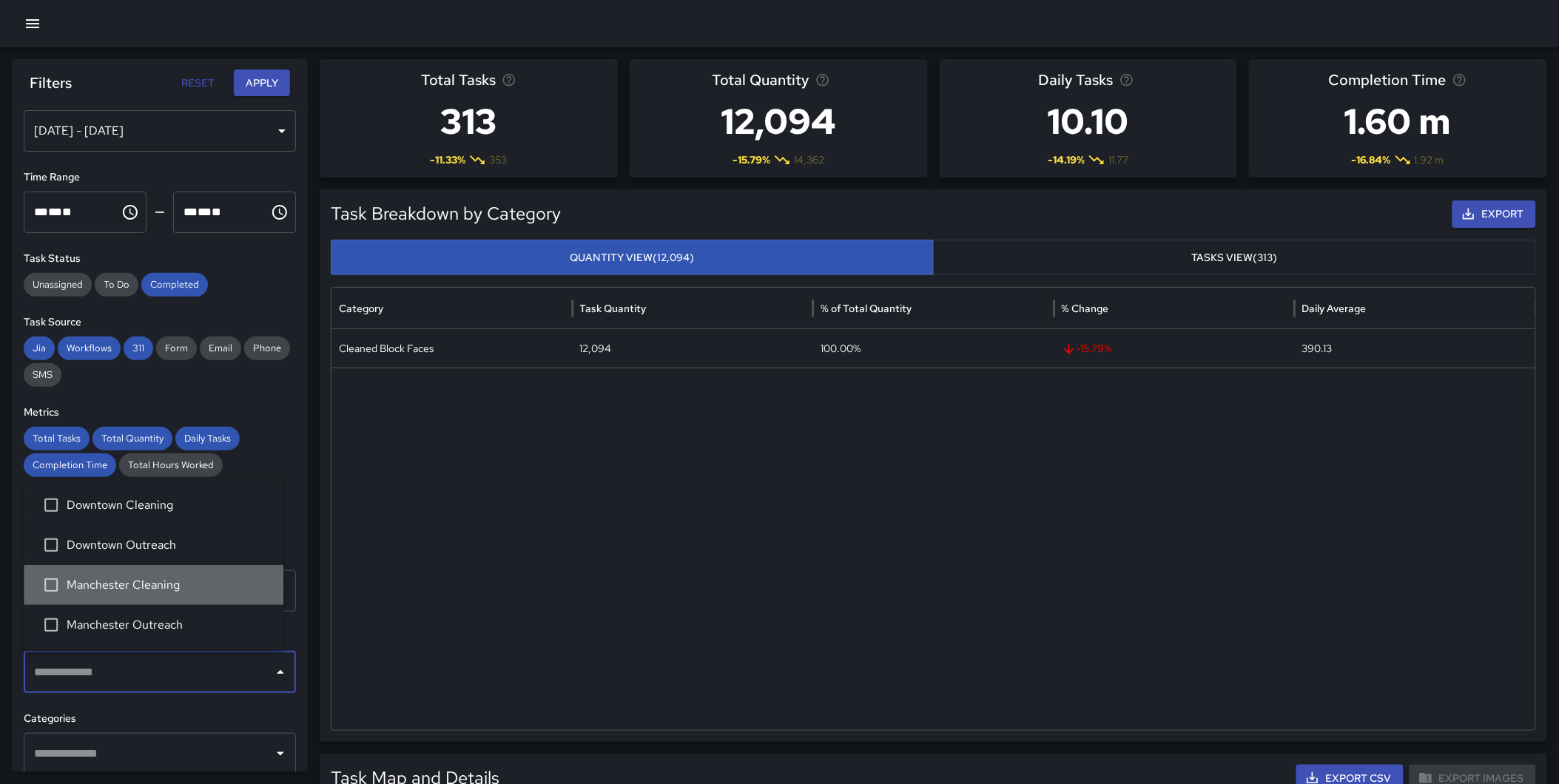
click at [171, 584] on span "Manchester Cleaning" at bounding box center [169, 585] width 205 height 18
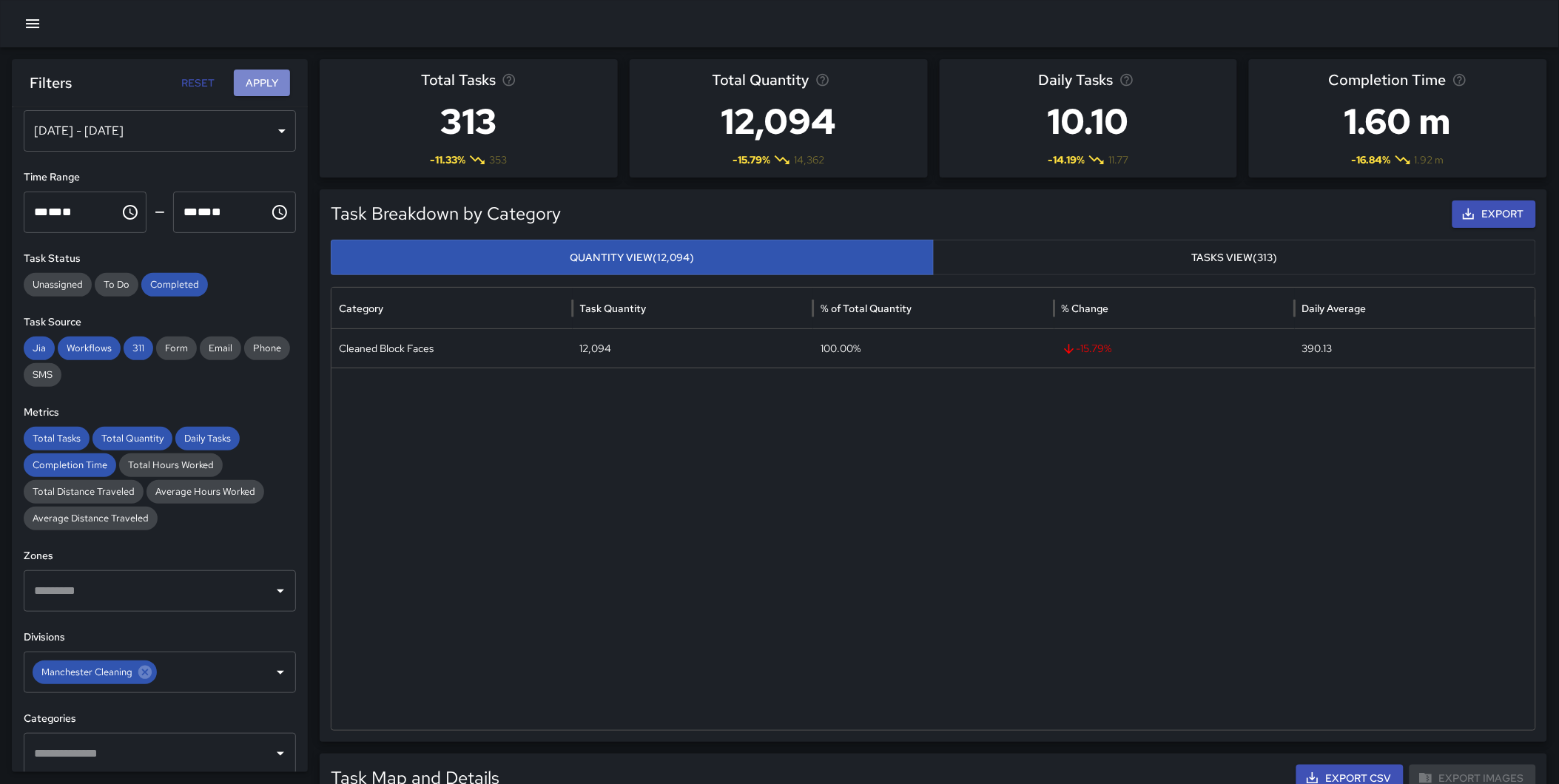
click at [254, 78] on button "Apply" at bounding box center [262, 83] width 57 height 27
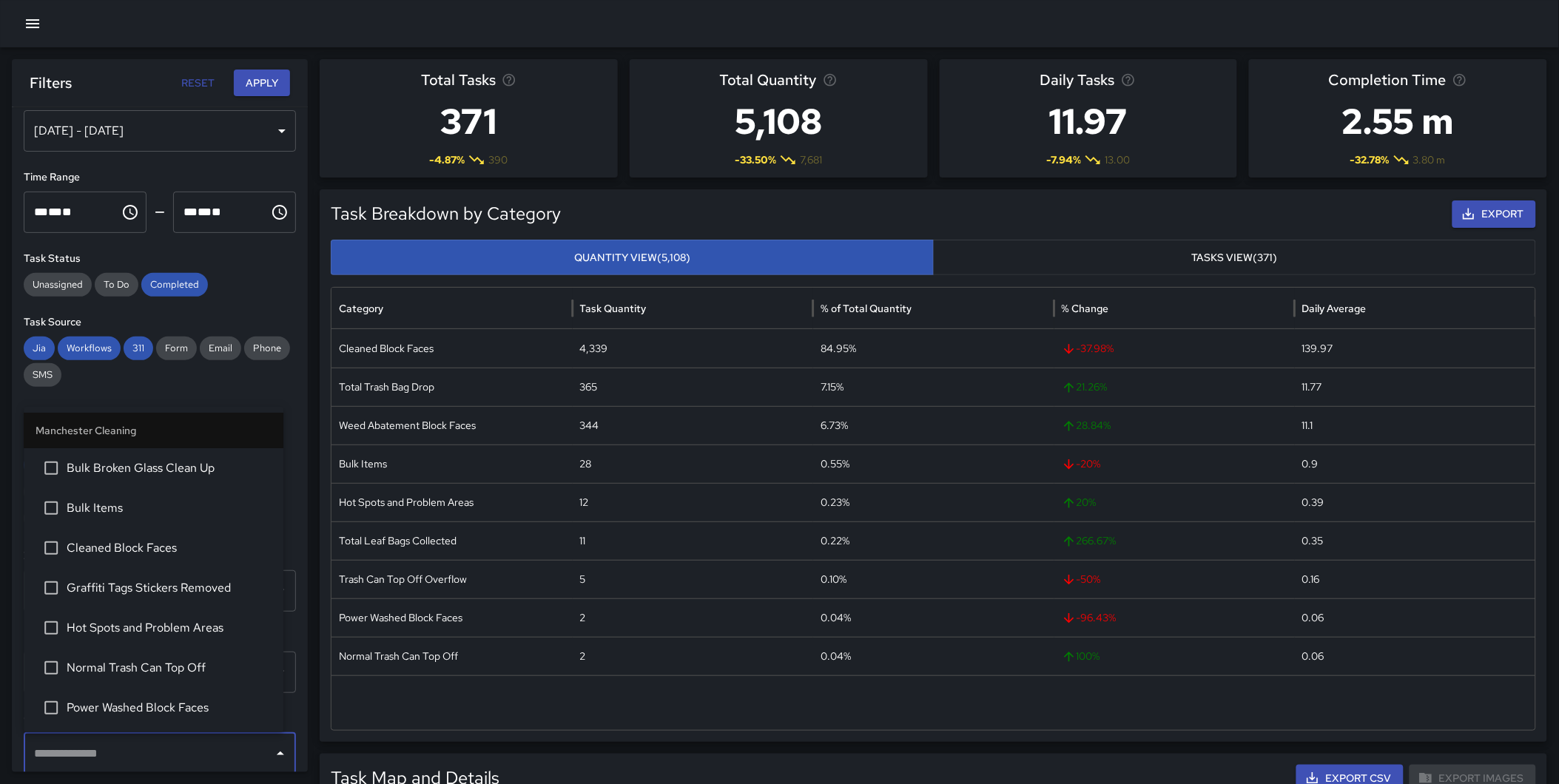
click at [106, 754] on input "text" at bounding box center [149, 753] width 236 height 28
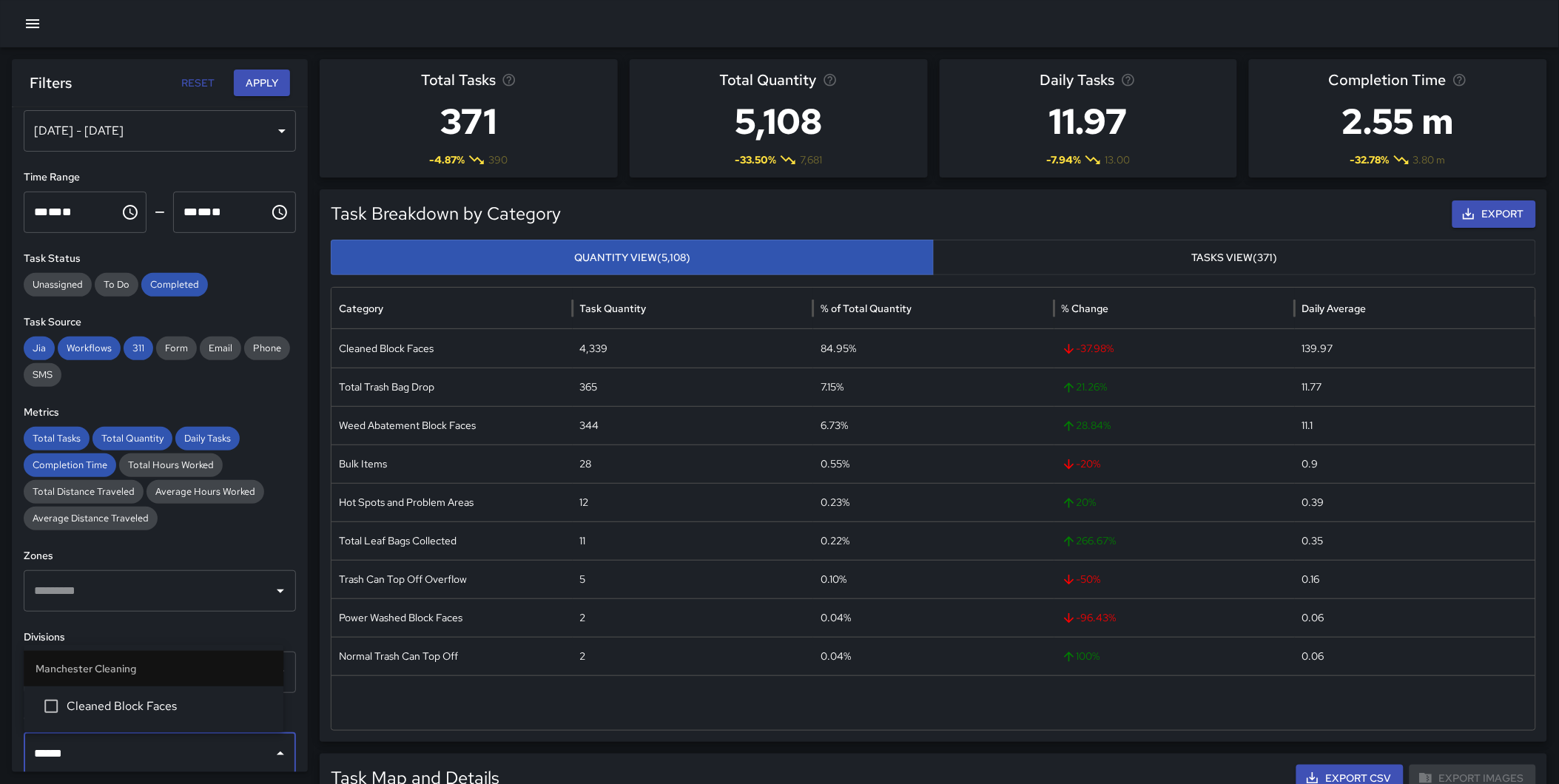
type input "*******"
click at [116, 711] on span "Cleaned Block Faces" at bounding box center [169, 706] width 205 height 18
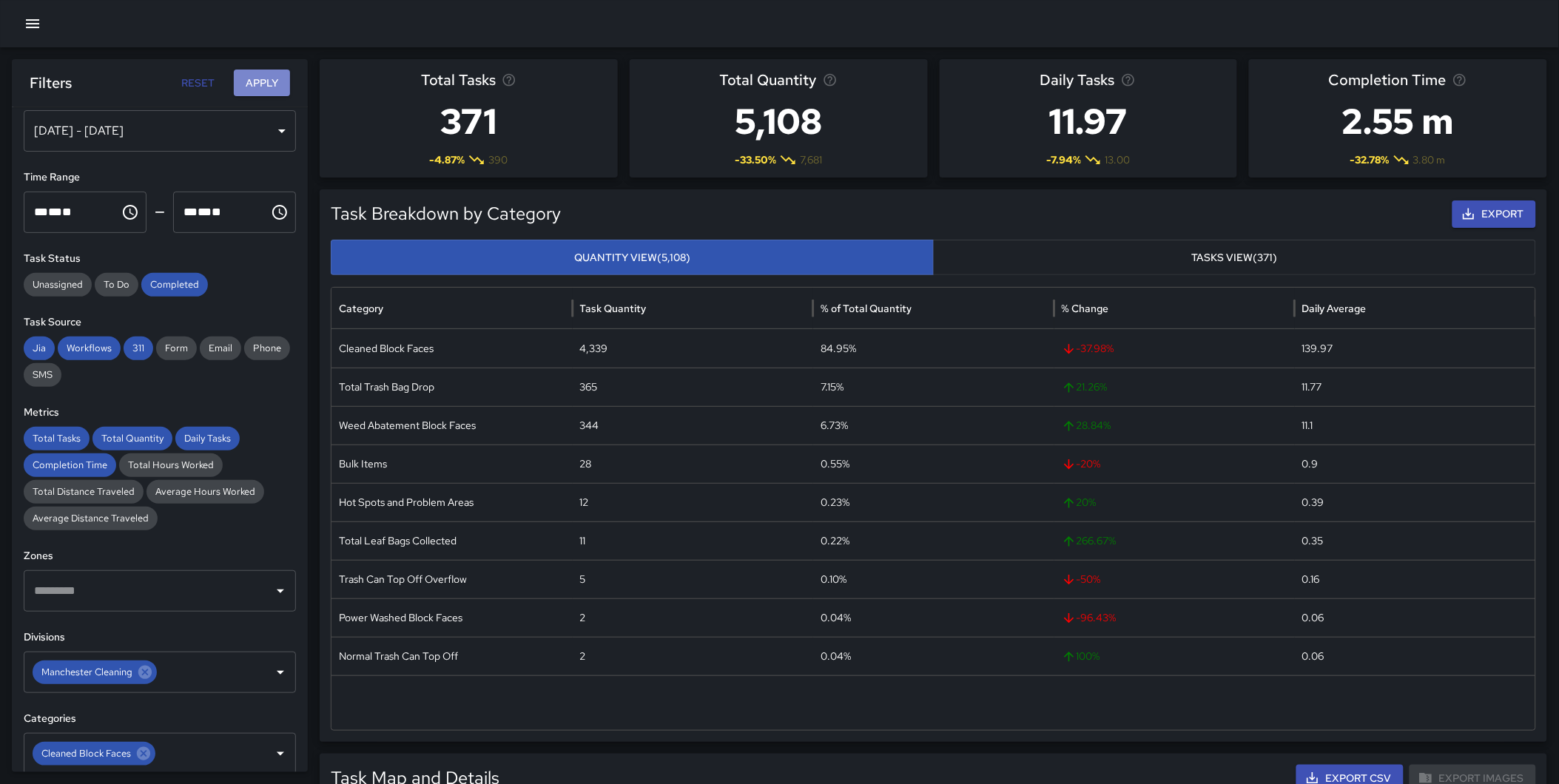
click at [261, 87] on button "Apply" at bounding box center [262, 83] width 57 height 27
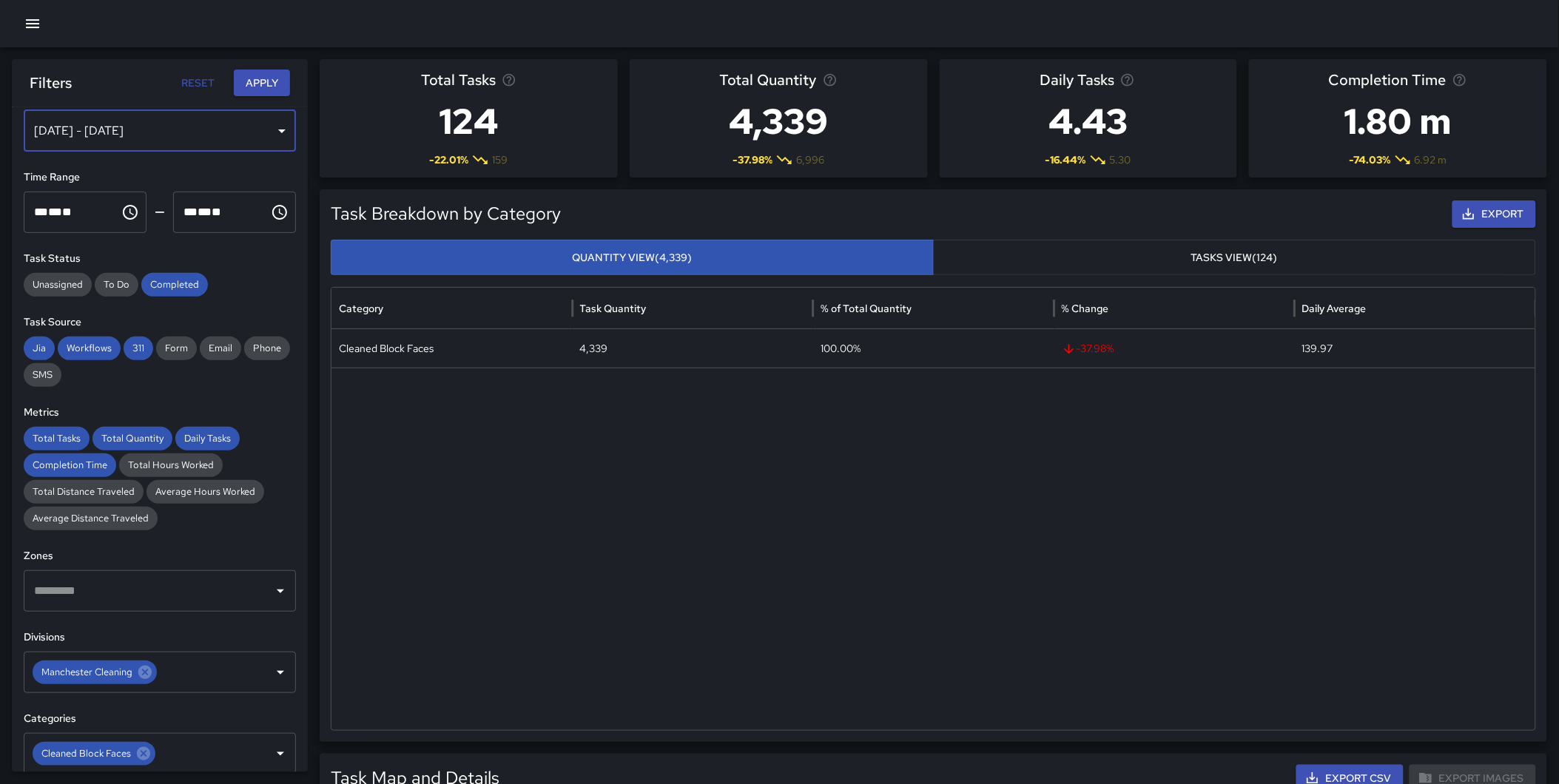
click at [195, 120] on div "[DATE] - [DATE]" at bounding box center [160, 131] width 273 height 41
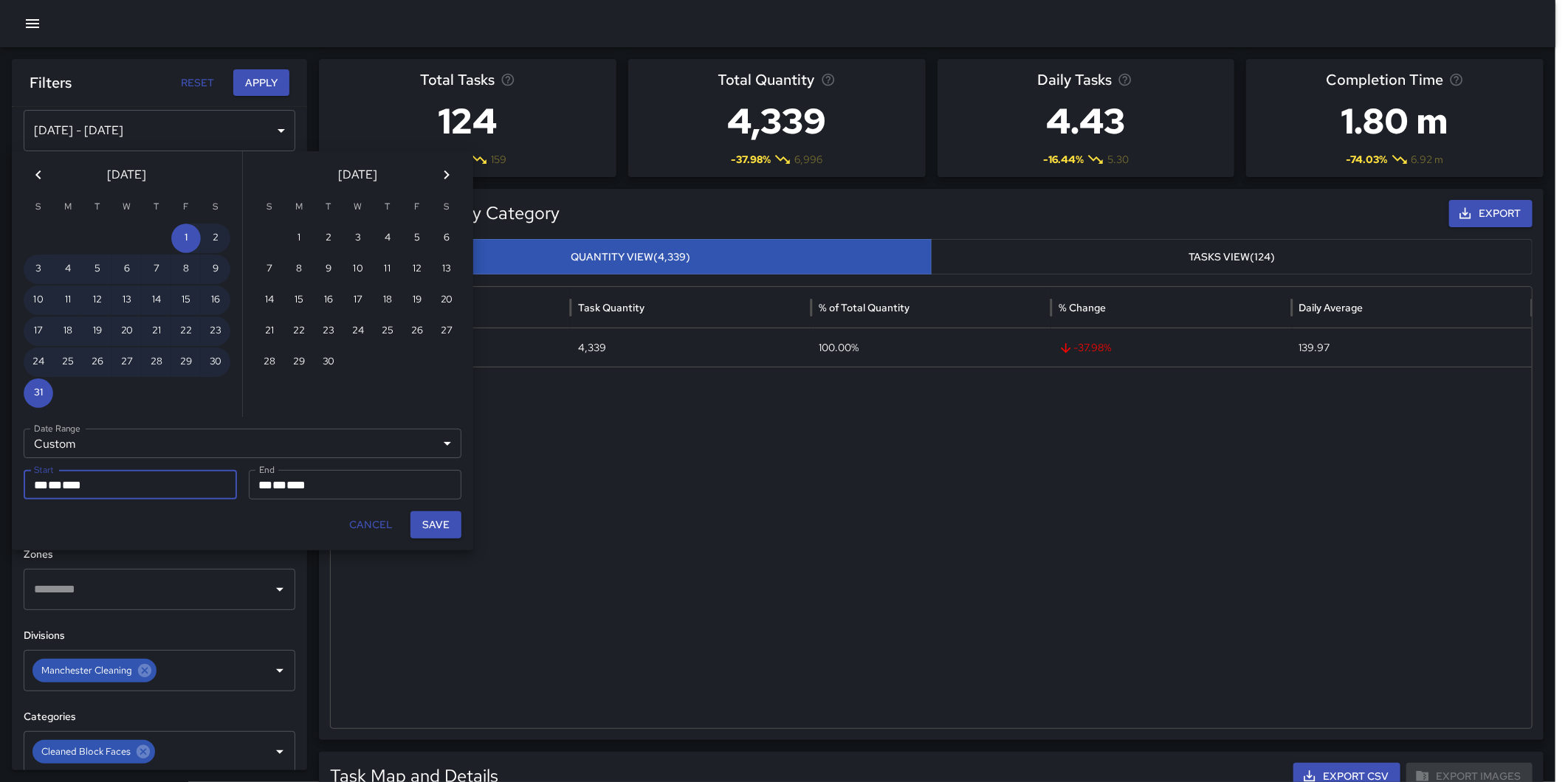
click at [38, 170] on icon "Previous month" at bounding box center [38, 174] width 18 height 18
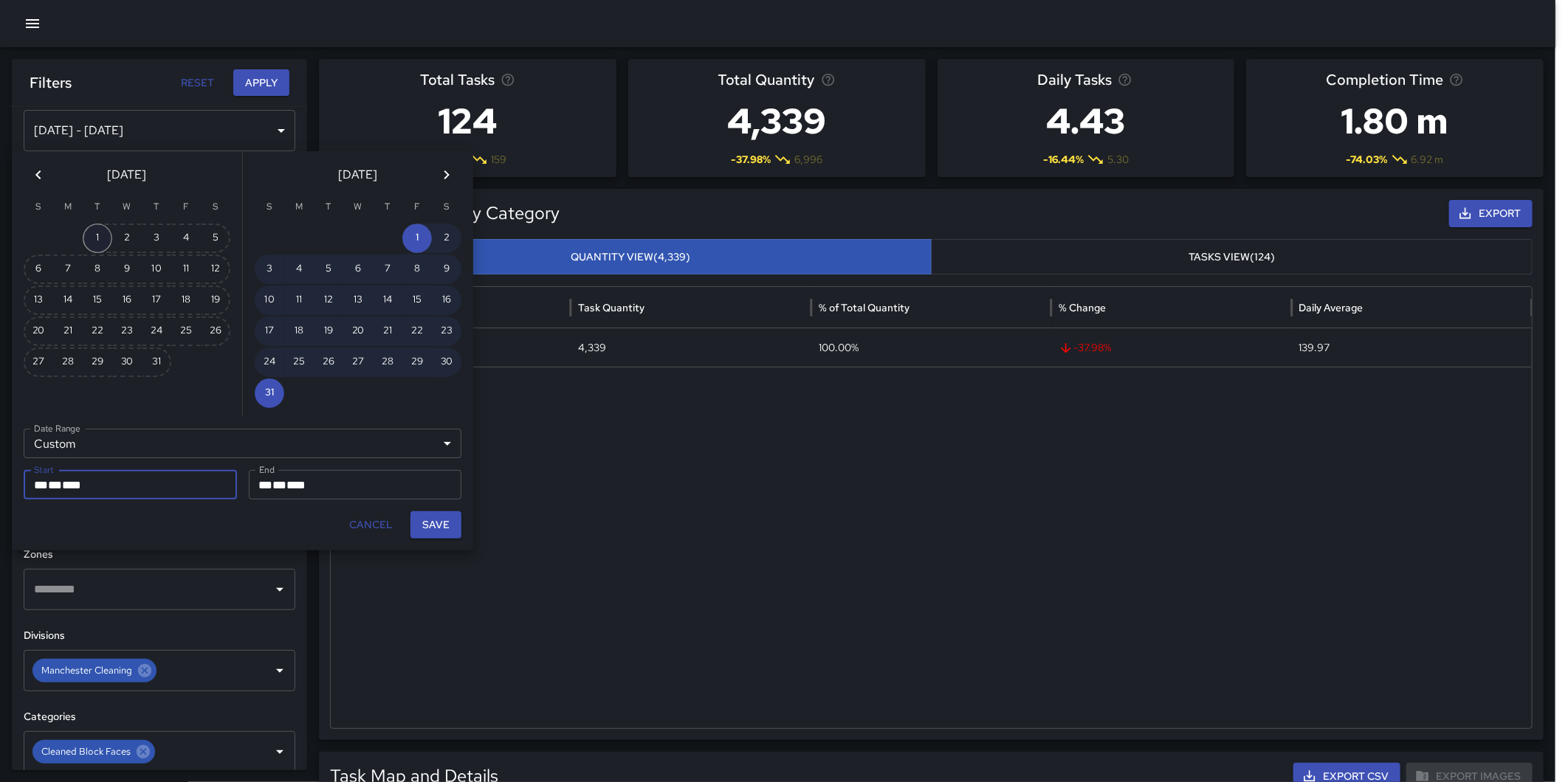
click at [93, 237] on button "1" at bounding box center [97, 238] width 29 height 29
type input "**********"
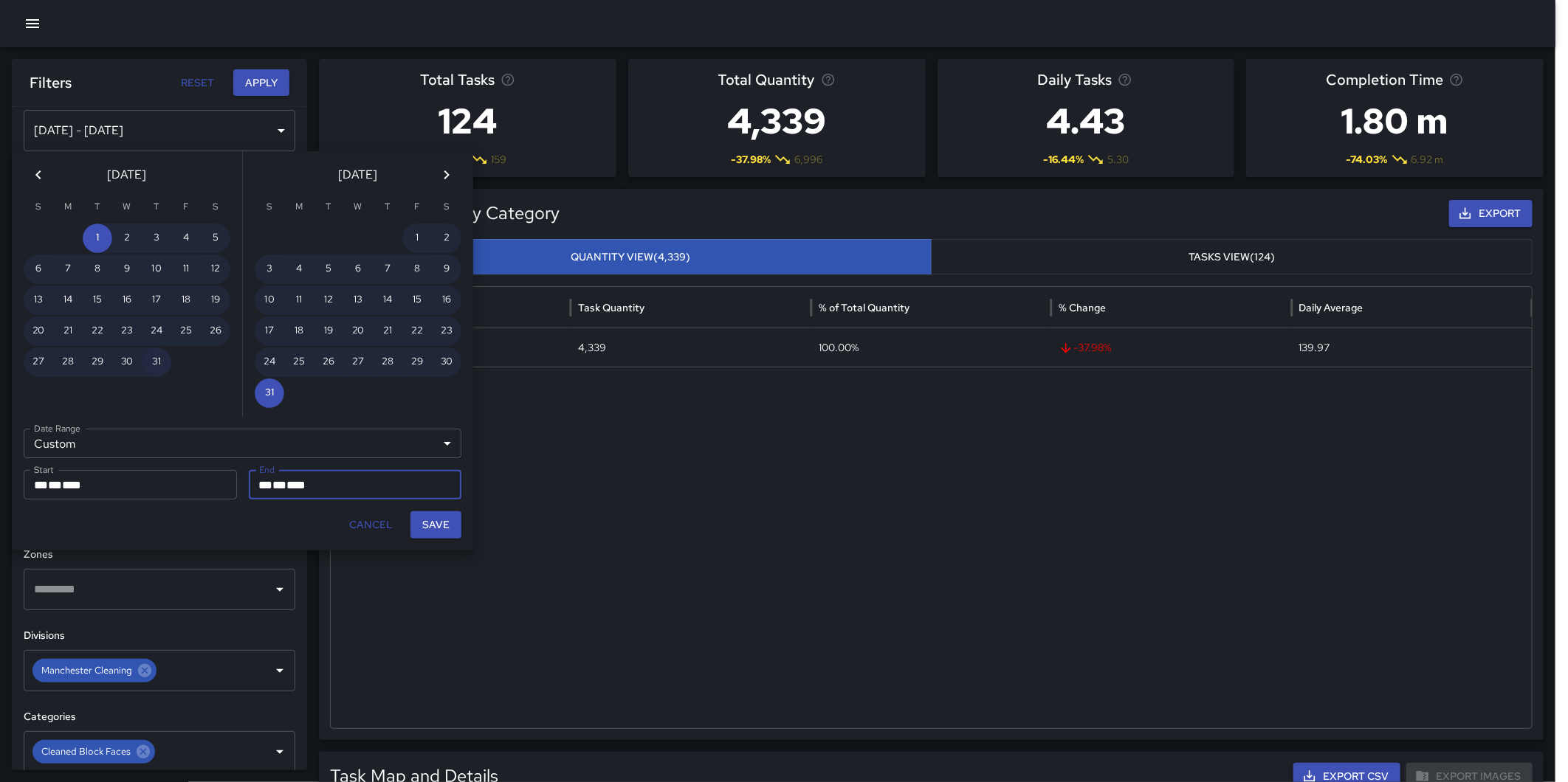
click at [153, 350] on button "31" at bounding box center [156, 362] width 29 height 29
type input "**********"
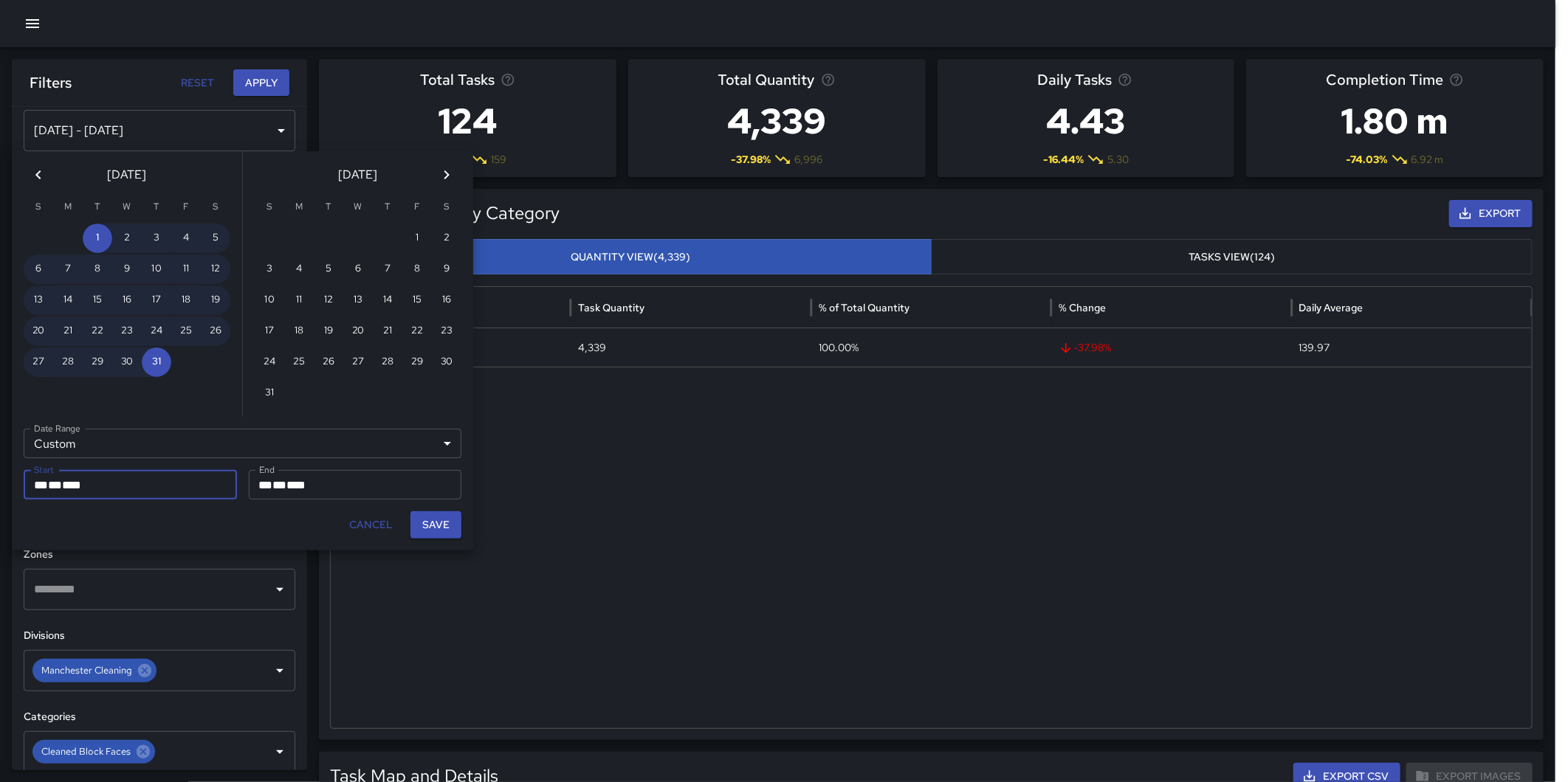
click at [435, 522] on button "Save" at bounding box center [435, 524] width 51 height 27
type input "**********"
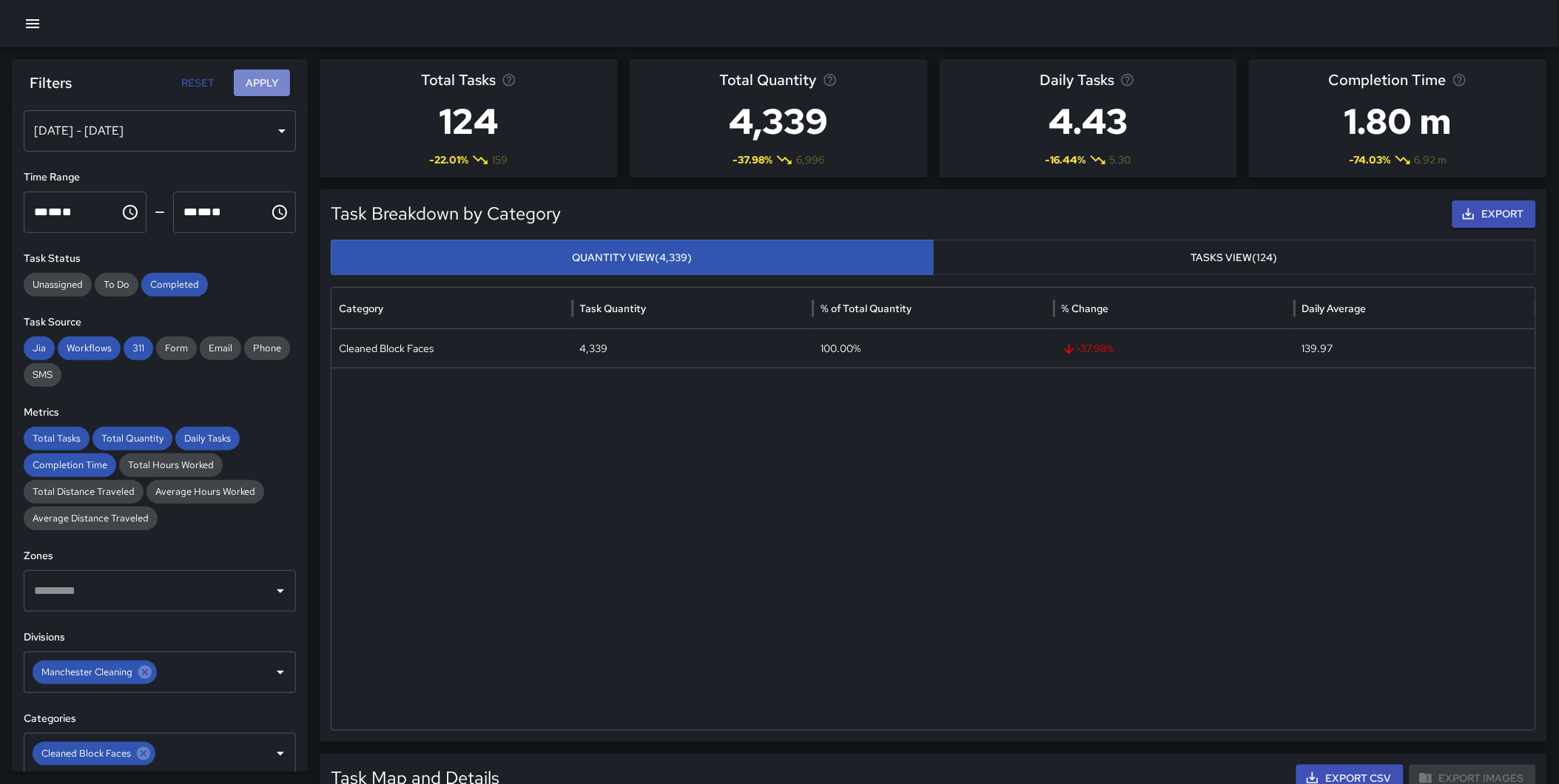
click at [255, 71] on button "Apply" at bounding box center [262, 83] width 57 height 27
click at [256, 525] on div "Total Tasks Total Quantity Daily Tasks Completion Time Total Hours Worked Total…" at bounding box center [160, 479] width 273 height 104
click at [143, 674] on icon at bounding box center [145, 673] width 14 height 14
click at [111, 664] on input "text" at bounding box center [149, 672] width 236 height 28
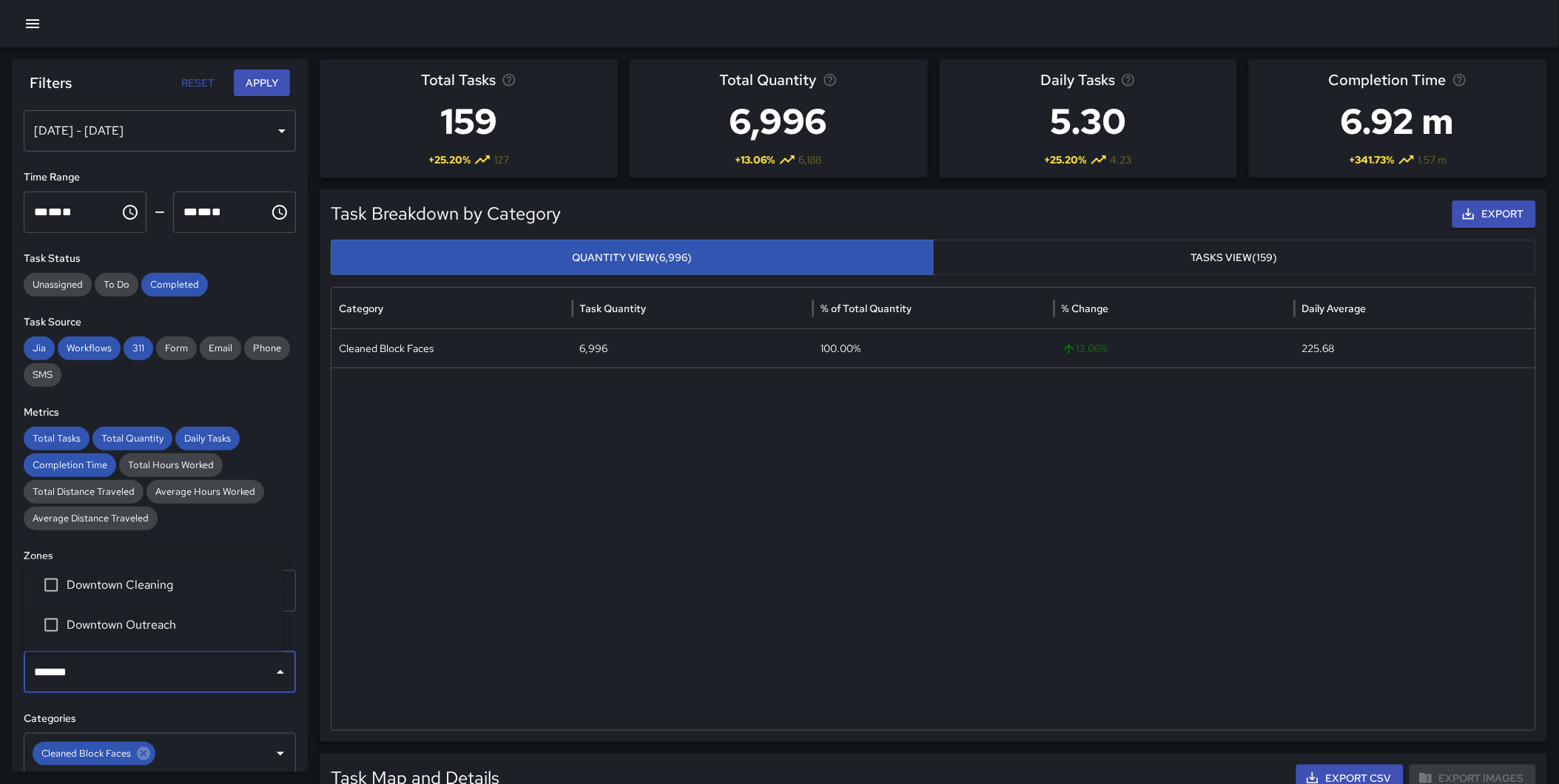
type input "********"
click at [127, 584] on span "Downtown Cleaning" at bounding box center [169, 585] width 205 height 18
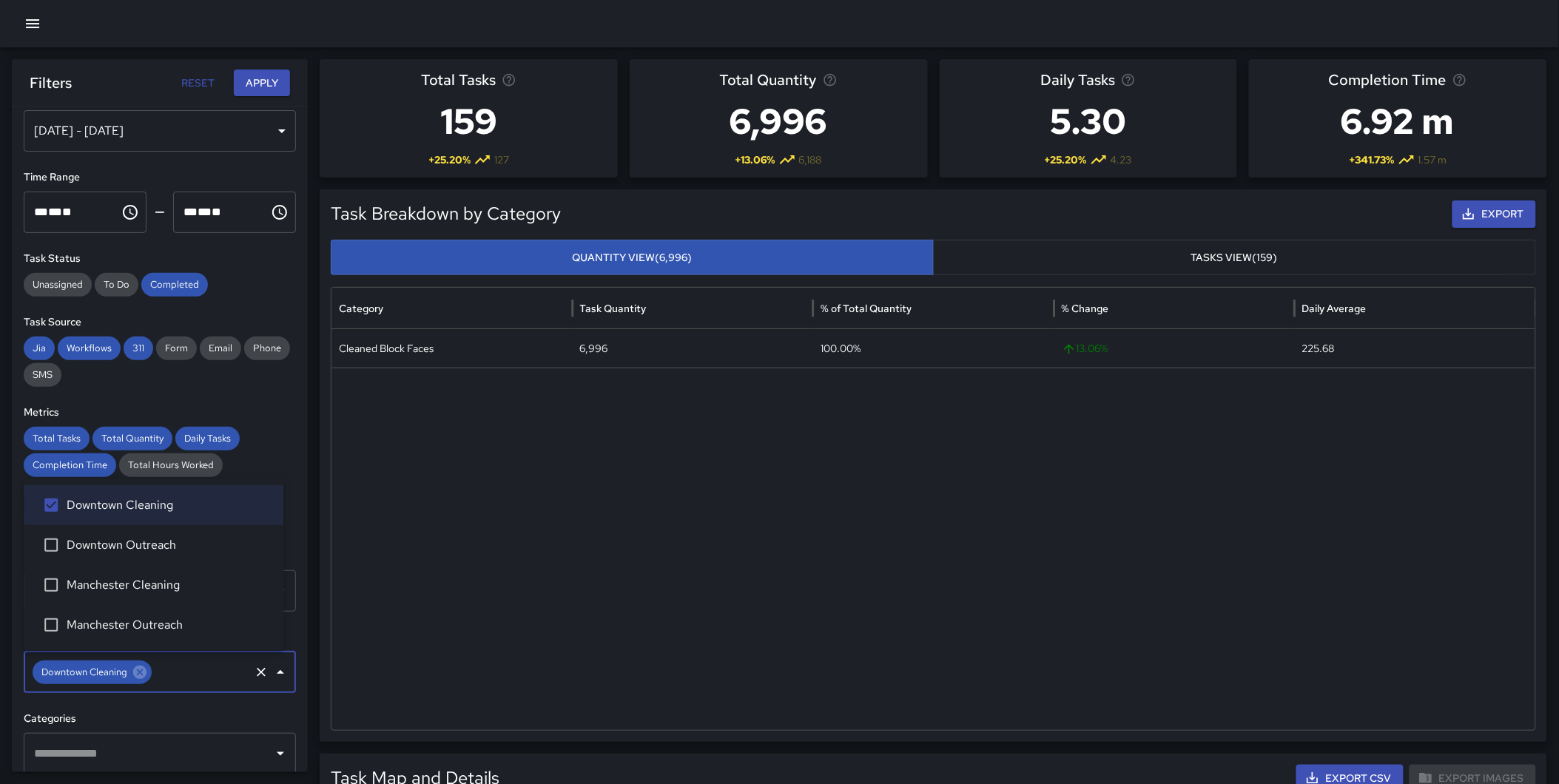
click at [180, 765] on input "text" at bounding box center [149, 753] width 236 height 28
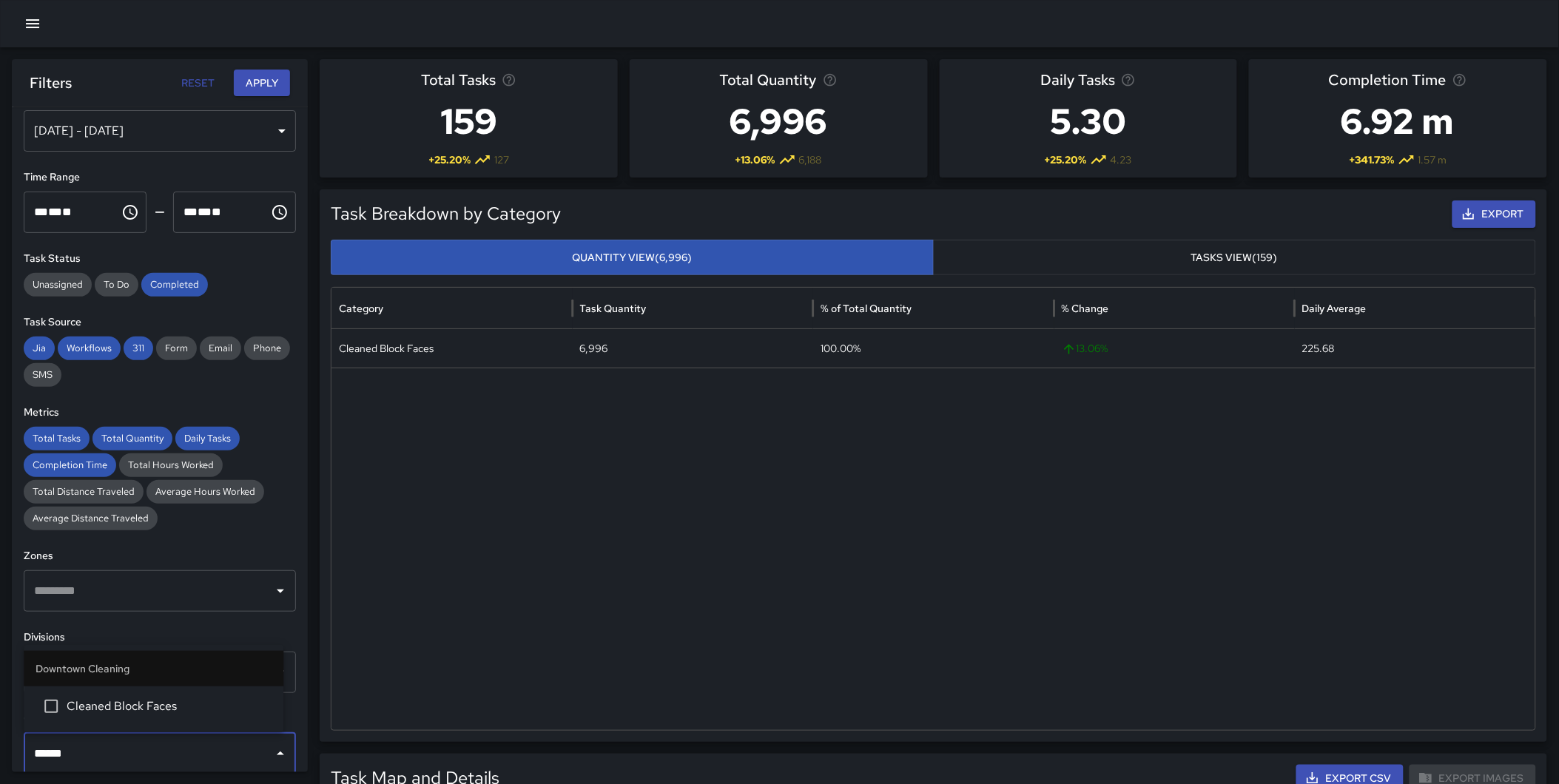
type input "*******"
click at [171, 714] on span "Cleaned Block Faces" at bounding box center [169, 706] width 205 height 18
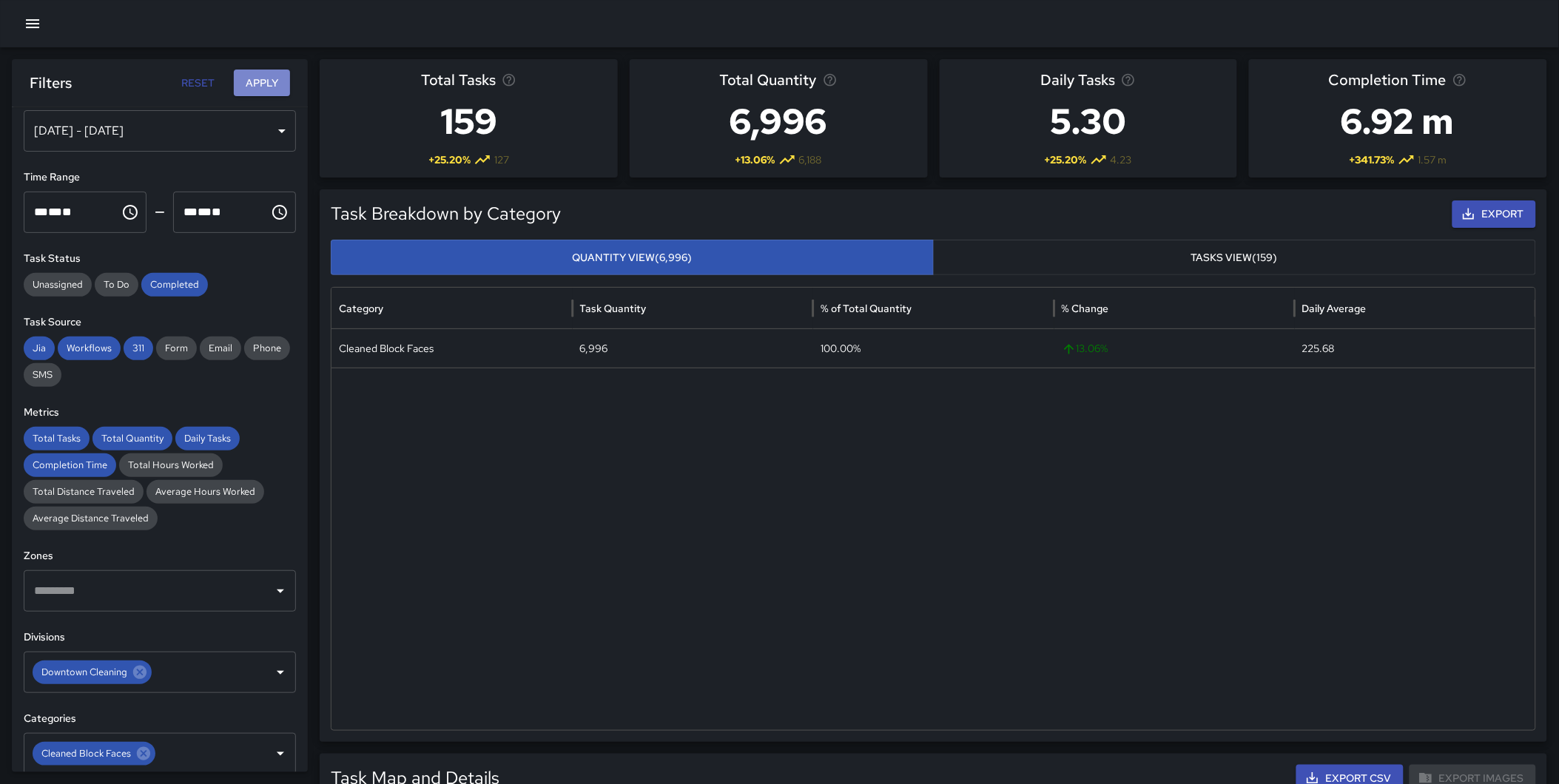
click at [246, 86] on button "Apply" at bounding box center [262, 83] width 57 height 27
click at [121, 132] on div "[DATE] - [DATE]" at bounding box center [160, 131] width 273 height 41
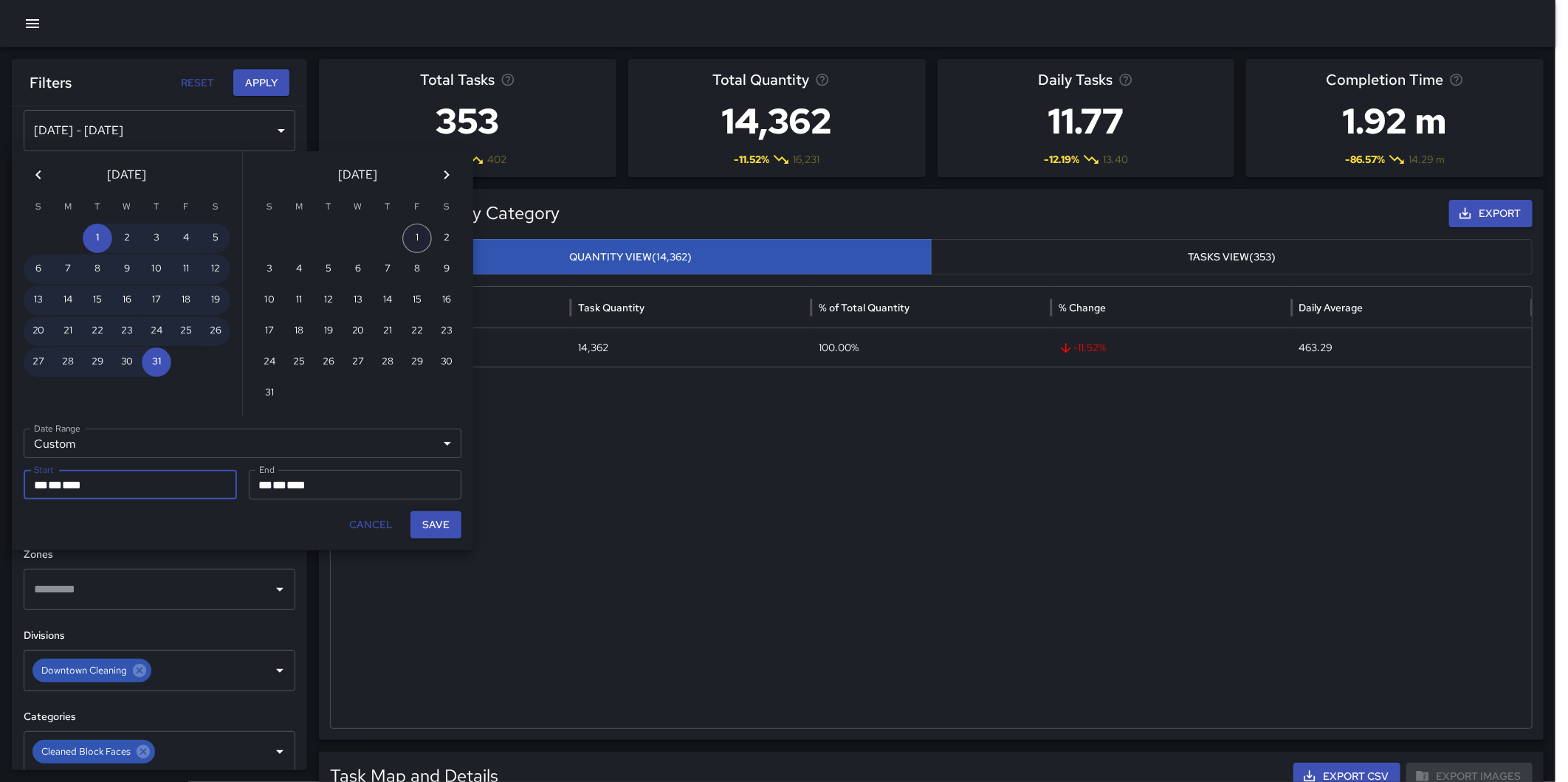
click at [408, 236] on button "1" at bounding box center [417, 238] width 29 height 29
type input "**********"
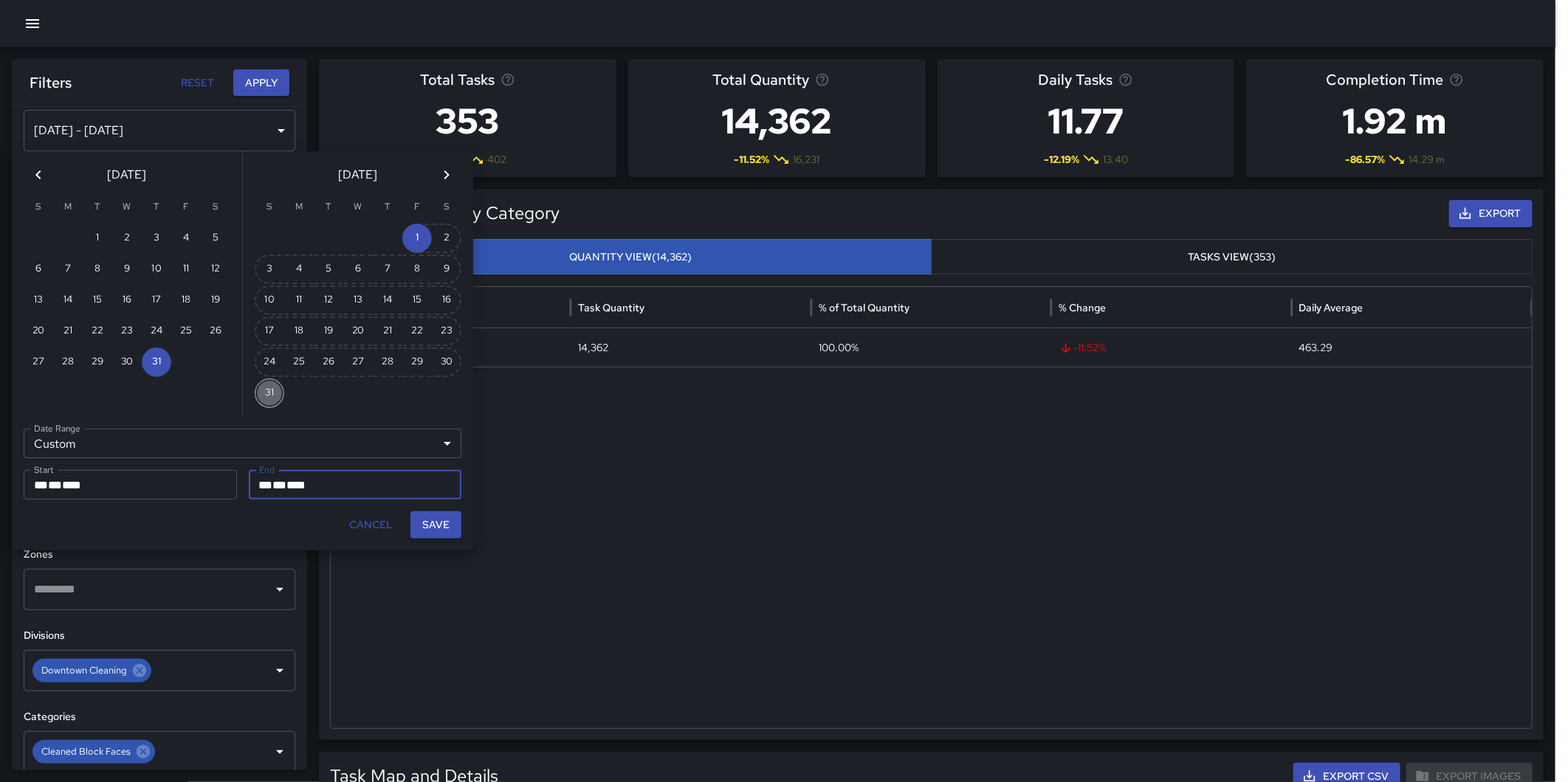
click at [281, 382] on button "31" at bounding box center [269, 393] width 29 height 29
type input "**********"
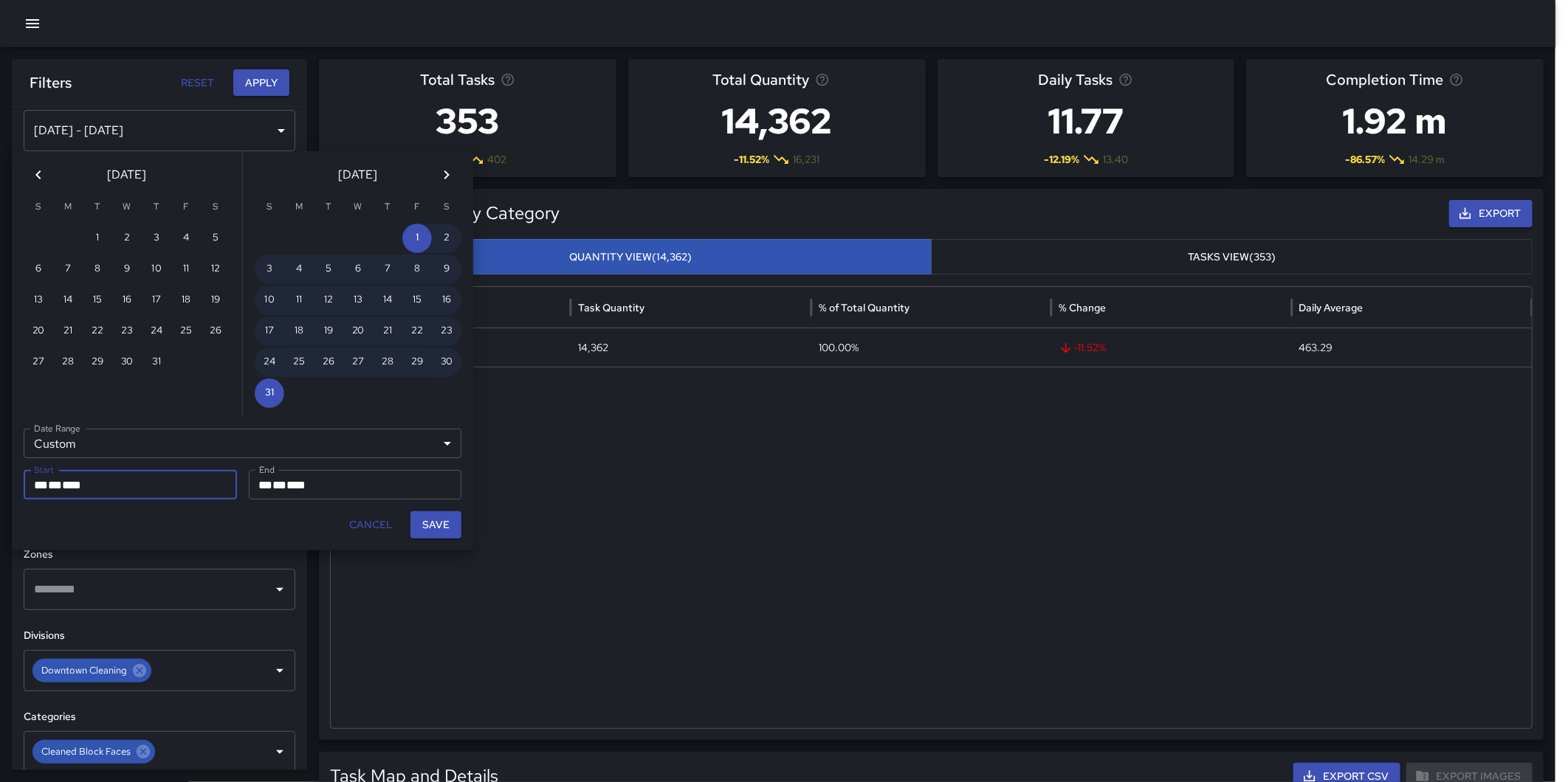
click at [440, 519] on button "Save" at bounding box center [435, 524] width 51 height 27
type input "**********"
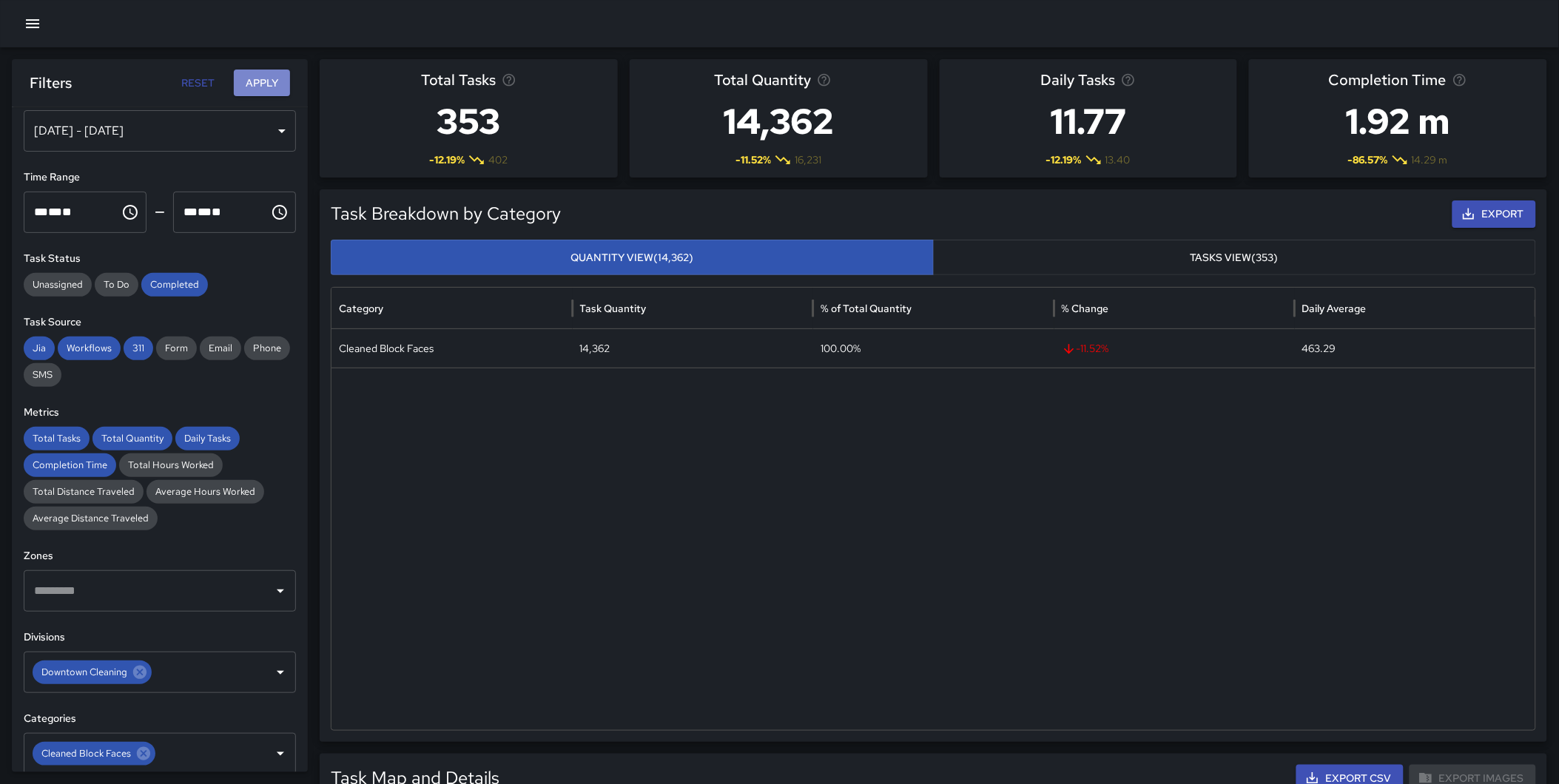
click at [248, 78] on button "Apply" at bounding box center [262, 83] width 57 height 27
drag, startPoint x: 143, startPoint y: 668, endPoint x: 124, endPoint y: 668, distance: 19.0
click at [143, 668] on icon at bounding box center [140, 673] width 14 height 14
click at [124, 668] on input "text" at bounding box center [149, 672] width 236 height 28
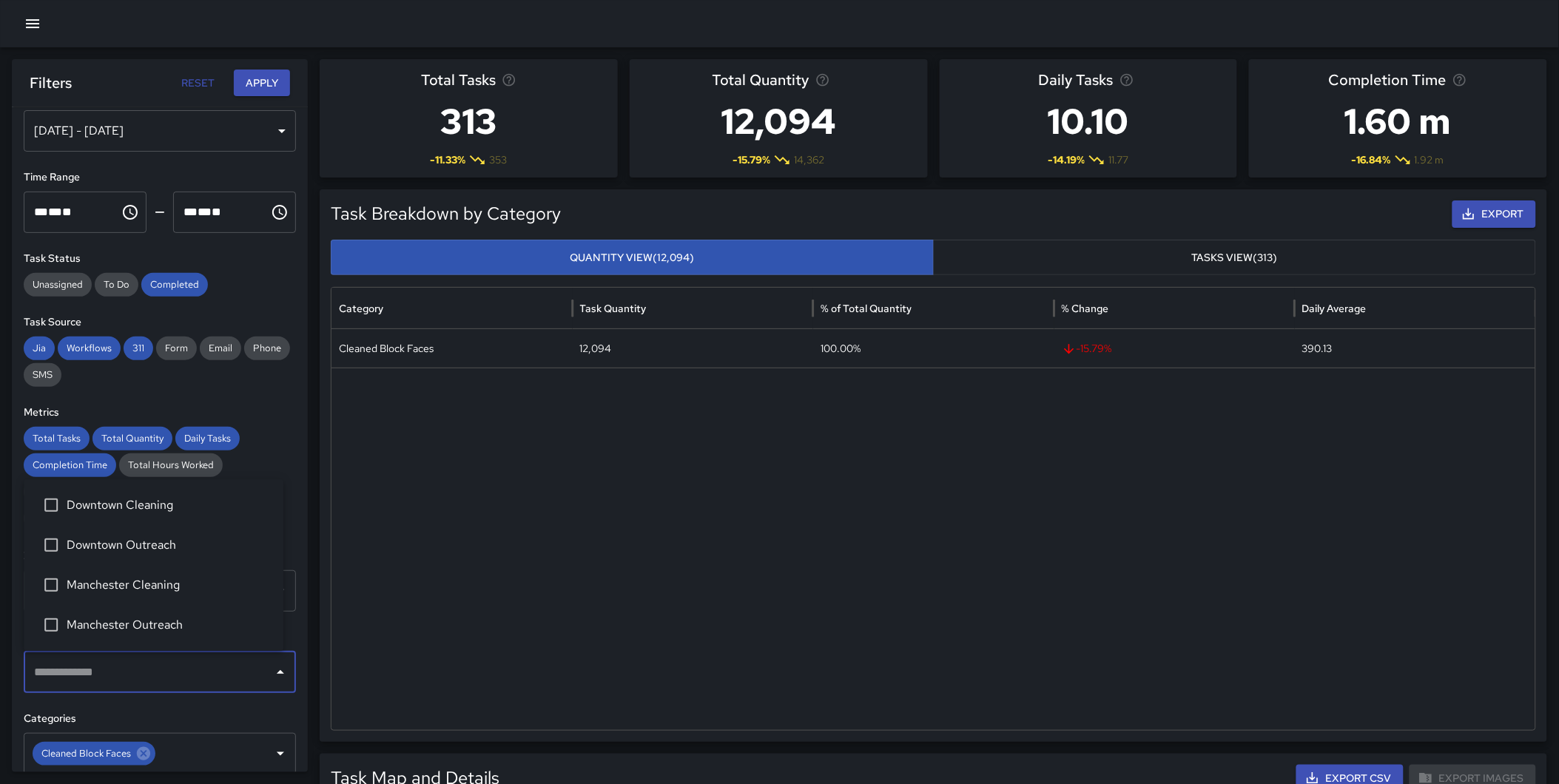
click at [136, 588] on span "Manchester Cleaning" at bounding box center [169, 585] width 205 height 18
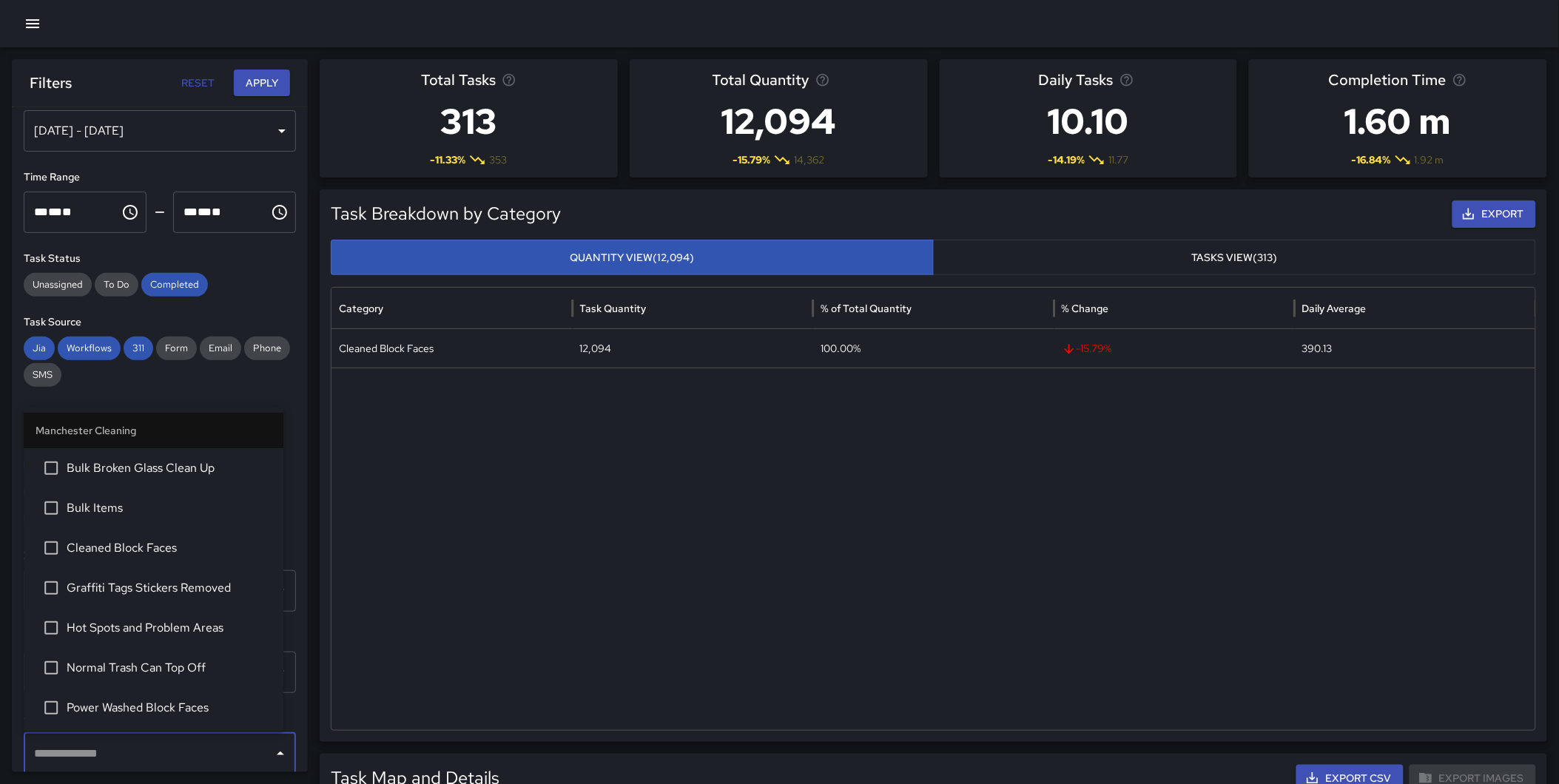
click at [149, 754] on input "text" at bounding box center [149, 753] width 236 height 28
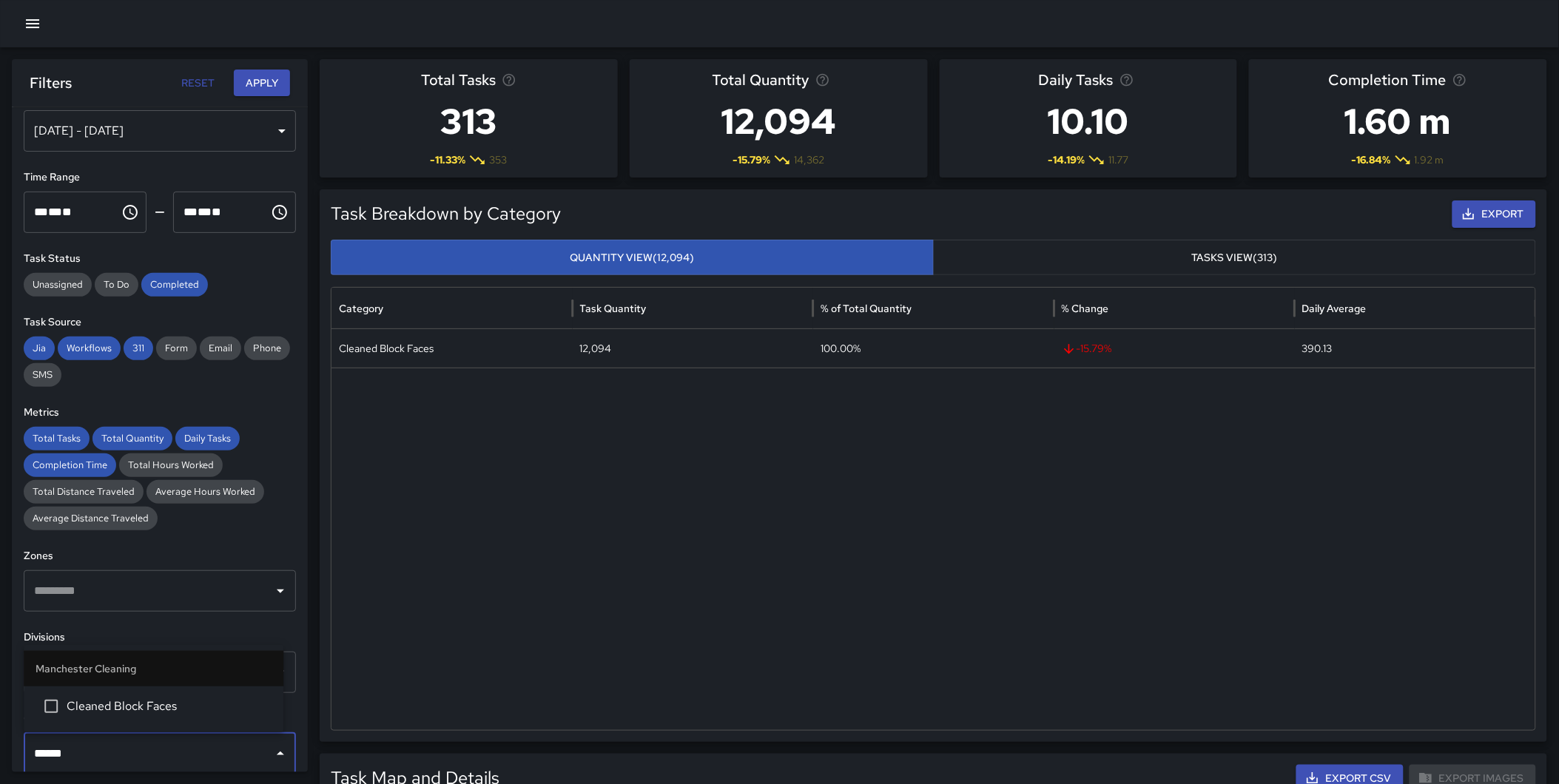
type input "*******"
click at [151, 709] on span "Cleaned Block Faces" at bounding box center [169, 706] width 205 height 18
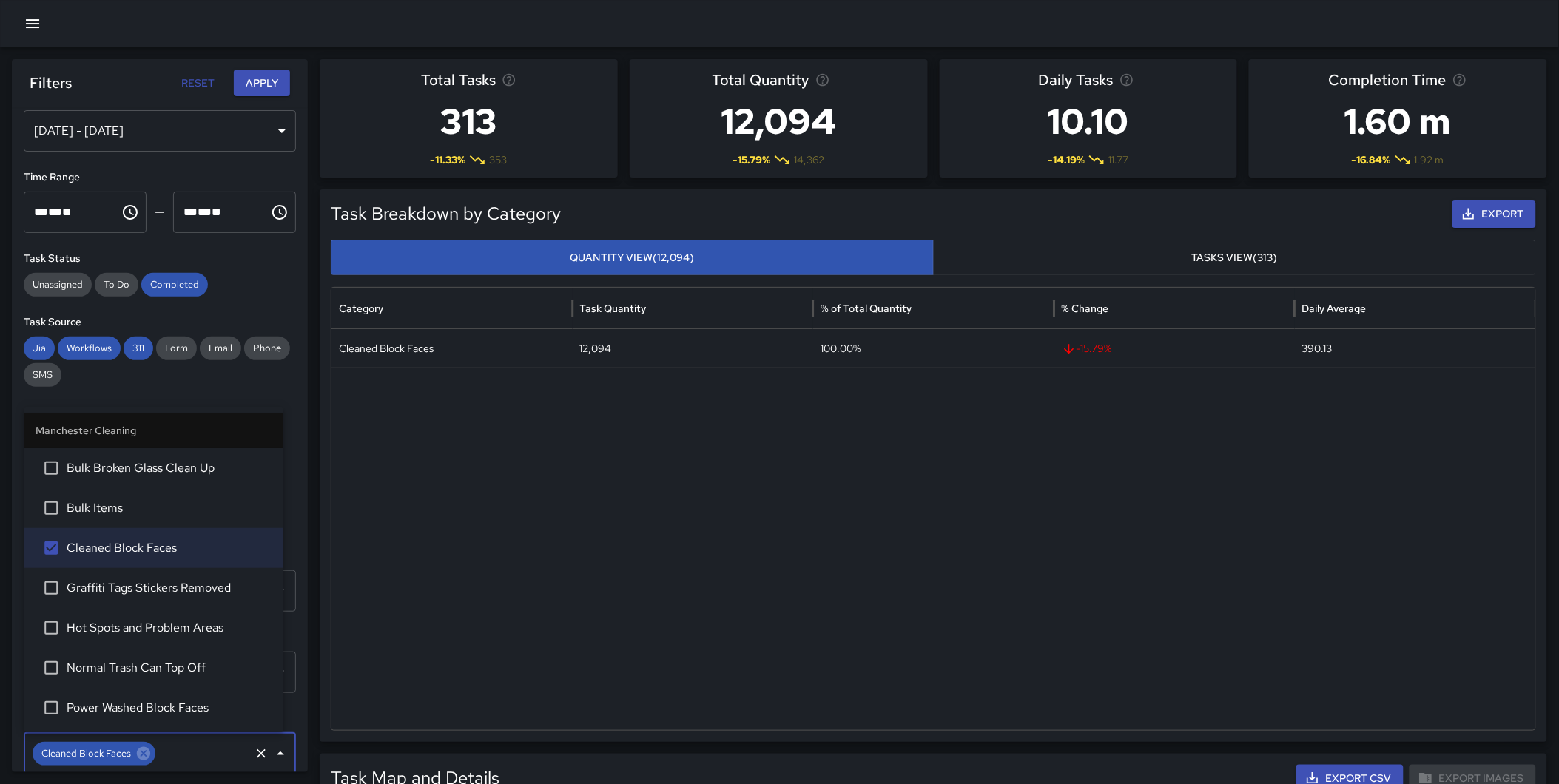
click at [263, 77] on button "Apply" at bounding box center [262, 83] width 57 height 27
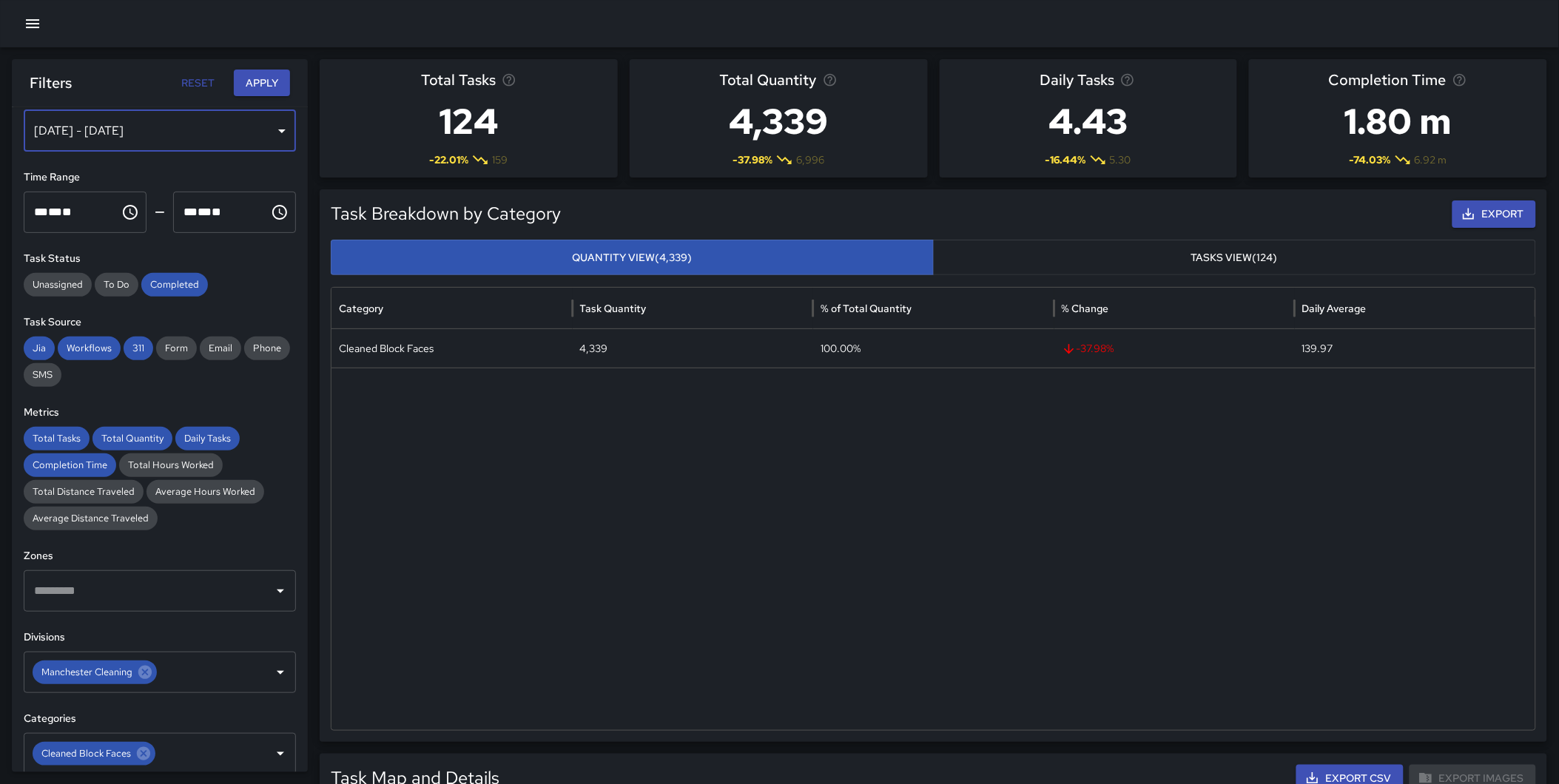
click at [178, 133] on div "[DATE] - [DATE]" at bounding box center [160, 131] width 273 height 41
drag, startPoint x: 135, startPoint y: 751, endPoint x: 141, endPoint y: 718, distance: 33.5
click at [136, 751] on icon at bounding box center [143, 753] width 16 height 16
click at [144, 679] on icon at bounding box center [144, 672] width 16 height 16
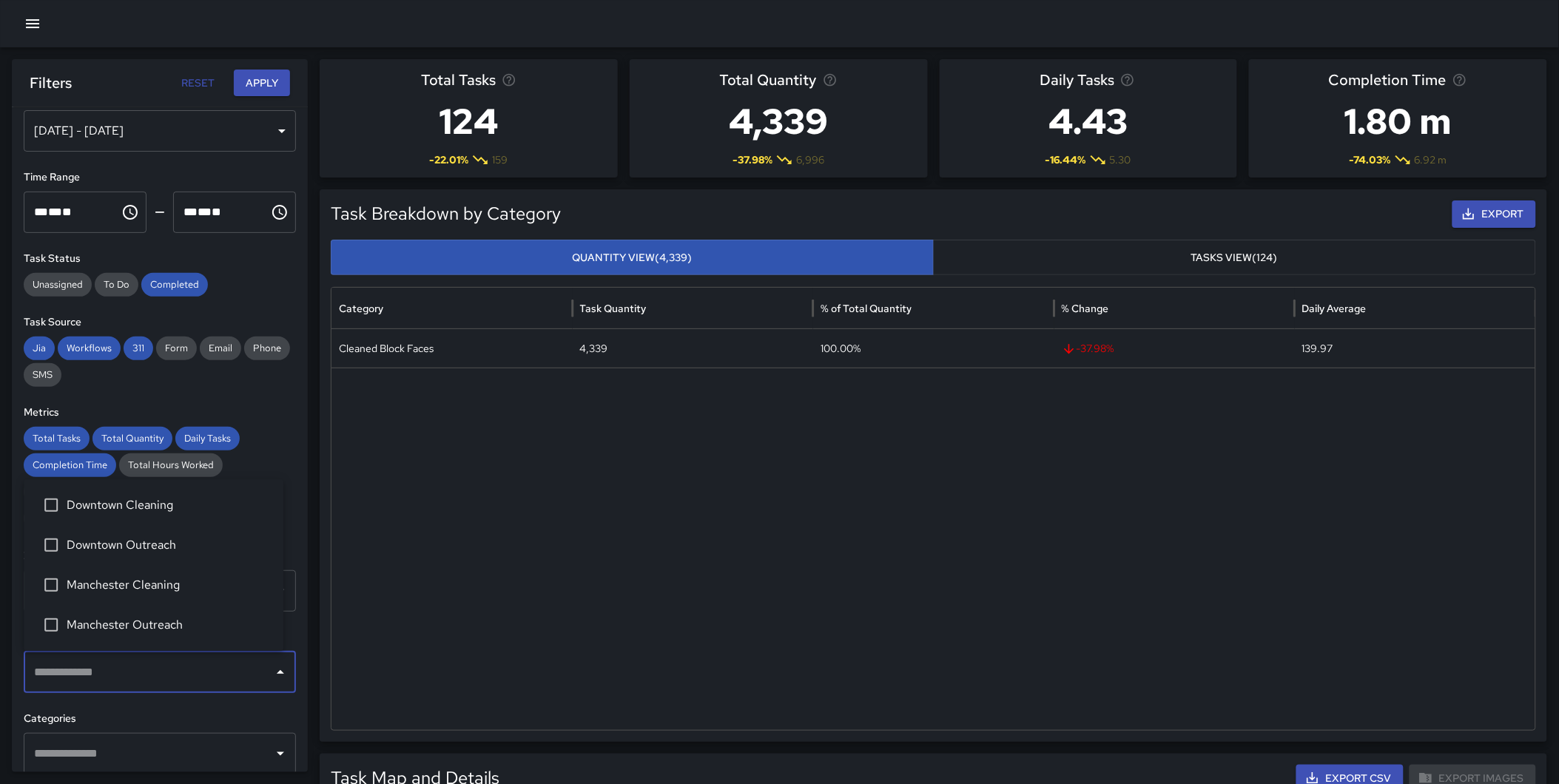
click at [111, 662] on input "text" at bounding box center [149, 672] width 236 height 28
click at [153, 504] on span "Downtown Cleaning" at bounding box center [169, 505] width 205 height 18
click at [132, 747] on input "text" at bounding box center [149, 753] width 236 height 28
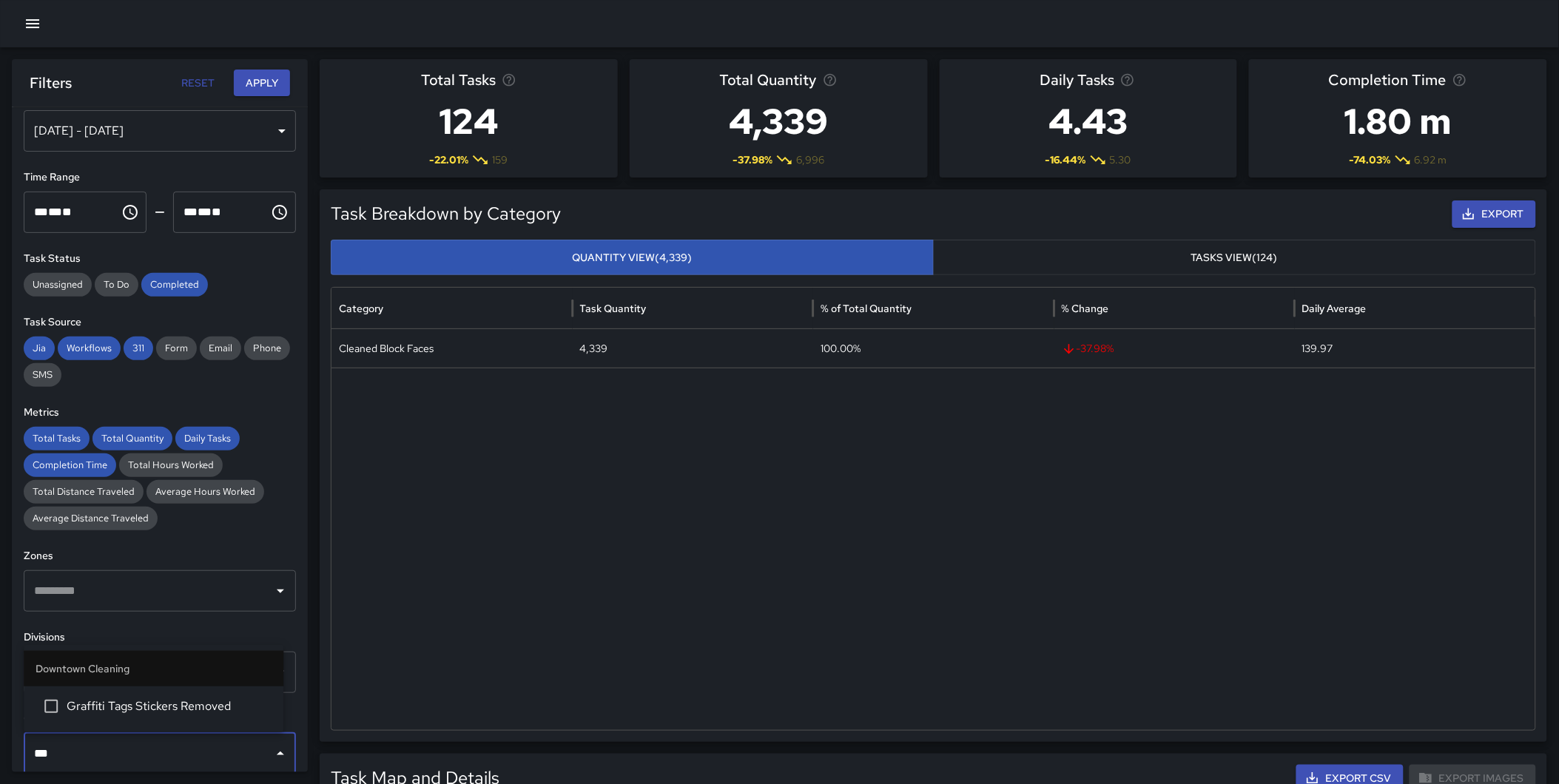
type input "****"
click at [144, 700] on span "Graffiti Tags Stickers Removed" at bounding box center [169, 706] width 205 height 18
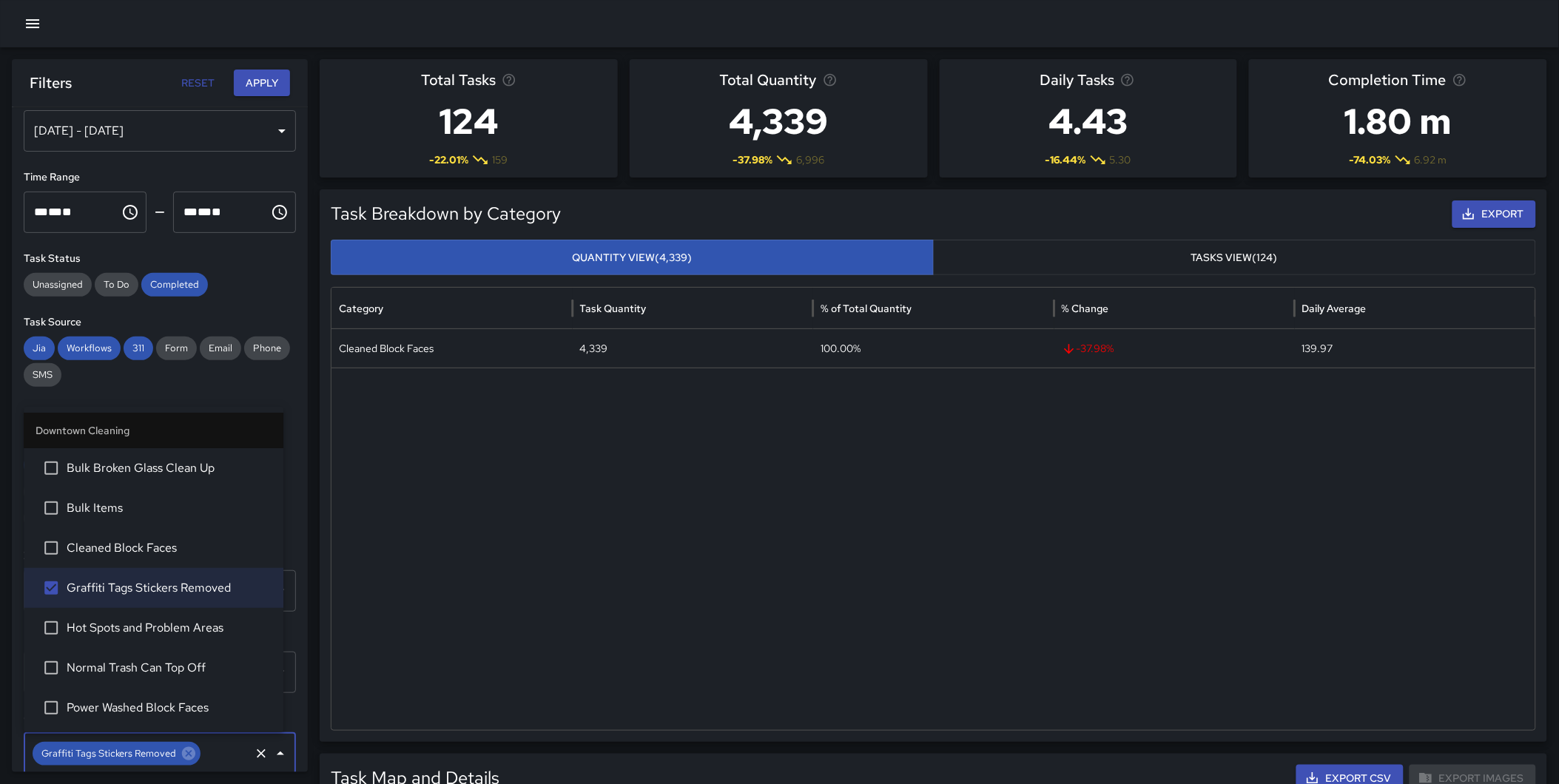
click at [254, 89] on button "Apply" at bounding box center [262, 83] width 57 height 27
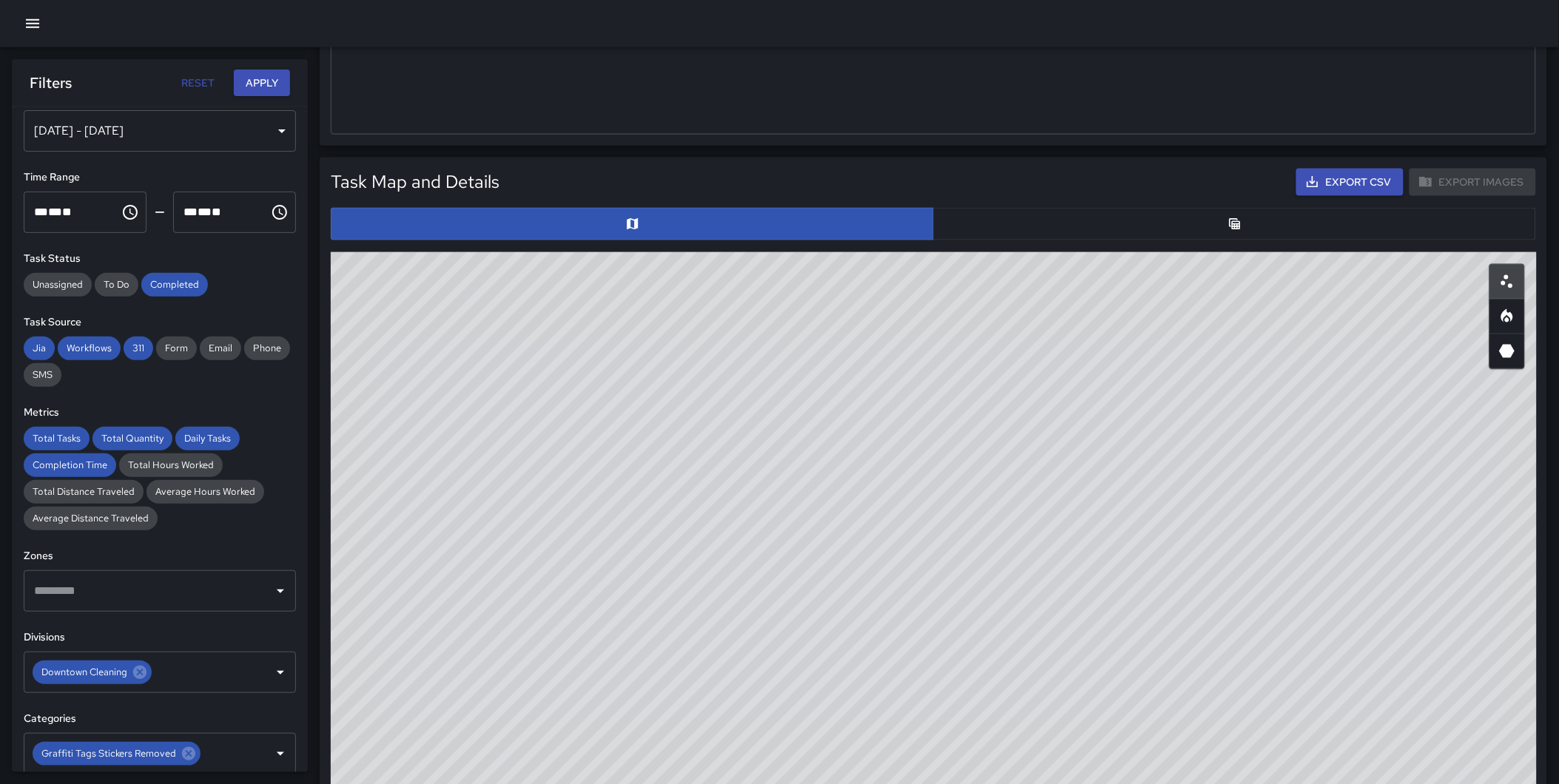
scroll to position [580, 0]
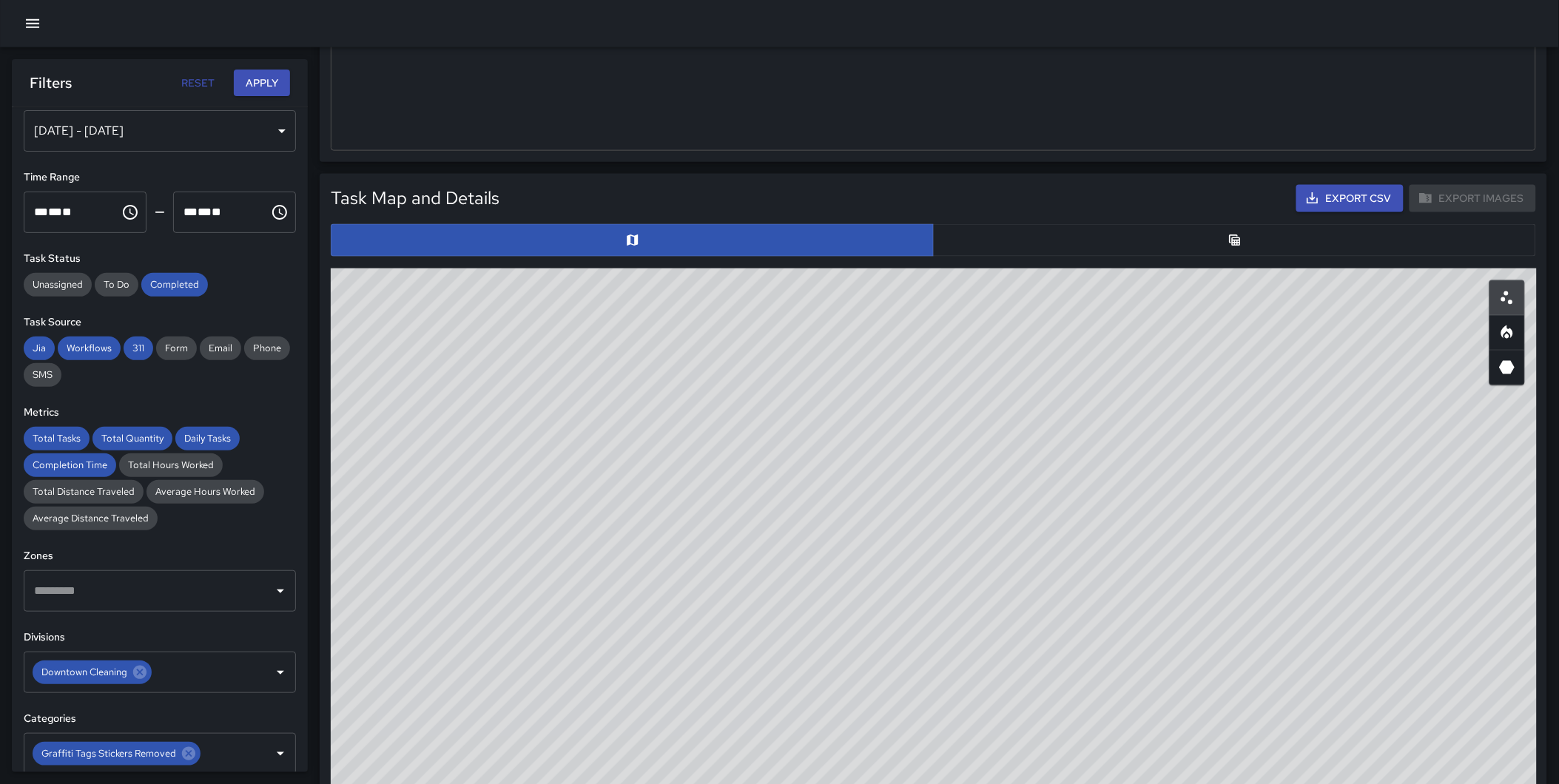
click at [1214, 241] on button "button" at bounding box center [1234, 241] width 603 height 33
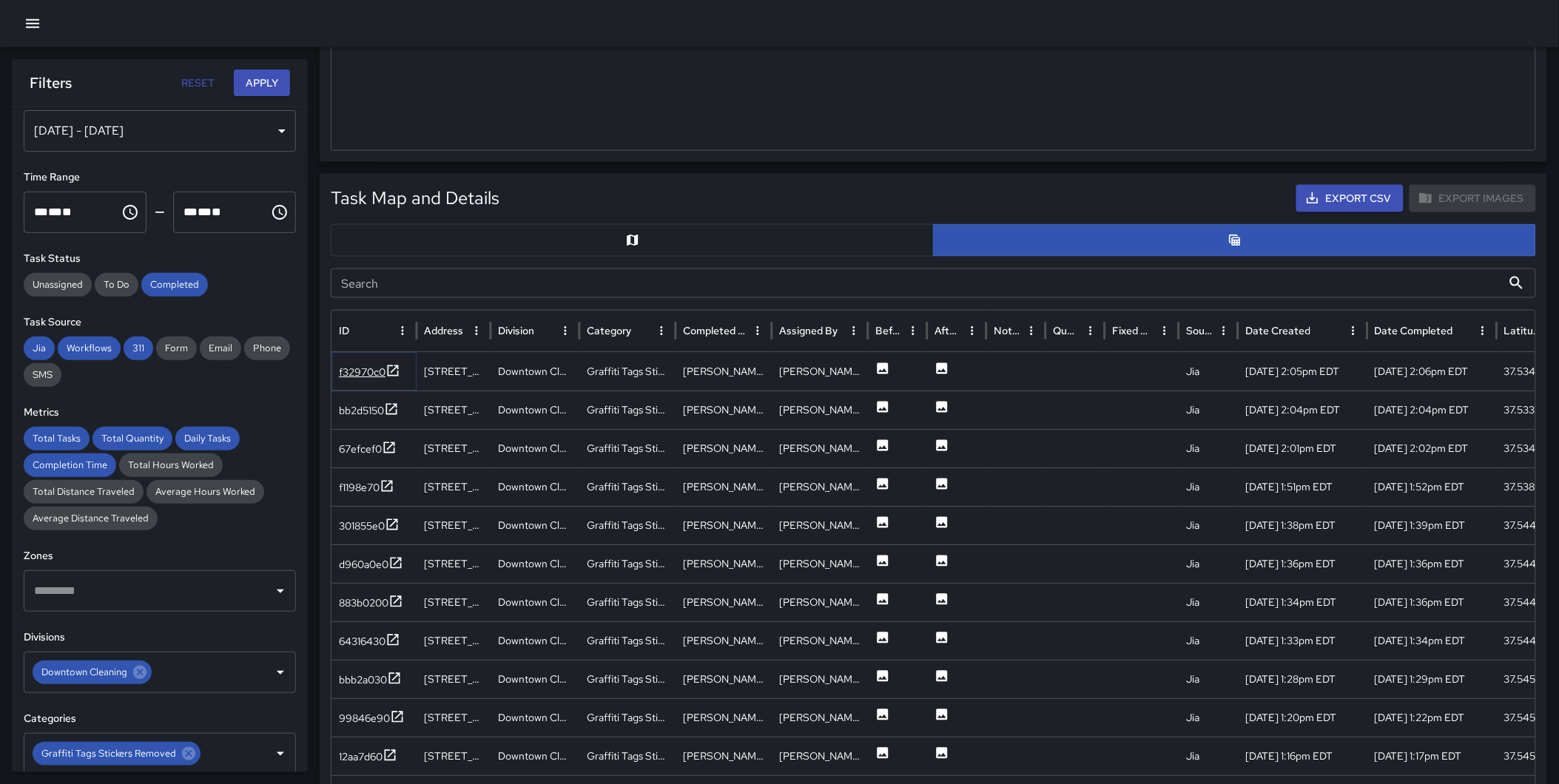
click at [388, 378] on div at bounding box center [393, 372] width 15 height 19
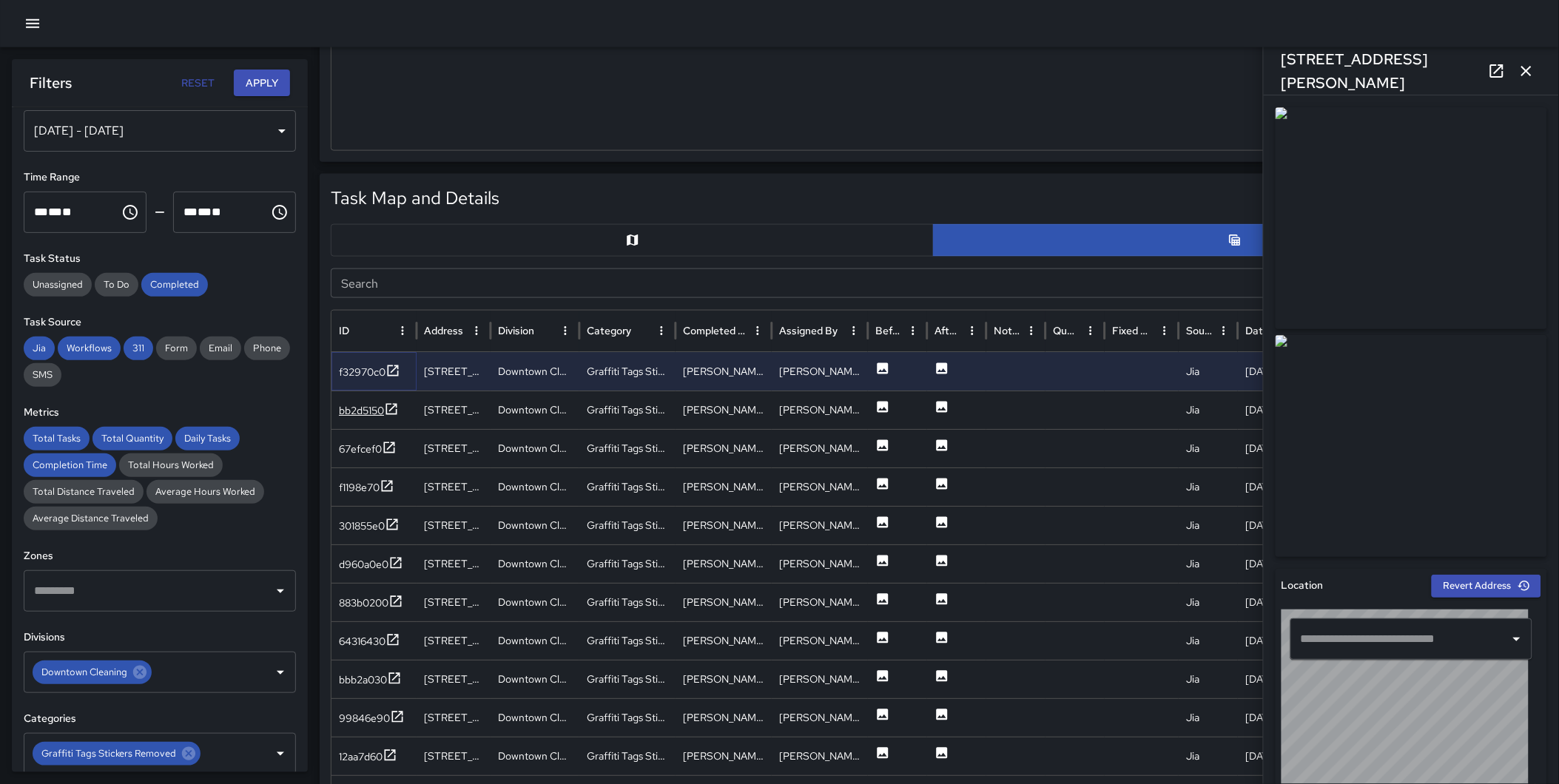
type input "**********"
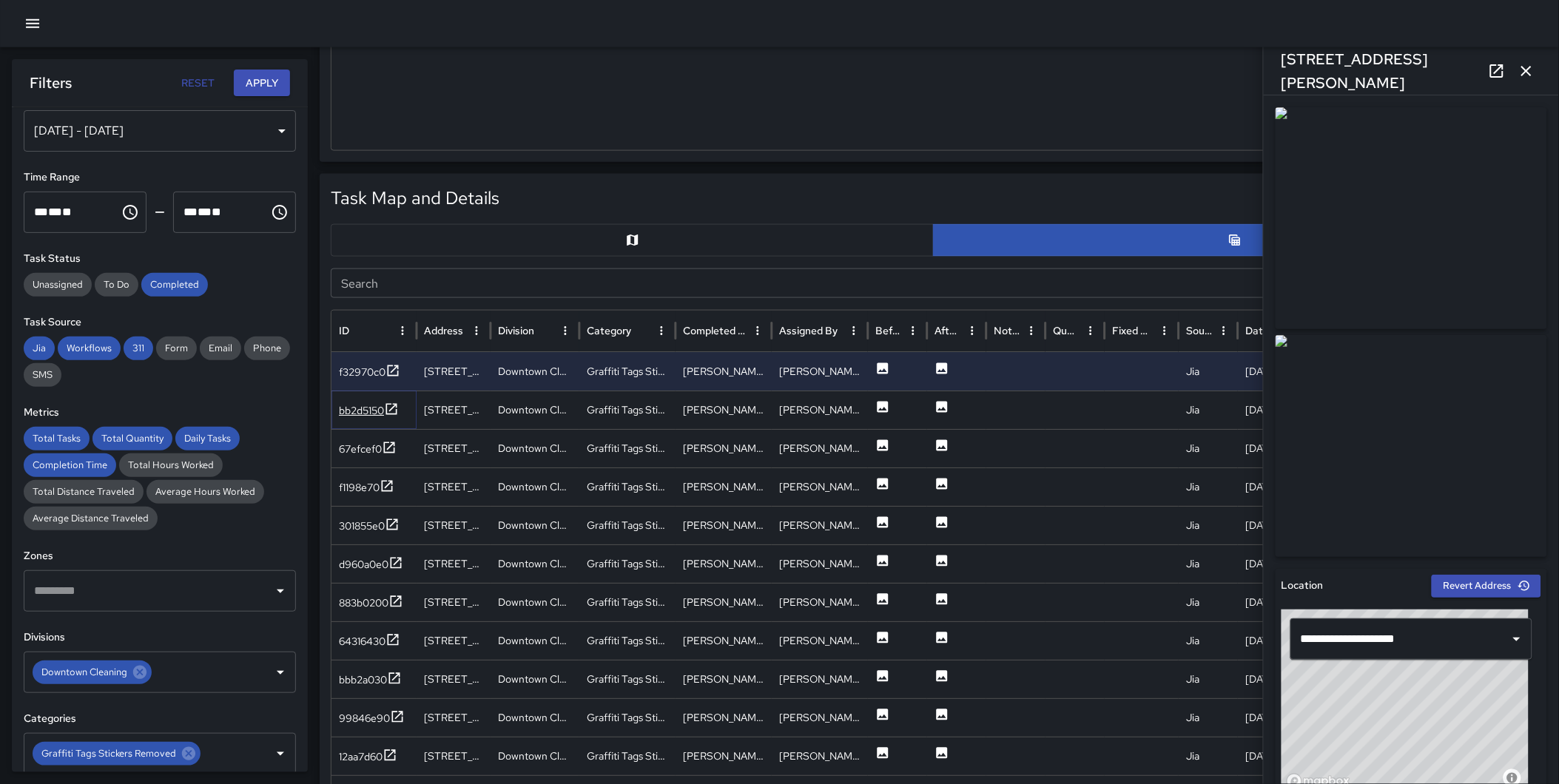
click at [391, 404] on icon at bounding box center [392, 409] width 15 height 15
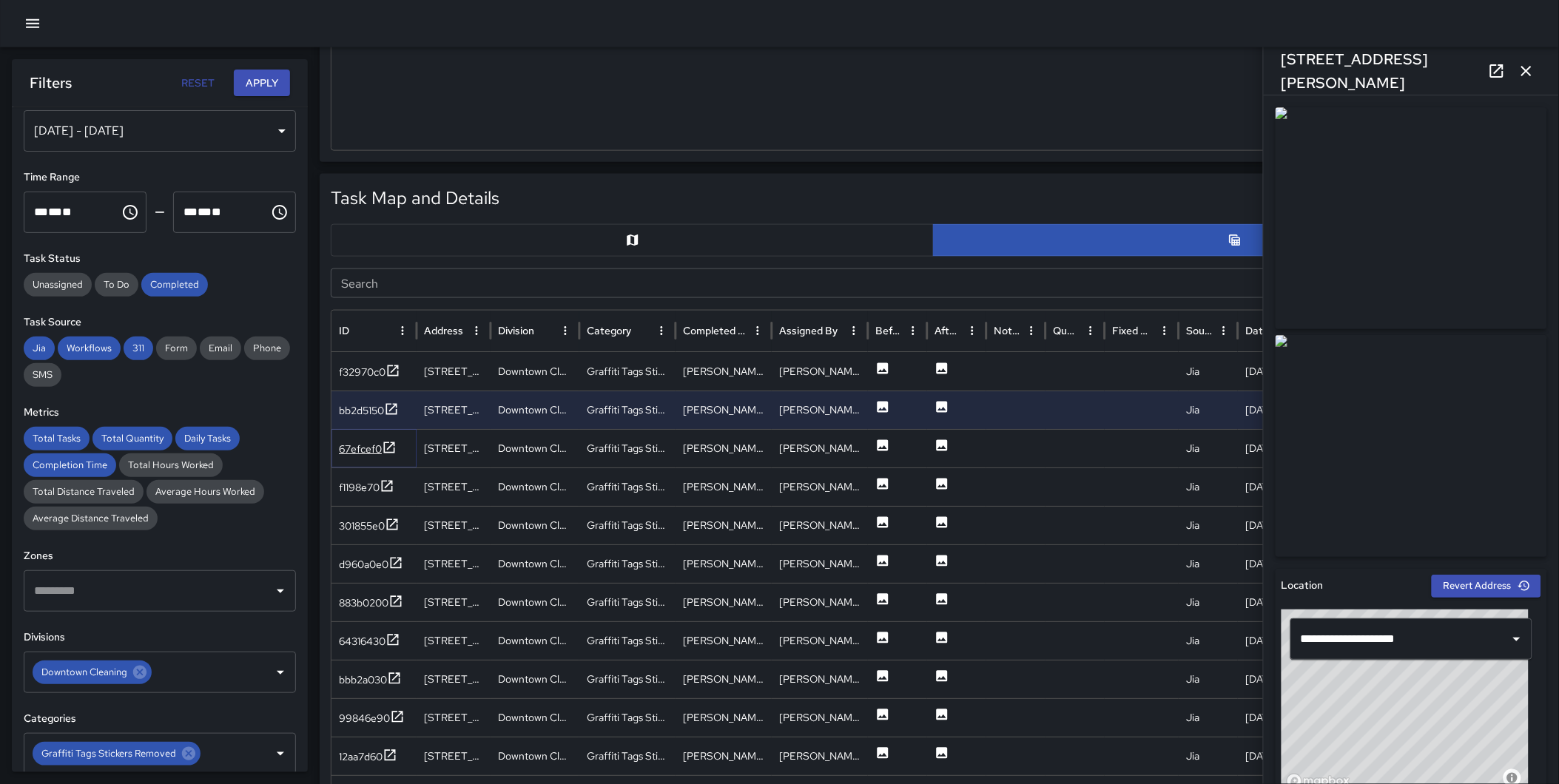
click at [389, 447] on icon at bounding box center [389, 447] width 15 height 15
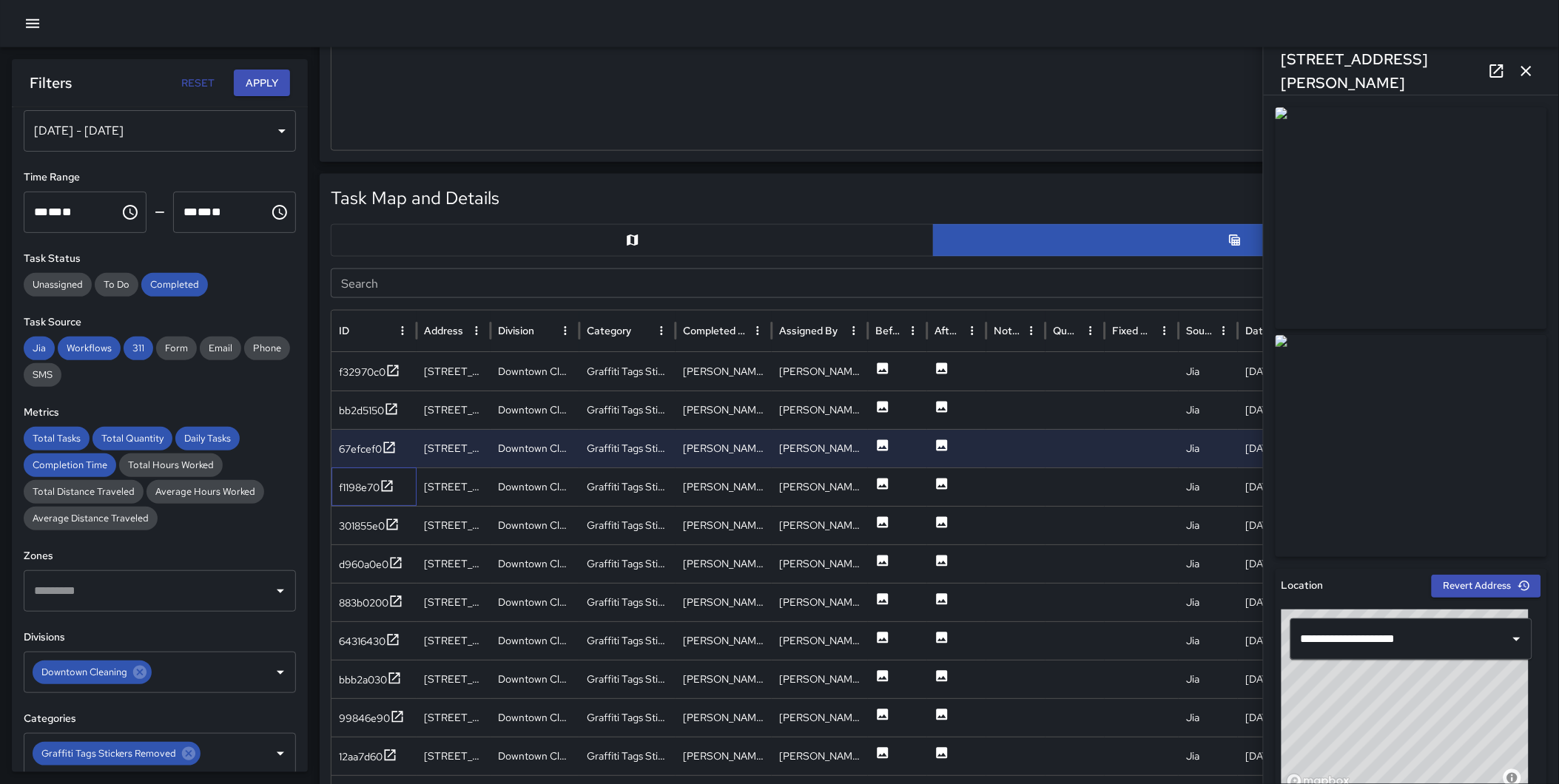
click at [387, 476] on div "f1198e70" at bounding box center [374, 487] width 85 height 39
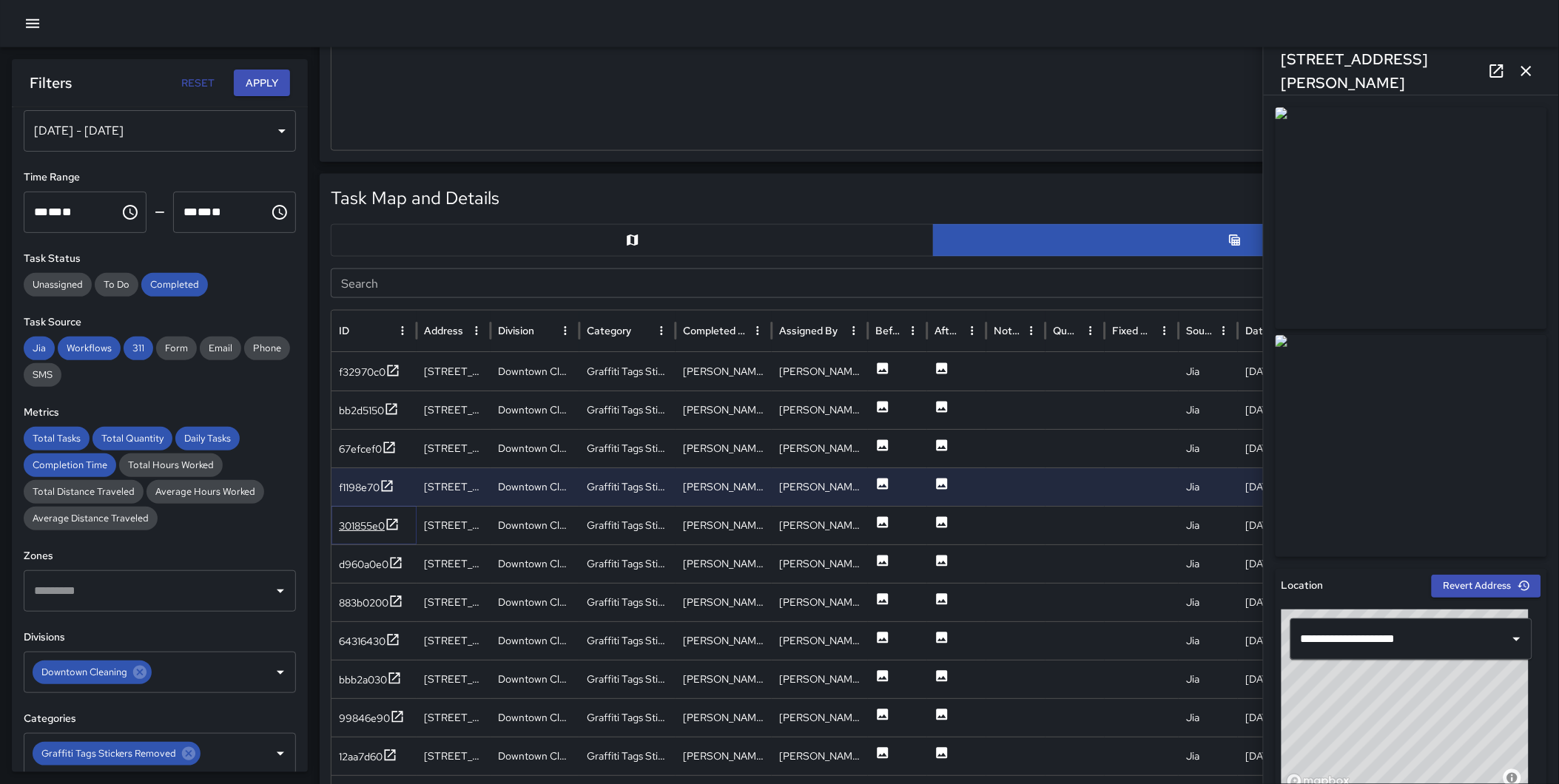
click at [390, 525] on icon at bounding box center [392, 525] width 15 height 15
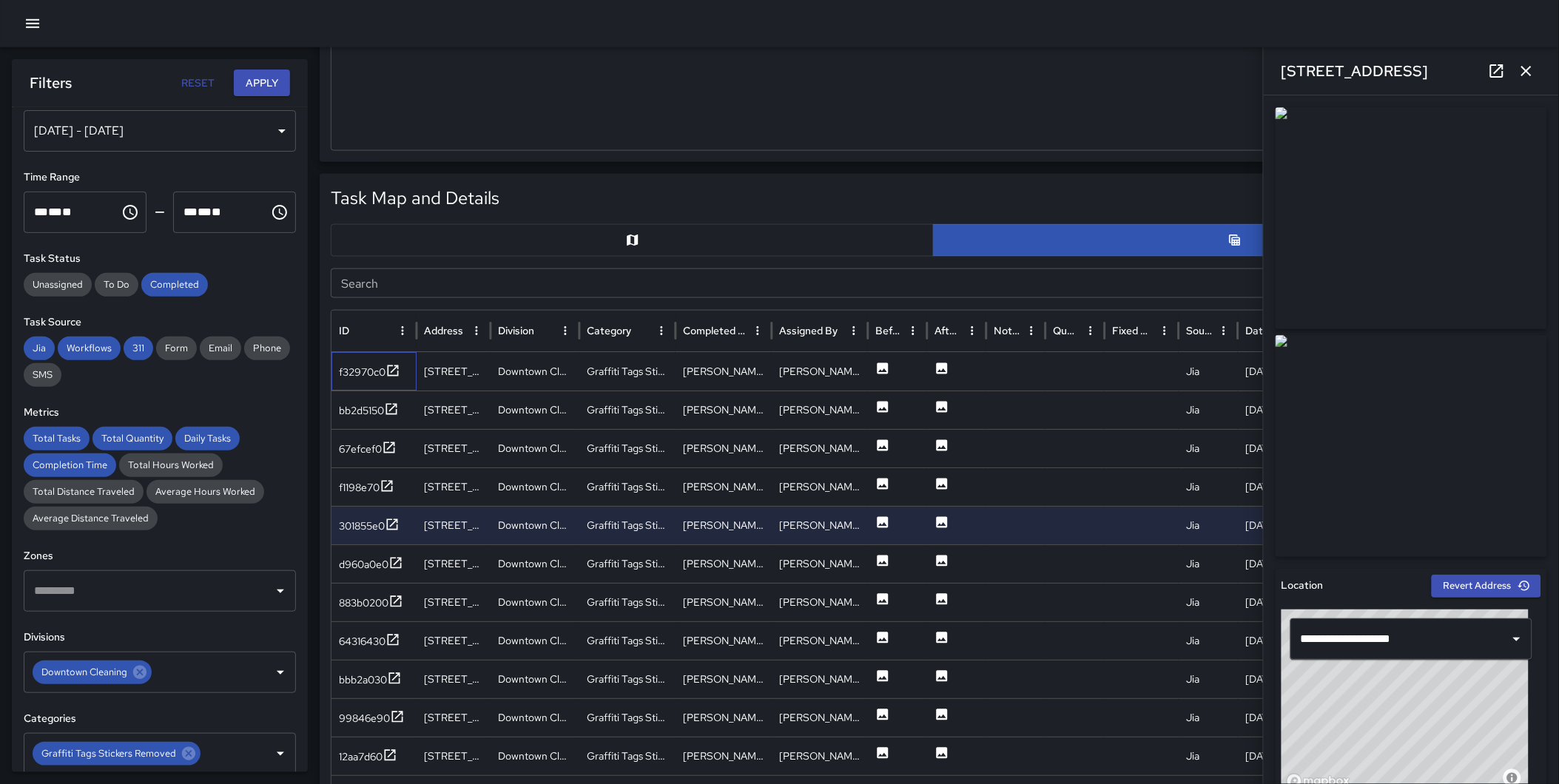
click at [388, 360] on div "f32970c0" at bounding box center [374, 371] width 85 height 39
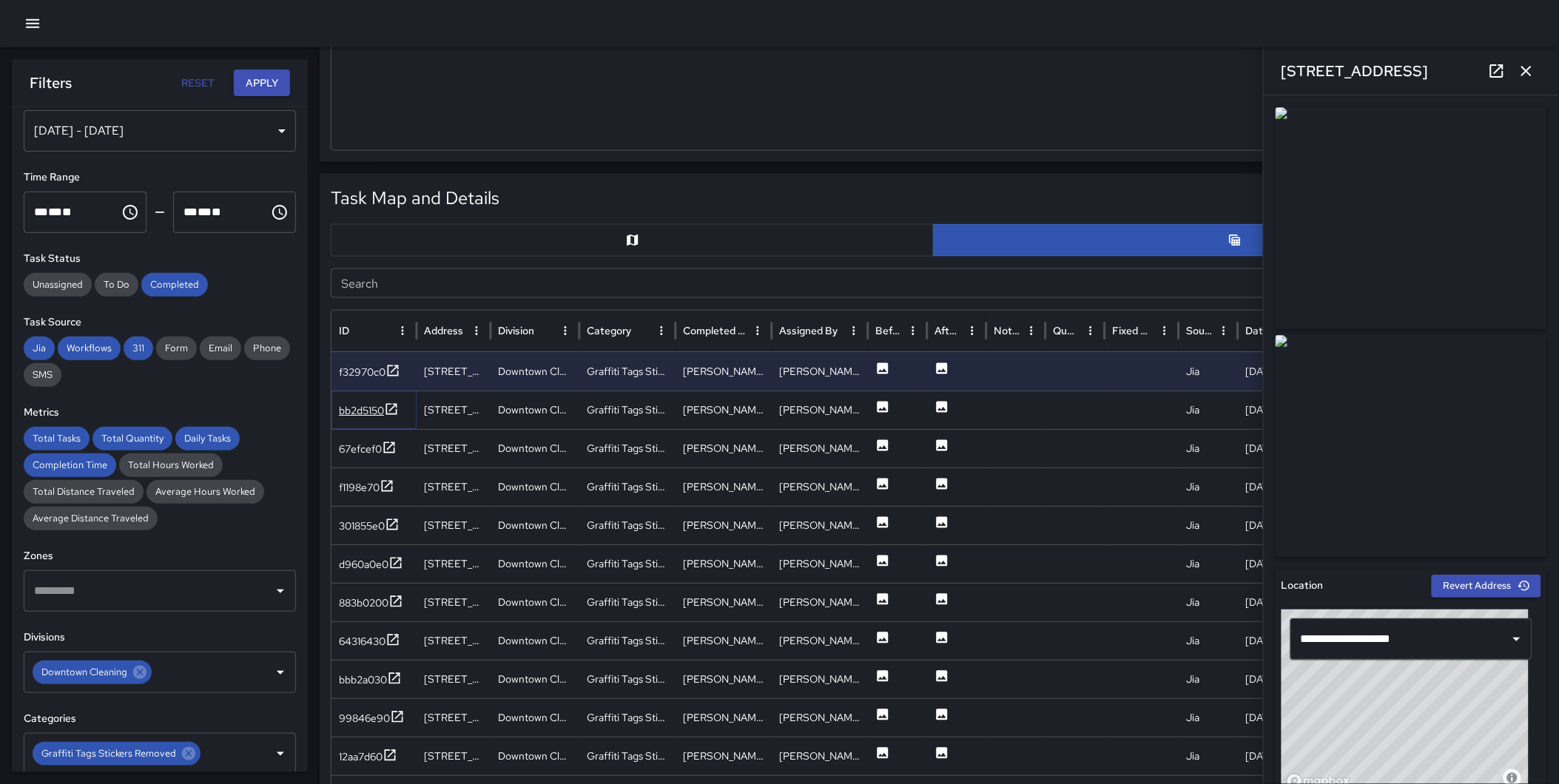
click at [395, 408] on icon at bounding box center [392, 409] width 15 height 15
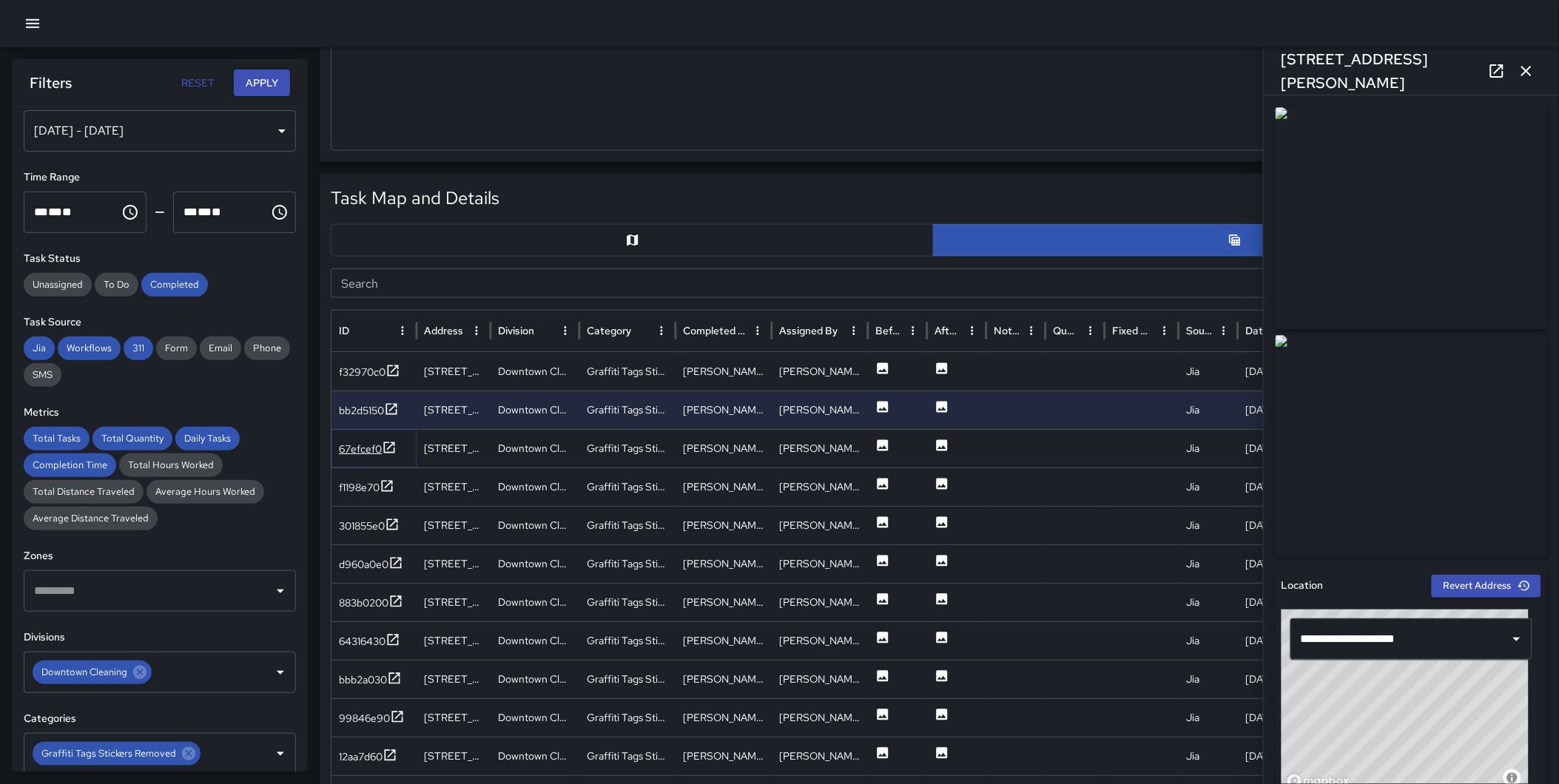
click at [396, 446] on icon at bounding box center [389, 447] width 15 height 15
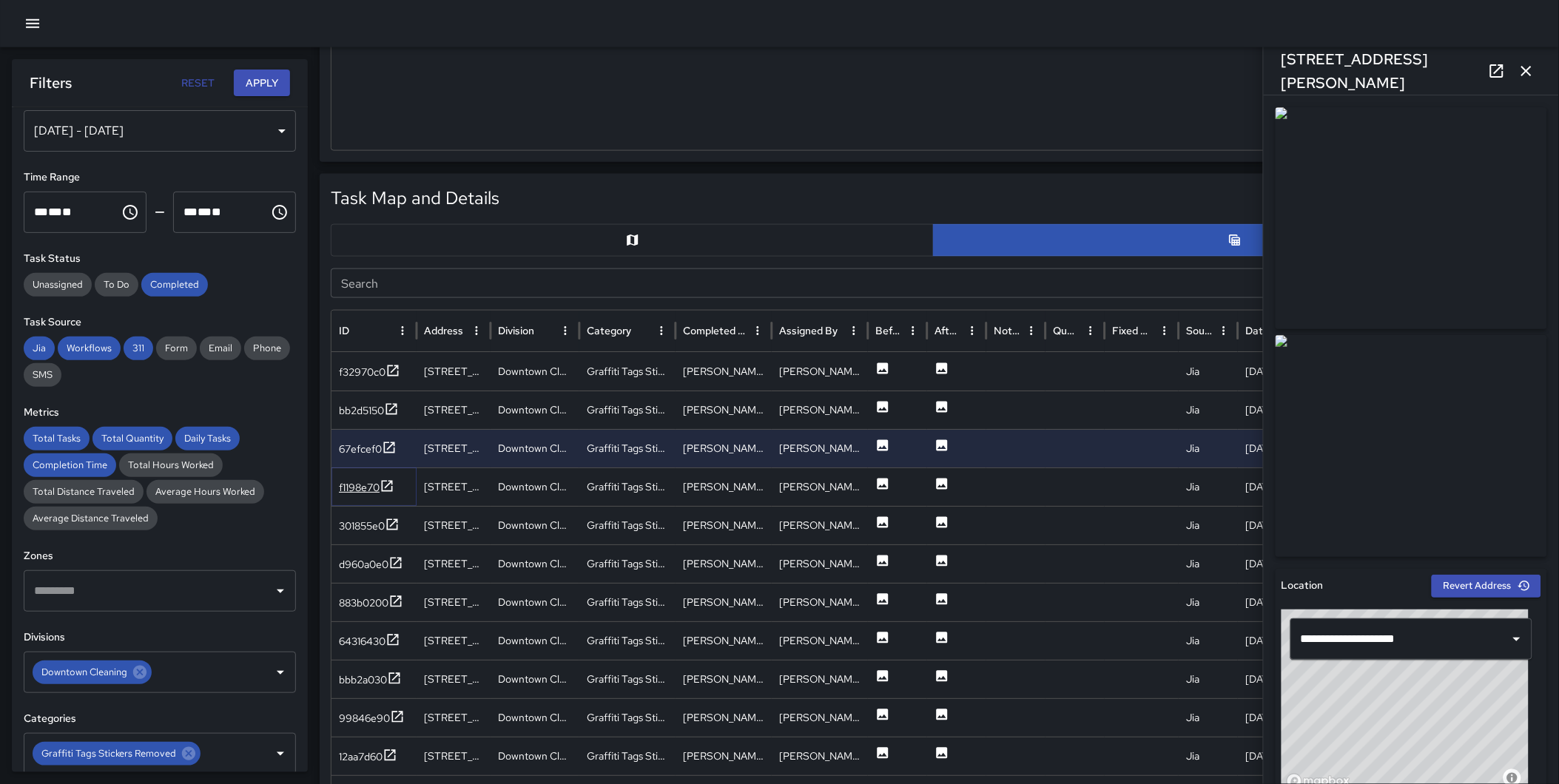
click at [391, 491] on icon at bounding box center [387, 486] width 15 height 15
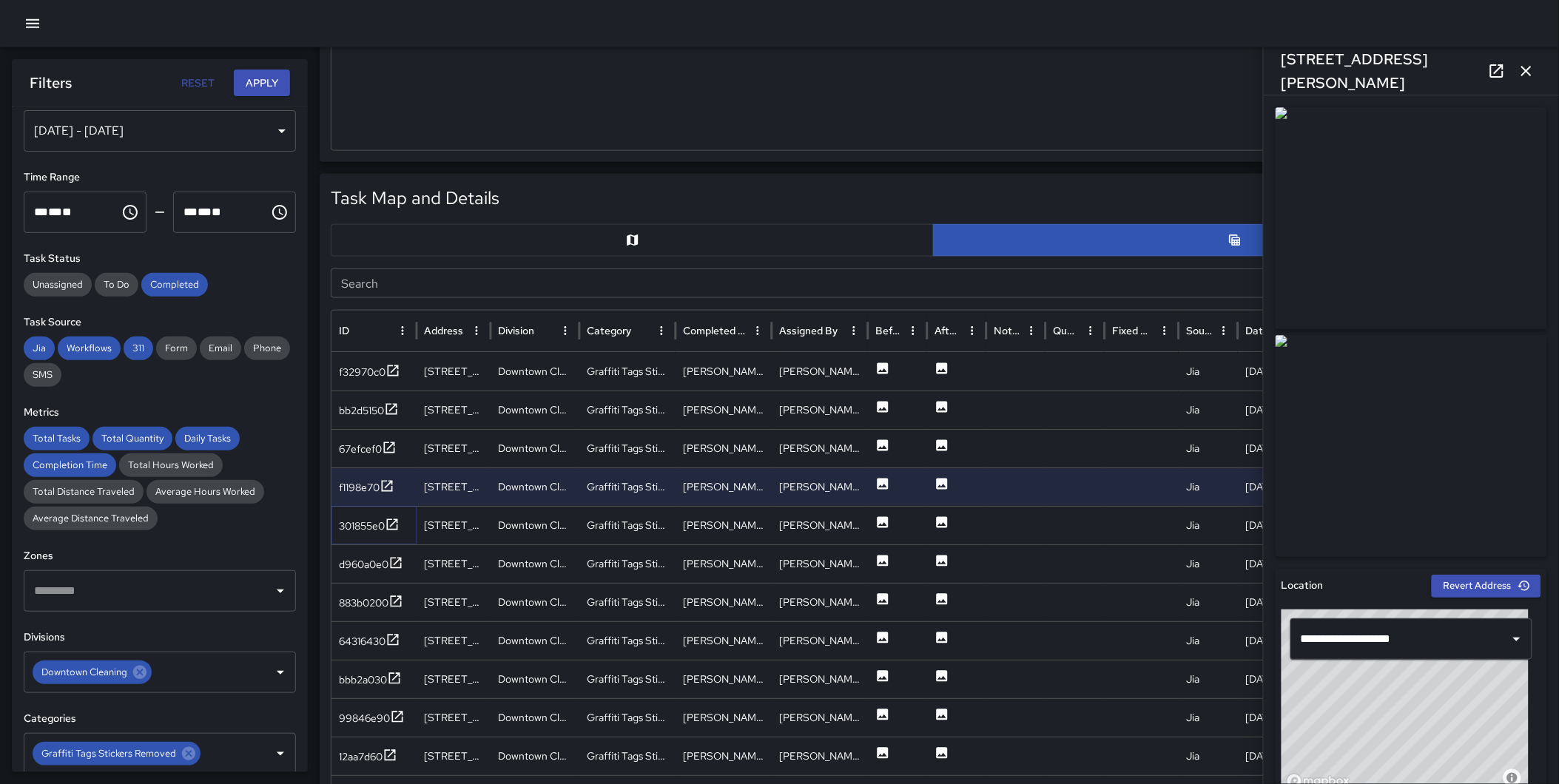
drag, startPoint x: 389, startPoint y: 526, endPoint x: 396, endPoint y: 548, distance: 23.1
click at [389, 526] on icon at bounding box center [392, 525] width 15 height 15
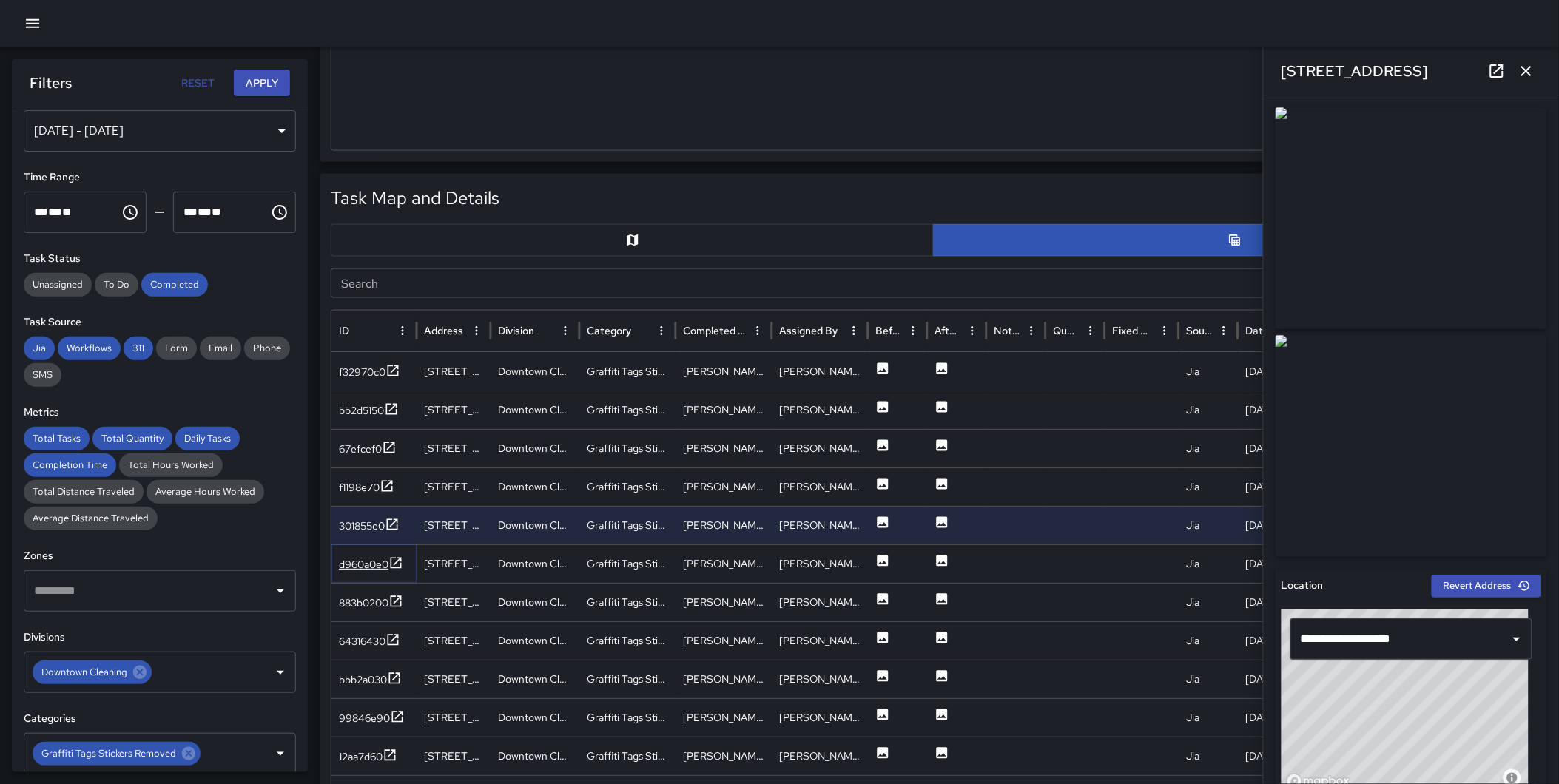
click at [397, 559] on icon at bounding box center [396, 563] width 15 height 15
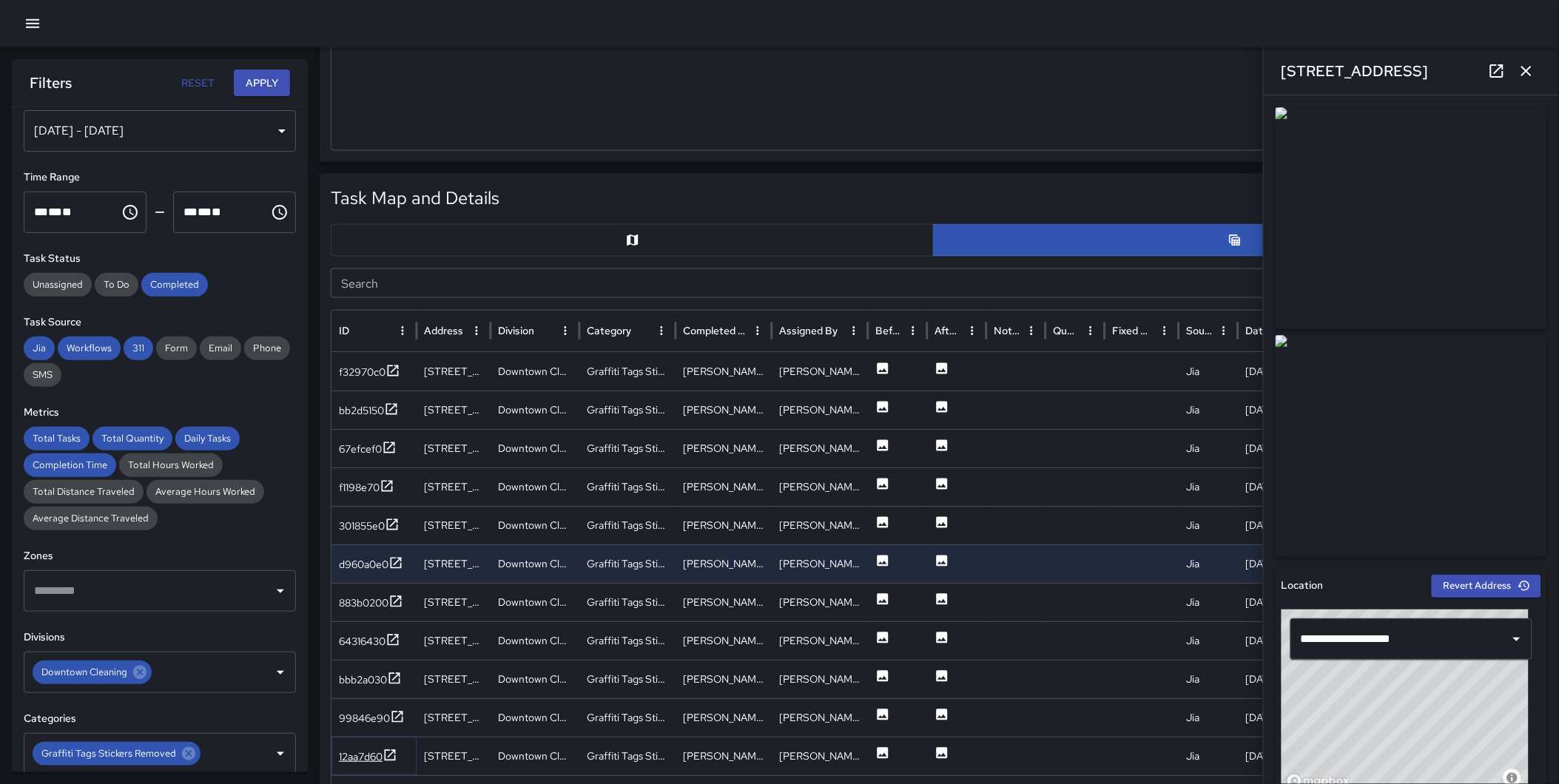
click at [394, 751] on icon at bounding box center [390, 754] width 11 height 11
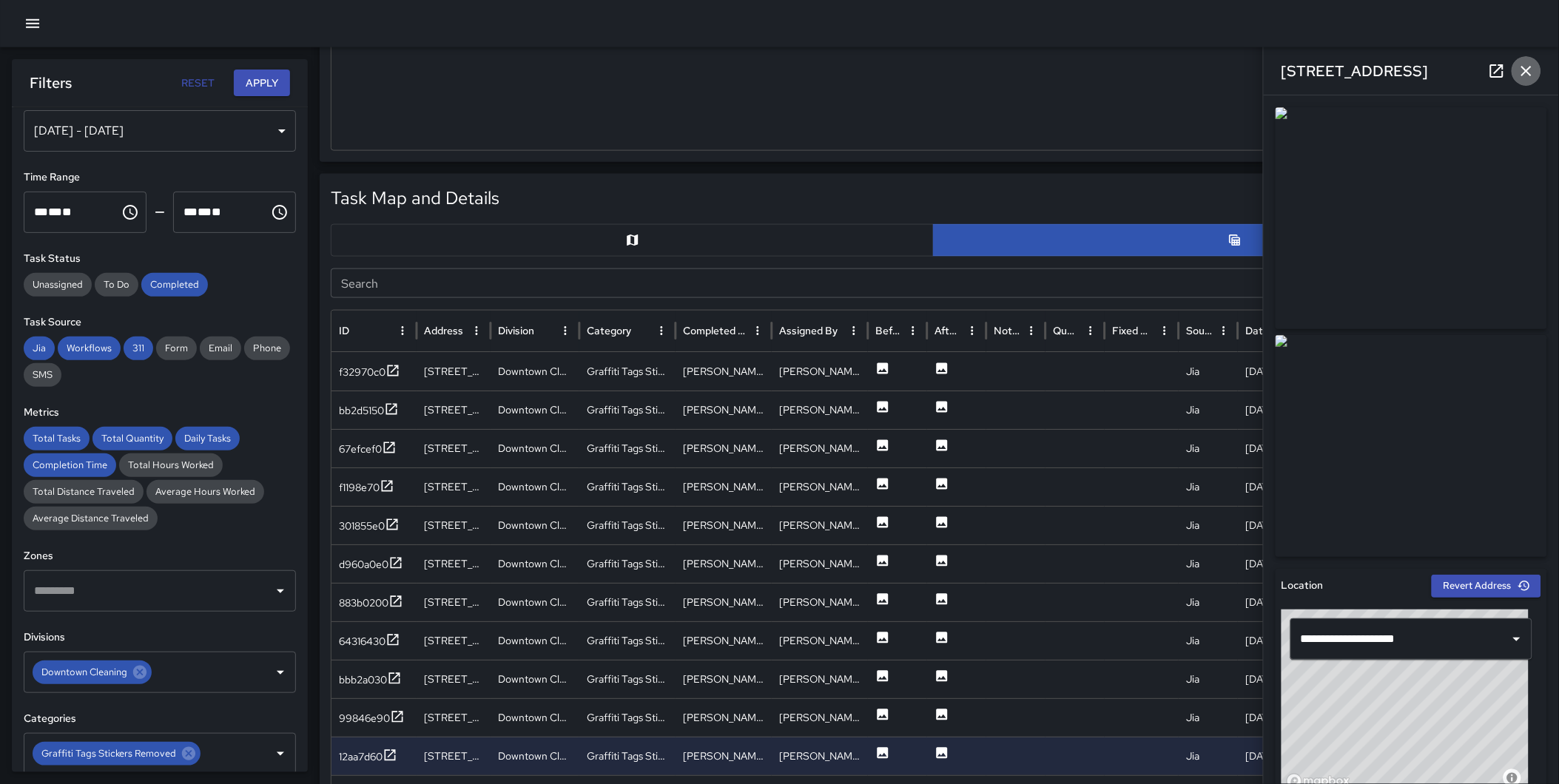
click at [1528, 63] on icon "button" at bounding box center [1526, 71] width 18 height 18
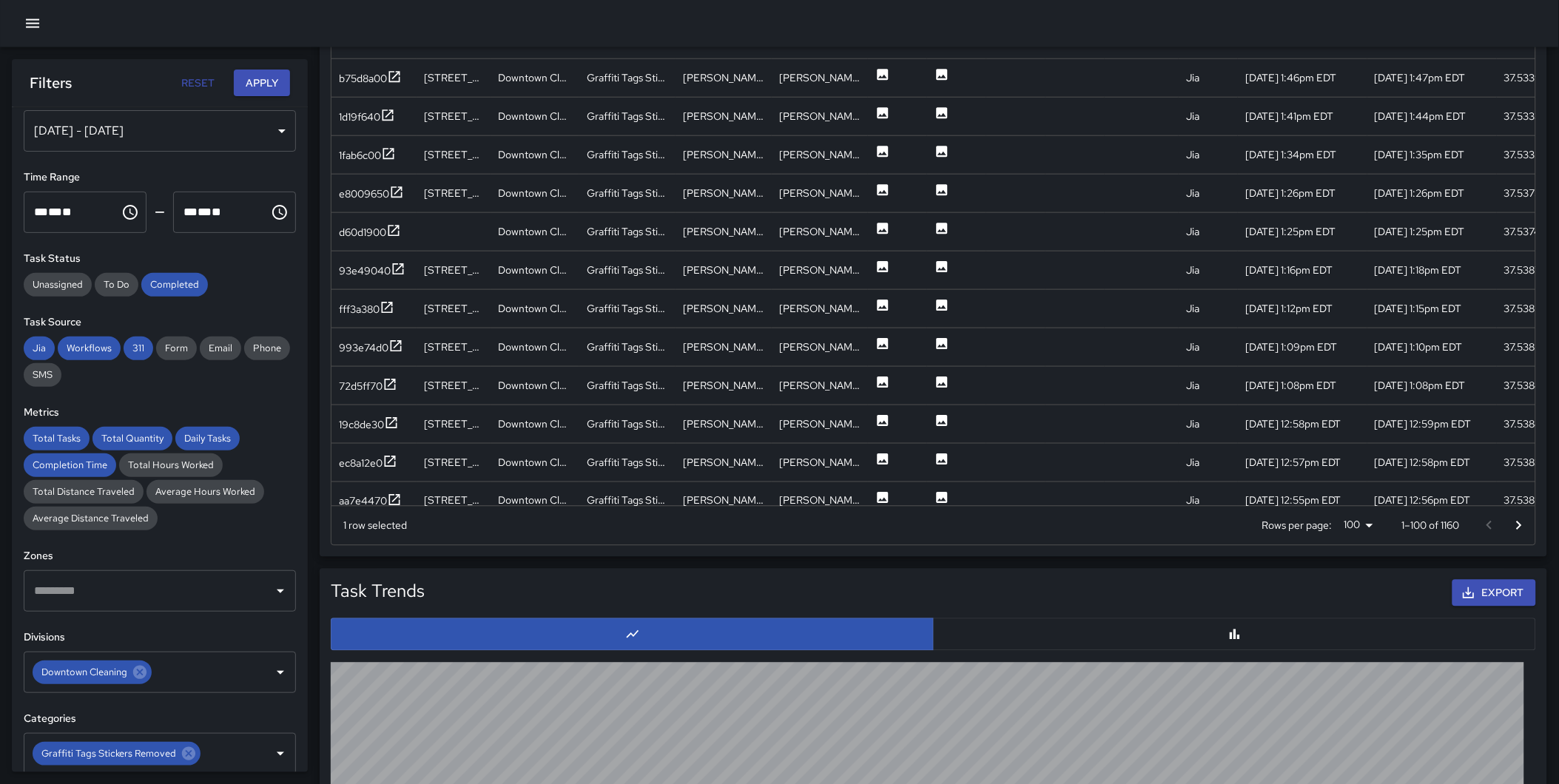
scroll to position [880, 0]
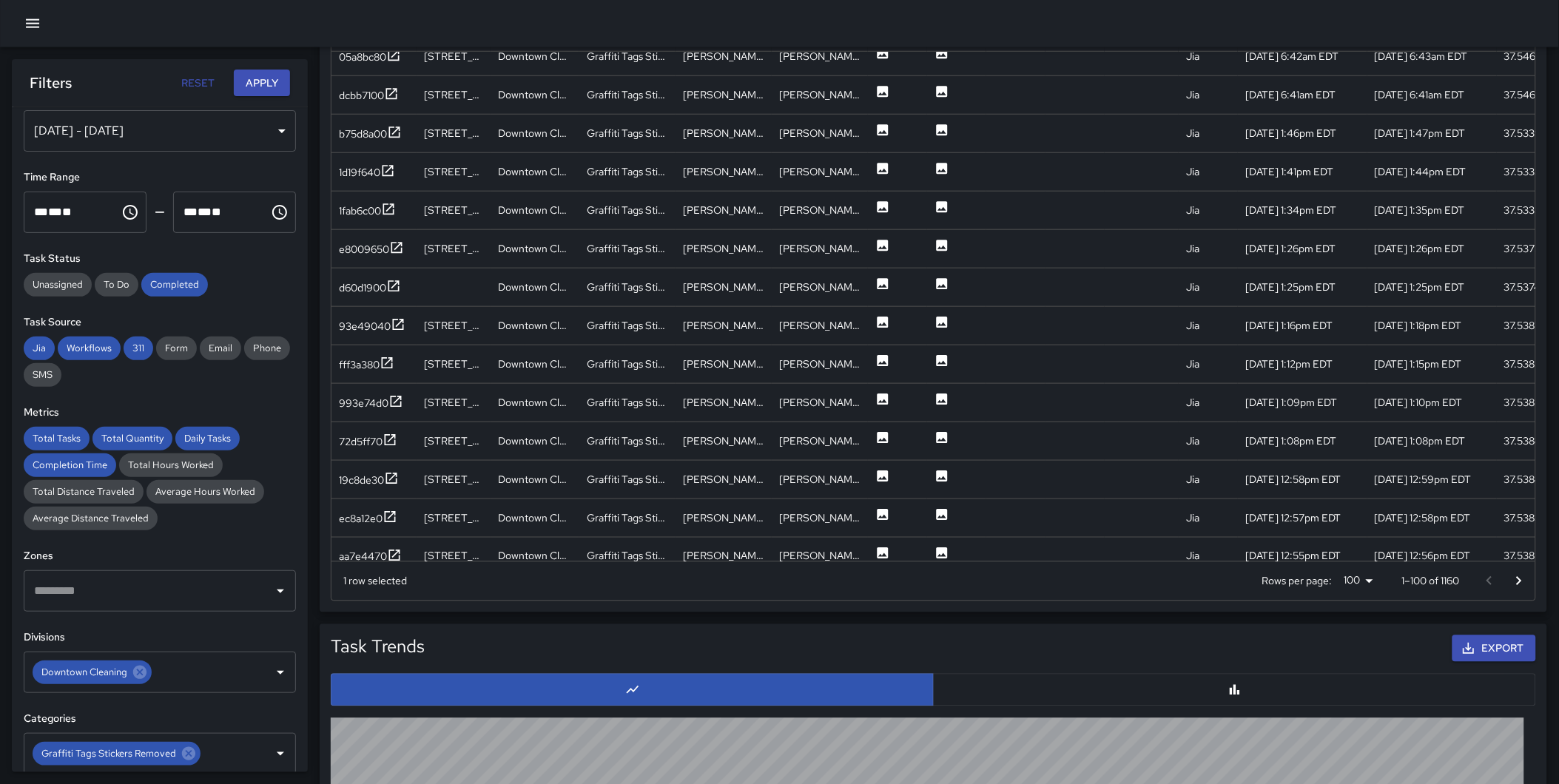
click at [1518, 573] on icon "Go to next page" at bounding box center [1518, 581] width 18 height 18
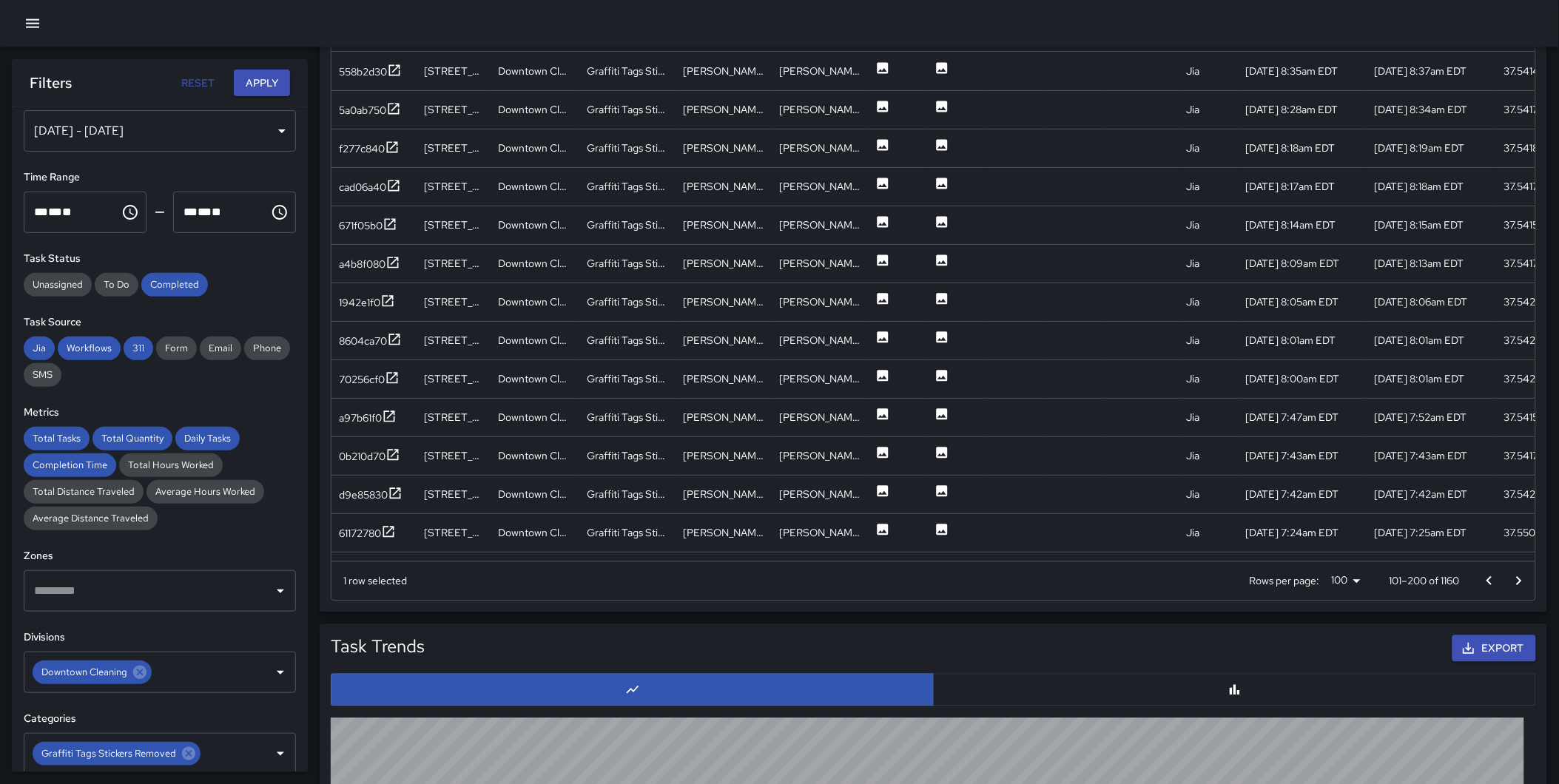
scroll to position [0, 0]
click at [388, 536] on icon at bounding box center [388, 532] width 15 height 15
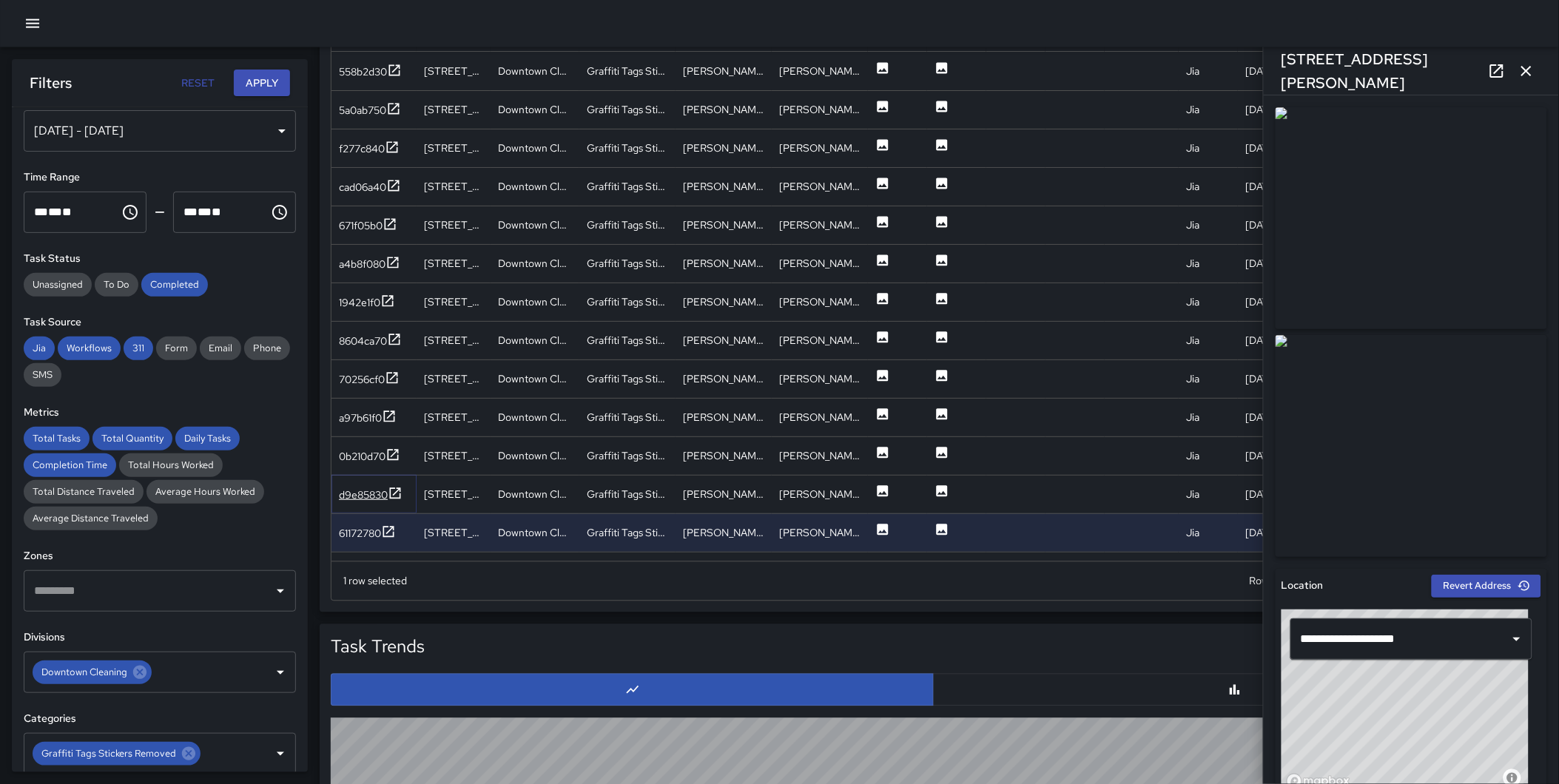
click at [392, 489] on icon at bounding box center [395, 494] width 15 height 15
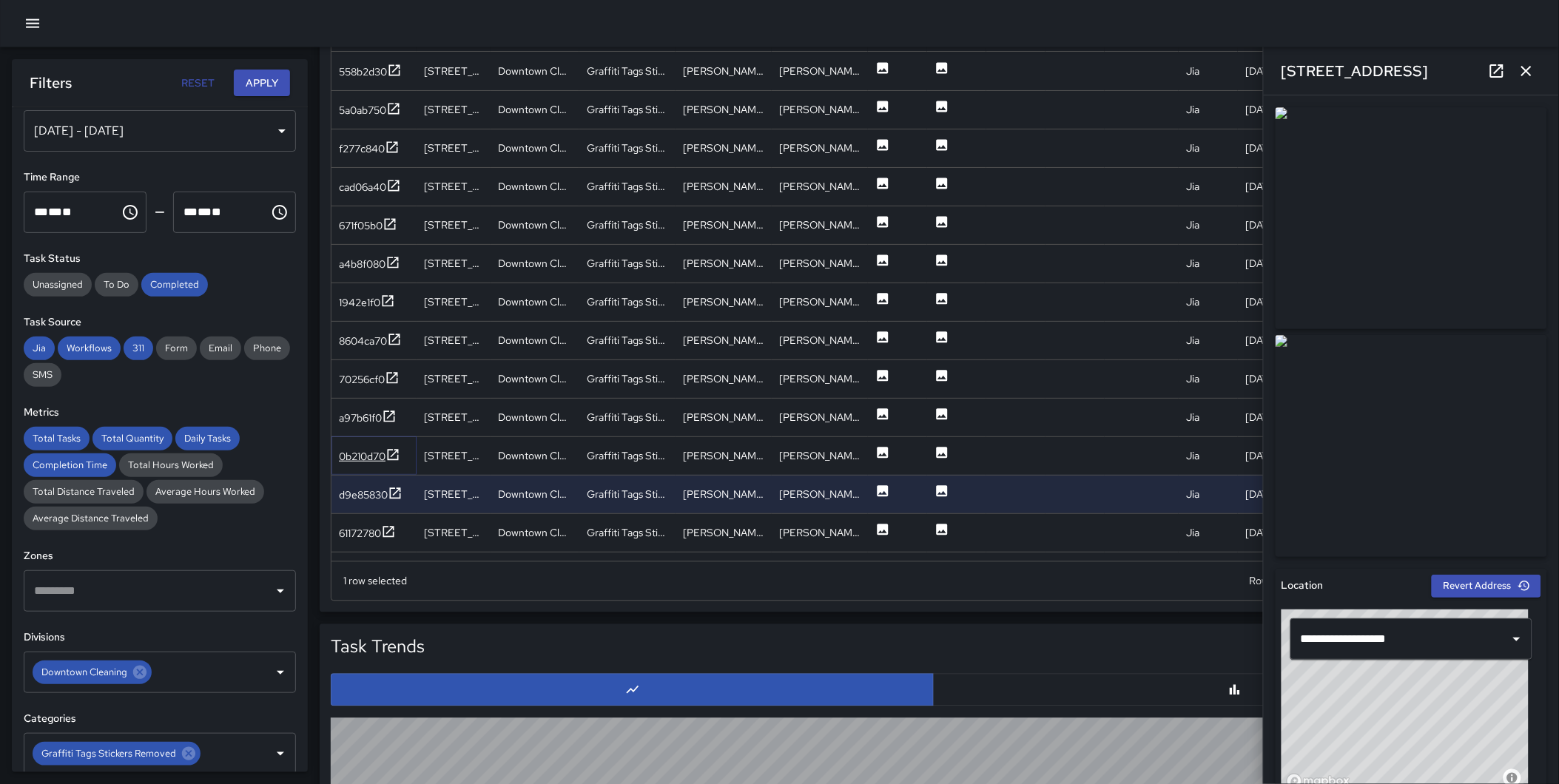
click at [396, 451] on icon at bounding box center [393, 455] width 15 height 15
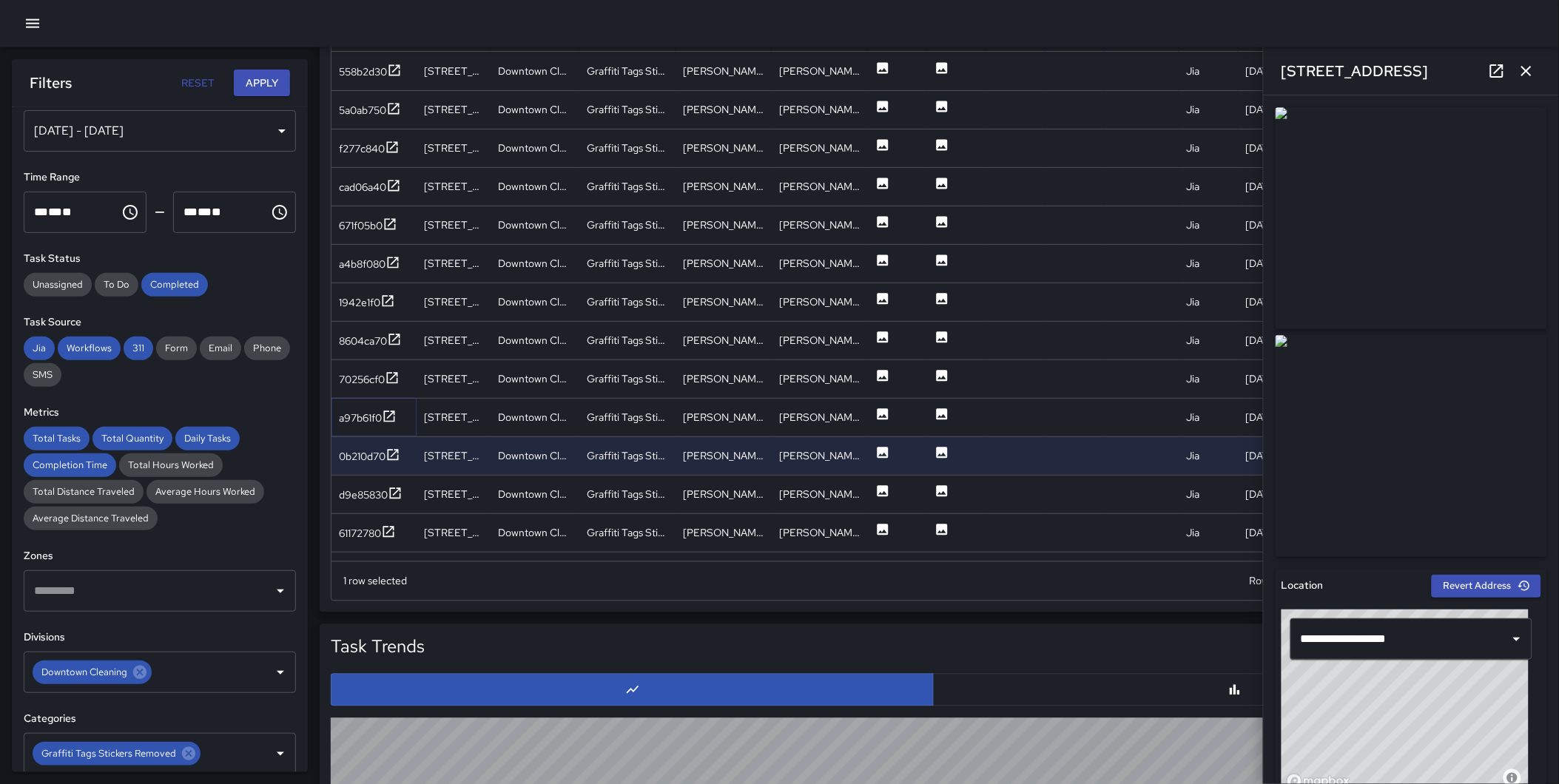
drag, startPoint x: 389, startPoint y: 409, endPoint x: 387, endPoint y: 391, distance: 18.1
click at [389, 410] on icon at bounding box center [389, 417] width 15 height 15
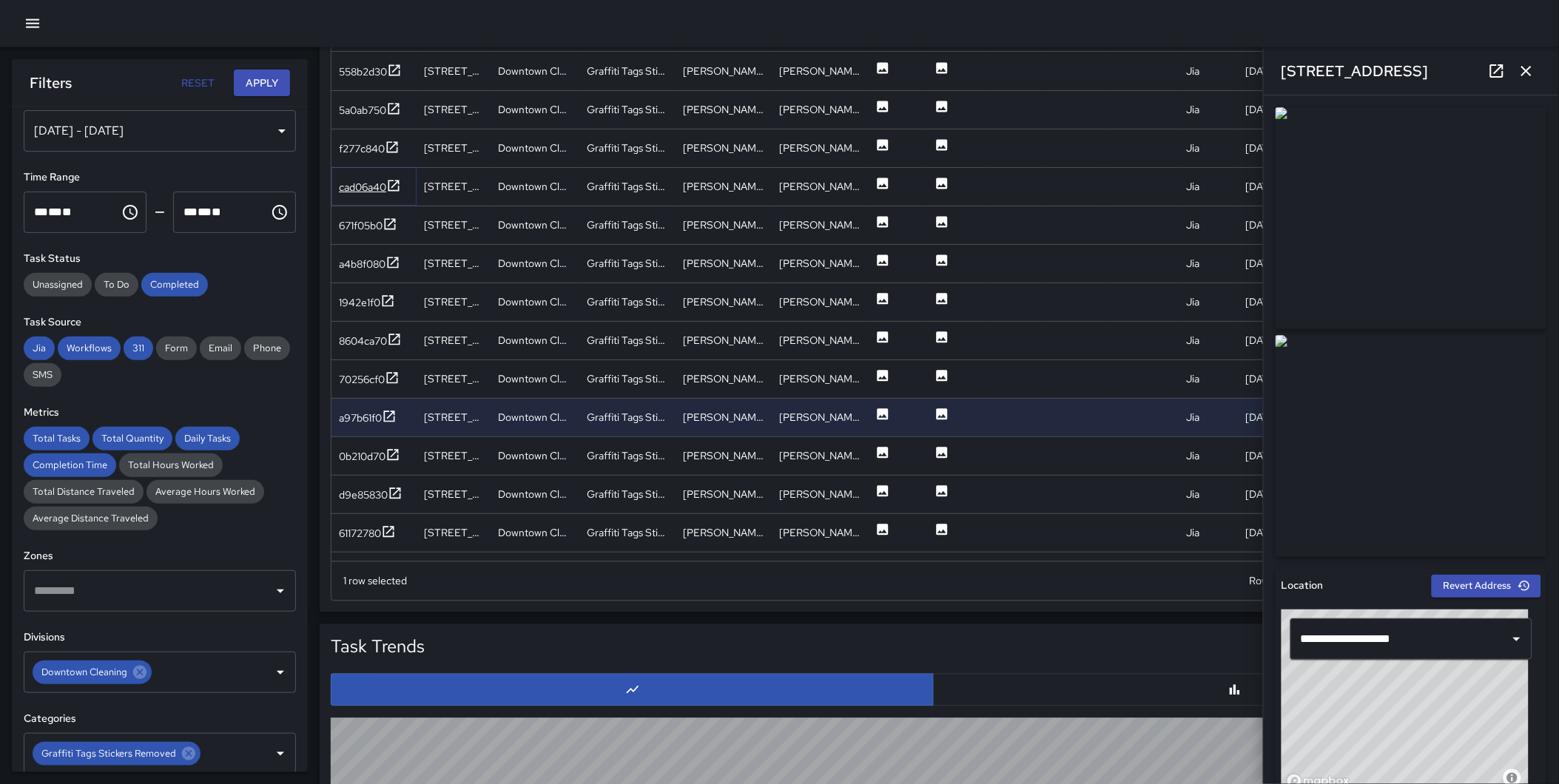
click at [390, 183] on icon at bounding box center [394, 186] width 15 height 15
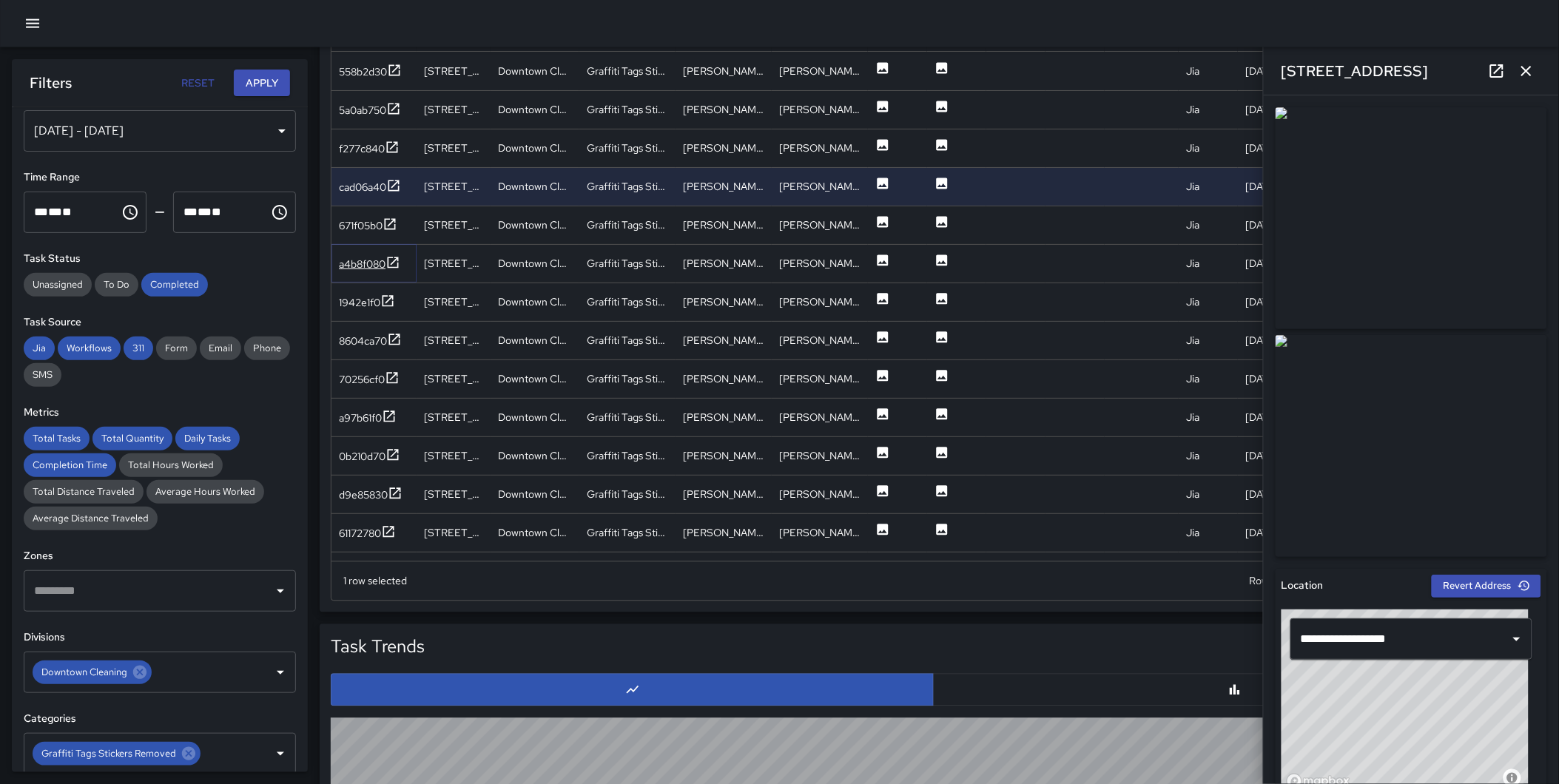
click at [395, 261] on icon at bounding box center [392, 262] width 11 height 11
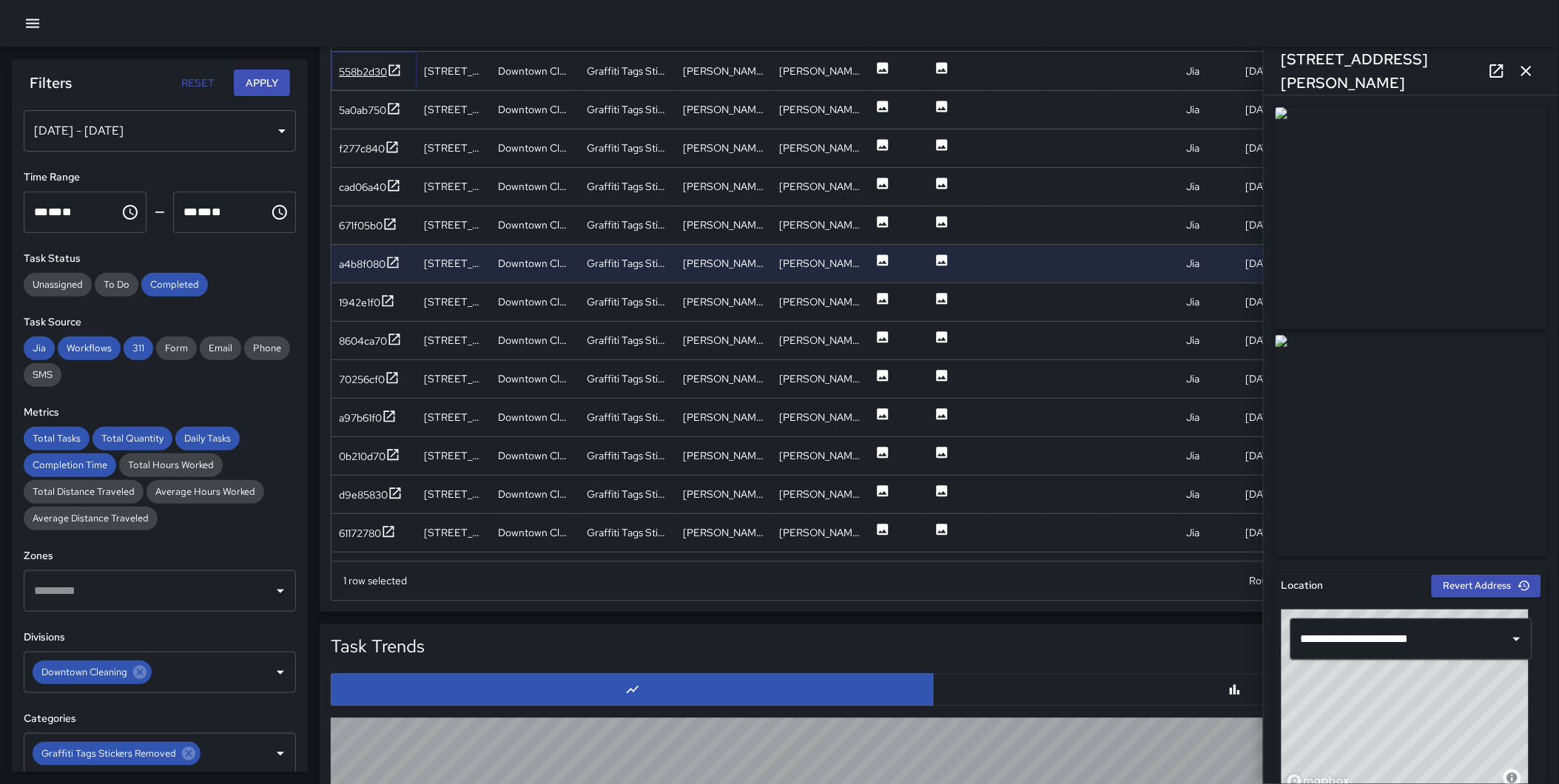
click at [394, 69] on icon at bounding box center [394, 70] width 15 height 15
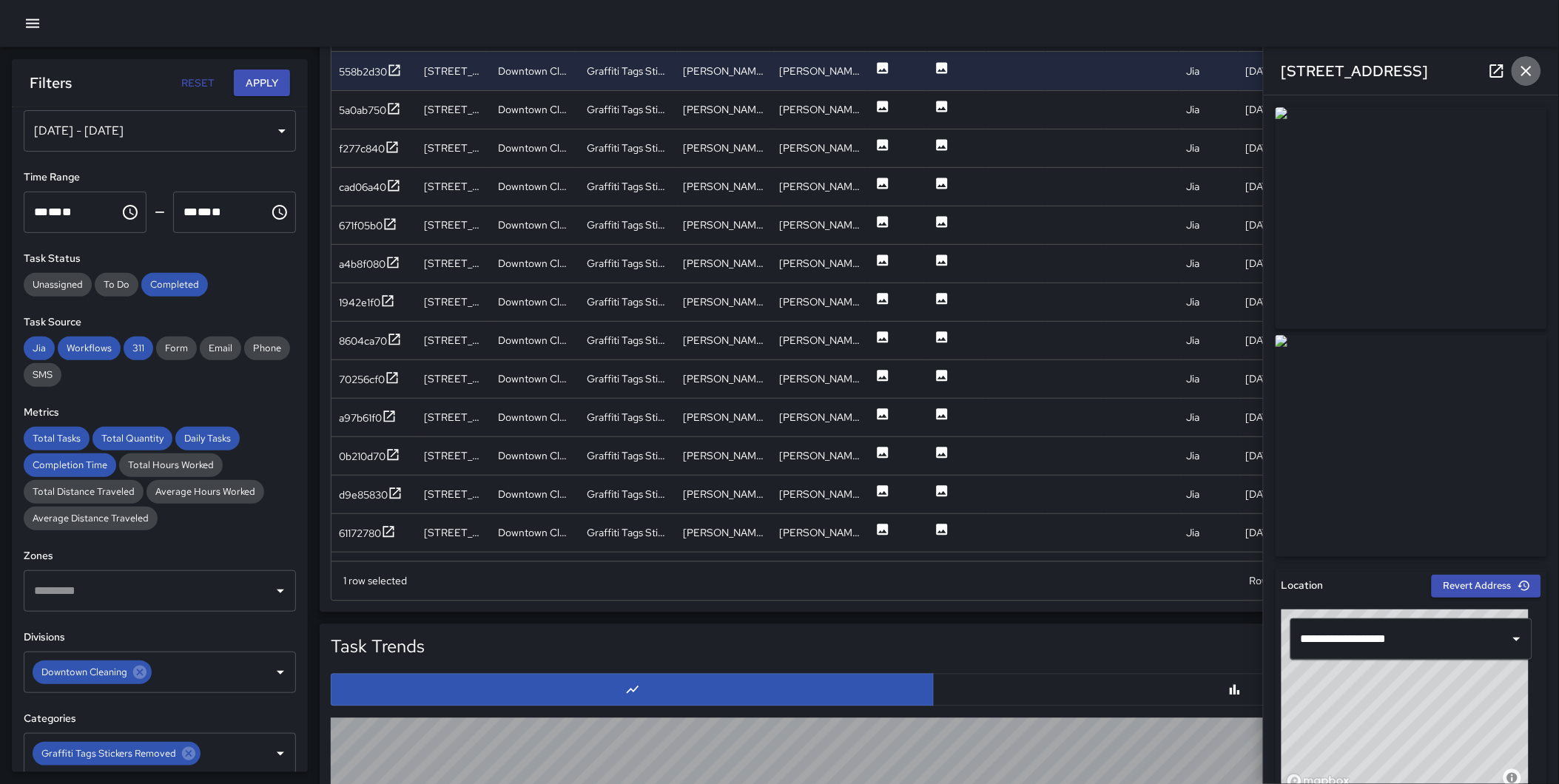
drag, startPoint x: 1519, startPoint y: 67, endPoint x: 1513, endPoint y: 116, distance: 49.4
click at [1524, 69] on icon "button" at bounding box center [1526, 71] width 18 height 18
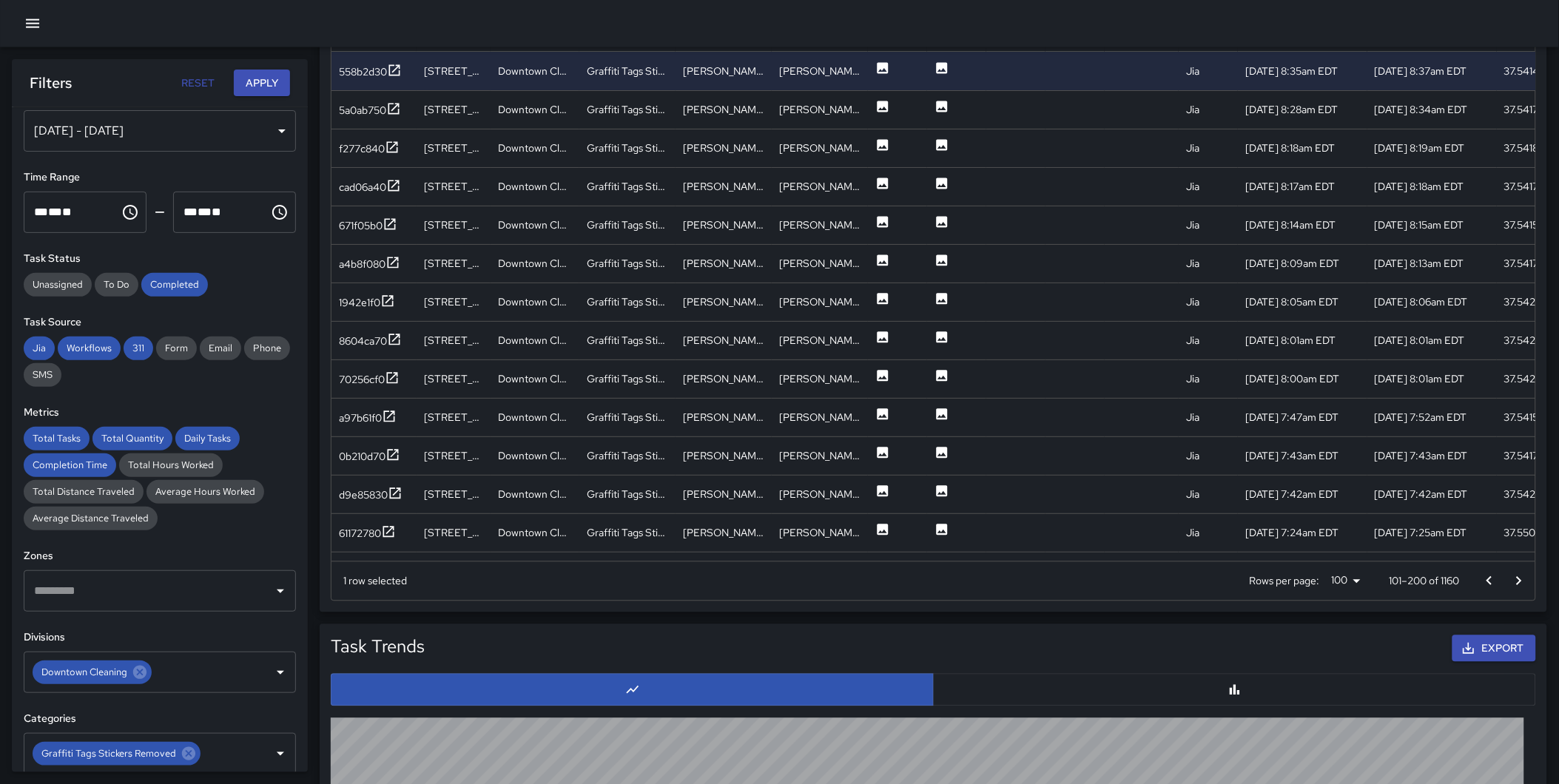
click at [1526, 579] on icon "Go to next page" at bounding box center [1518, 581] width 18 height 18
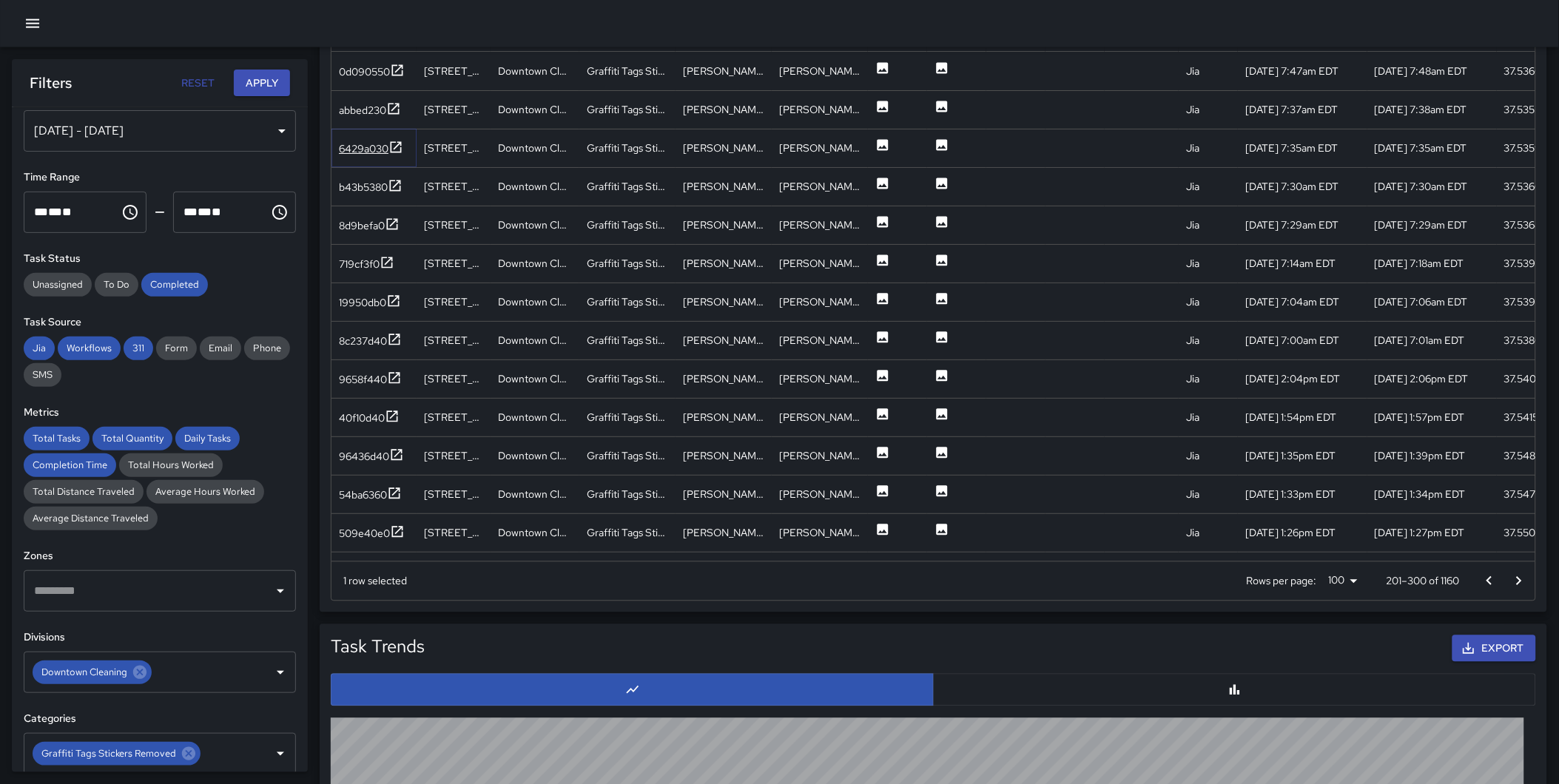
click at [398, 147] on icon at bounding box center [396, 148] width 15 height 15
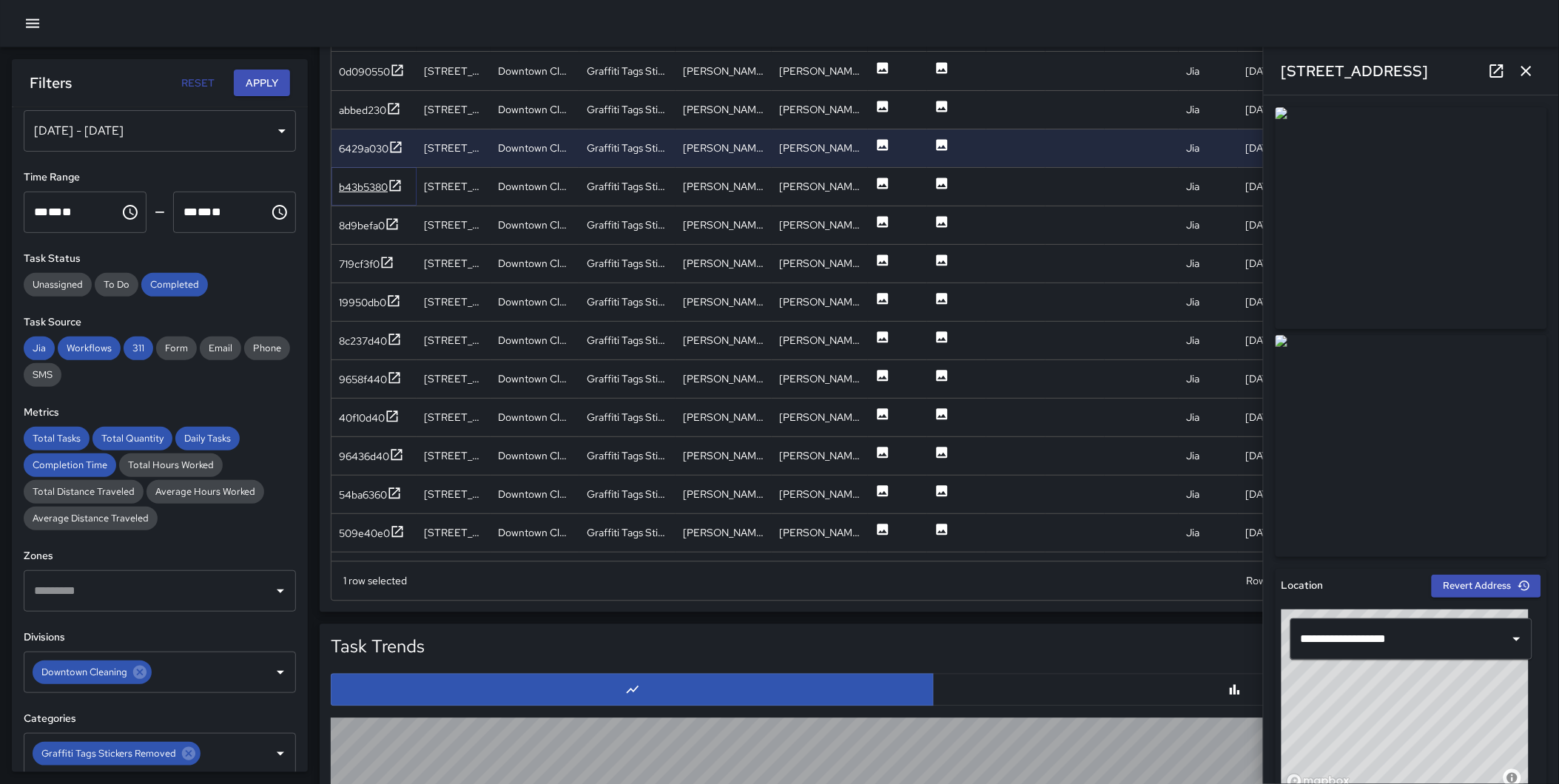
click at [394, 187] on icon at bounding box center [395, 185] width 11 height 11
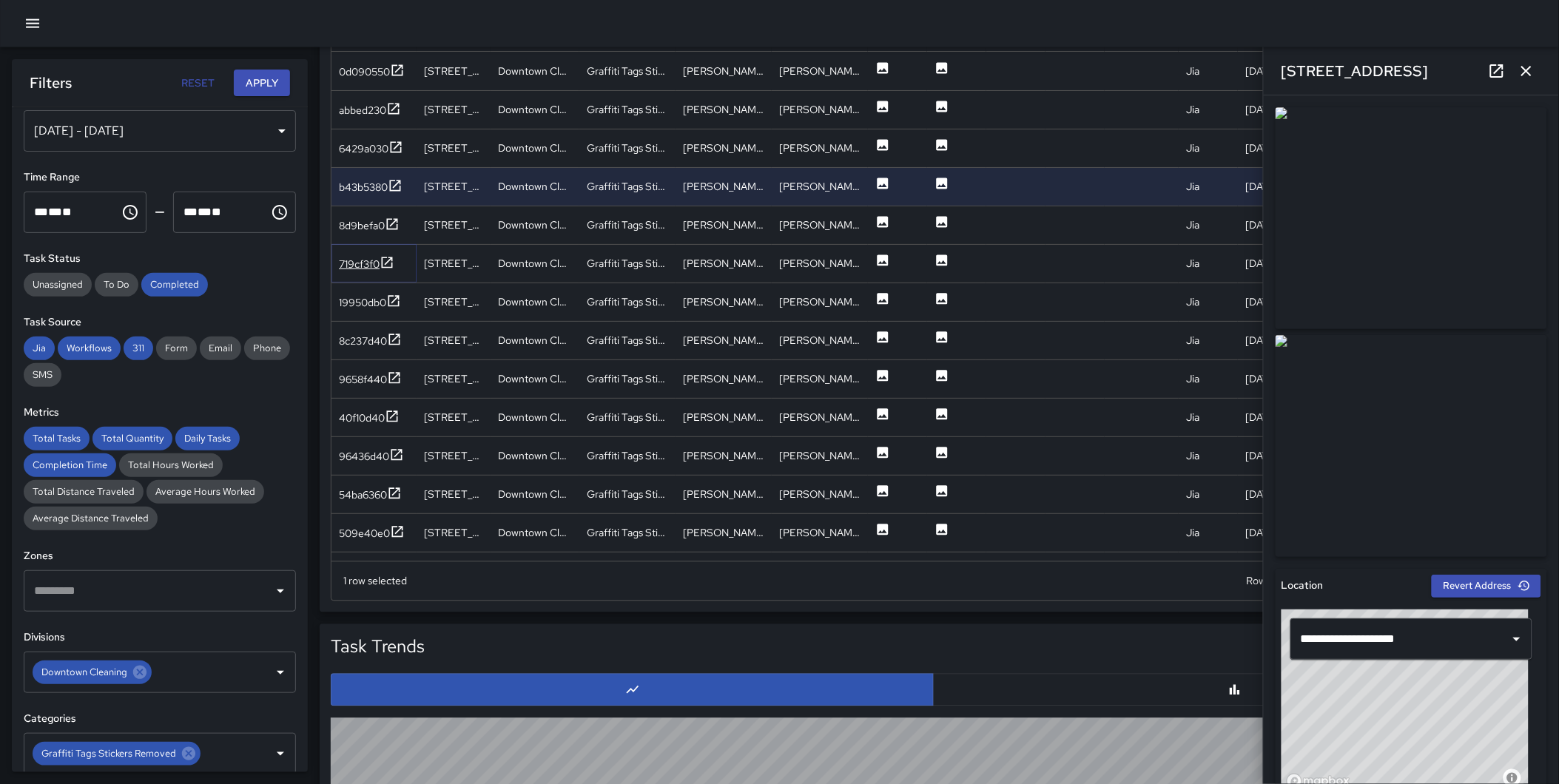
click at [390, 257] on icon at bounding box center [387, 262] width 15 height 15
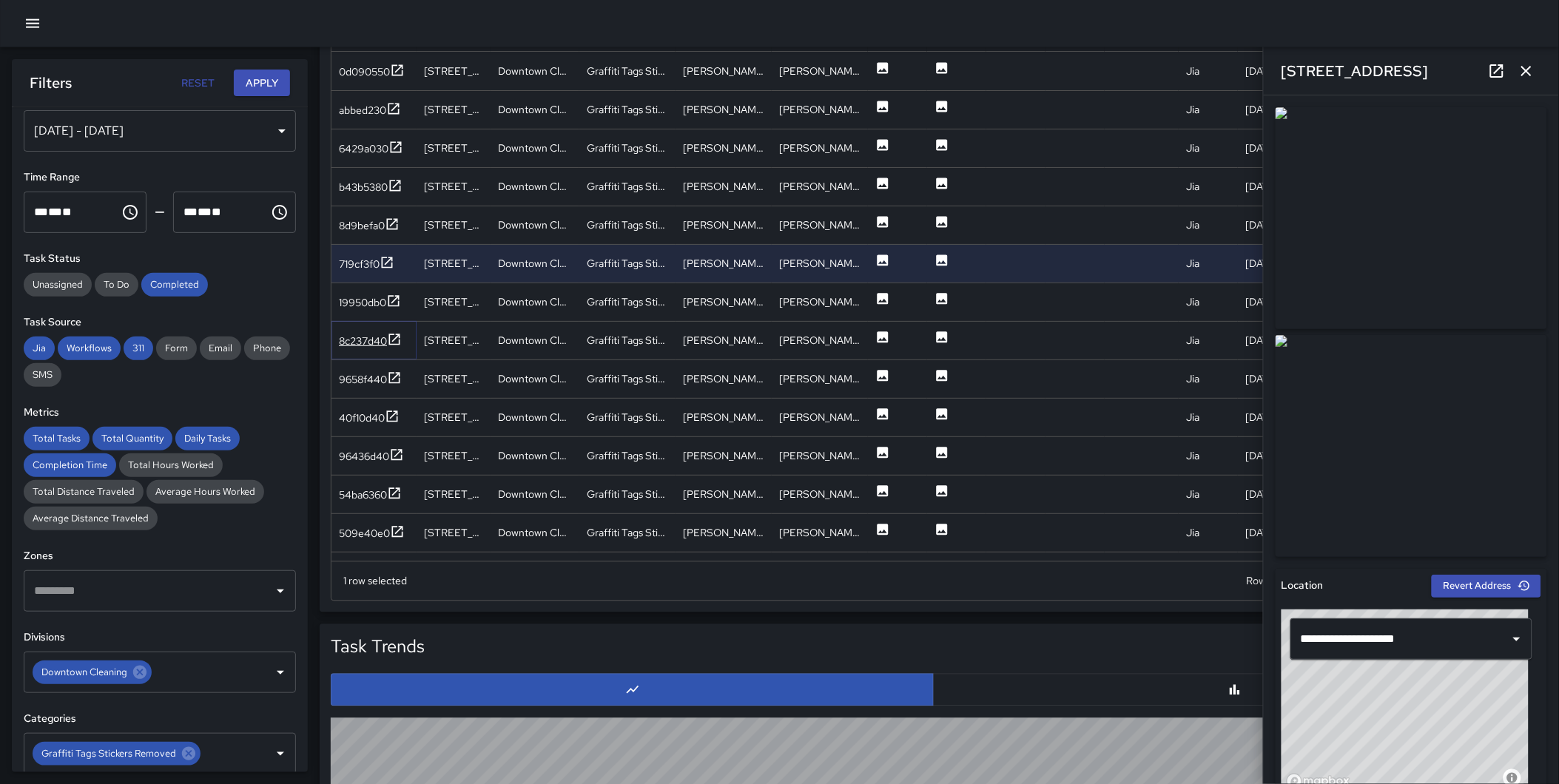
click at [394, 337] on icon at bounding box center [394, 340] width 15 height 15
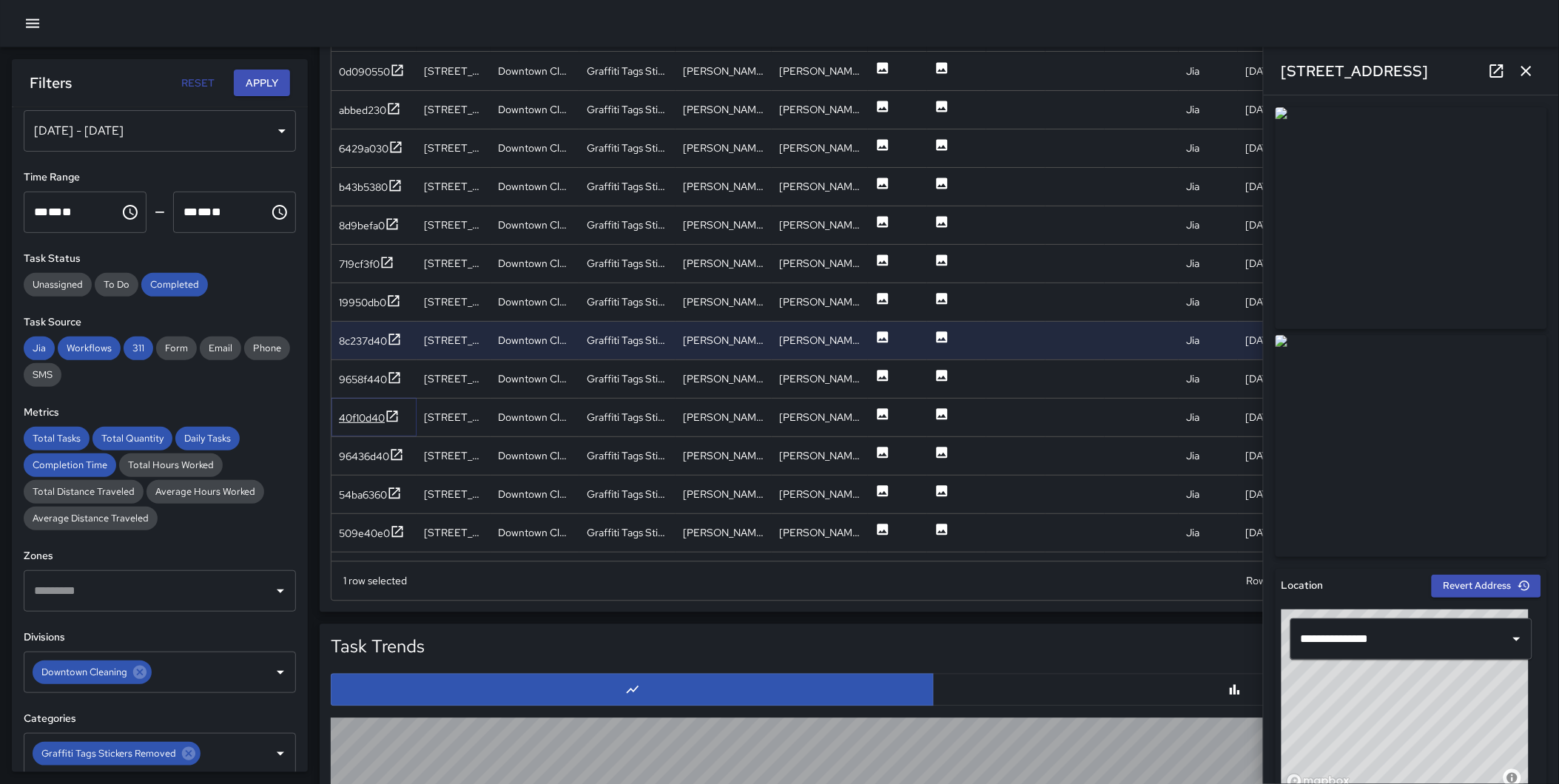
click at [387, 416] on icon at bounding box center [392, 415] width 11 height 11
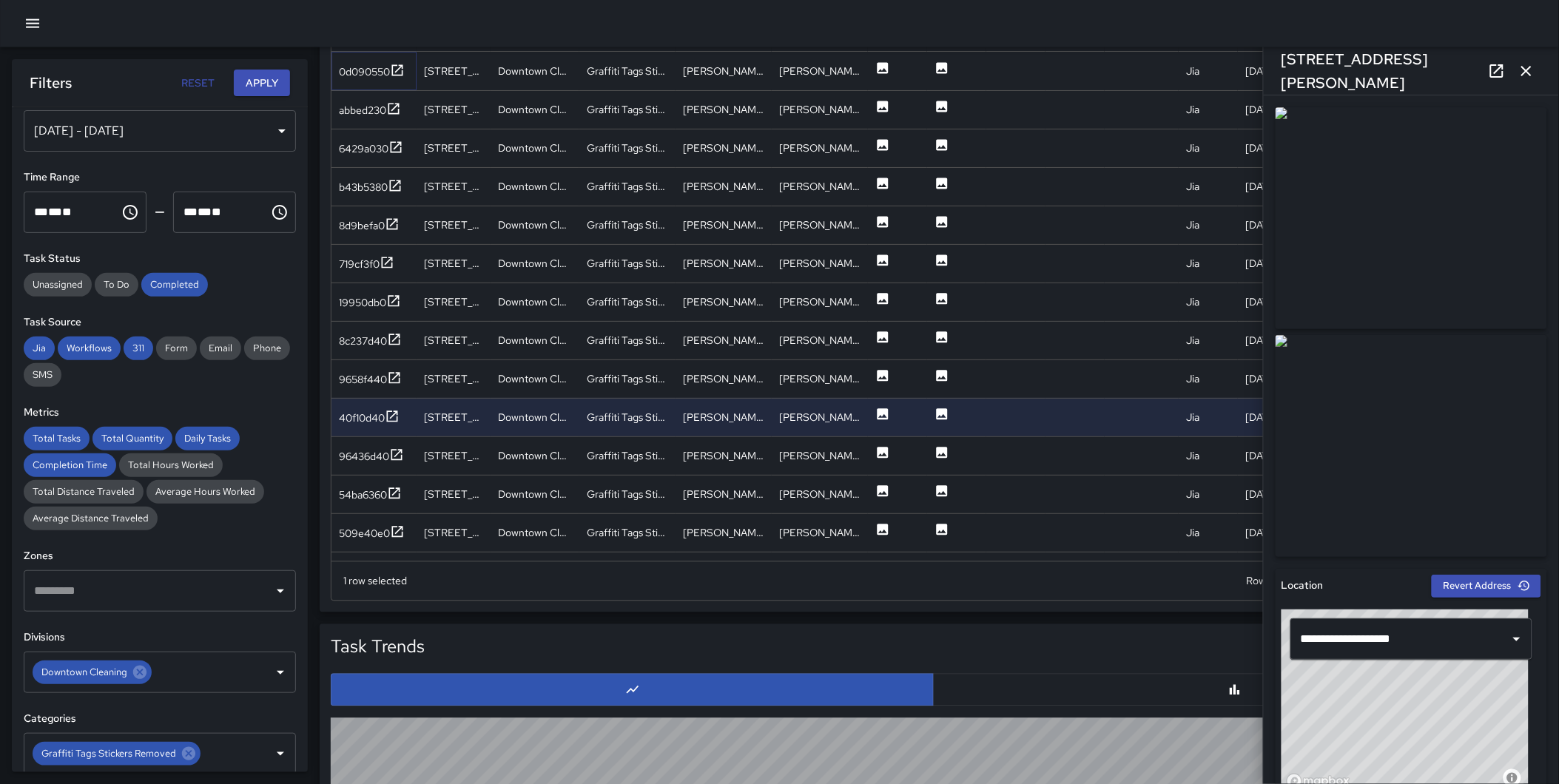
drag, startPoint x: 389, startPoint y: 67, endPoint x: 490, endPoint y: 67, distance: 101.0
click at [390, 68] on div "0d090550" at bounding box center [371, 72] width 66 height 19
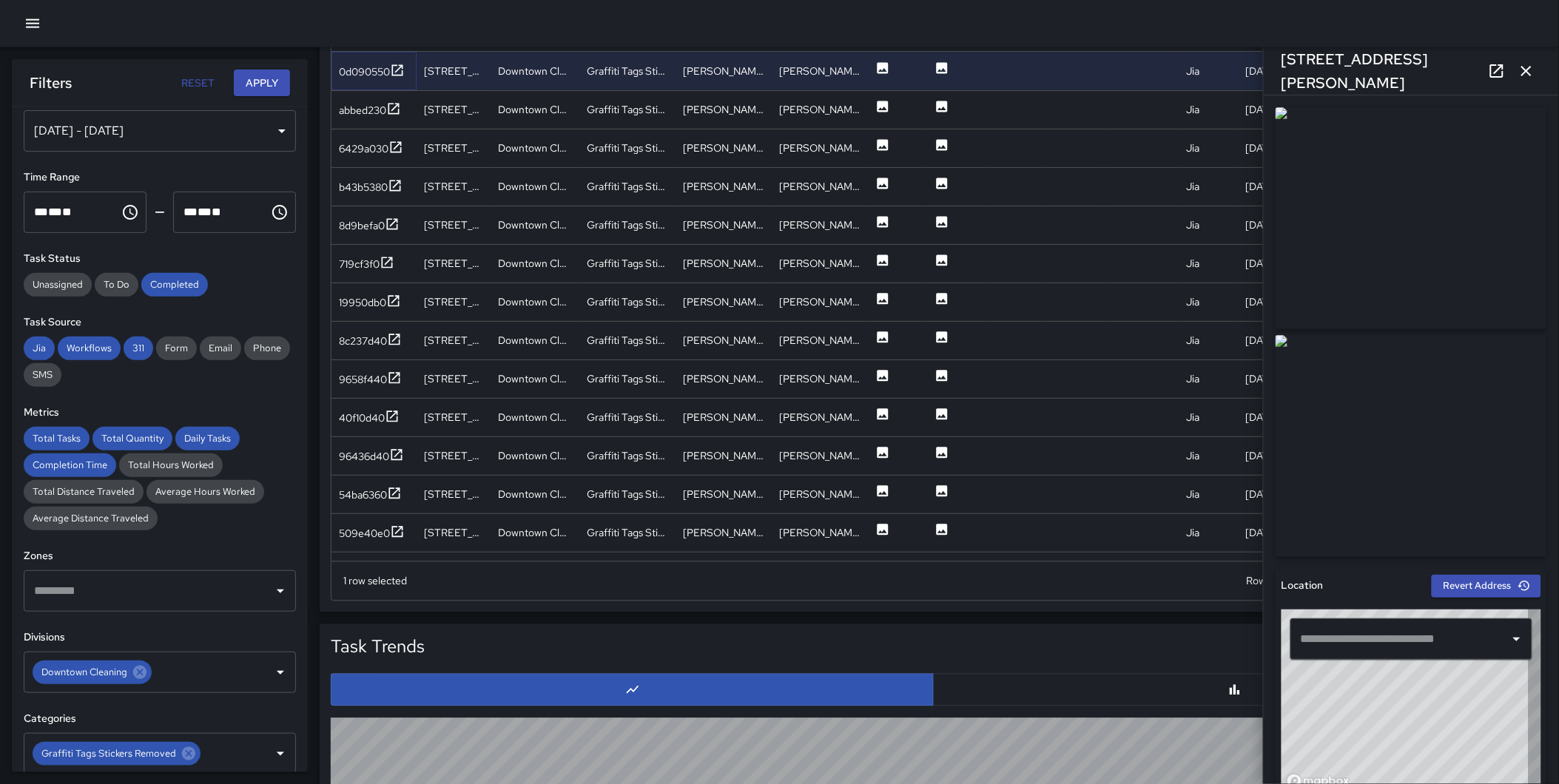
type input "**********"
click at [1525, 72] on icon "button" at bounding box center [1526, 71] width 10 height 10
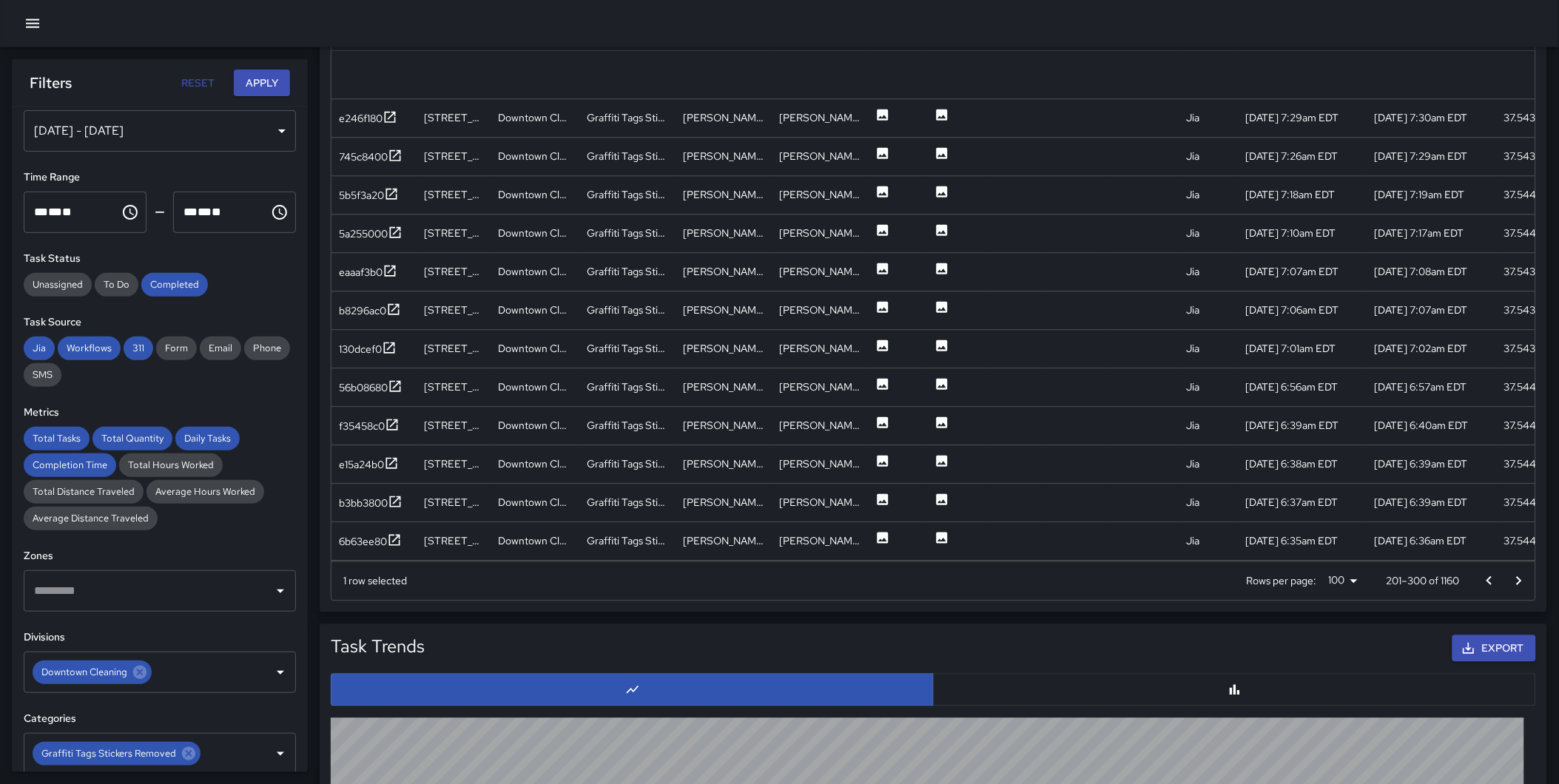
scroll to position [3336, 0]
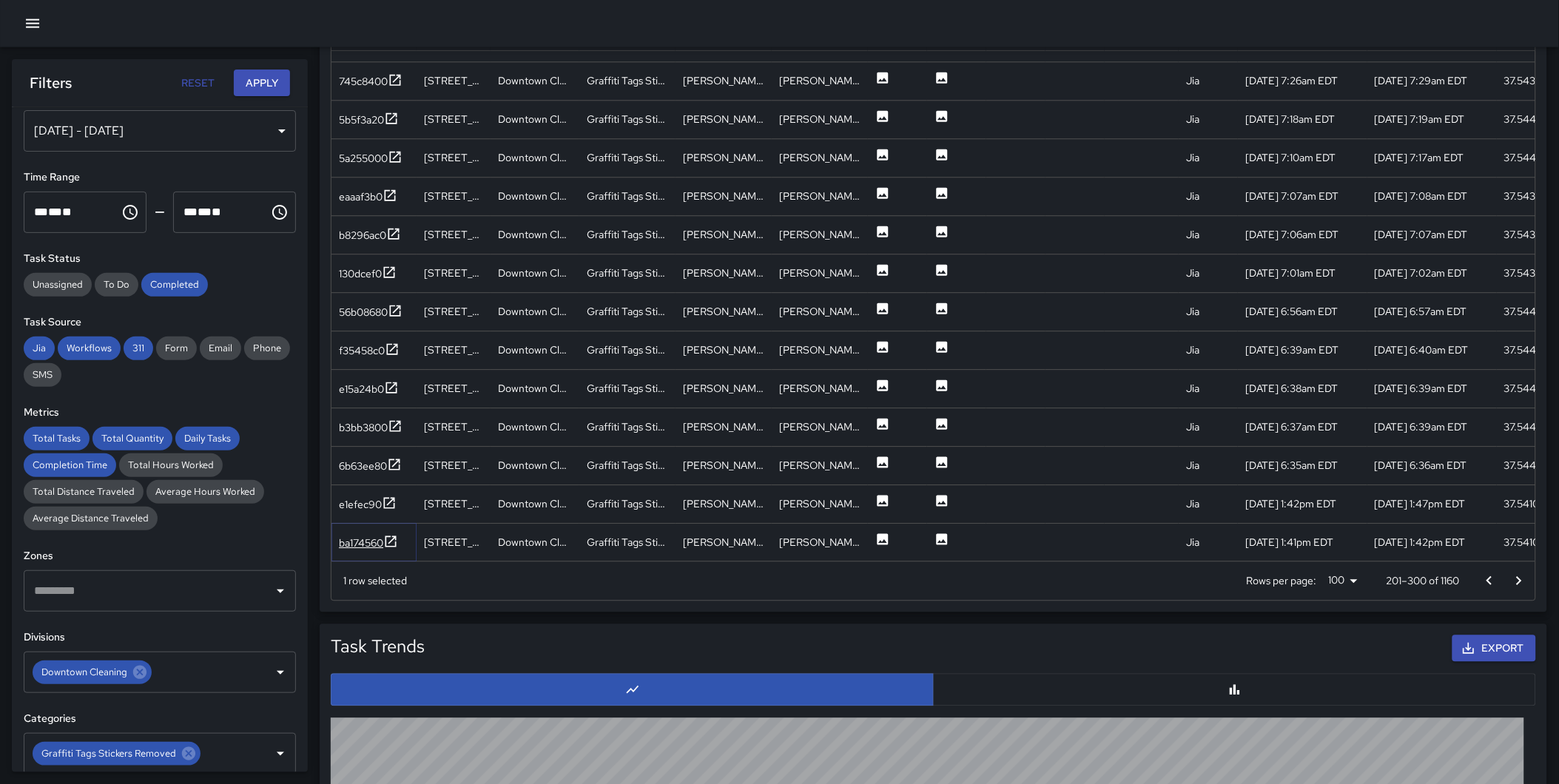
click at [383, 537] on icon at bounding box center [391, 543] width 15 height 15
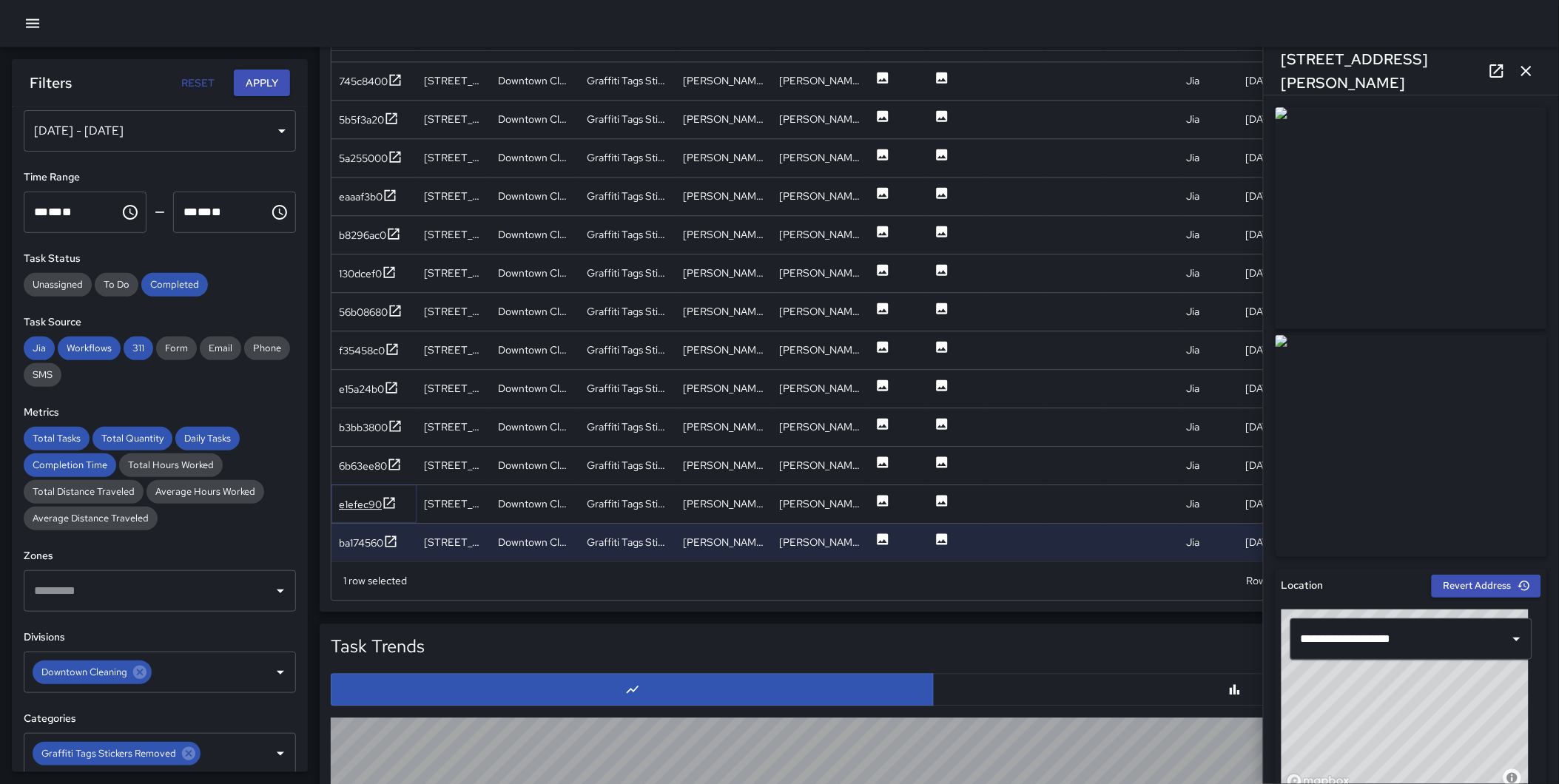
click at [386, 501] on icon at bounding box center [389, 504] width 15 height 15
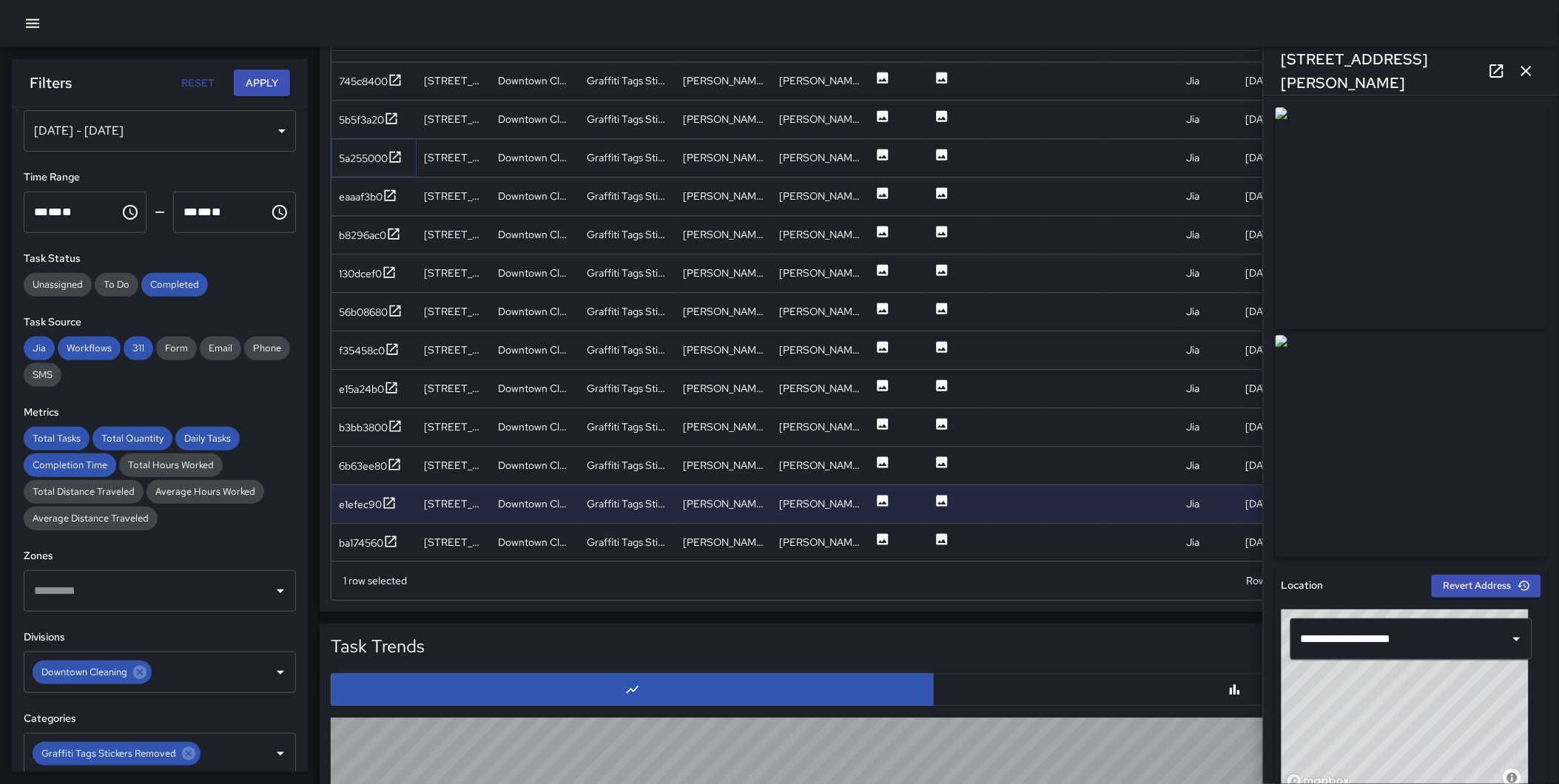
click at [393, 154] on icon at bounding box center [395, 158] width 15 height 15
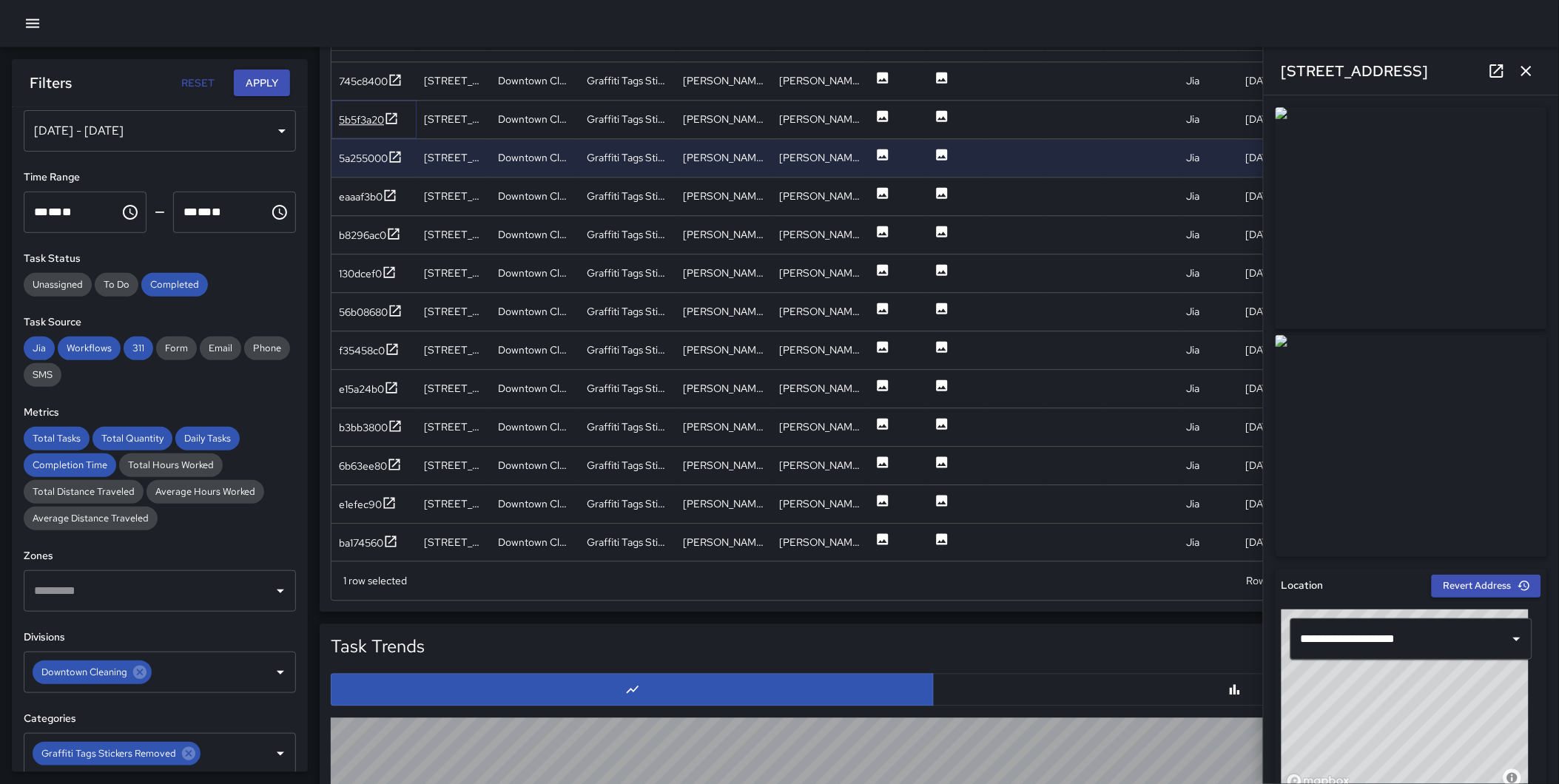
click at [393, 116] on icon at bounding box center [392, 119] width 15 height 15
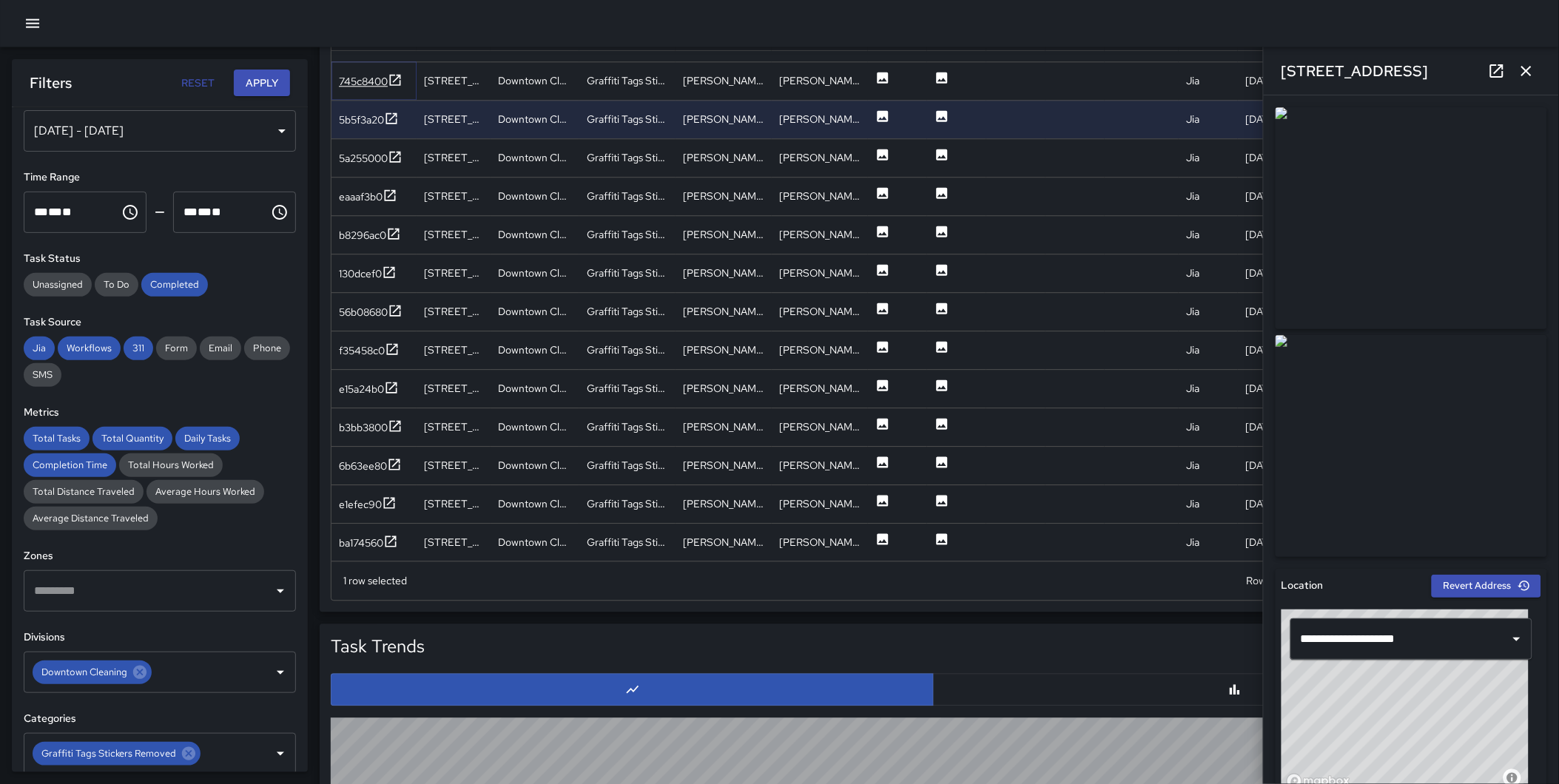
click at [399, 83] on icon at bounding box center [395, 81] width 15 height 15
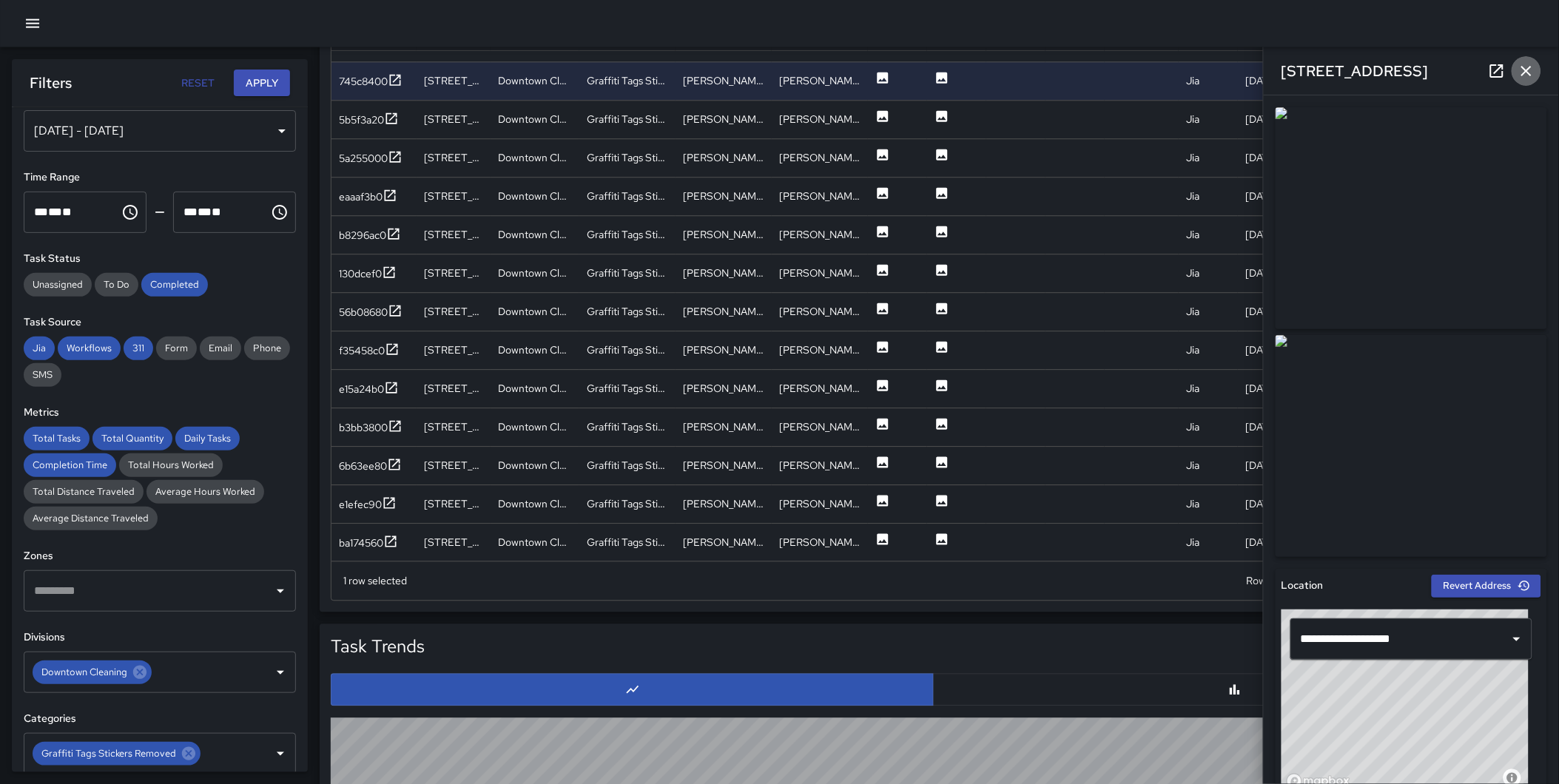
click at [1520, 69] on icon "button" at bounding box center [1526, 71] width 18 height 18
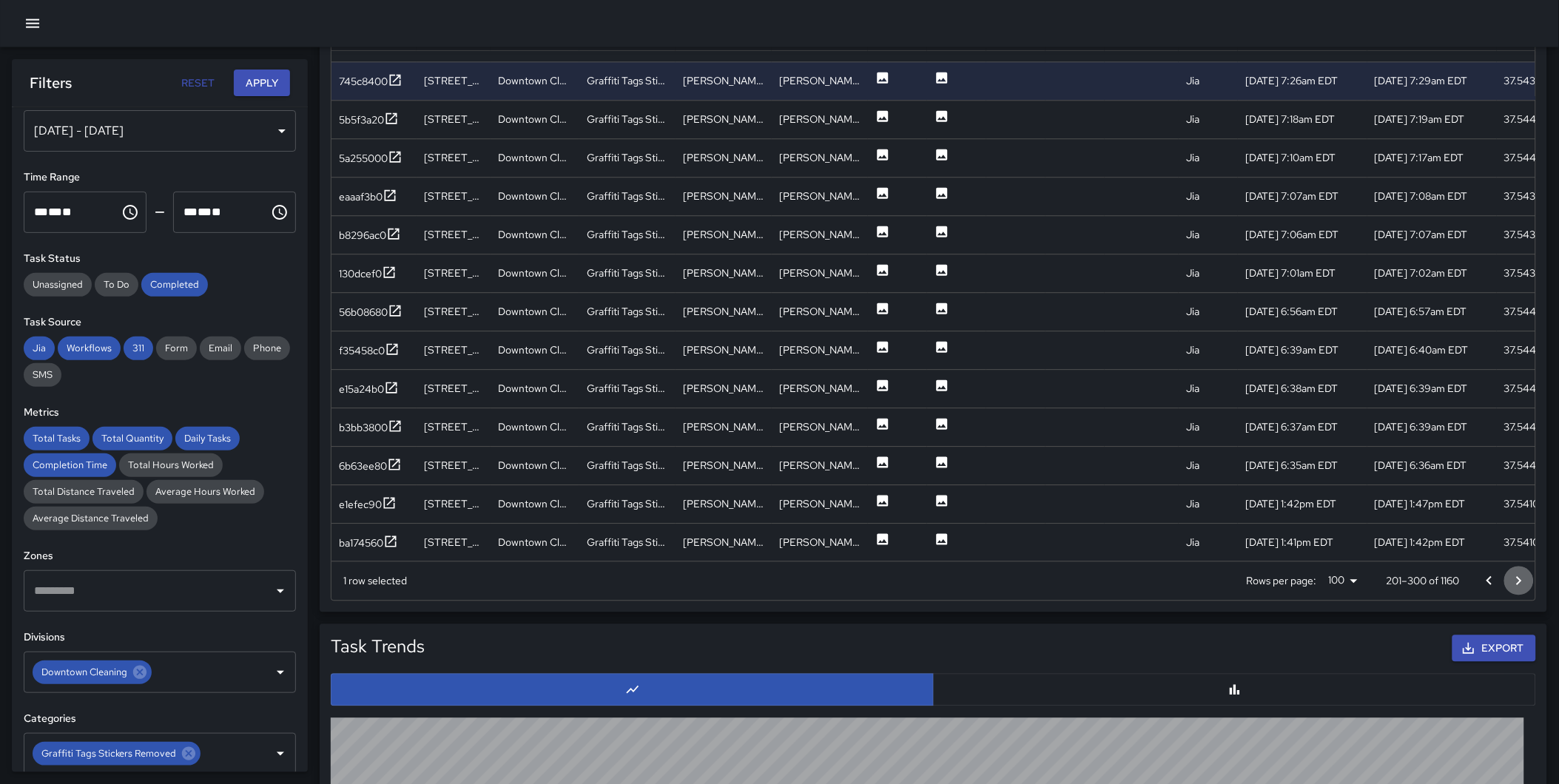
click at [1524, 579] on icon "Go to next page" at bounding box center [1518, 581] width 18 height 18
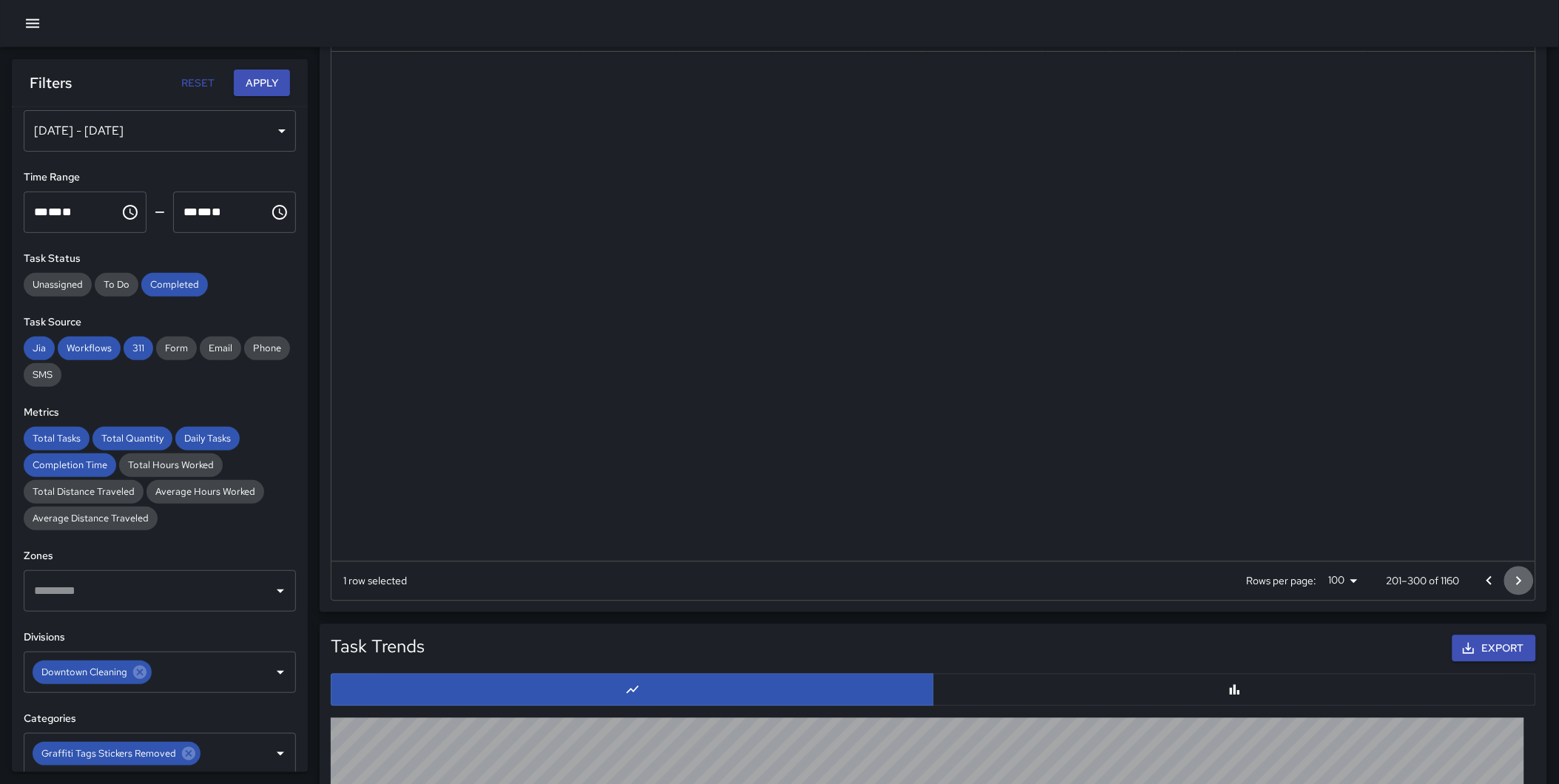
click at [1524, 579] on icon "Go to next page" at bounding box center [1518, 581] width 18 height 18
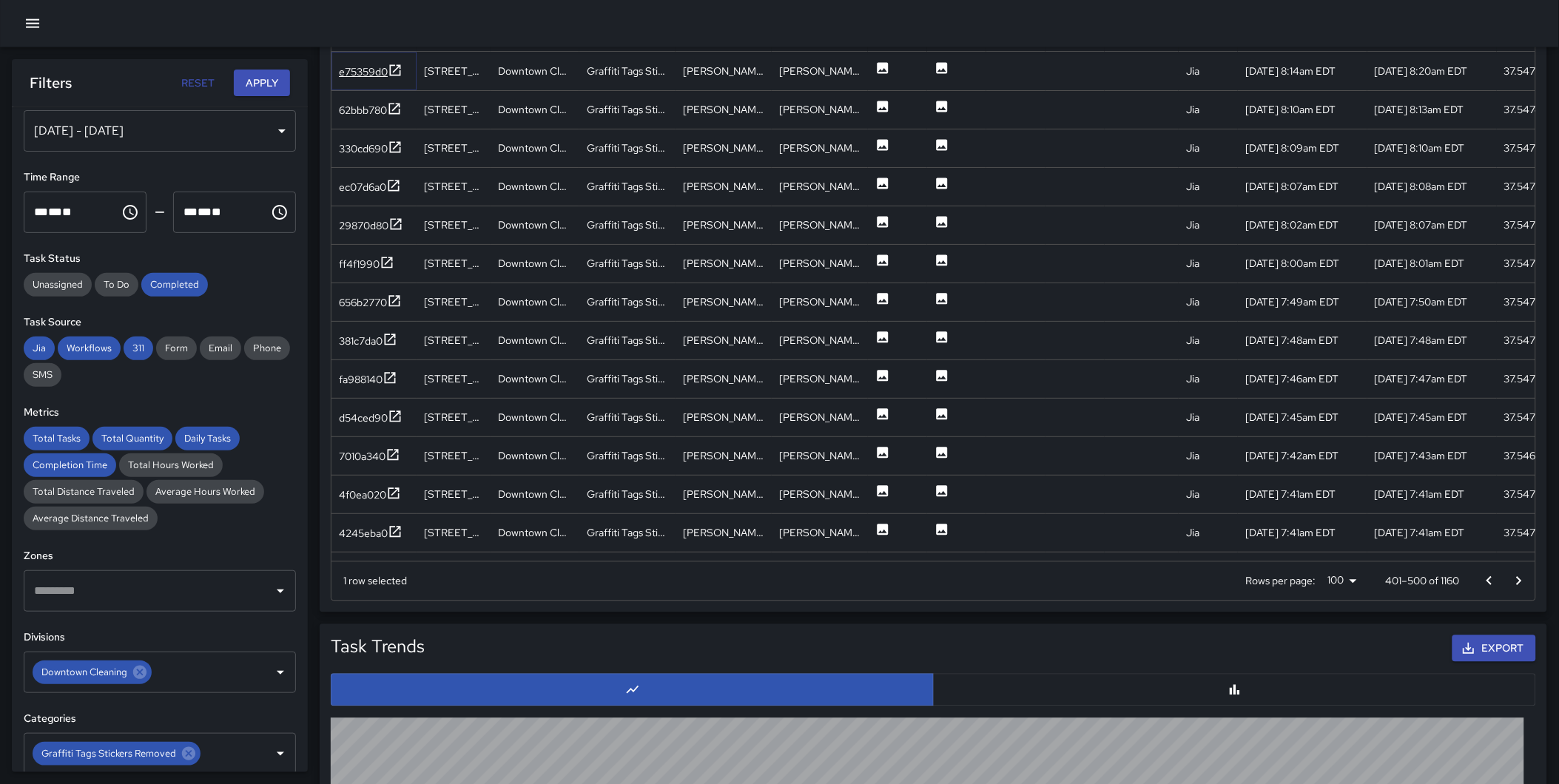
click at [398, 70] on icon at bounding box center [395, 70] width 15 height 15
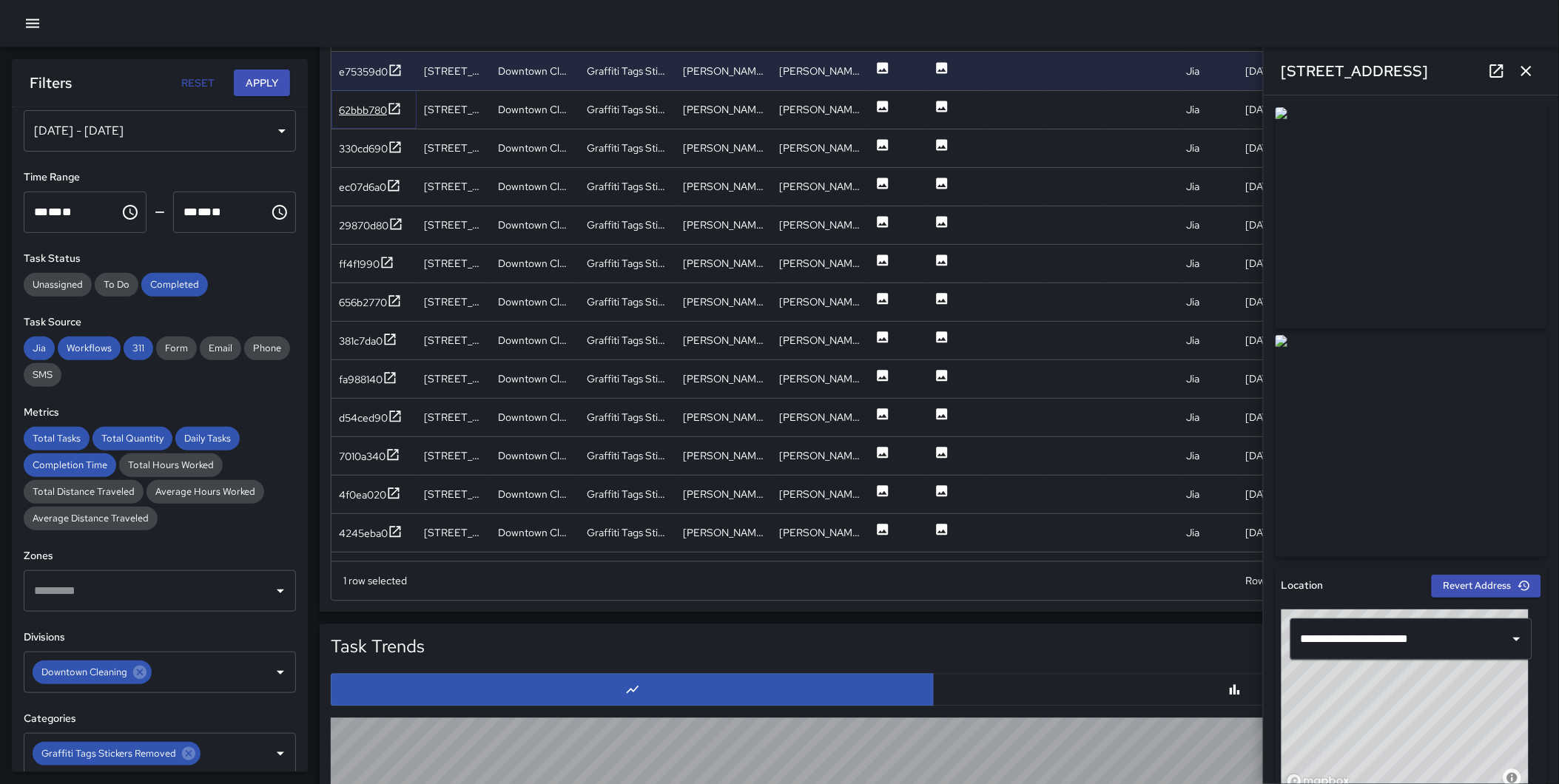
click at [397, 105] on icon at bounding box center [394, 109] width 15 height 15
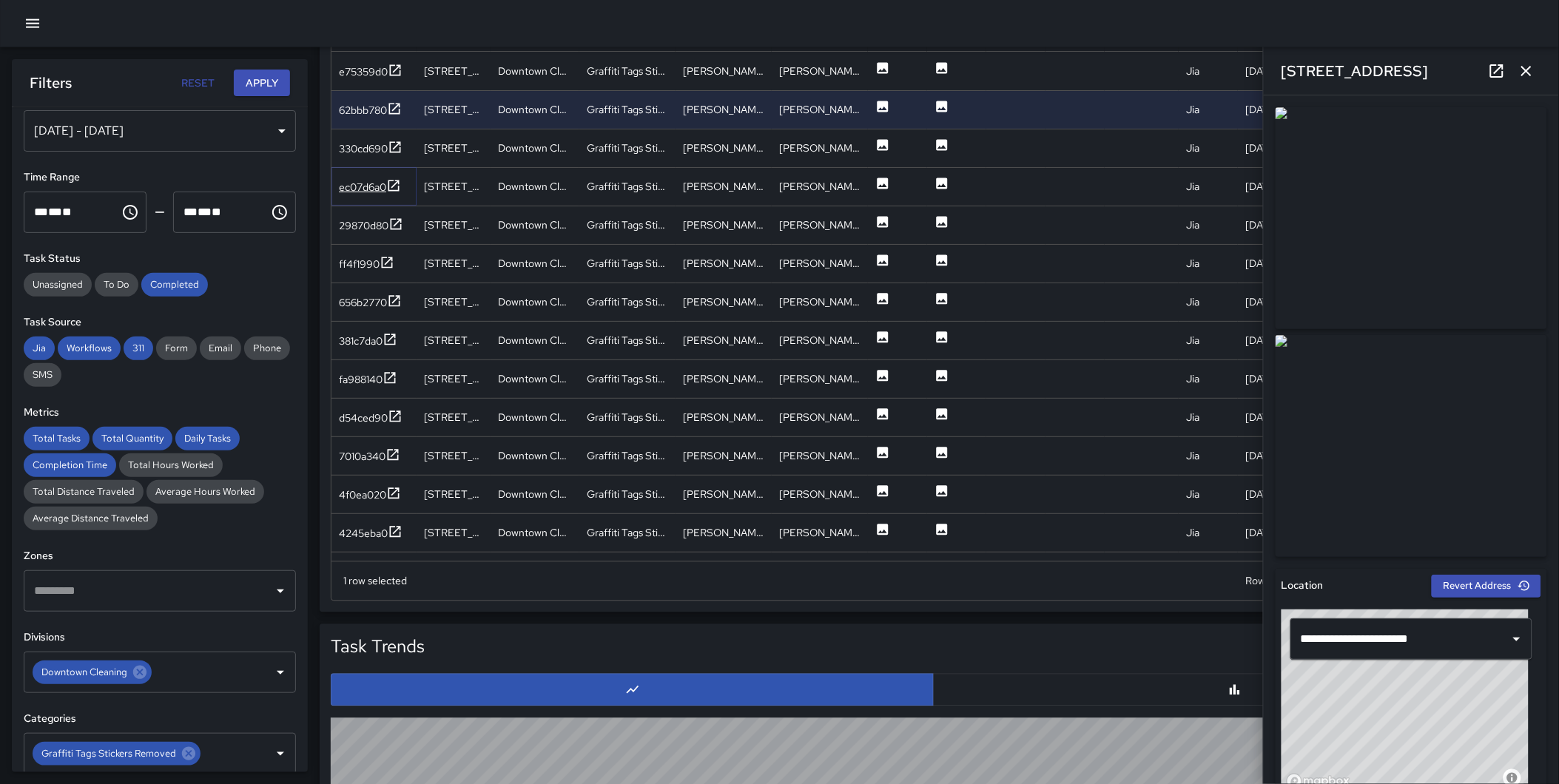
click at [391, 181] on icon at bounding box center [393, 185] width 11 height 11
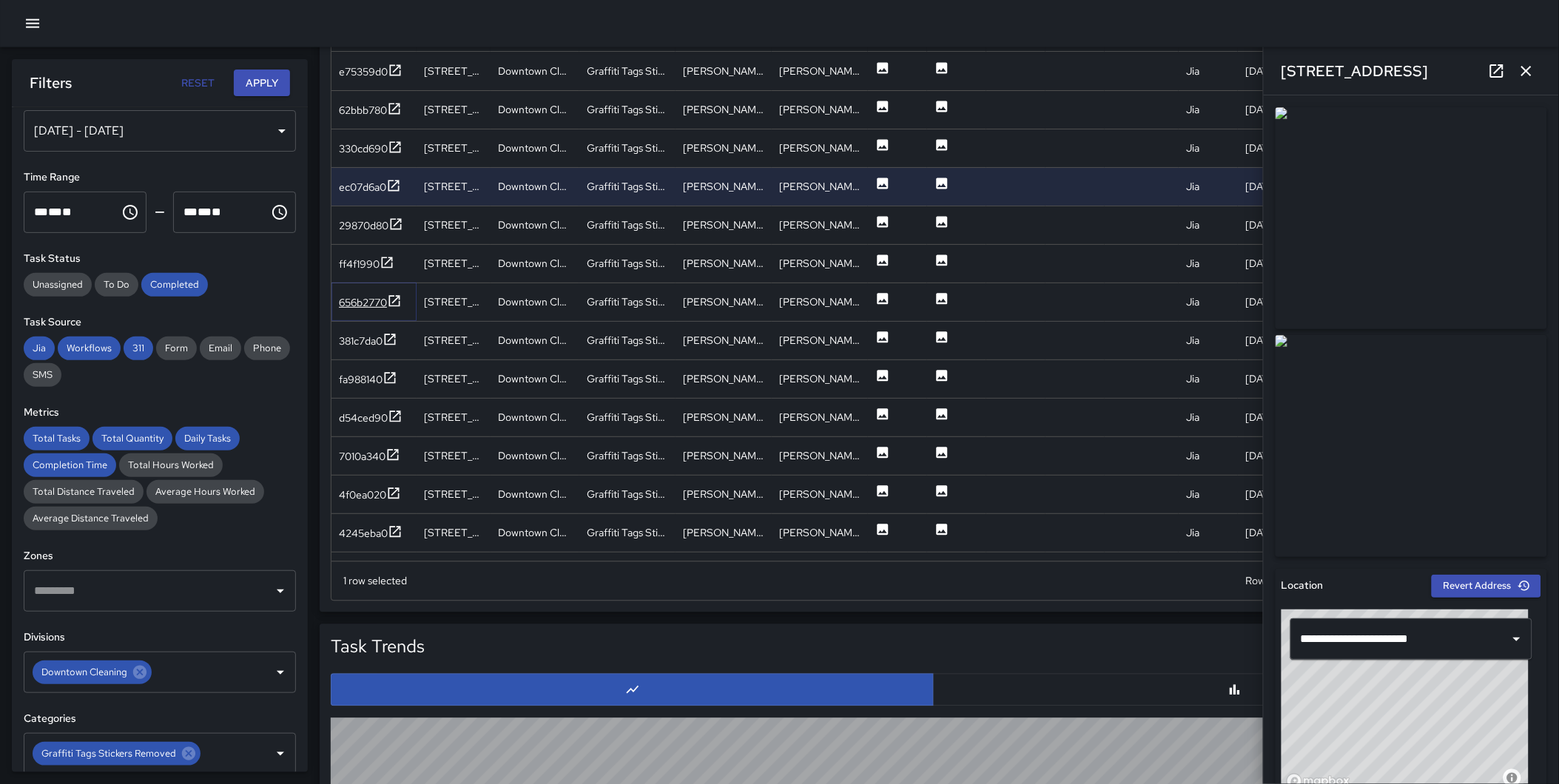
click at [394, 300] on icon at bounding box center [394, 301] width 15 height 15
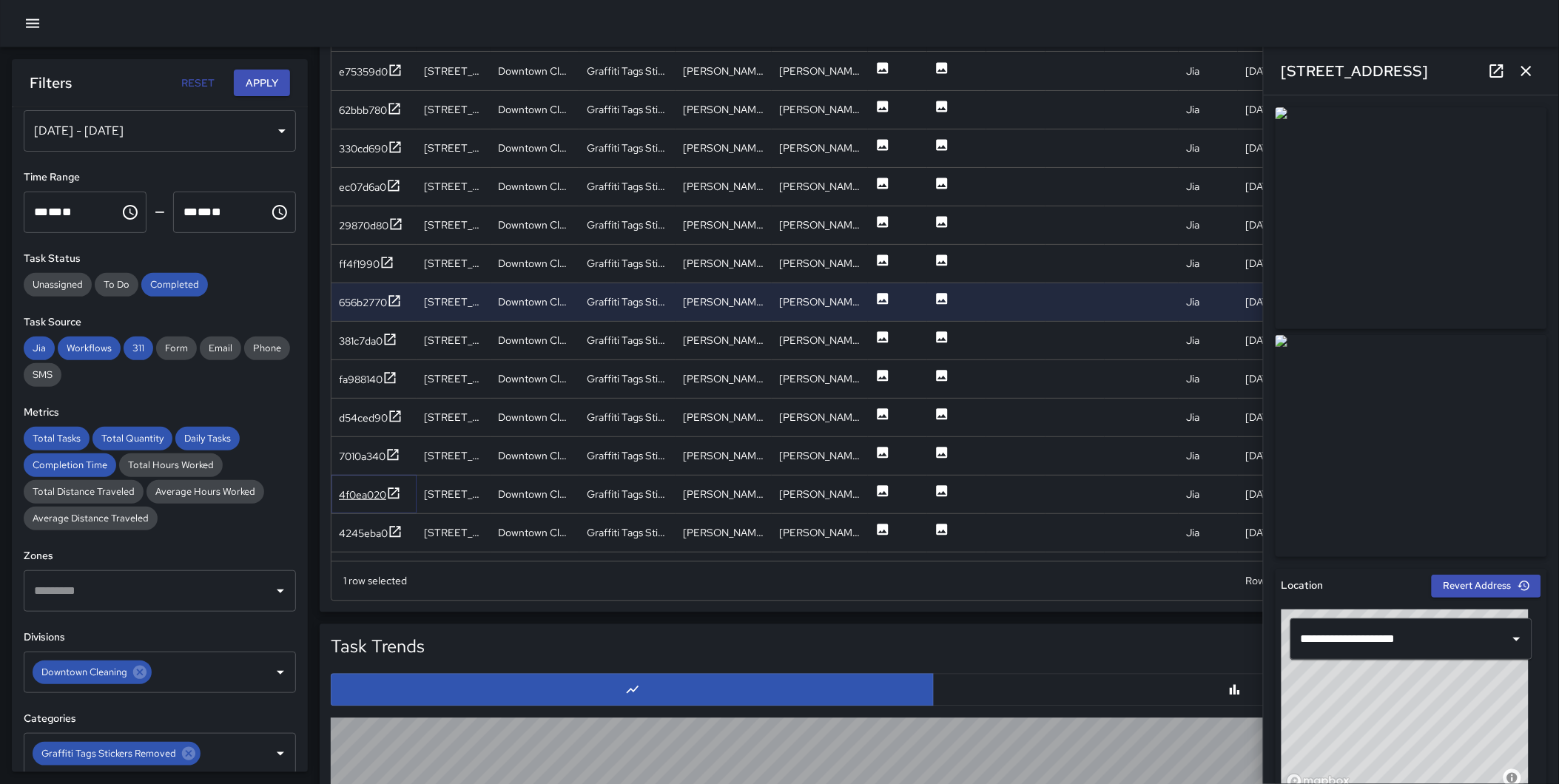
click at [395, 488] on icon at bounding box center [393, 493] width 11 height 11
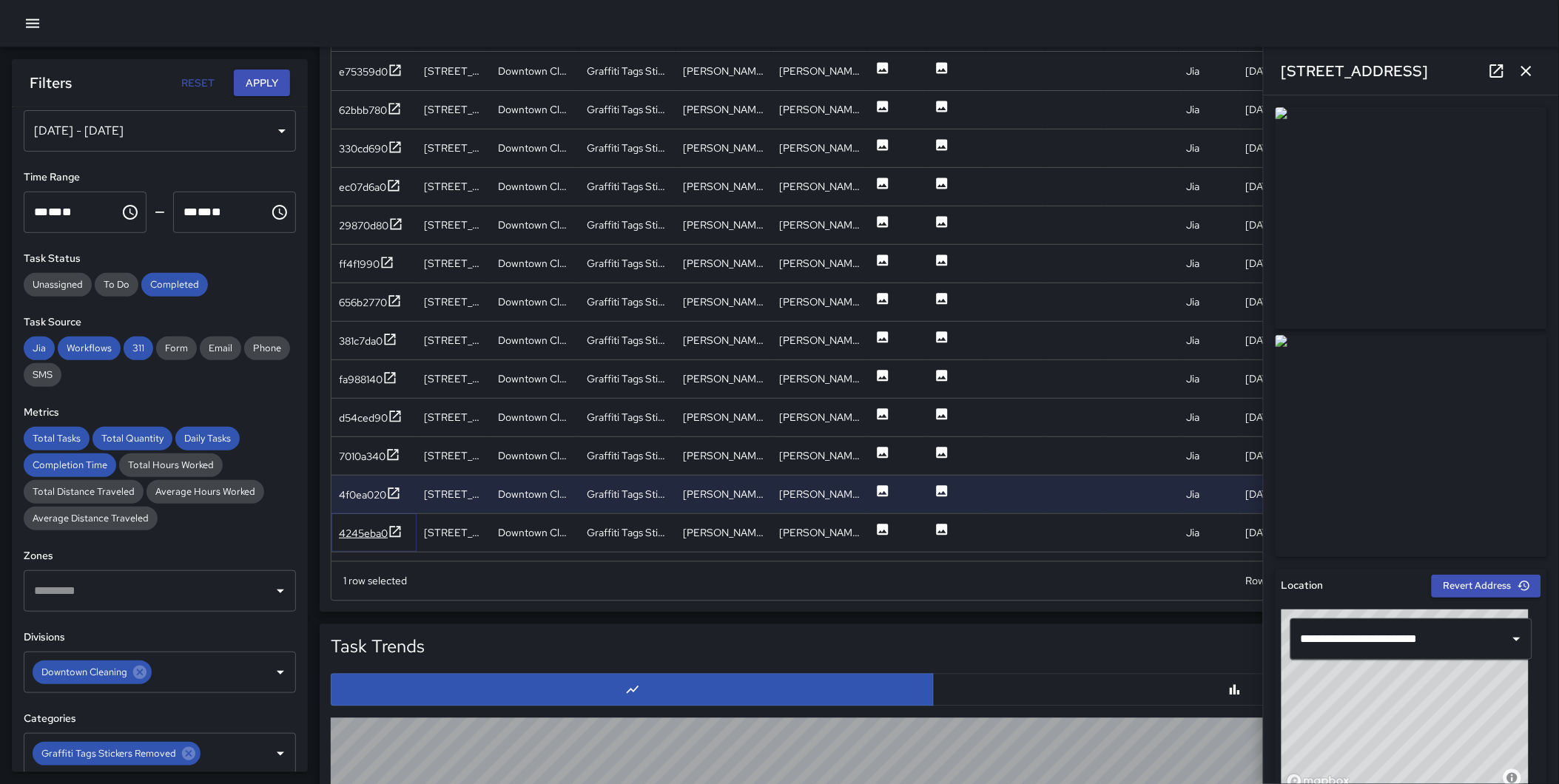
click at [390, 524] on icon at bounding box center [395, 532] width 15 height 15
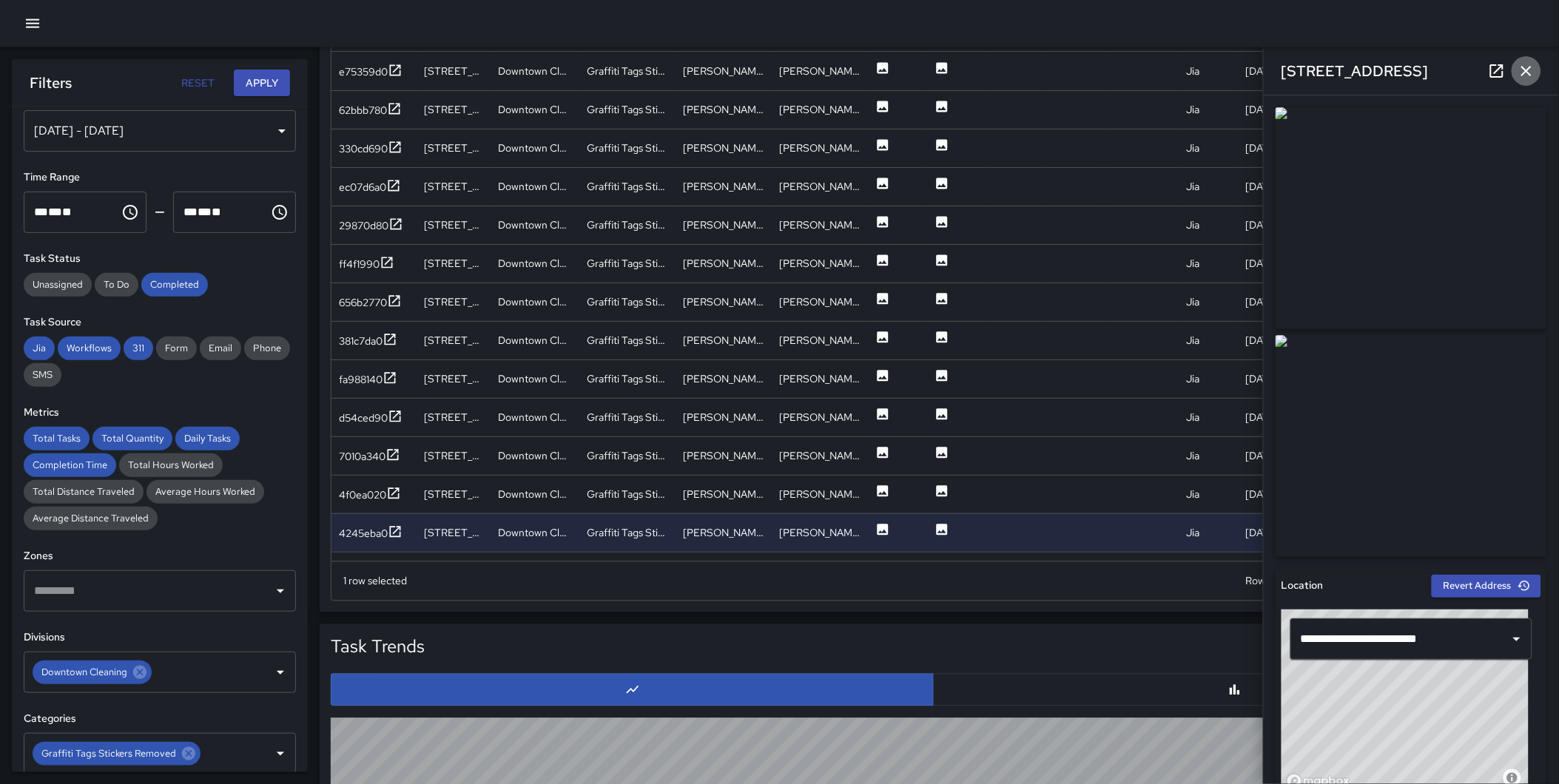
click at [1528, 67] on icon "button" at bounding box center [1526, 71] width 18 height 18
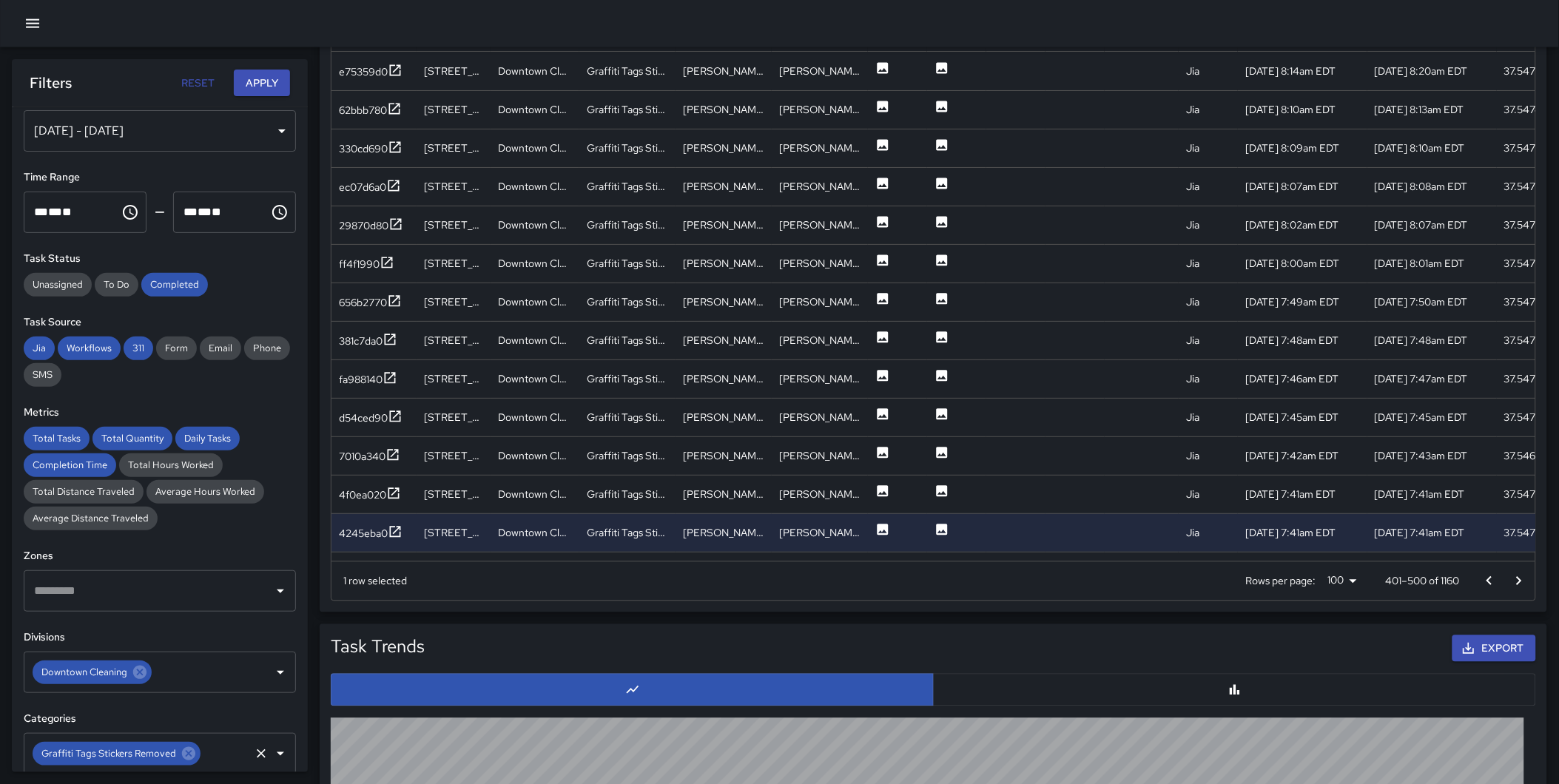
drag, startPoint x: 188, startPoint y: 750, endPoint x: 149, endPoint y: 756, distance: 39.5
click at [187, 751] on icon at bounding box center [188, 753] width 16 height 16
click at [144, 757] on input "text" at bounding box center [149, 753] width 236 height 28
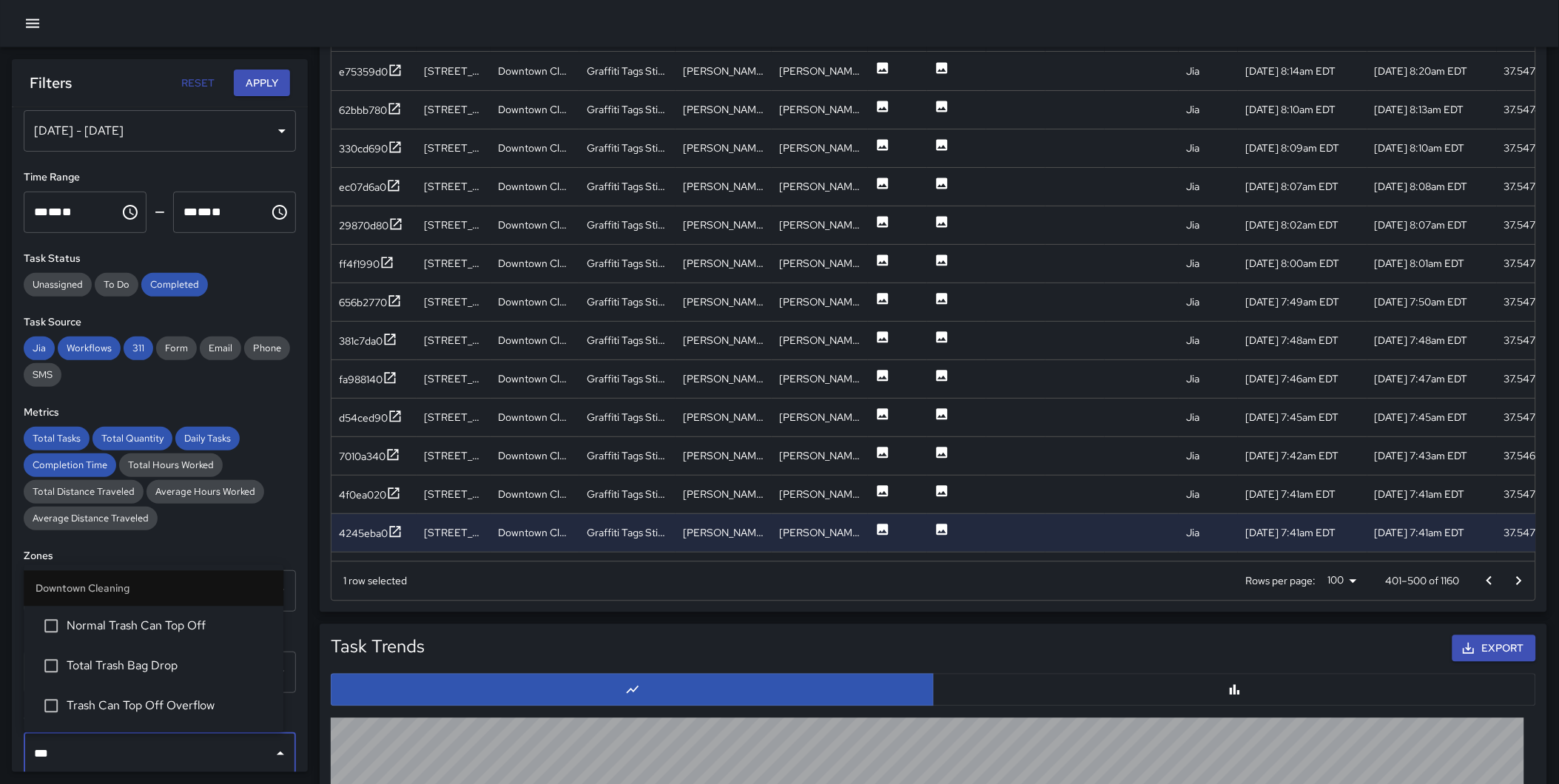
type input "****"
click at [150, 671] on span "Total Trash Bag Drop" at bounding box center [169, 666] width 205 height 18
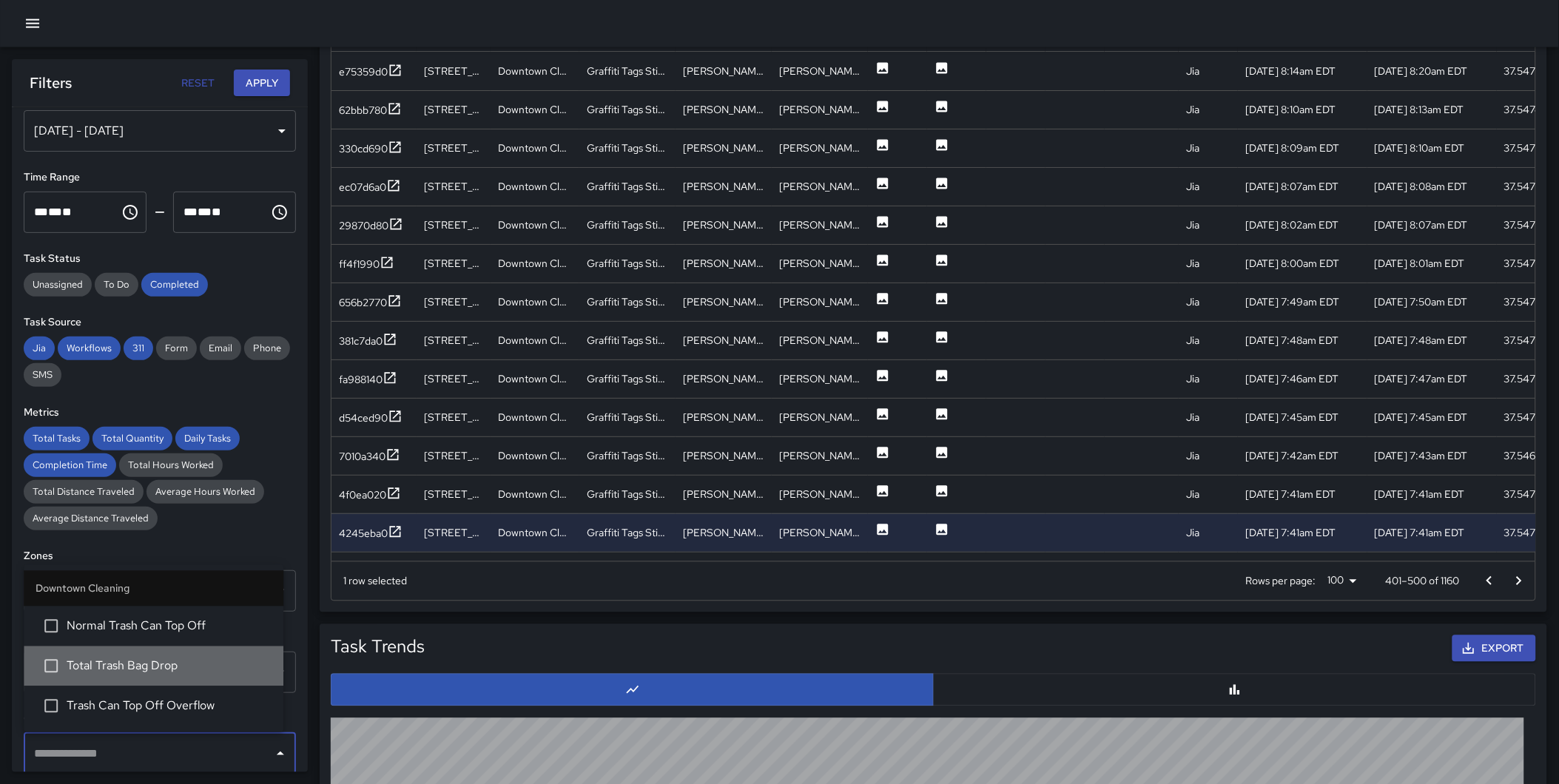
scroll to position [75, 0]
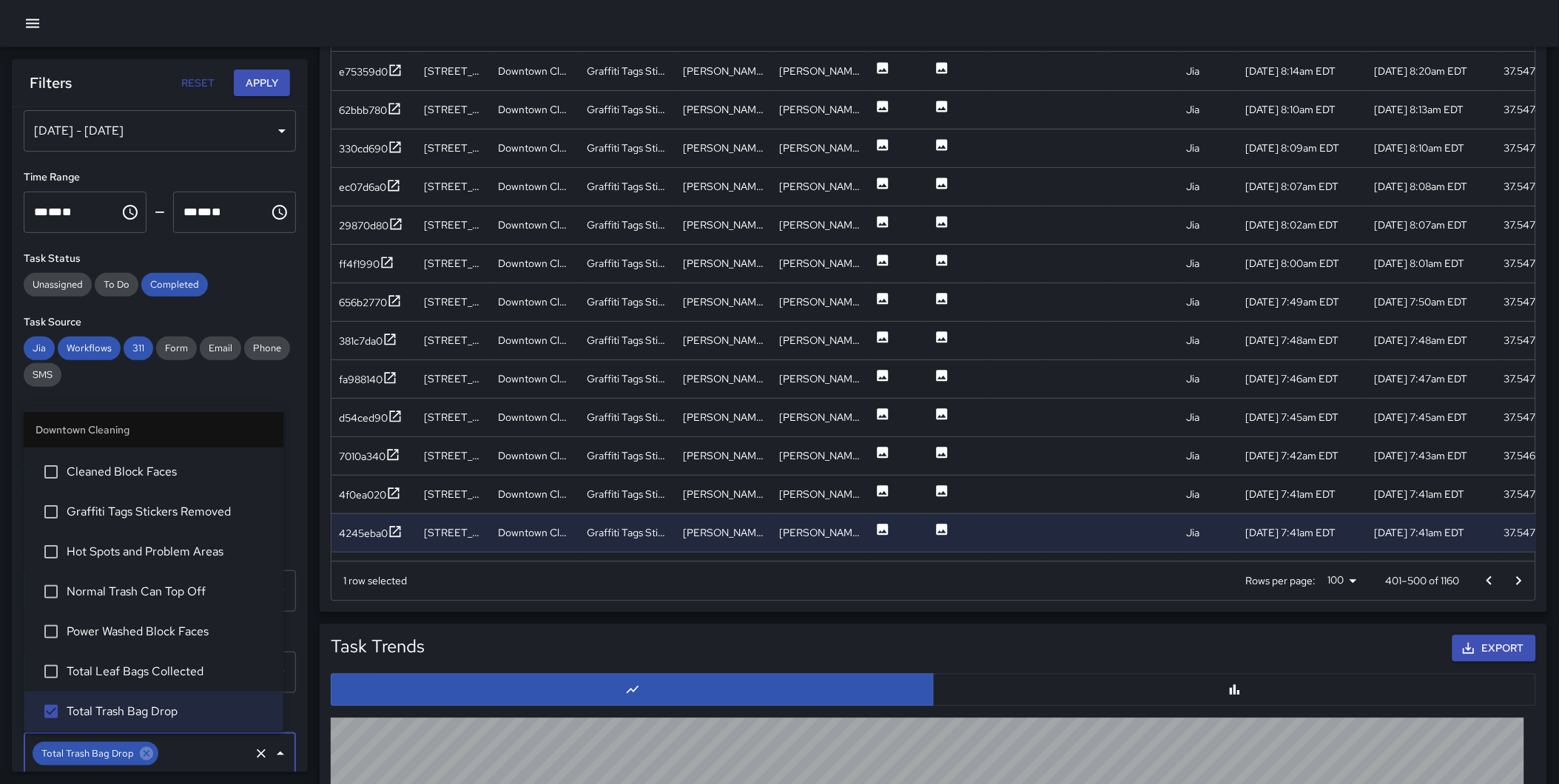
click at [246, 82] on button "Apply" at bounding box center [262, 83] width 57 height 27
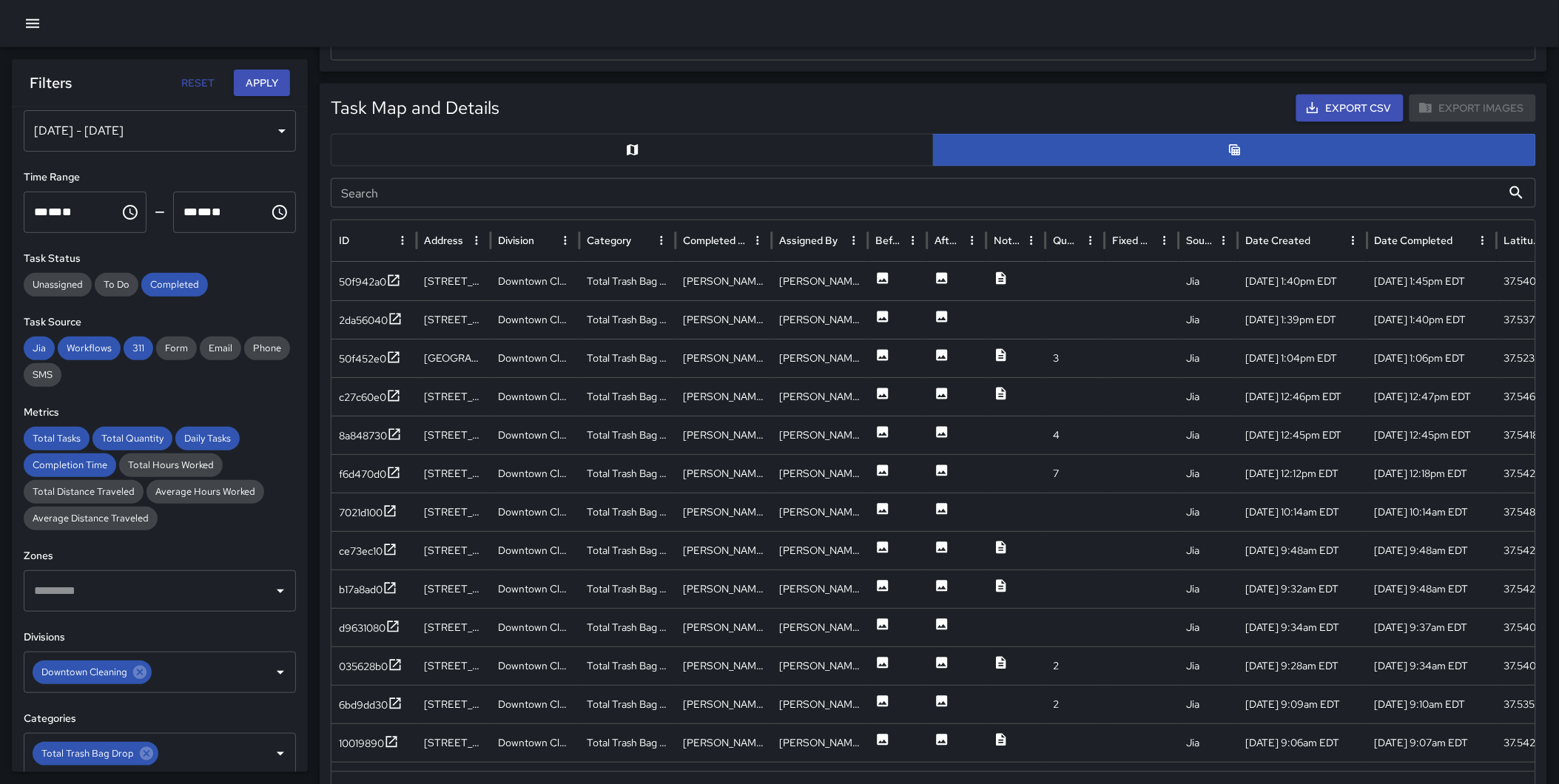
scroll to position [674, 0]
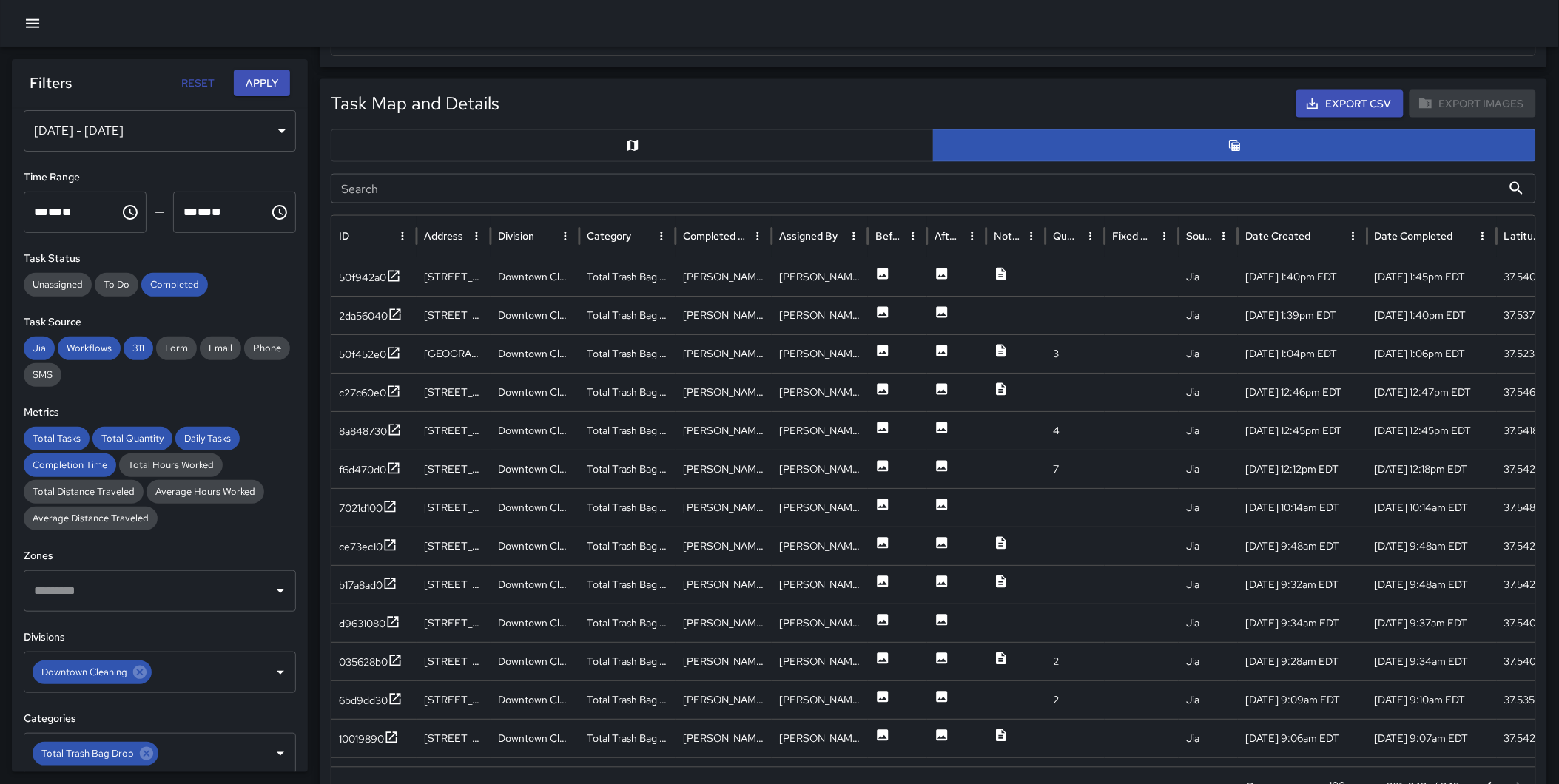
click at [655, 141] on button "button" at bounding box center [632, 145] width 603 height 33
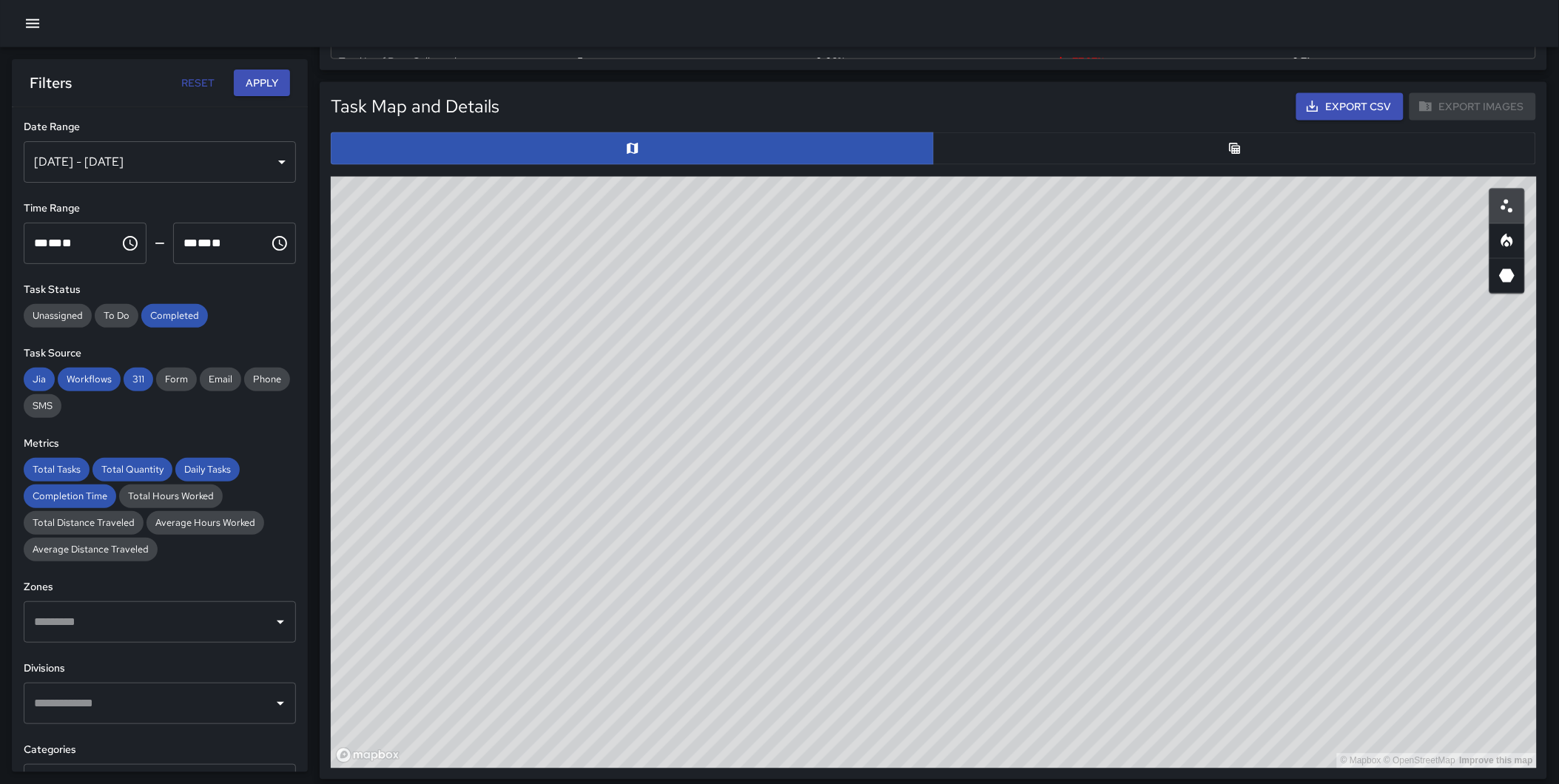
scroll to position [674, 0]
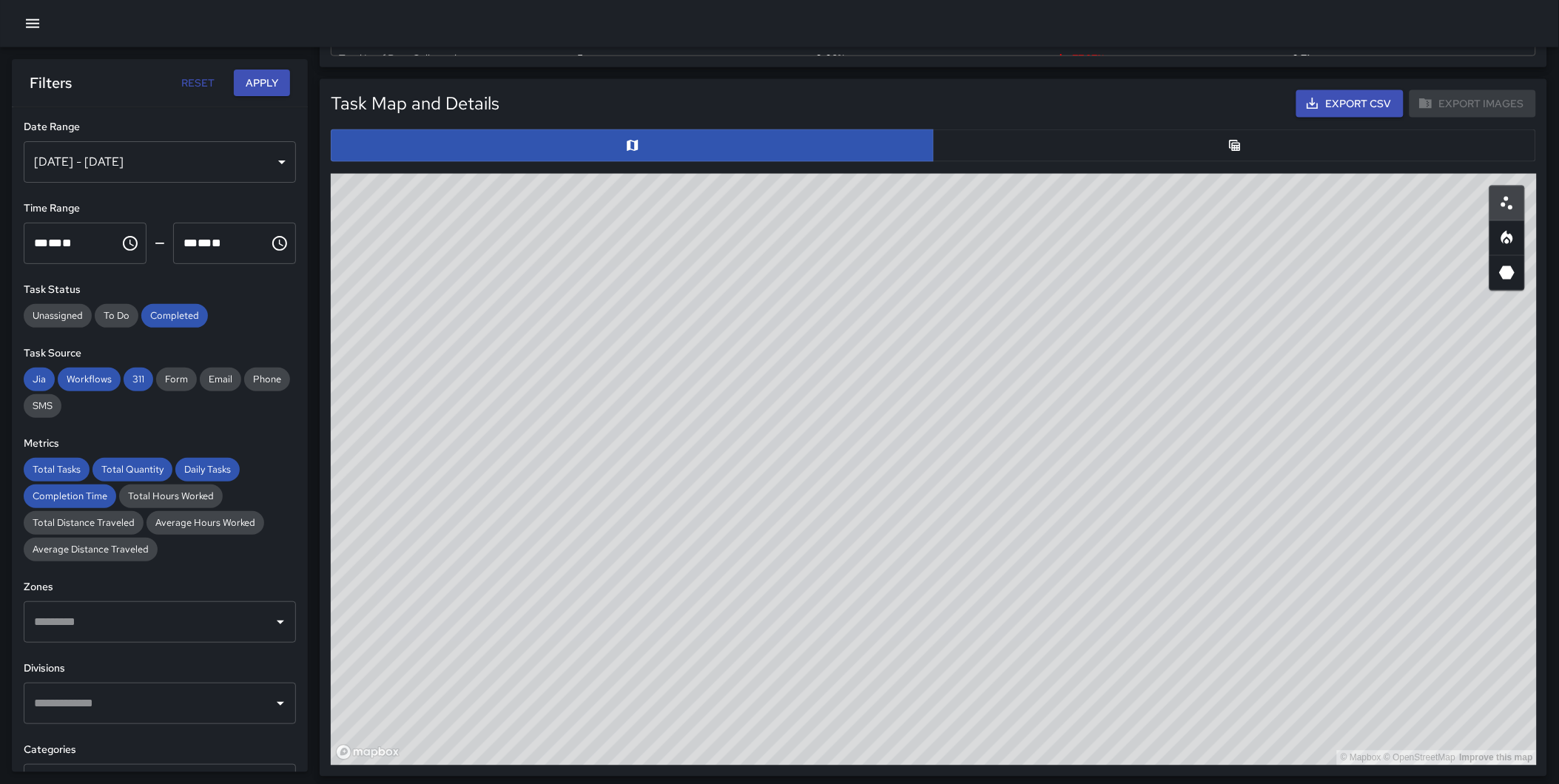
click at [205, 180] on div "[DATE] - [DATE]" at bounding box center [160, 161] width 273 height 41
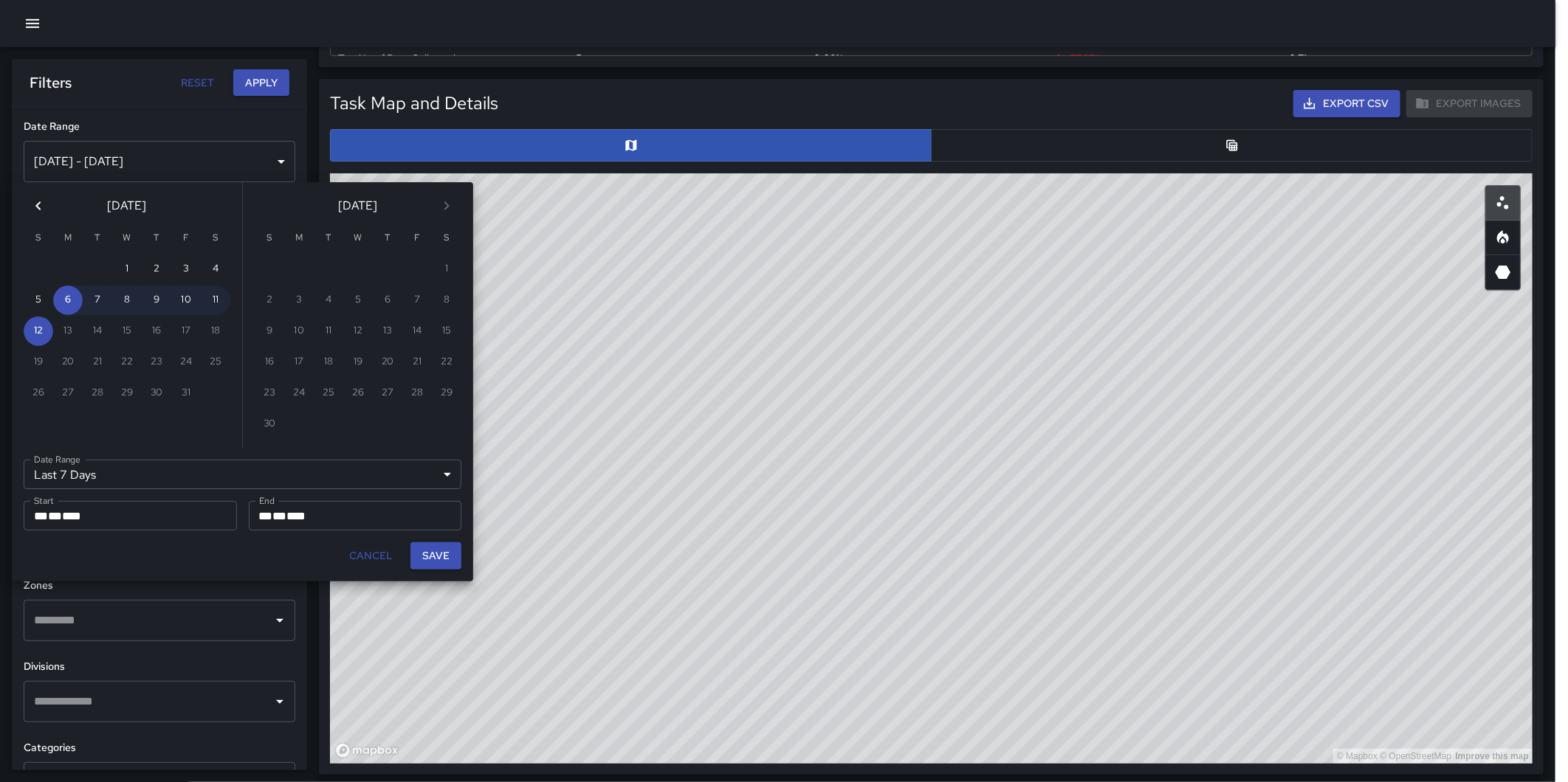
click at [39, 209] on icon "Previous month" at bounding box center [38, 205] width 5 height 9
click at [176, 266] on button "1" at bounding box center [185, 269] width 29 height 29
type input "******"
type input "**********"
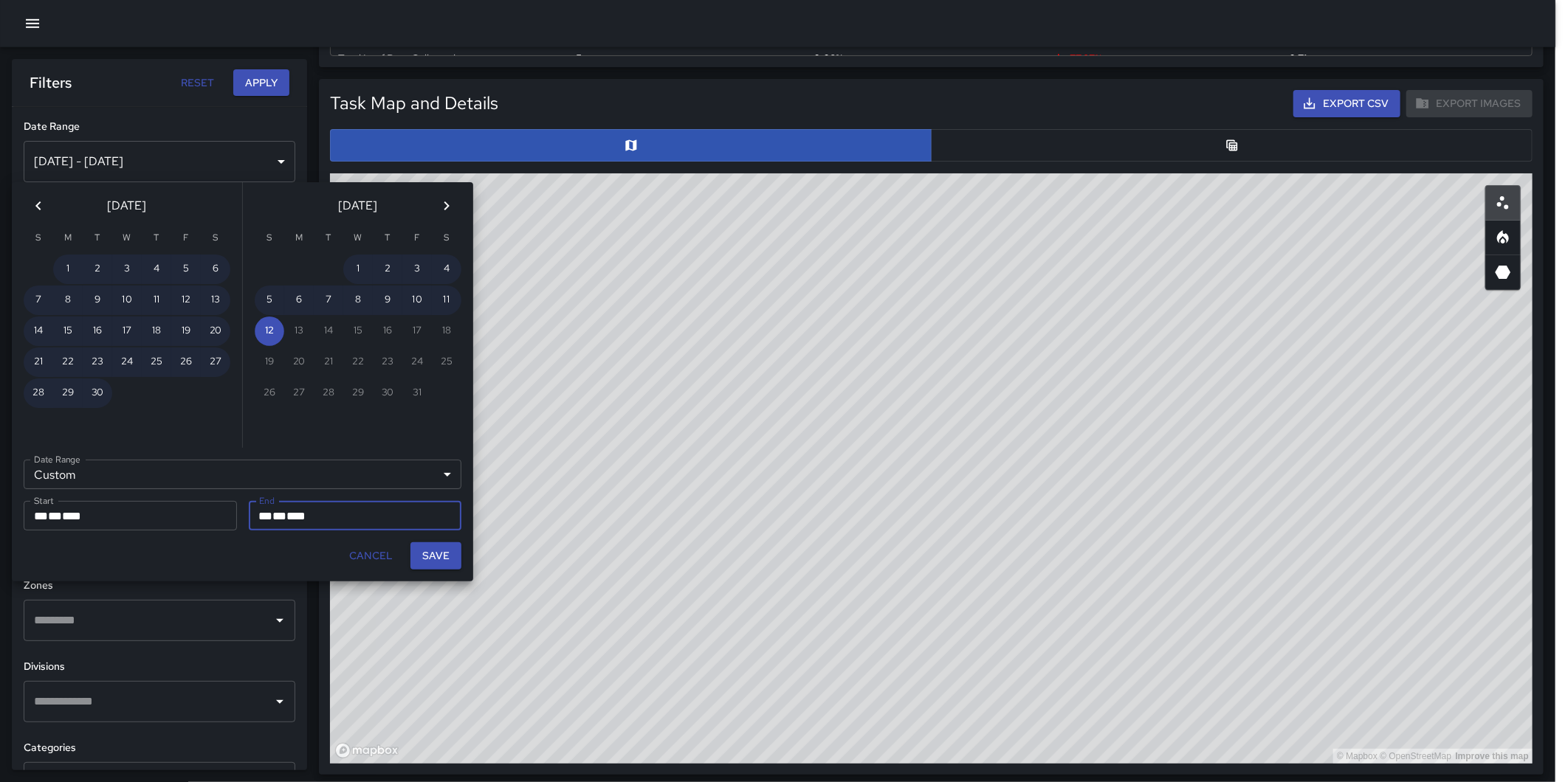
click at [37, 197] on icon "Previous month" at bounding box center [38, 205] width 18 height 18
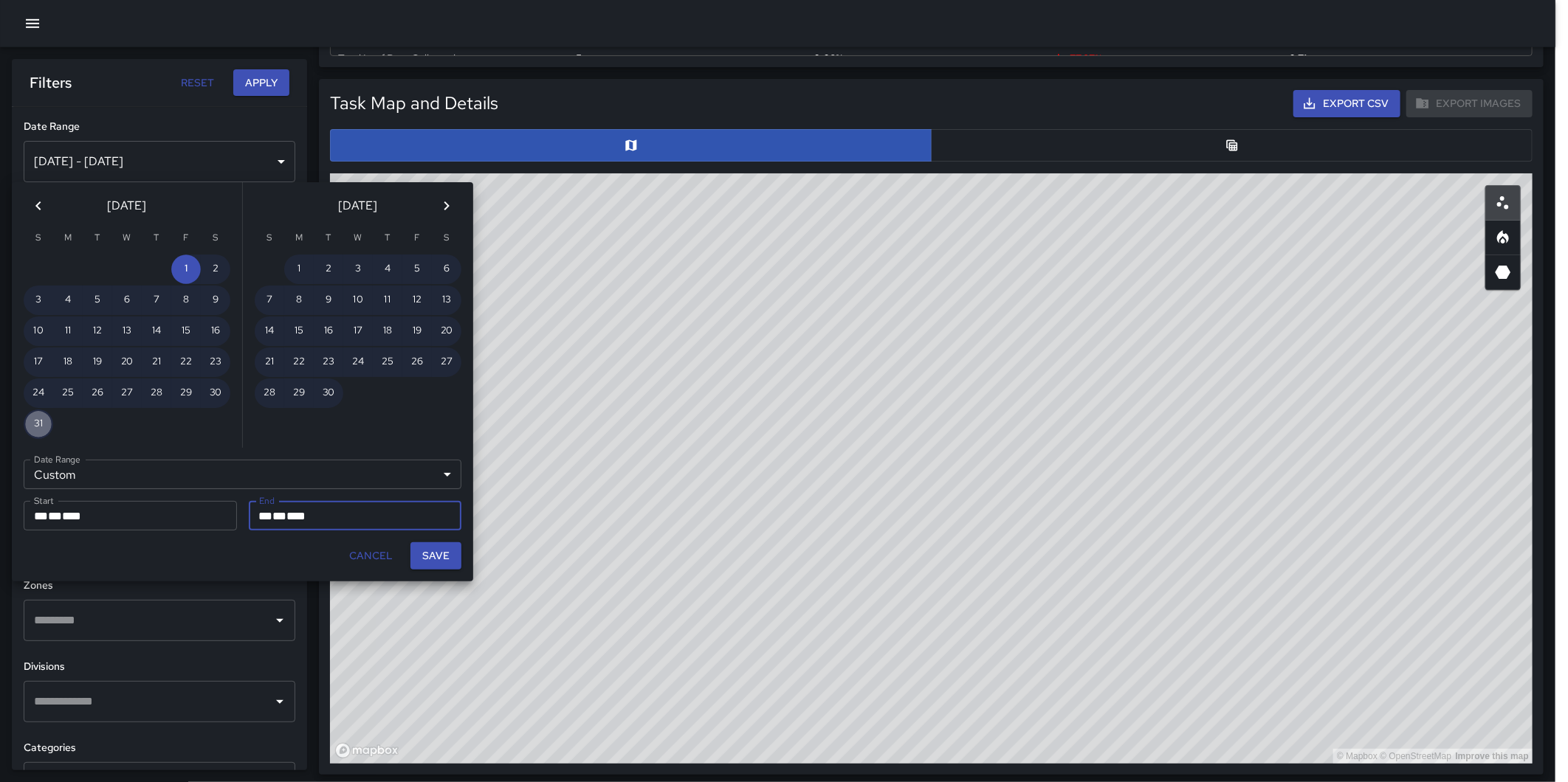
click at [45, 418] on button "31" at bounding box center [38, 423] width 29 height 29
type input "**********"
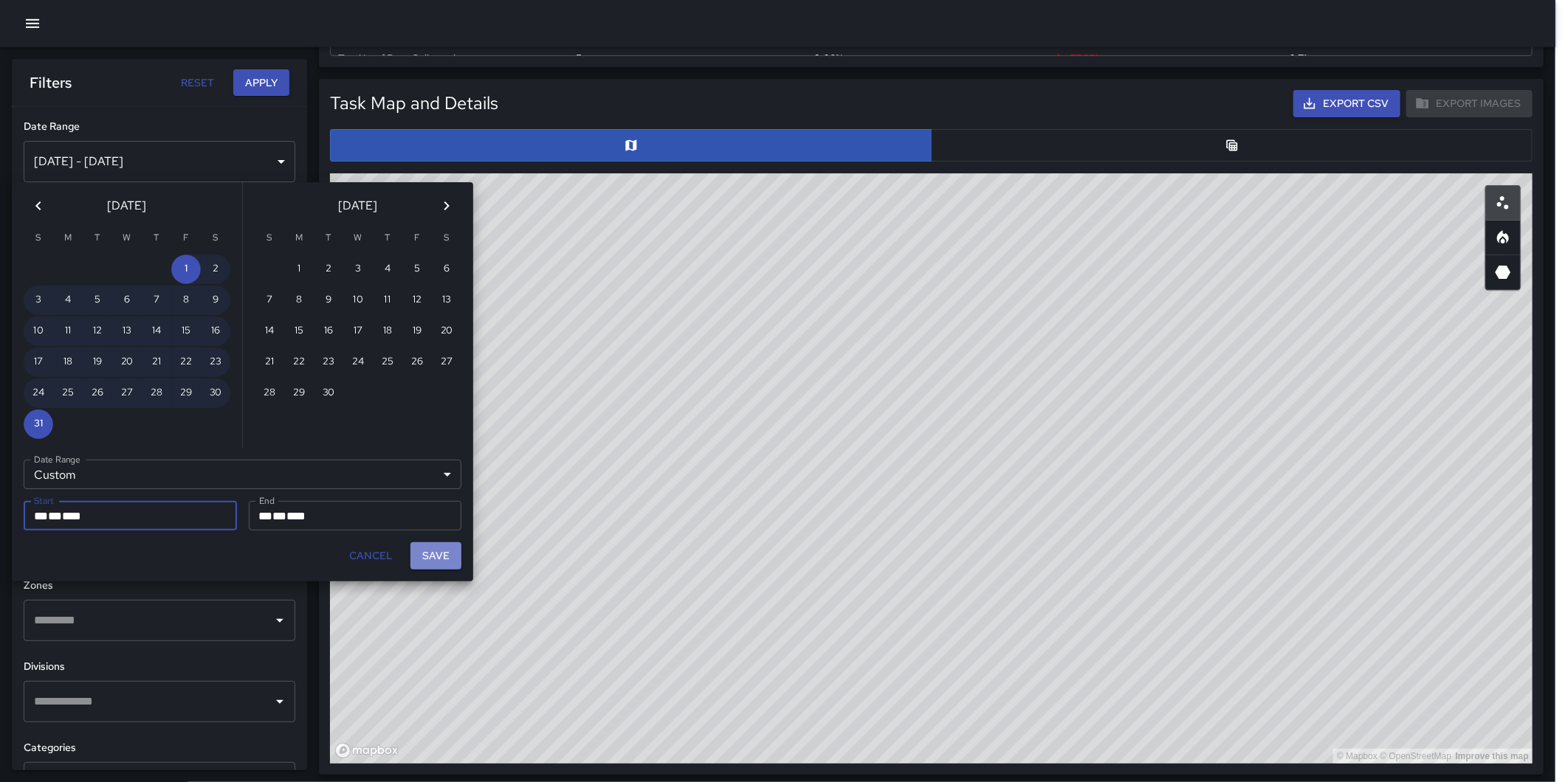
click at [435, 551] on button "Save" at bounding box center [435, 556] width 51 height 27
type input "**********"
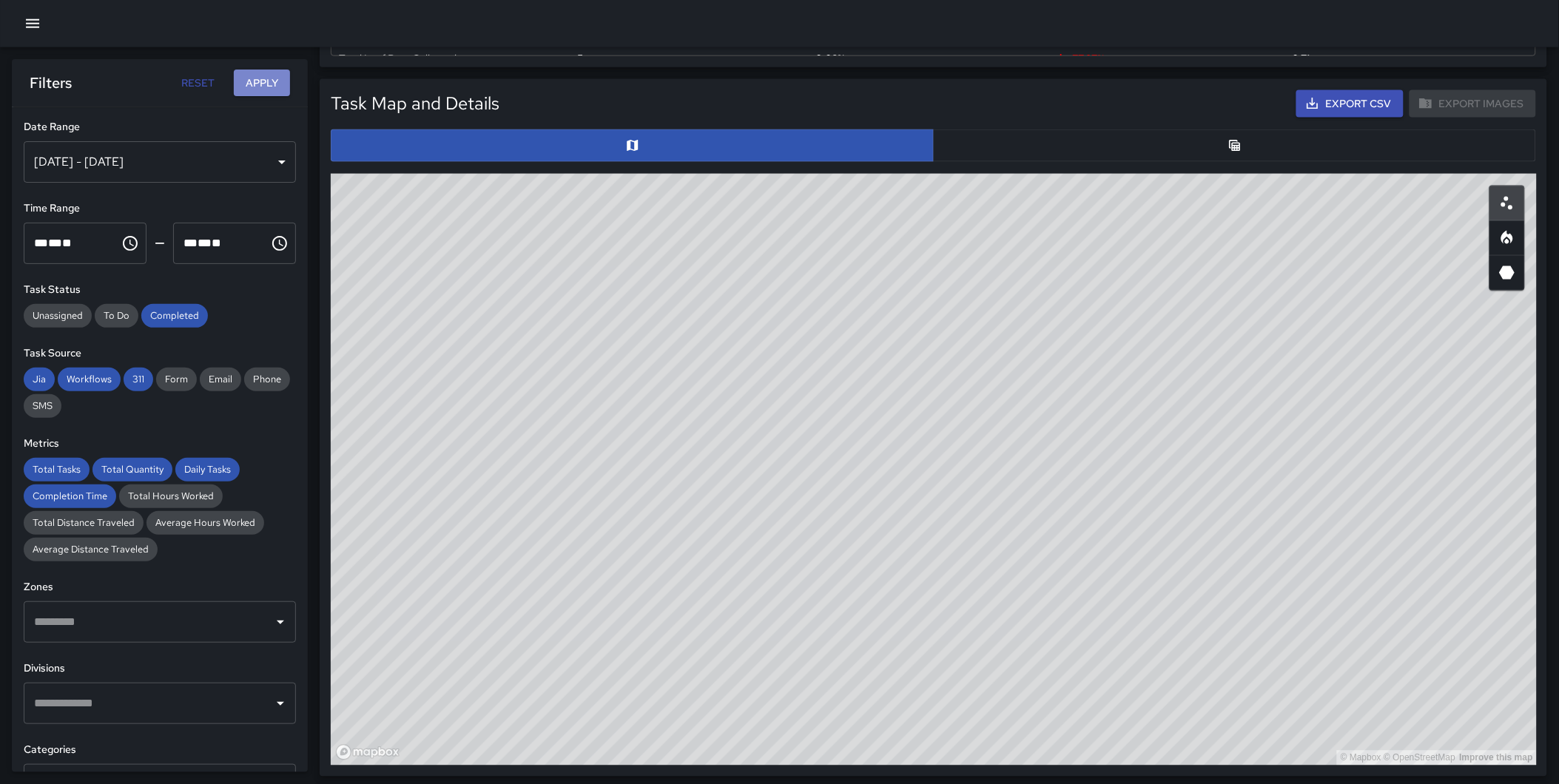
click at [248, 78] on button "Apply" at bounding box center [262, 83] width 57 height 27
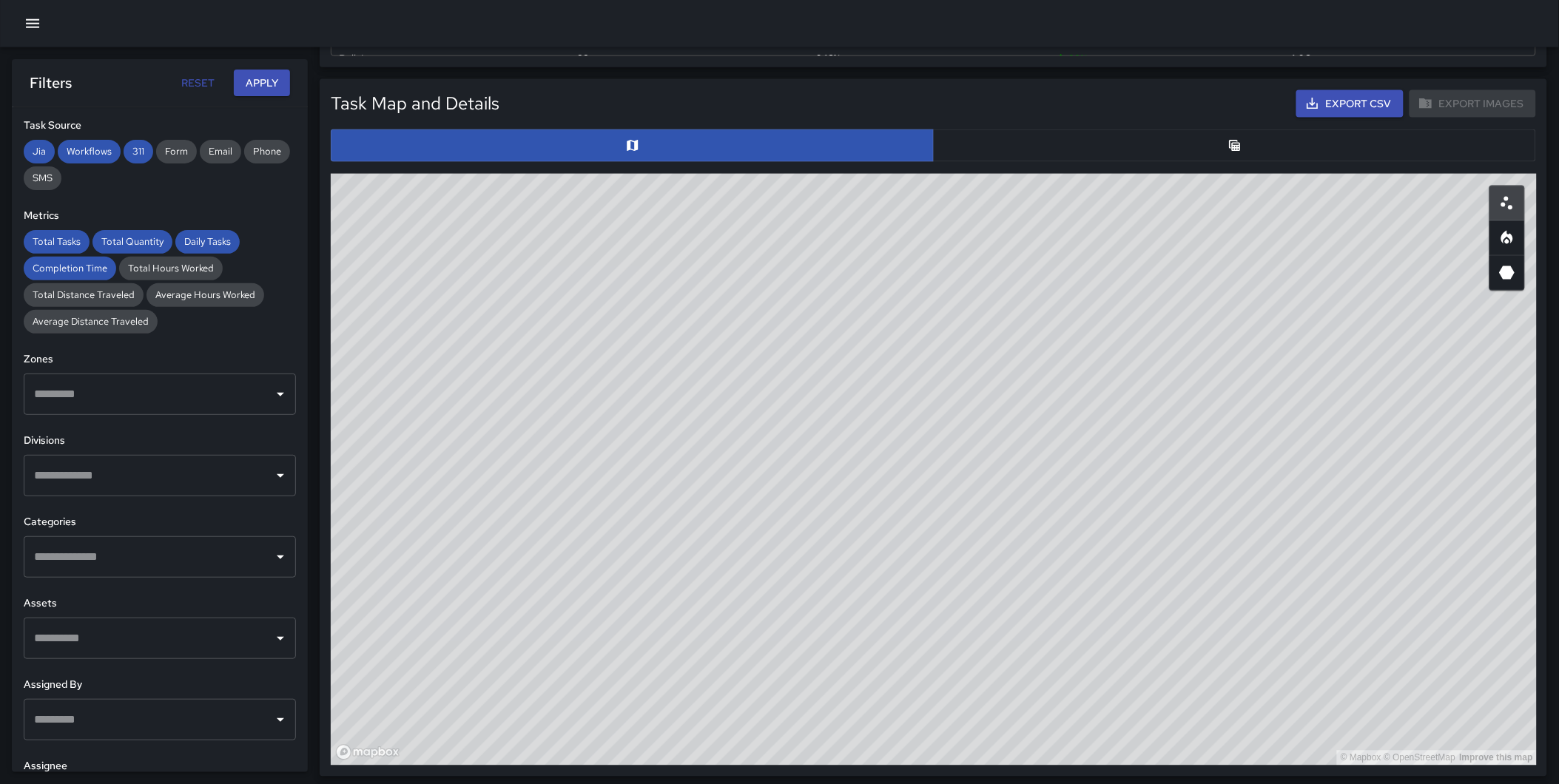
scroll to position [233, 0]
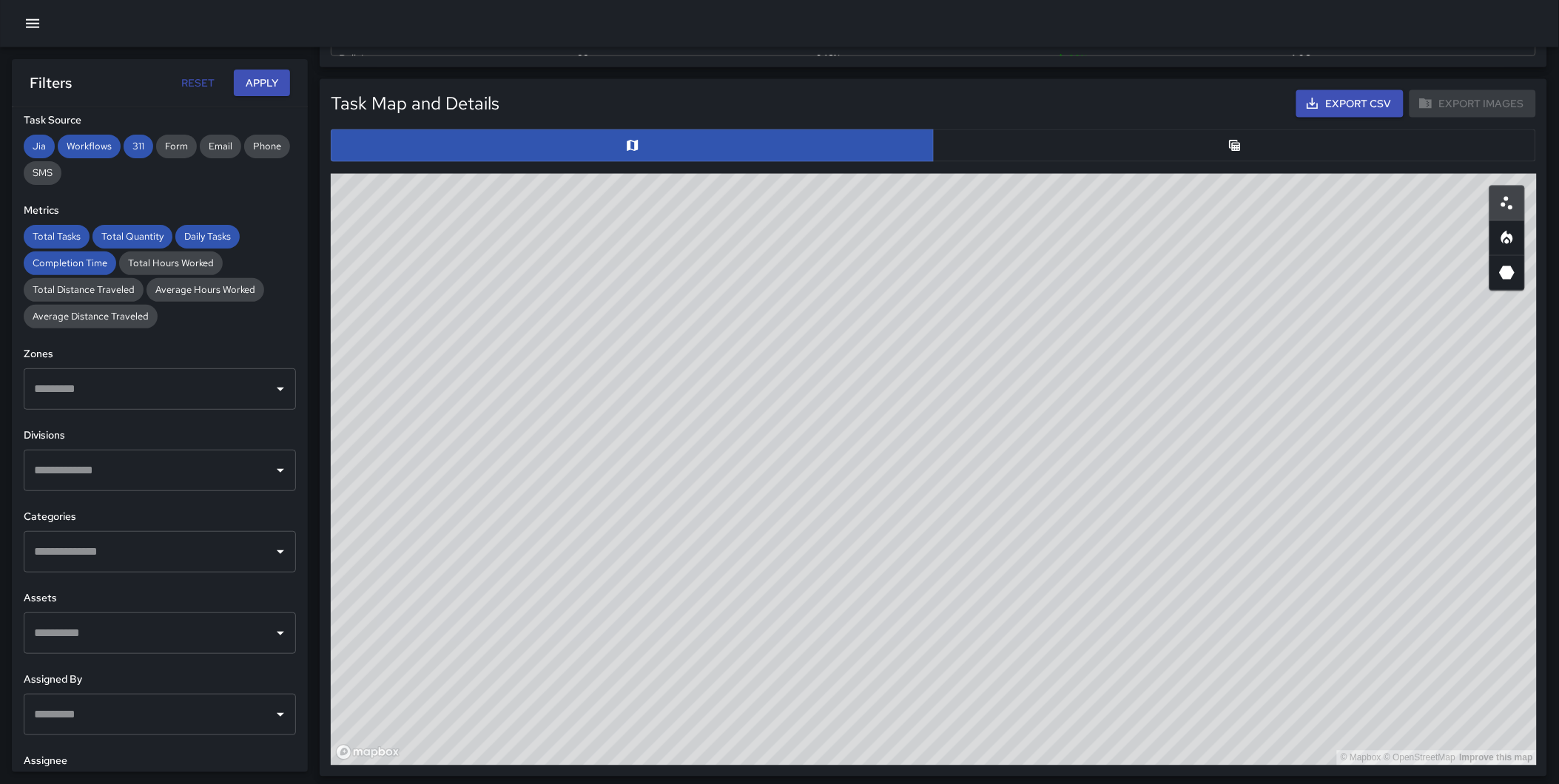
click at [120, 546] on input "text" at bounding box center [149, 551] width 236 height 28
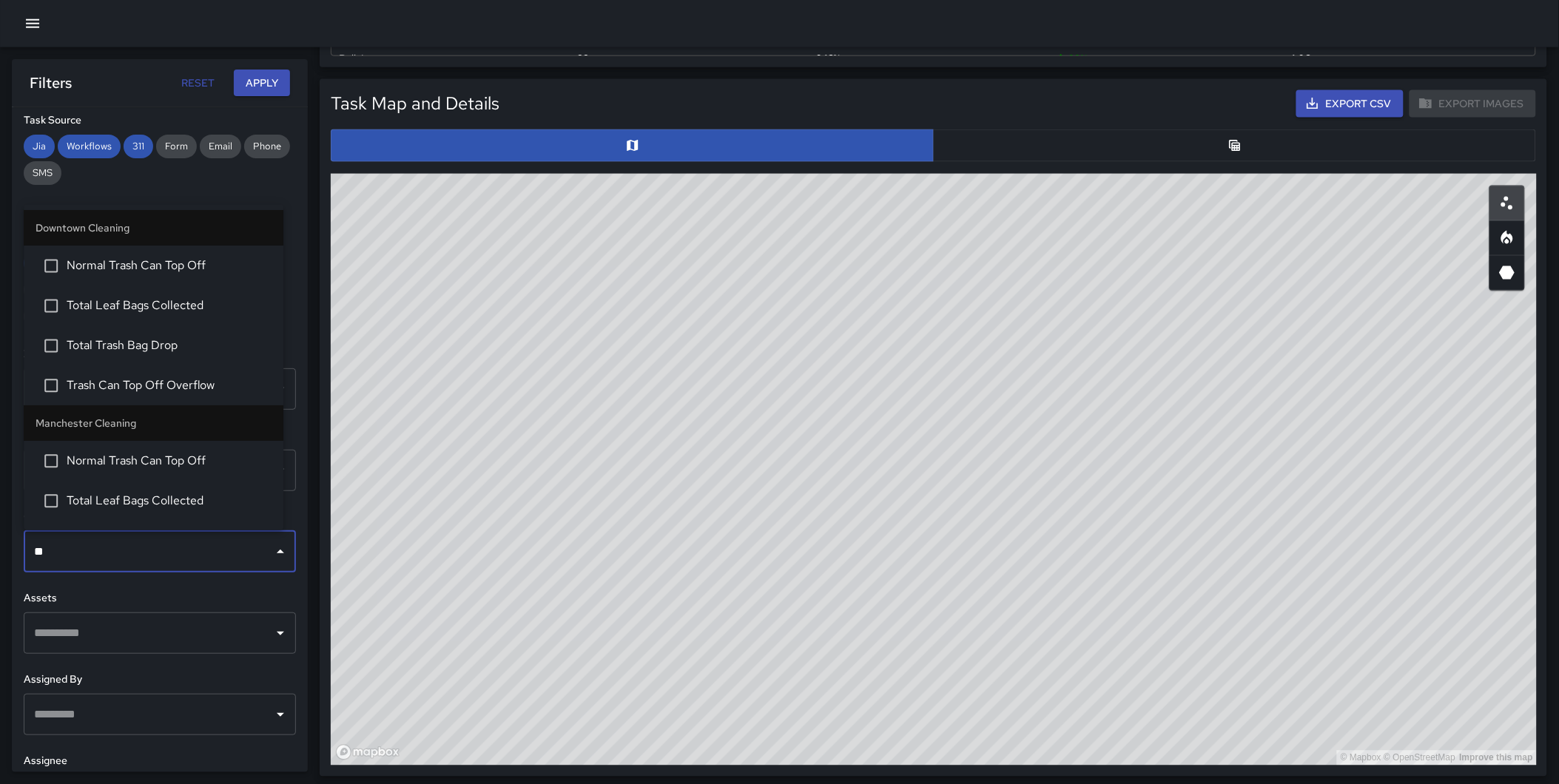
type input "*"
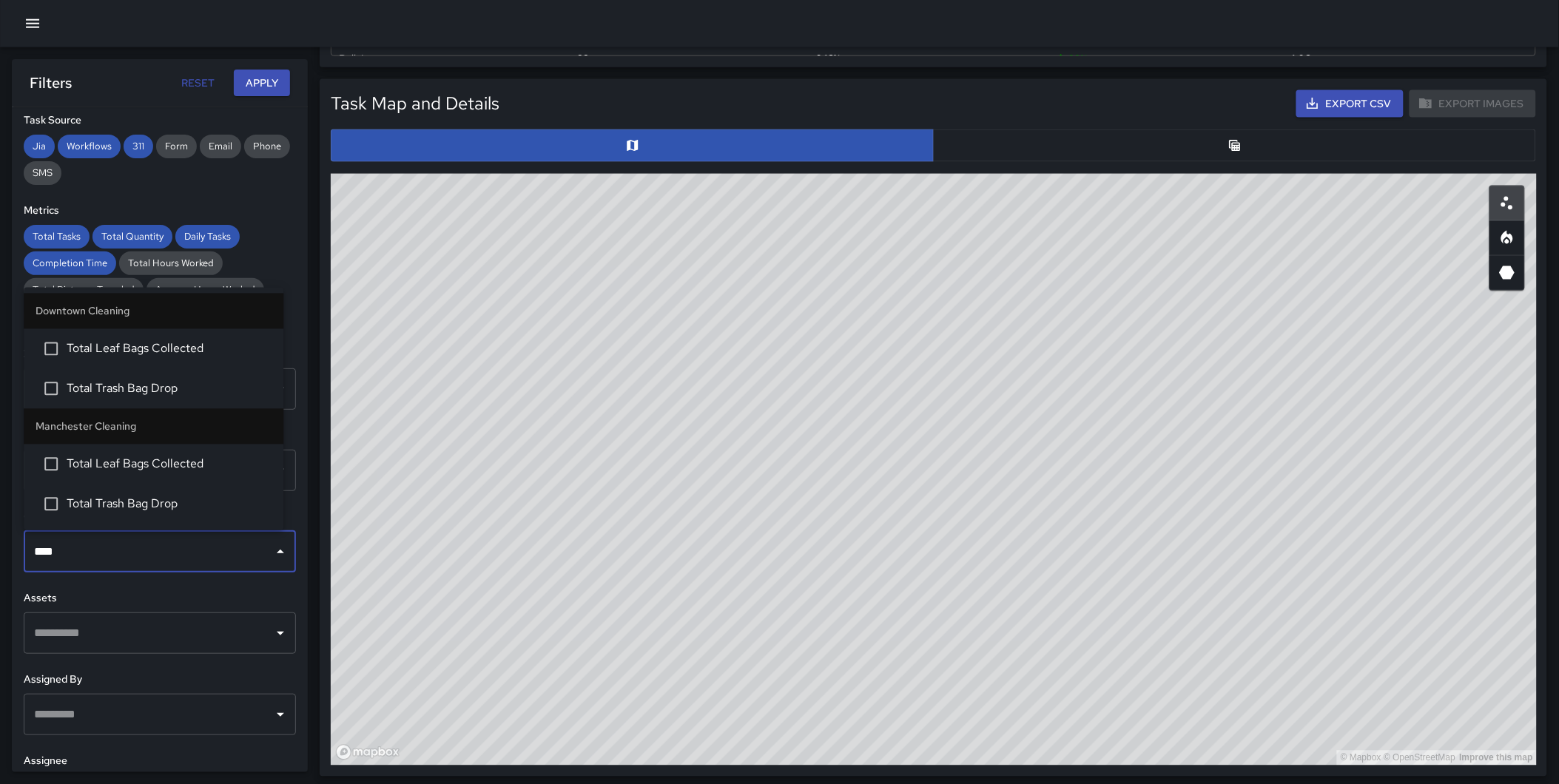
type input "*****"
click at [160, 397] on li "Total Trash Bag Drop" at bounding box center [154, 388] width 260 height 40
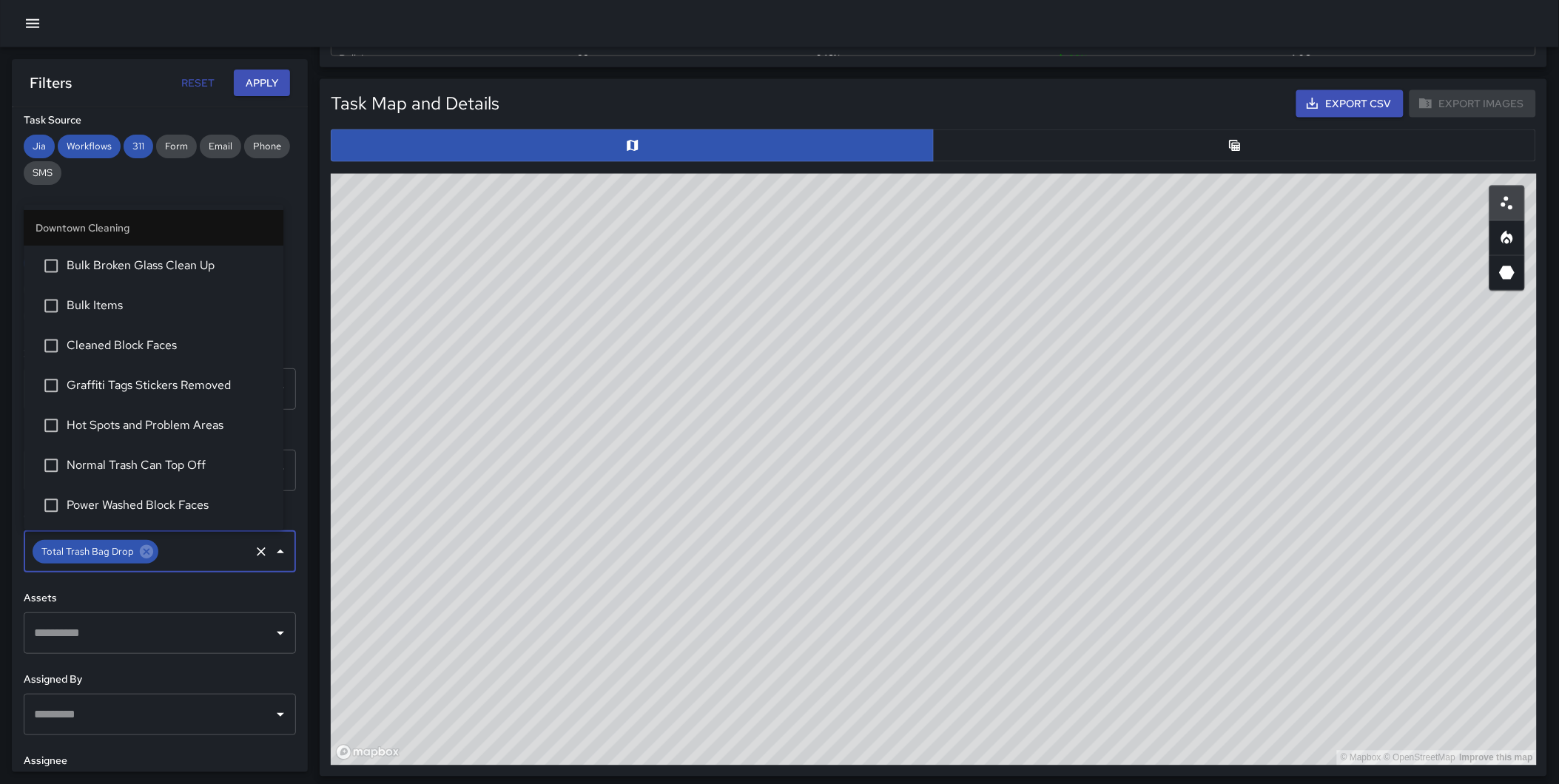
scroll to position [75, 0]
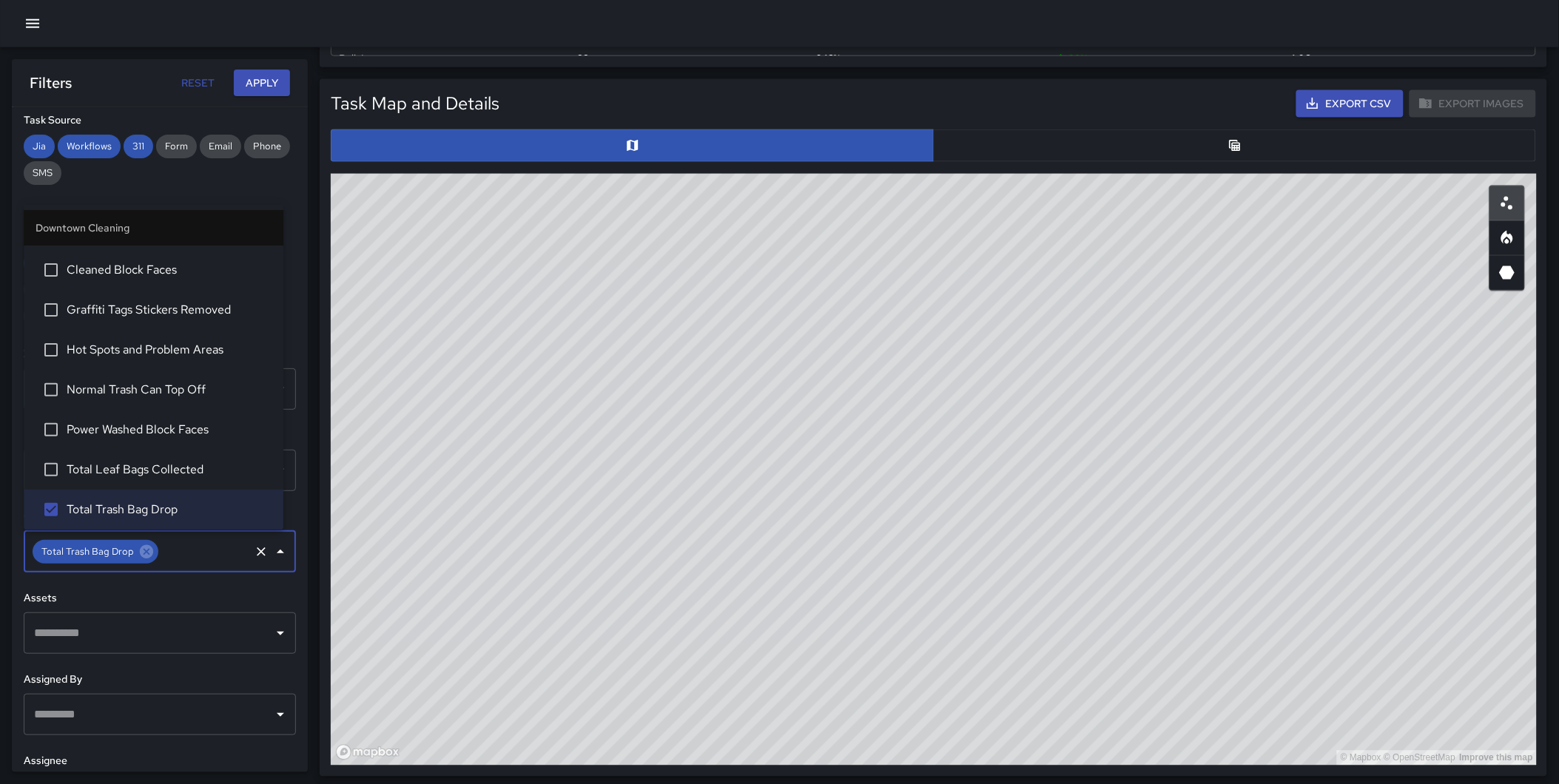
click at [290, 308] on div "**********" at bounding box center [160, 440] width 296 height 665
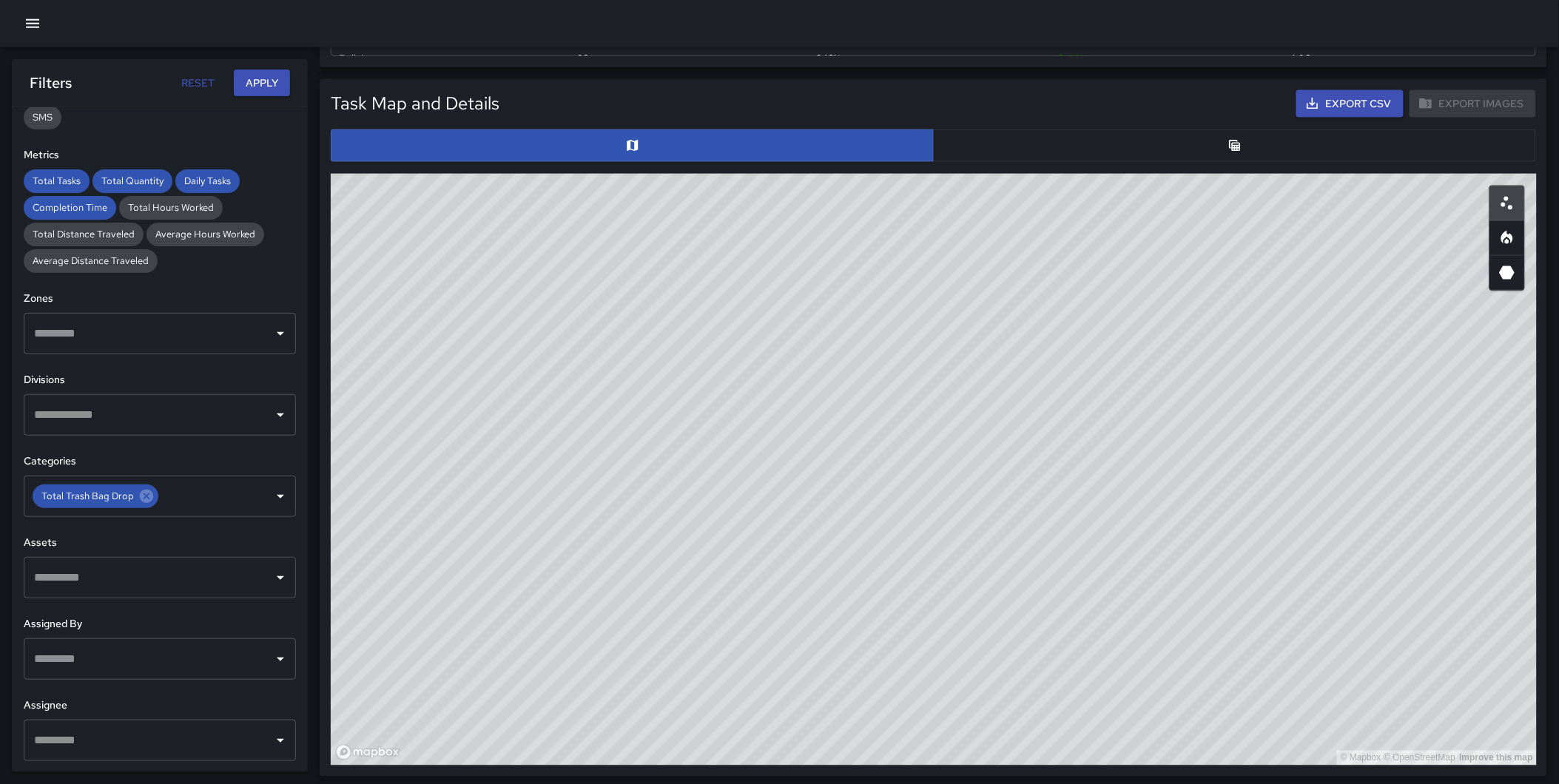
scroll to position [0, 0]
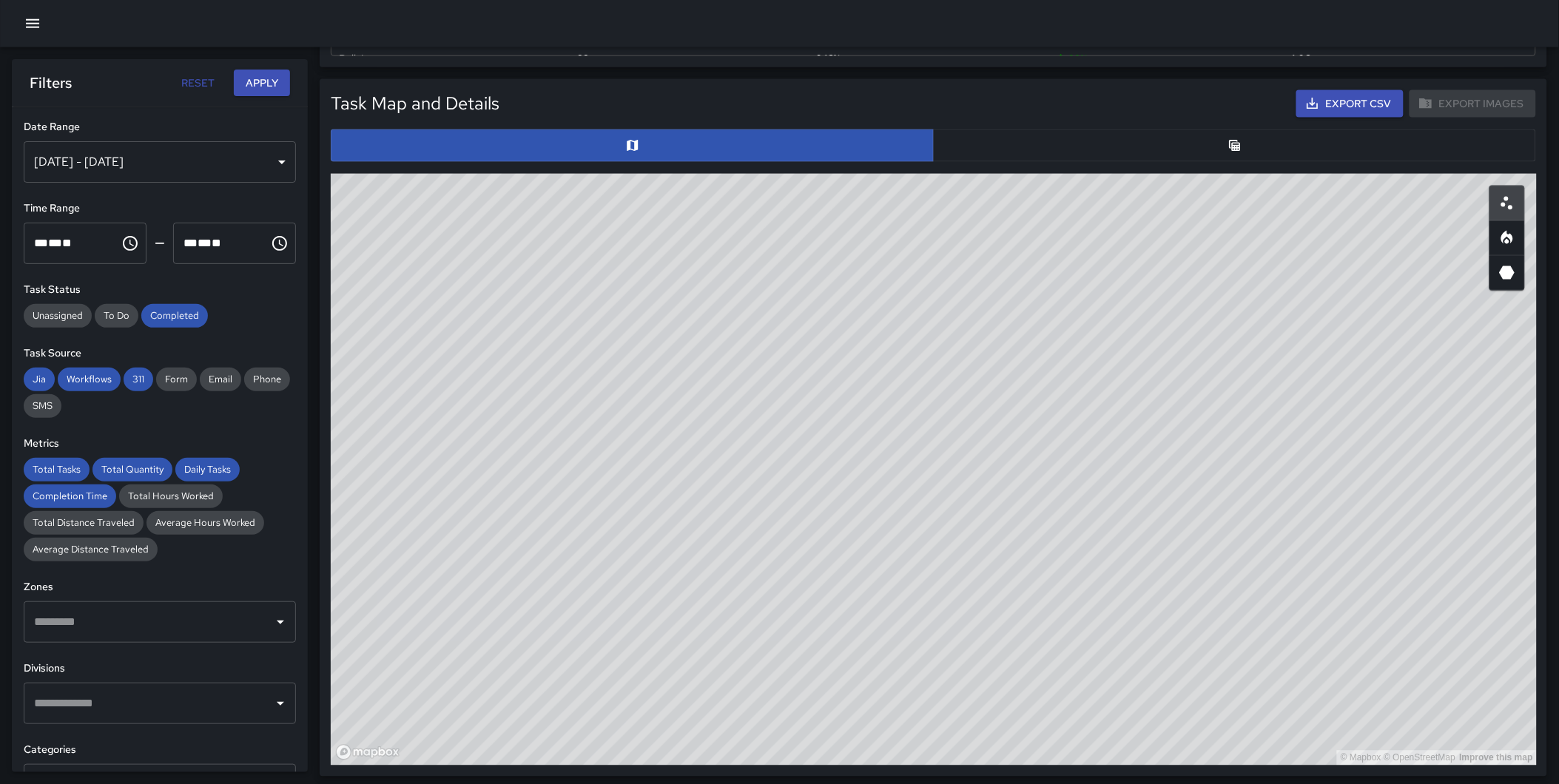
click at [308, 182] on div "Total Tasks 2,872 + 19.52 % 2,403 Total Quantity 20,447 -16.24 % 24,410 Daily T…" at bounding box center [779, 443] width 1559 height 2117
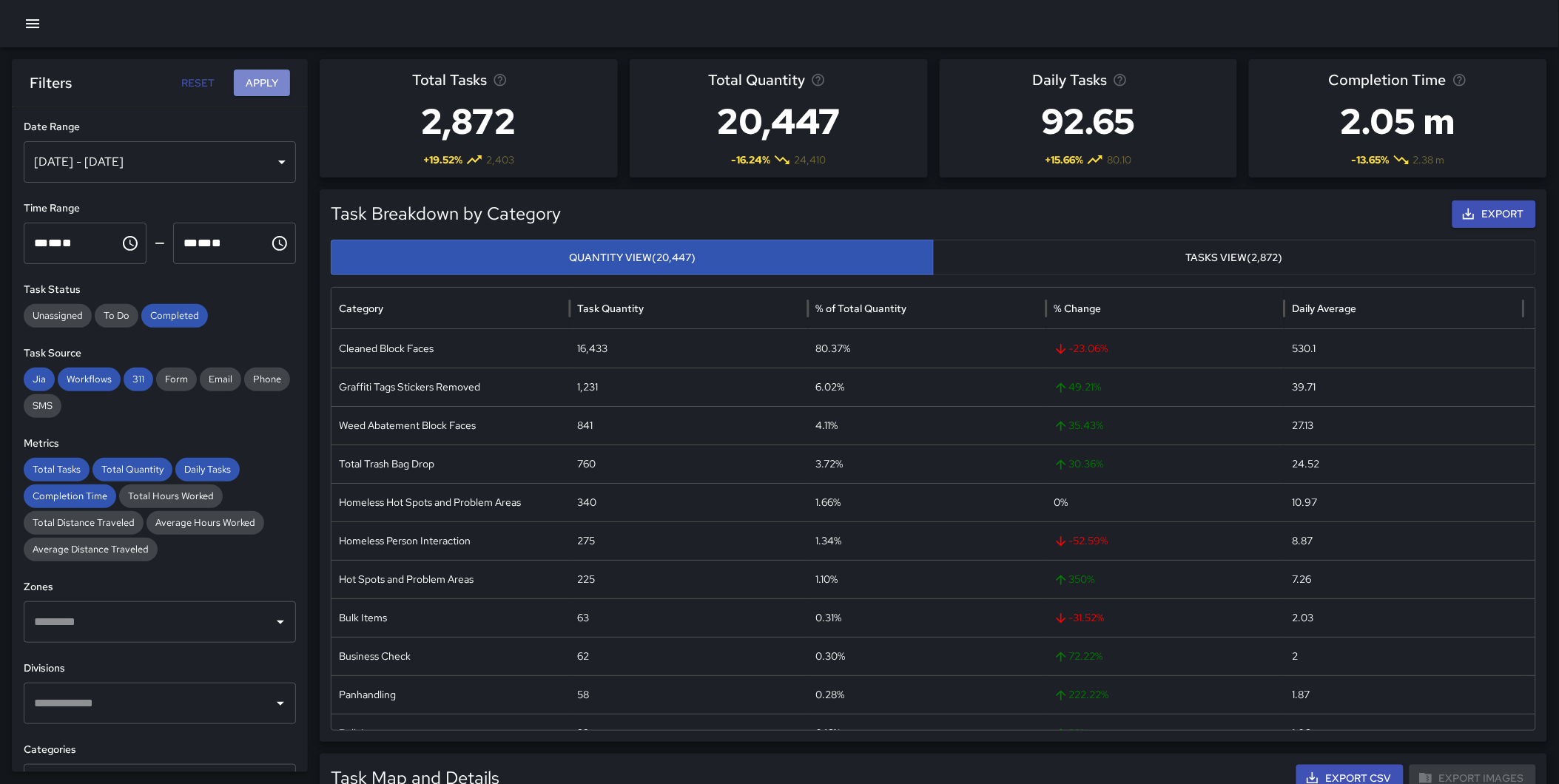
click at [267, 75] on button "Apply" at bounding box center [262, 83] width 57 height 27
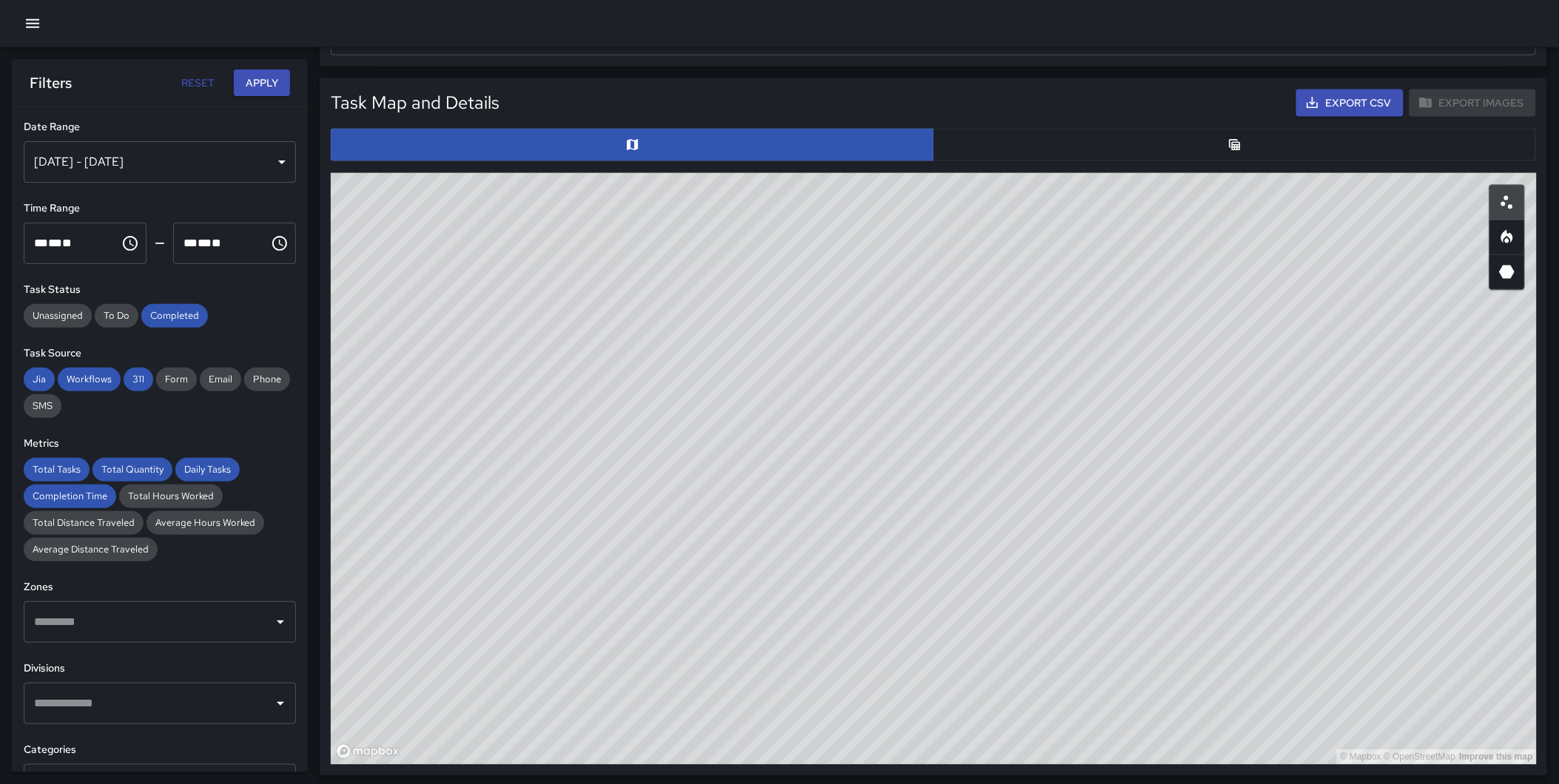
scroll to position [680, 0]
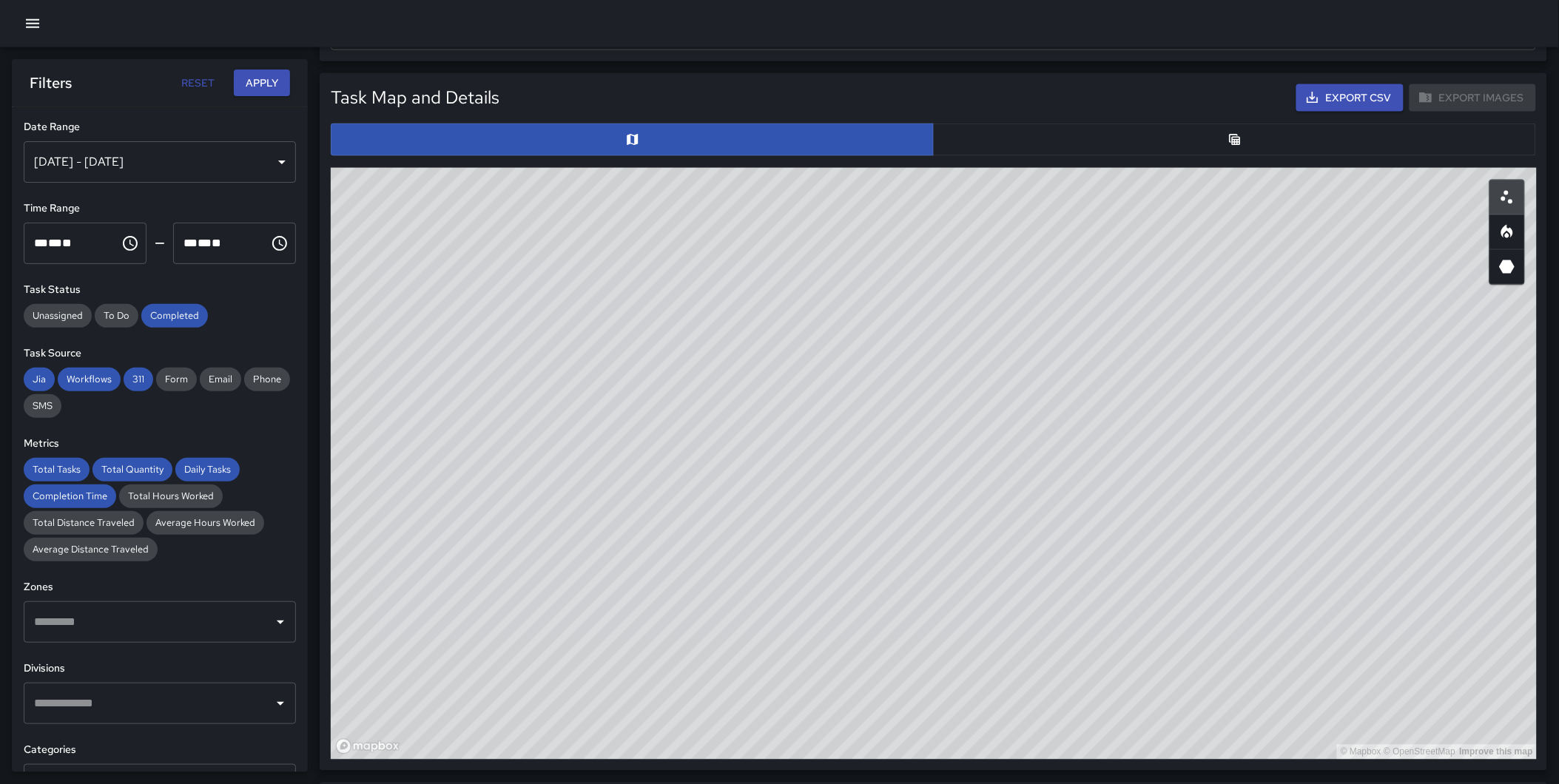
drag, startPoint x: 1225, startPoint y: 403, endPoint x: 674, endPoint y: 270, distance: 566.8
click at [674, 270] on div "© Mapbox © OpenStreetMap Improve this map" at bounding box center [934, 463] width 1206 height 592
click at [1518, 235] on button "button" at bounding box center [1507, 232] width 35 height 35
type button "heatmap"
drag, startPoint x: 862, startPoint y: 533, endPoint x: 999, endPoint y: 825, distance: 322.5
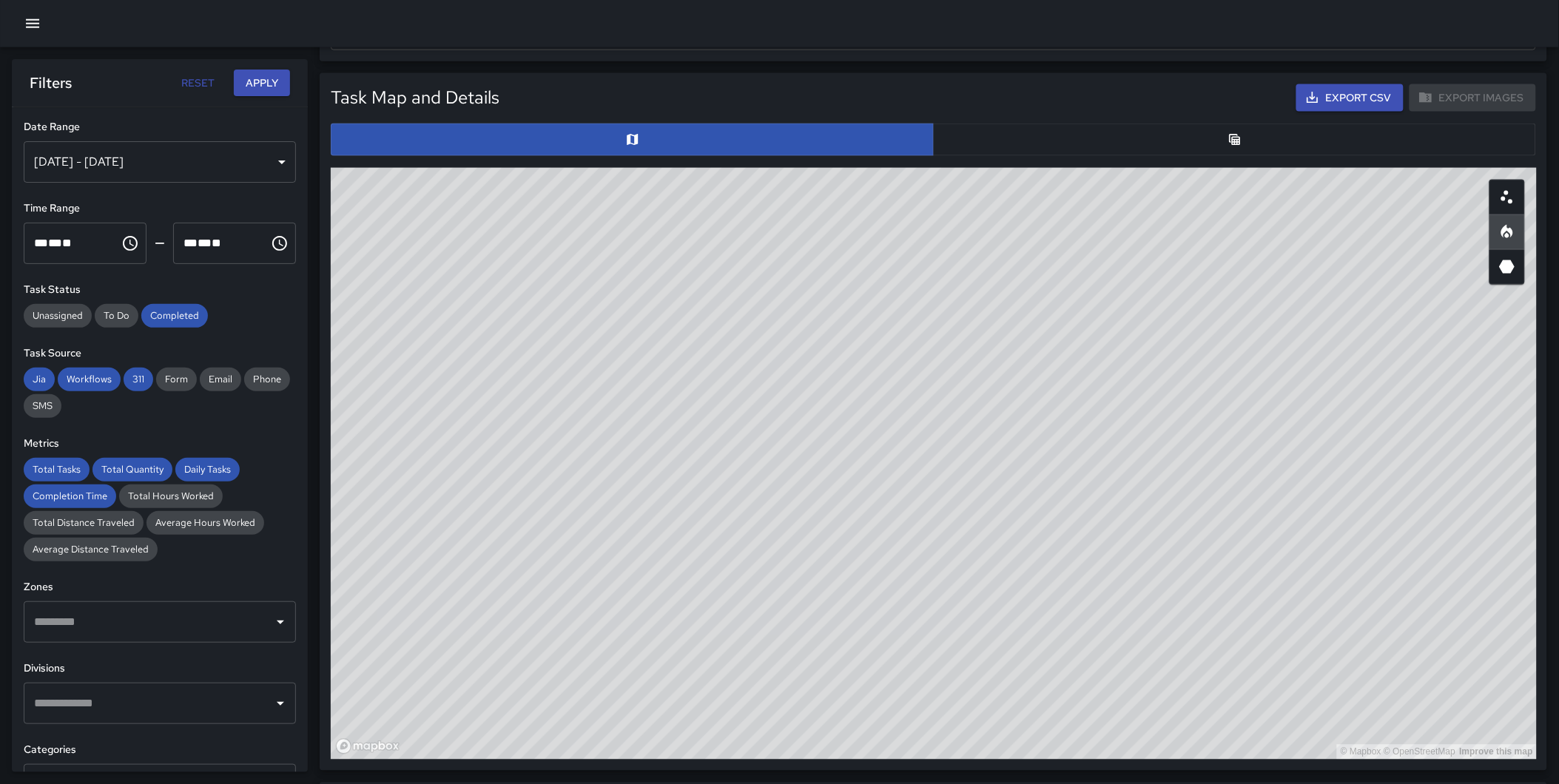
click at [999, 783] on html "**********" at bounding box center [779, 408] width 1559 height 2176
drag, startPoint x: 1304, startPoint y: 278, endPoint x: 1216, endPoint y: 260, distance: 89.8
click at [1216, 260] on div "© Mapbox © OpenStreetMap Improve this map" at bounding box center [934, 463] width 1206 height 592
drag, startPoint x: 784, startPoint y: 414, endPoint x: 795, endPoint y: 580, distance: 166.4
click at [795, 580] on div "© Mapbox © OpenStreetMap Improve this map" at bounding box center [934, 463] width 1206 height 592
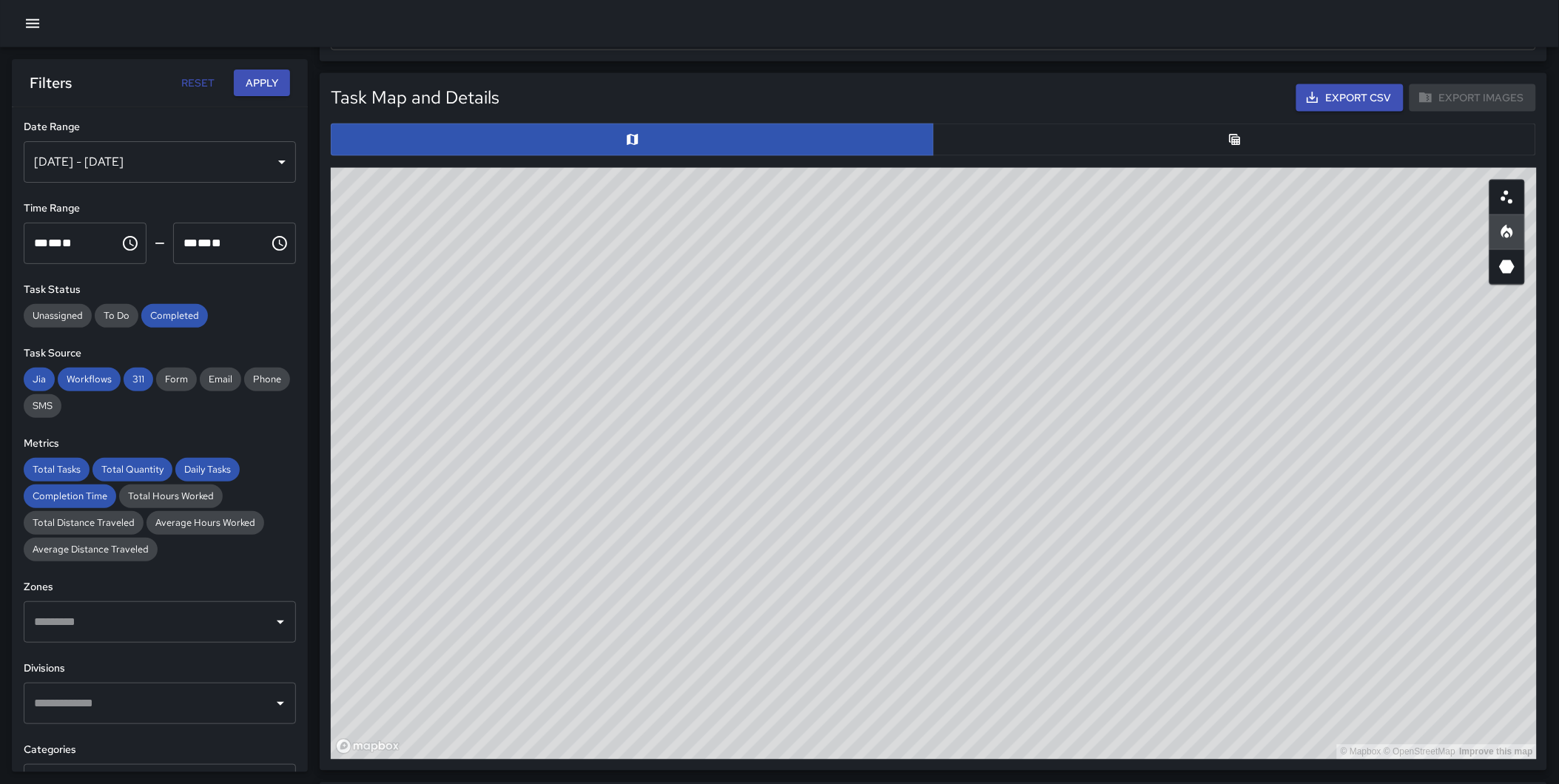
drag, startPoint x: 1058, startPoint y: 482, endPoint x: 1036, endPoint y: 470, distance: 25.1
click at [1036, 470] on div "© Mapbox © OpenStreetMap Improve this map" at bounding box center [934, 463] width 1206 height 592
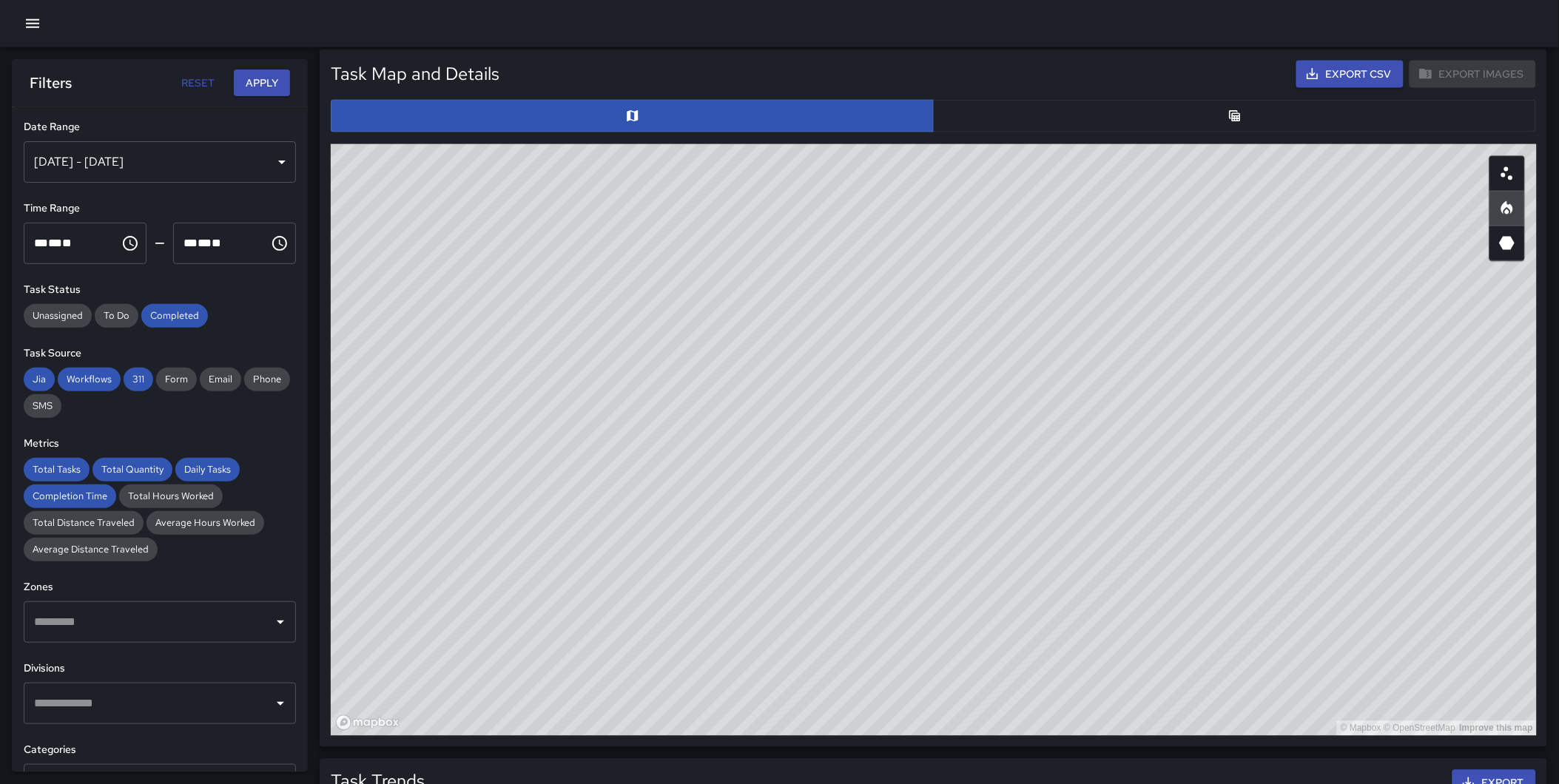
scroll to position [685, 0]
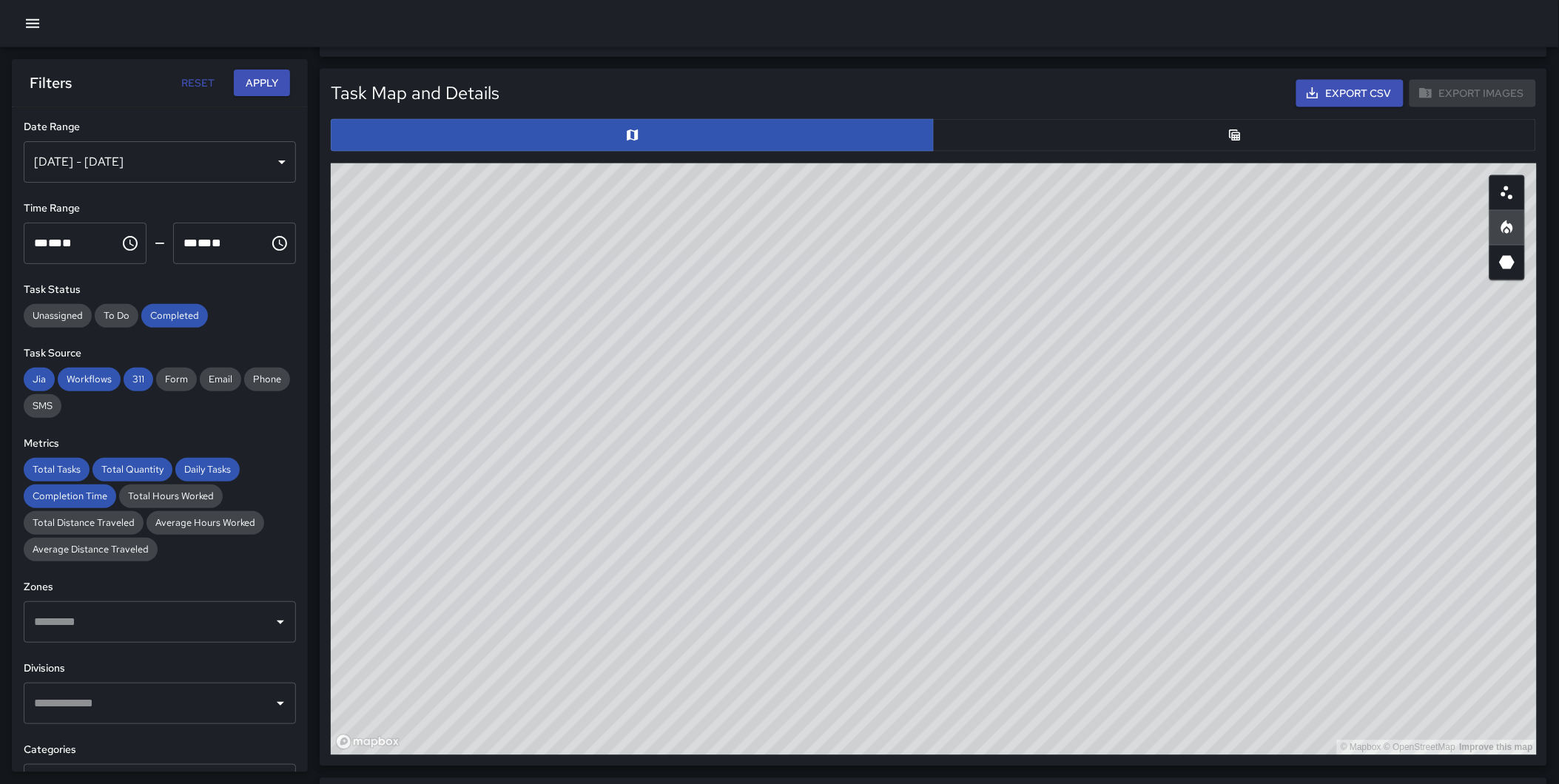
click at [1284, 312] on div "© Mapbox © OpenStreetMap Improve this map" at bounding box center [934, 459] width 1206 height 592
drag, startPoint x: 712, startPoint y: 433, endPoint x: 713, endPoint y: 446, distance: 13.0
click at [713, 446] on div "© Mapbox © OpenStreetMap Improve this map" at bounding box center [934, 459] width 1206 height 592
drag, startPoint x: 1105, startPoint y: 478, endPoint x: 1049, endPoint y: 523, distance: 71.8
click at [1049, 523] on div "© Mapbox © OpenStreetMap Improve this map" at bounding box center [934, 459] width 1206 height 592
